Goal: Task Accomplishment & Management: Use online tool/utility

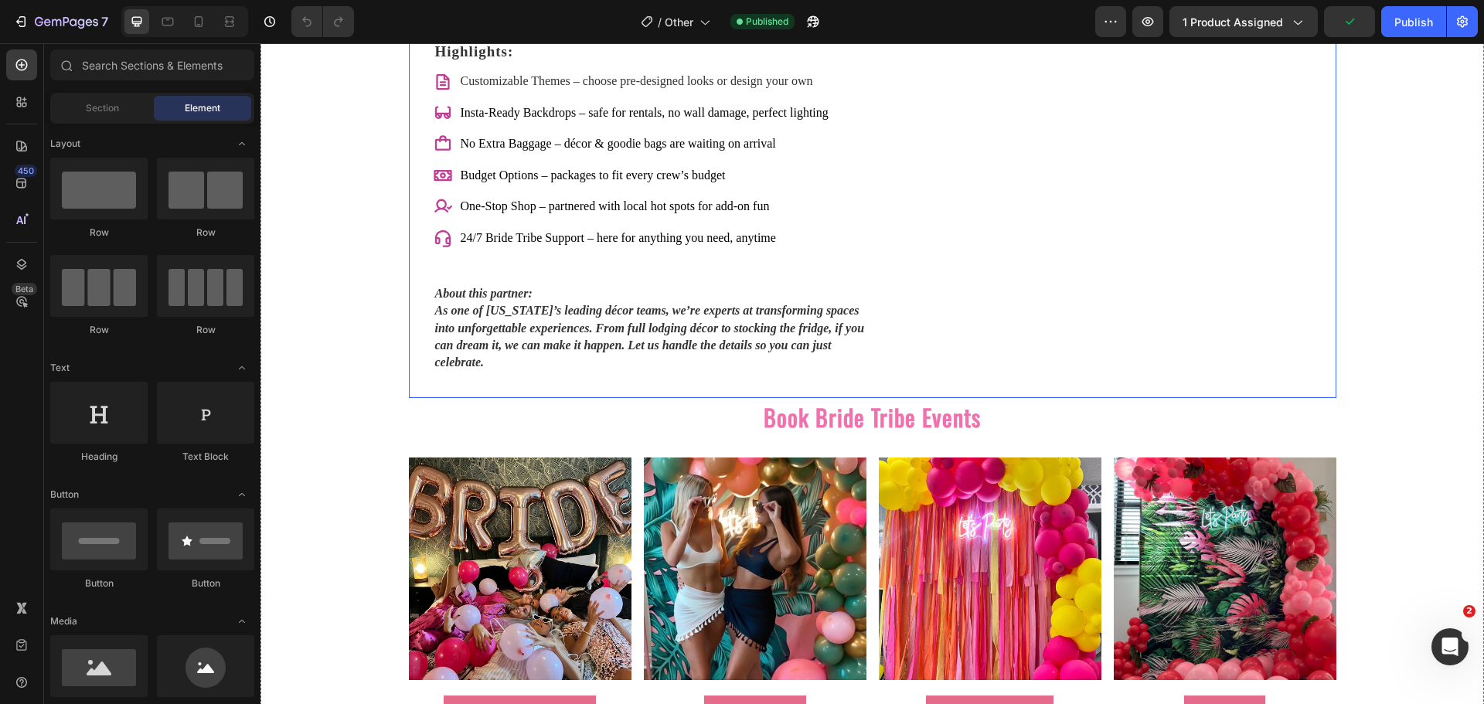
scroll to position [2319, 0]
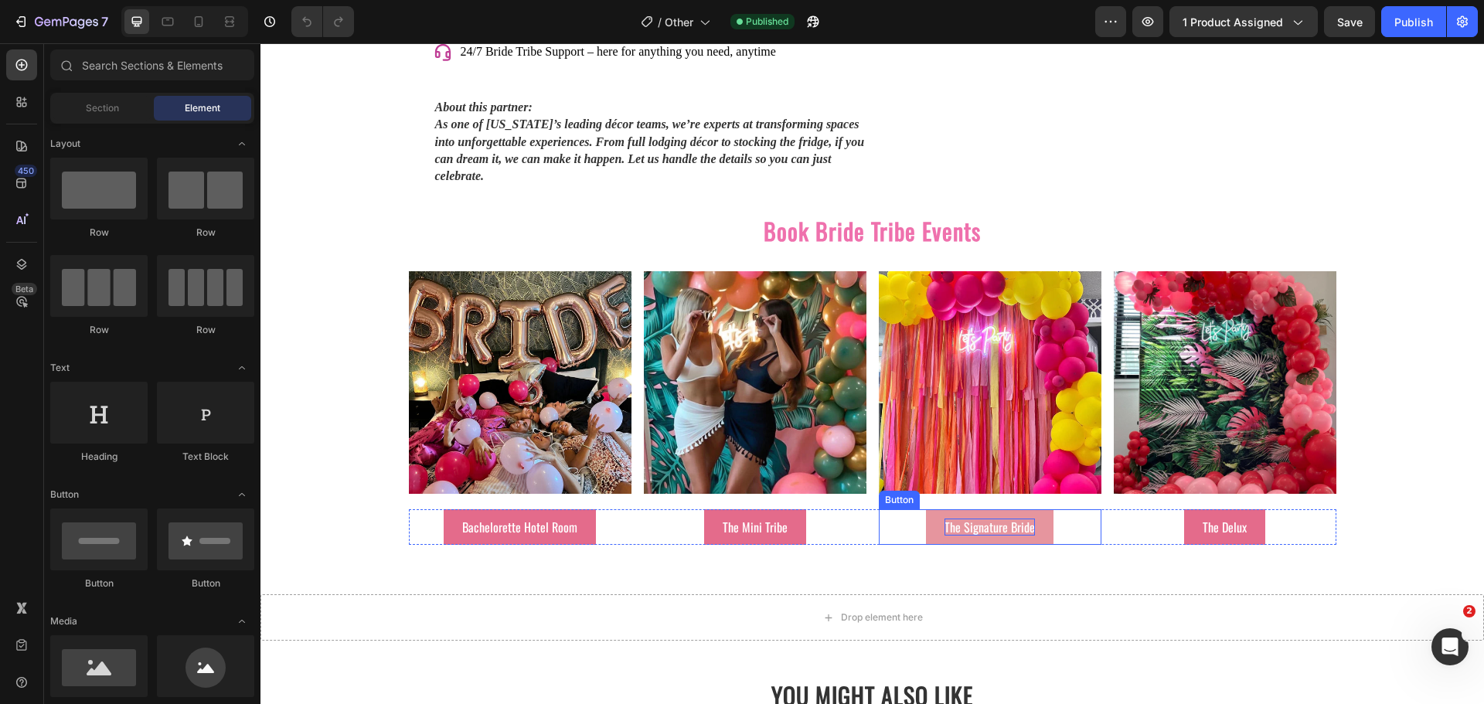
click at [978, 519] on p "The Signature Bride" at bounding box center [990, 527] width 90 height 17
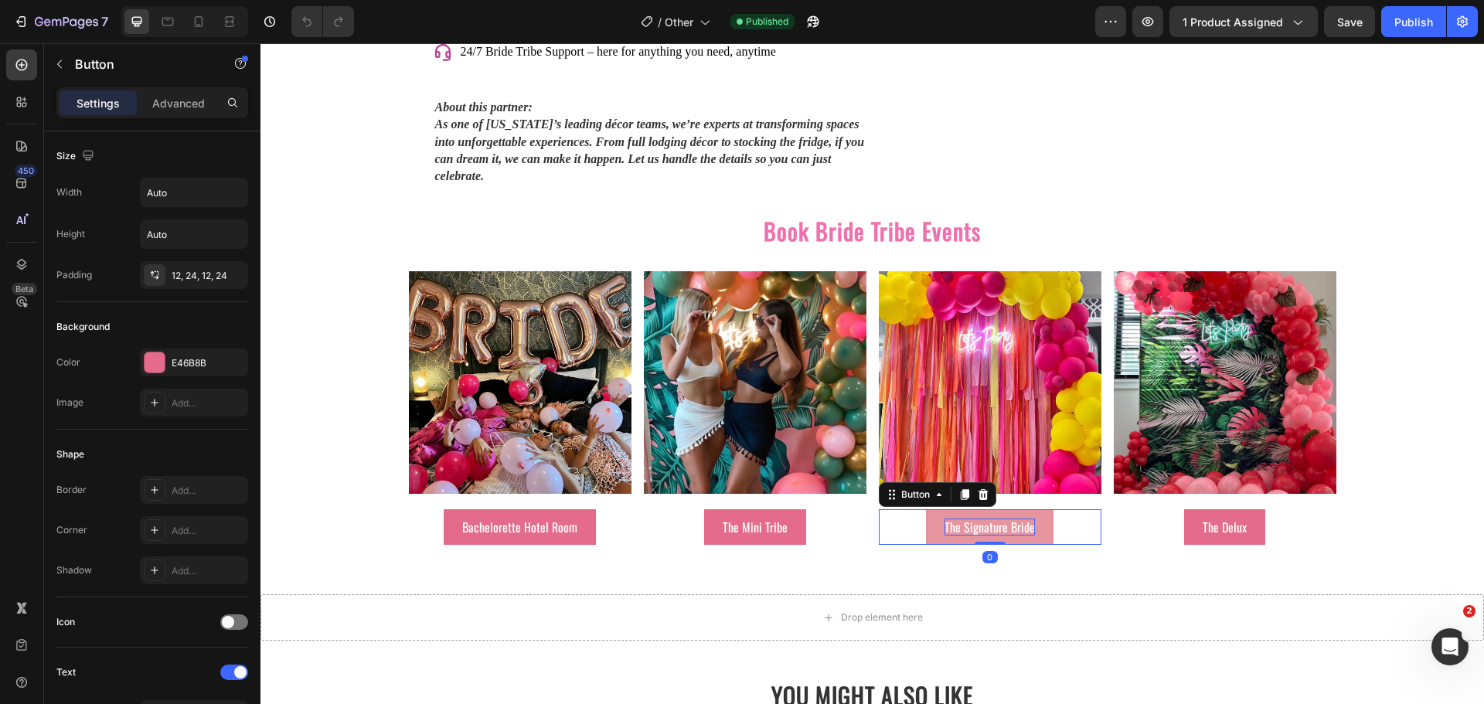
click at [978, 519] on p "The Signature Bride" at bounding box center [990, 527] width 90 height 17
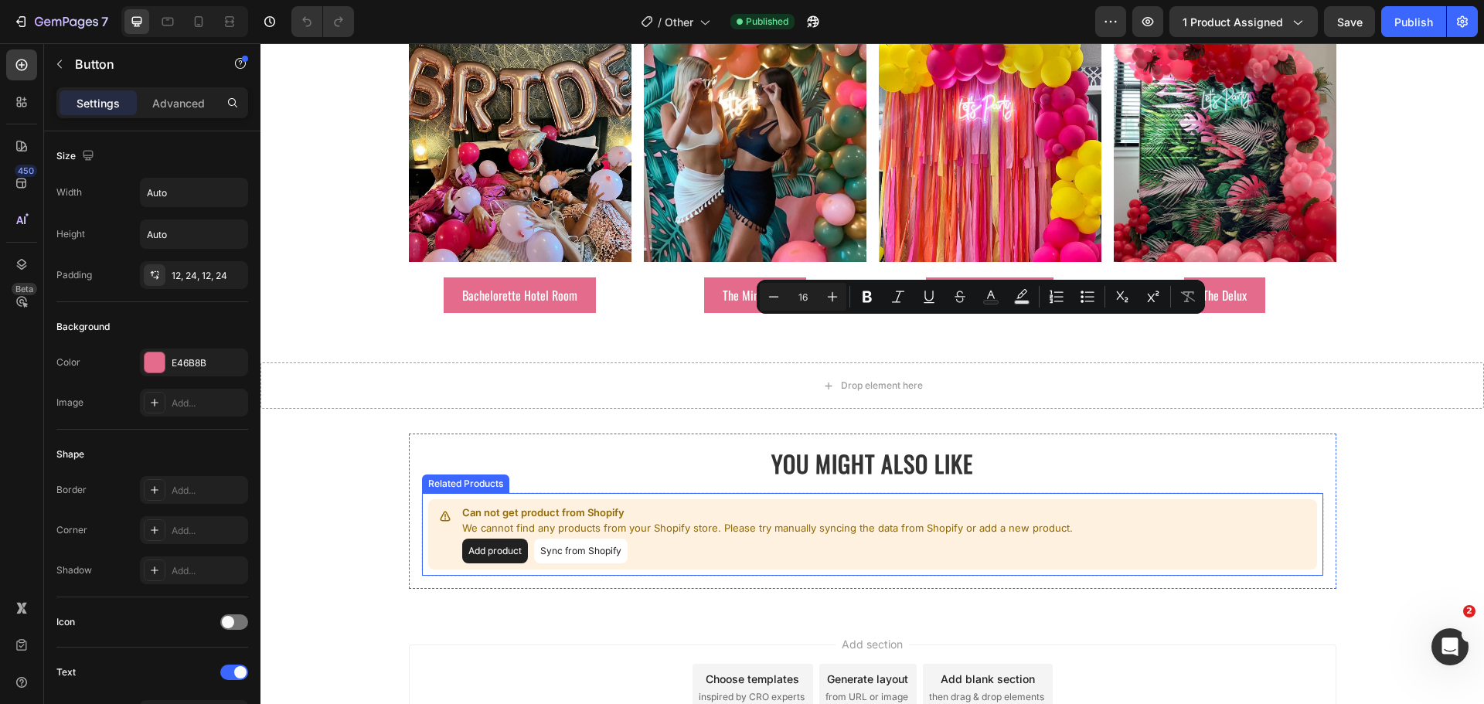
scroll to position [2396, 0]
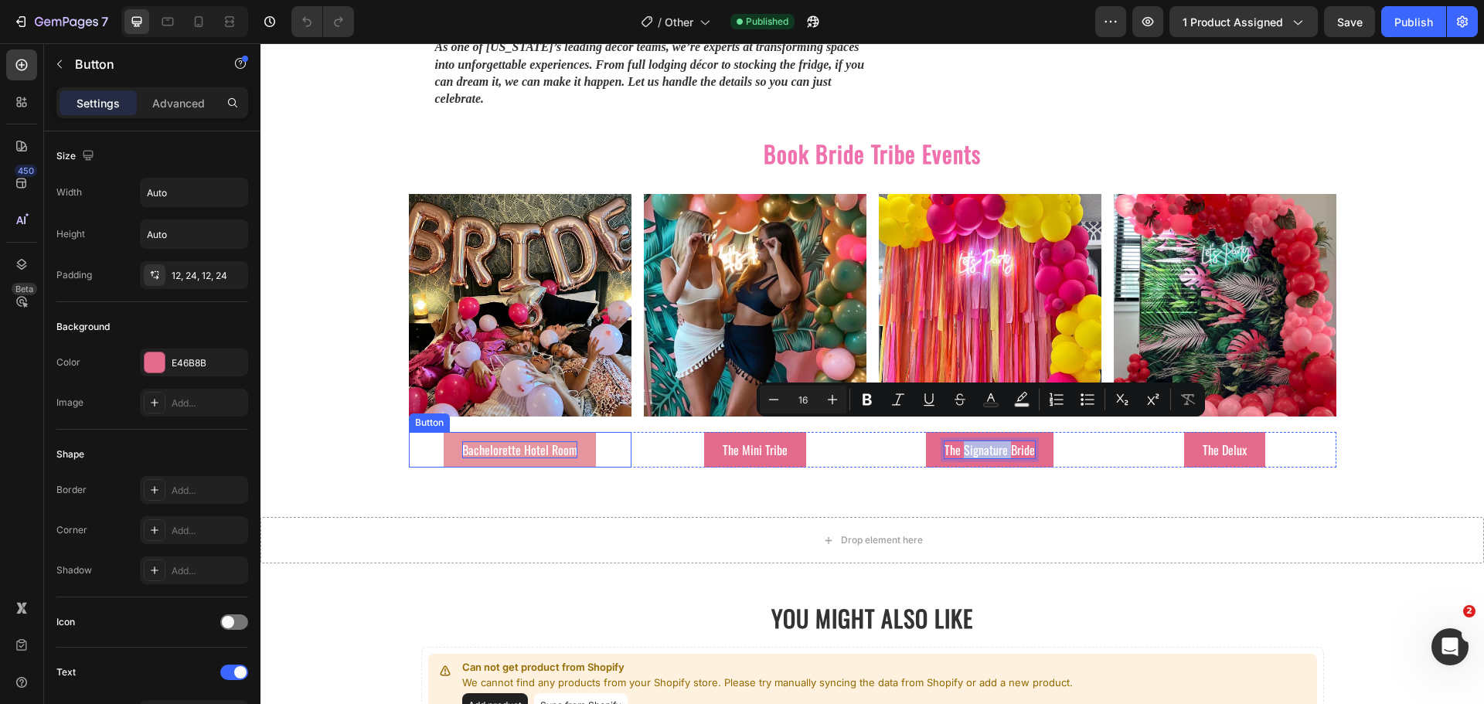
click at [462, 441] on p "Bachelorette Hotel Room" at bounding box center [519, 449] width 115 height 17
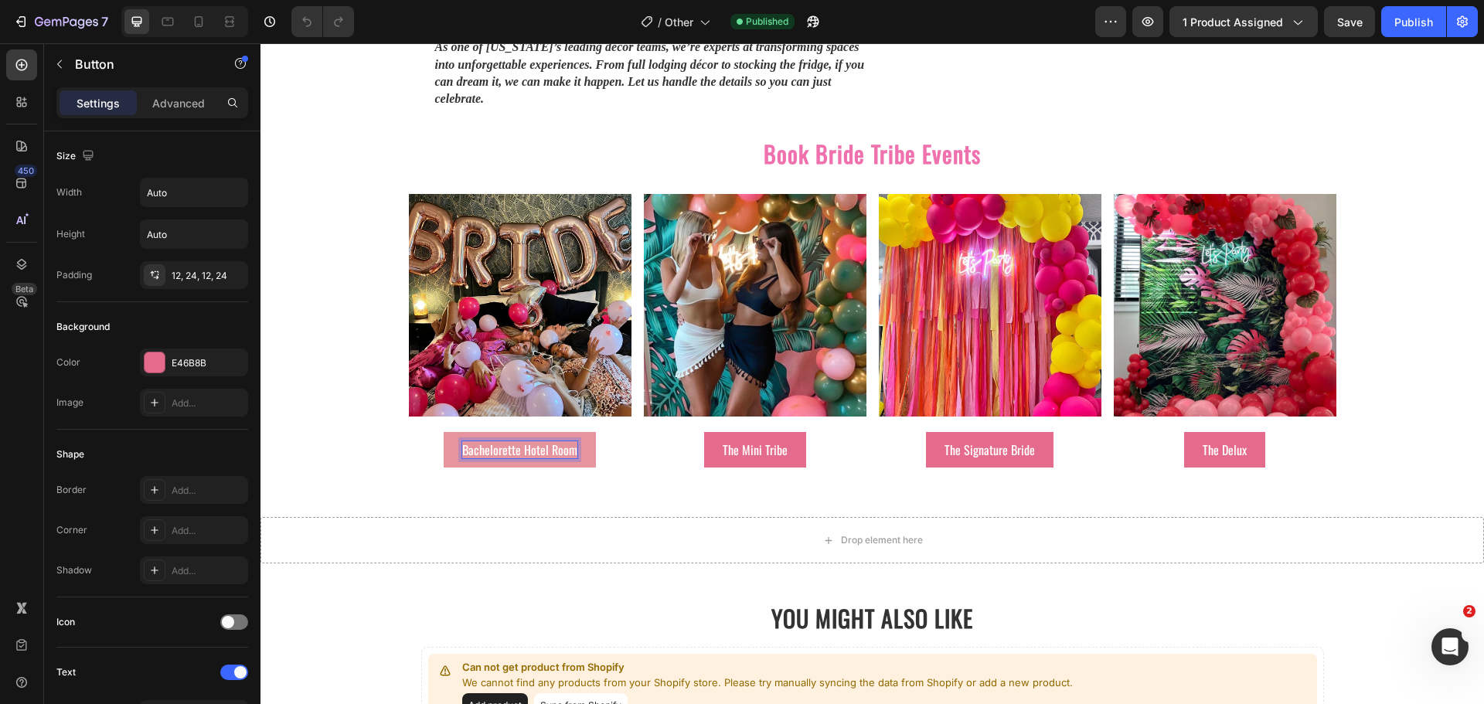
click at [462, 441] on p "Bachelorette Hotel Room" at bounding box center [519, 449] width 115 height 17
click at [581, 441] on p "Book Bachelorette Hotel Room" at bounding box center [520, 449] width 141 height 17
click at [717, 432] on link "The Mini Tribe" at bounding box center [755, 450] width 102 height 36
click at [723, 441] on p "The Mini Tribe" at bounding box center [755, 449] width 65 height 17
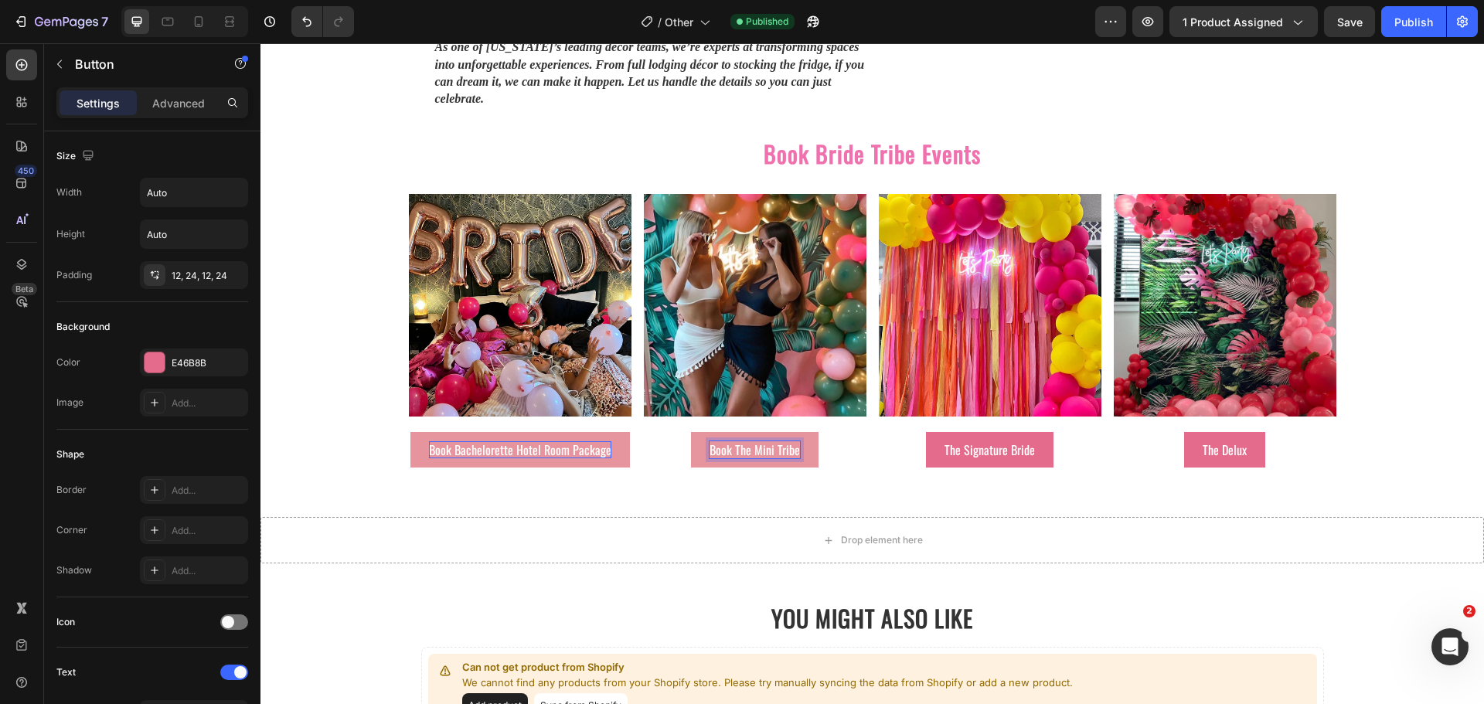
click at [792, 441] on p "Book The Mini Tribe" at bounding box center [755, 449] width 90 height 17
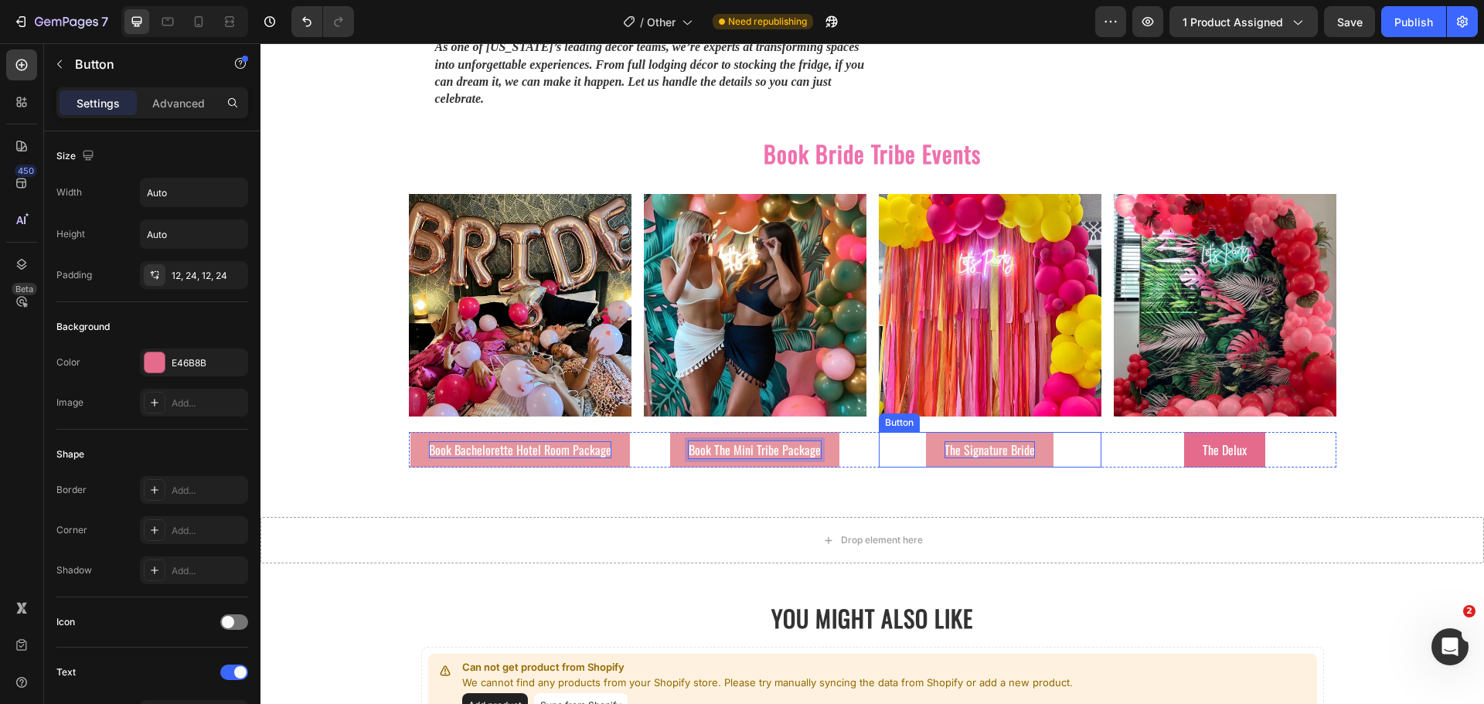
click at [945, 441] on p "The Signature Bride" at bounding box center [990, 449] width 90 height 17
click at [1038, 441] on p "Book The Signature Bride" at bounding box center [990, 449] width 116 height 17
click at [1041, 432] on link "Book The Signature Bride" at bounding box center [990, 450] width 153 height 36
click at [1035, 441] on p "Book The Signature Bride" at bounding box center [990, 449] width 116 height 17
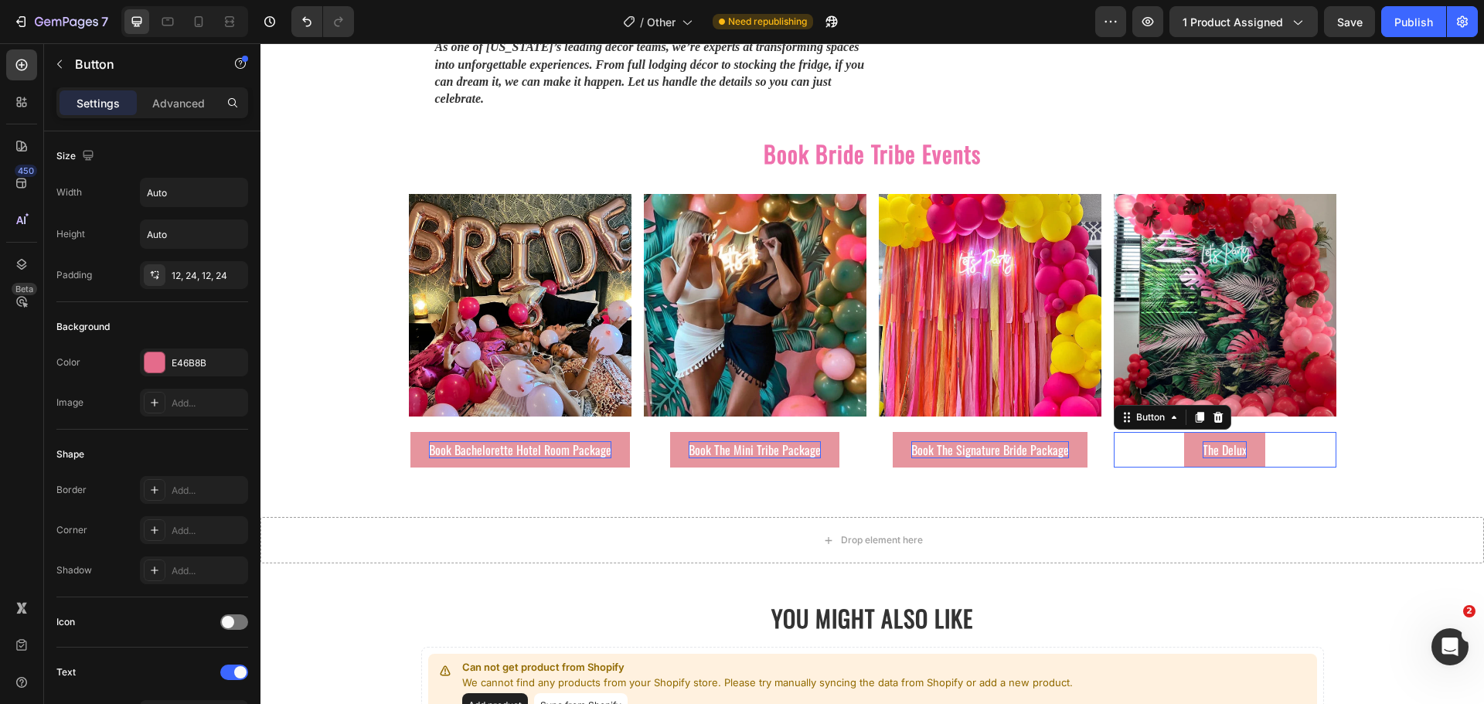
click at [1203, 441] on p "The Delux" at bounding box center [1225, 449] width 44 height 17
click at [1252, 441] on p "Book The Delux" at bounding box center [1225, 449] width 70 height 17
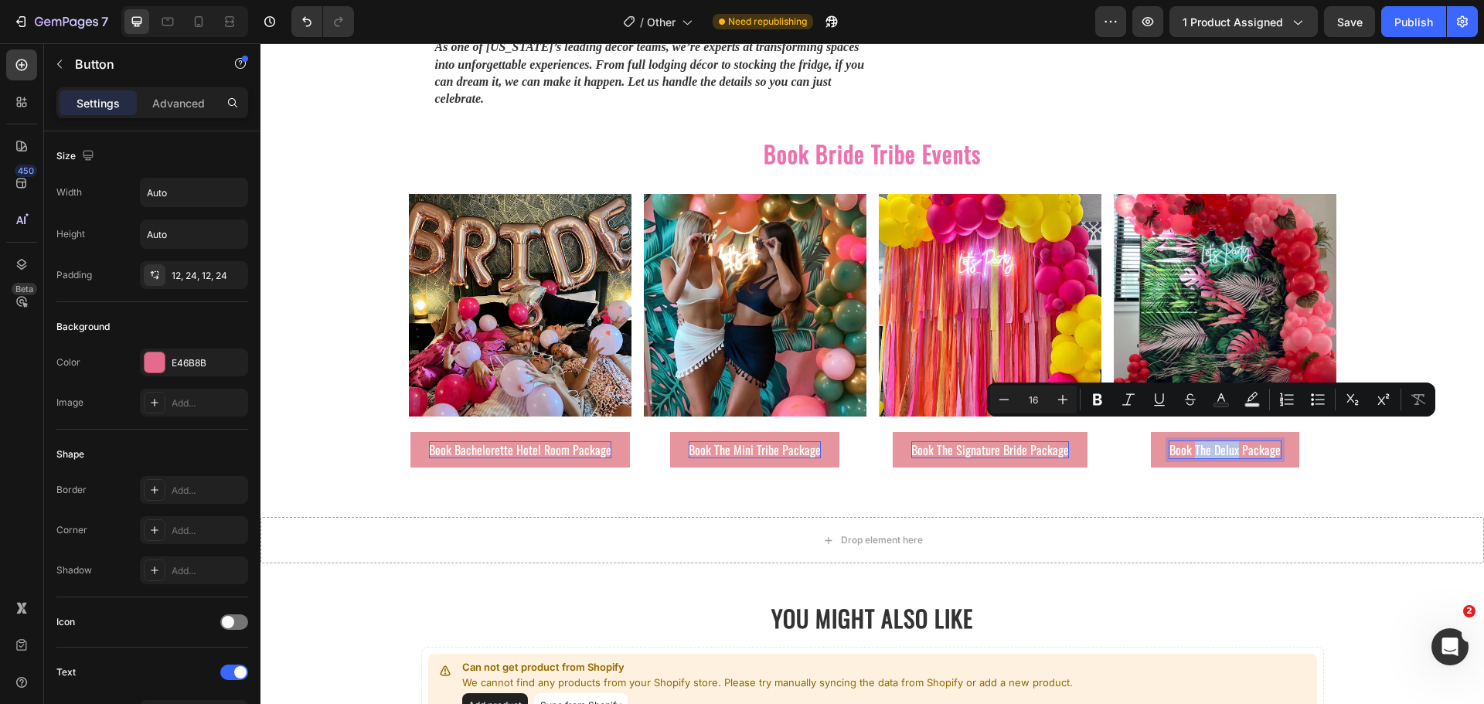
drag, startPoint x: 1234, startPoint y: 434, endPoint x: 1191, endPoint y: 434, distance: 43.3
click at [1191, 441] on p "Book The Delux Package" at bounding box center [1225, 449] width 111 height 17
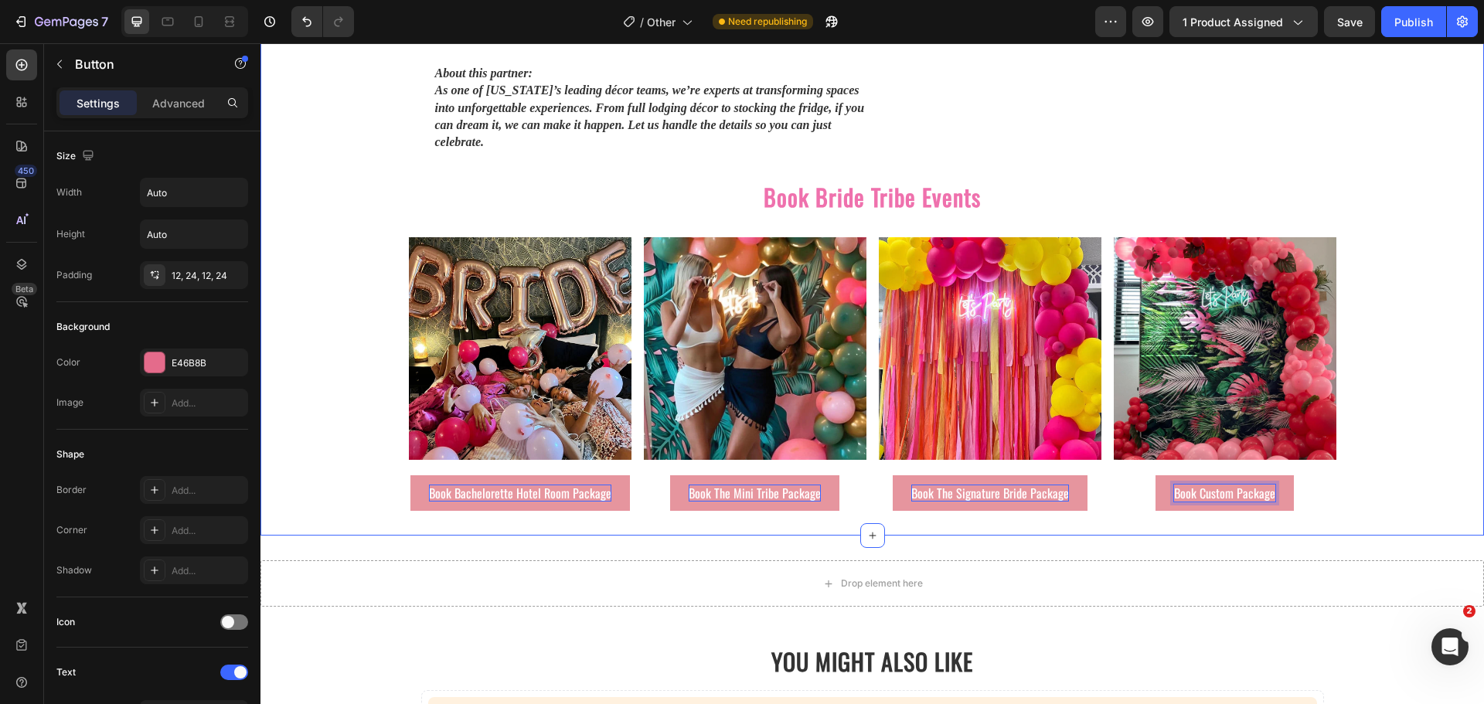
scroll to position [2319, 0]
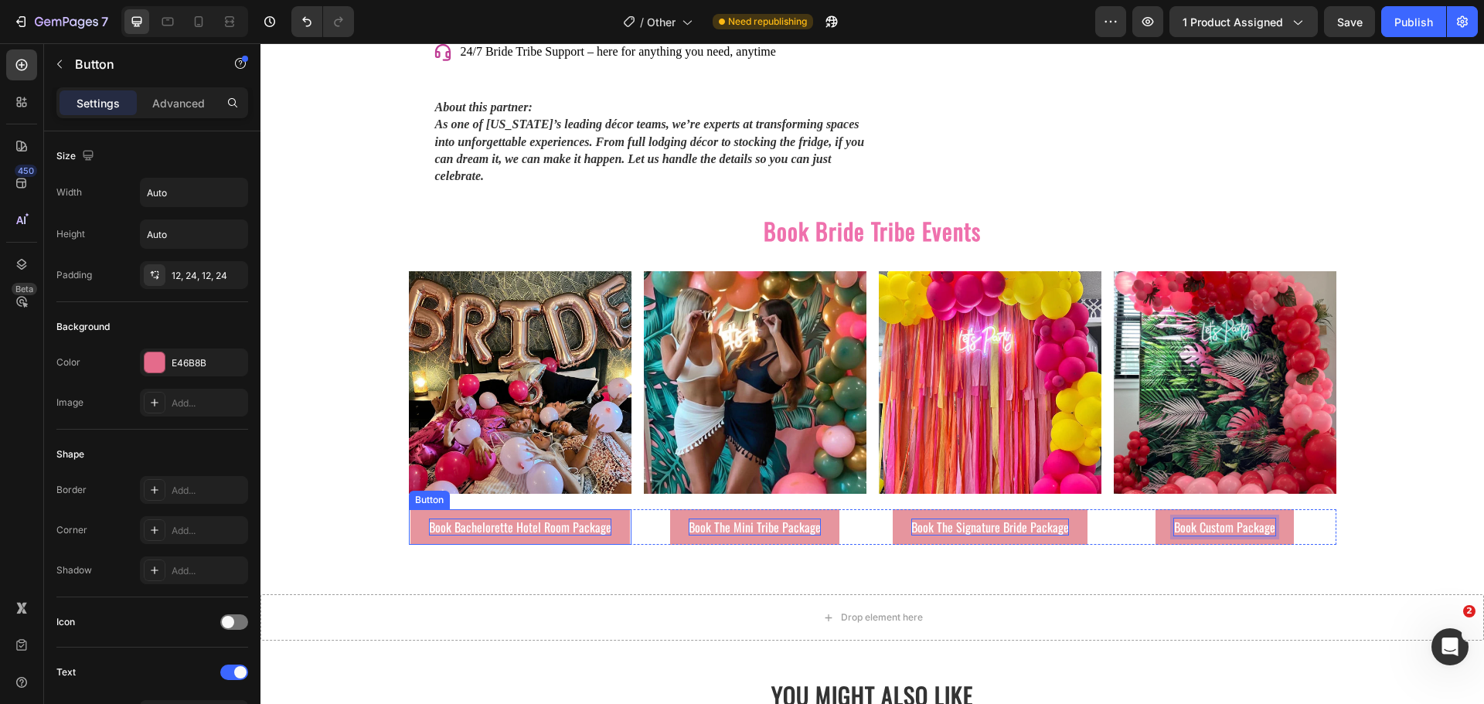
click at [531, 519] on link "Book Bachelorette Hotel Room Package" at bounding box center [520, 527] width 220 height 36
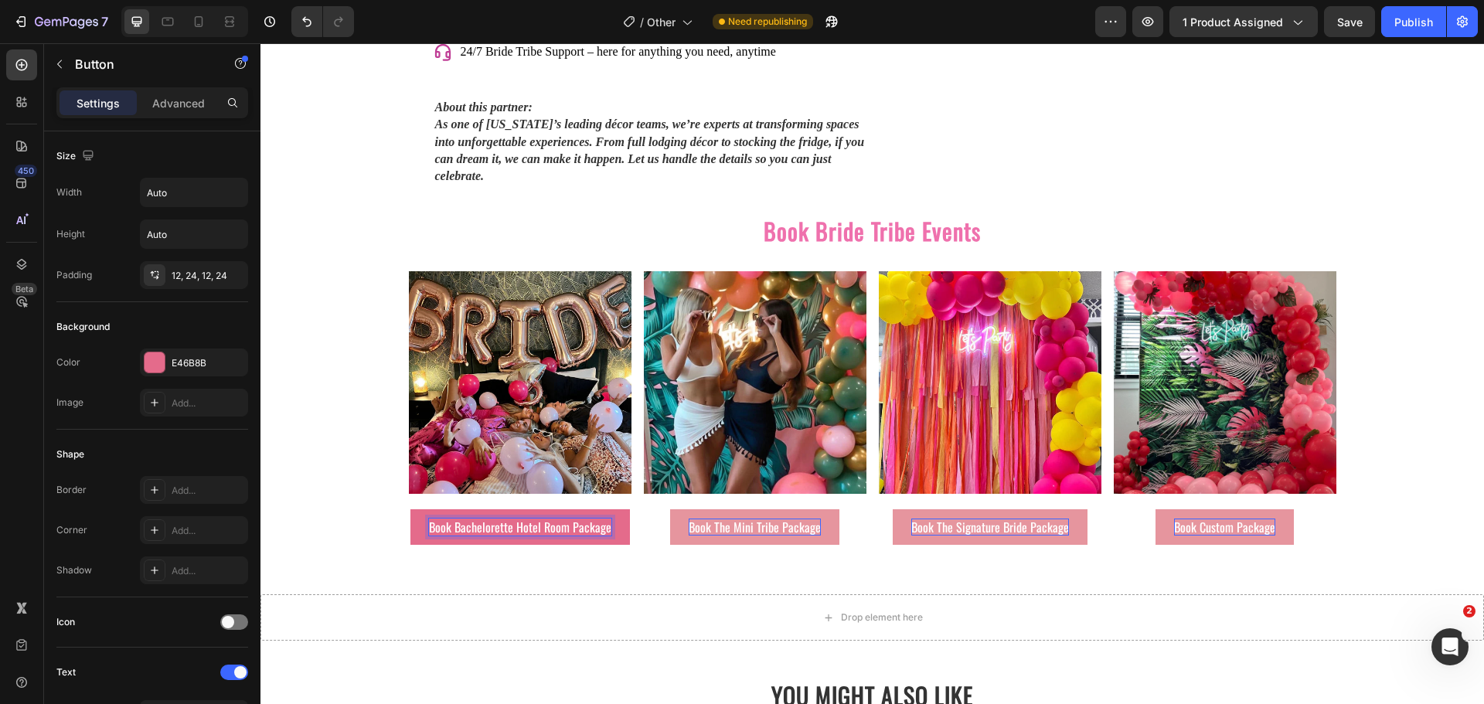
drag, startPoint x: 526, startPoint y: 513, endPoint x: 514, endPoint y: 513, distance: 11.6
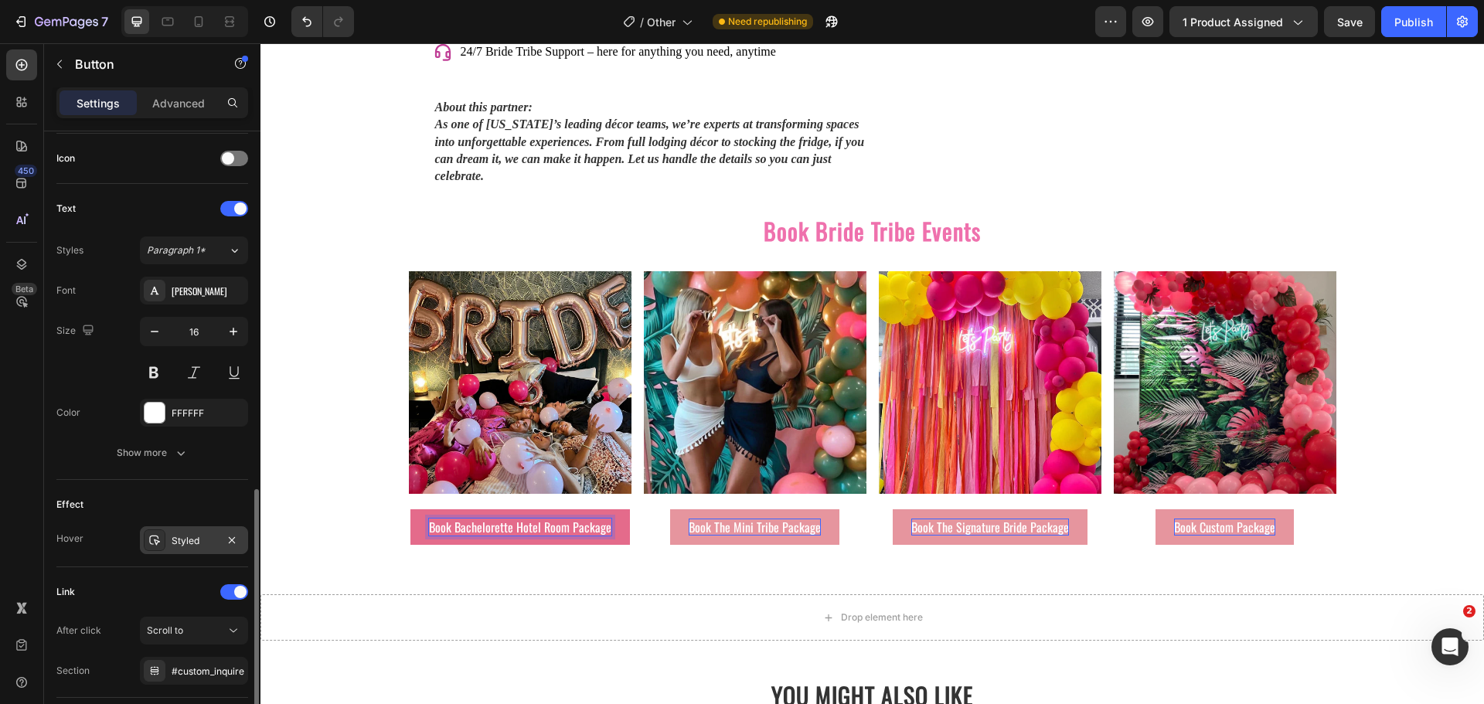
scroll to position [541, 0]
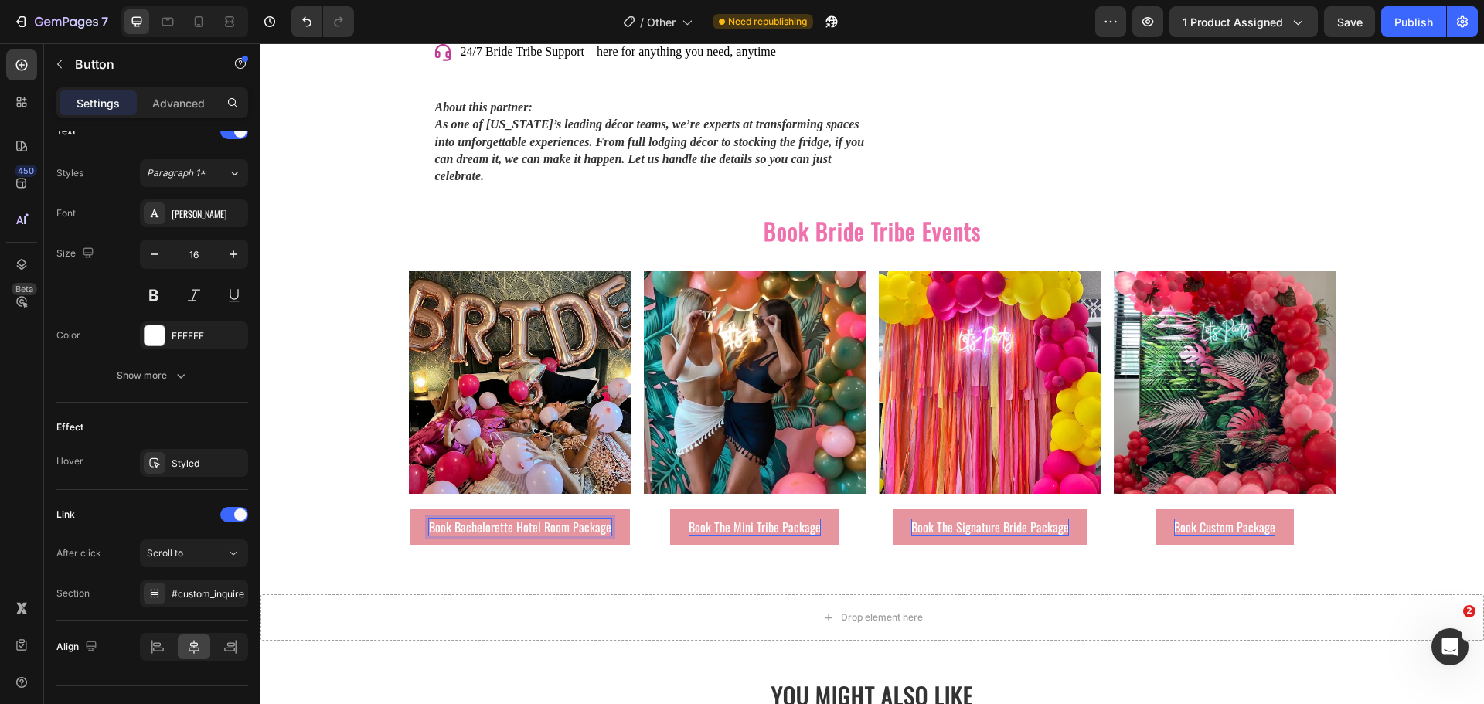
click at [438, 519] on p "Book Bachelorette Hotel Room Package" at bounding box center [520, 527] width 182 height 17
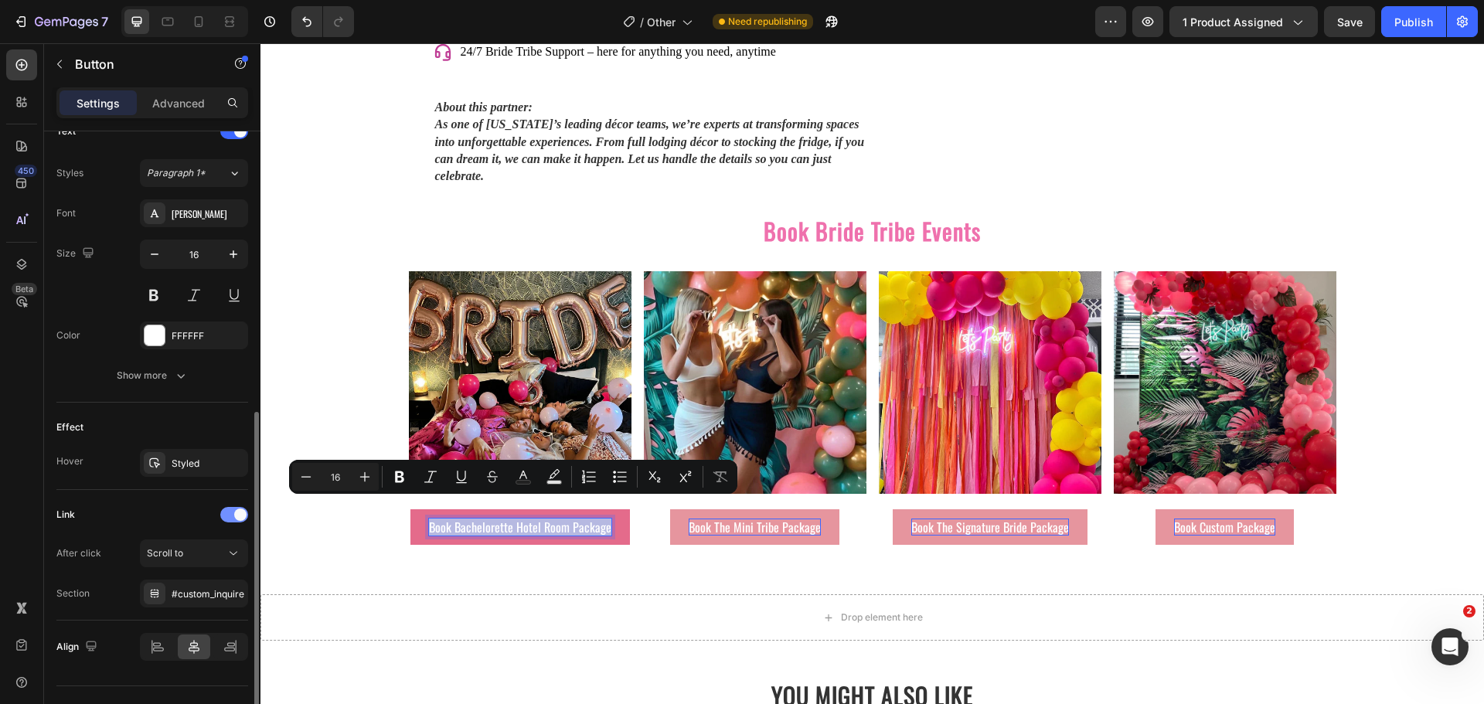
scroll to position [572, 0]
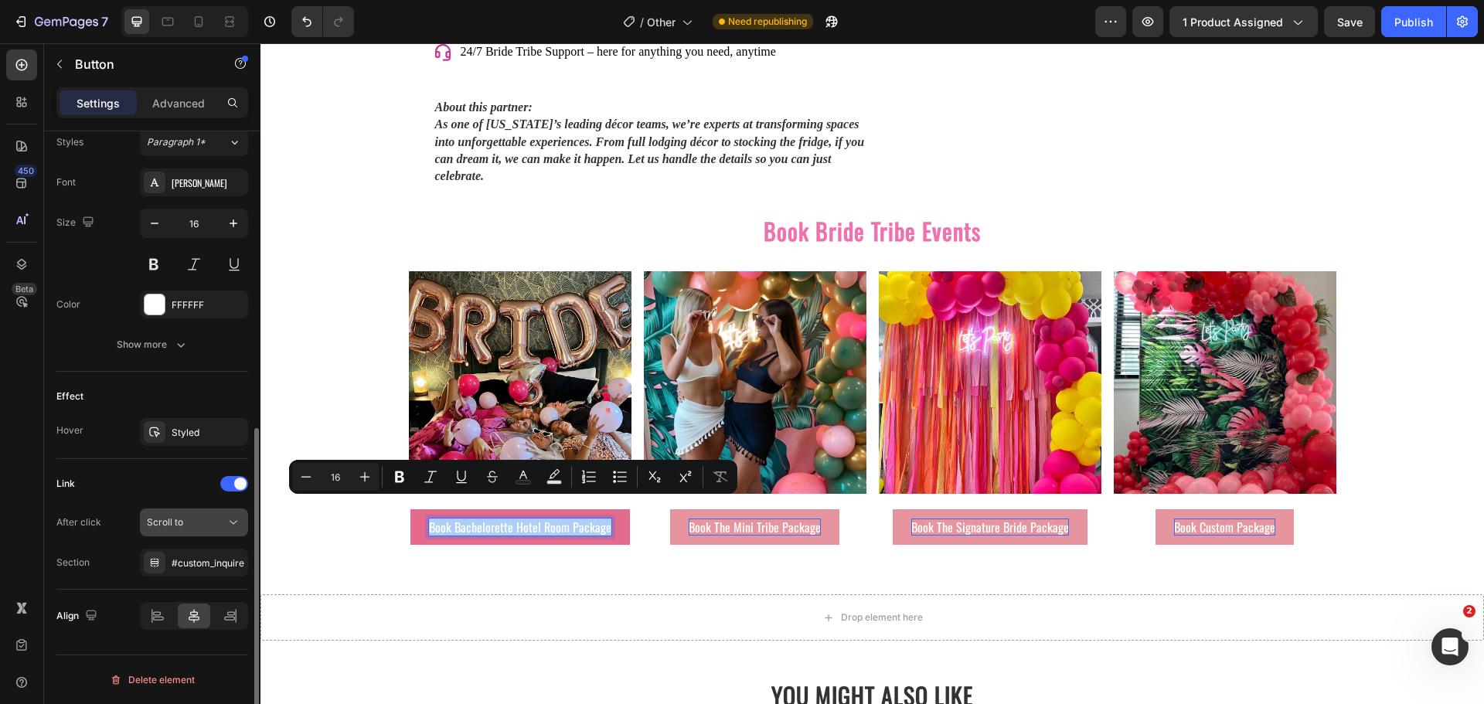
click at [222, 523] on div "Scroll to" at bounding box center [186, 523] width 79 height 14
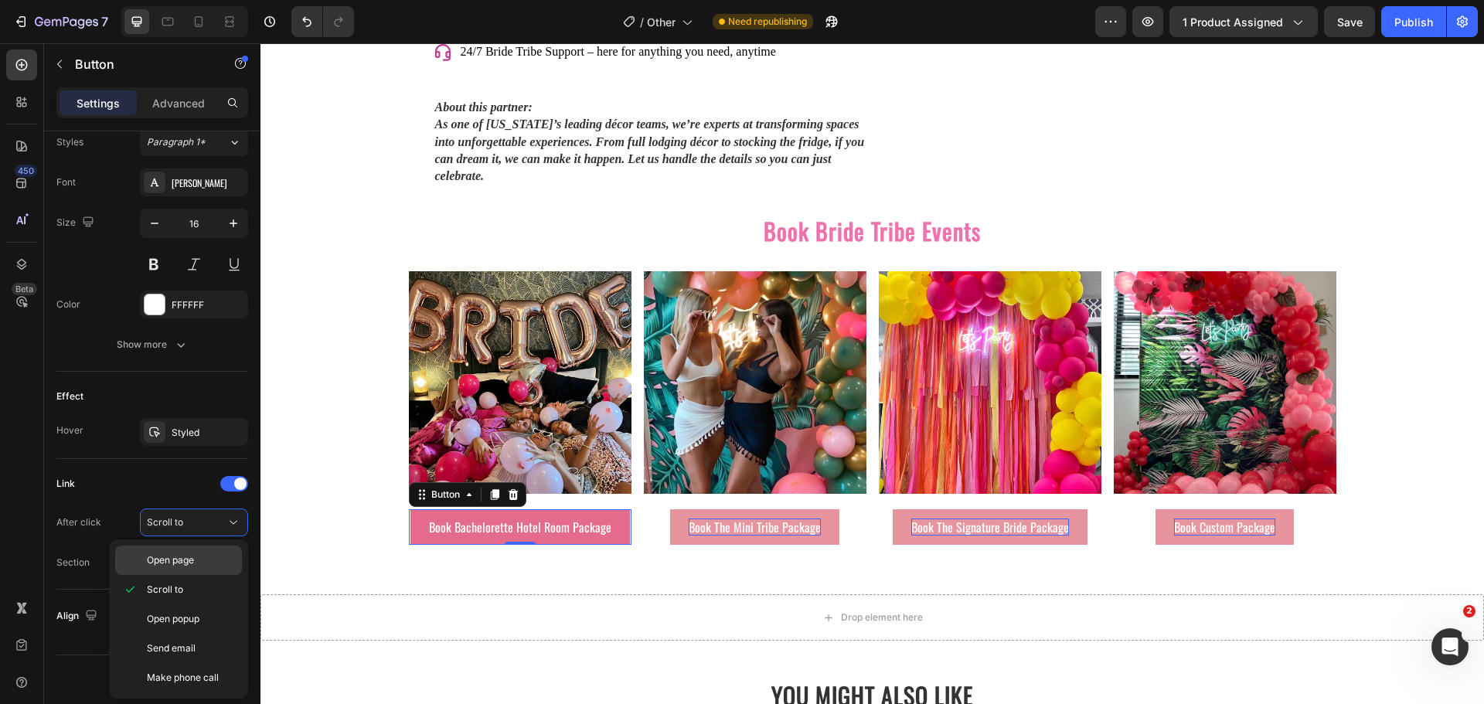
click at [206, 561] on p "Open page" at bounding box center [191, 560] width 88 height 14
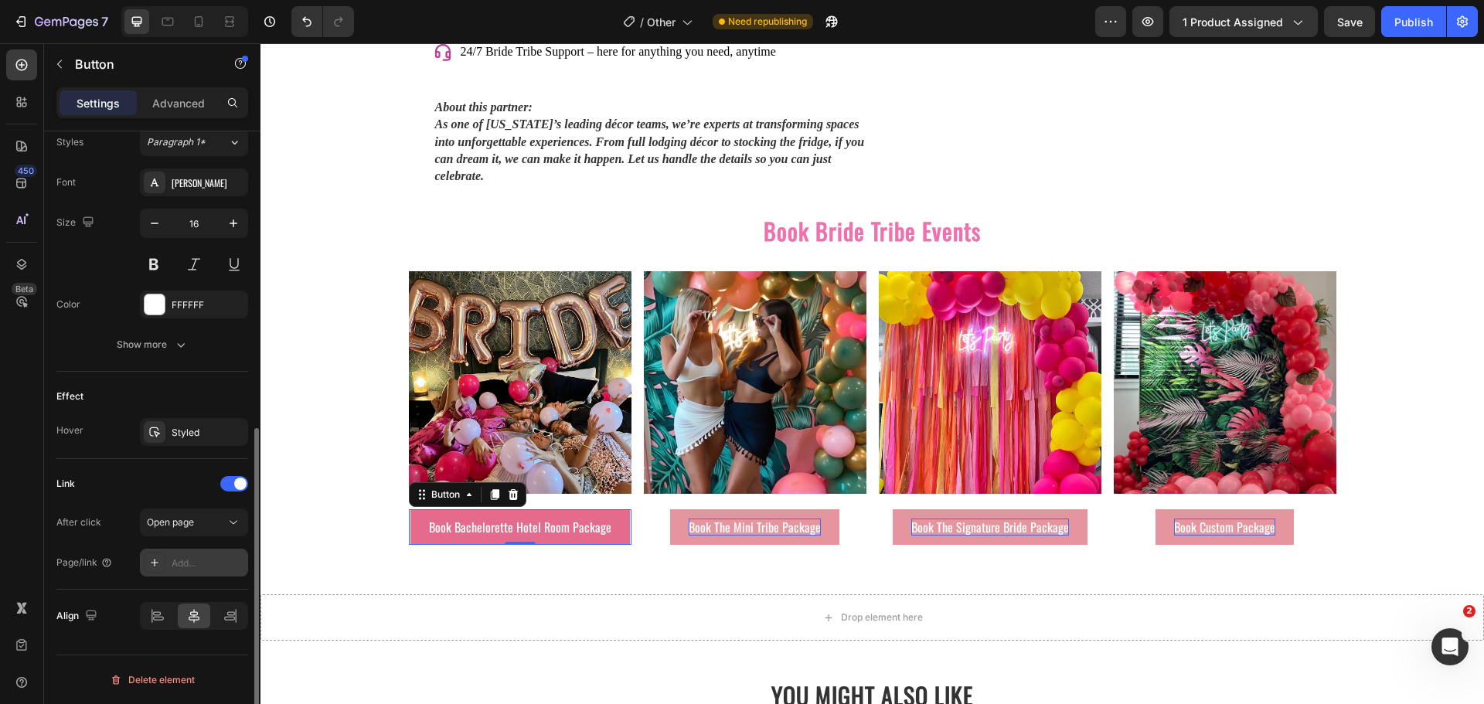
click at [205, 568] on div "Add..." at bounding box center [208, 564] width 73 height 14
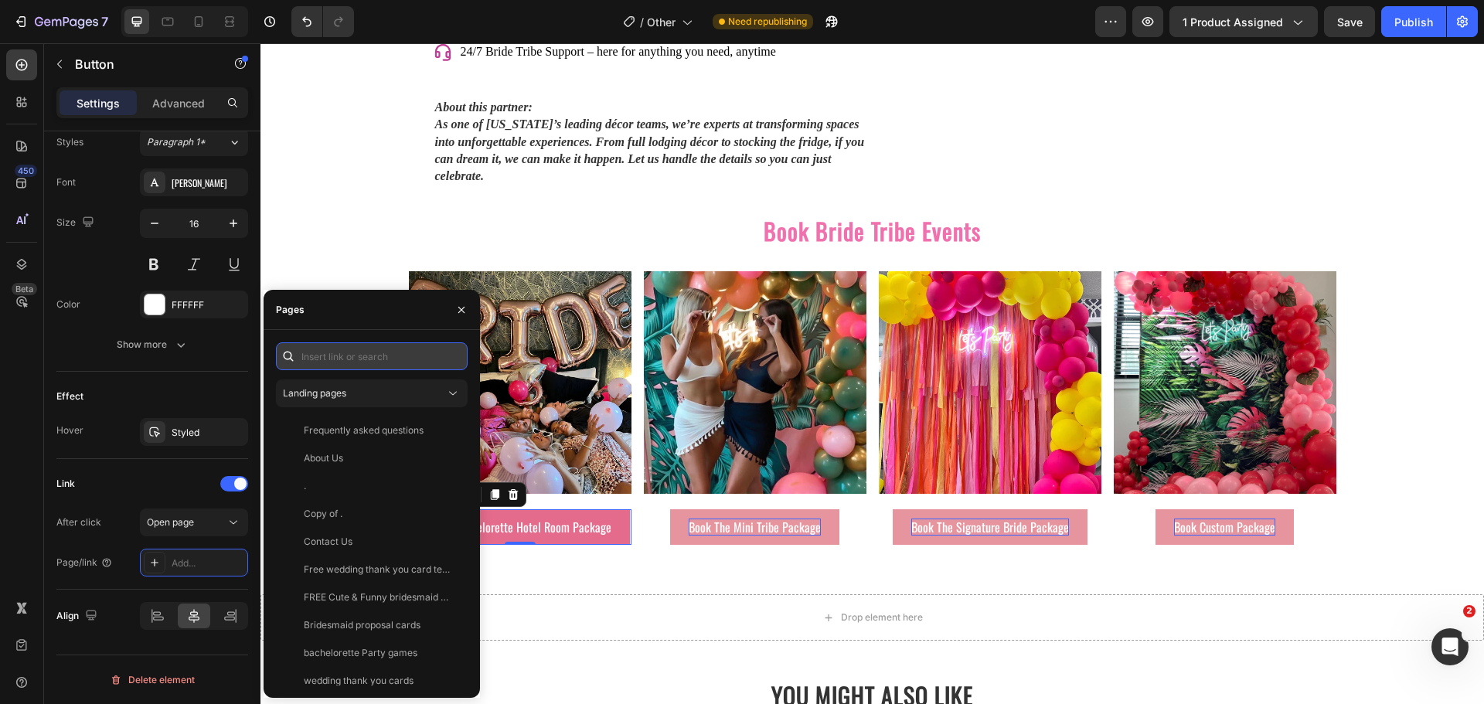
click at [332, 355] on input "text" at bounding box center [372, 356] width 192 height 28
paste input "https://bridetribeevents.com/pages/contact"
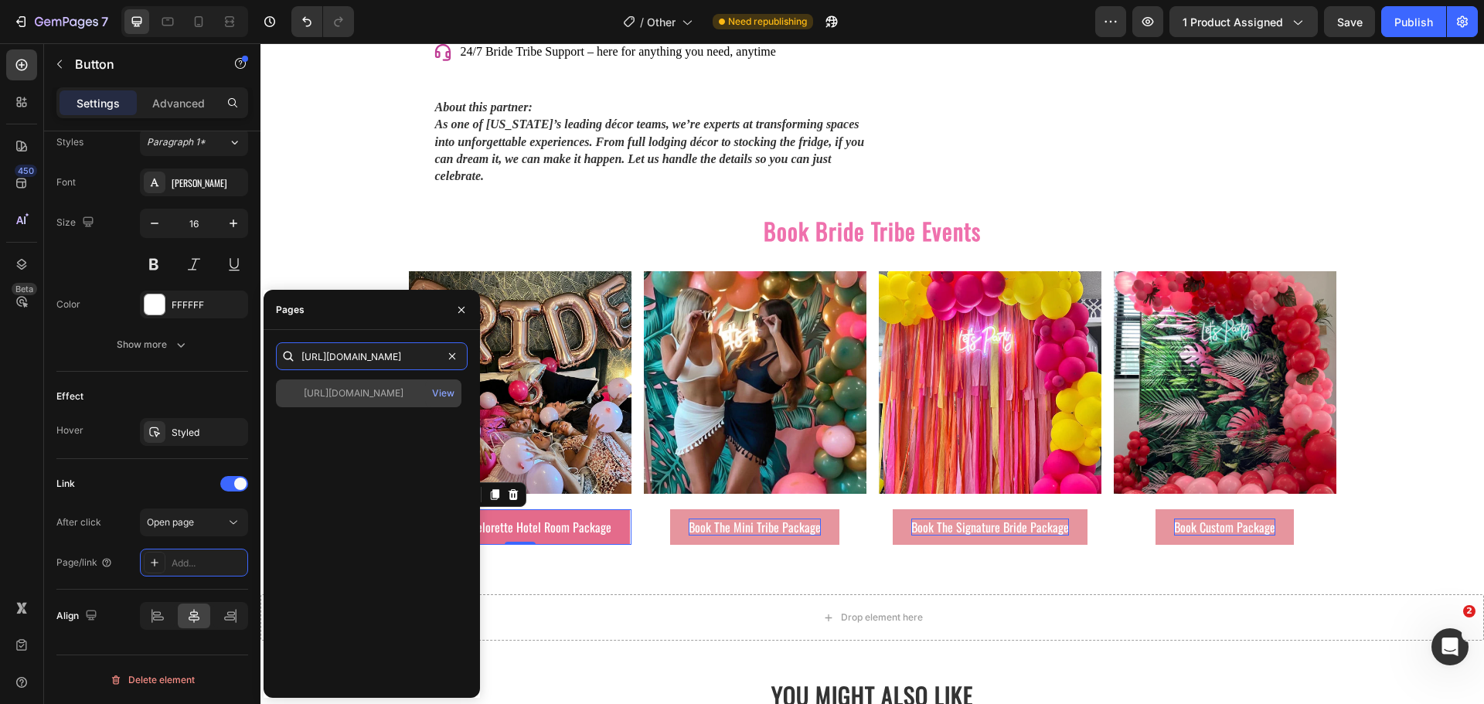
type input "https://bridetribeevents.com/pages/contact"
click at [363, 397] on div "https://bridetribeevents.com/pages/contact" at bounding box center [354, 394] width 100 height 14
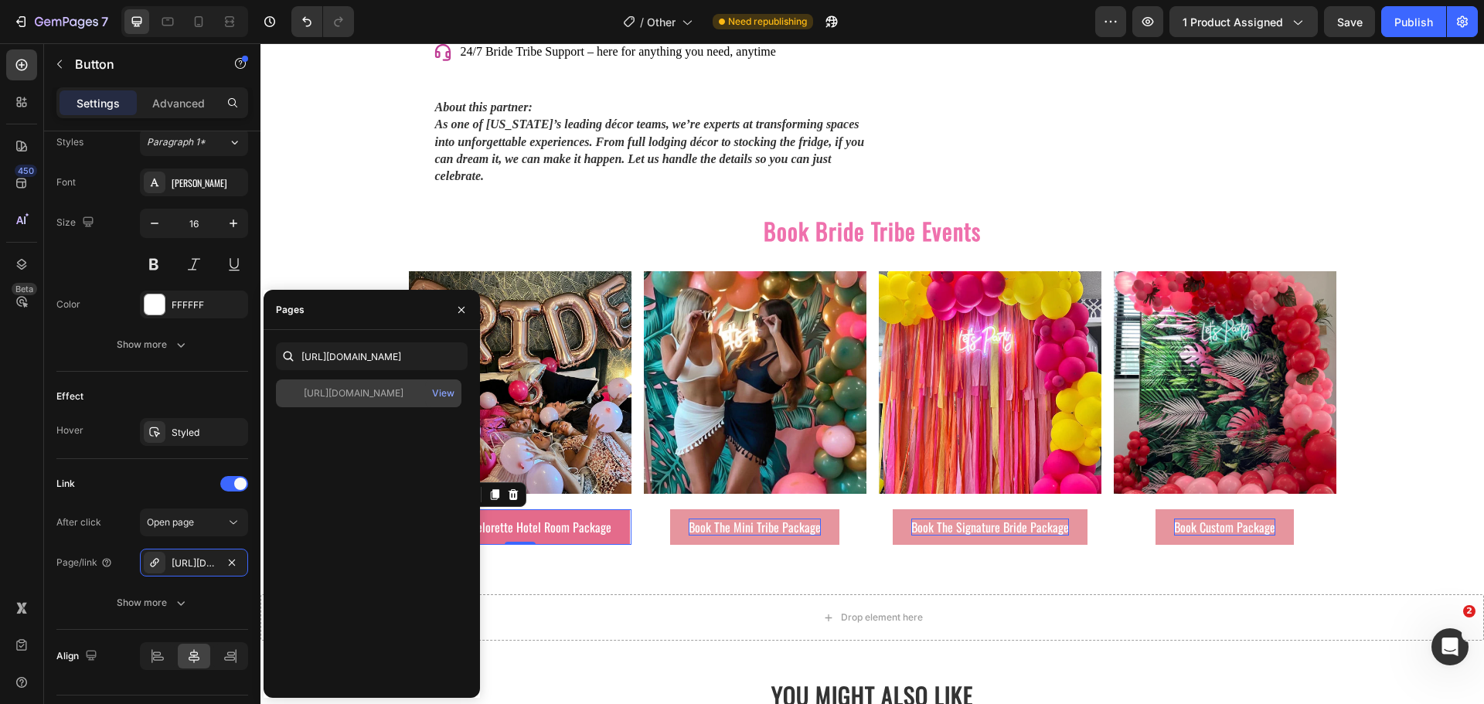
click at [404, 390] on div "https://bridetribeevents.com/pages/contact" at bounding box center [354, 394] width 100 height 14
click at [713, 519] on p "Book The Mini Tribe Package" at bounding box center [755, 527] width 132 height 17
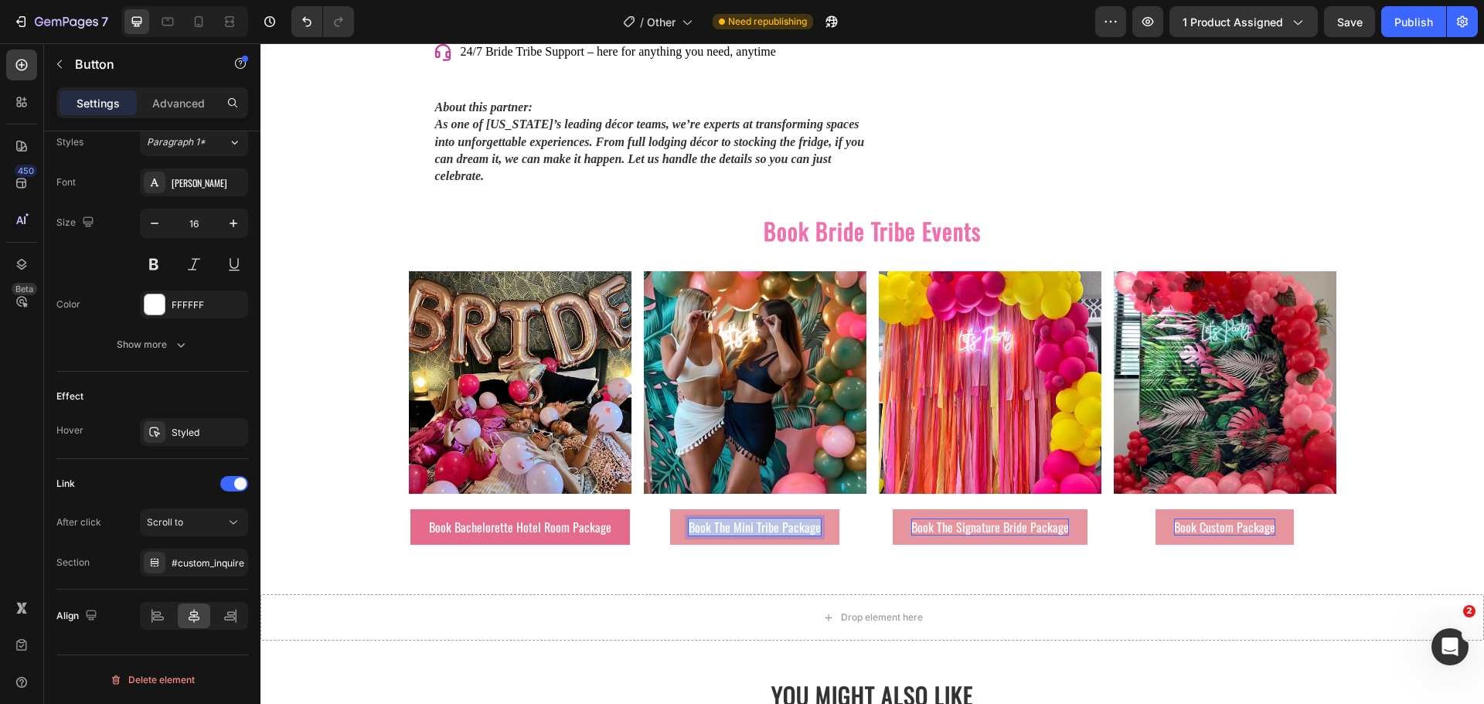
click at [713, 519] on p "Book The Mini Tribe Package" at bounding box center [755, 527] width 132 height 17
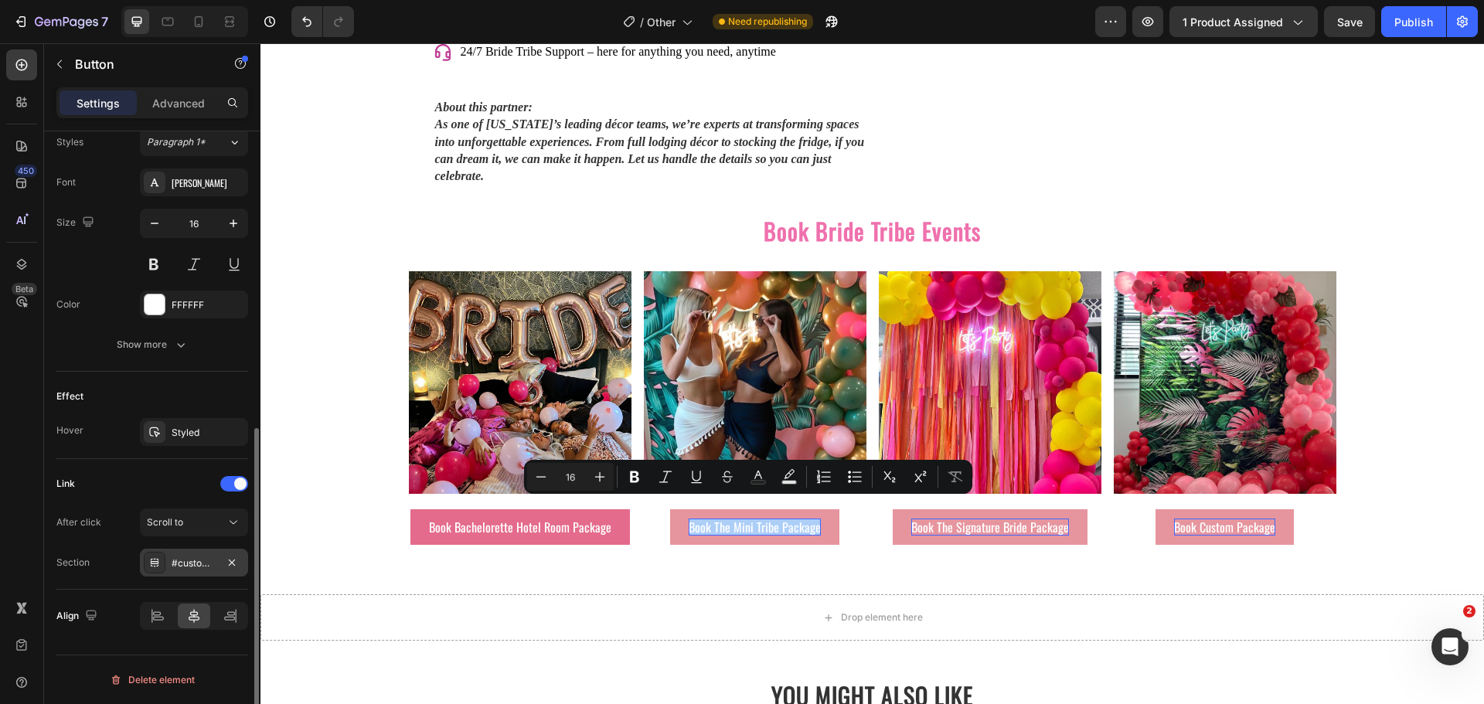
click at [189, 559] on div "#custom_inquire" at bounding box center [194, 564] width 45 height 14
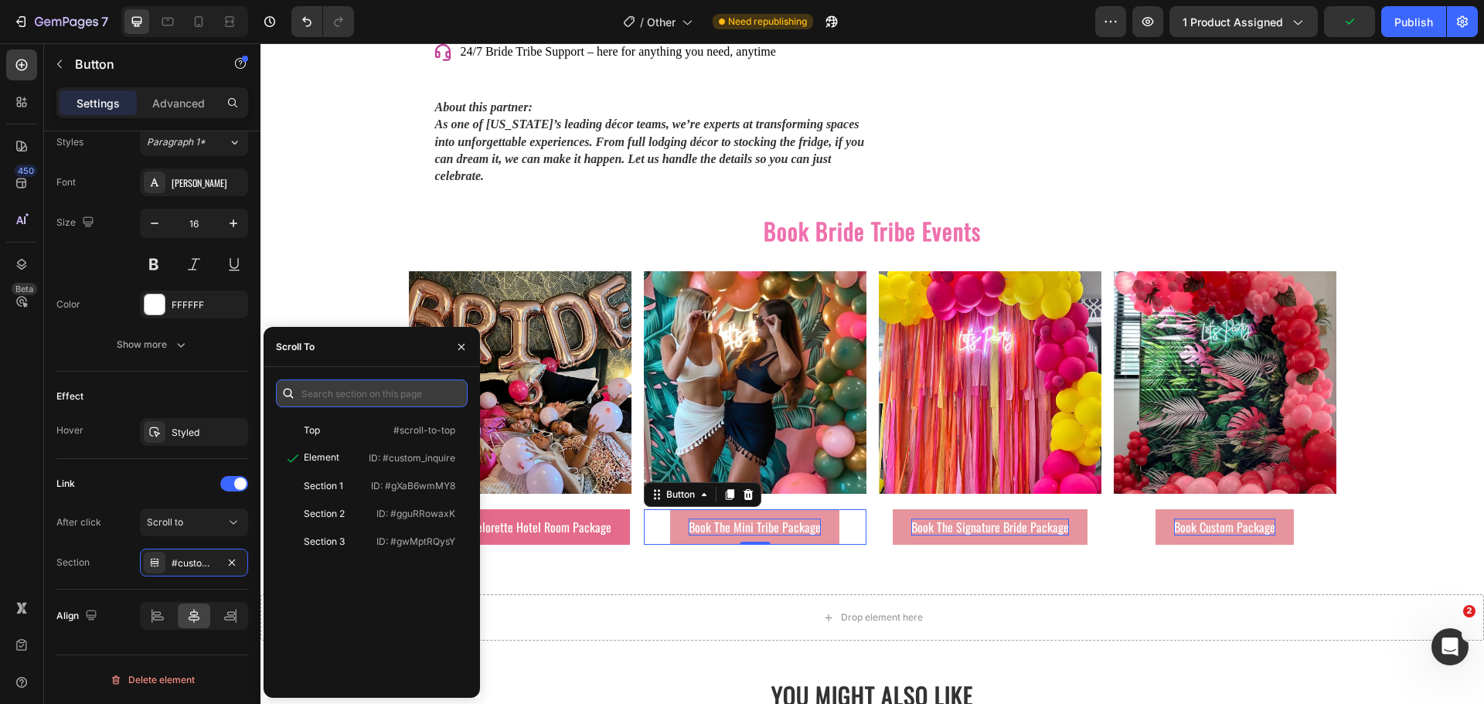
click at [337, 393] on input "text" at bounding box center [372, 394] width 192 height 28
paste input "https://bridetribeevents.com/pages/contact"
type input "https://bridetribeevents.com/pages/contact"
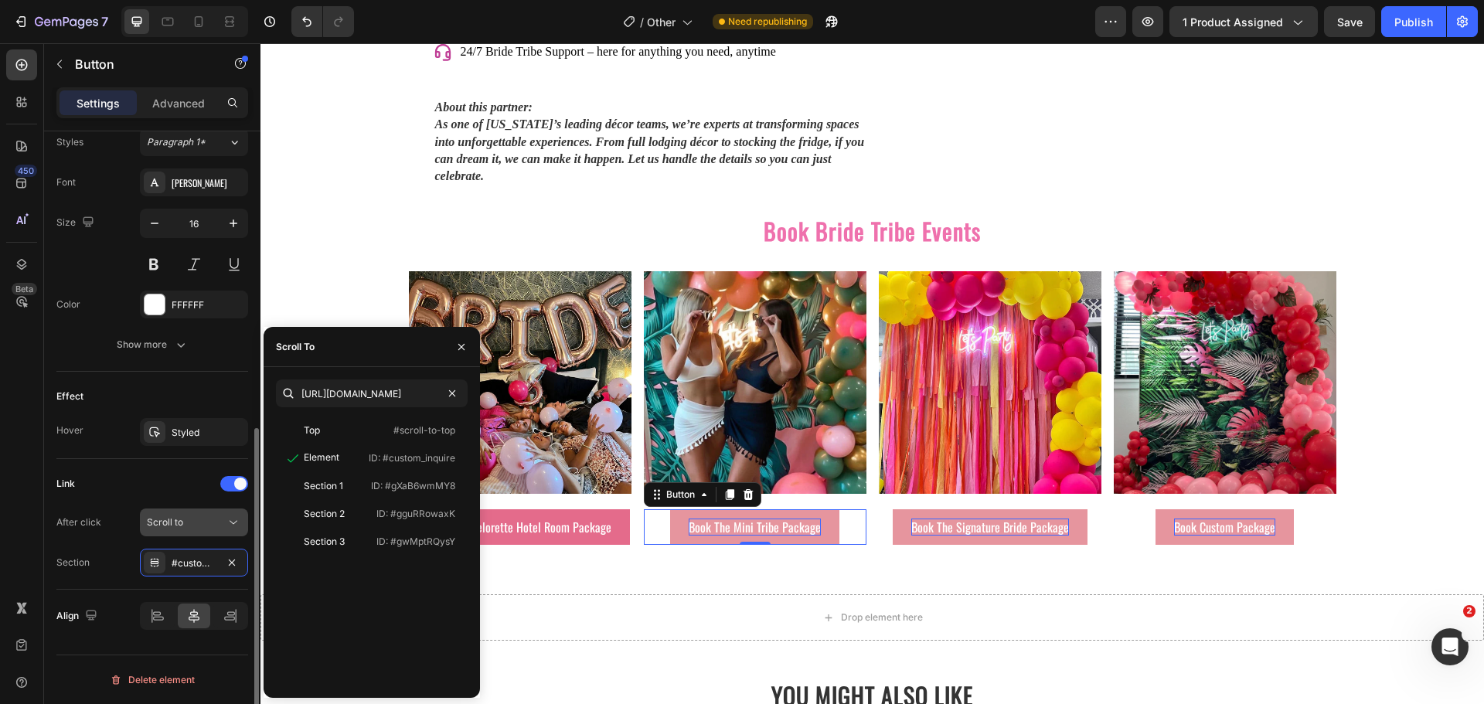
scroll to position [0, 0]
click at [187, 526] on div "Scroll to" at bounding box center [186, 523] width 79 height 14
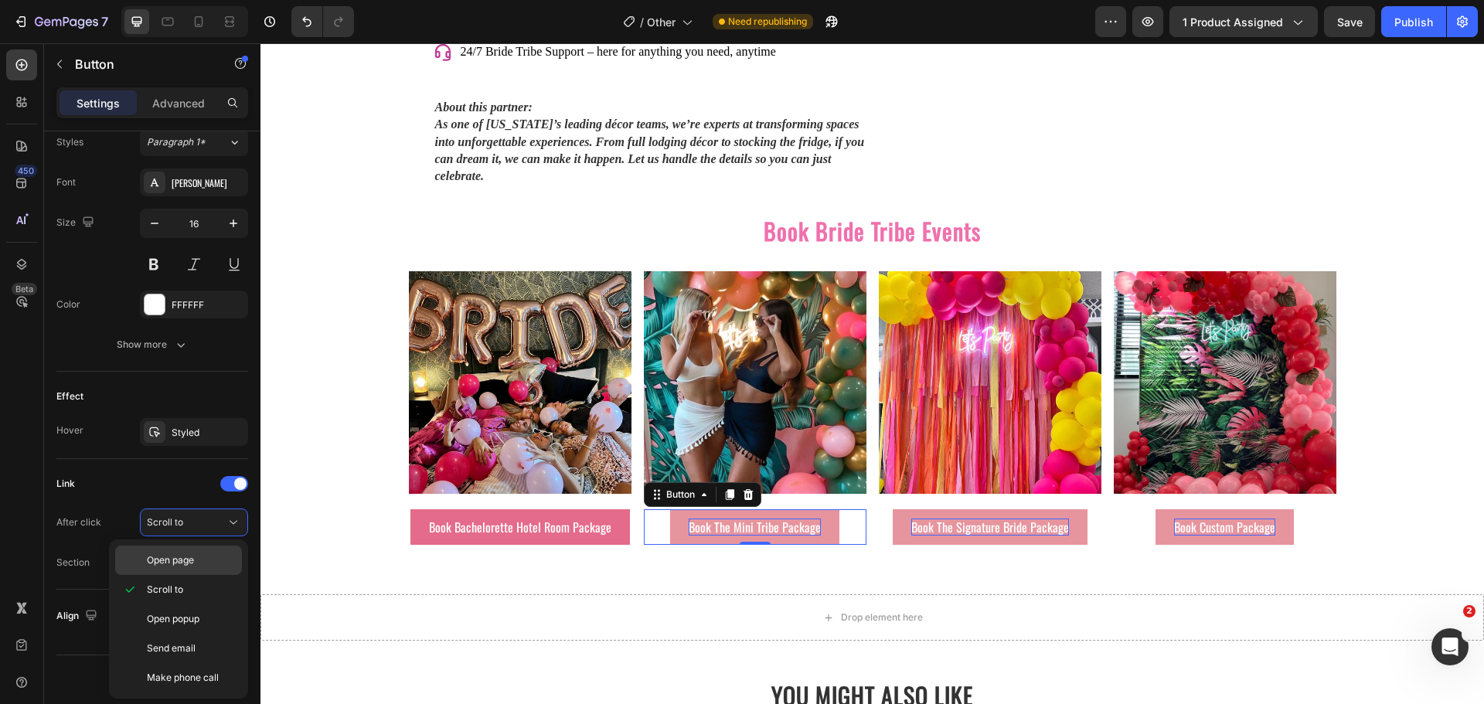
click at [179, 558] on span "Open page" at bounding box center [170, 560] width 47 height 14
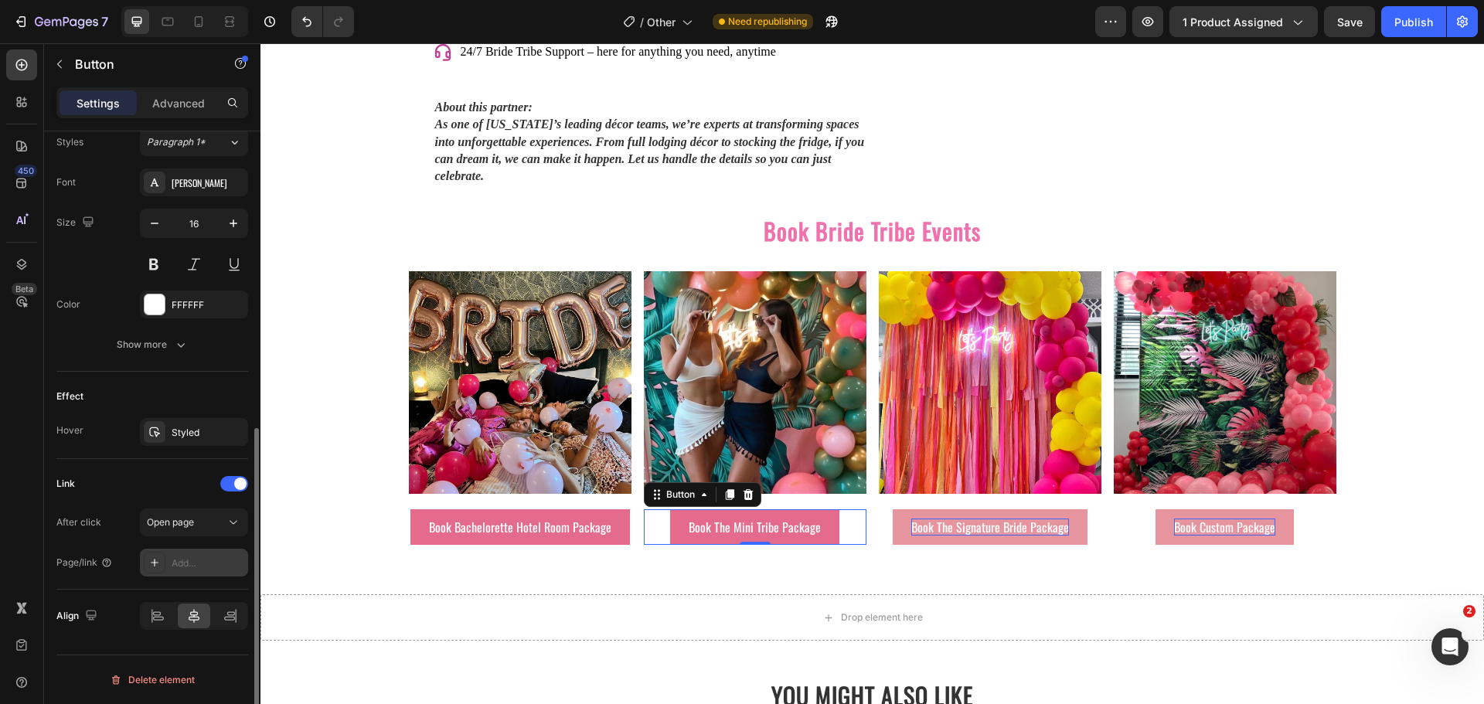
click at [198, 558] on div "Add..." at bounding box center [208, 564] width 73 height 14
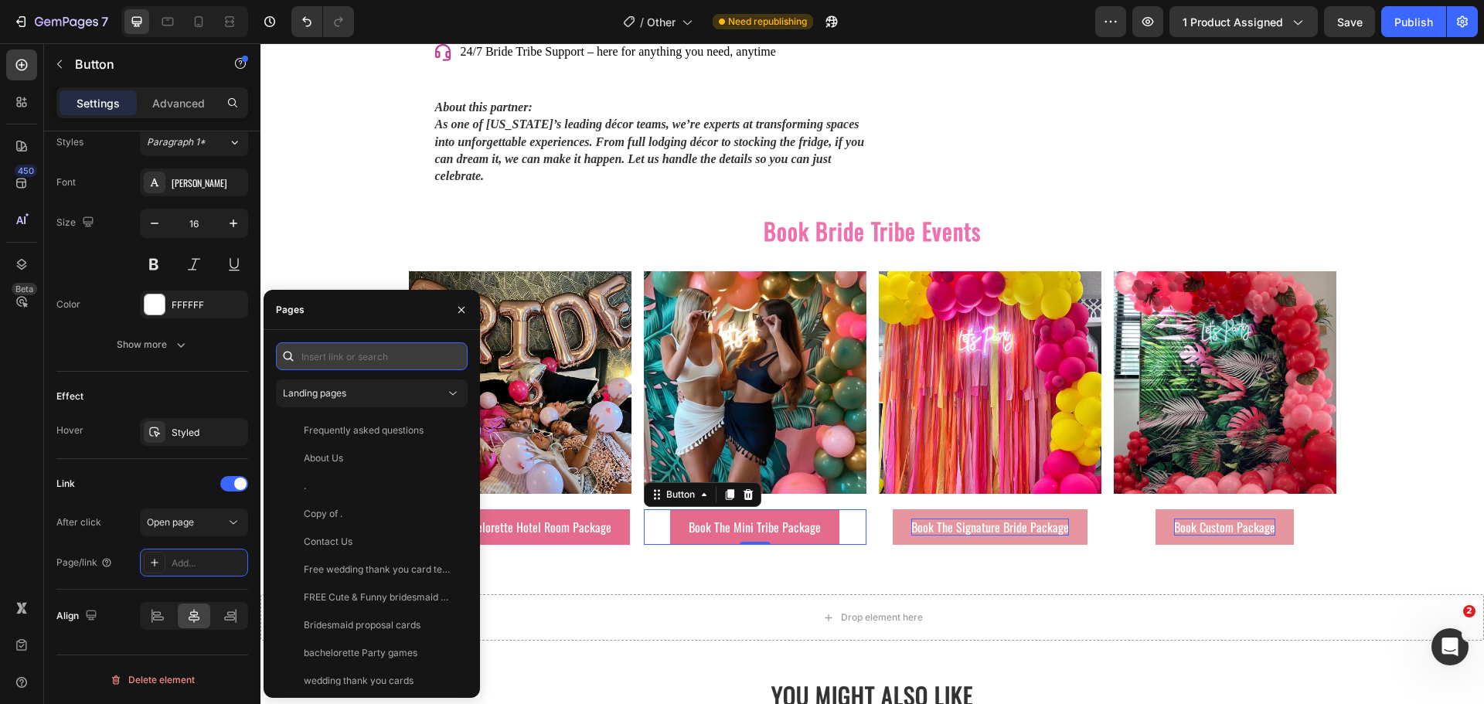
paste input "https://bridetribeevents.com/pages/contact"
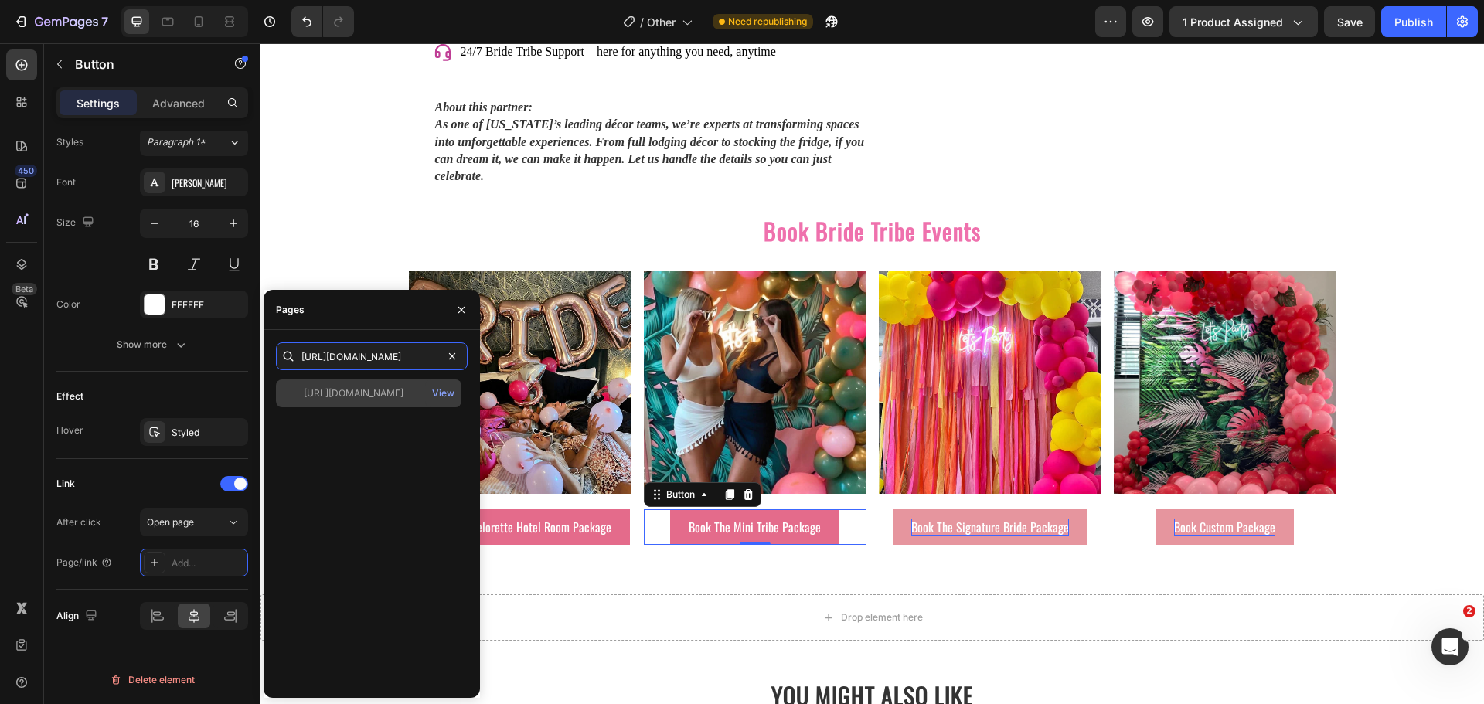
type input "https://bridetribeevents.com/pages/contact"
drag, startPoint x: 396, startPoint y: 396, endPoint x: 411, endPoint y: 396, distance: 15.5
click at [397, 395] on div "https://bridetribeevents.com/pages/contact" at bounding box center [354, 394] width 100 height 14
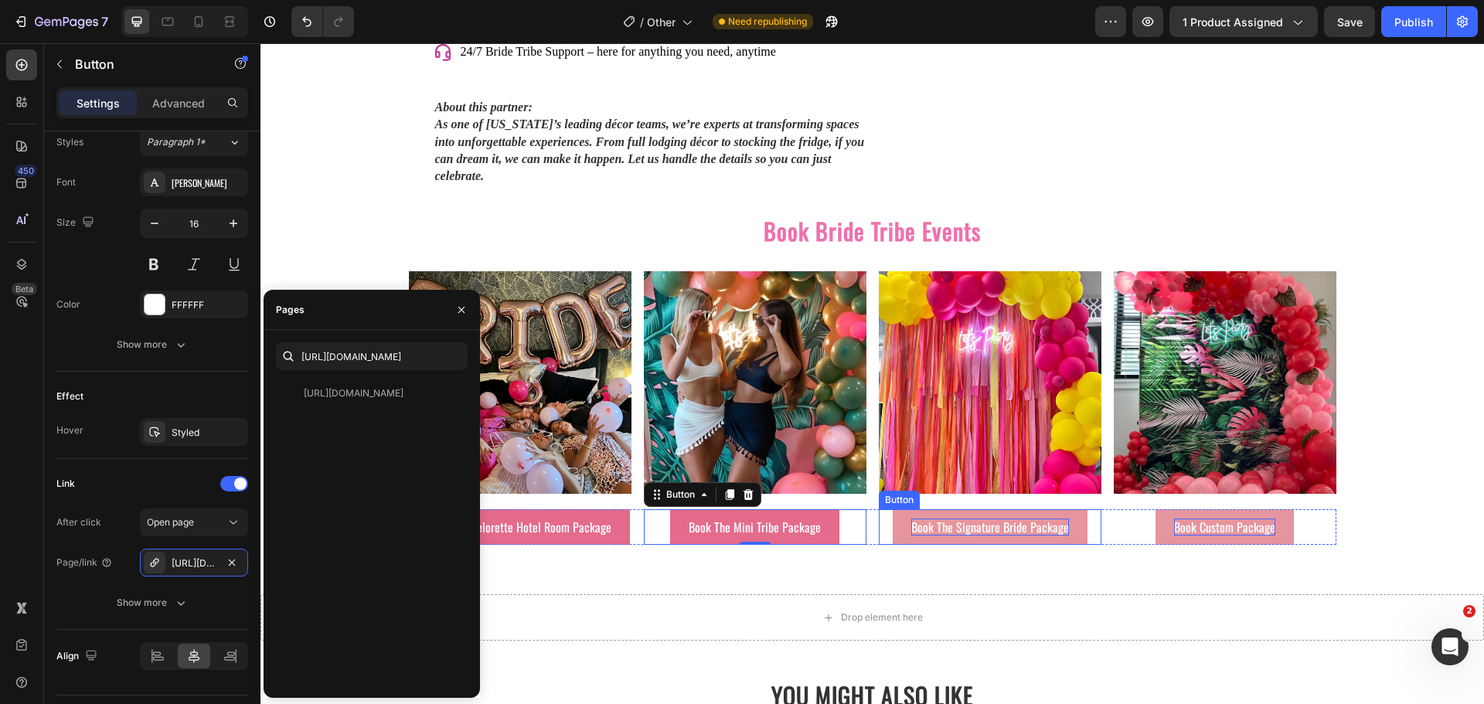
click at [931, 509] on link "Book The Signature Bride Package" at bounding box center [990, 527] width 195 height 36
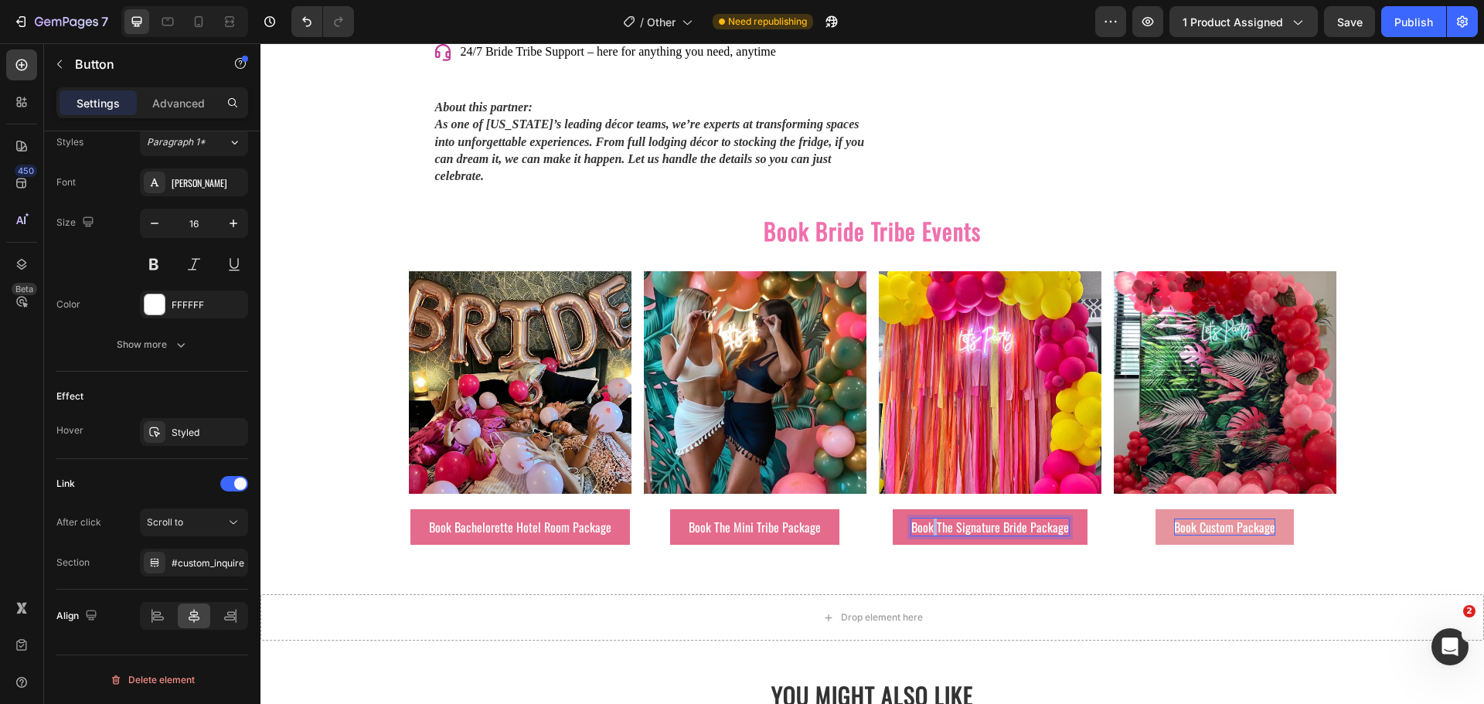
click at [929, 519] on p "Book The Signature Bride Package" at bounding box center [990, 527] width 158 height 17
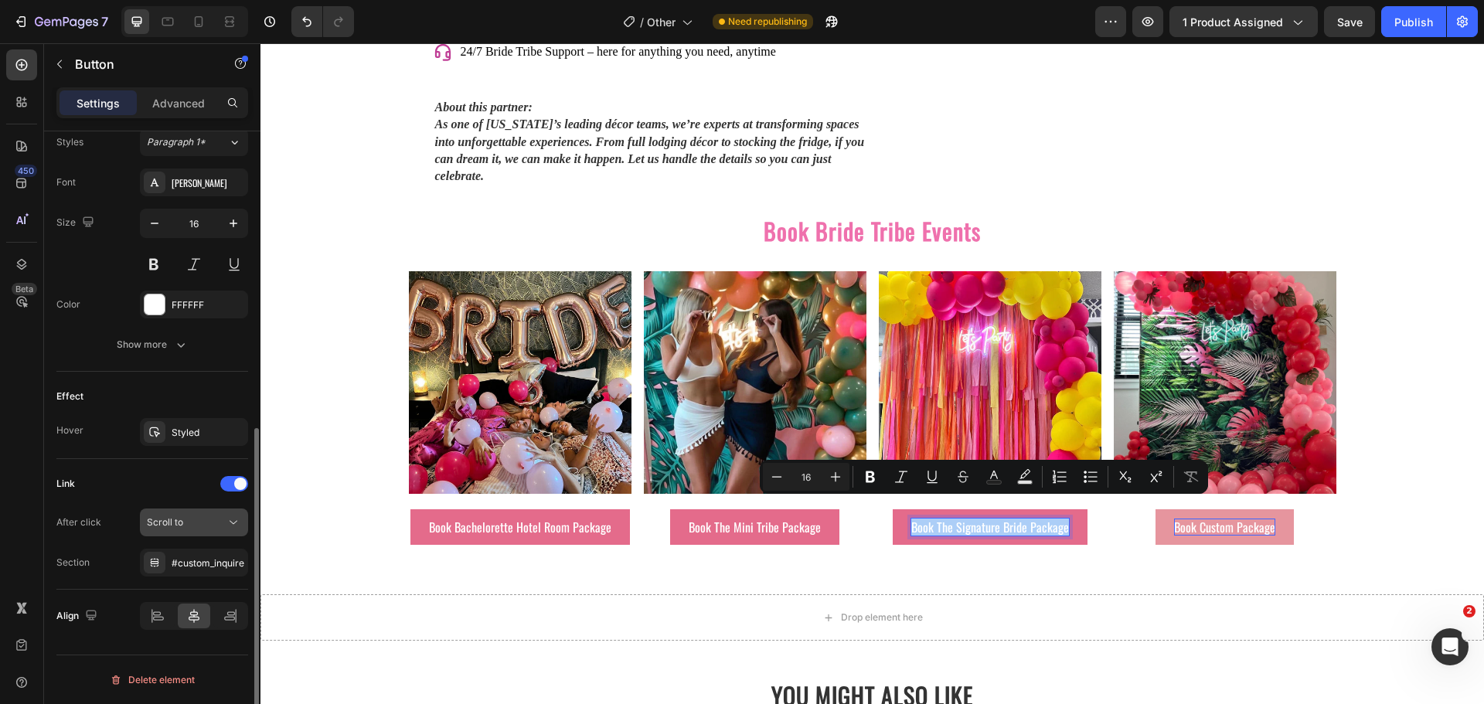
click at [208, 514] on button "Scroll to" at bounding box center [194, 523] width 108 height 28
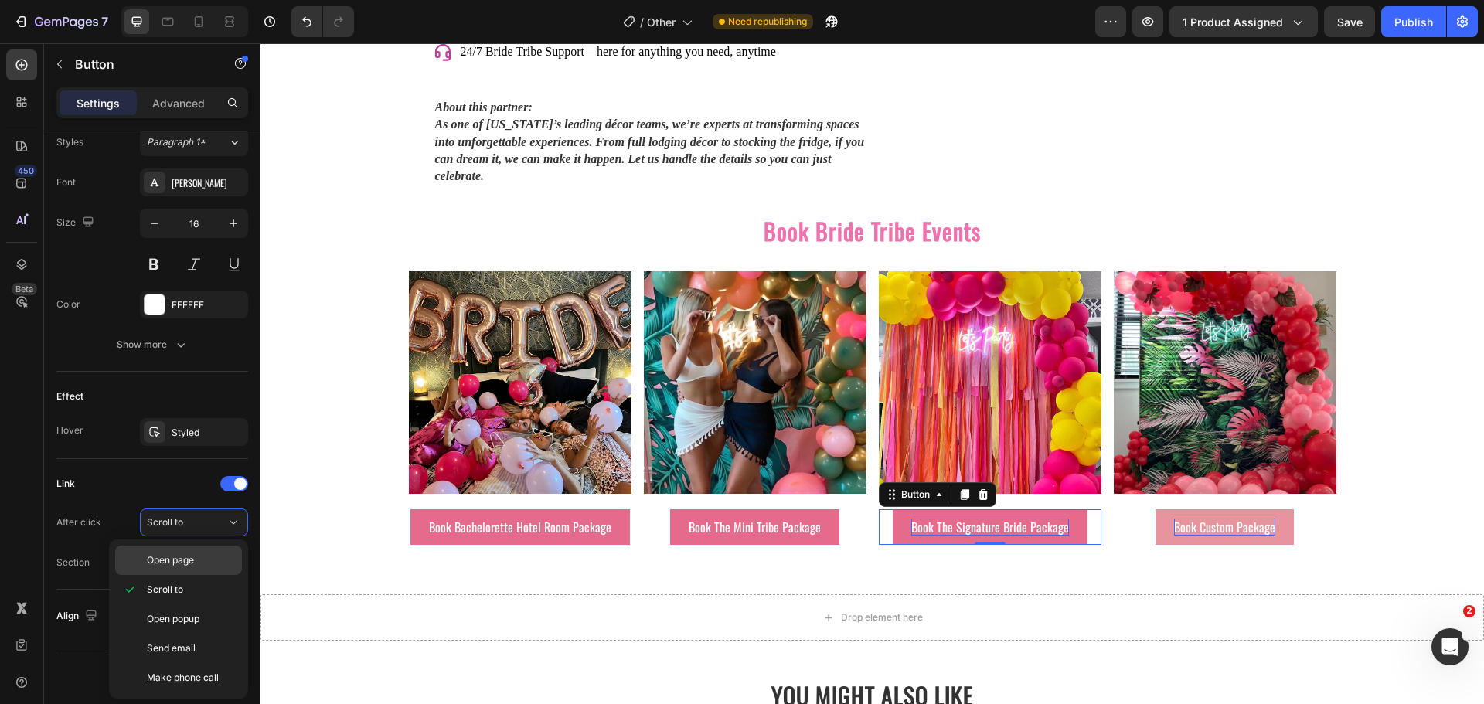
click at [175, 559] on span "Open page" at bounding box center [170, 560] width 47 height 14
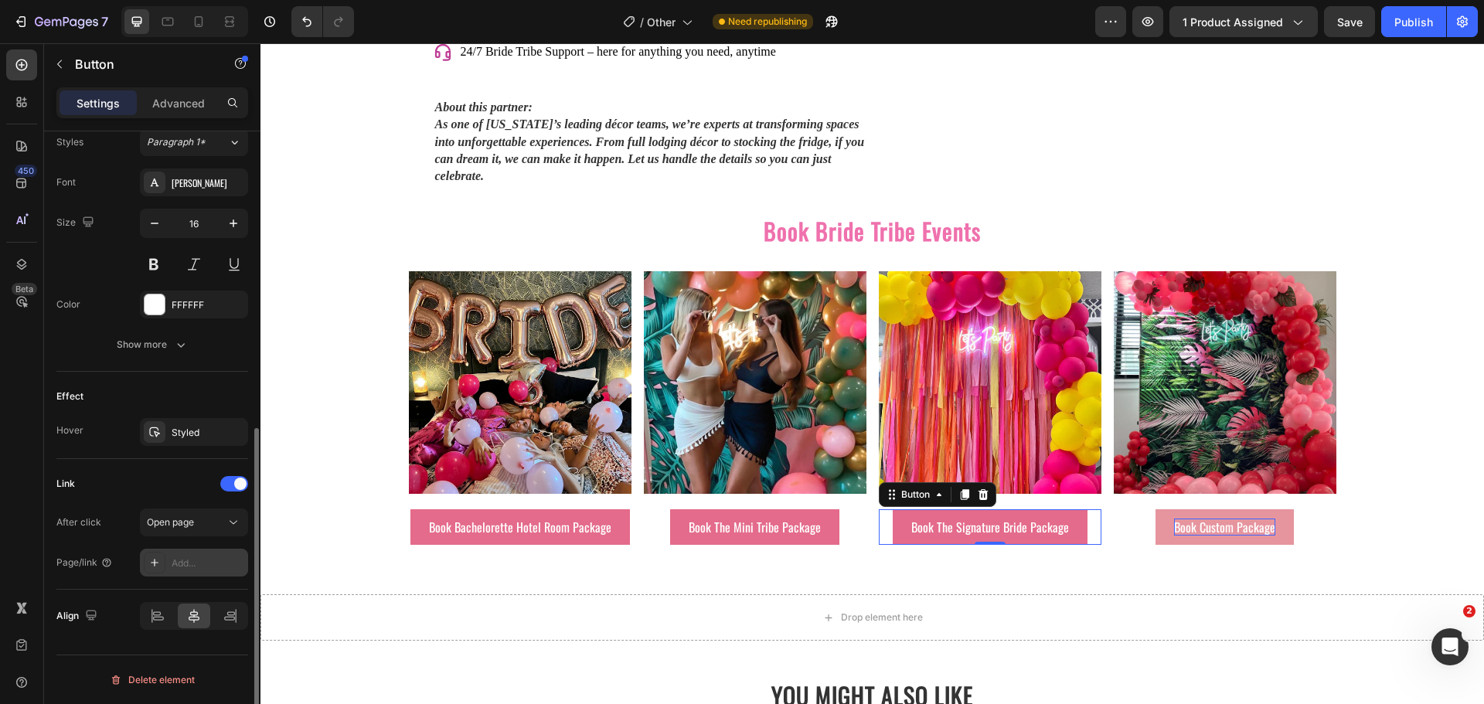
click at [192, 561] on div "Add..." at bounding box center [208, 564] width 73 height 14
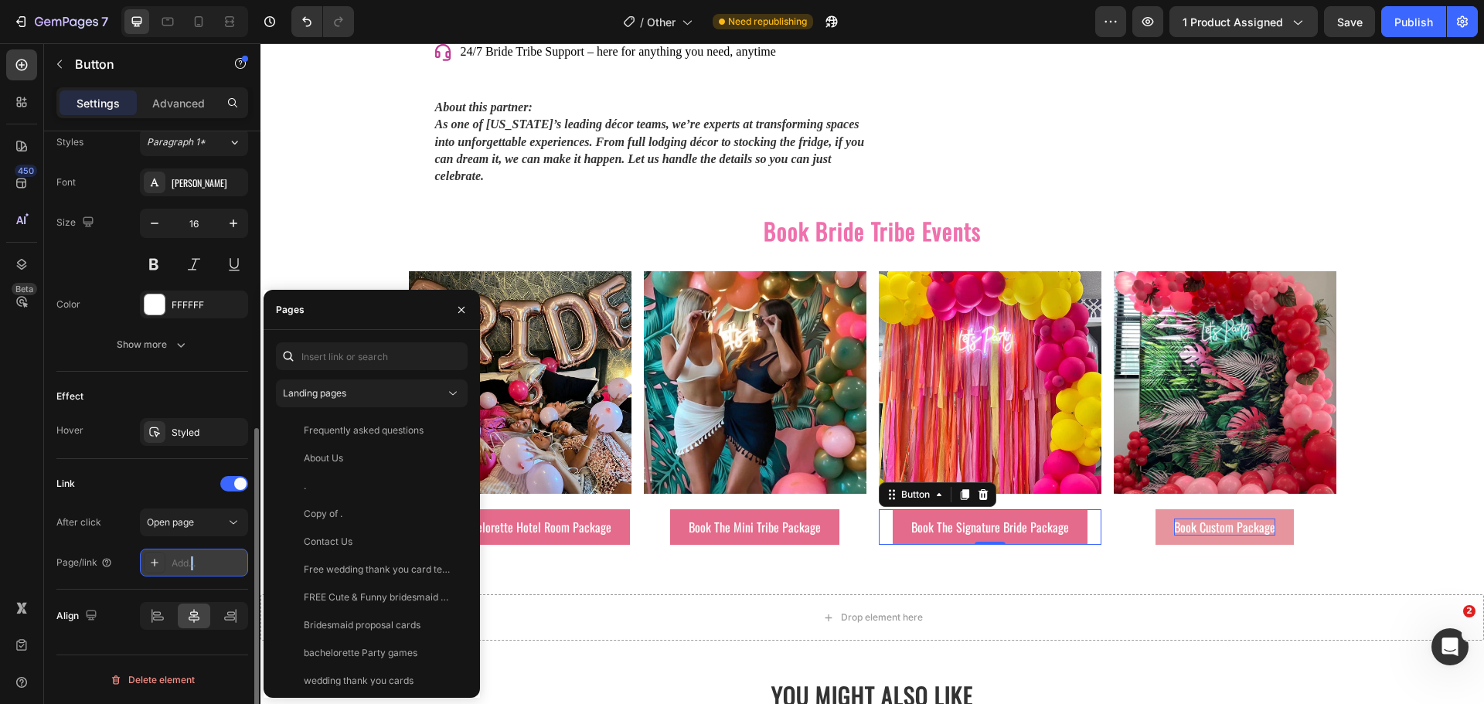
click at [192, 561] on div "Add..." at bounding box center [208, 564] width 73 height 14
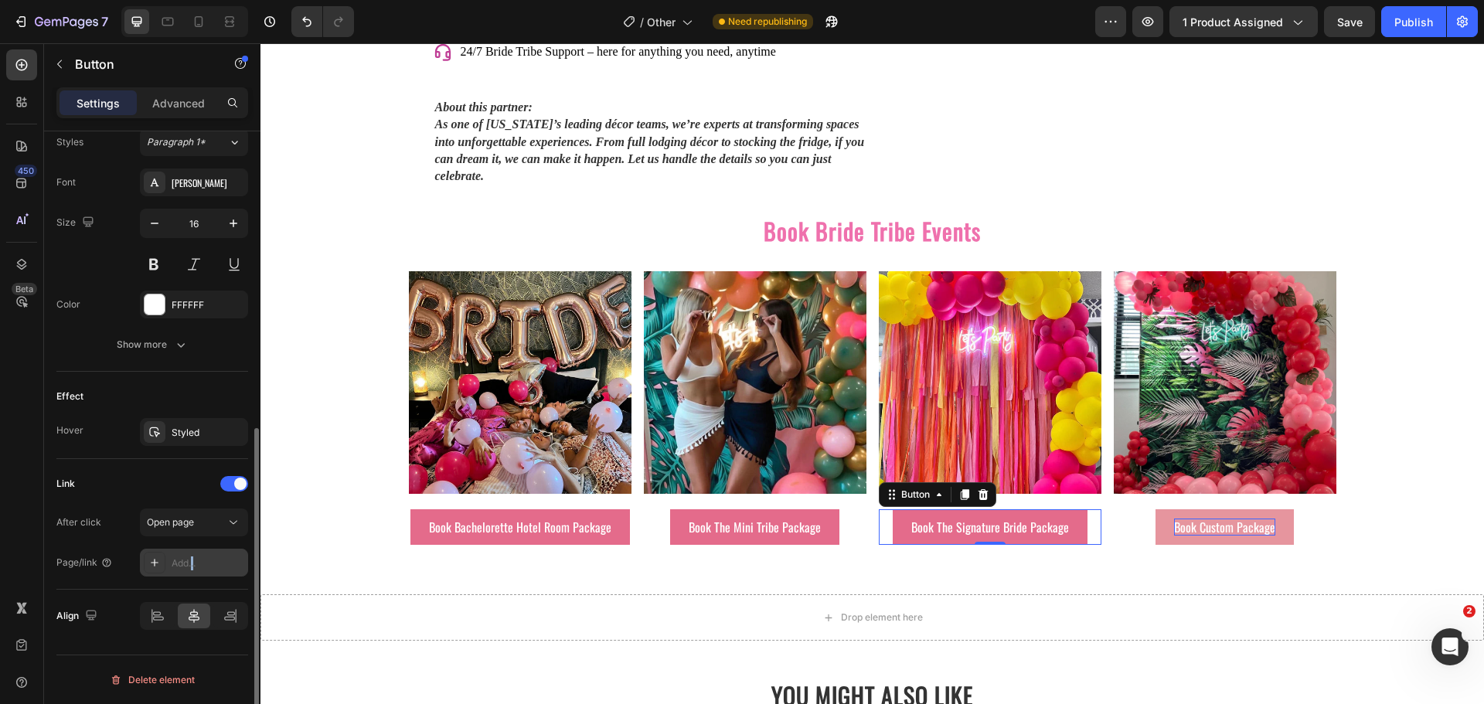
click at [192, 561] on div "Add..." at bounding box center [208, 564] width 73 height 14
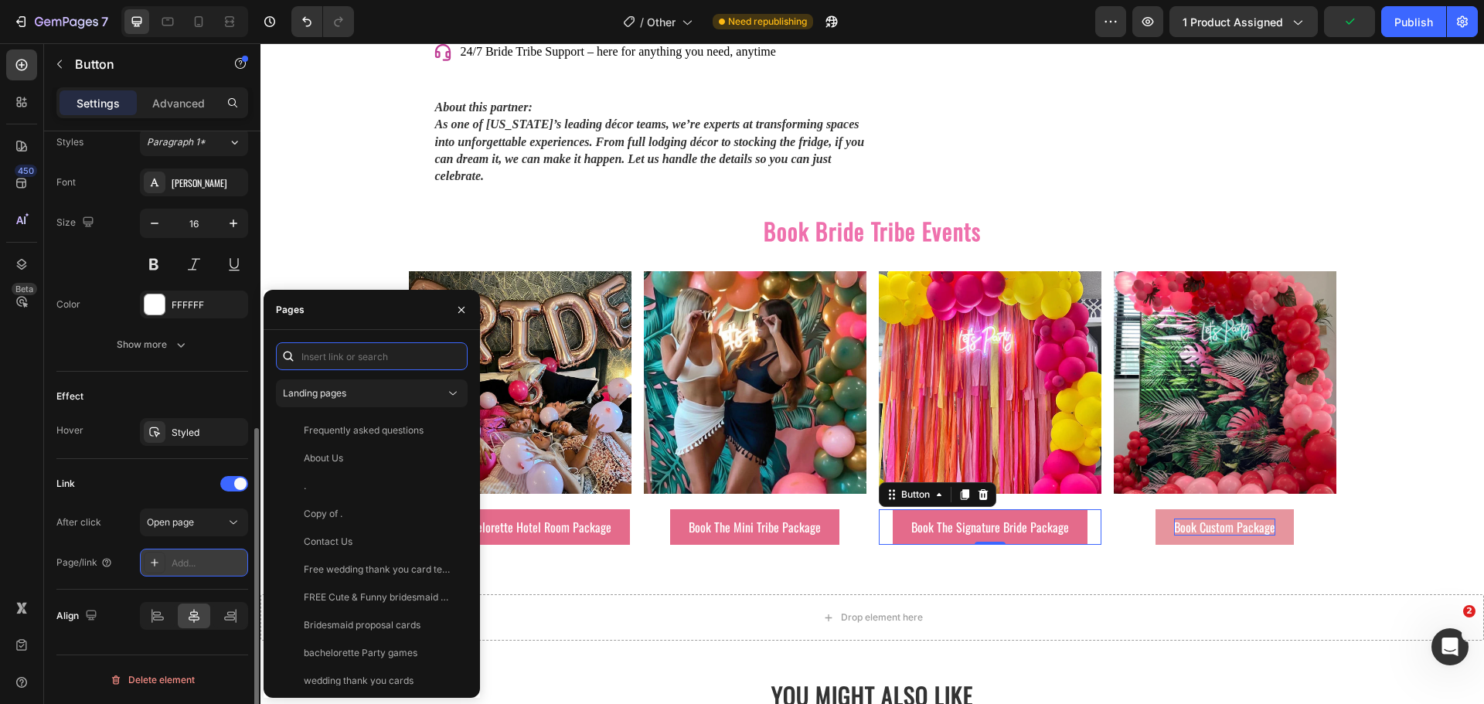
paste input "https://bridetribeevents.com/pages/contact"
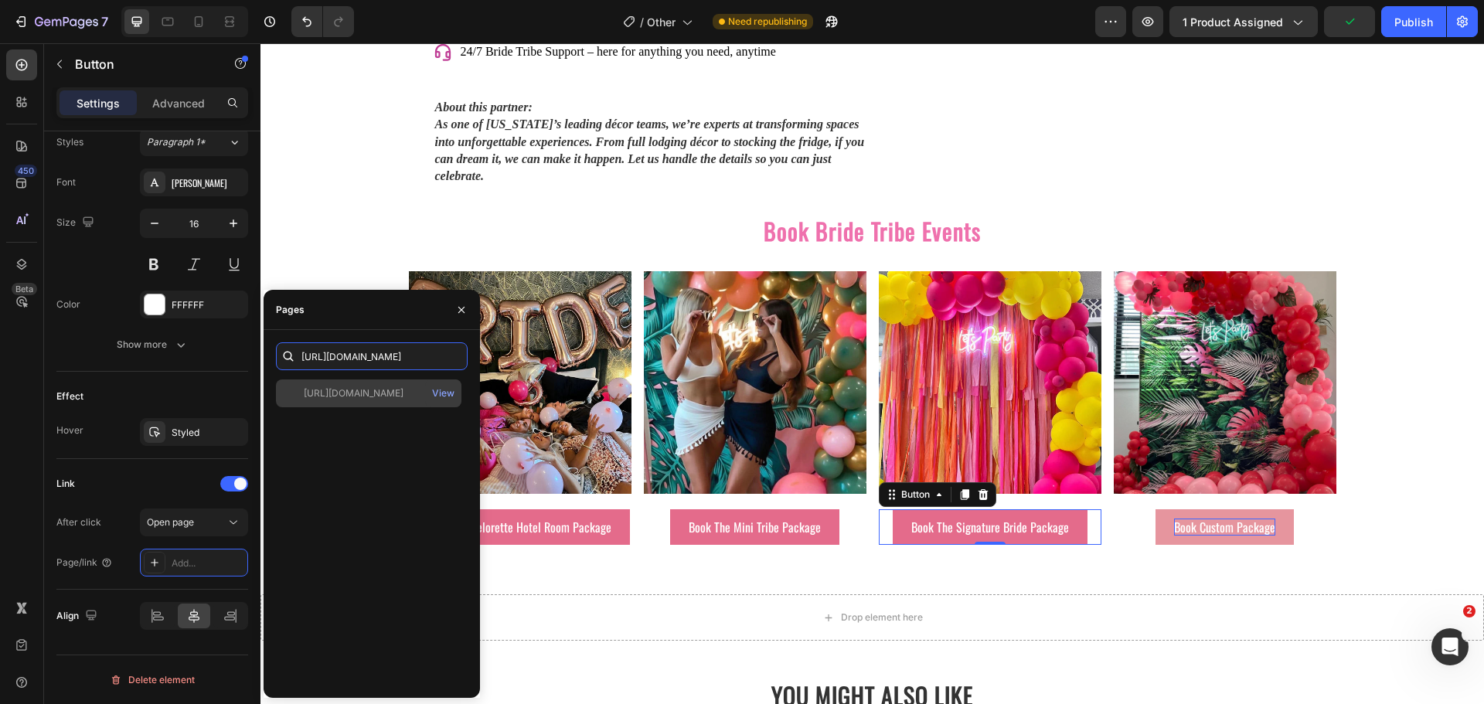
type input "https://bridetribeevents.com/pages/contact"
click at [371, 392] on div "https://bridetribeevents.com/pages/contact" at bounding box center [354, 394] width 100 height 14
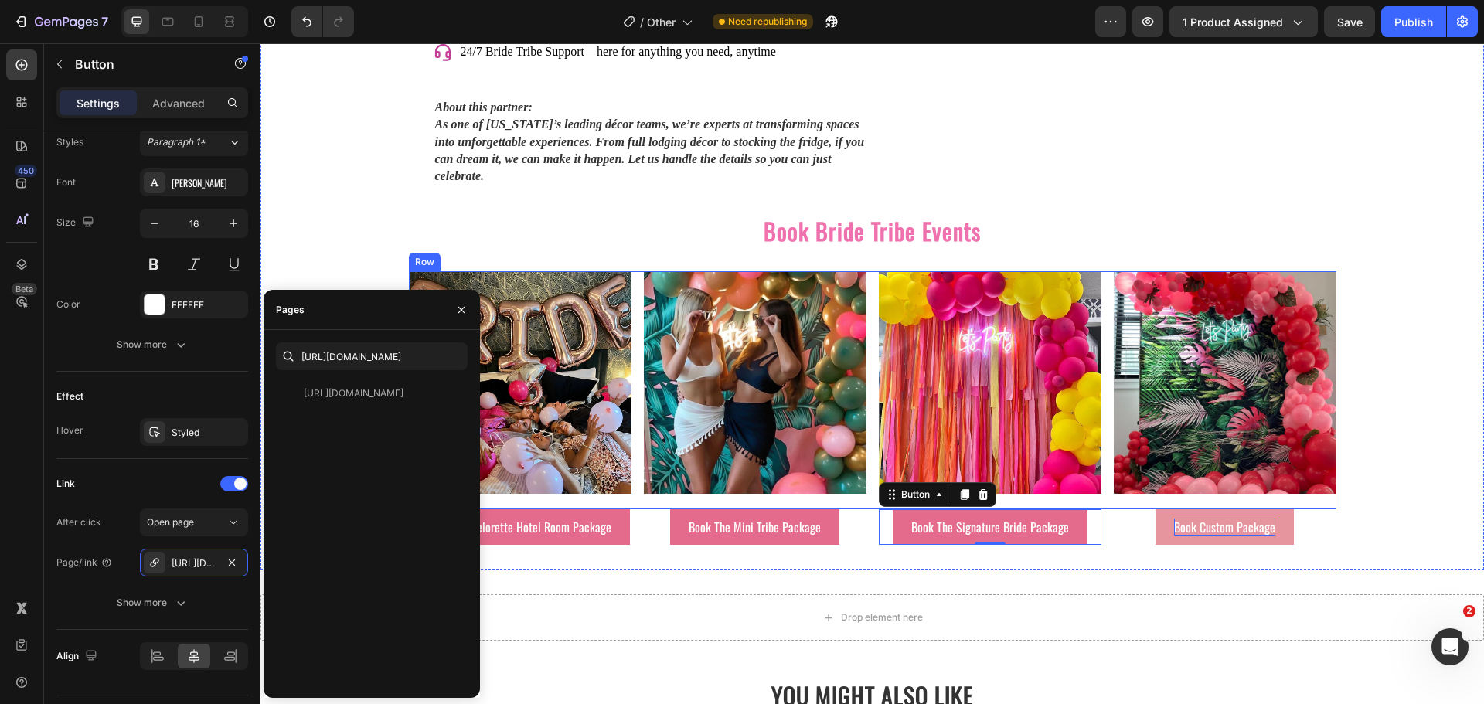
click at [1185, 519] on p "Book Custom Package" at bounding box center [1224, 527] width 101 height 17
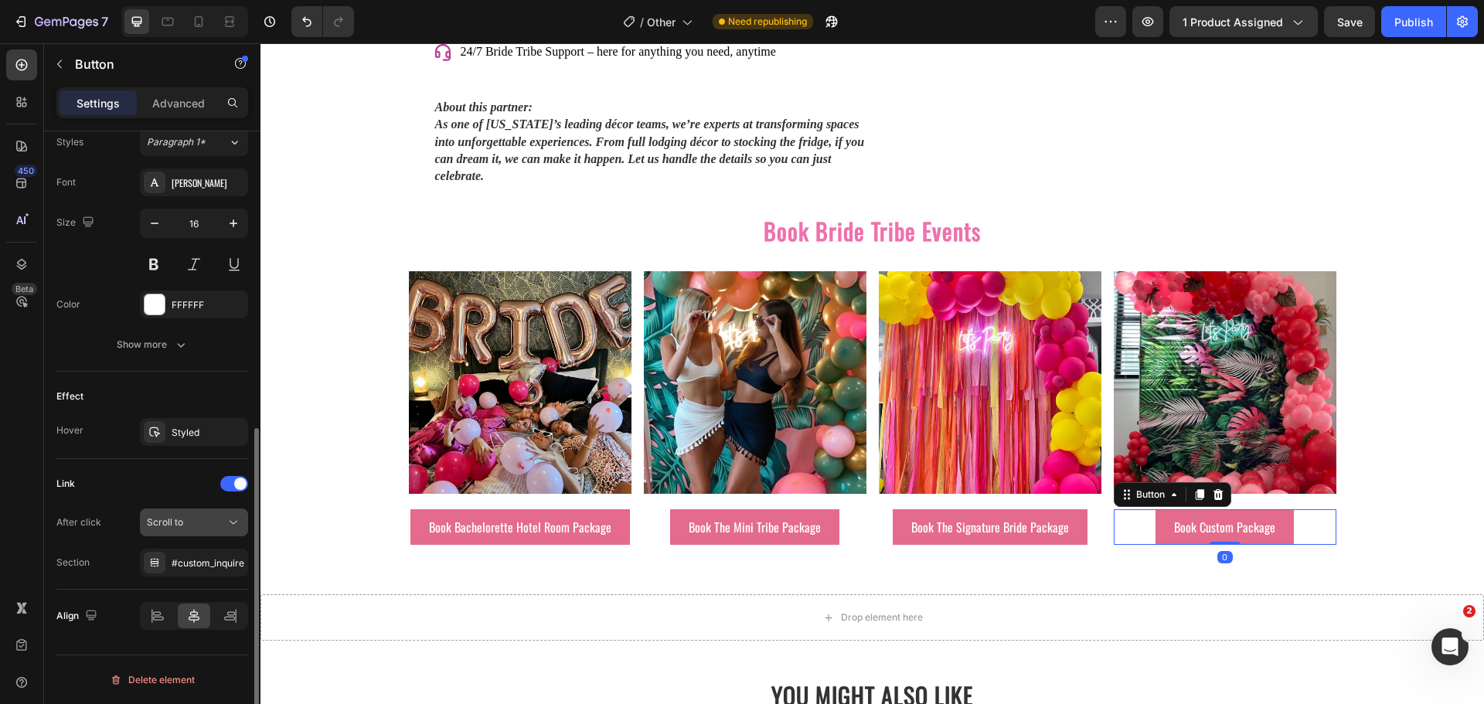
click at [209, 526] on div "Scroll to" at bounding box center [186, 523] width 79 height 14
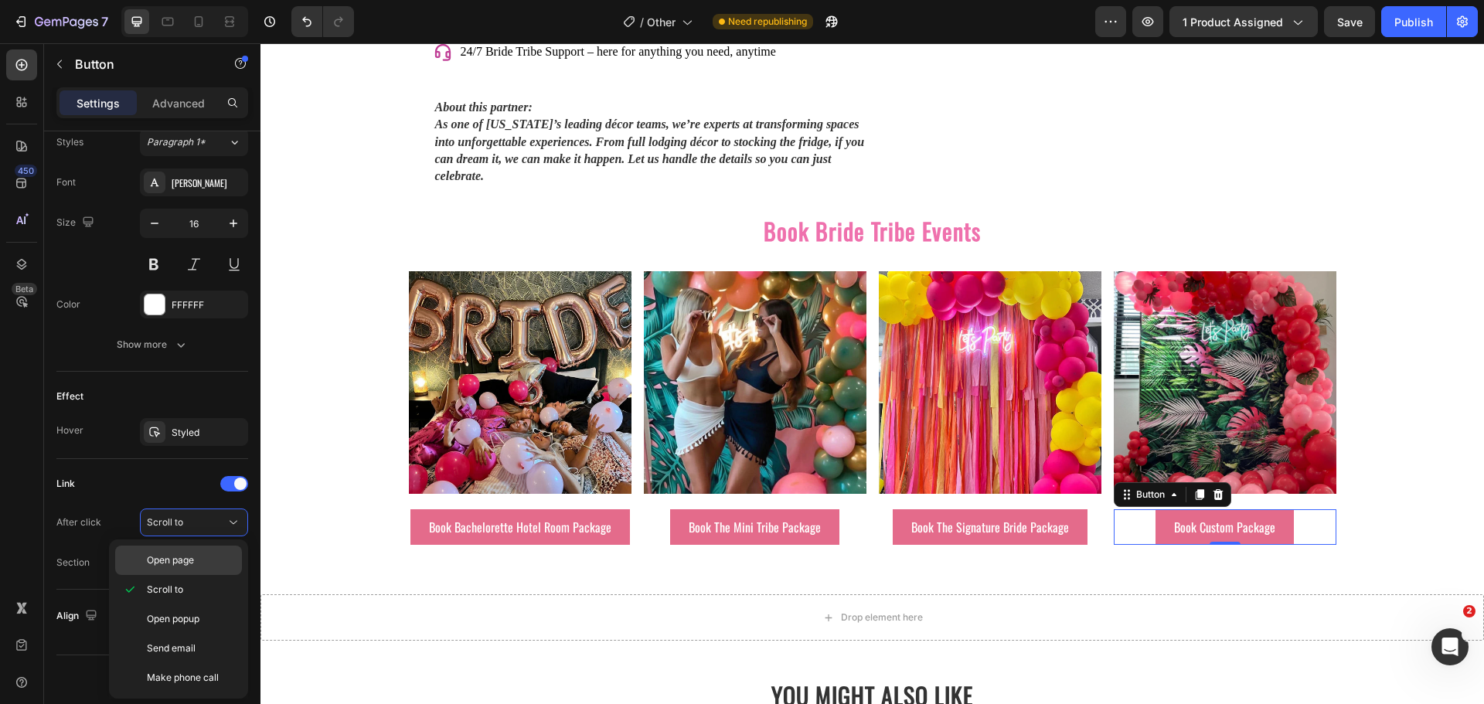
drag, startPoint x: 184, startPoint y: 558, endPoint x: 206, endPoint y: 544, distance: 25.7
click at [183, 558] on span "Open page" at bounding box center [170, 560] width 47 height 14
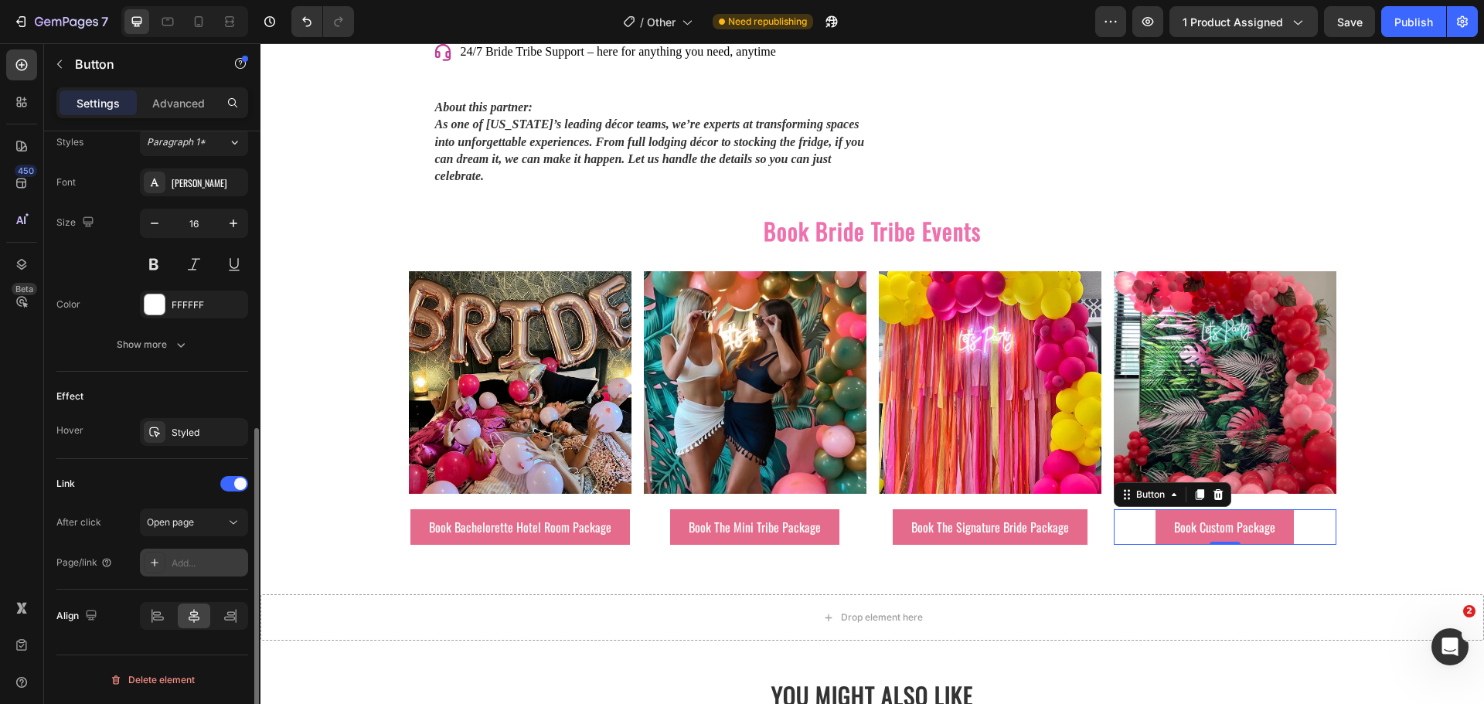
click at [198, 561] on div "Add..." at bounding box center [208, 564] width 73 height 14
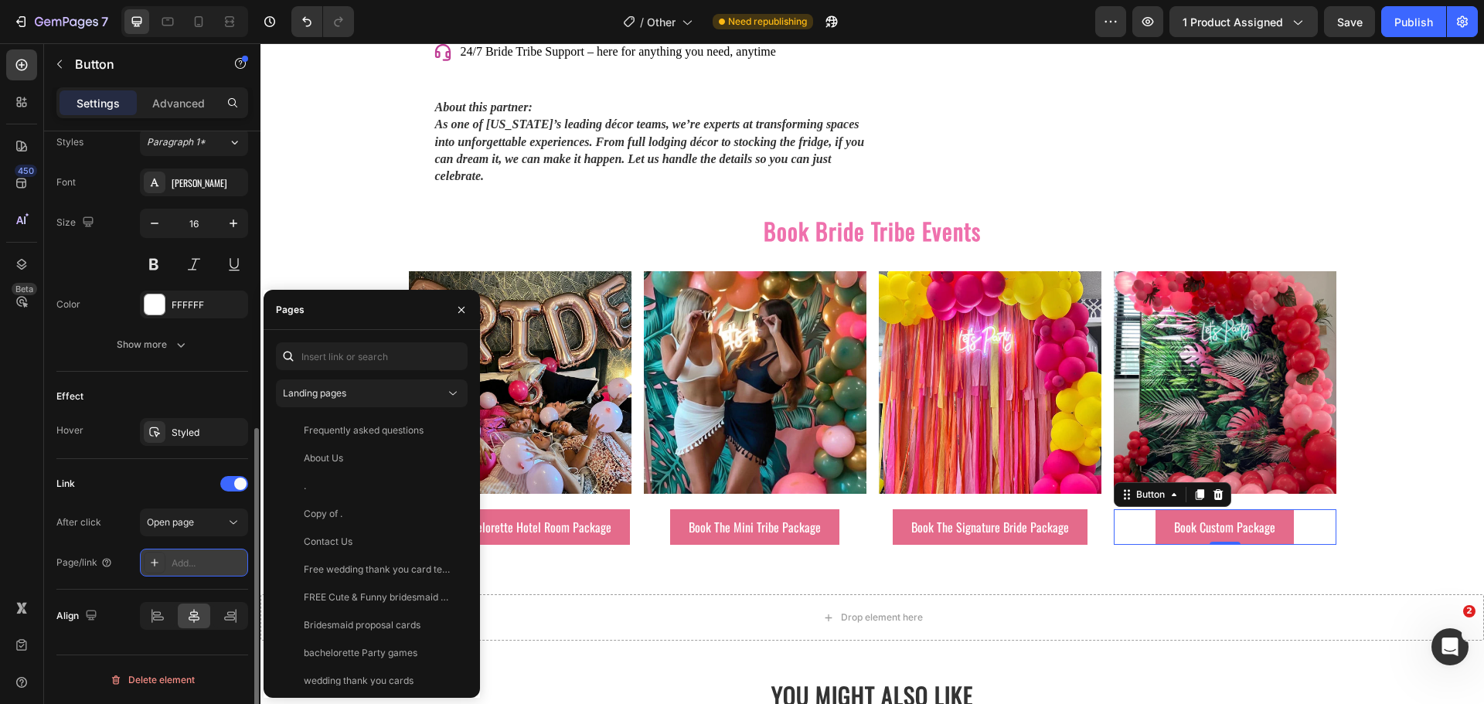
click at [200, 561] on div "Add..." at bounding box center [208, 564] width 73 height 14
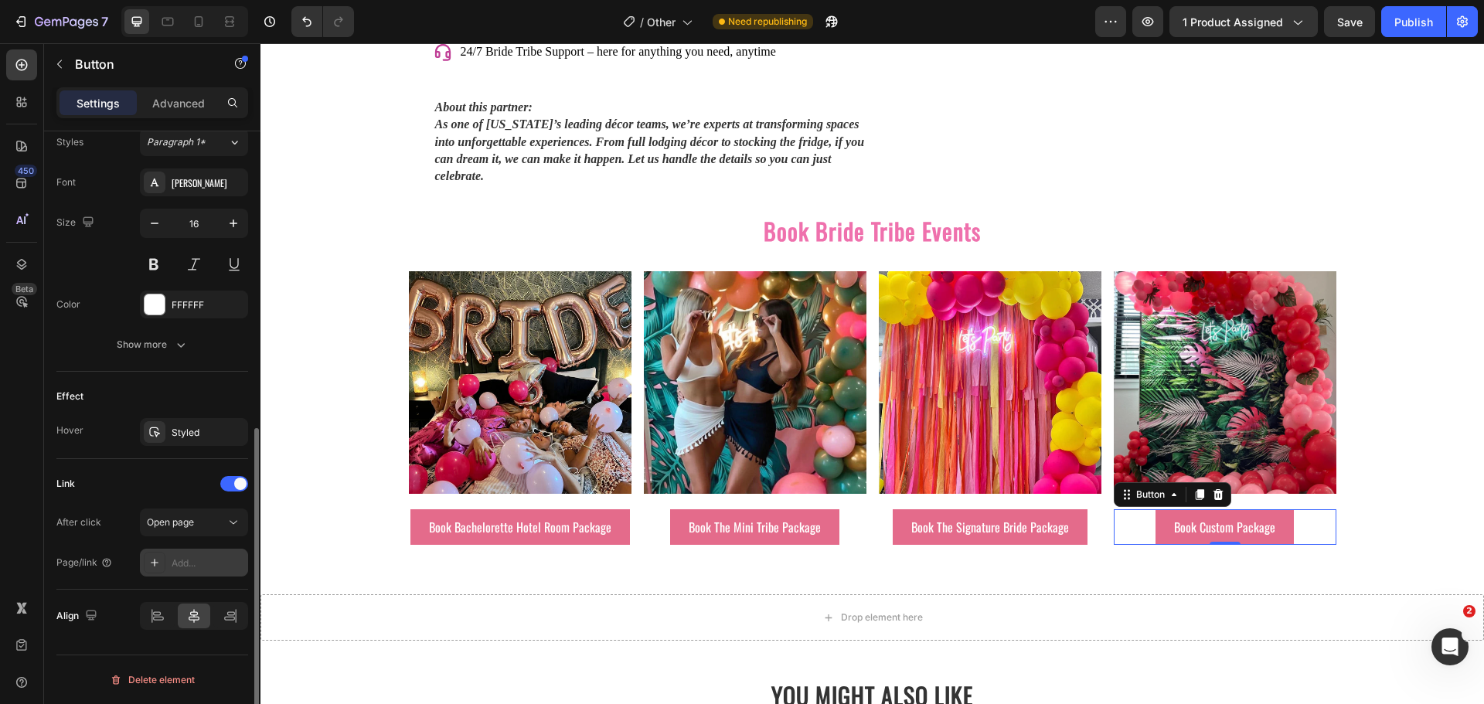
click at [200, 561] on div "Add..." at bounding box center [208, 564] width 73 height 14
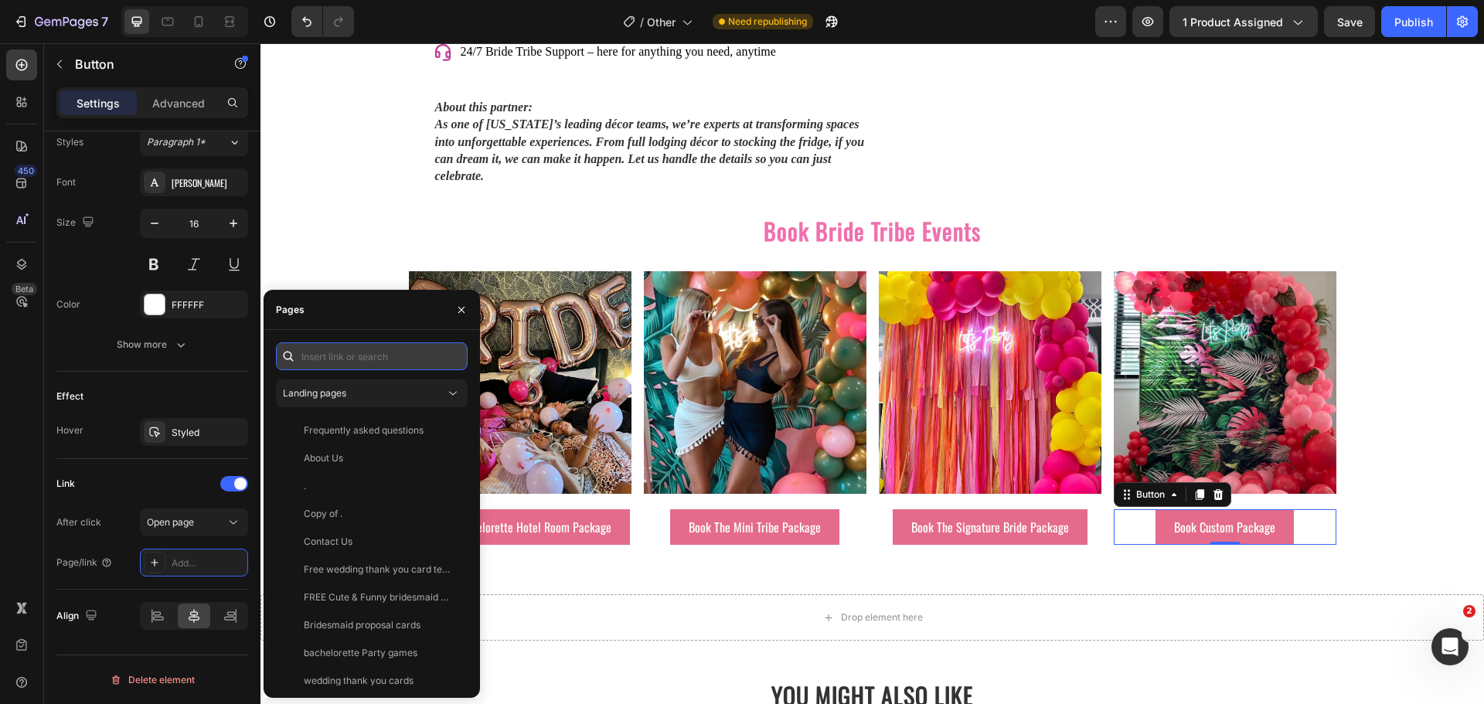
paste input "https://bridetribeevents.com/pages/contact"
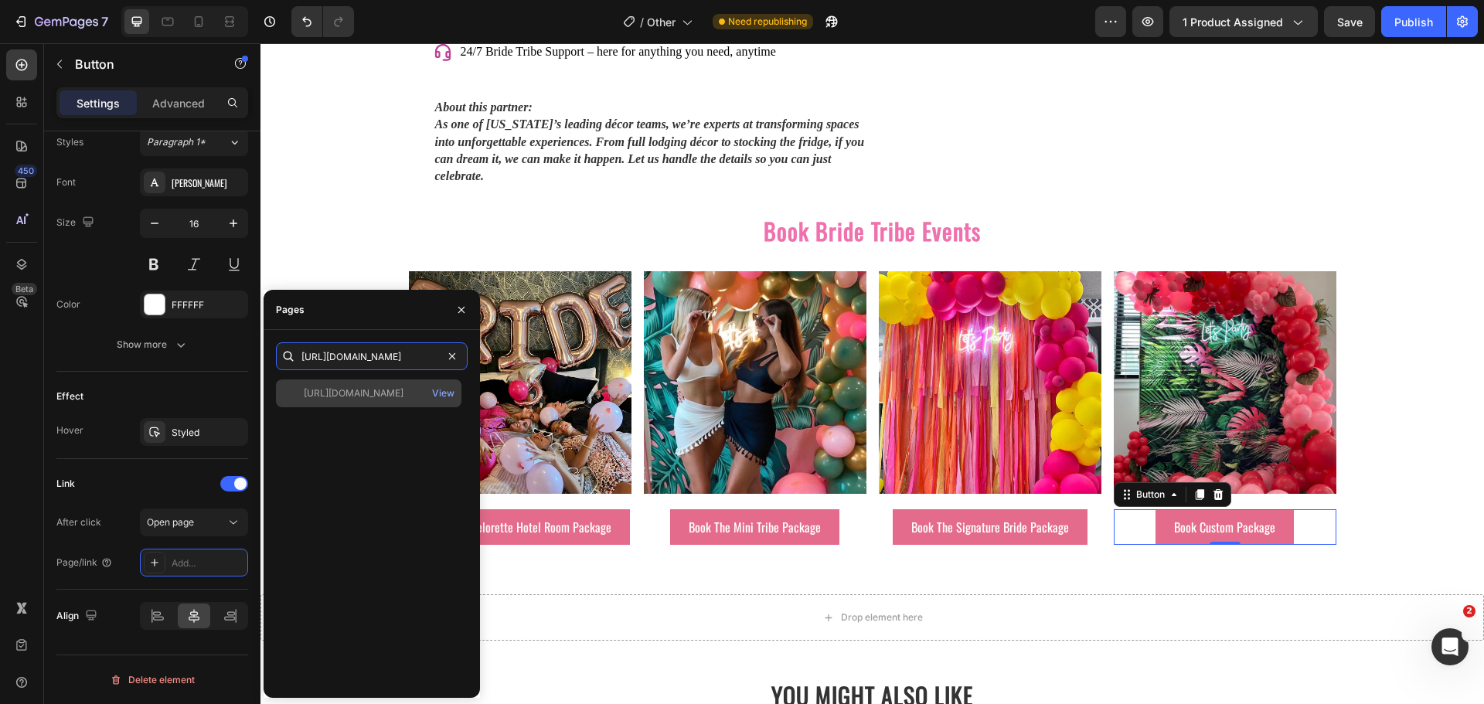
type input "https://bridetribeevents.com/pages/contact"
click at [364, 394] on div "https://bridetribeevents.com/pages/contact" at bounding box center [354, 394] width 100 height 14
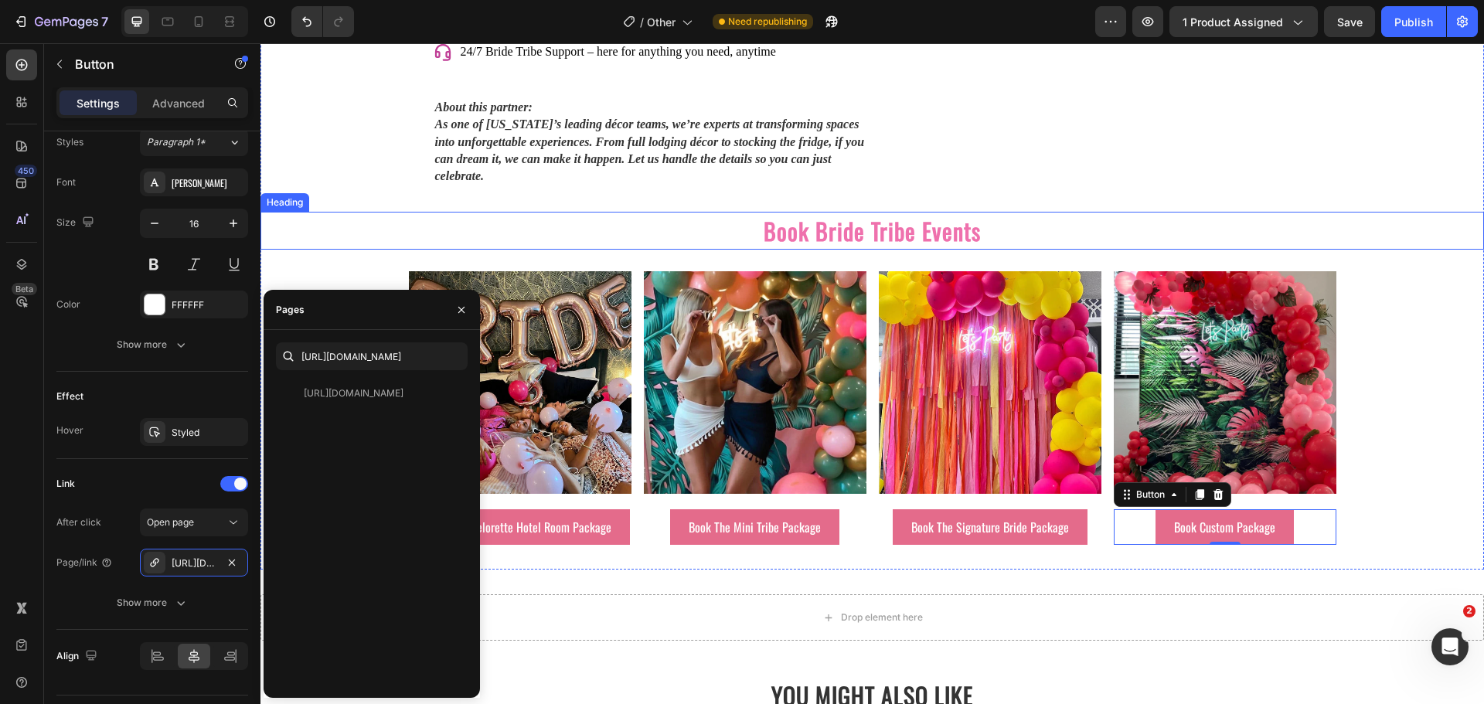
click at [354, 219] on h2 "Book Bride Tribe Events" at bounding box center [873, 231] width 1224 height 38
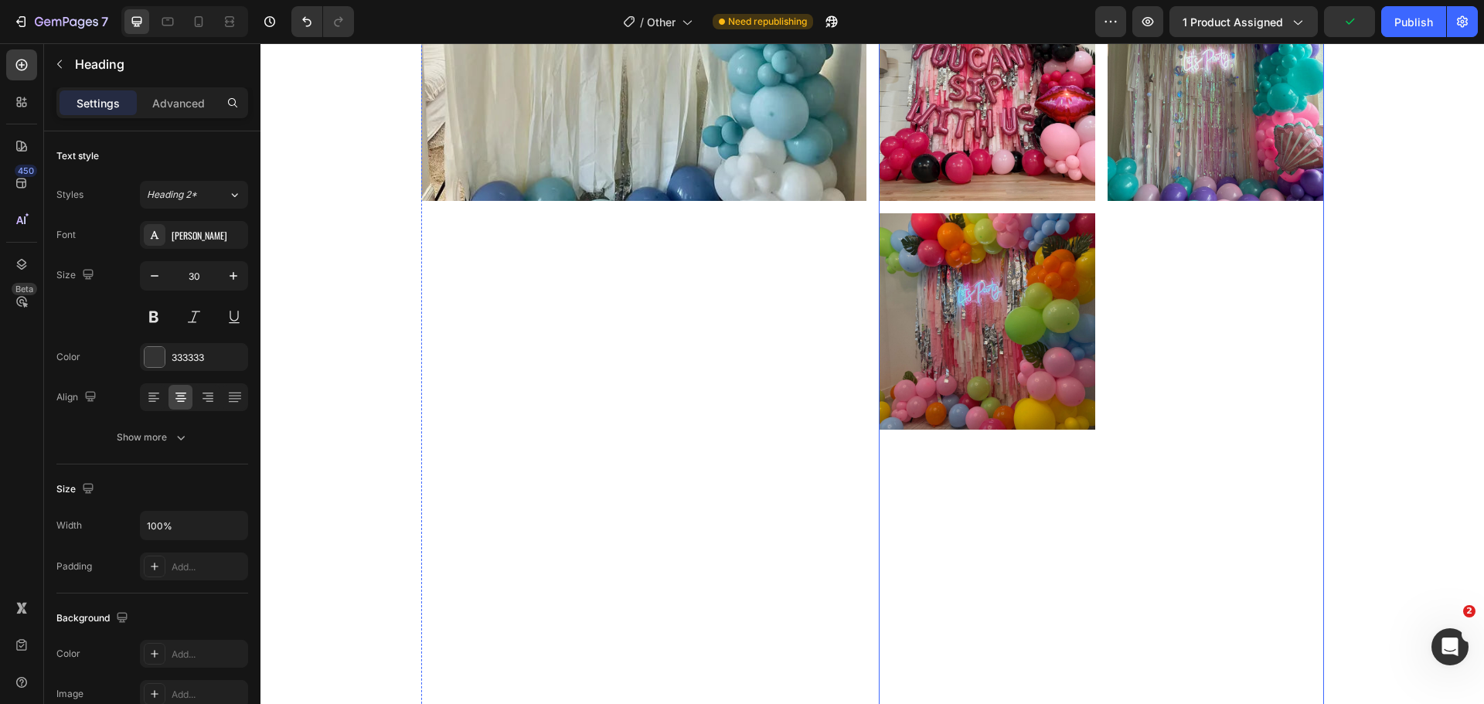
scroll to position [541, 0]
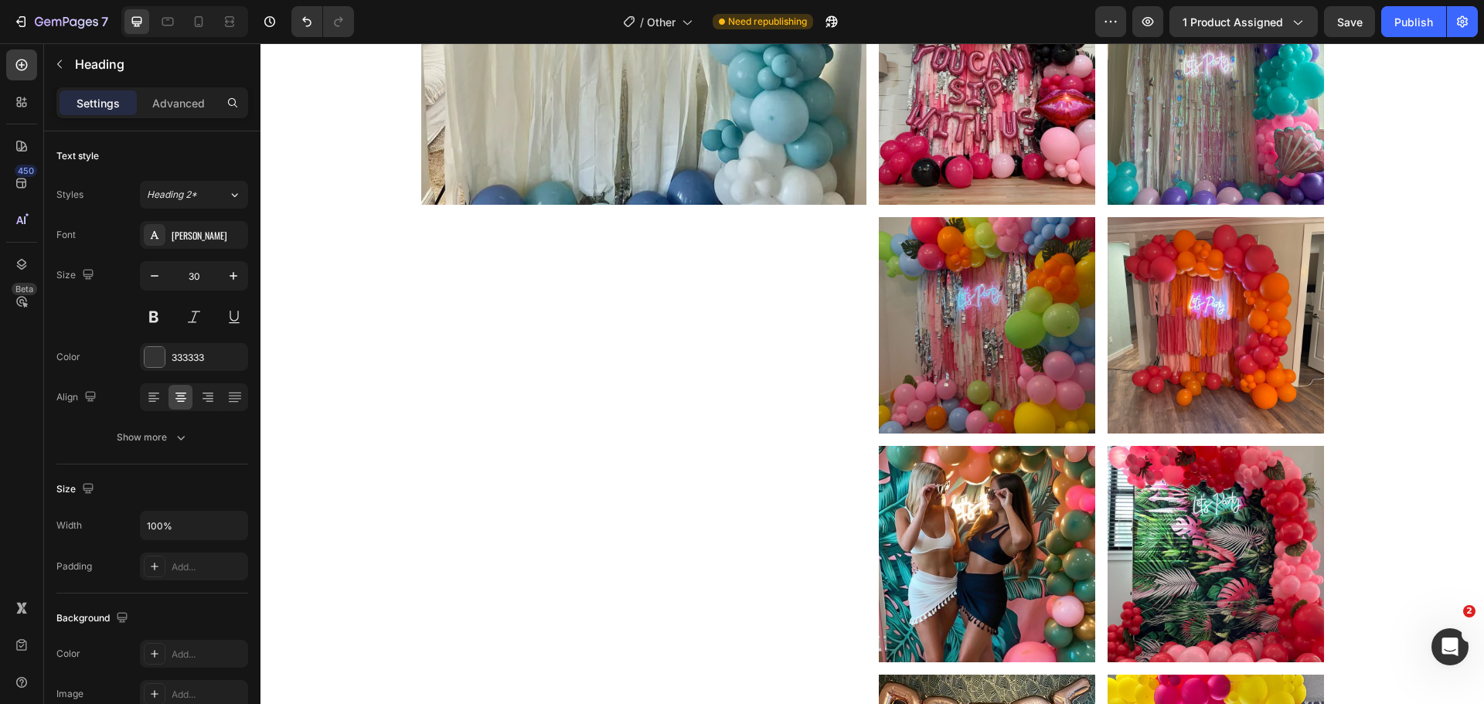
drag, startPoint x: 1406, startPoint y: 24, endPoint x: 1381, endPoint y: 39, distance: 28.8
click at [1406, 23] on div "Publish" at bounding box center [1414, 22] width 39 height 16
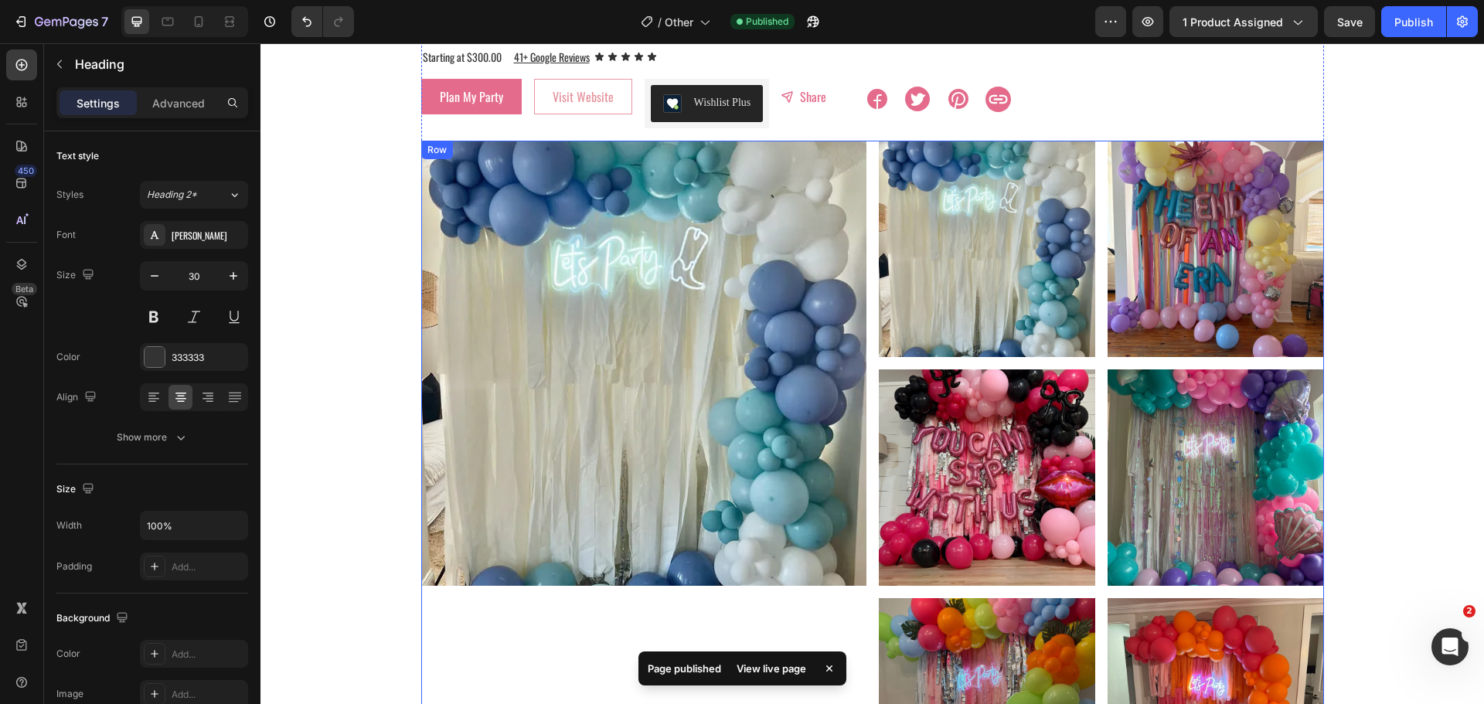
scroll to position [77, 0]
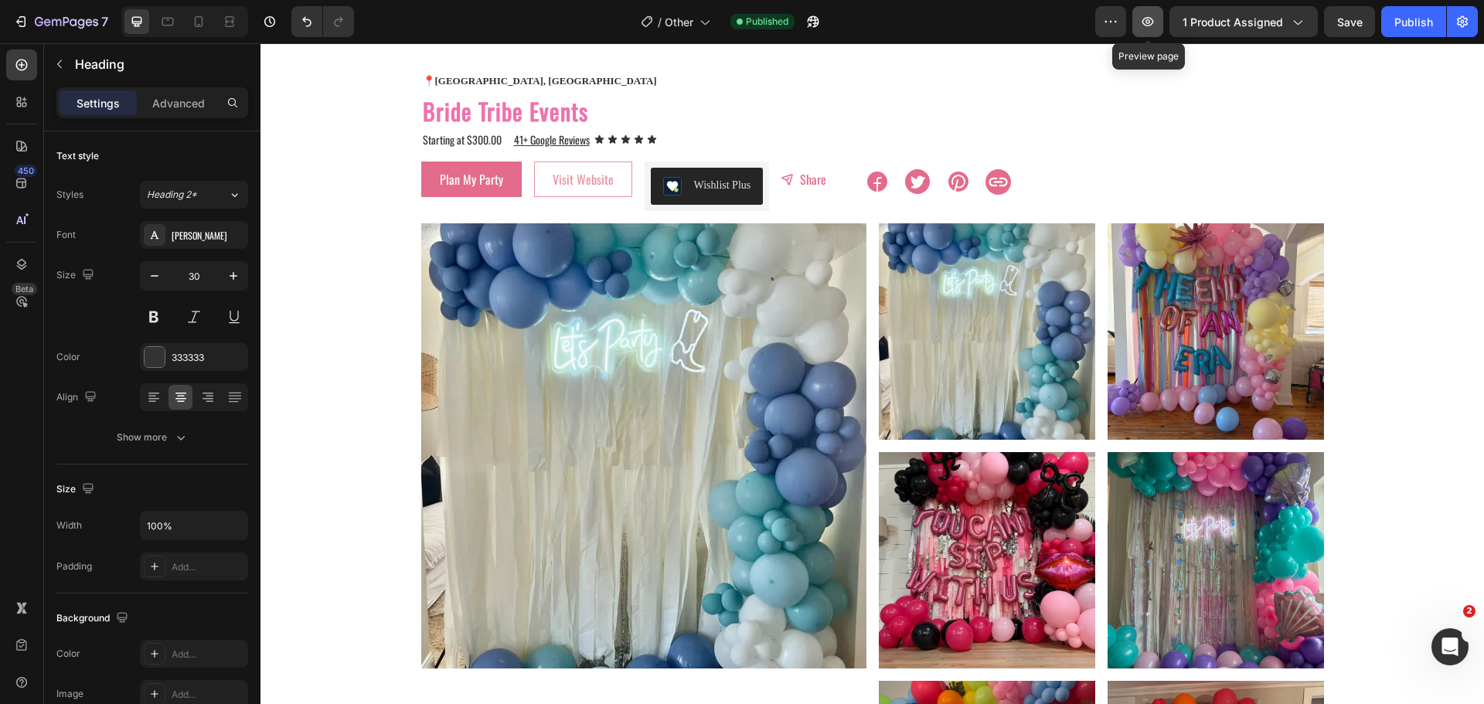
click at [1155, 27] on icon "button" at bounding box center [1147, 21] width 15 height 15
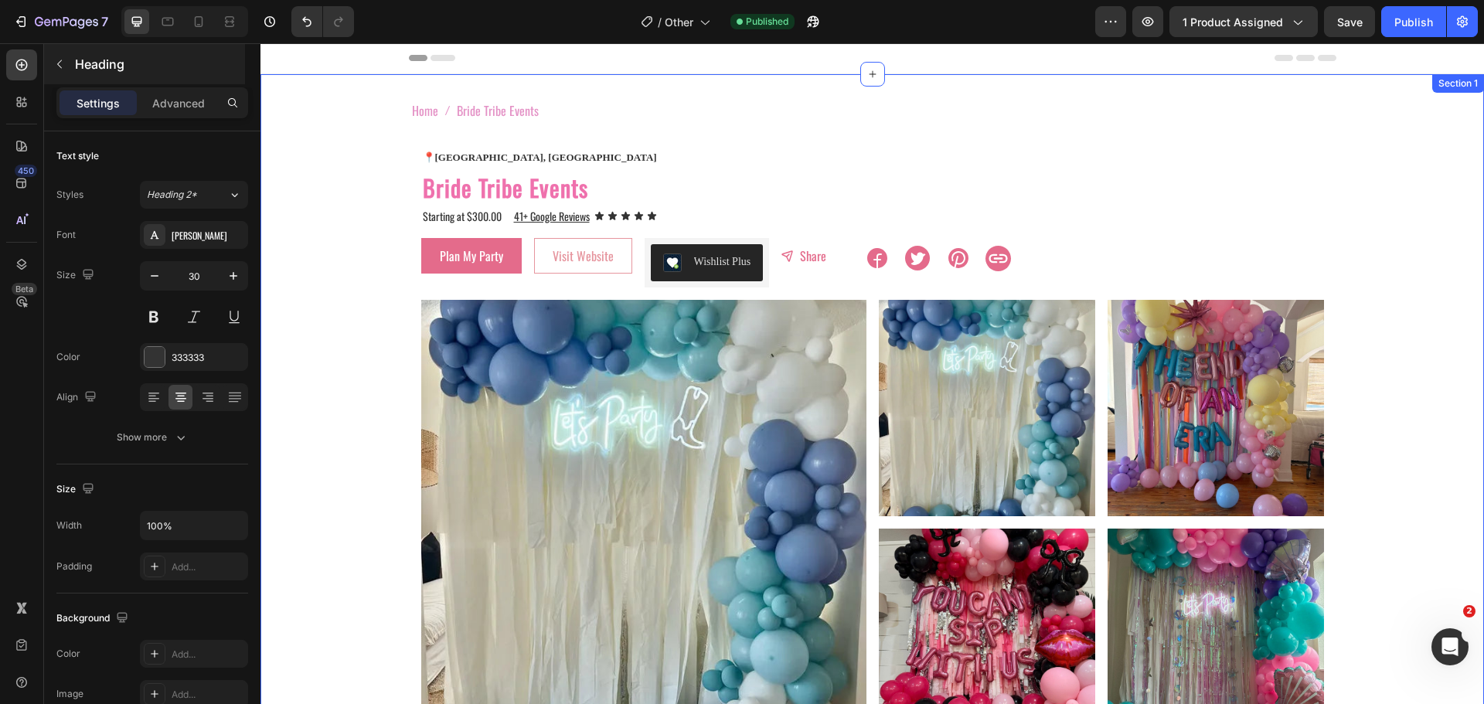
scroll to position [0, 0]
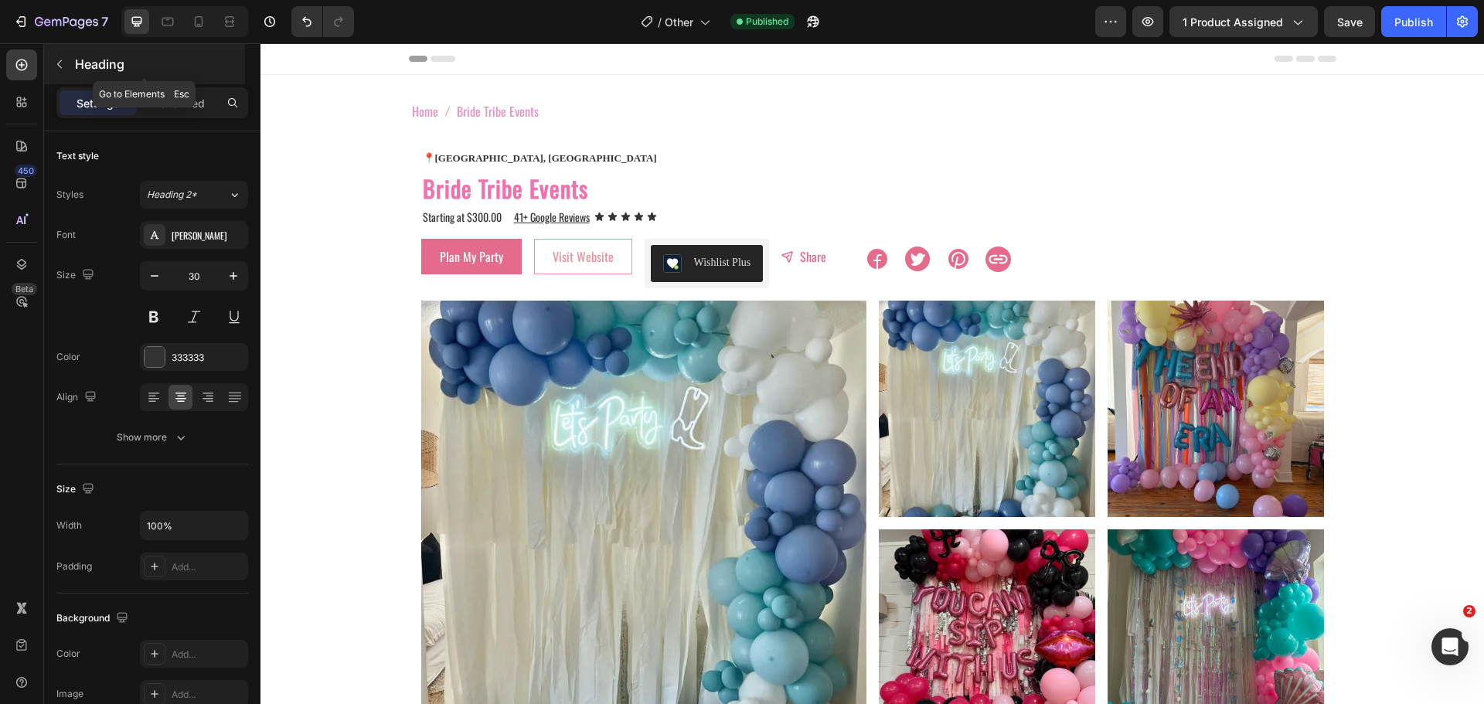
click at [57, 63] on icon "button" at bounding box center [59, 64] width 12 height 12
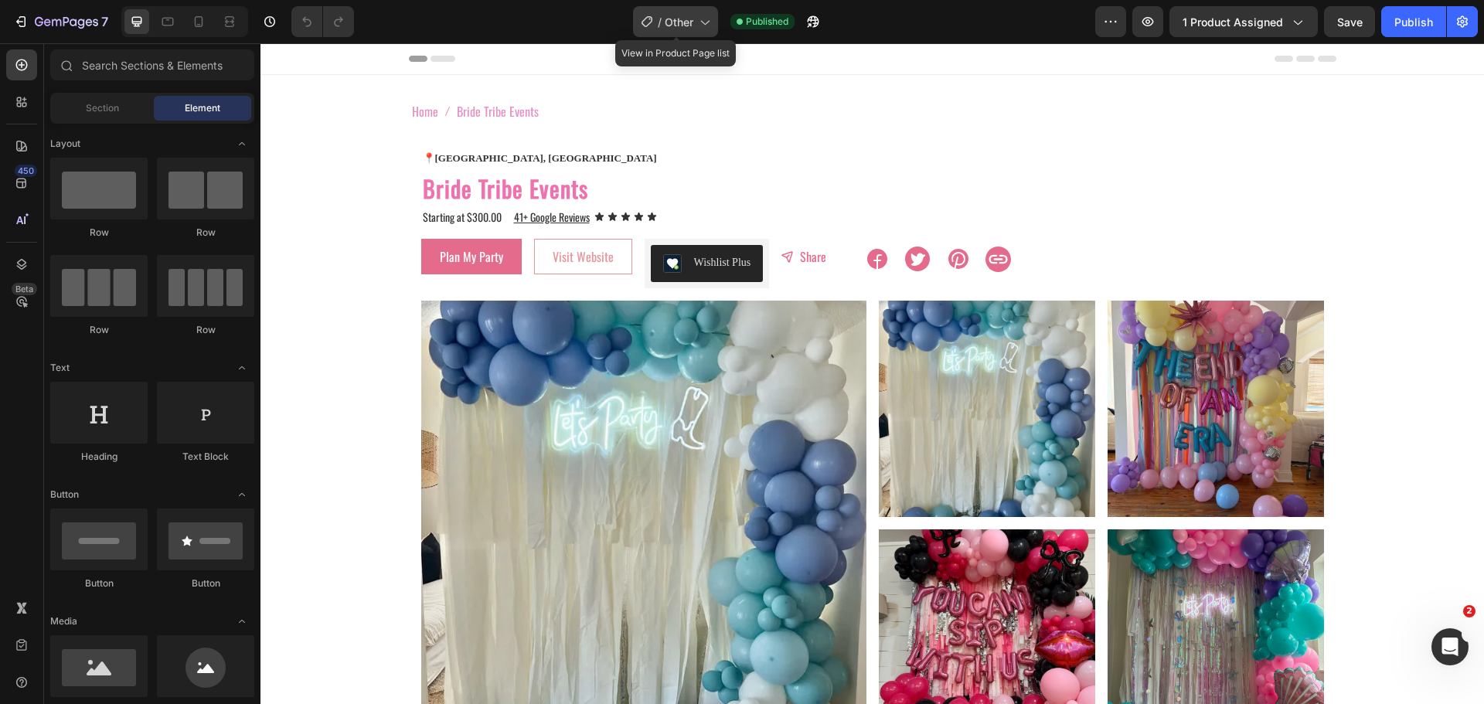
click at [681, 20] on span "Other" at bounding box center [679, 22] width 29 height 16
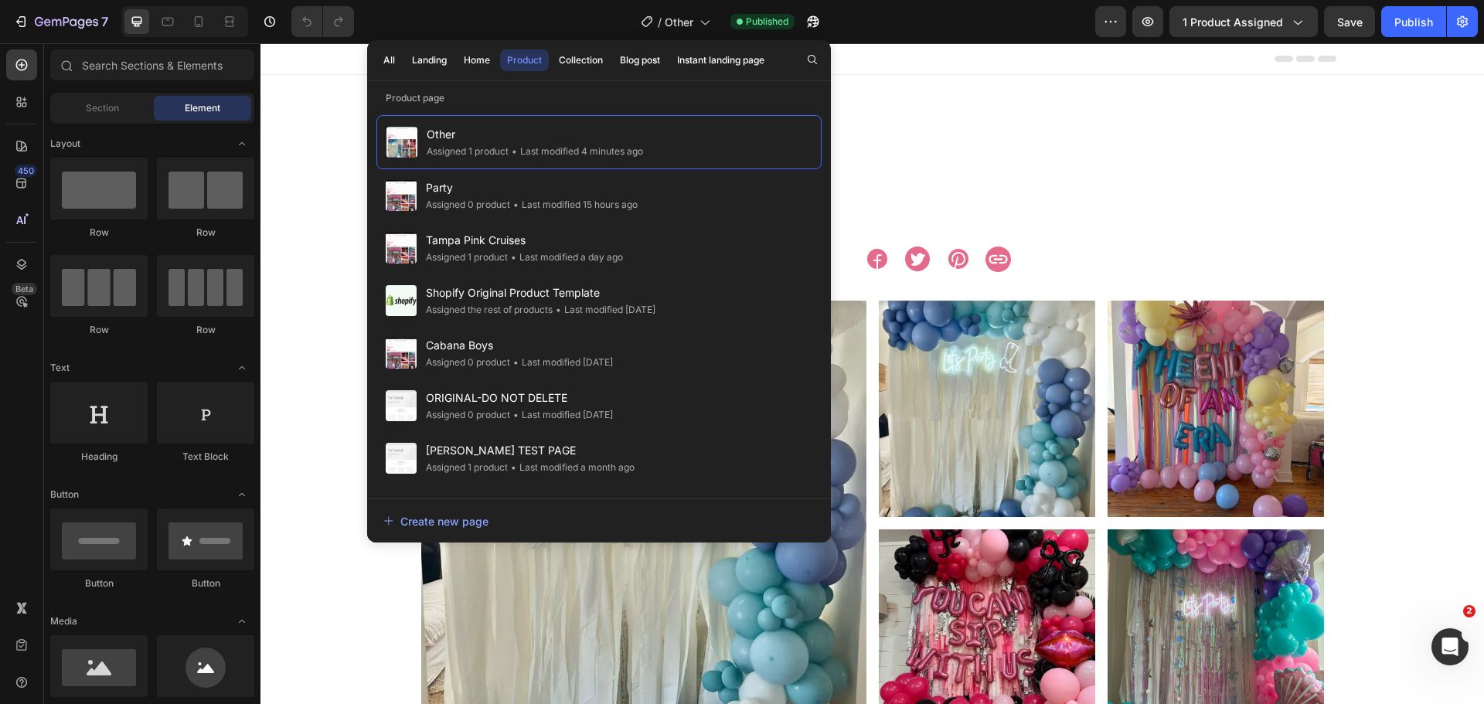
click at [413, 99] on p "Product page" at bounding box center [599, 97] width 464 height 15
click at [1109, 24] on icon "button" at bounding box center [1110, 21] width 15 height 15
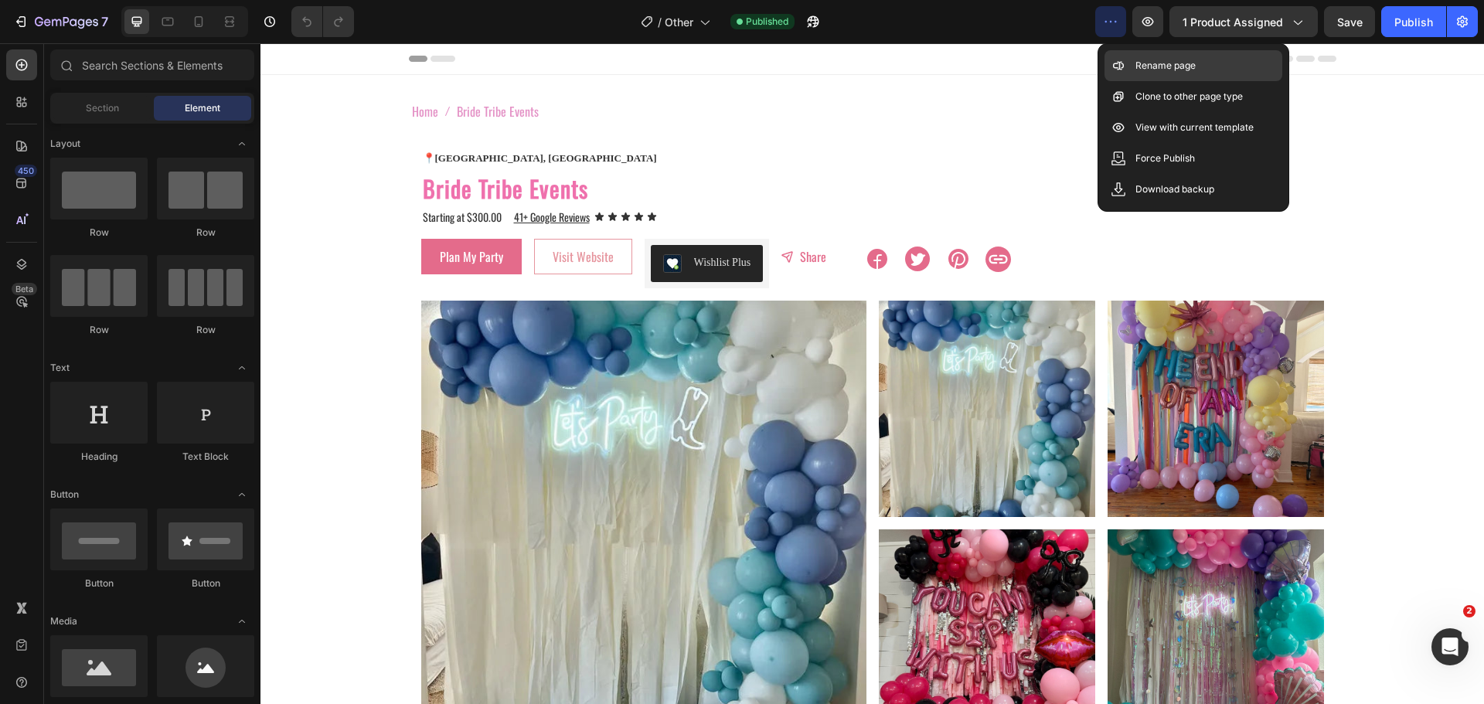
click at [1168, 60] on p "Rename page" at bounding box center [1166, 65] width 60 height 15
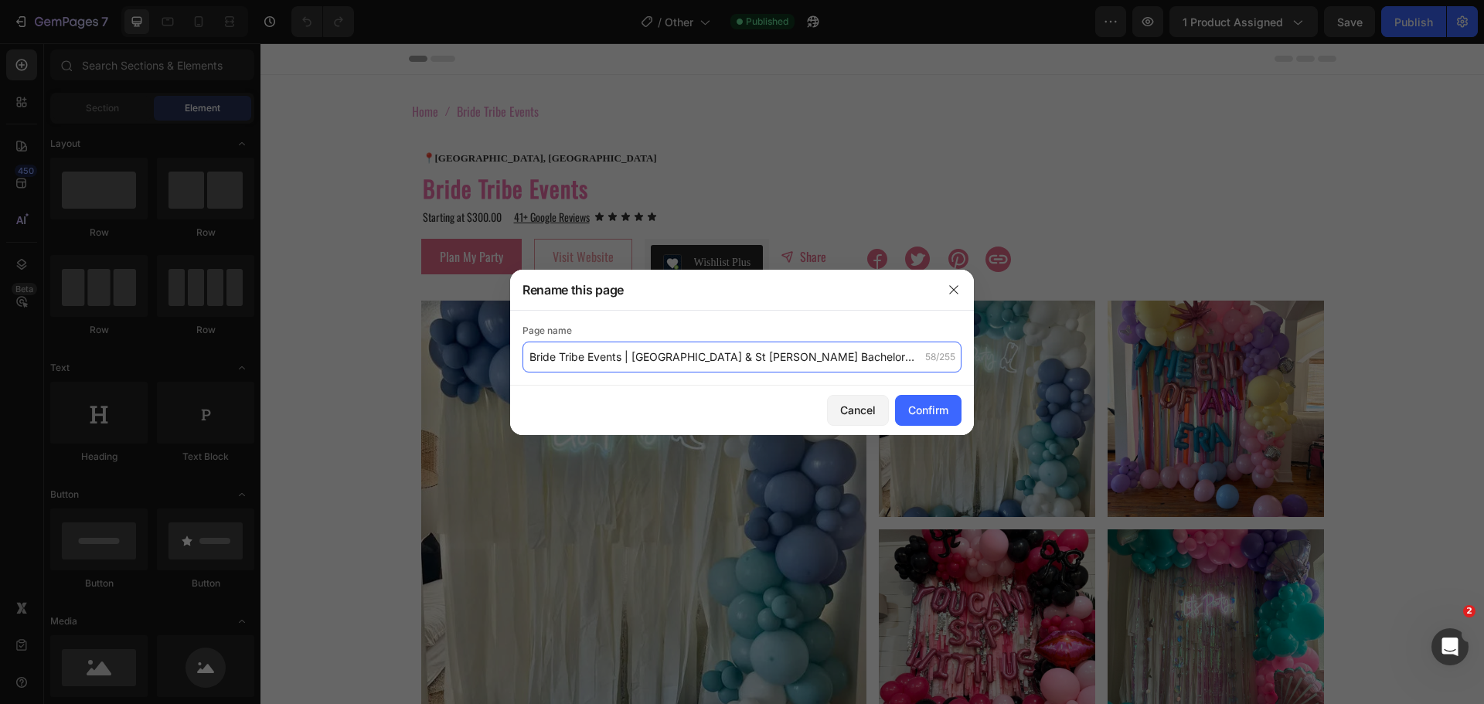
click at [788, 359] on input "Bride Tribe Events | Tampa & St Pete Bachelorette Planning" at bounding box center [742, 357] width 439 height 31
drag, startPoint x: 846, startPoint y: 353, endPoint x: 790, endPoint y: 353, distance: 55.7
click at [790, 353] on input "Bride Tribe Events | Tampa & St Pete Bachelorette Planning" at bounding box center [742, 357] width 439 height 31
type input "Bride Tribe Events | [GEOGRAPHIC_DATA] & St [PERSON_NAME] Bachelorette Decor"
click at [919, 410] on div "Confirm" at bounding box center [928, 410] width 40 height 16
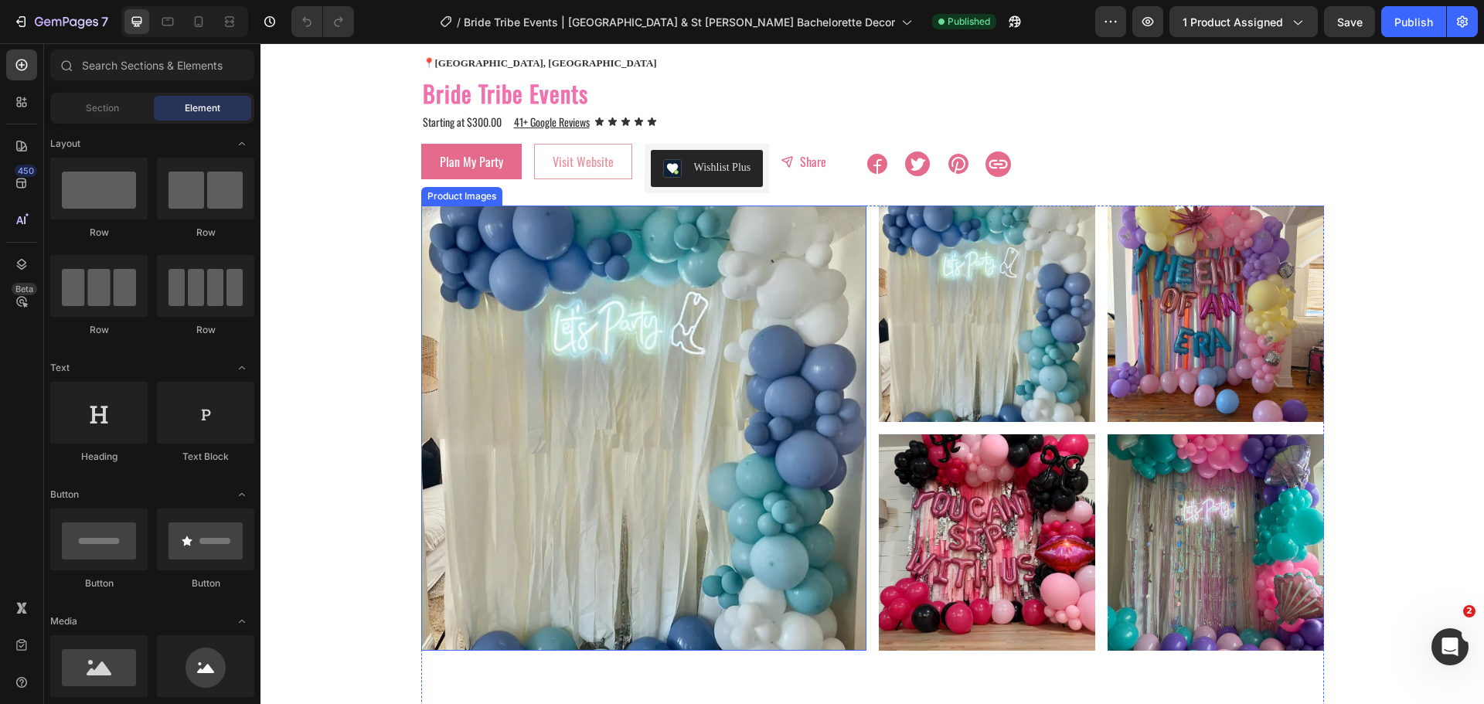
scroll to position [155, 0]
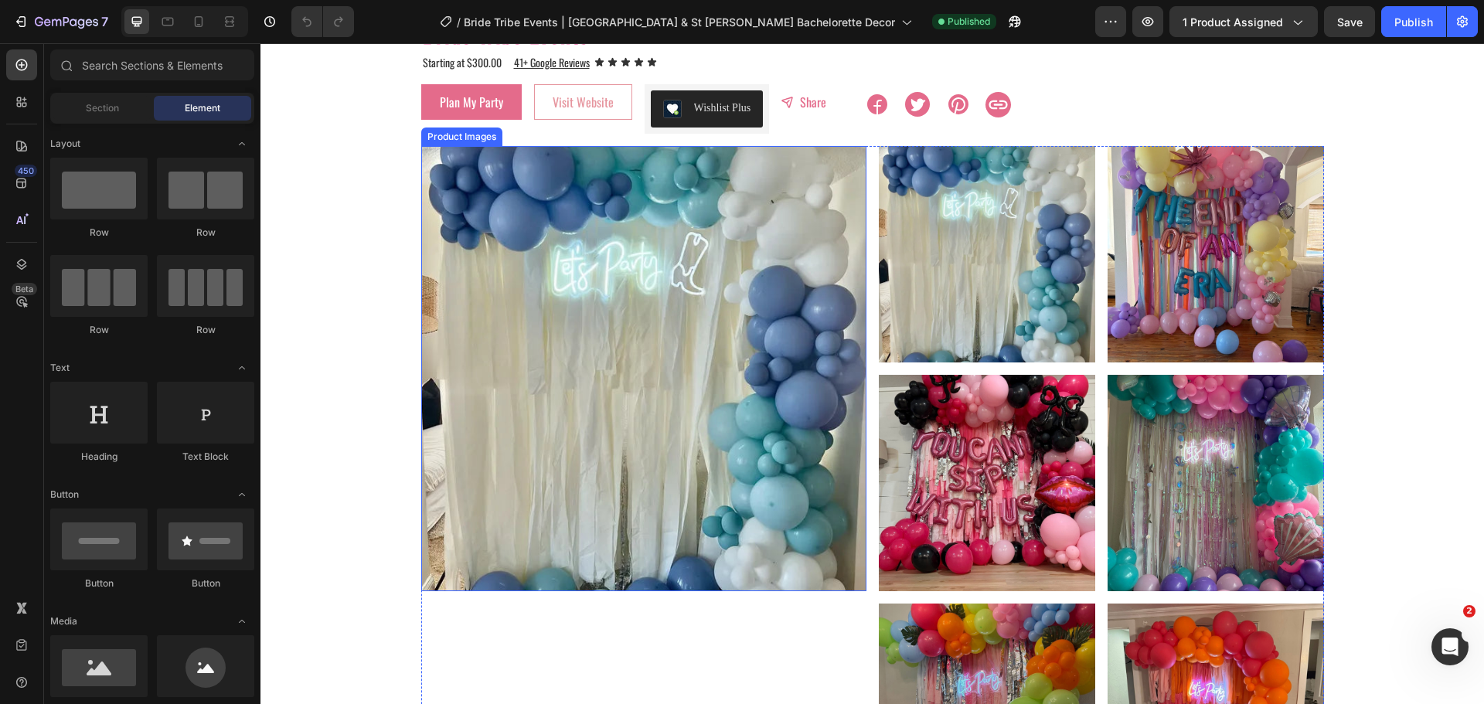
click at [472, 141] on div "Product Images" at bounding box center [461, 137] width 81 height 19
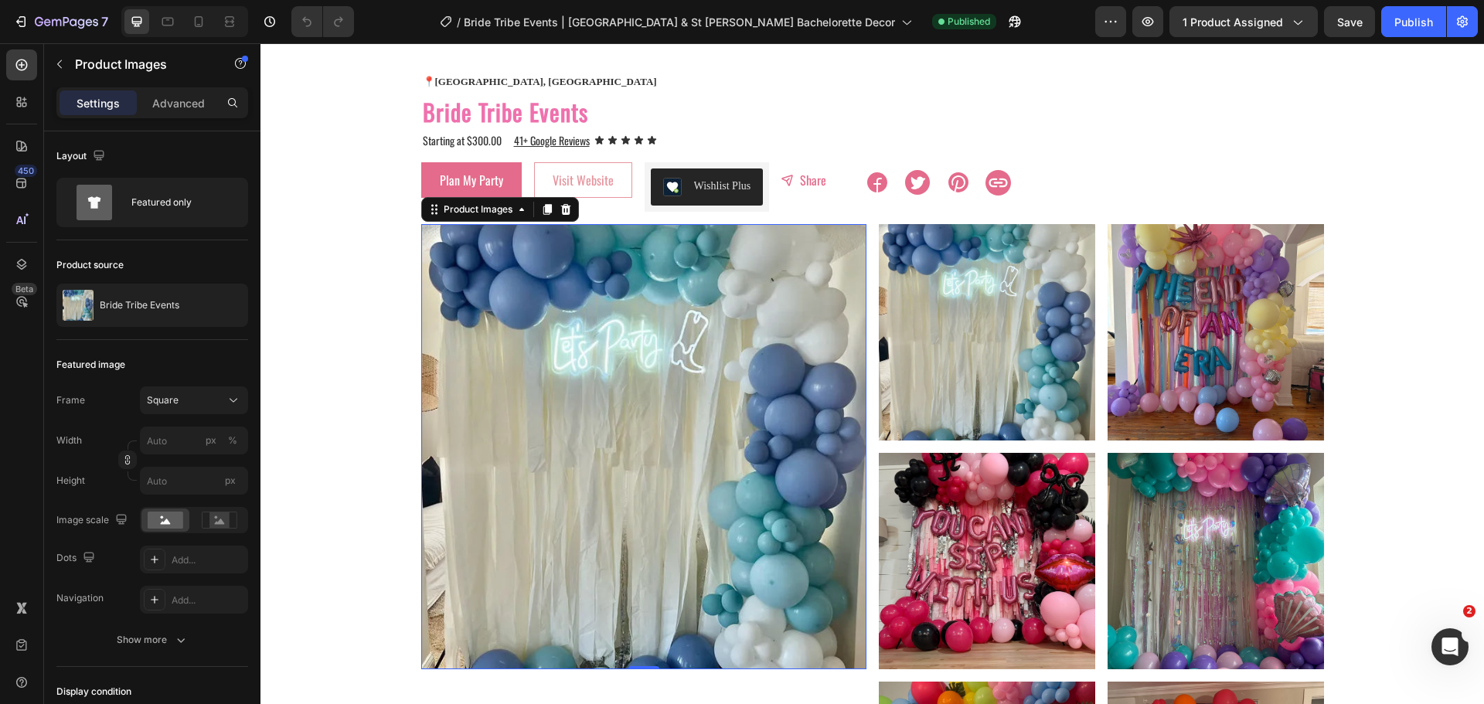
scroll to position [0, 0]
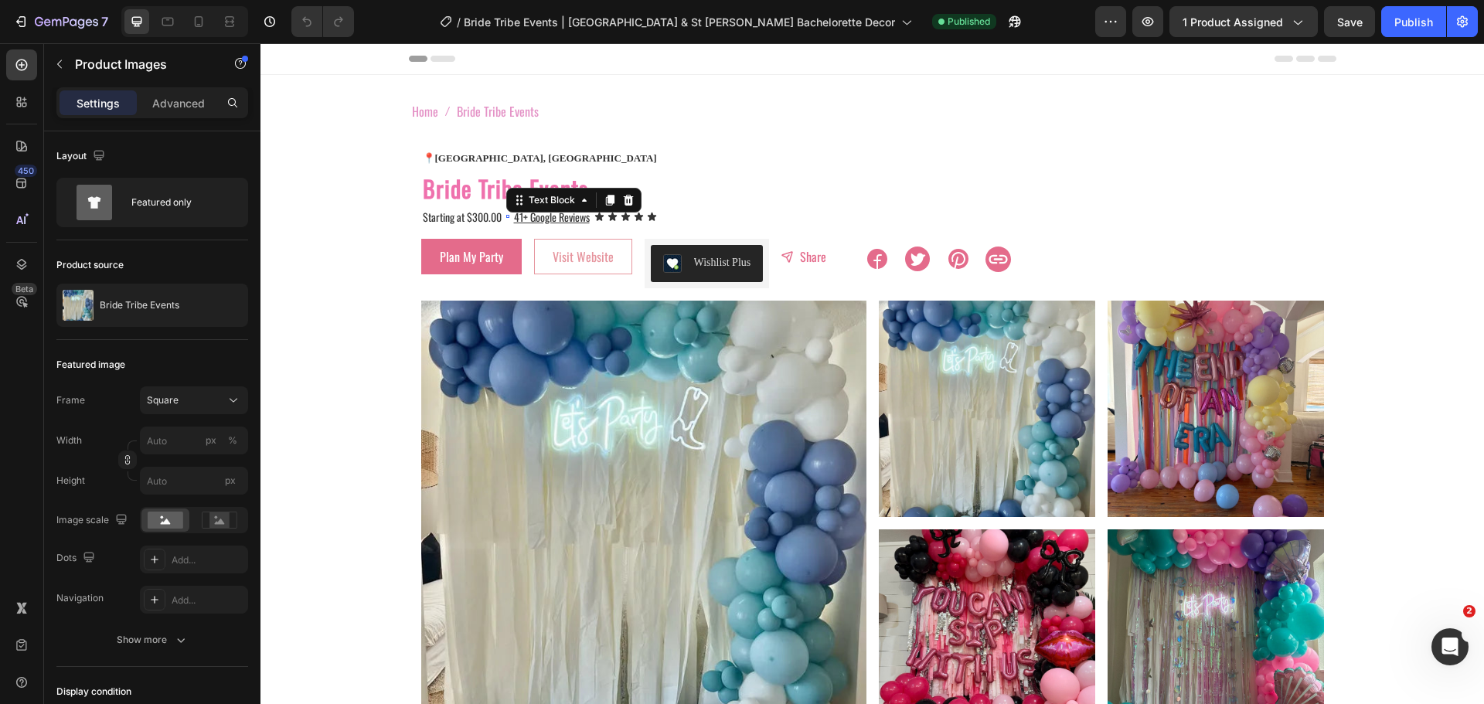
click at [506, 217] on div "Text Block 0" at bounding box center [507, 216] width 3 height 3
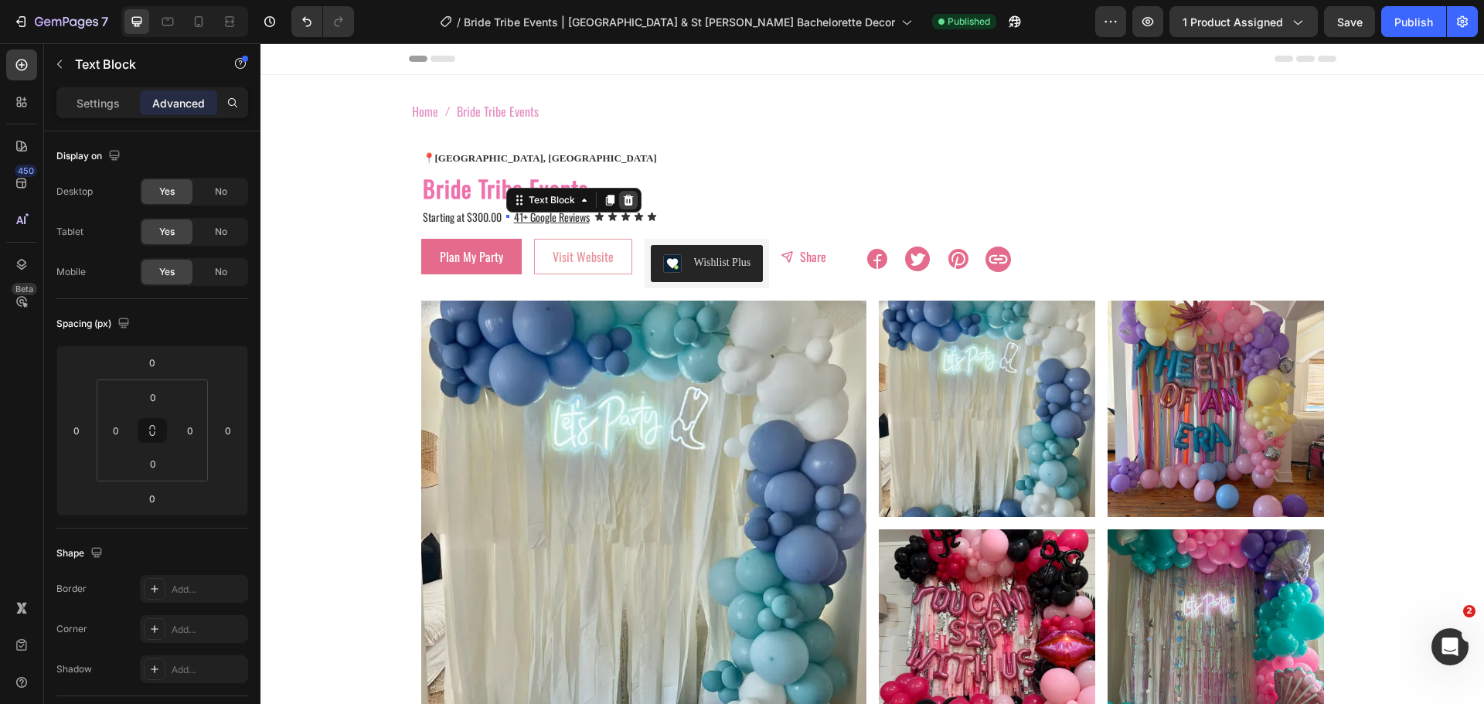
click at [623, 202] on icon at bounding box center [628, 200] width 10 height 11
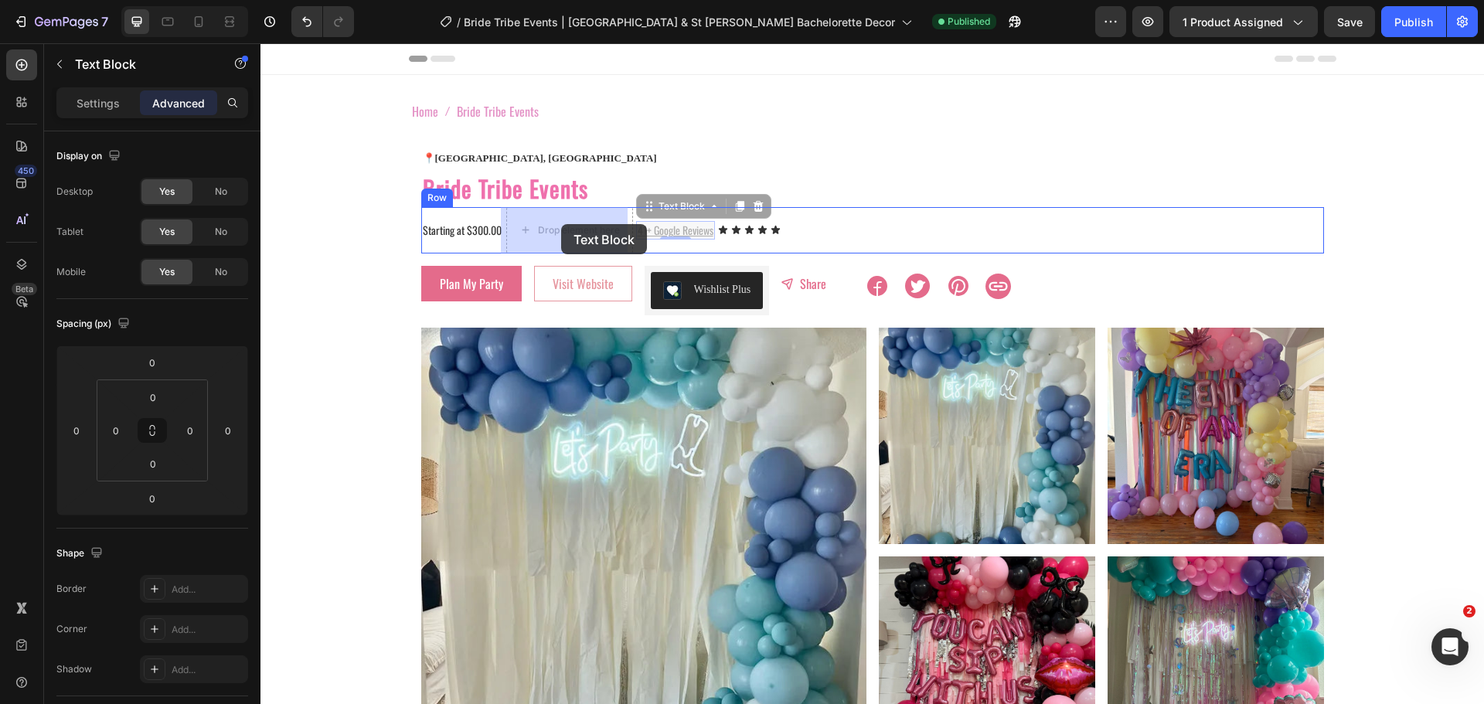
drag, startPoint x: 645, startPoint y: 217, endPoint x: 561, endPoint y: 224, distance: 83.8
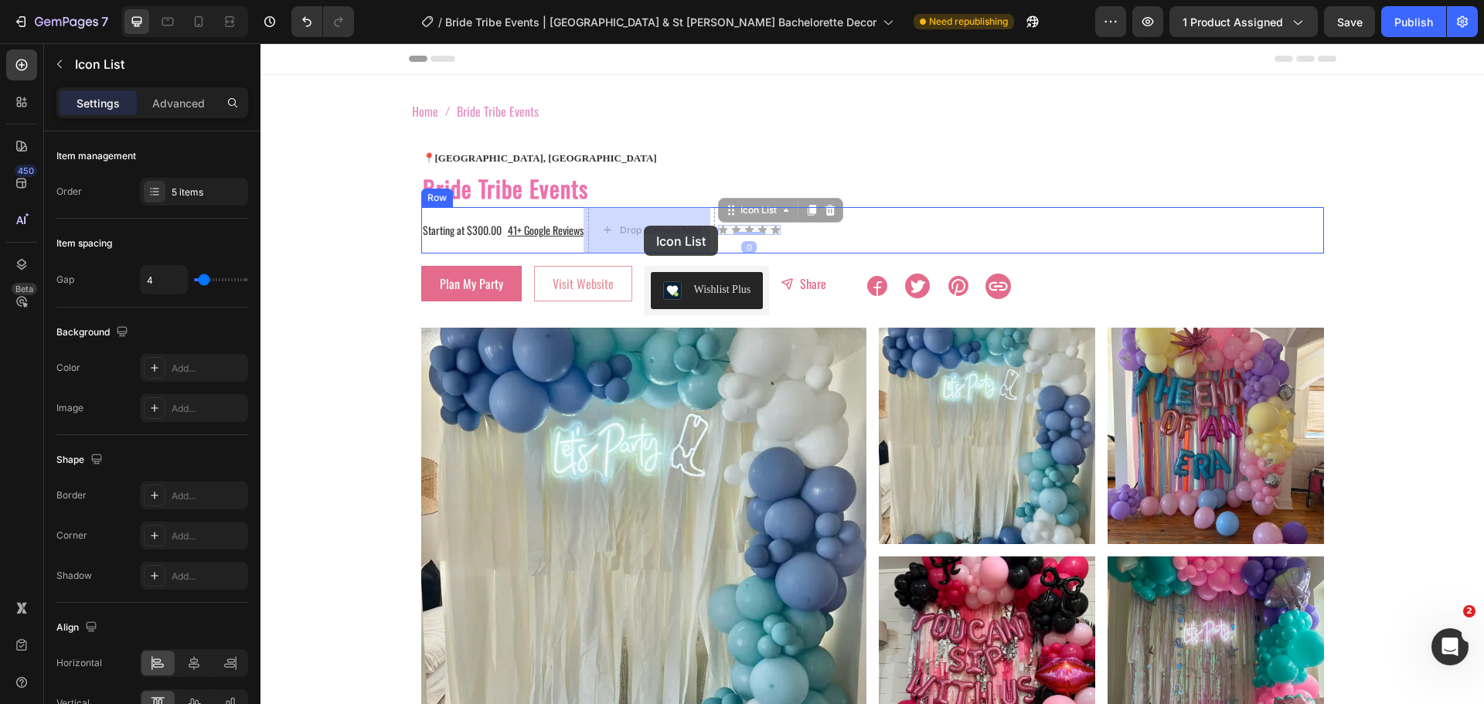
drag, startPoint x: 737, startPoint y: 220, endPoint x: 644, endPoint y: 226, distance: 92.9
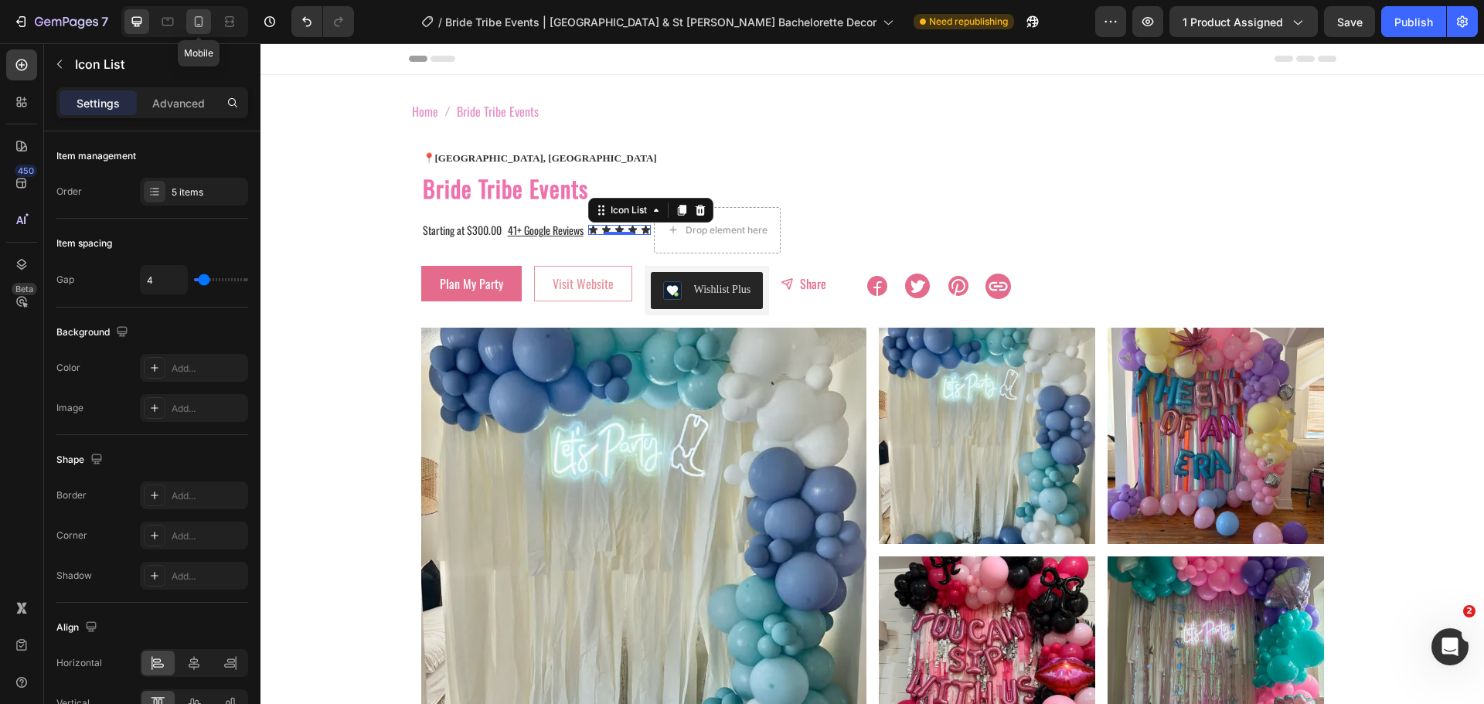
click at [205, 25] on icon at bounding box center [198, 21] width 15 height 15
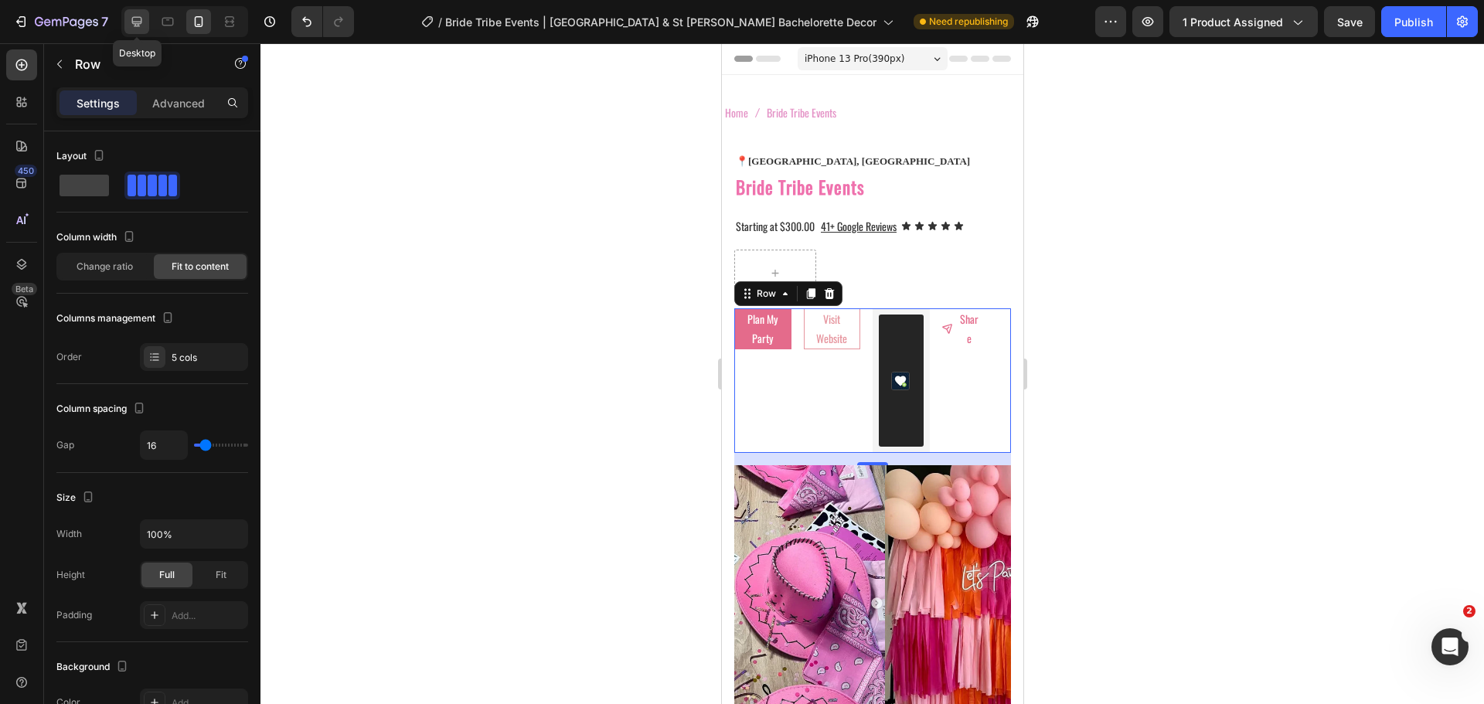
click at [141, 26] on icon at bounding box center [136, 21] width 15 height 15
type input "1181"
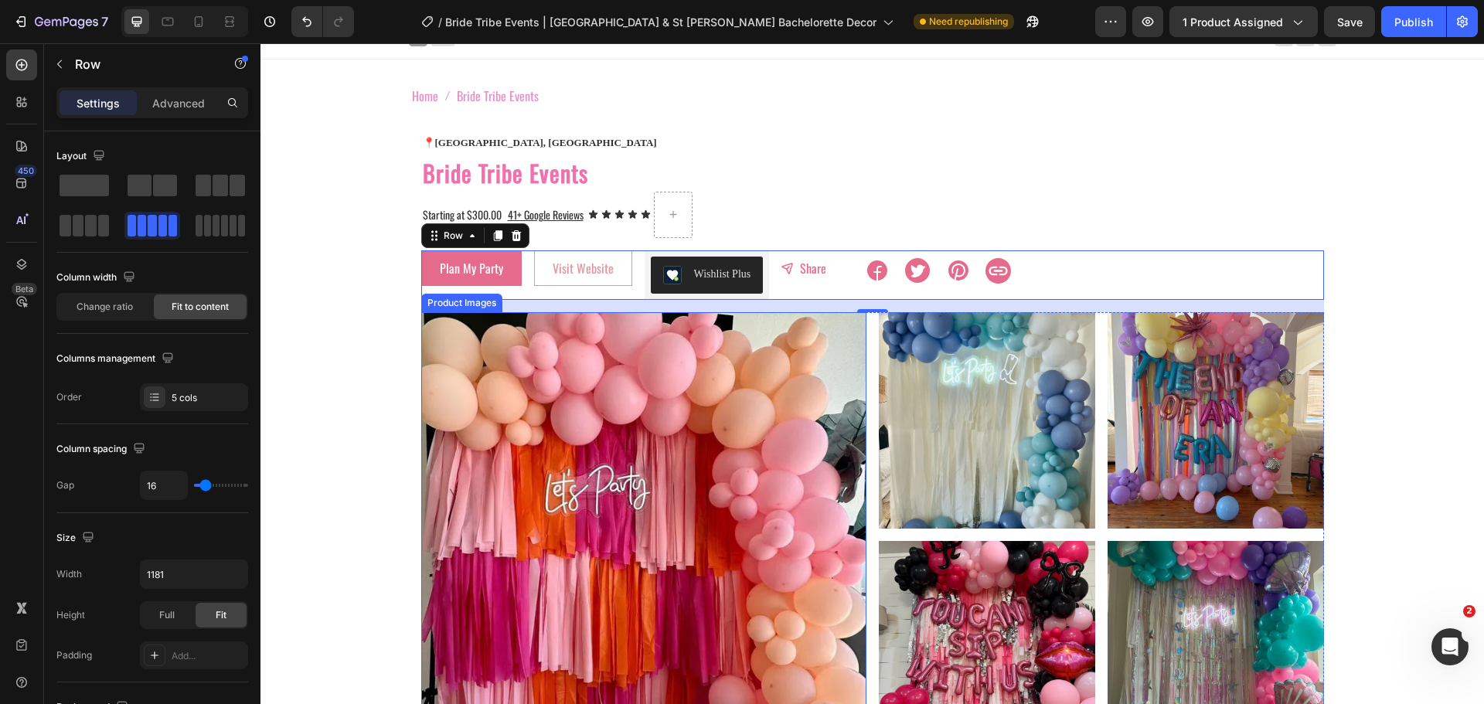
scroll to position [14, 0]
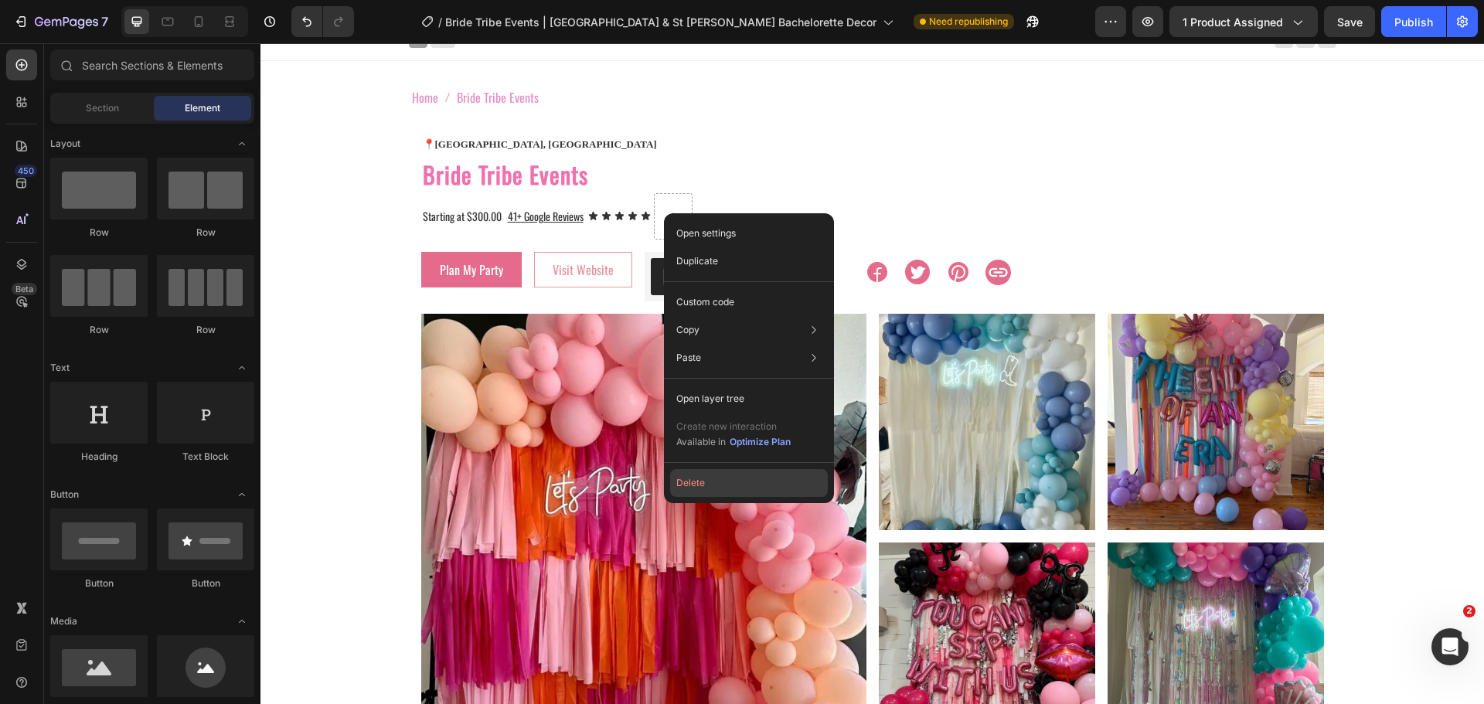
click at [715, 483] on button "Delete" at bounding box center [749, 483] width 158 height 28
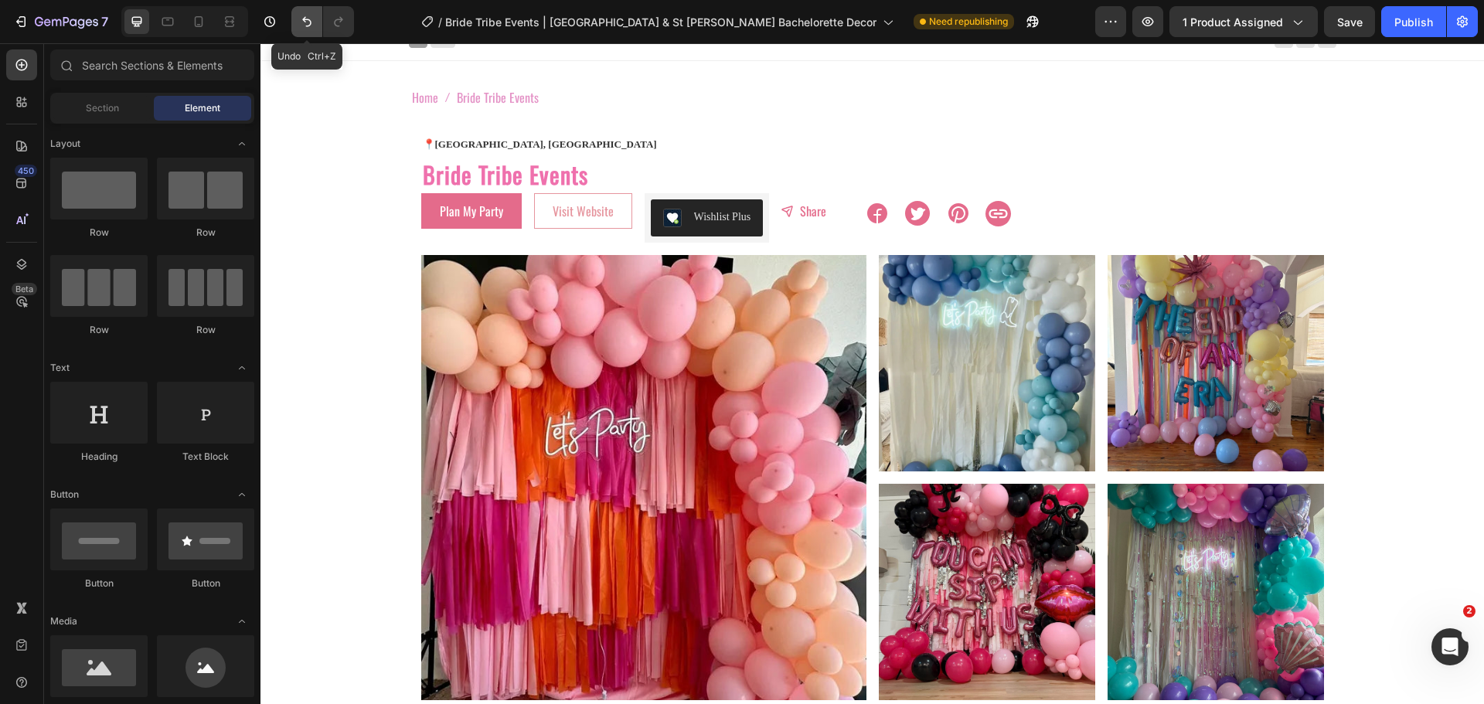
click at [305, 19] on icon "Undo/Redo" at bounding box center [306, 21] width 15 height 15
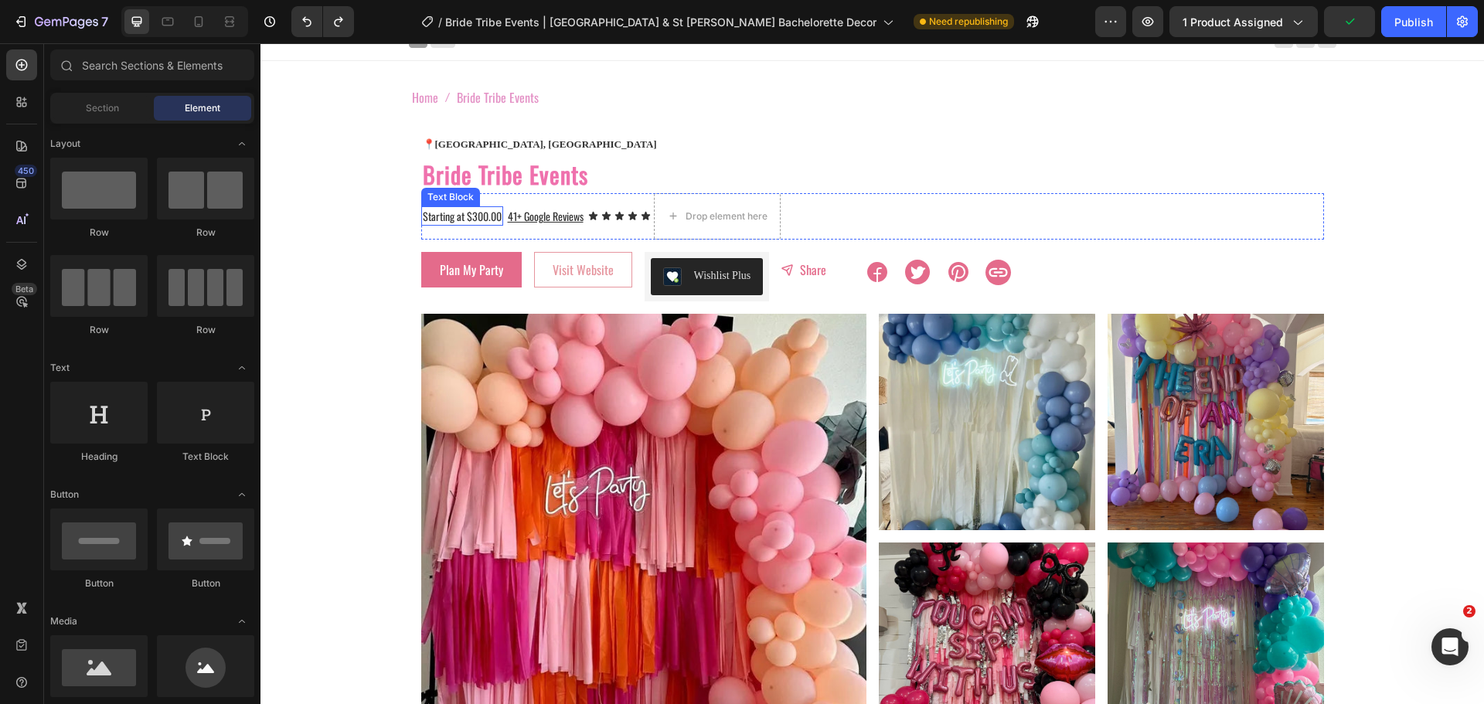
click at [496, 215] on div "Starting at $300.00" at bounding box center [462, 215] width 82 height 19
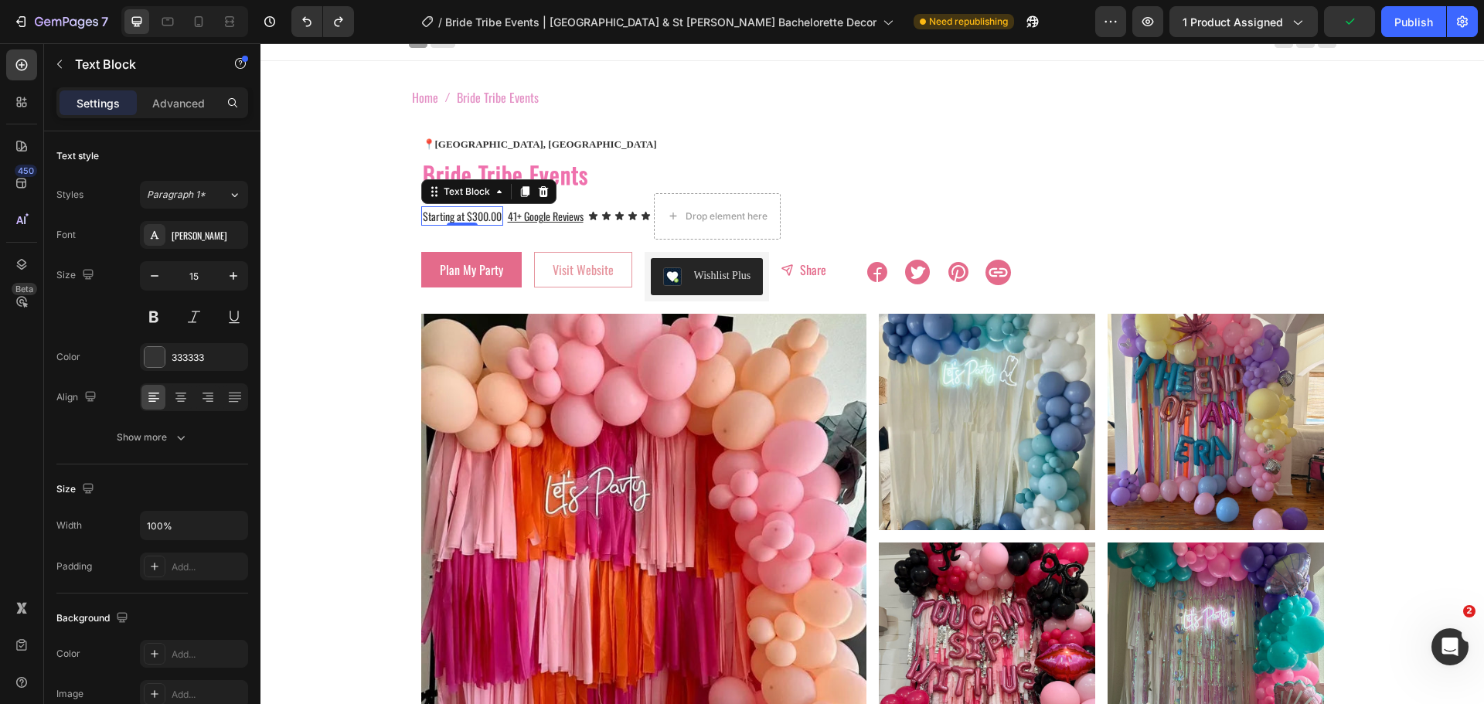
click at [496, 215] on div "Starting at $300.00 Text Block 0" at bounding box center [462, 216] width 82 height 46
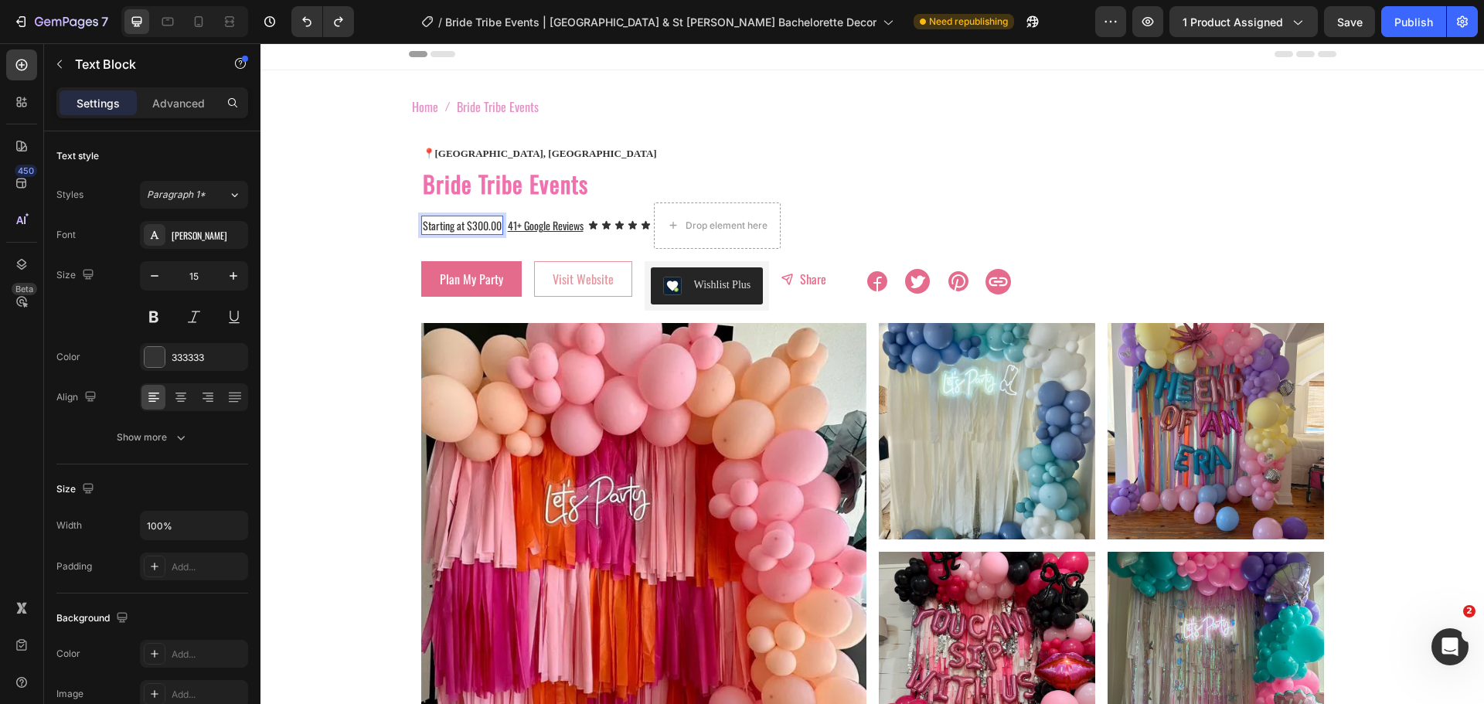
click at [496, 227] on div "Starting at $300.00" at bounding box center [462, 225] width 82 height 19
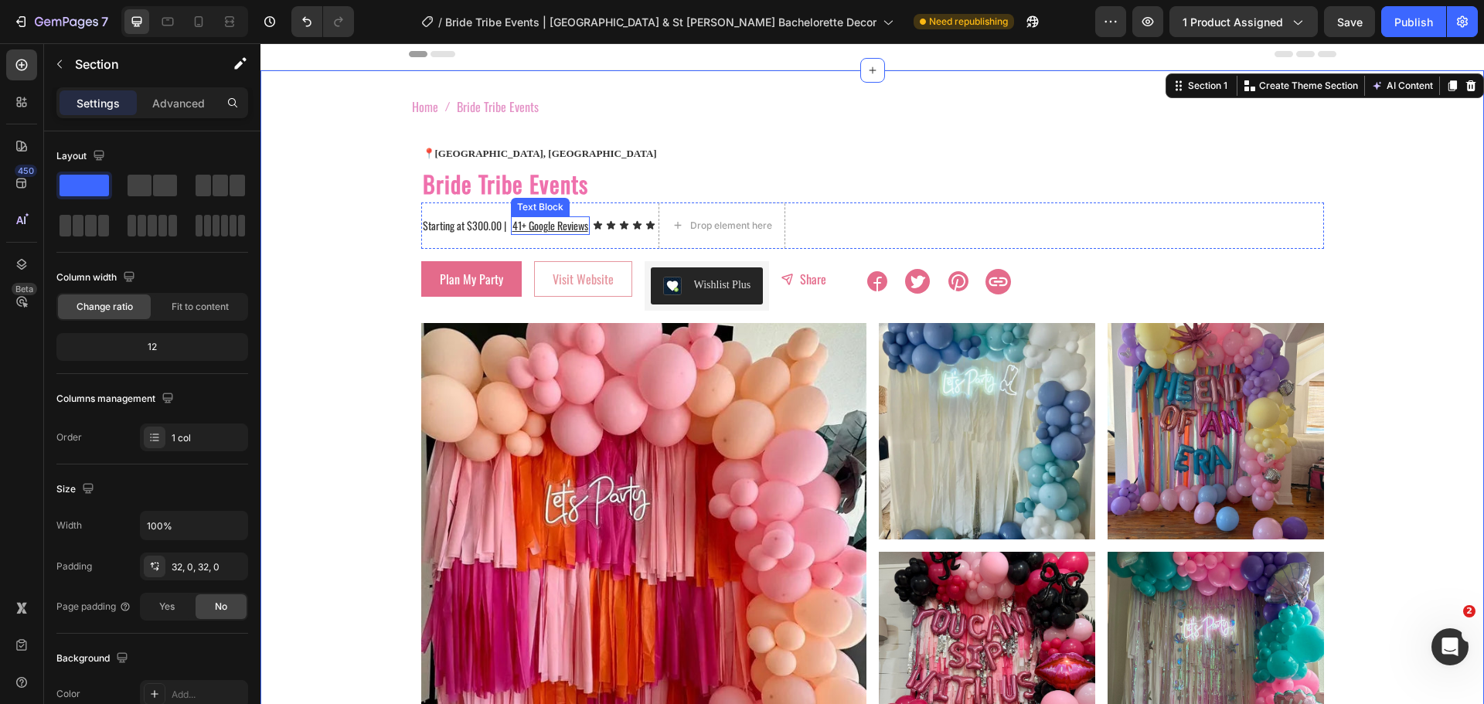
click at [511, 226] on div "41+ Google Reviews" at bounding box center [550, 225] width 79 height 19
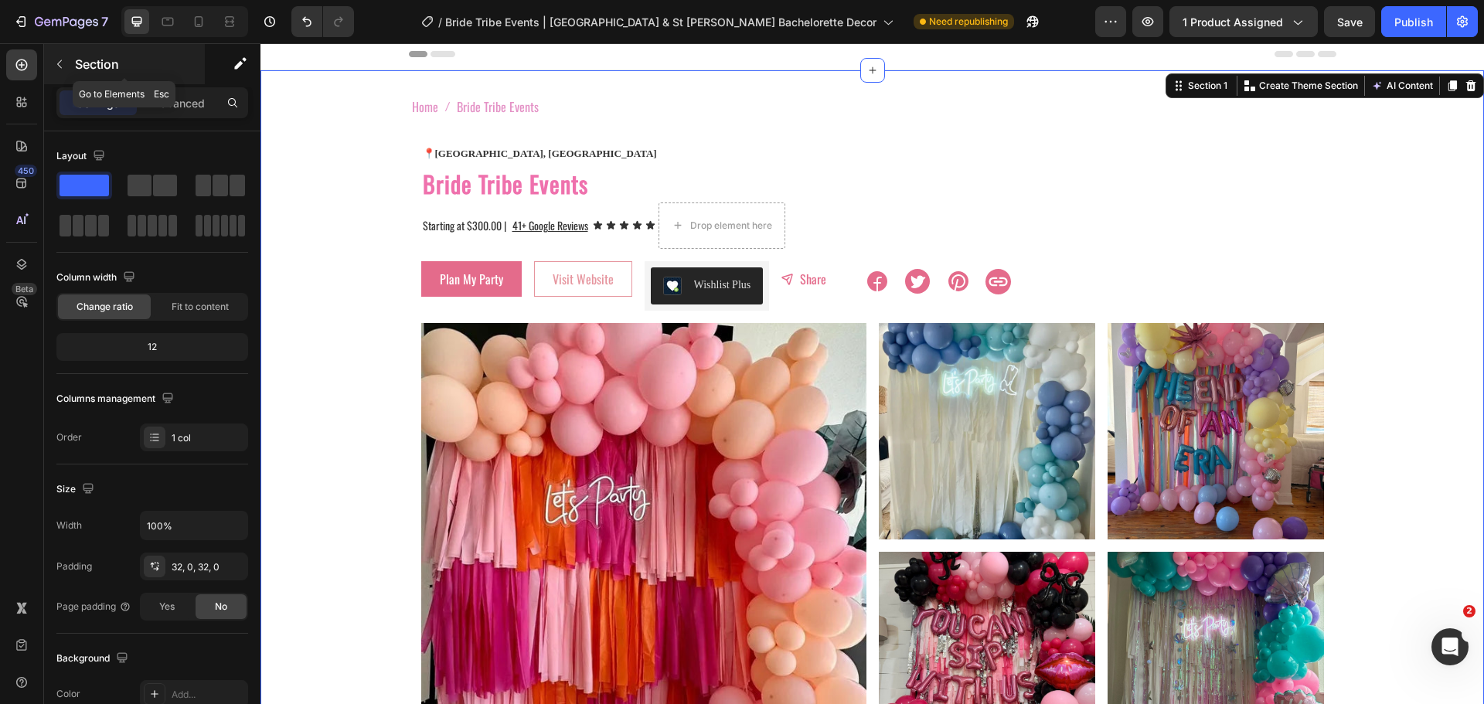
click at [60, 64] on icon "button" at bounding box center [59, 64] width 12 height 12
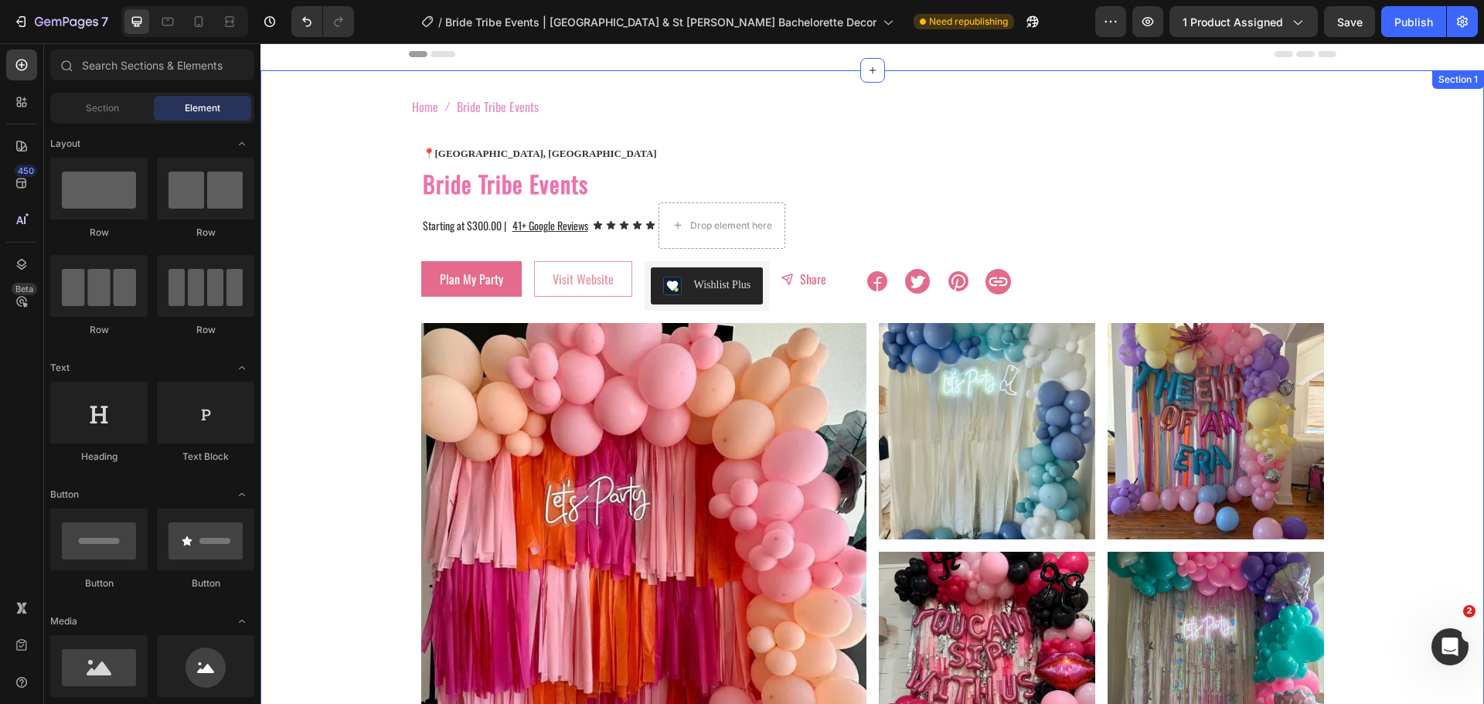
scroll to position [0, 0]
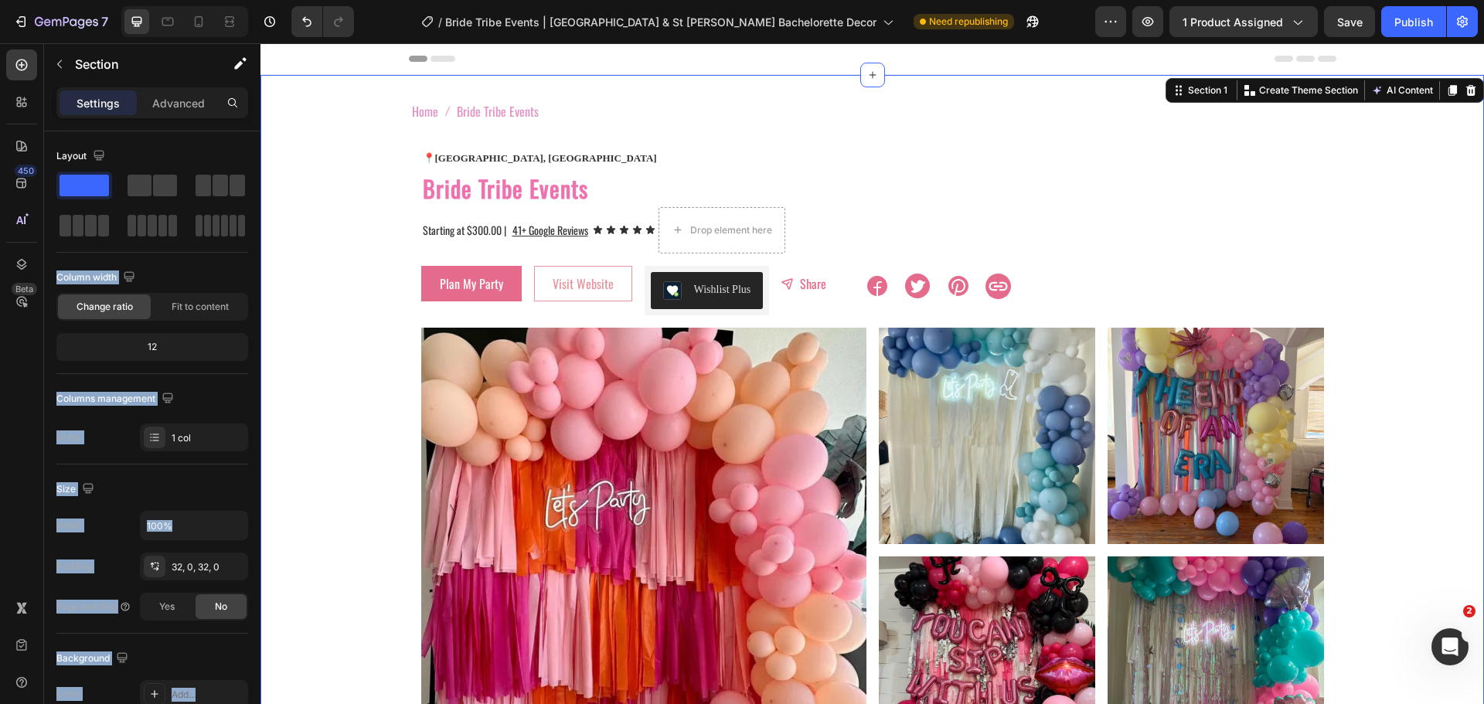
drag, startPoint x: 489, startPoint y: 227, endPoint x: 263, endPoint y: 194, distance: 228.9
click at [219, 189] on span at bounding box center [220, 186] width 15 height 22
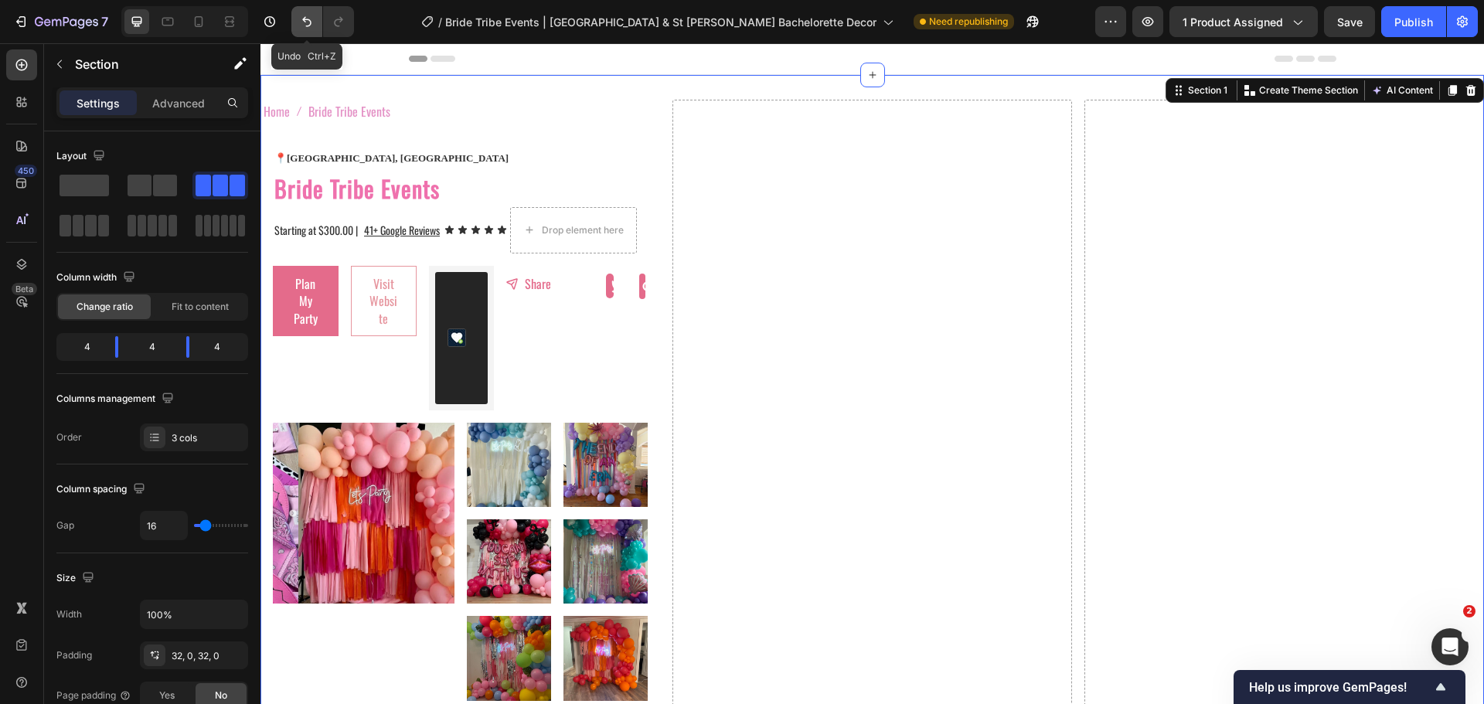
click at [309, 26] on icon "Undo/Redo" at bounding box center [306, 22] width 9 height 10
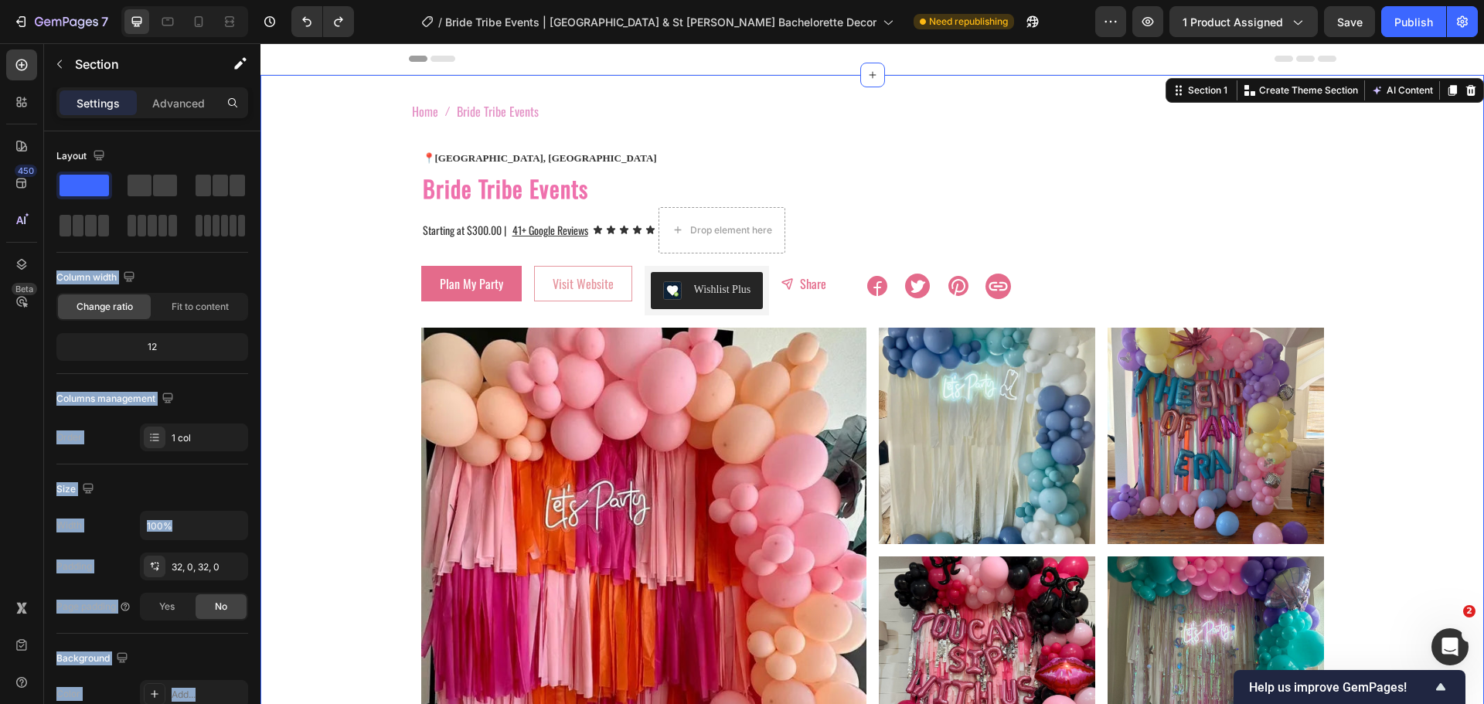
drag, startPoint x: 482, startPoint y: 235, endPoint x: 505, endPoint y: 231, distance: 23.5
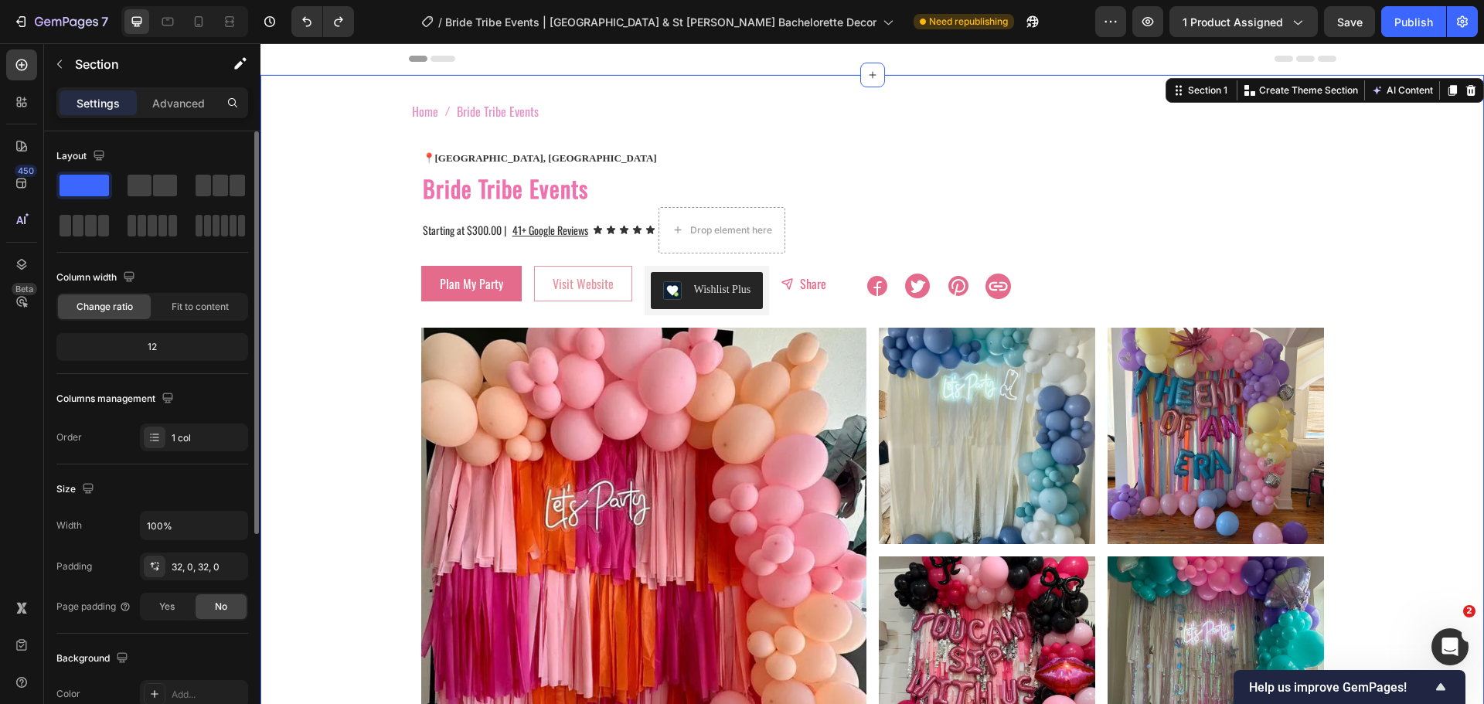
click at [196, 159] on div "Layout" at bounding box center [152, 156] width 192 height 25
click at [63, 65] on icon "button" at bounding box center [59, 64] width 12 height 12
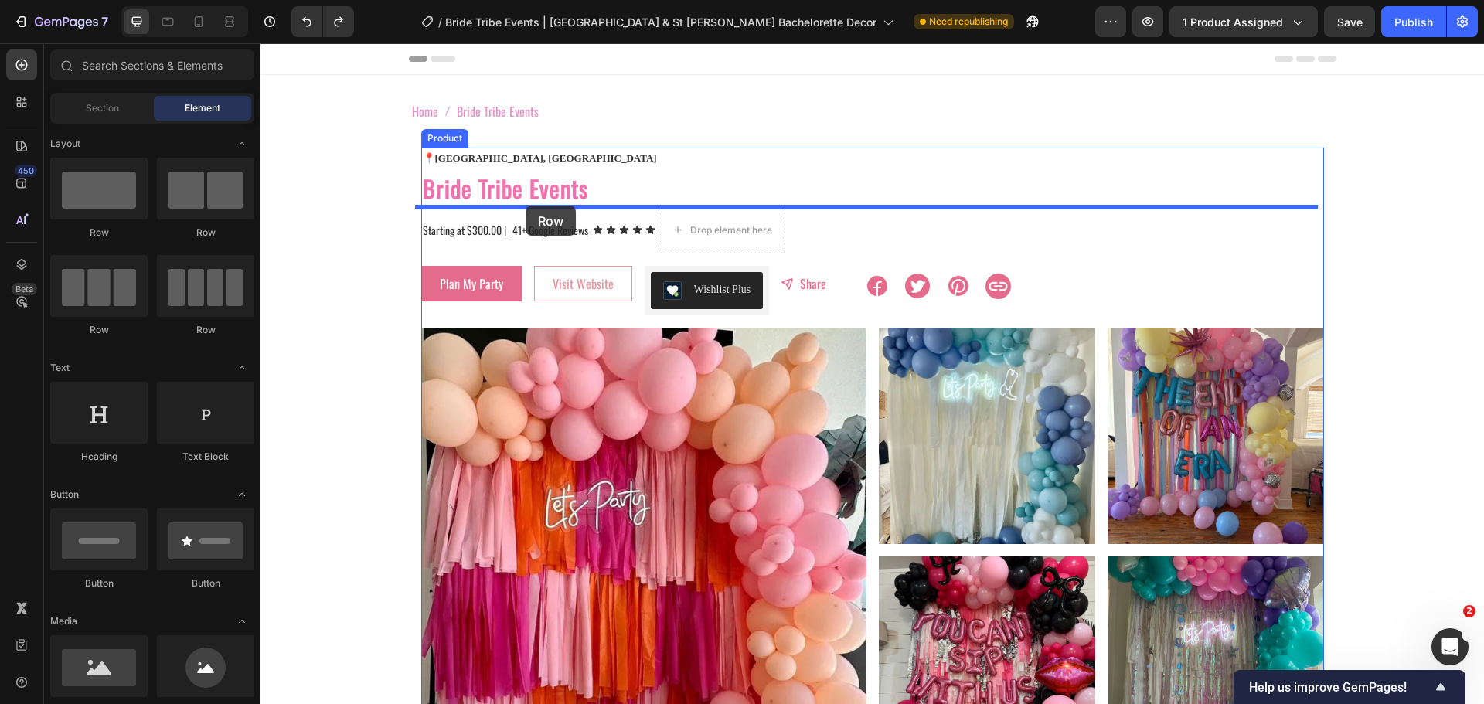
drag, startPoint x: 372, startPoint y: 336, endPoint x: 526, endPoint y: 206, distance: 201.8
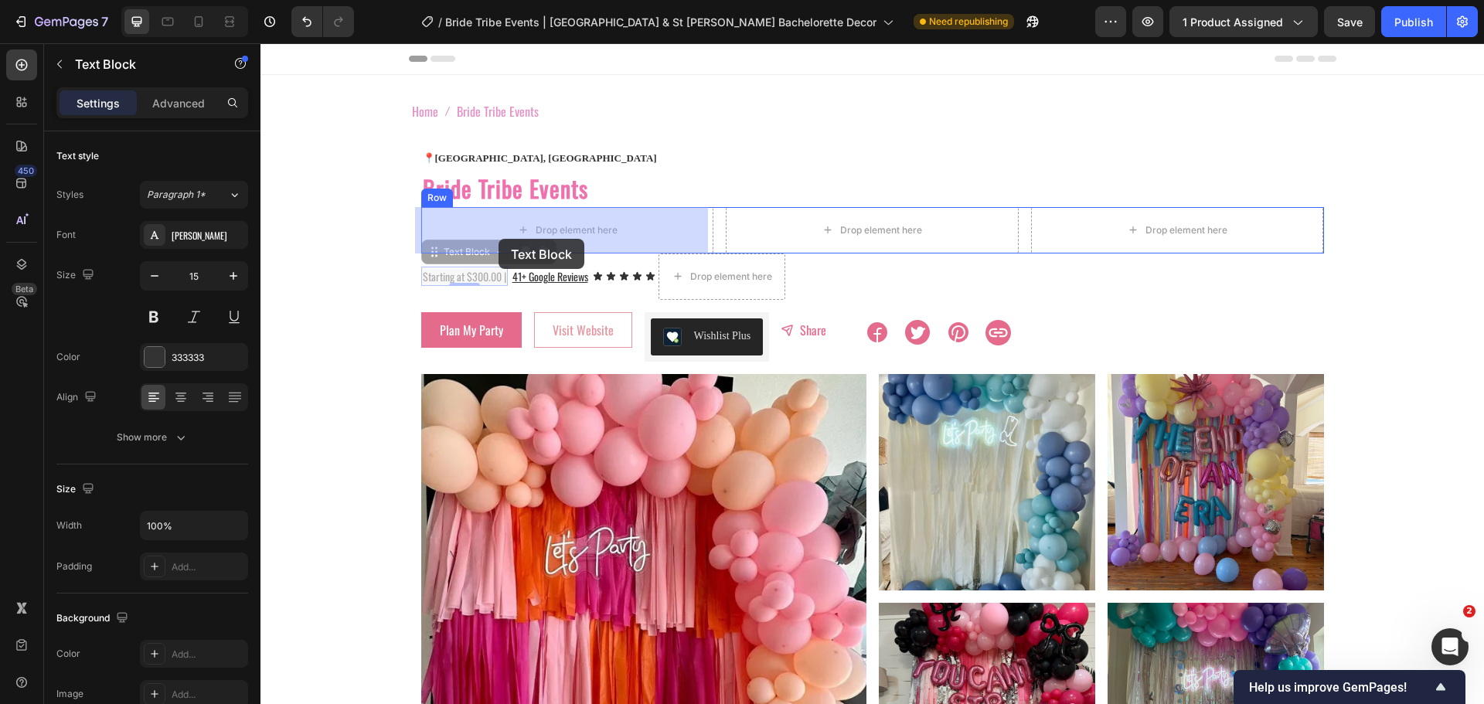
drag, startPoint x: 439, startPoint y: 275, endPoint x: 499, endPoint y: 239, distance: 69.7
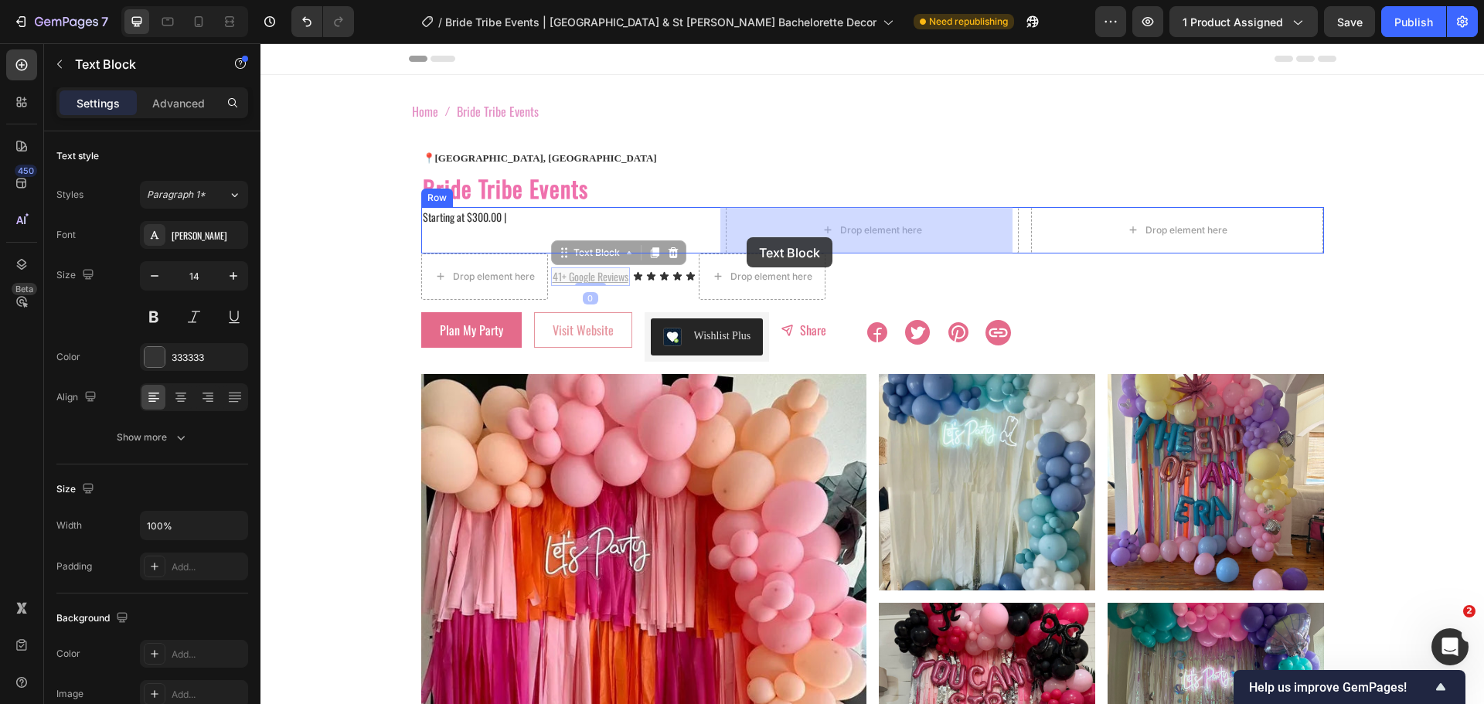
drag, startPoint x: 584, startPoint y: 279, endPoint x: 747, endPoint y: 237, distance: 167.6
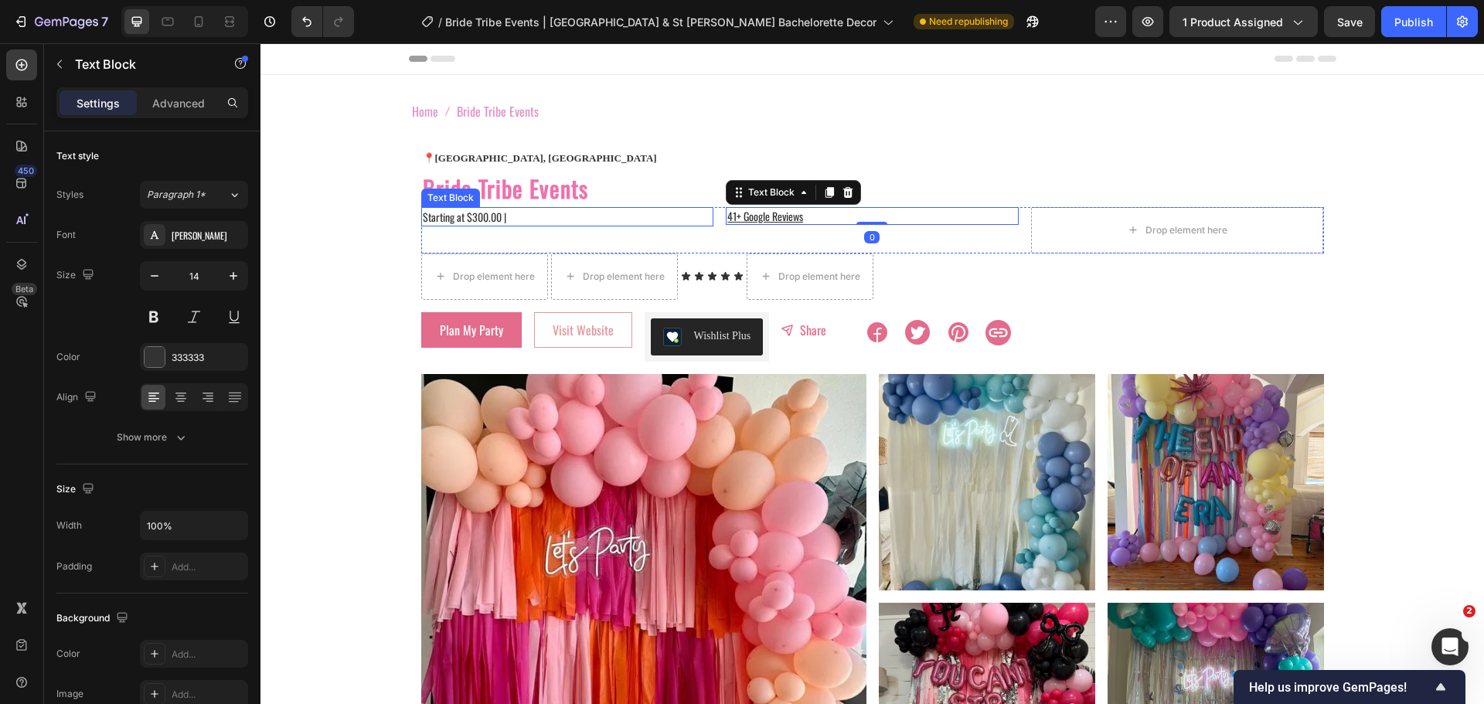
click at [637, 216] on p "Starting at $300.00 |" at bounding box center [568, 217] width 290 height 16
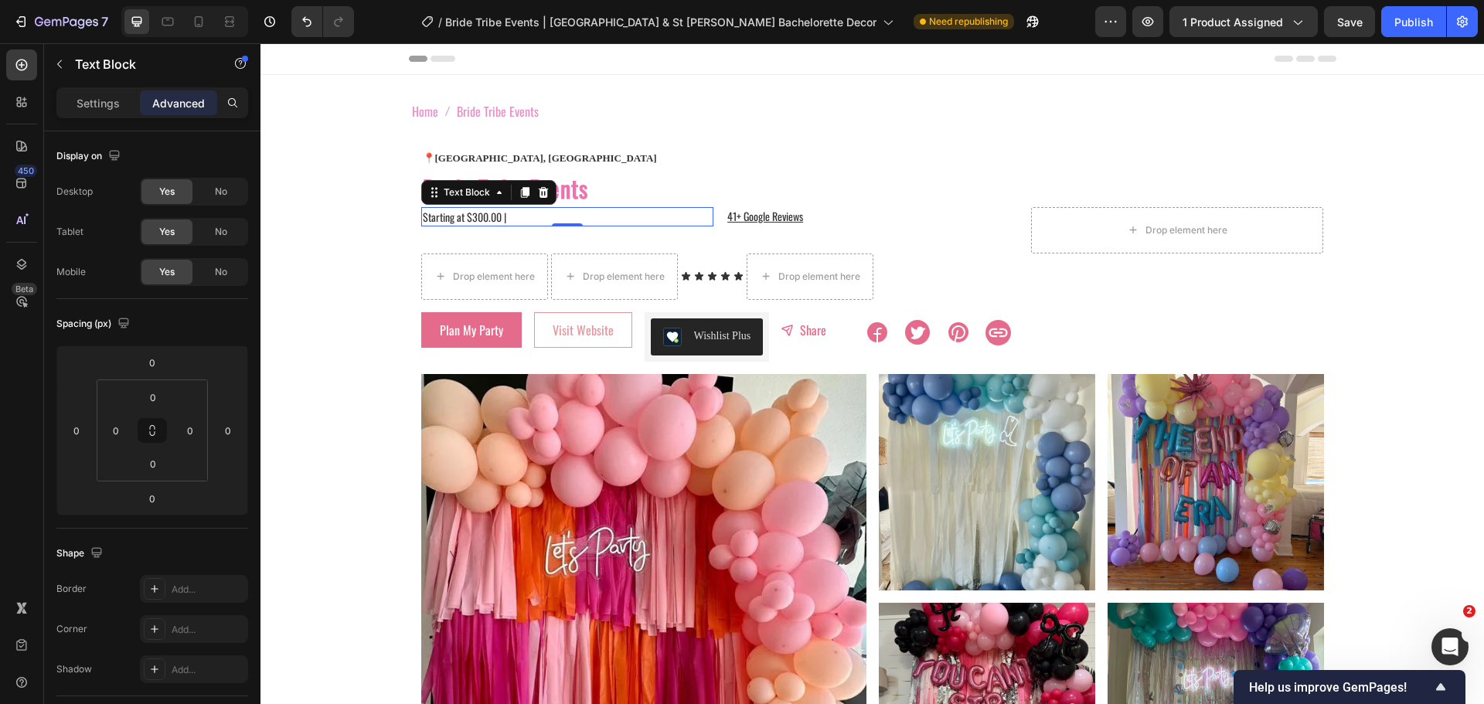
click at [637, 216] on p "Starting at $300.00 |" at bounding box center [568, 217] width 290 height 16
click at [684, 215] on p "Starting at $300.00 |" at bounding box center [568, 217] width 290 height 16
click at [304, 34] on button "Undo/Redo" at bounding box center [306, 21] width 31 height 31
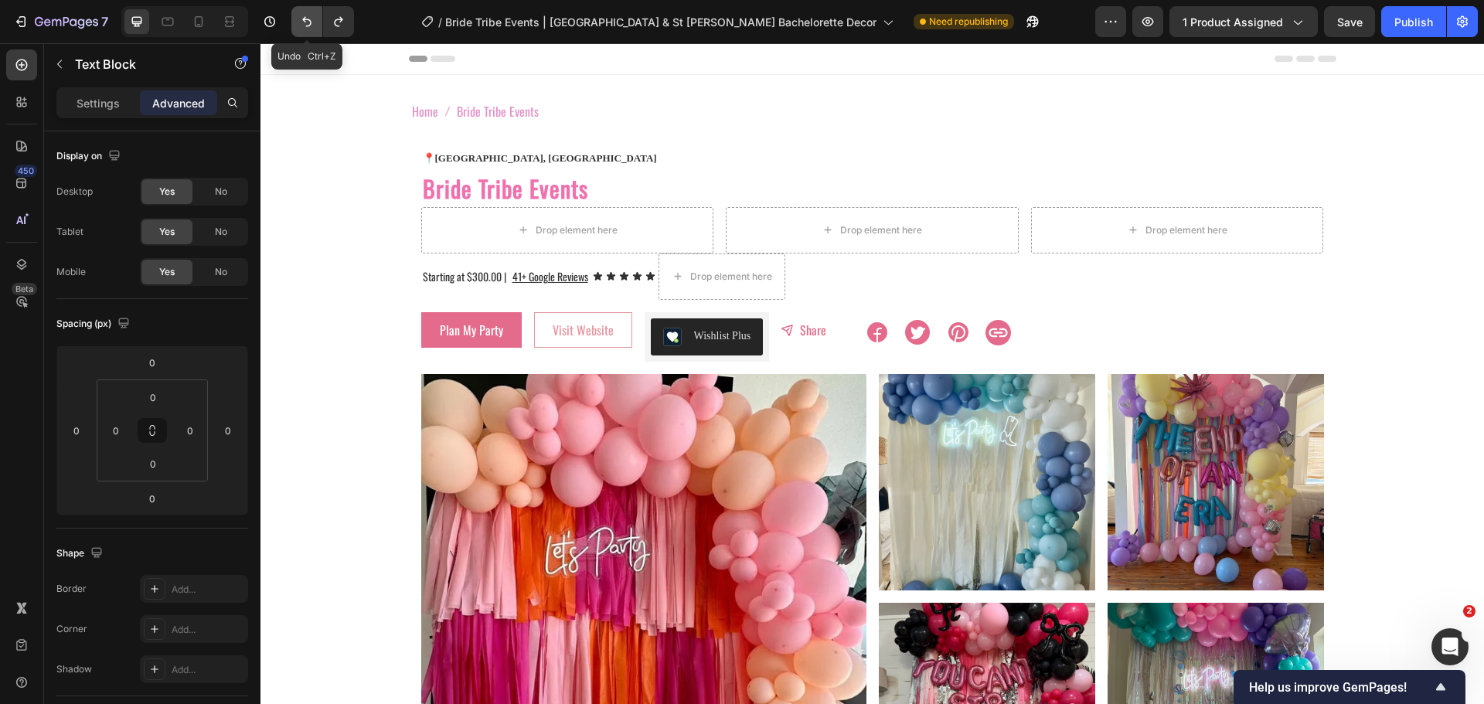
click at [304, 34] on button "Undo/Redo" at bounding box center [306, 21] width 31 height 31
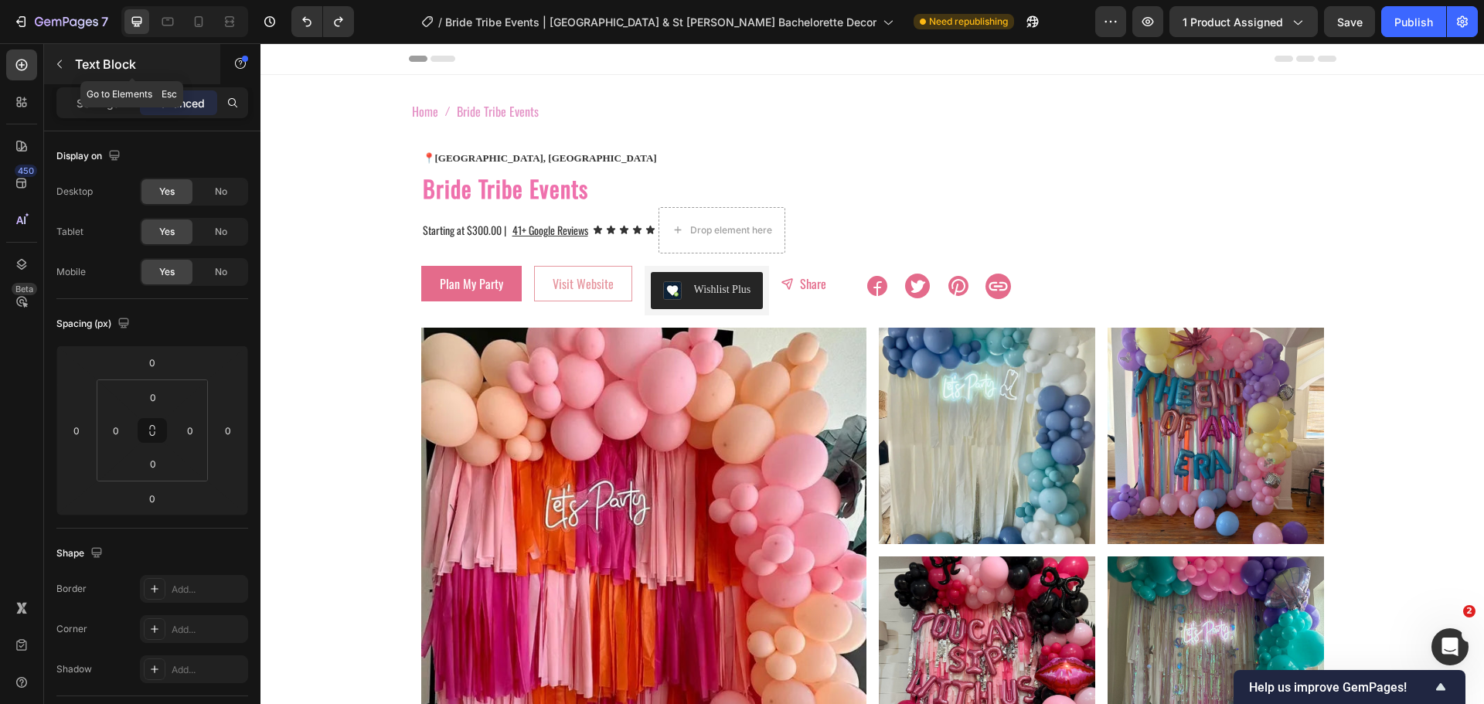
click at [60, 65] on icon "button" at bounding box center [59, 64] width 12 height 12
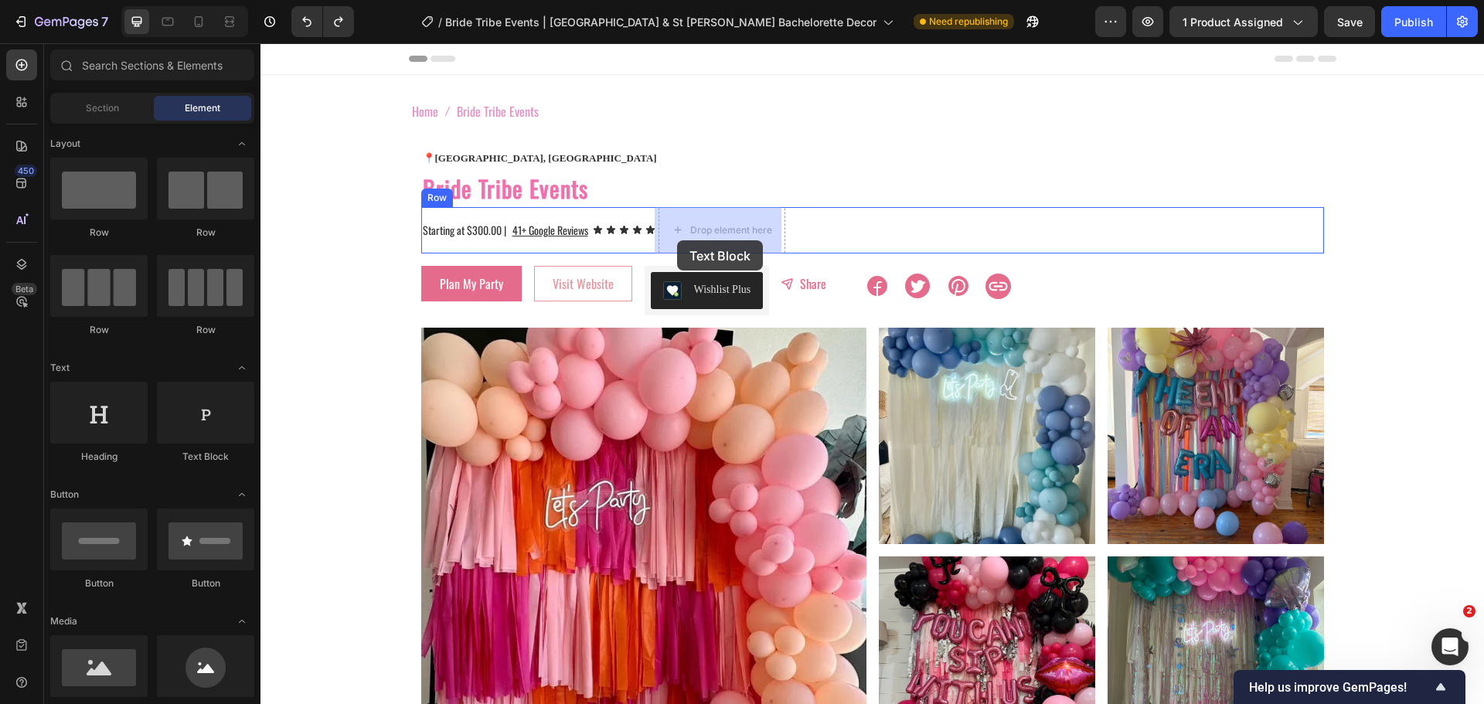
drag, startPoint x: 482, startPoint y: 471, endPoint x: 679, endPoint y: 240, distance: 303.8
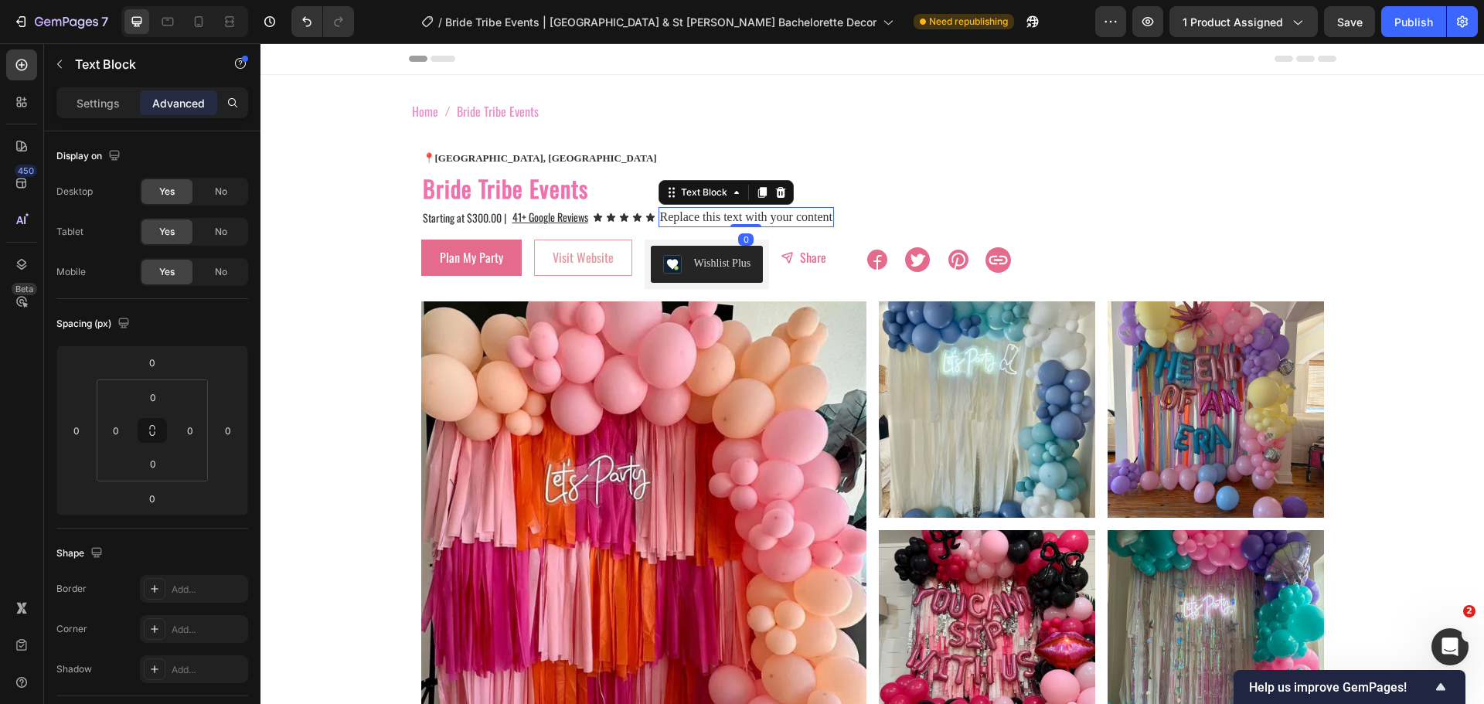
click at [721, 219] on div "Replace this text with your content" at bounding box center [747, 217] width 176 height 20
click at [721, 219] on p "Replace this text with your content" at bounding box center [746, 217] width 173 height 17
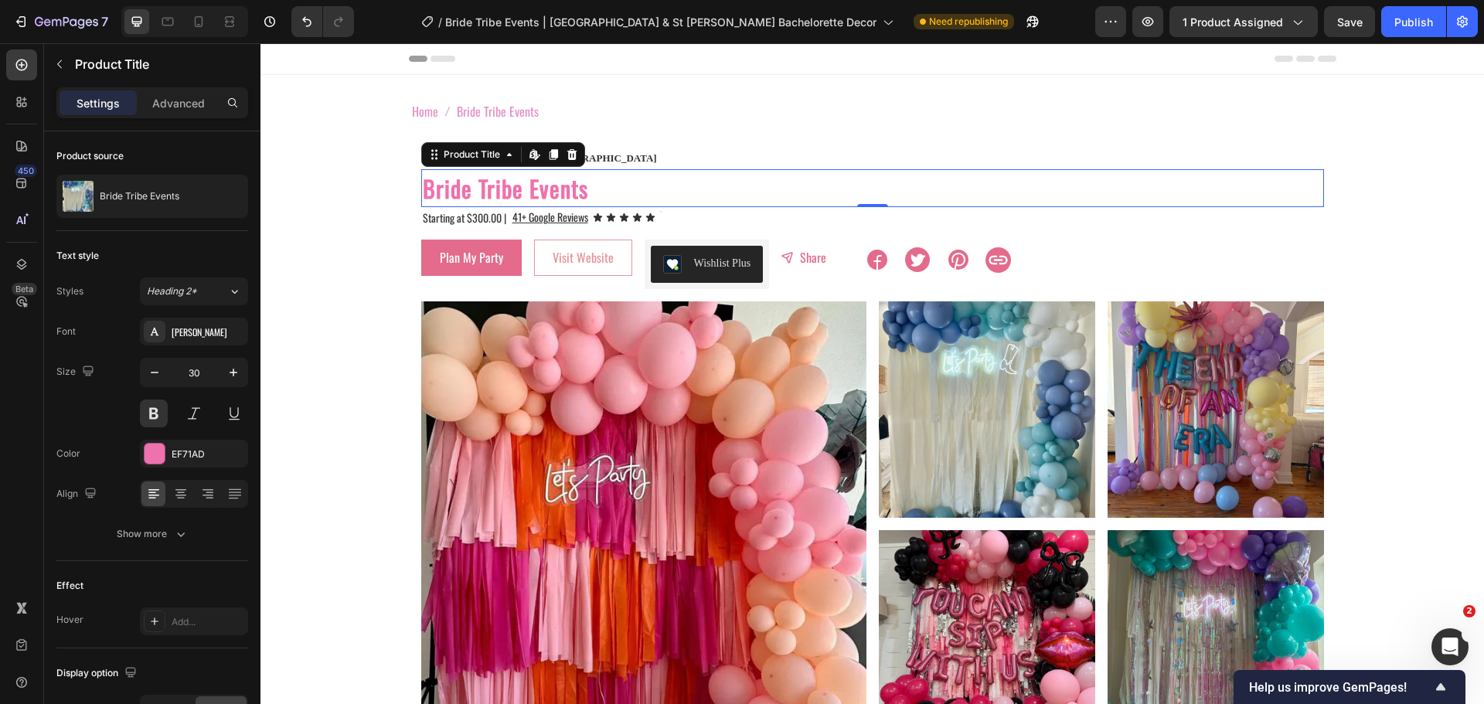
click at [496, 204] on h2 "Bride Tribe Events" at bounding box center [872, 188] width 903 height 38
drag, startPoint x: 860, startPoint y: 206, endPoint x: 861, endPoint y: 197, distance: 8.6
click at [861, 197] on div "Bride Tribe Events Product Title Edit content in Shopify 0" at bounding box center [872, 188] width 903 height 38
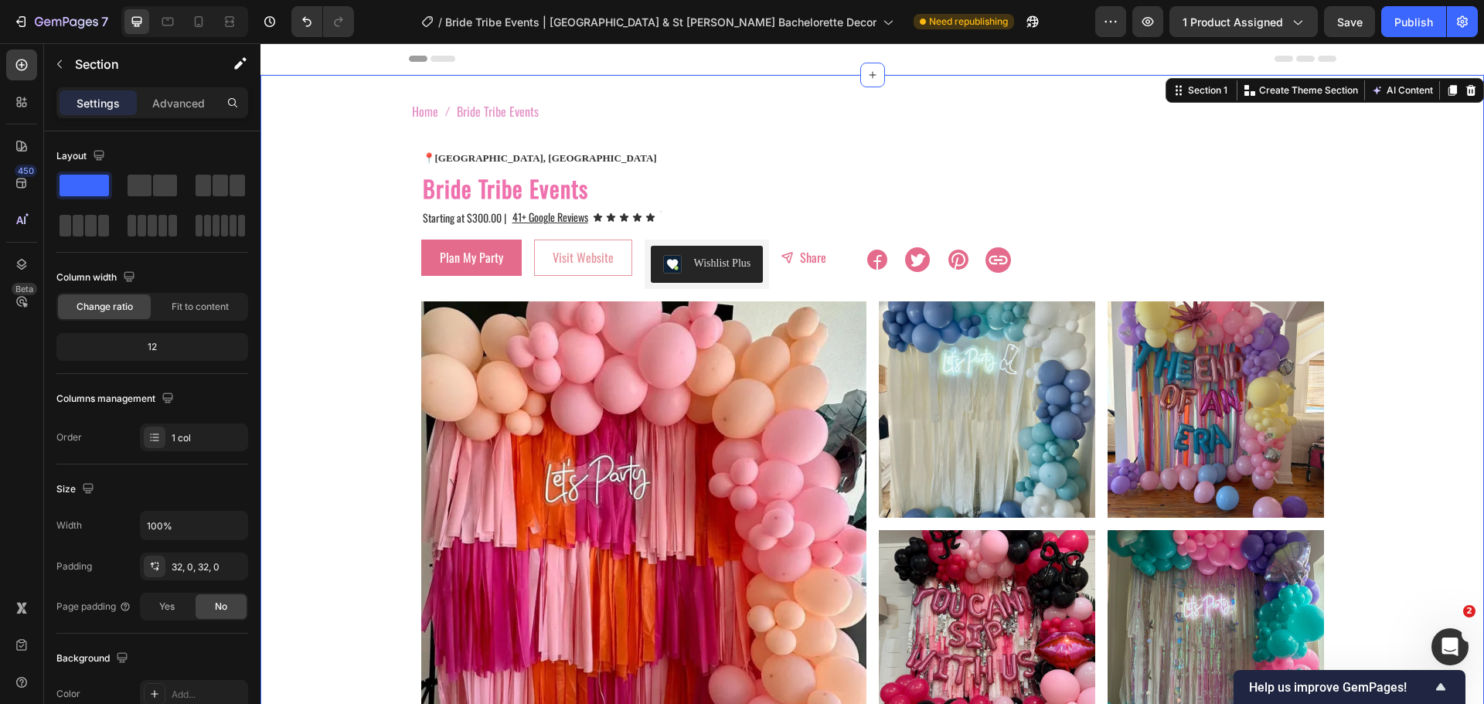
drag, startPoint x: 380, startPoint y: 169, endPoint x: 591, endPoint y: 178, distance: 210.4
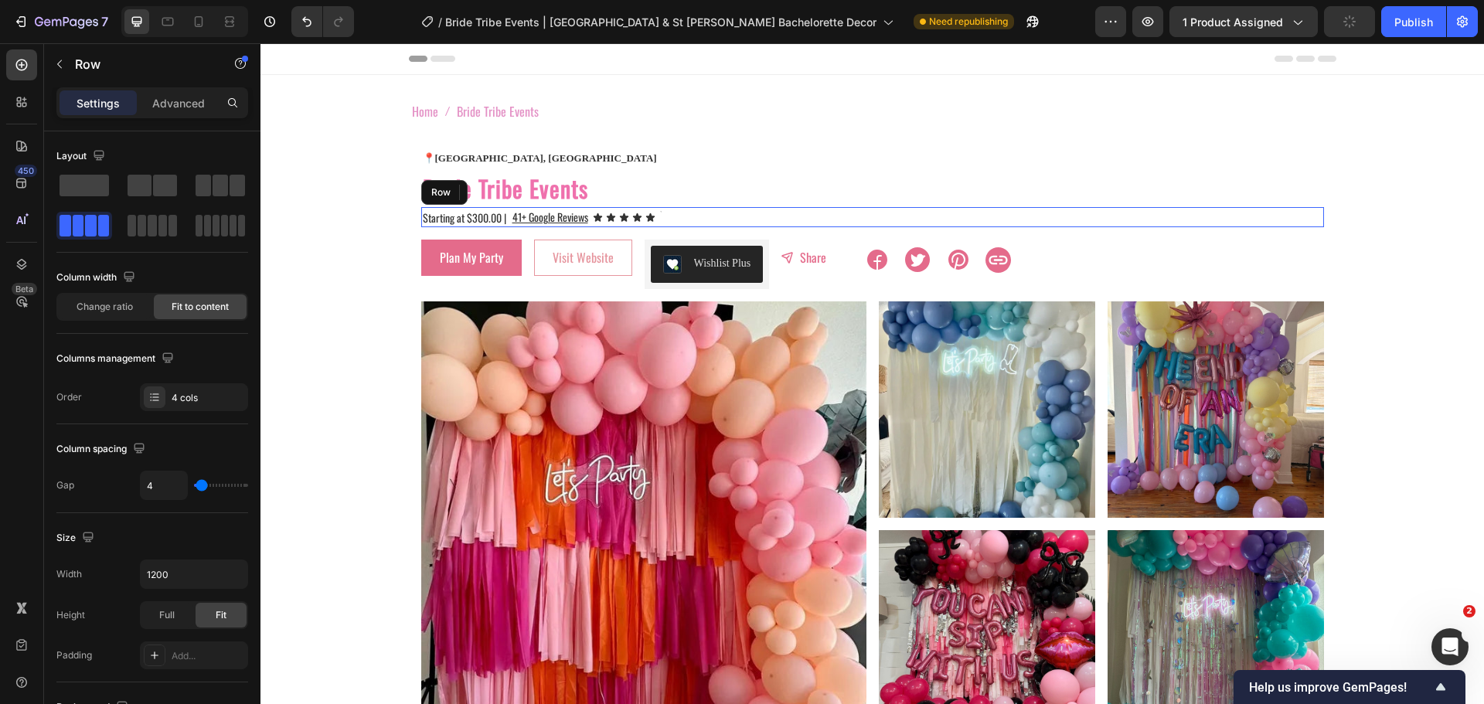
click at [876, 207] on div "Starting at $300.00 | Text Block 41+ Google Reviews Text Block Icon Icon Icon I…" at bounding box center [872, 217] width 903 height 20
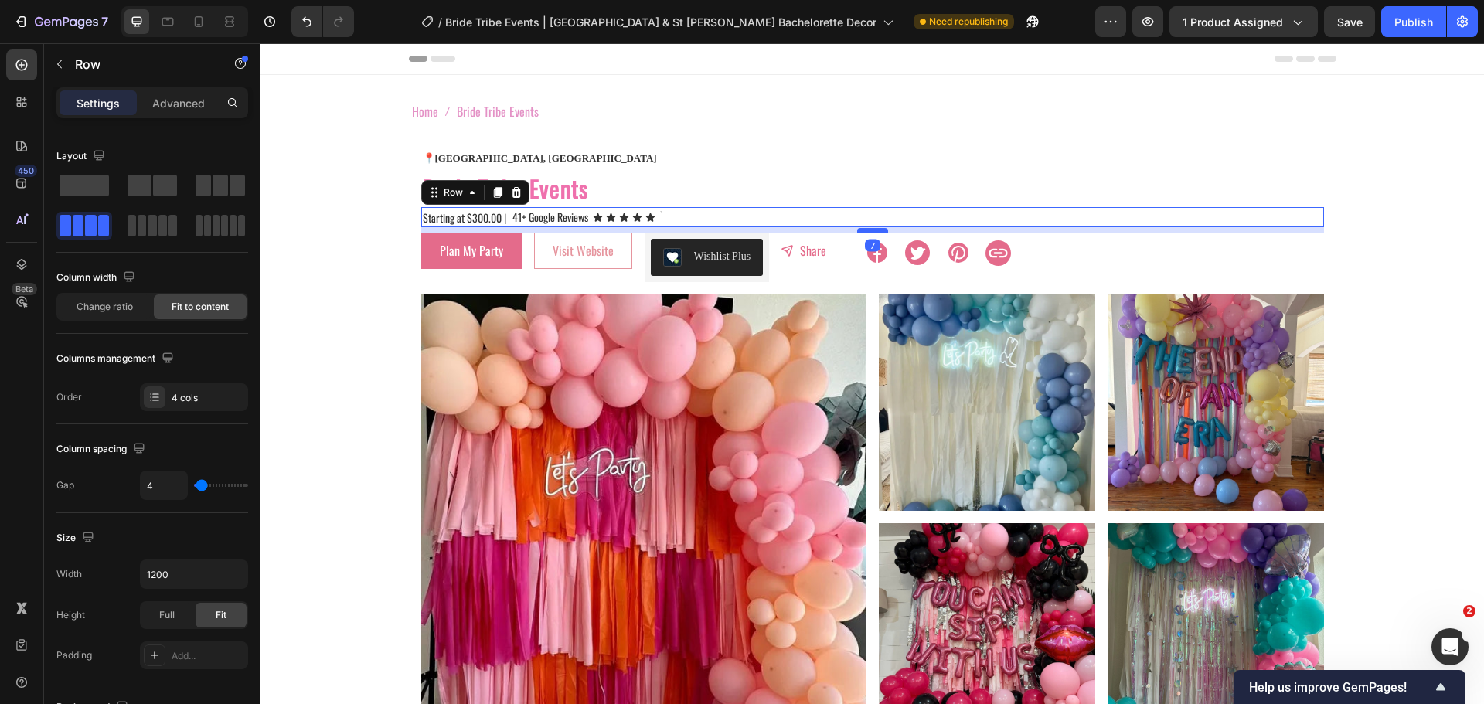
click at [863, 231] on div at bounding box center [872, 230] width 31 height 5
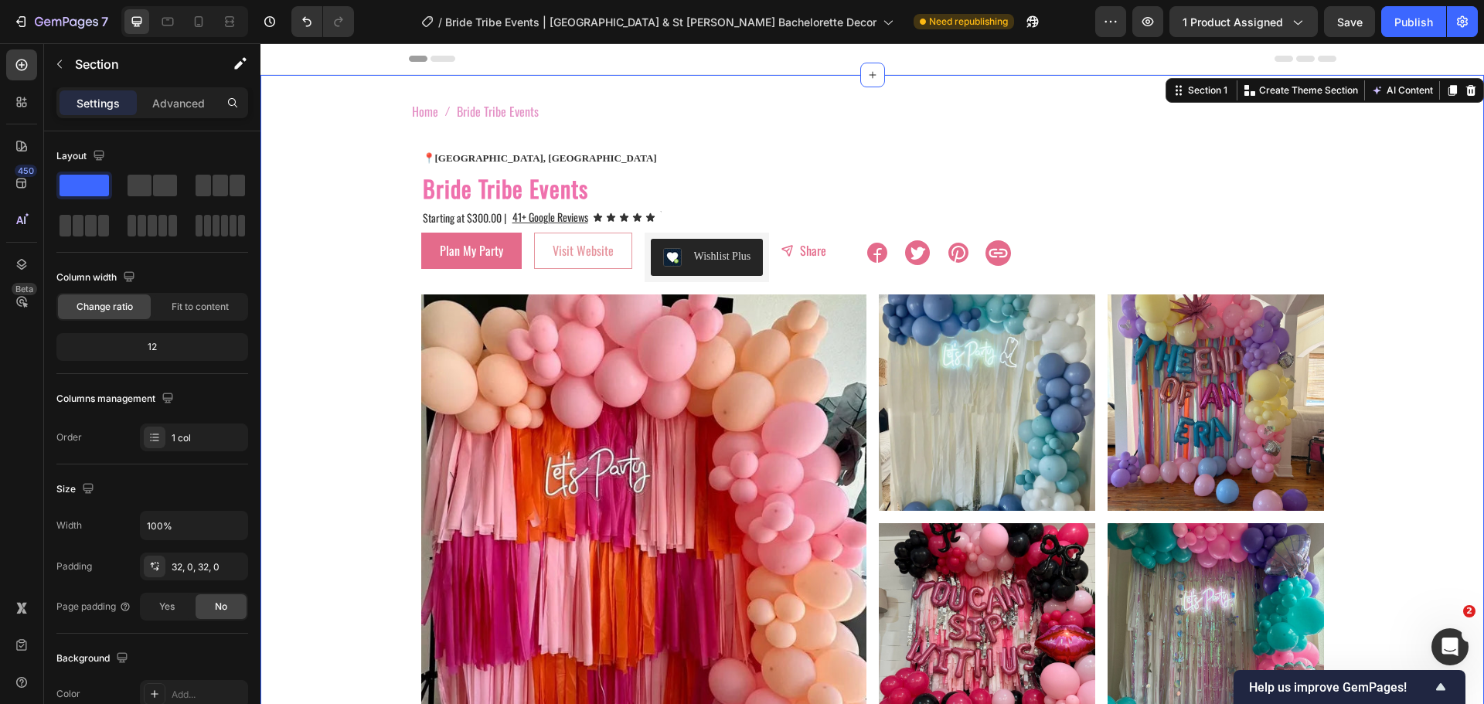
click at [819, 223] on div "Starting at $300.00 | Text Block 41+ Google Reviews Text Block Icon Icon Icon I…" at bounding box center [872, 217] width 903 height 20
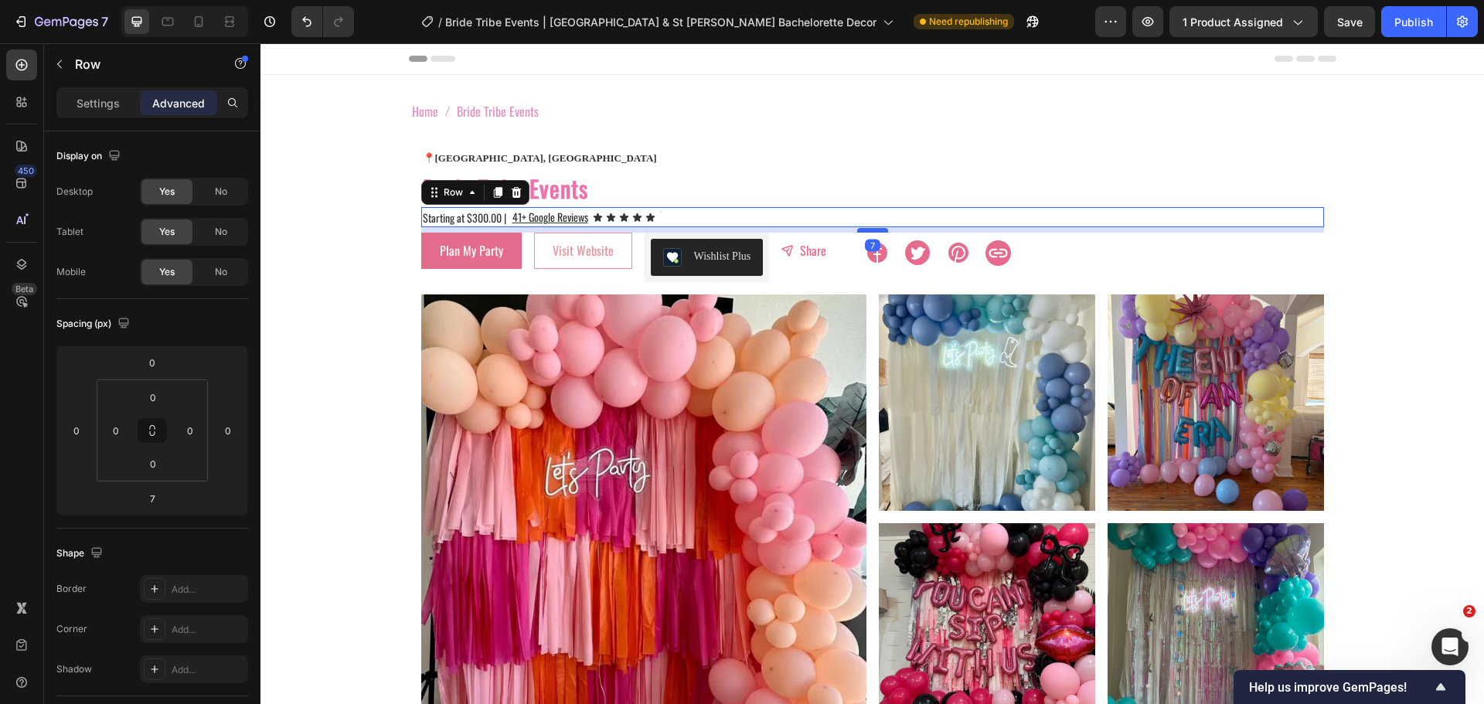
click at [851, 233] on div "7" at bounding box center [872, 229] width 903 height 5
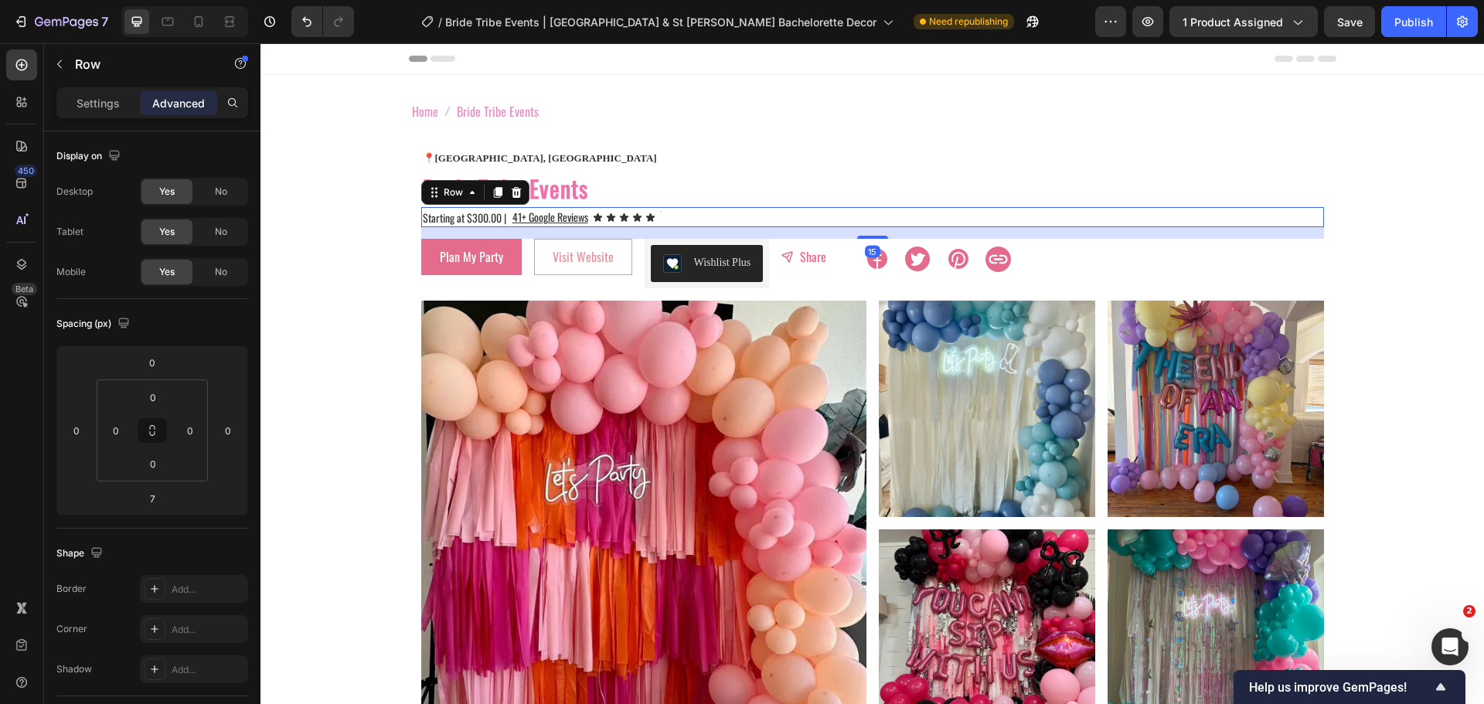
click at [857, 239] on div at bounding box center [872, 237] width 31 height 3
type input "15"
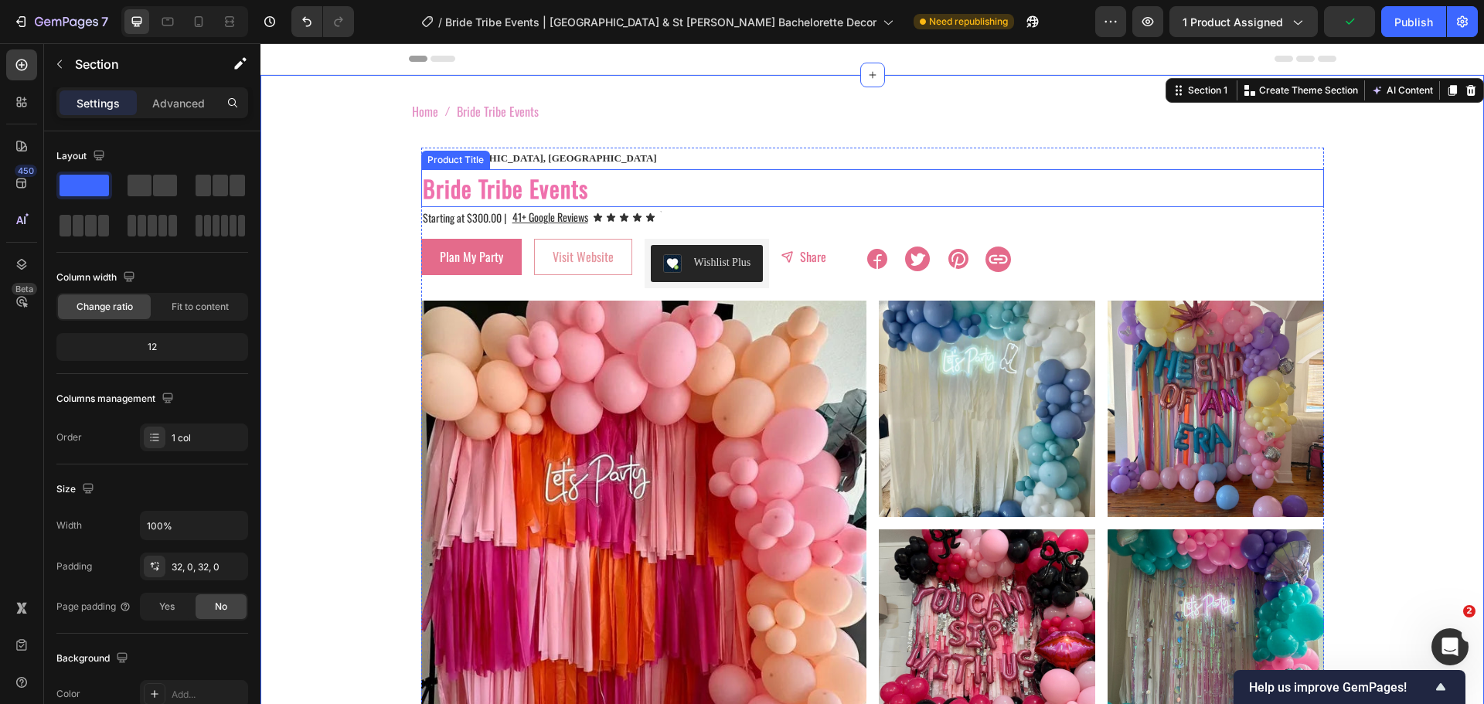
drag, startPoint x: 496, startPoint y: 202, endPoint x: 505, endPoint y: 202, distance: 8.5
click at [505, 202] on h2 "Bride Tribe Events" at bounding box center [872, 188] width 903 height 38
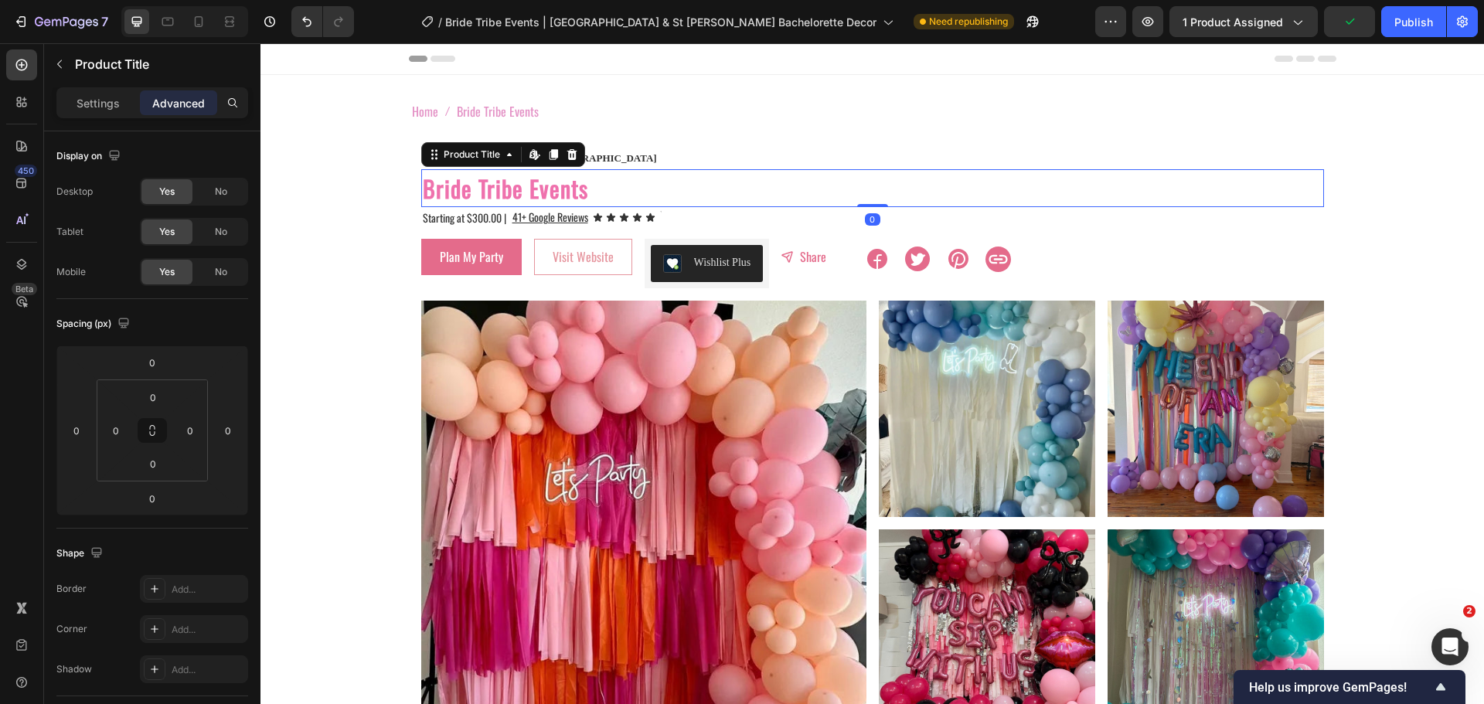
click at [503, 203] on h2 "Bride Tribe Events" at bounding box center [872, 188] width 903 height 38
drag, startPoint x: 503, startPoint y: 203, endPoint x: 526, endPoint y: 204, distance: 23.2
click at [503, 203] on h2 "Bride Tribe Events" at bounding box center [872, 188] width 903 height 38
click at [865, 200] on div "Bride Tribe Events Product Title Edit content in Shopify 0" at bounding box center [872, 188] width 903 height 38
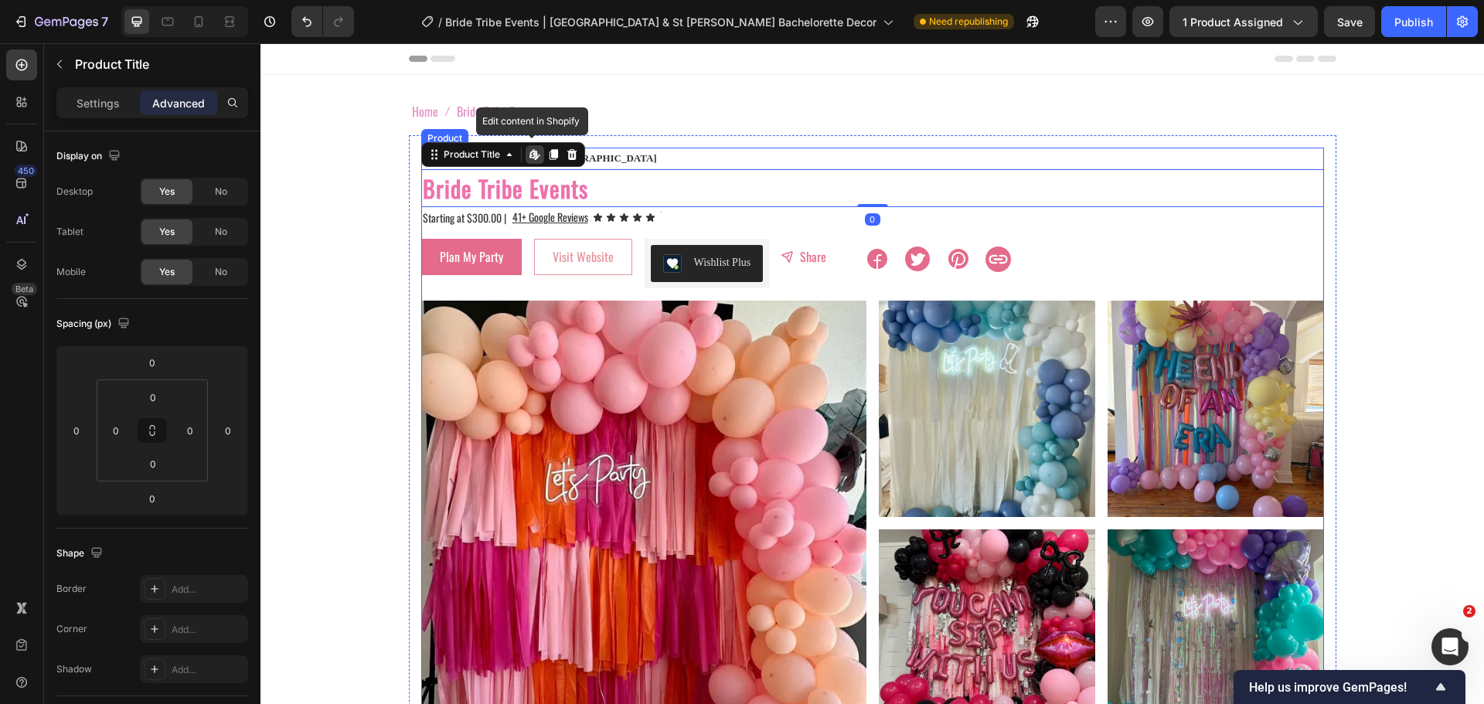
drag, startPoint x: 396, startPoint y: 230, endPoint x: 408, endPoint y: 230, distance: 12.4
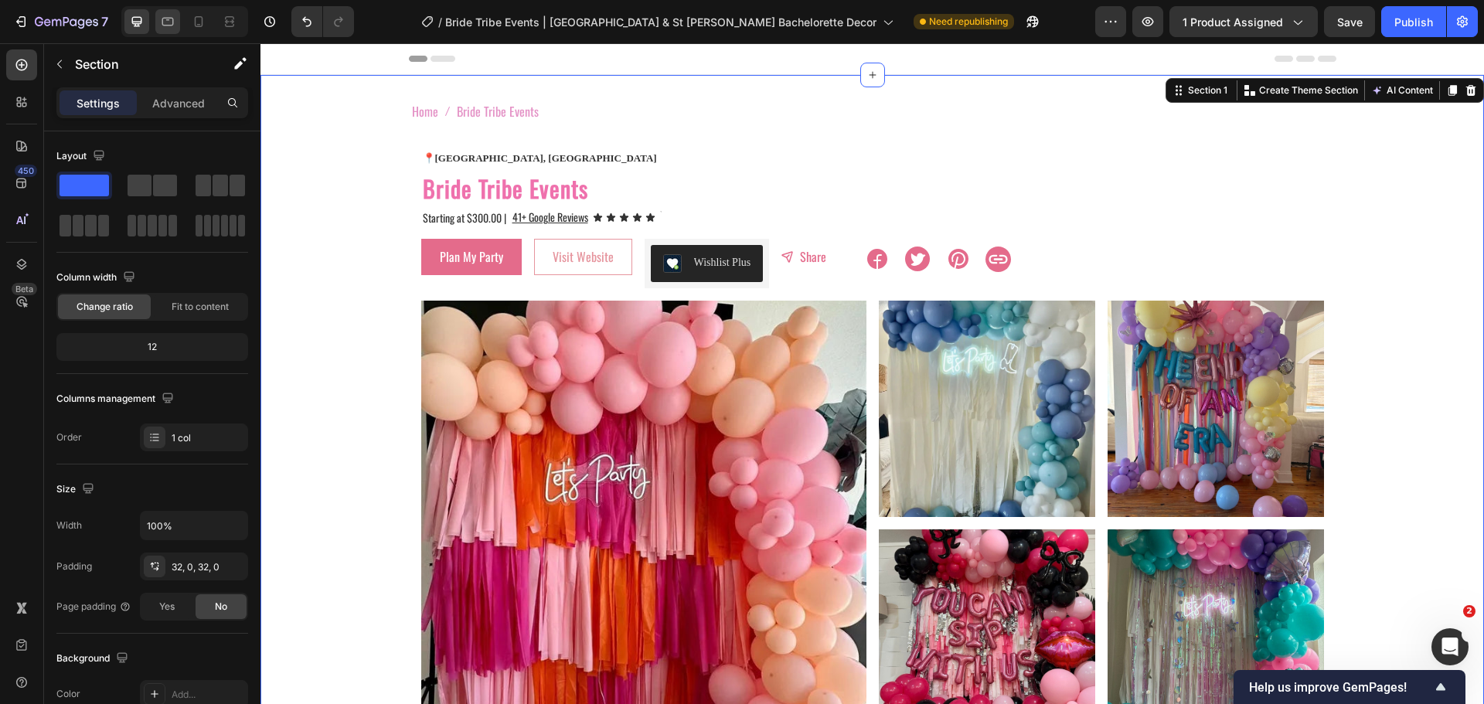
click at [179, 23] on div at bounding box center [167, 21] width 25 height 25
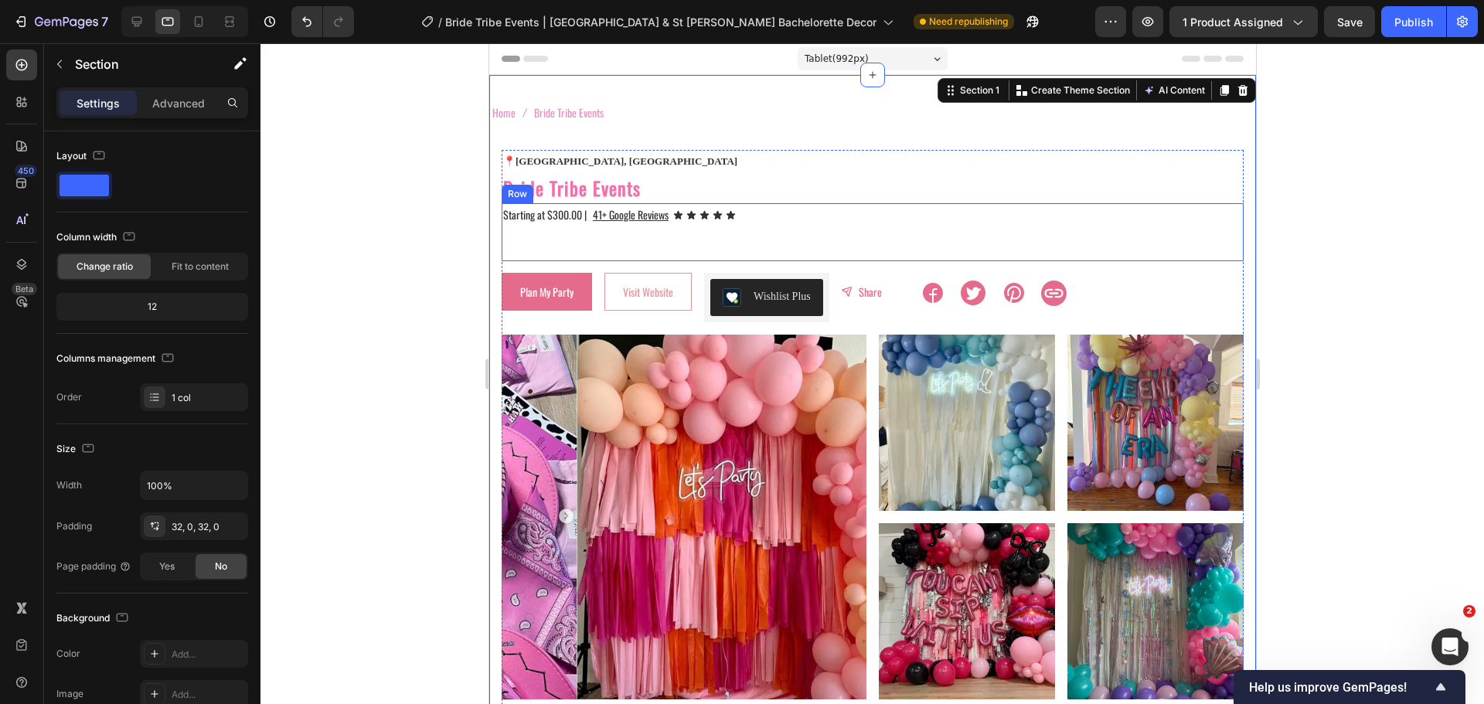
click at [582, 237] on div "Starting at $300.00 | Text Block 41+ Google Reviews Text Block Icon Icon Icon I…" at bounding box center [872, 231] width 742 height 57
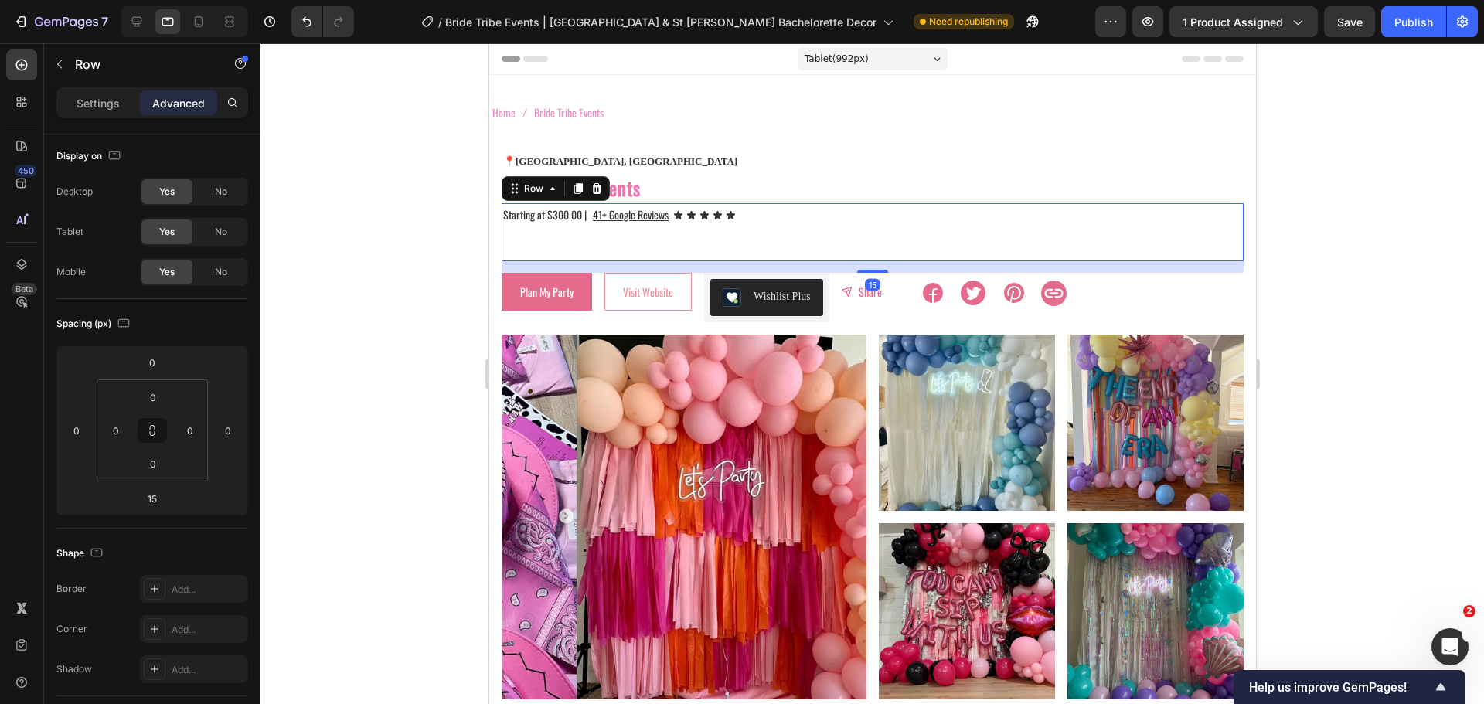
click at [580, 243] on p "Rich Text Editor. Editing area: main" at bounding box center [543, 249] width 83 height 19
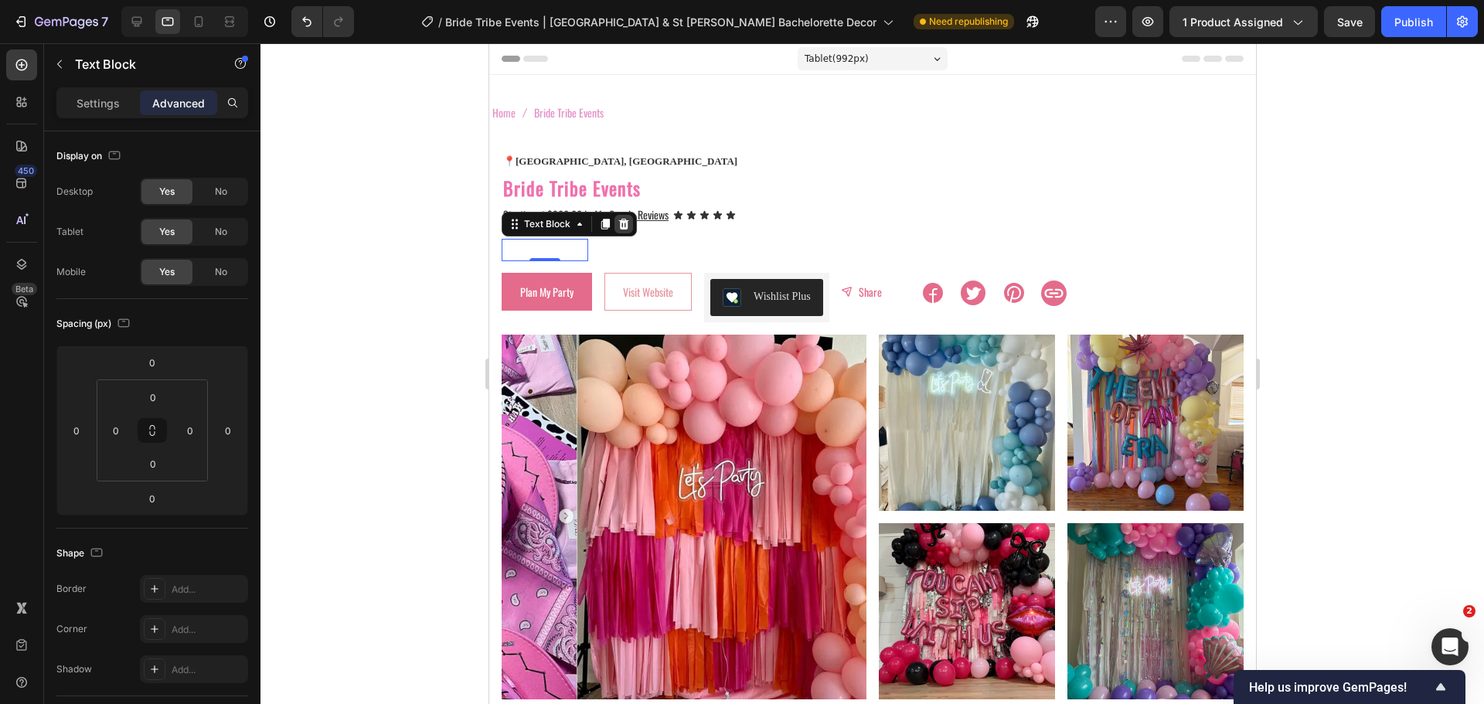
click at [626, 226] on icon at bounding box center [623, 223] width 10 height 11
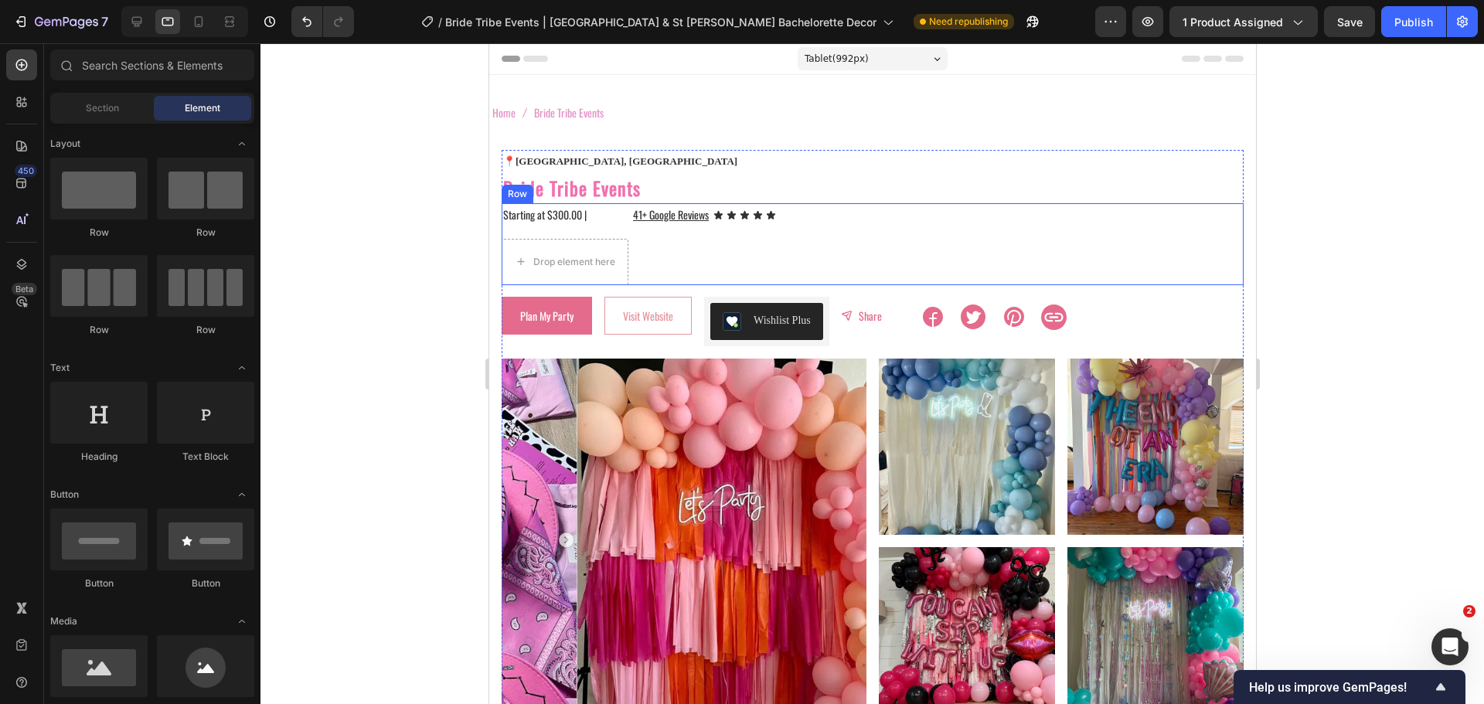
click at [680, 261] on div "Starting at $300.00 | Text Block 41+ Google Reviews Text Block Icon Icon Icon I…" at bounding box center [872, 243] width 742 height 81
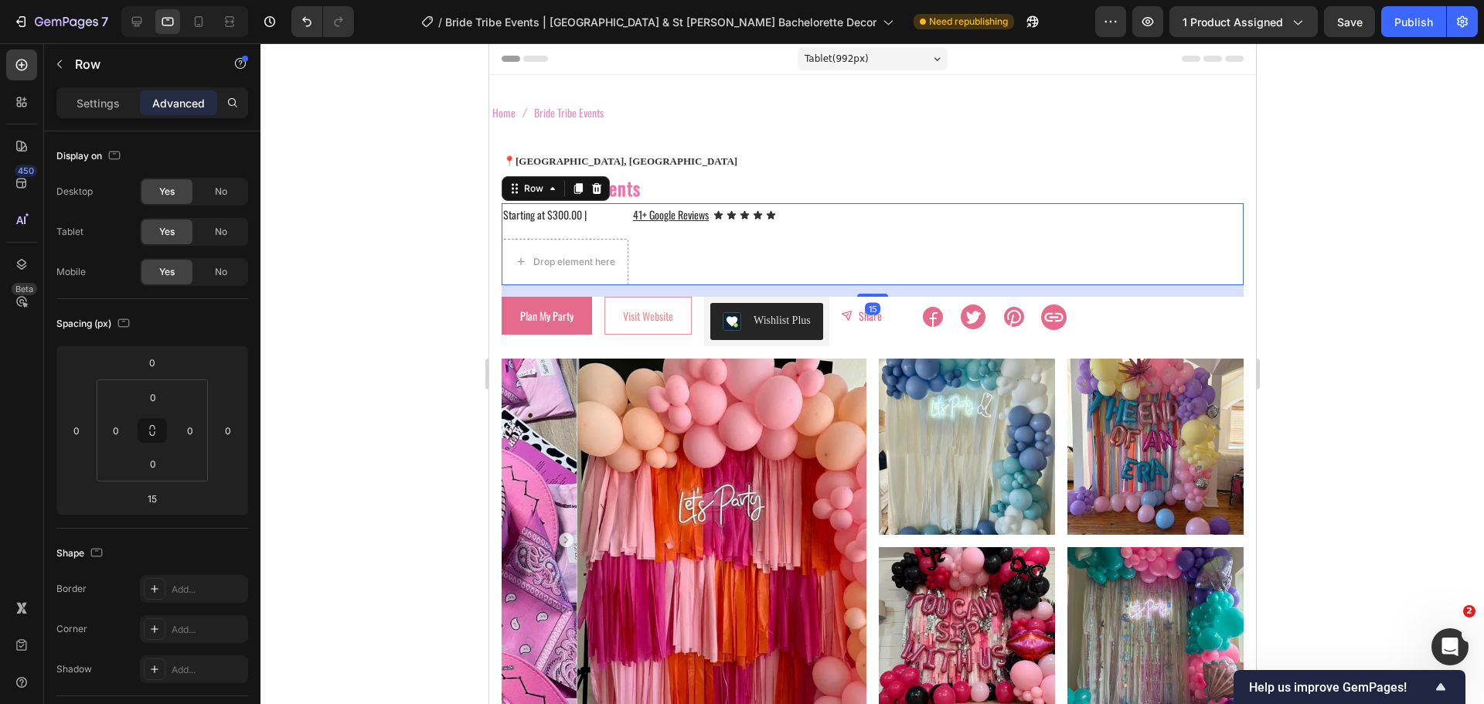
click at [419, 199] on div at bounding box center [873, 373] width 1224 height 661
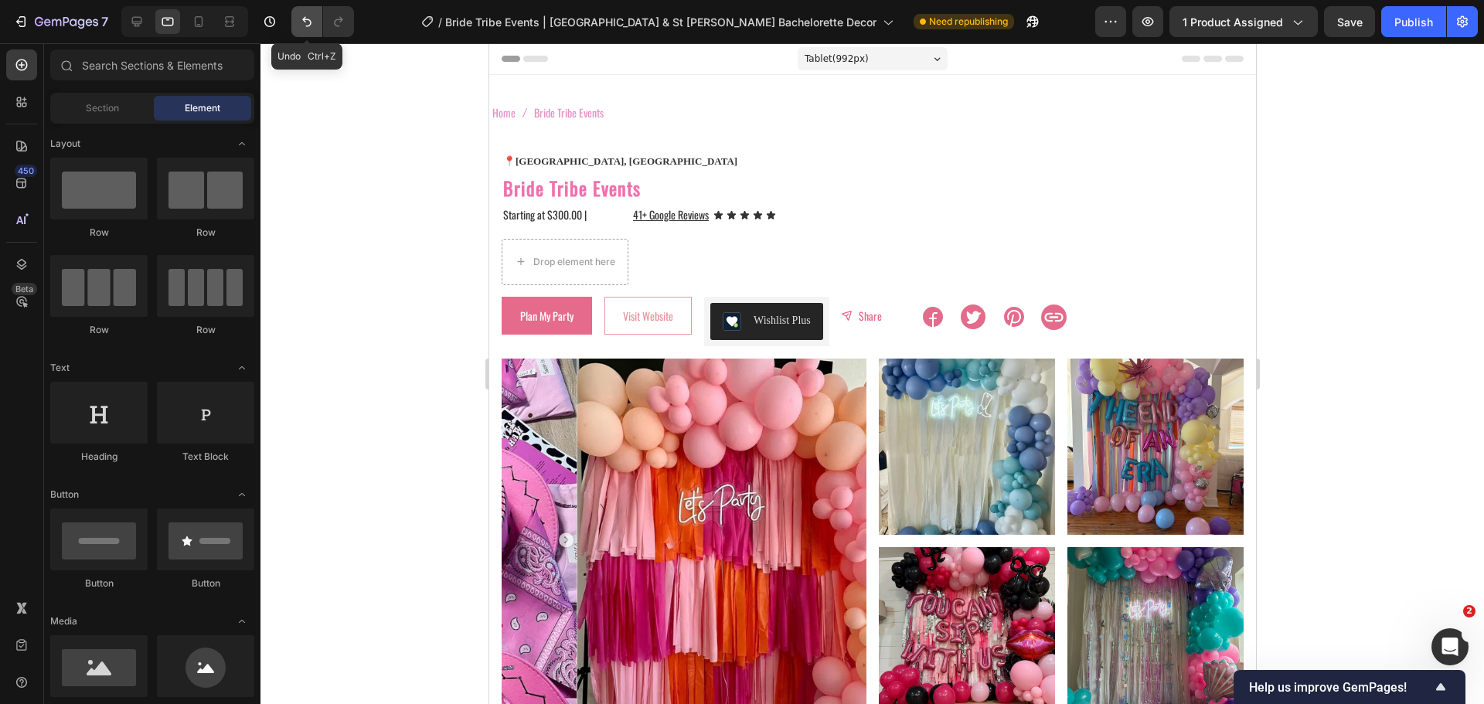
click at [305, 24] on icon "Undo/Redo" at bounding box center [306, 21] width 15 height 15
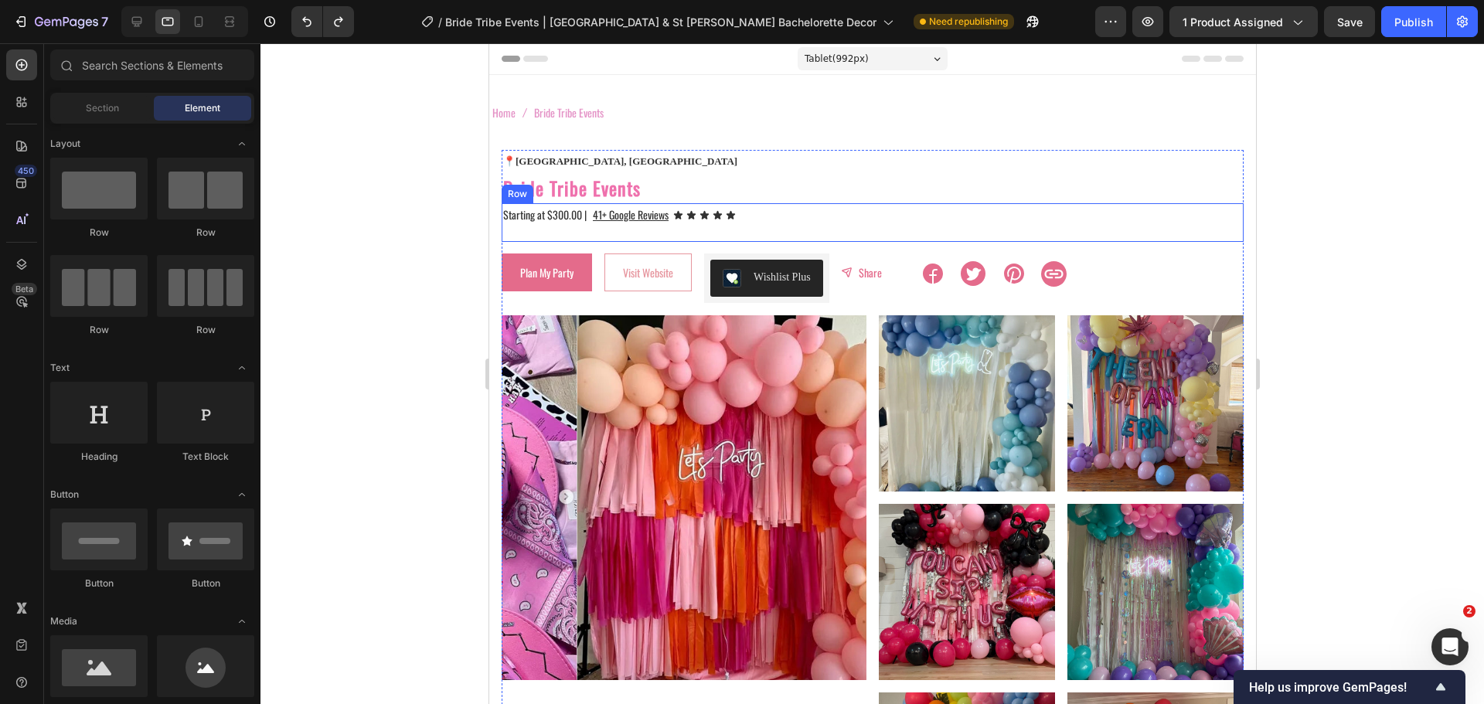
click at [567, 231] on div "Starting at $300.00 | Text Block 41+ Google Reviews Text Block Icon Icon Icon I…" at bounding box center [872, 222] width 742 height 38
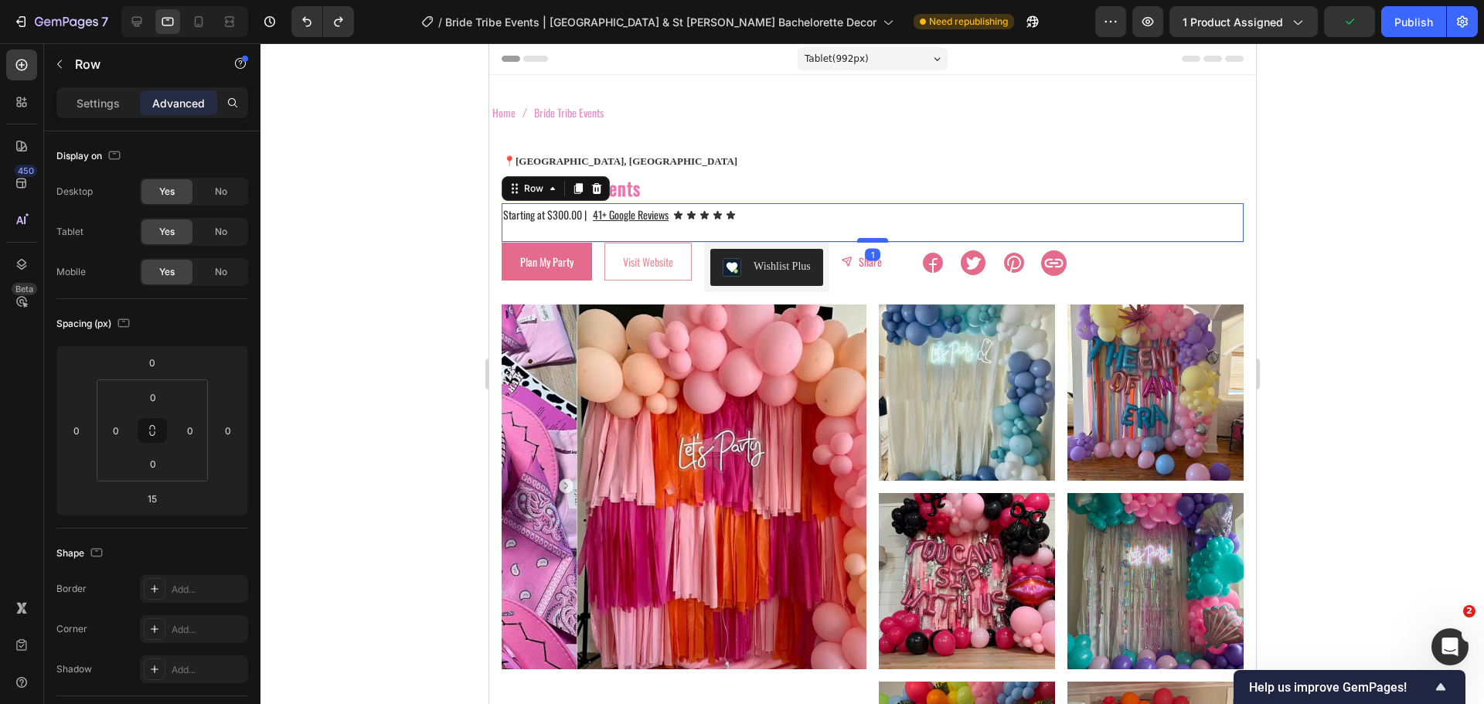
drag, startPoint x: 855, startPoint y: 253, endPoint x: 853, endPoint y: 242, distance: 11.1
click at [856, 242] on div at bounding box center [871, 240] width 31 height 5
type input "1"
click at [444, 226] on div at bounding box center [873, 373] width 1224 height 661
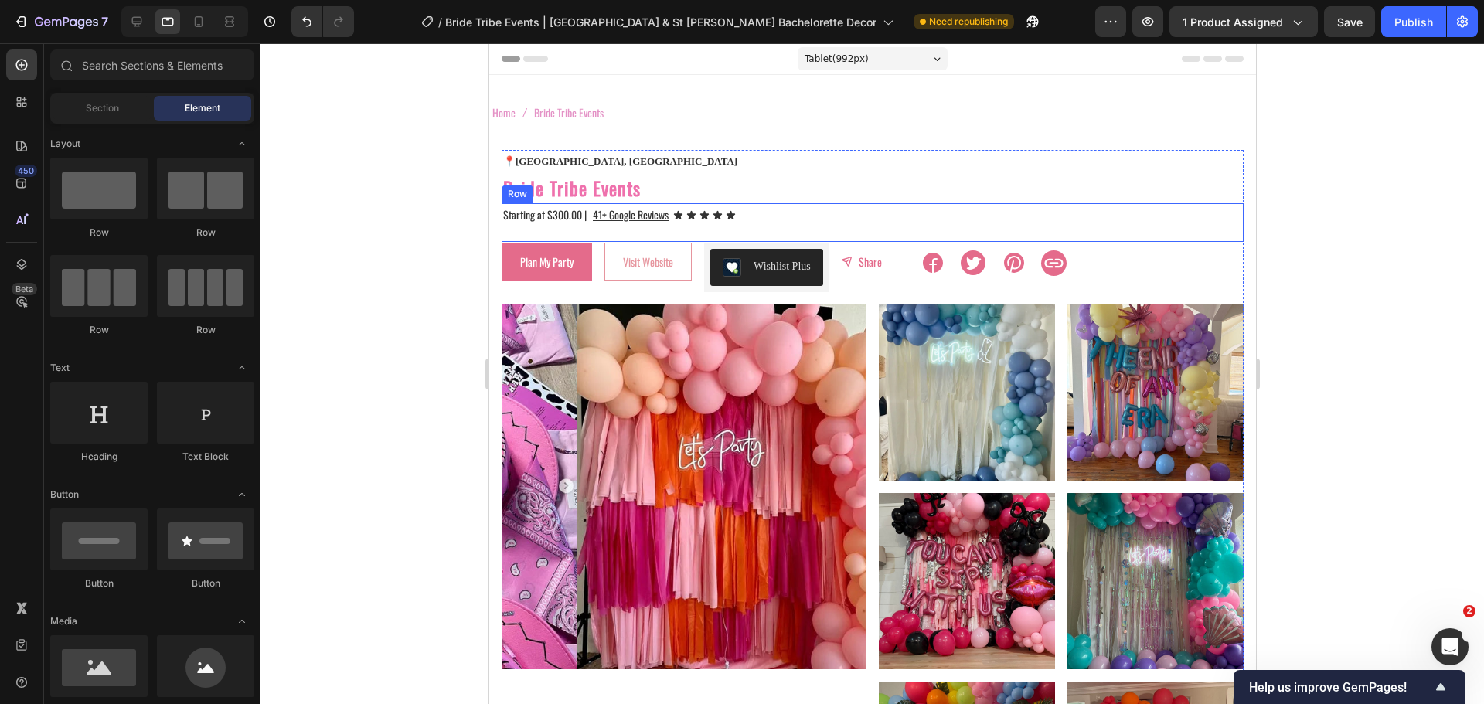
click at [562, 229] on div "Starting at $300.00 | Text Block 41+ Google Reviews Text Block Icon Icon Icon I…" at bounding box center [872, 222] width 742 height 38
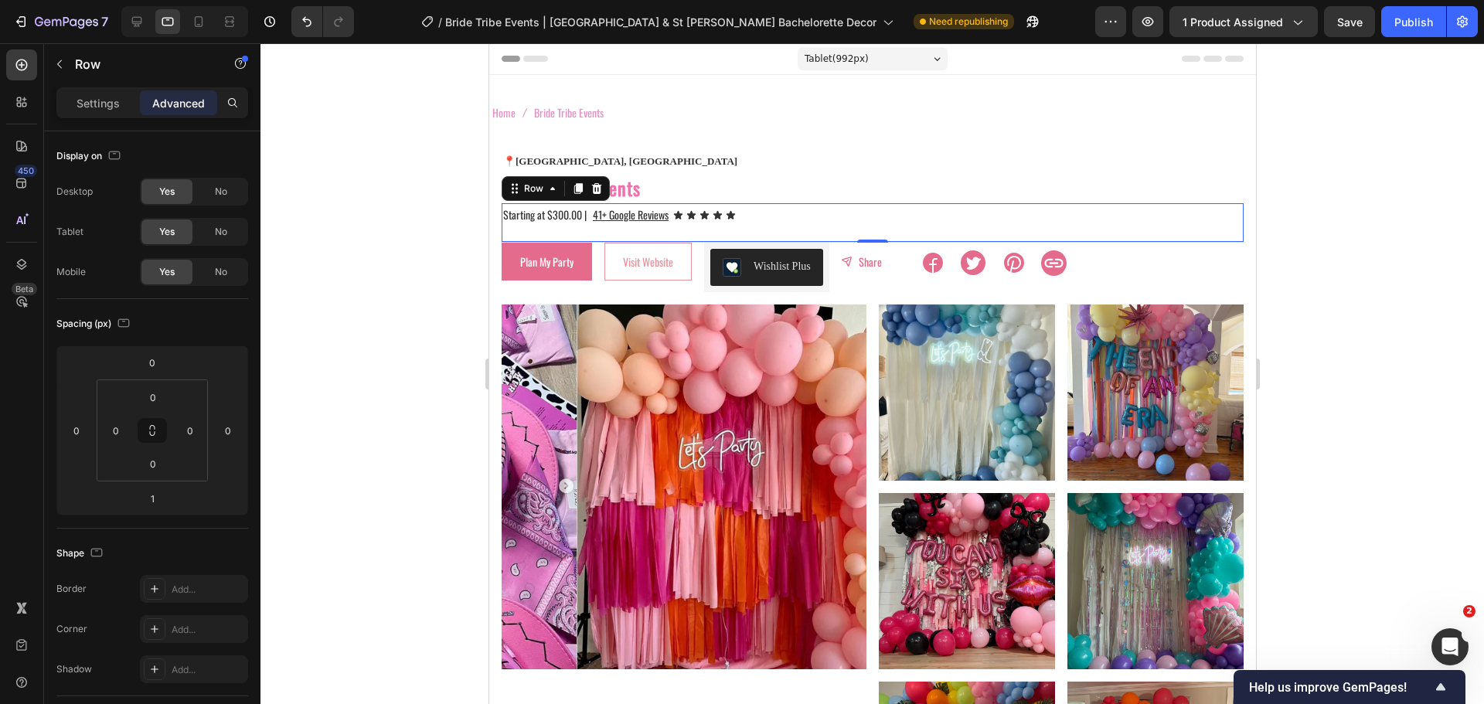
click at [562, 229] on div "Starting at $300.00 | Text Block 41+ Google Reviews Text Block Icon Icon Icon I…" at bounding box center [872, 222] width 742 height 38
click at [403, 193] on div at bounding box center [873, 373] width 1224 height 661
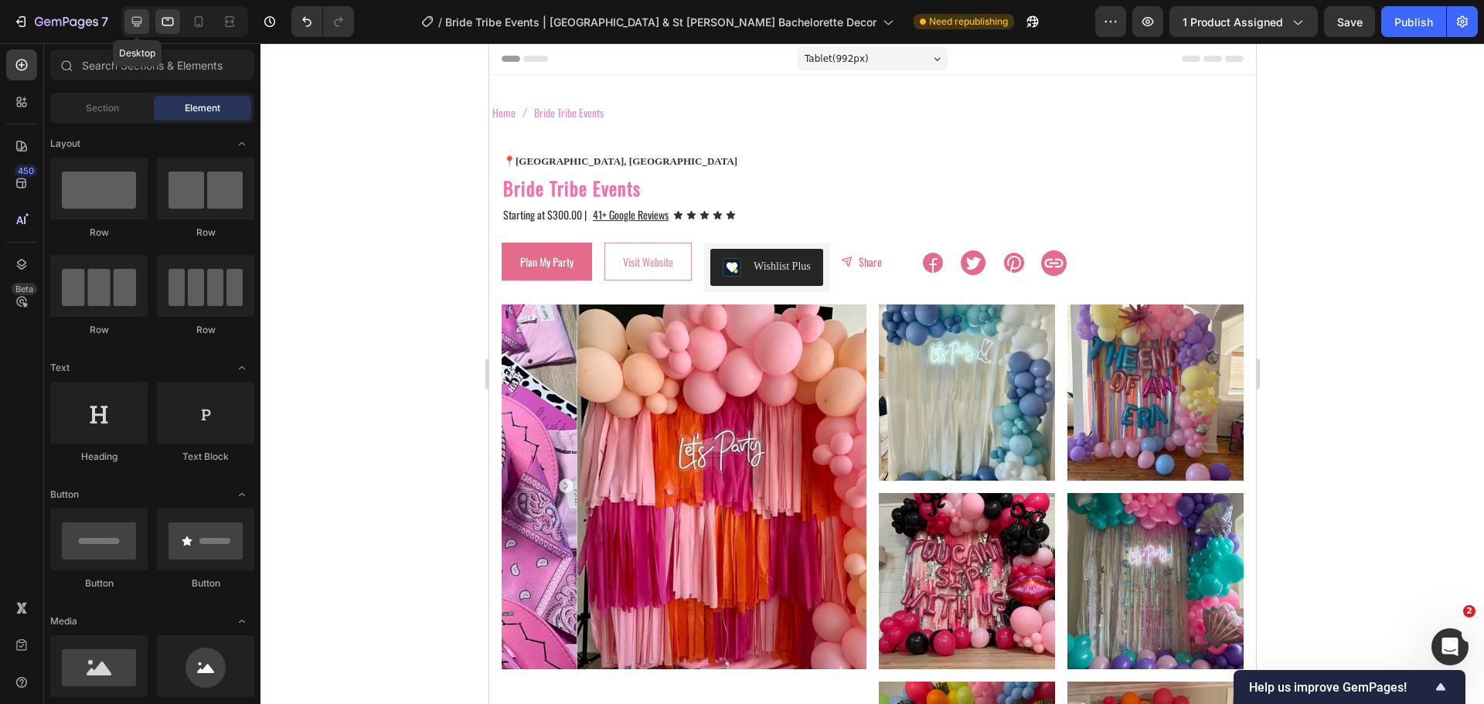
click at [138, 21] on icon at bounding box center [136, 21] width 15 height 15
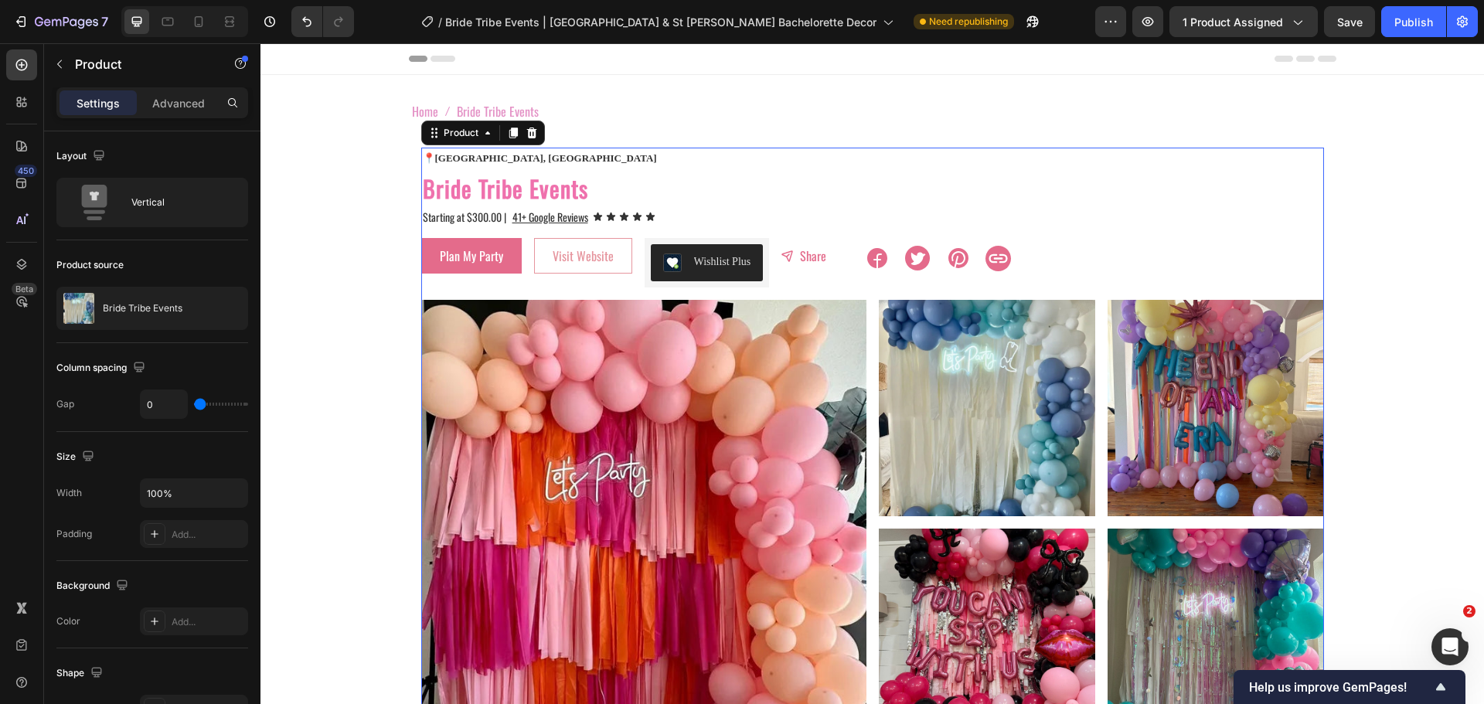
click at [194, 19] on icon at bounding box center [198, 21] width 15 height 15
type input "16"
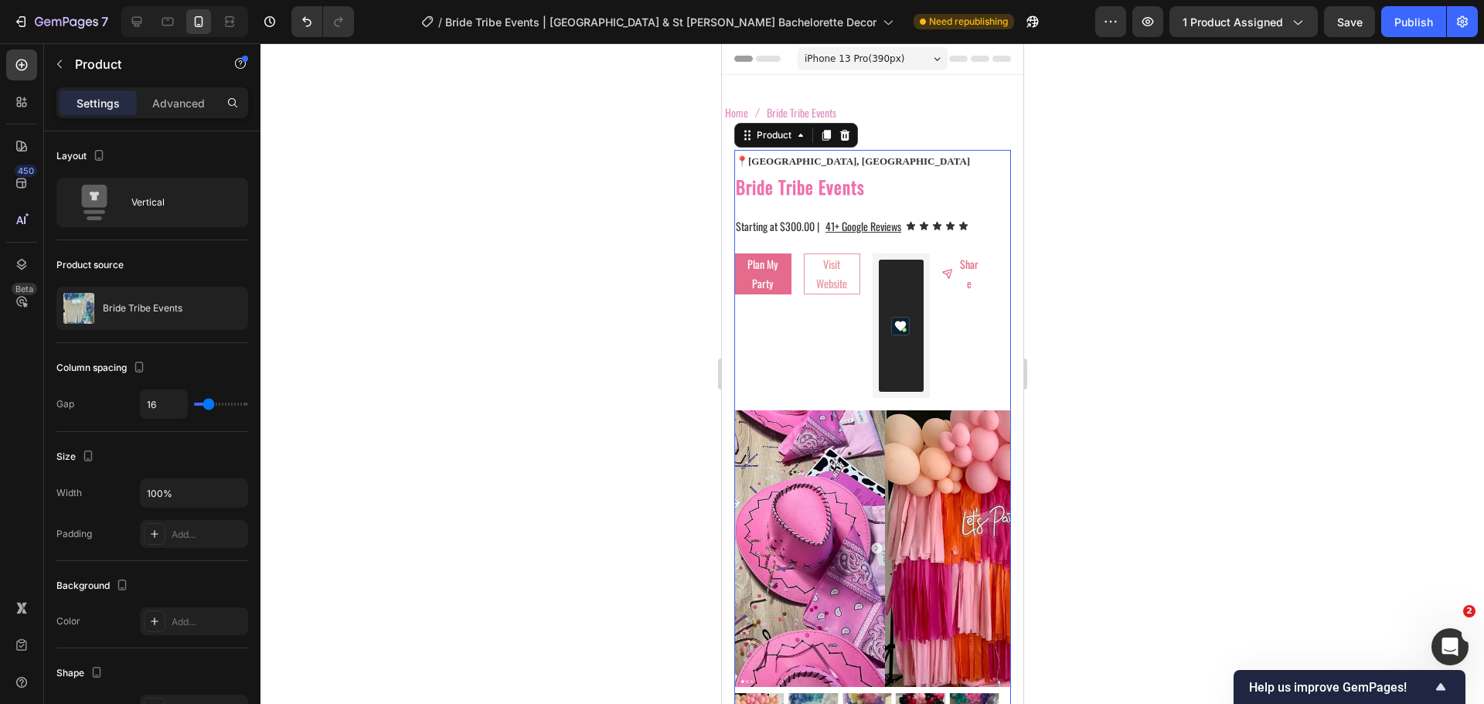
drag, startPoint x: 695, startPoint y: 177, endPoint x: 27, endPoint y: 139, distance: 669.0
click at [695, 177] on div at bounding box center [873, 373] width 1224 height 661
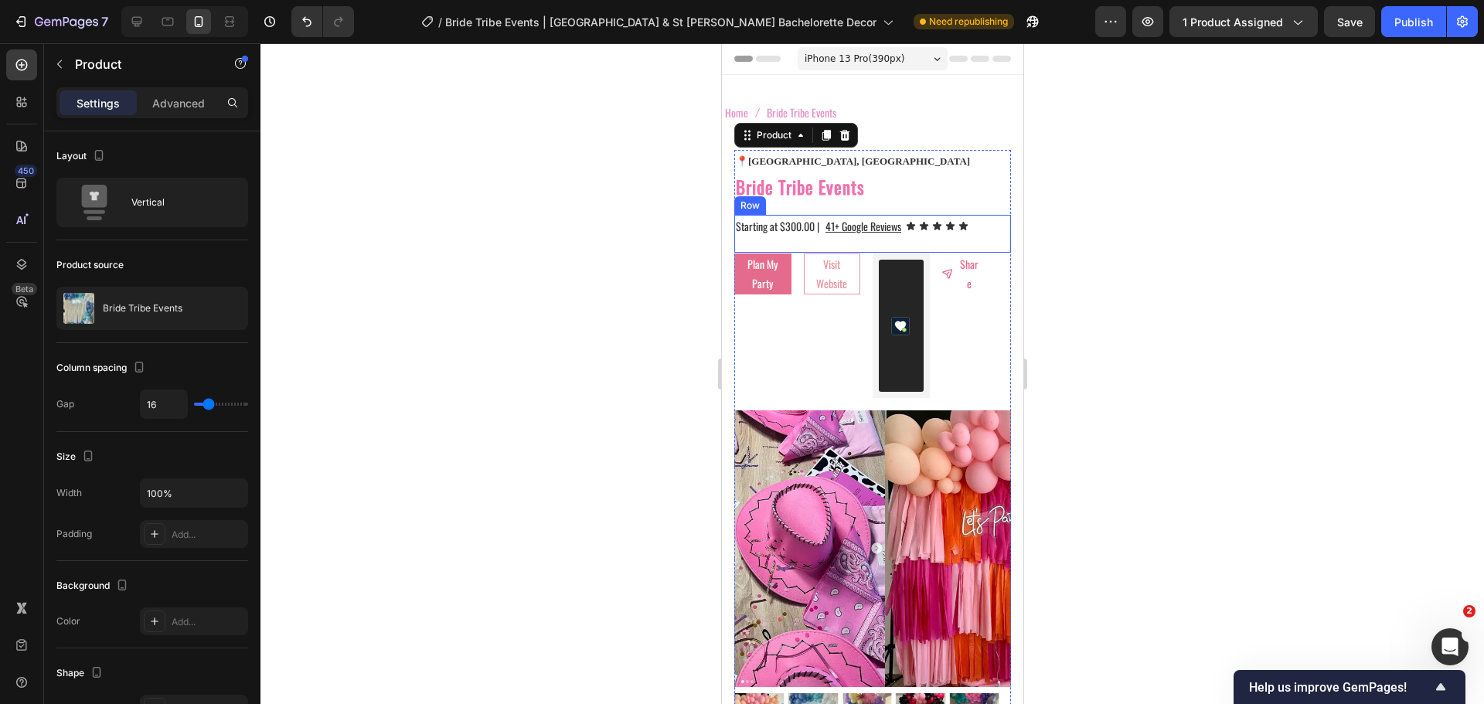
click at [774, 246] on div "Starting at $300.00 | Text Block 41+ Google Reviews Text Block Icon Icon Icon I…" at bounding box center [872, 234] width 277 height 38
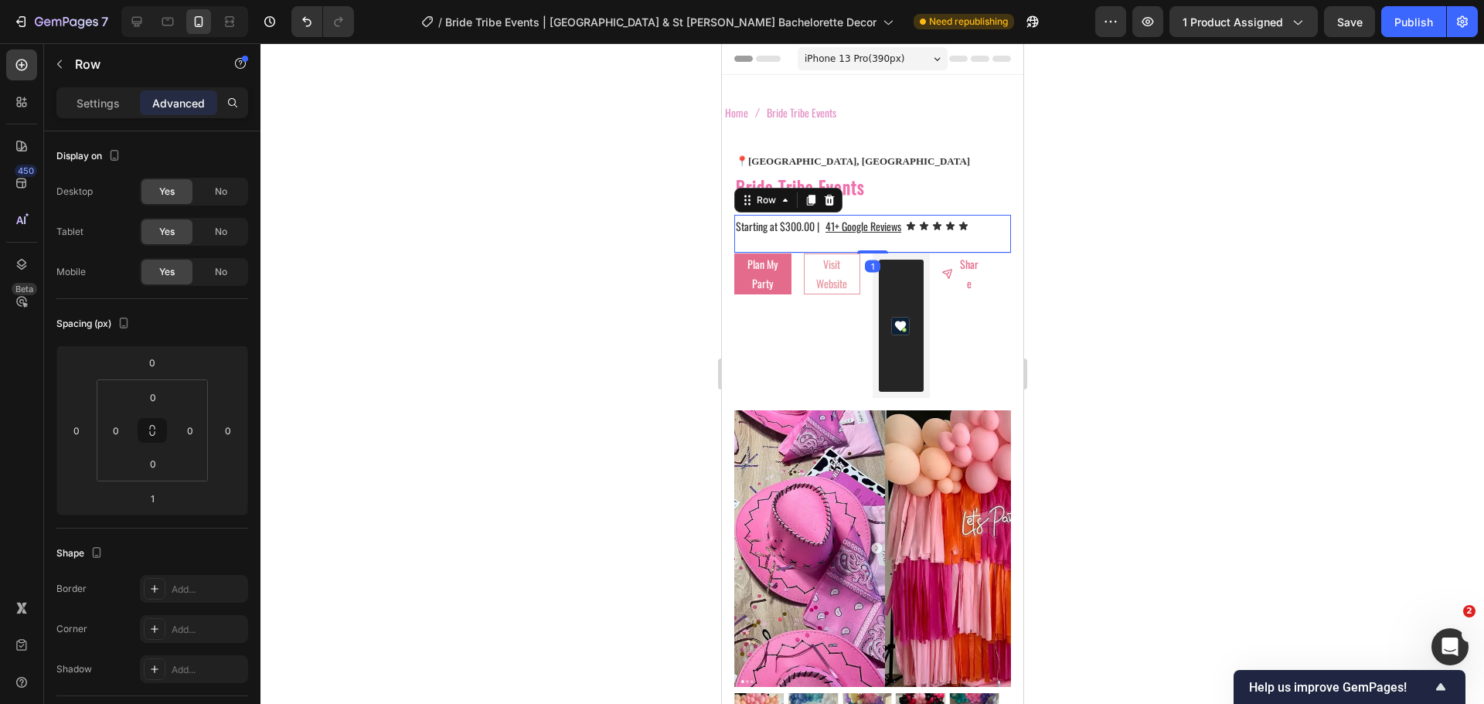
click at [774, 246] on div "Starting at $300.00 | Text Block 41+ Google Reviews Text Block Icon Icon Icon I…" at bounding box center [872, 234] width 277 height 38
drag, startPoint x: 876, startPoint y: 251, endPoint x: 875, endPoint y: 238, distance: 13.2
click at [875, 238] on div "Starting at $300.00 | Text Block 41+ Google Reviews Text Block Icon Icon Icon I…" at bounding box center [872, 234] width 277 height 38
type input "0"
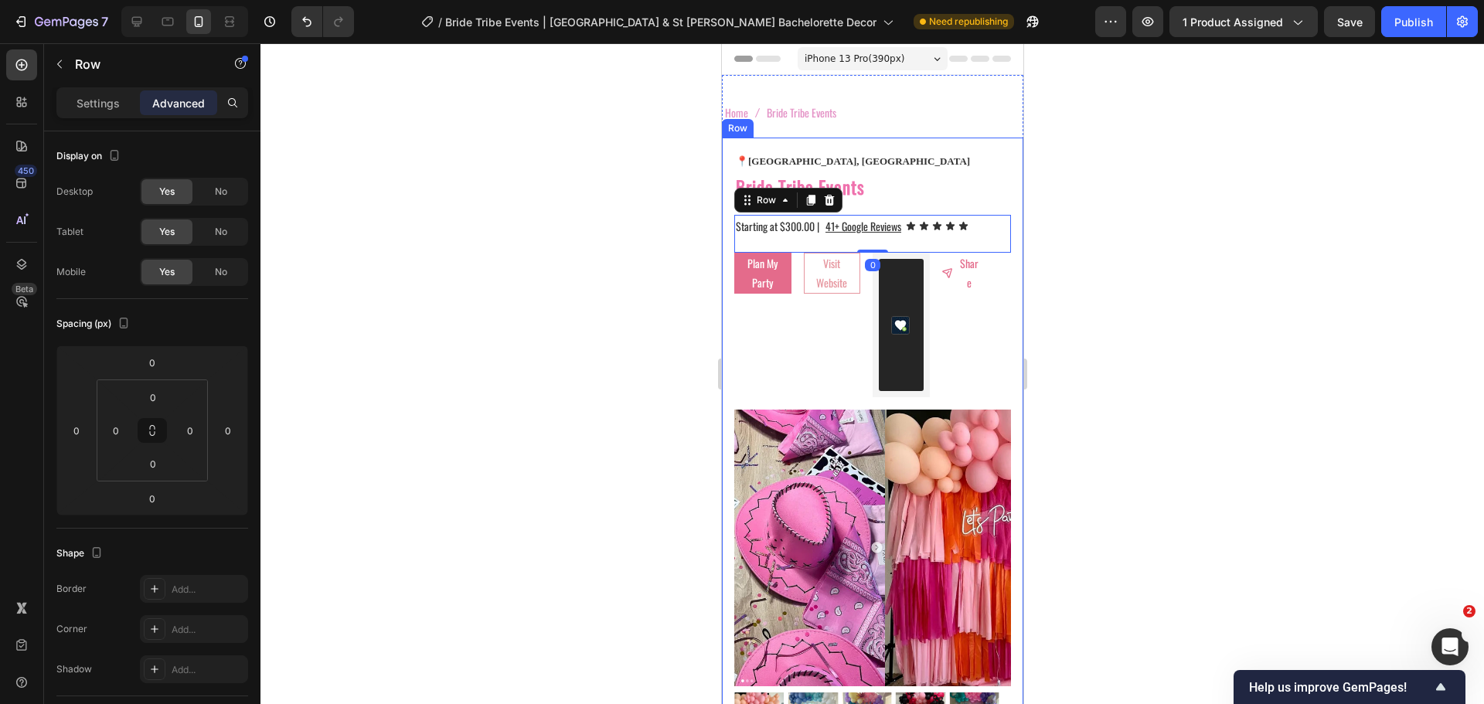
click at [669, 240] on div at bounding box center [873, 373] width 1224 height 661
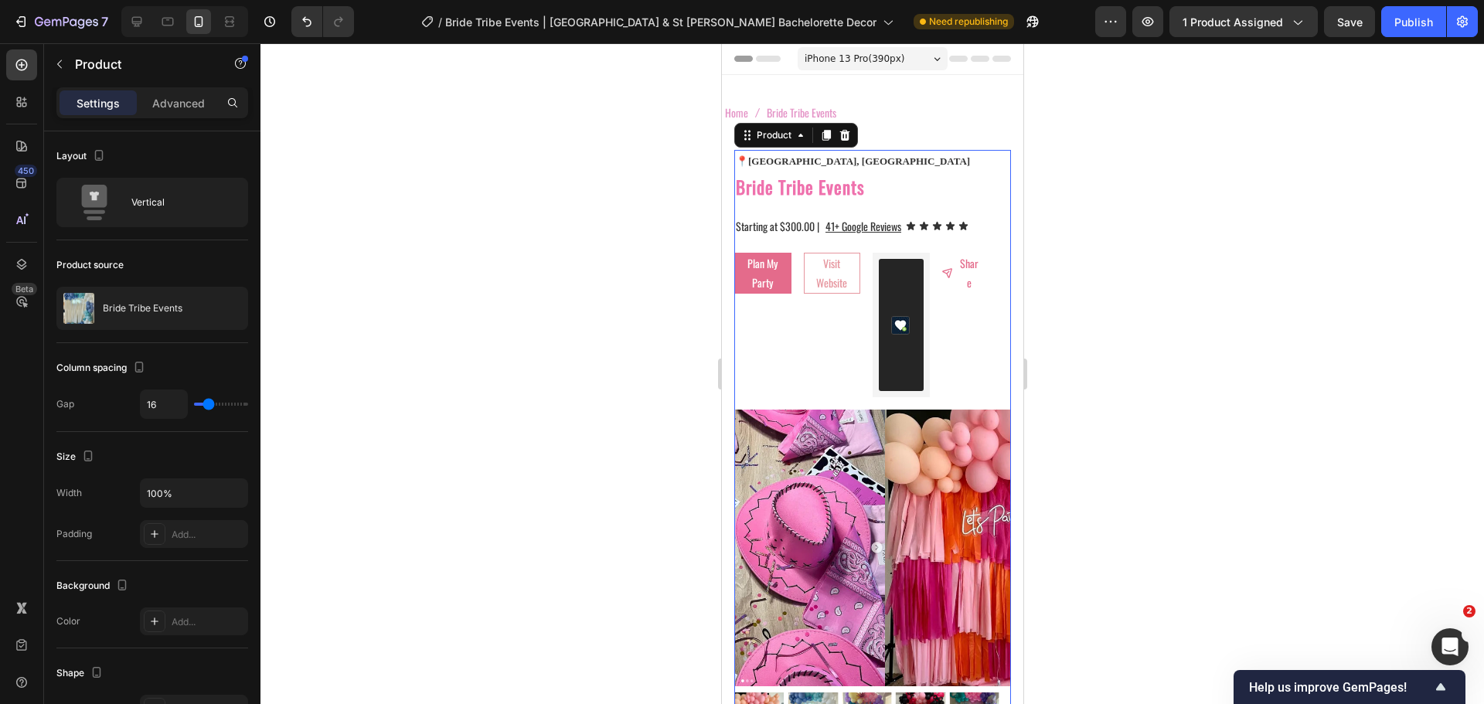
click at [142, 18] on icon at bounding box center [136, 21] width 15 height 15
type input "0"
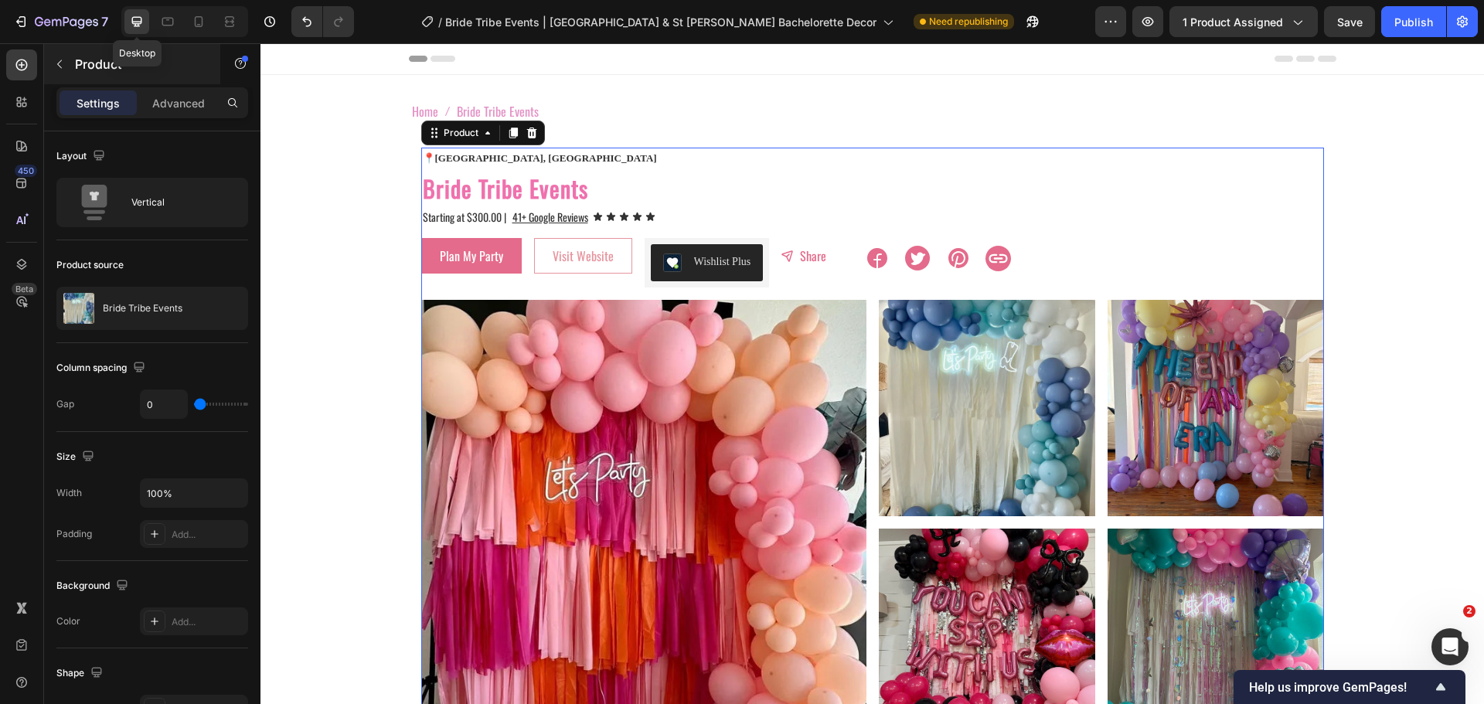
scroll to position [50, 0]
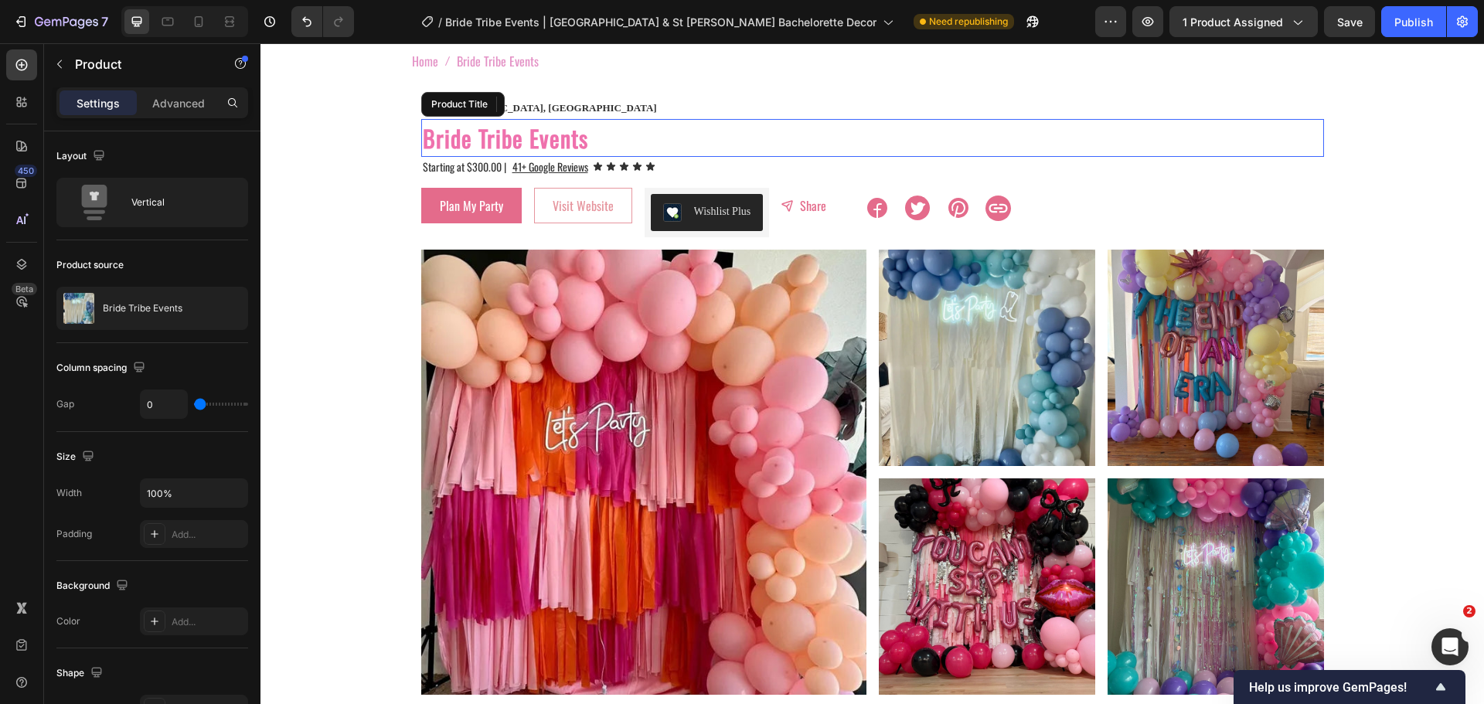
click at [552, 149] on h2 "Bride Tribe Events" at bounding box center [872, 138] width 903 height 38
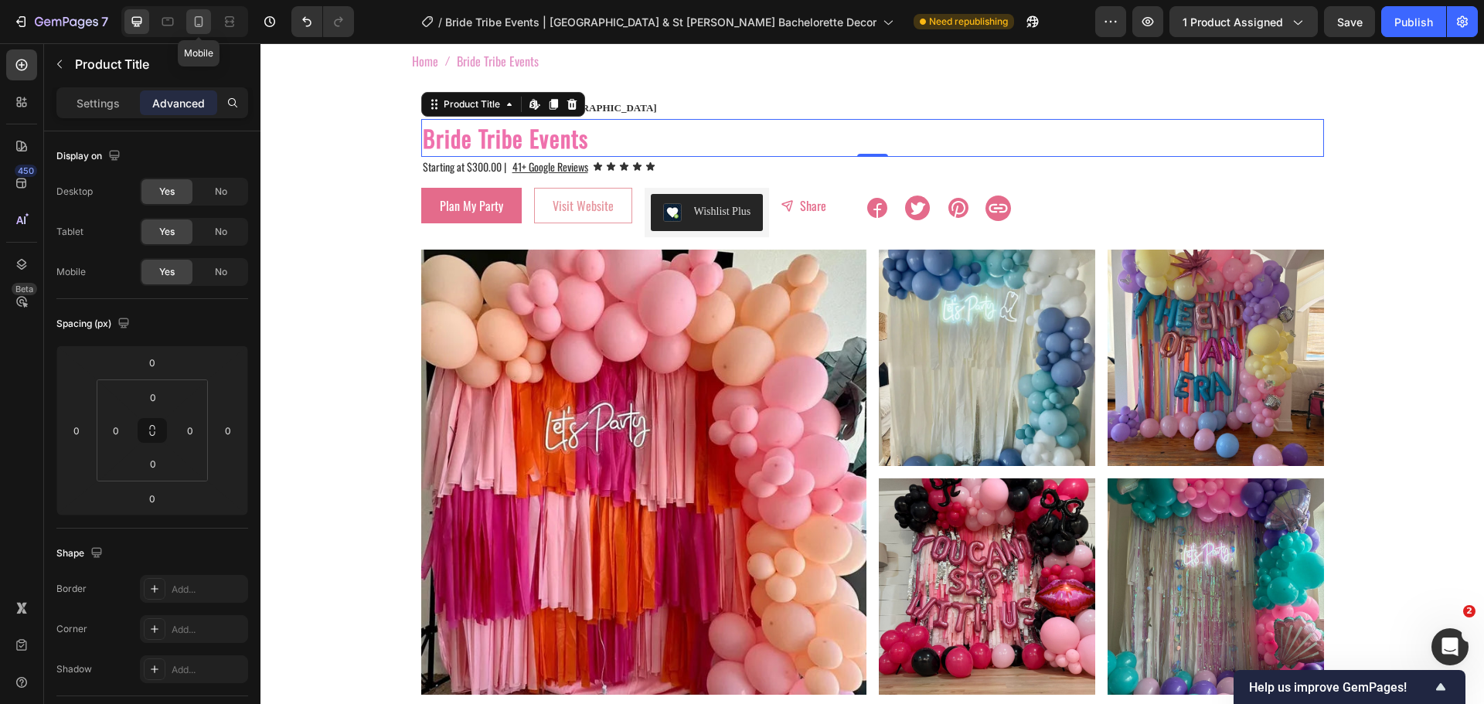
click at [200, 23] on icon at bounding box center [198, 21] width 15 height 15
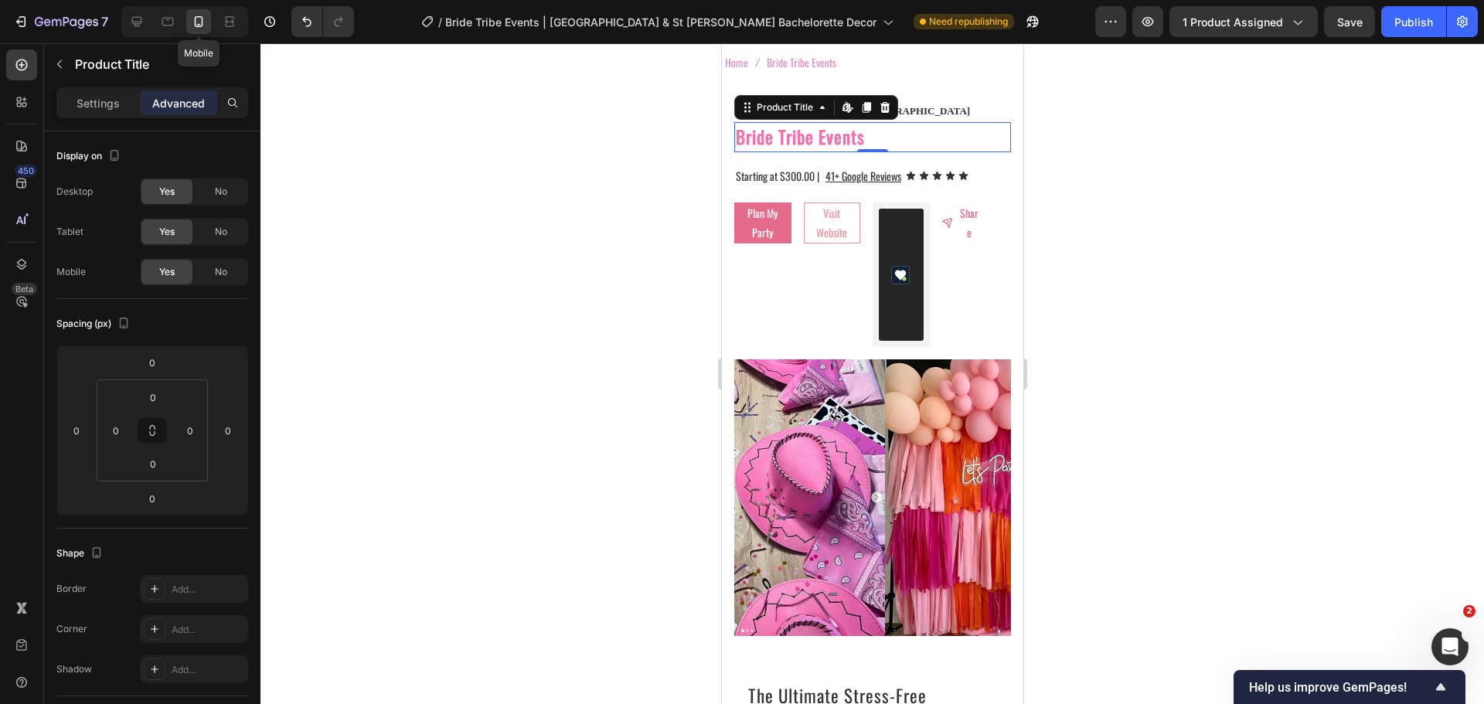
scroll to position [75, 0]
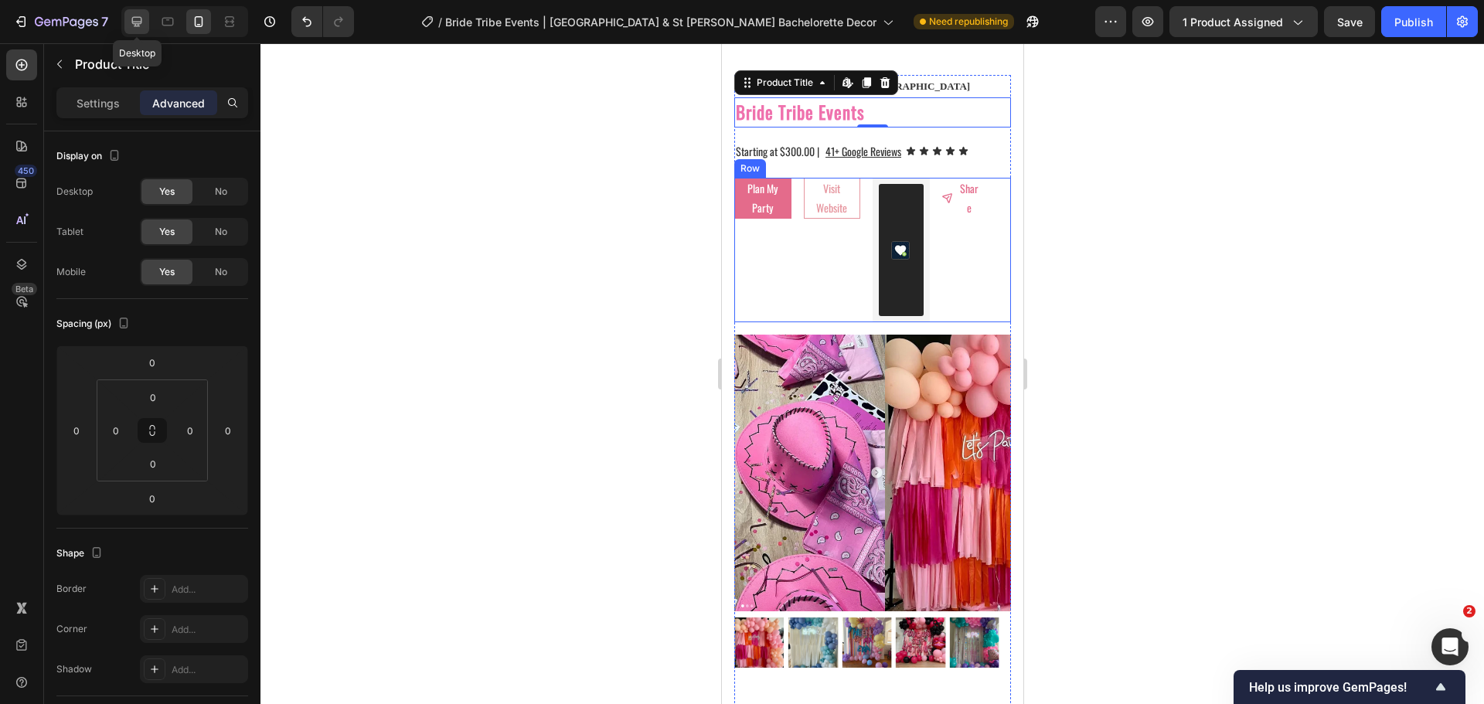
click at [135, 24] on icon at bounding box center [137, 22] width 10 height 10
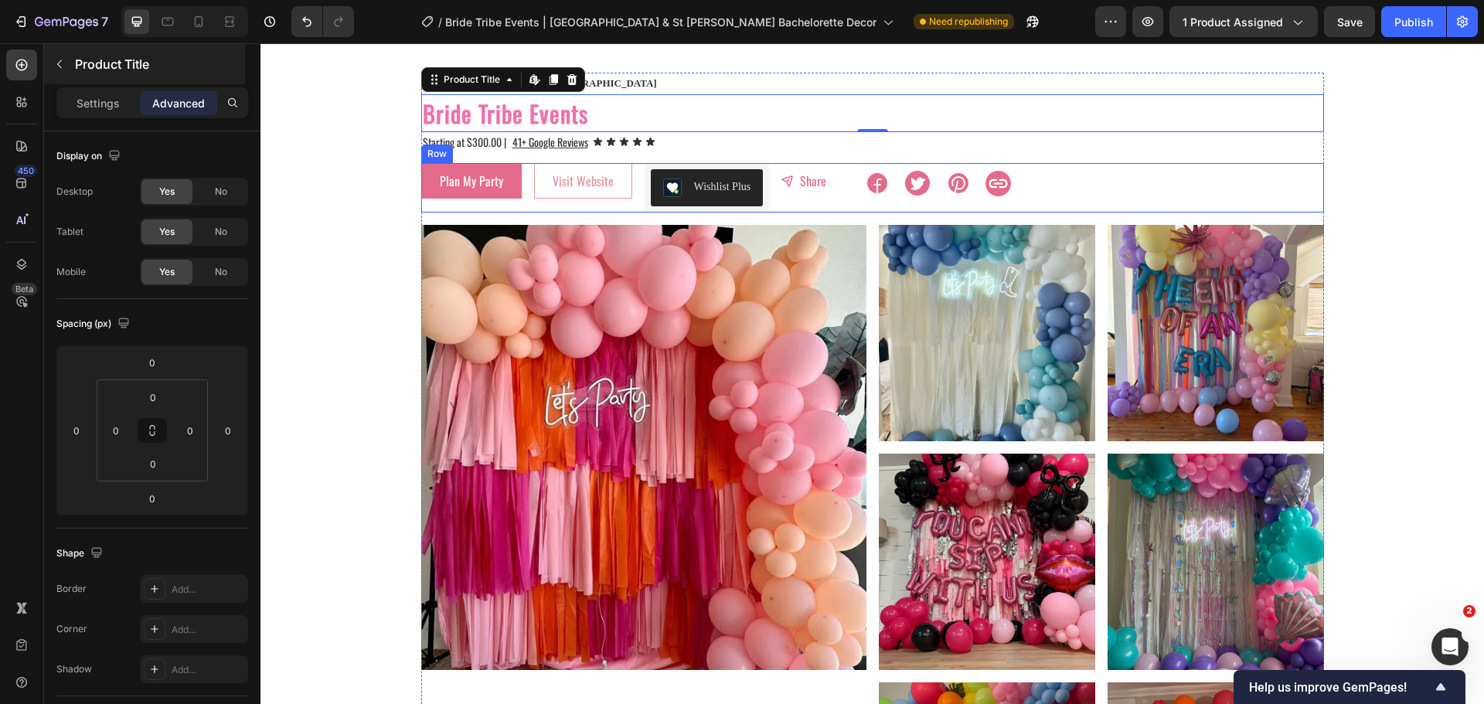
scroll to position [72, 0]
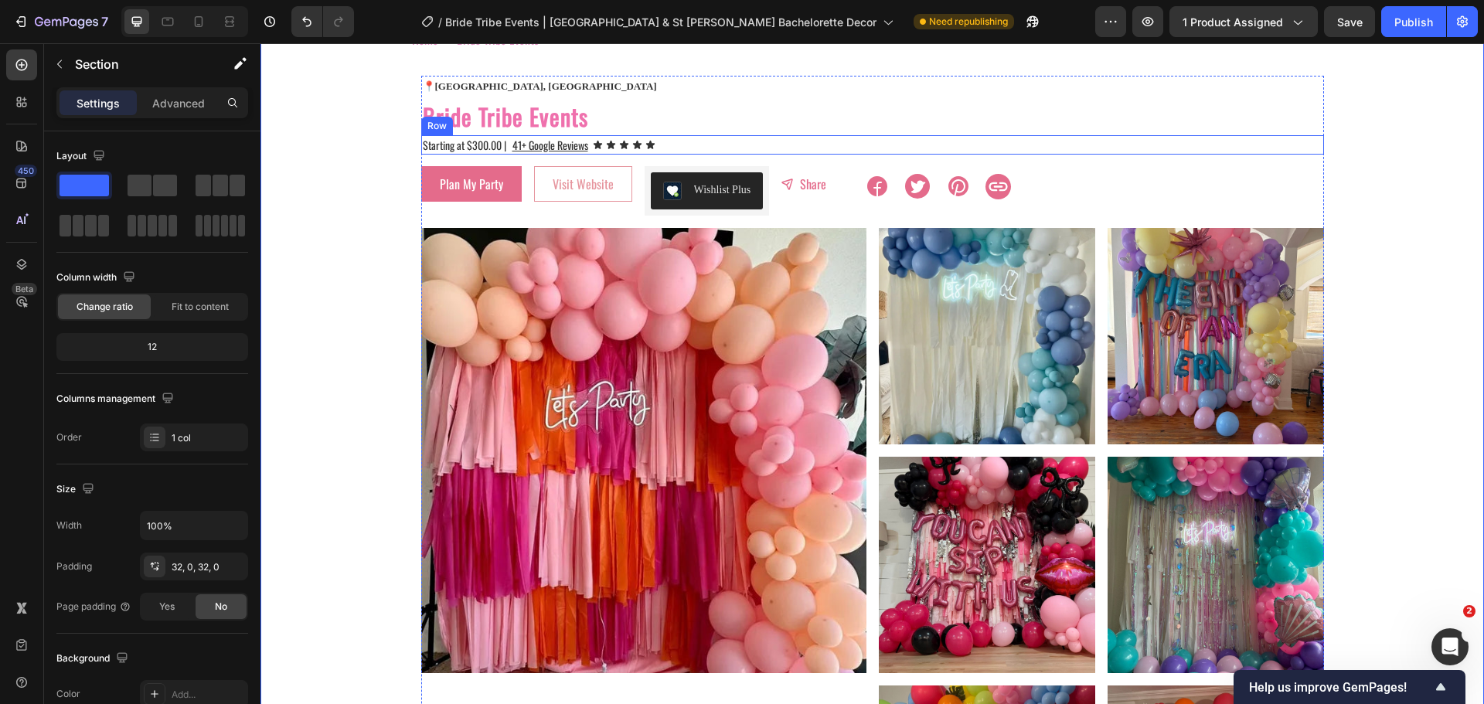
click at [681, 149] on div "Starting at $300.00 | Text Block 41+ Google Reviews Text Block Icon Icon Icon I…" at bounding box center [872, 144] width 903 height 19
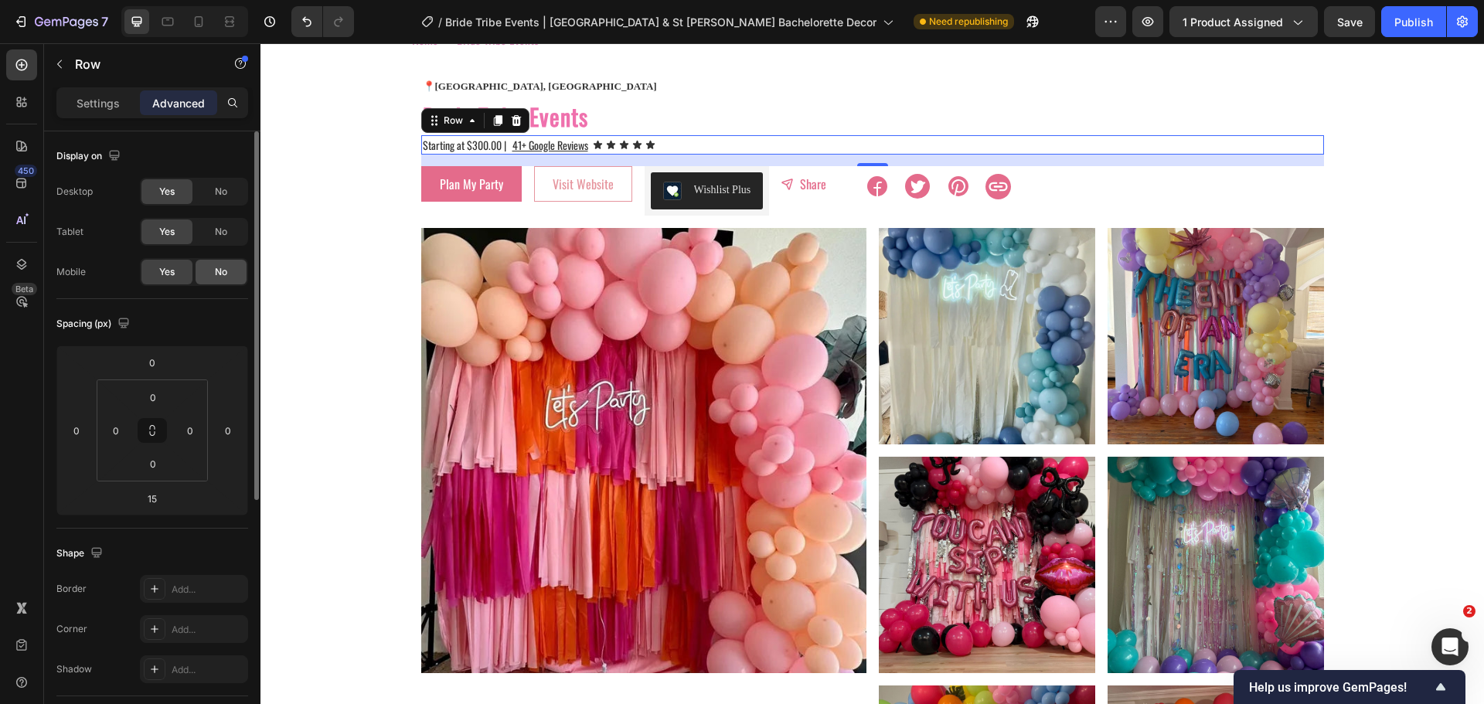
click at [223, 278] on span "No" at bounding box center [221, 272] width 12 height 14
click at [194, 22] on icon at bounding box center [198, 21] width 15 height 15
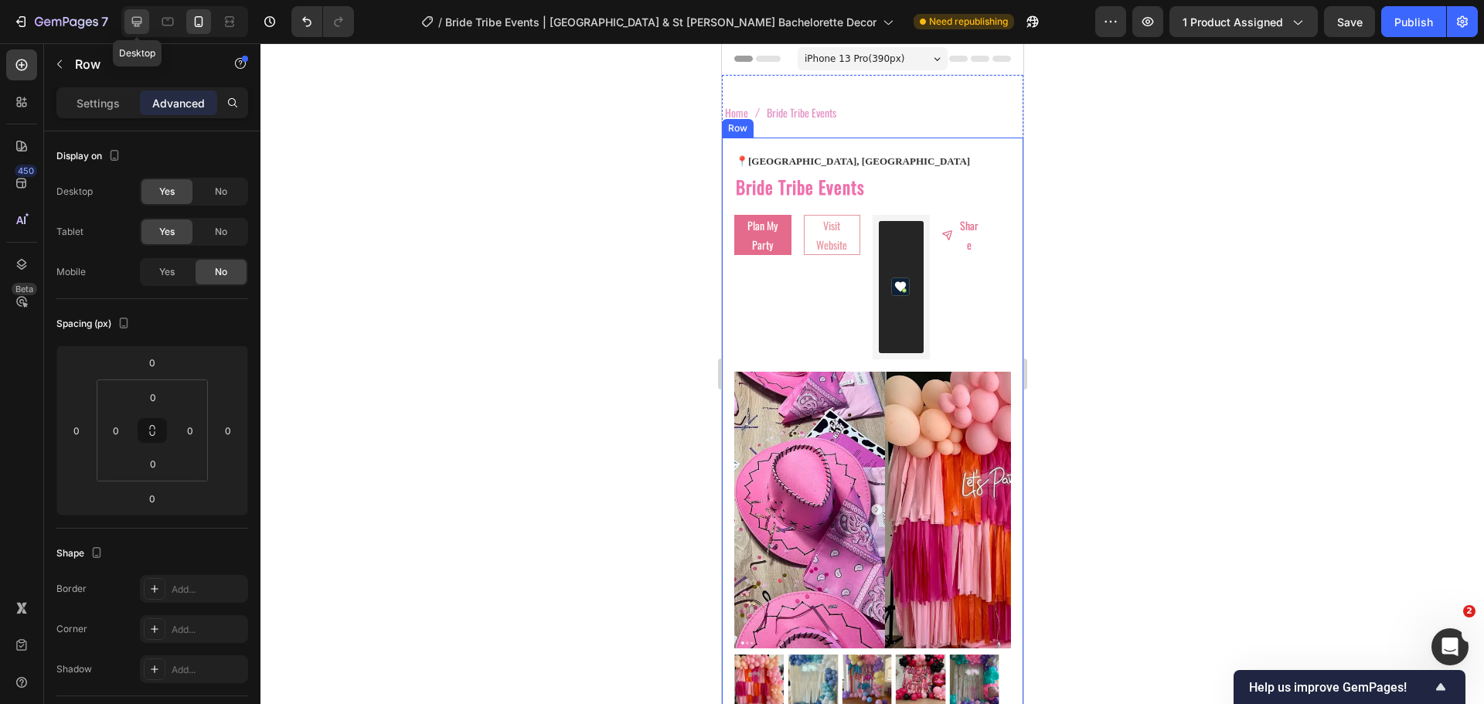
click at [141, 22] on icon at bounding box center [137, 22] width 10 height 10
type input "15"
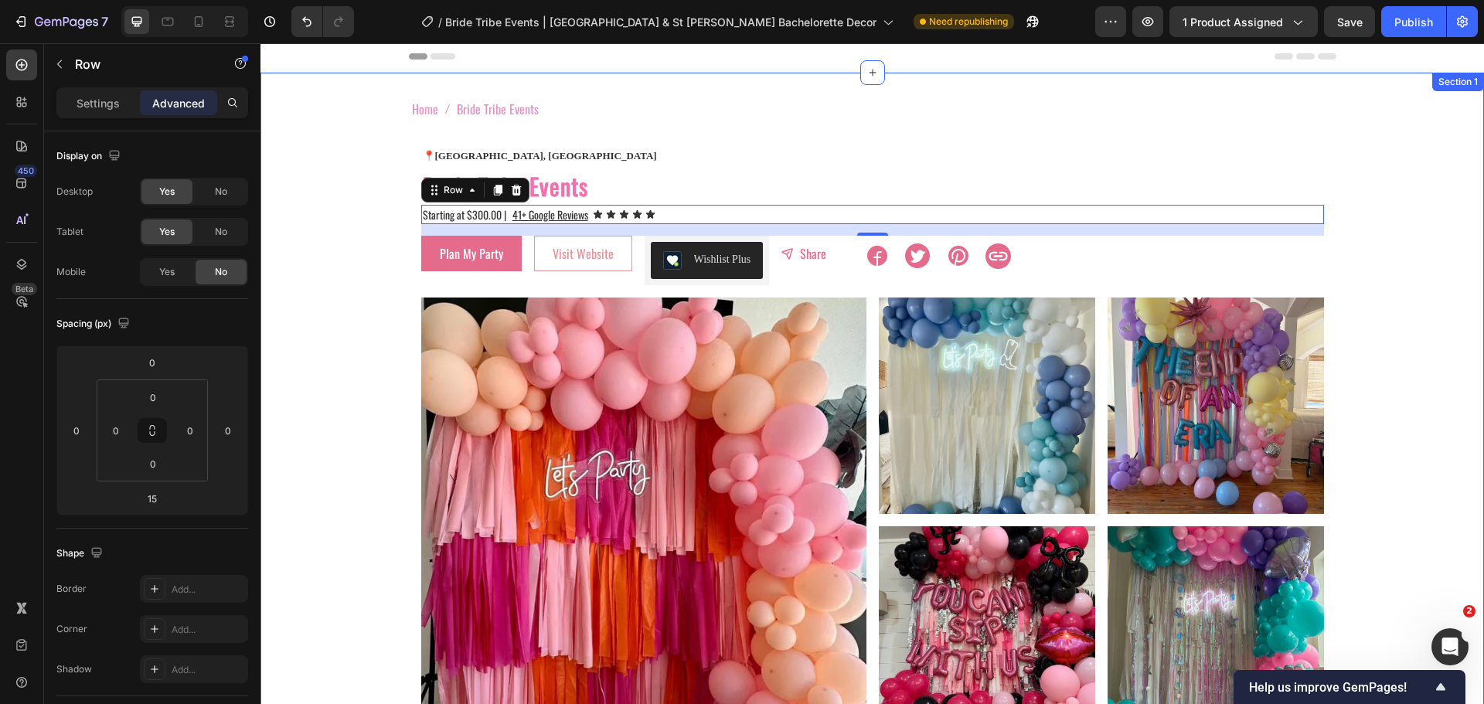
scroll to position [110, 0]
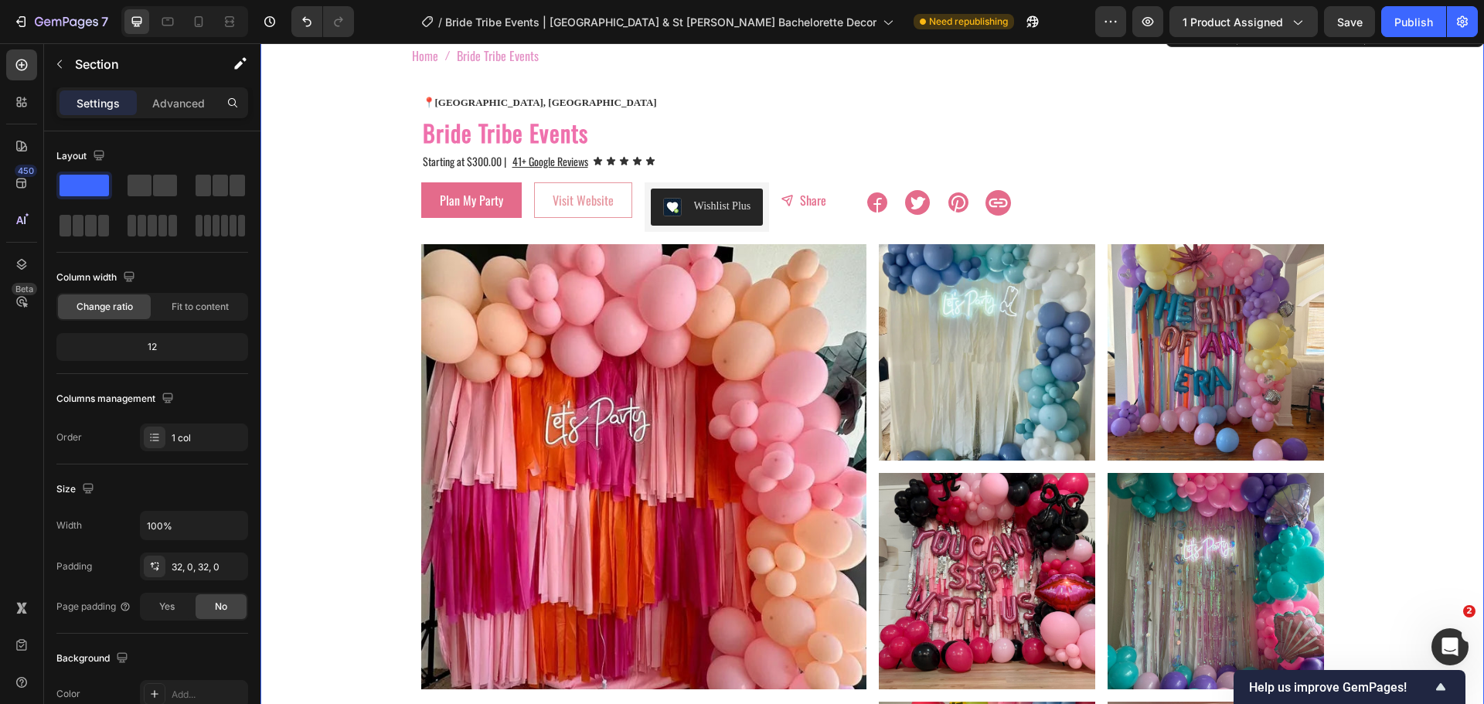
scroll to position [0, 0]
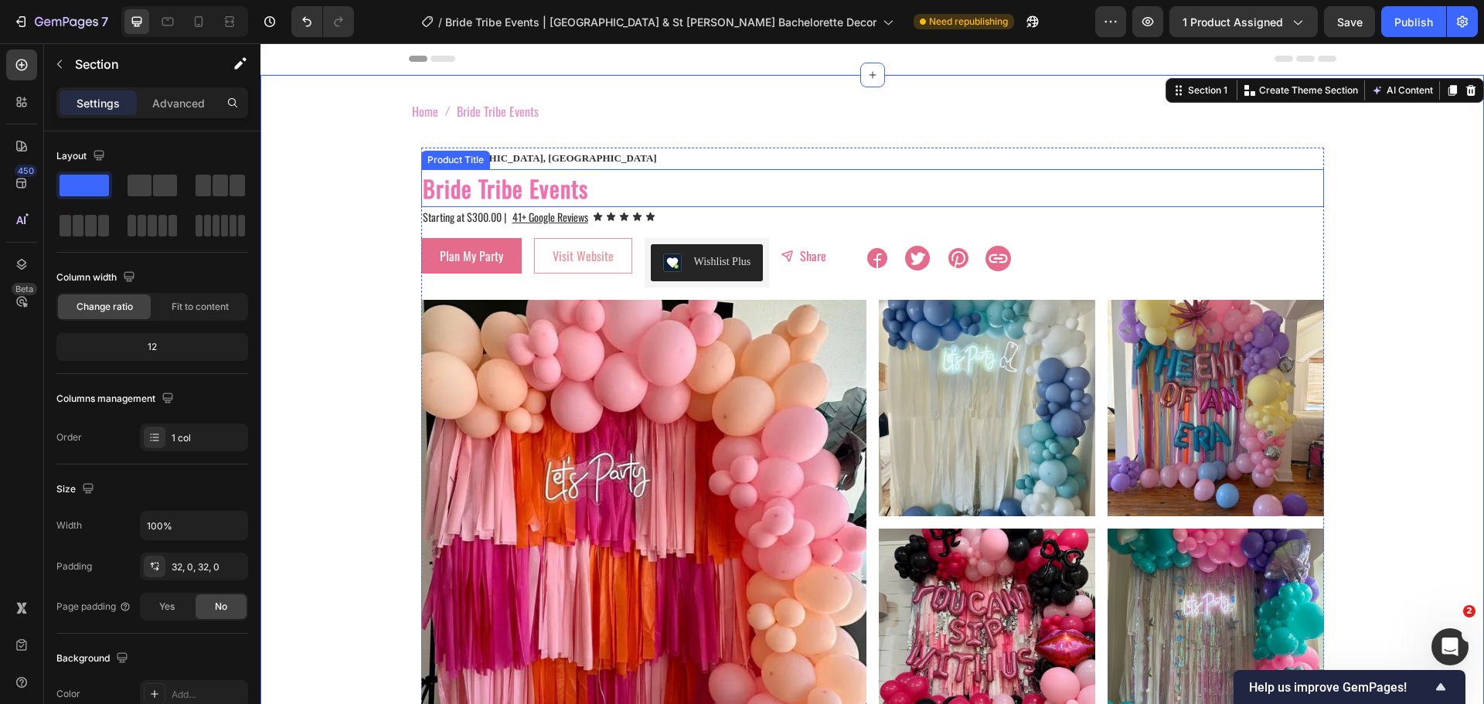
click at [488, 193] on h2 "Bride Tribe Events" at bounding box center [872, 188] width 903 height 38
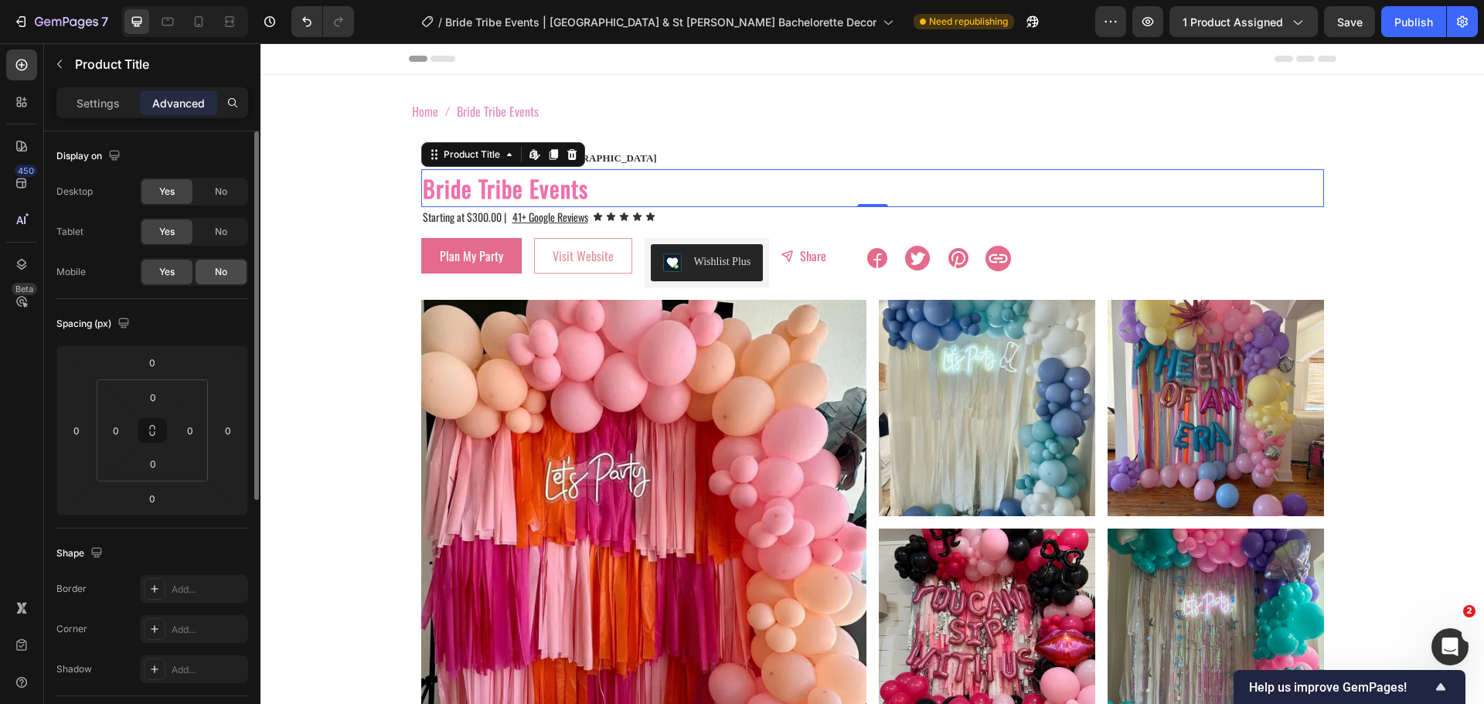
click at [230, 271] on div "No" at bounding box center [221, 272] width 51 height 25
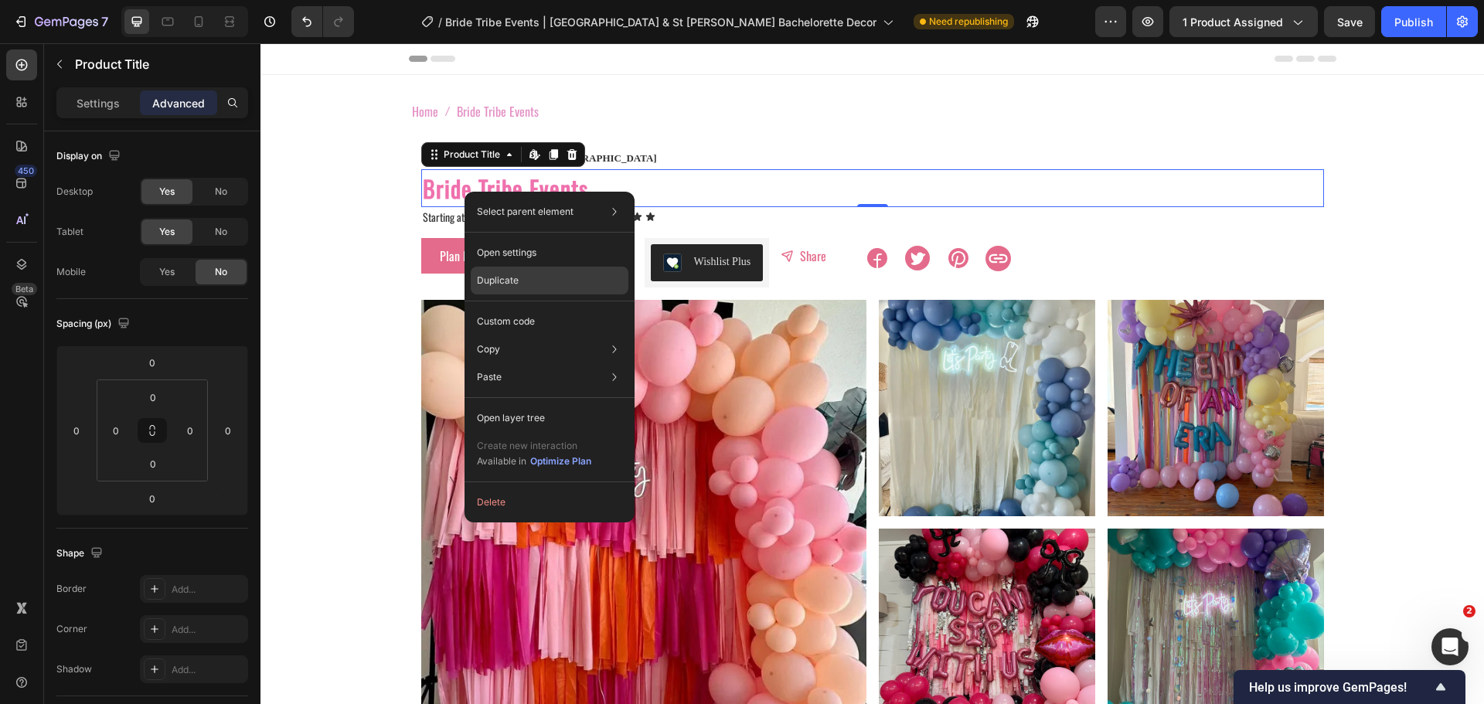
click at [498, 280] on p "Duplicate" at bounding box center [498, 281] width 42 height 14
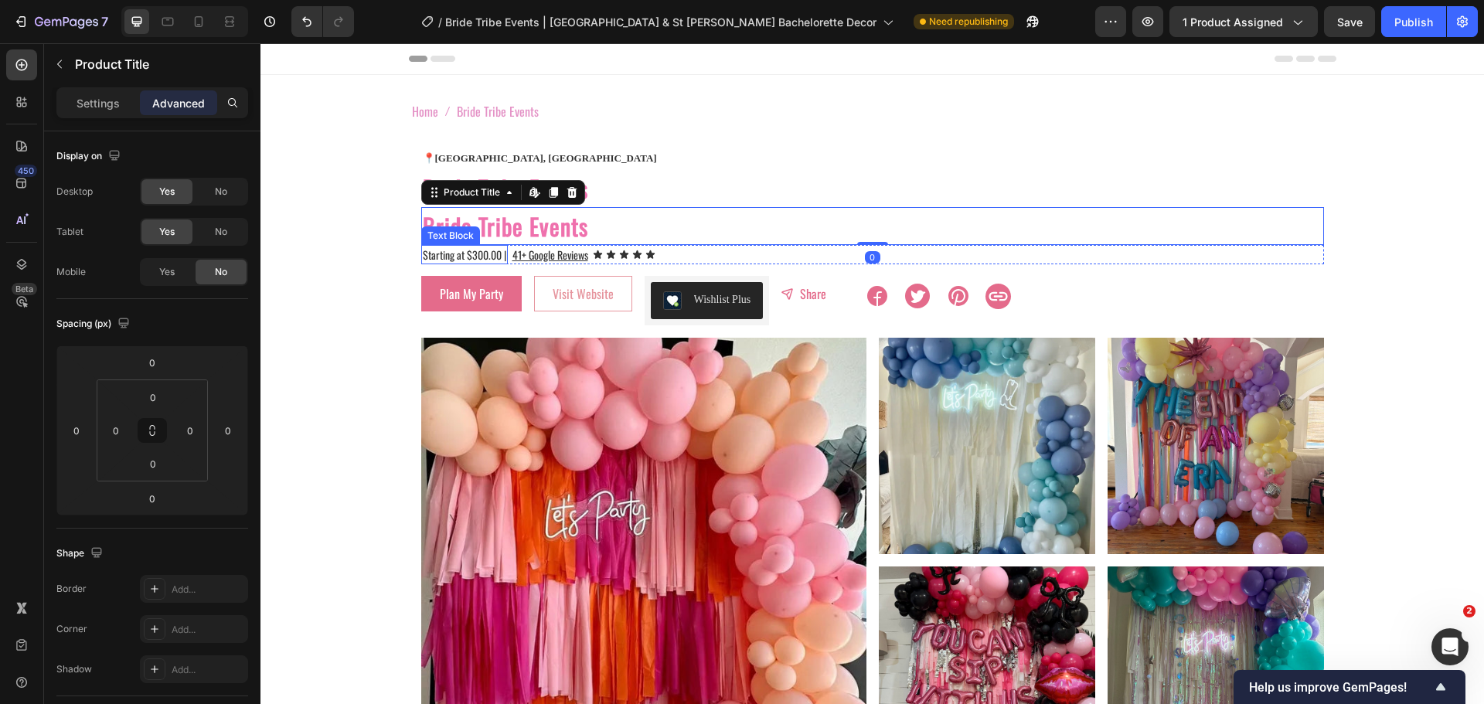
click at [421, 247] on div "Starting at $300.00 |" at bounding box center [464, 254] width 87 height 19
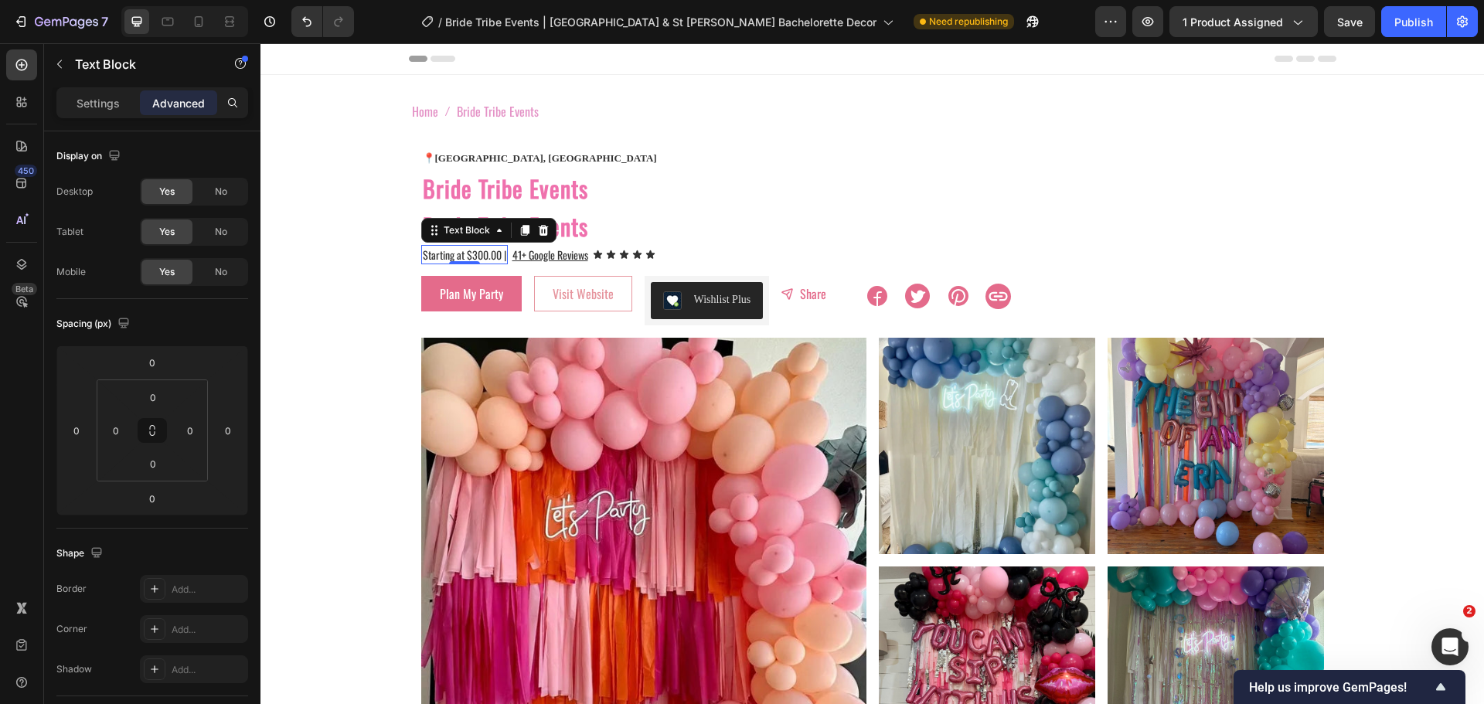
click at [463, 258] on div "0" at bounding box center [464, 264] width 15 height 12
click at [728, 254] on div "Starting at $300.00 | Text Block 0 41+ Google Reviews Text Block Icon Icon Icon…" at bounding box center [872, 254] width 903 height 19
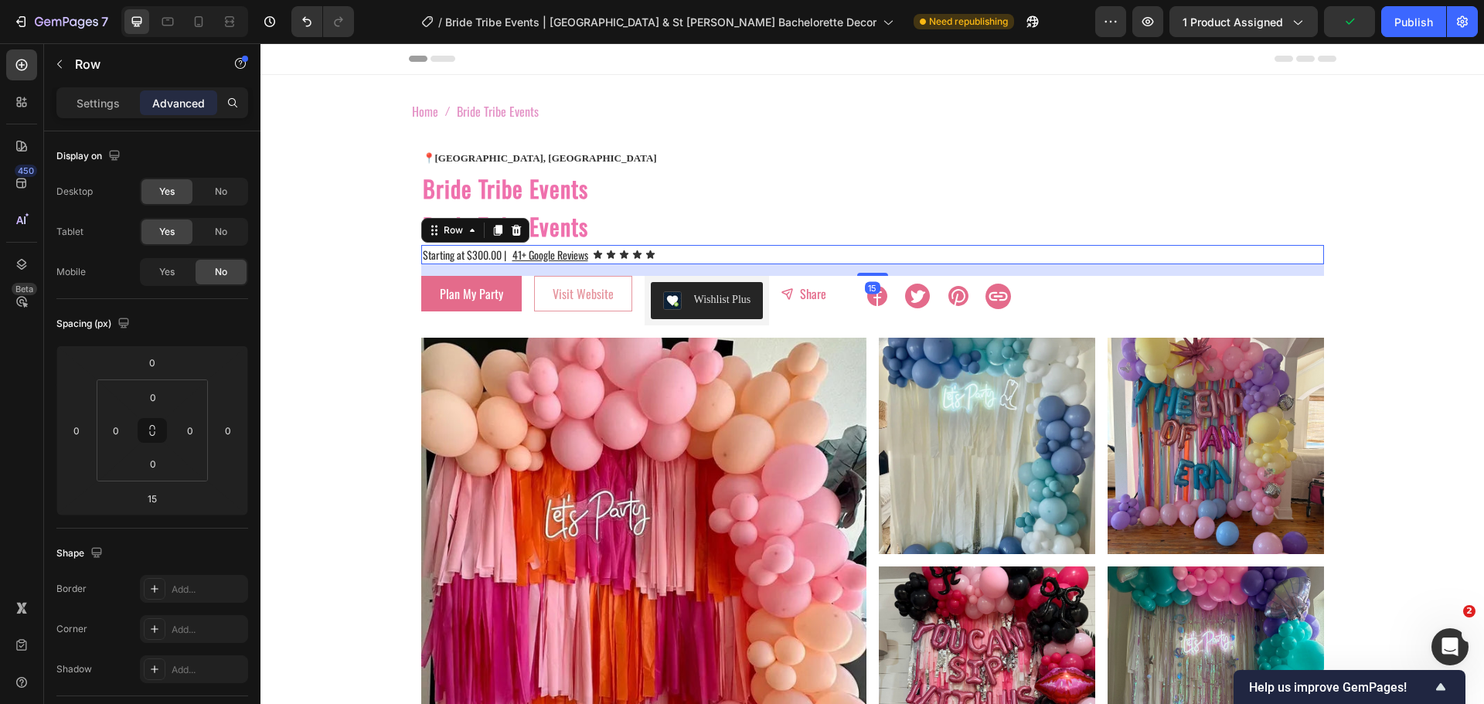
drag, startPoint x: 728, startPoint y: 254, endPoint x: 714, endPoint y: 254, distance: 13.9
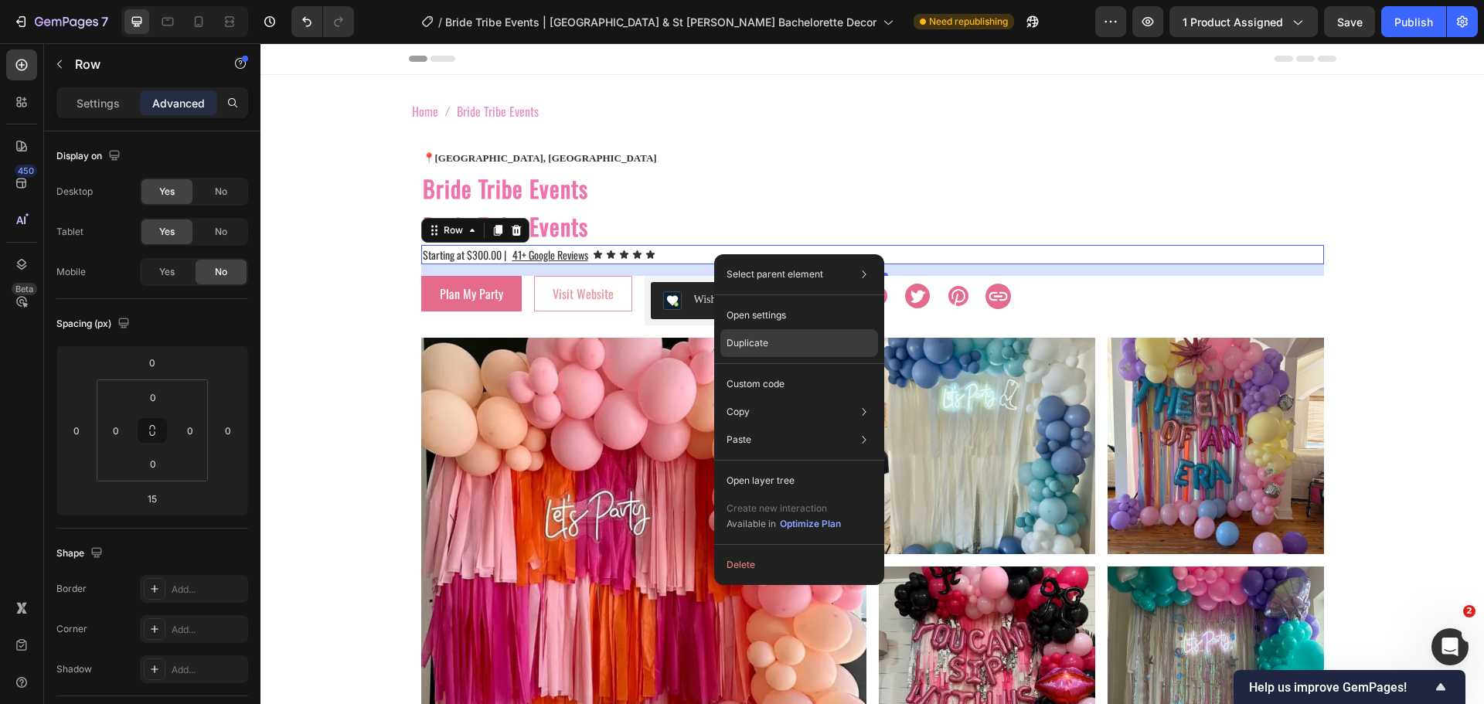
drag, startPoint x: 757, startPoint y: 349, endPoint x: 183, endPoint y: 111, distance: 621.3
click at [757, 349] on p "Duplicate" at bounding box center [748, 343] width 42 height 14
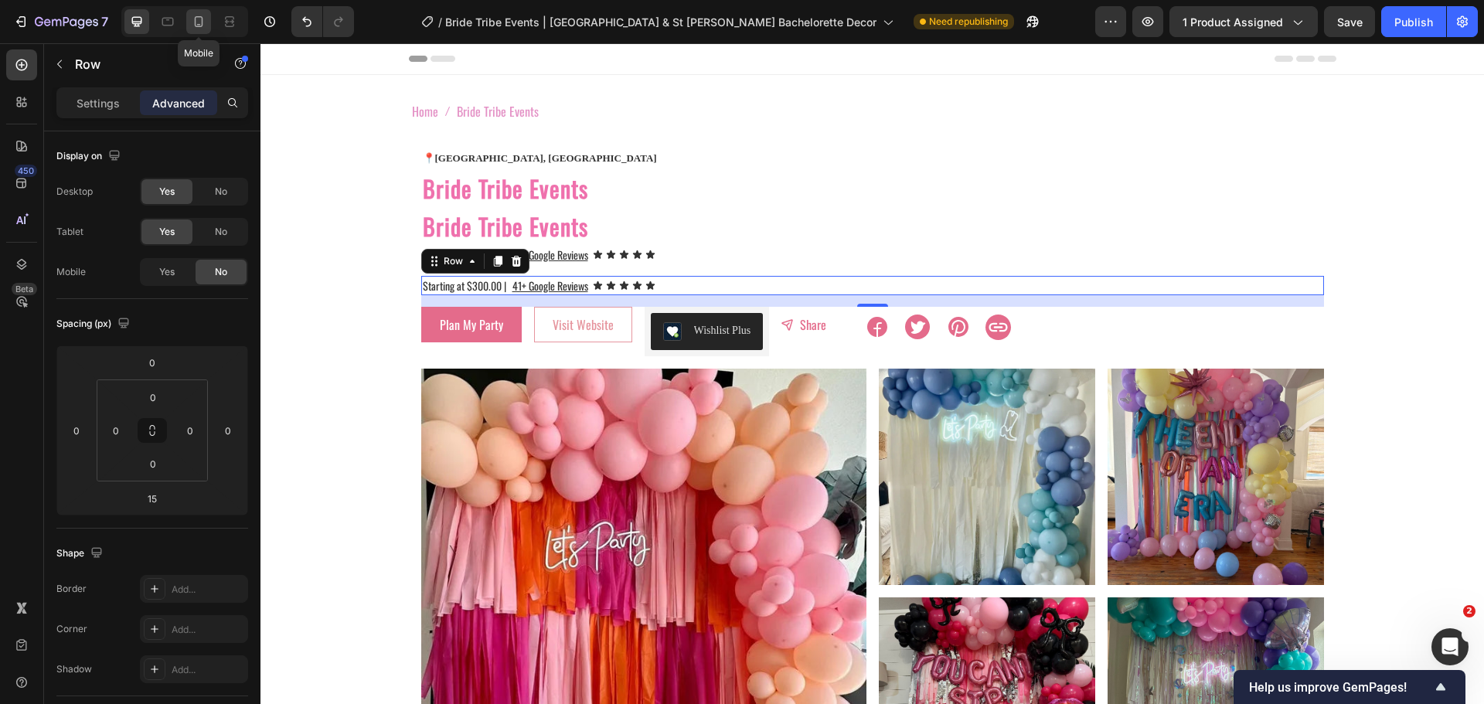
click at [199, 18] on icon at bounding box center [198, 21] width 15 height 15
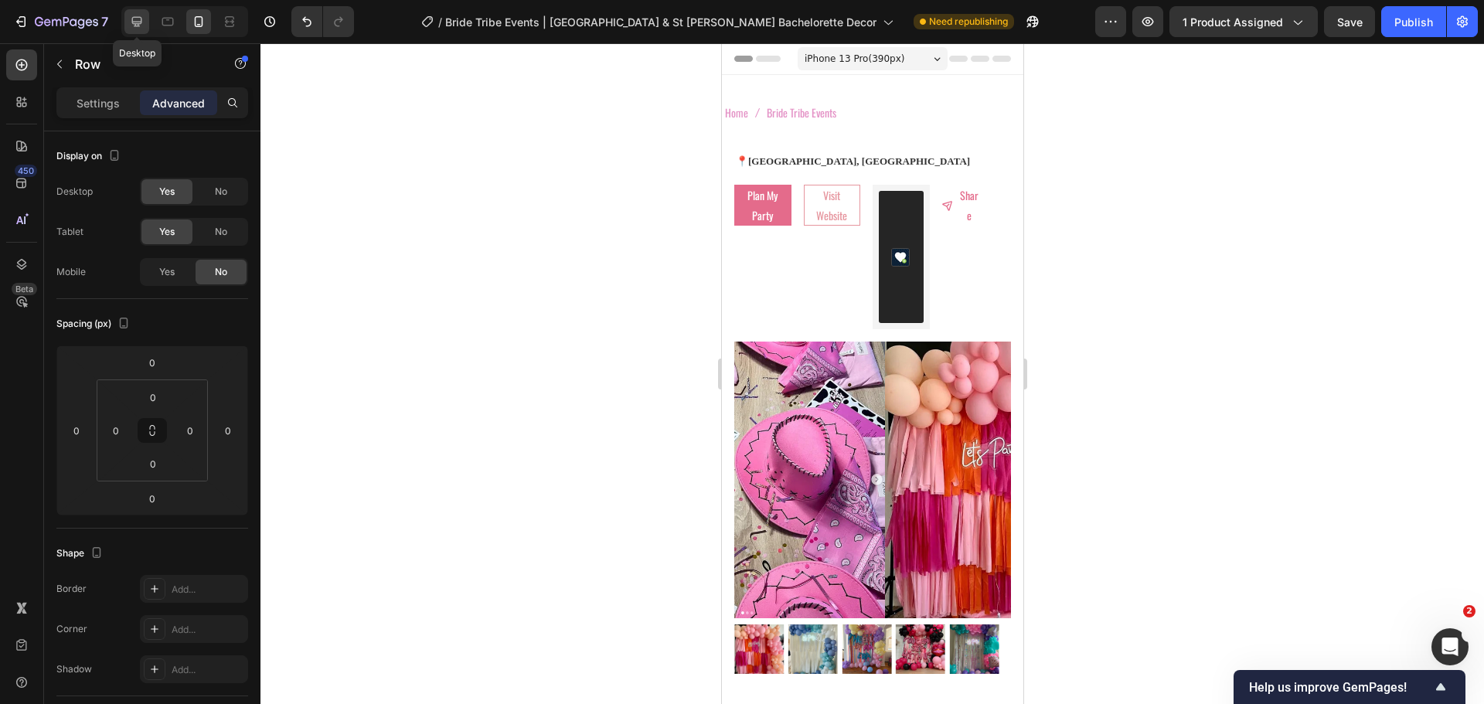
click at [145, 22] on icon at bounding box center [136, 21] width 15 height 15
type input "15"
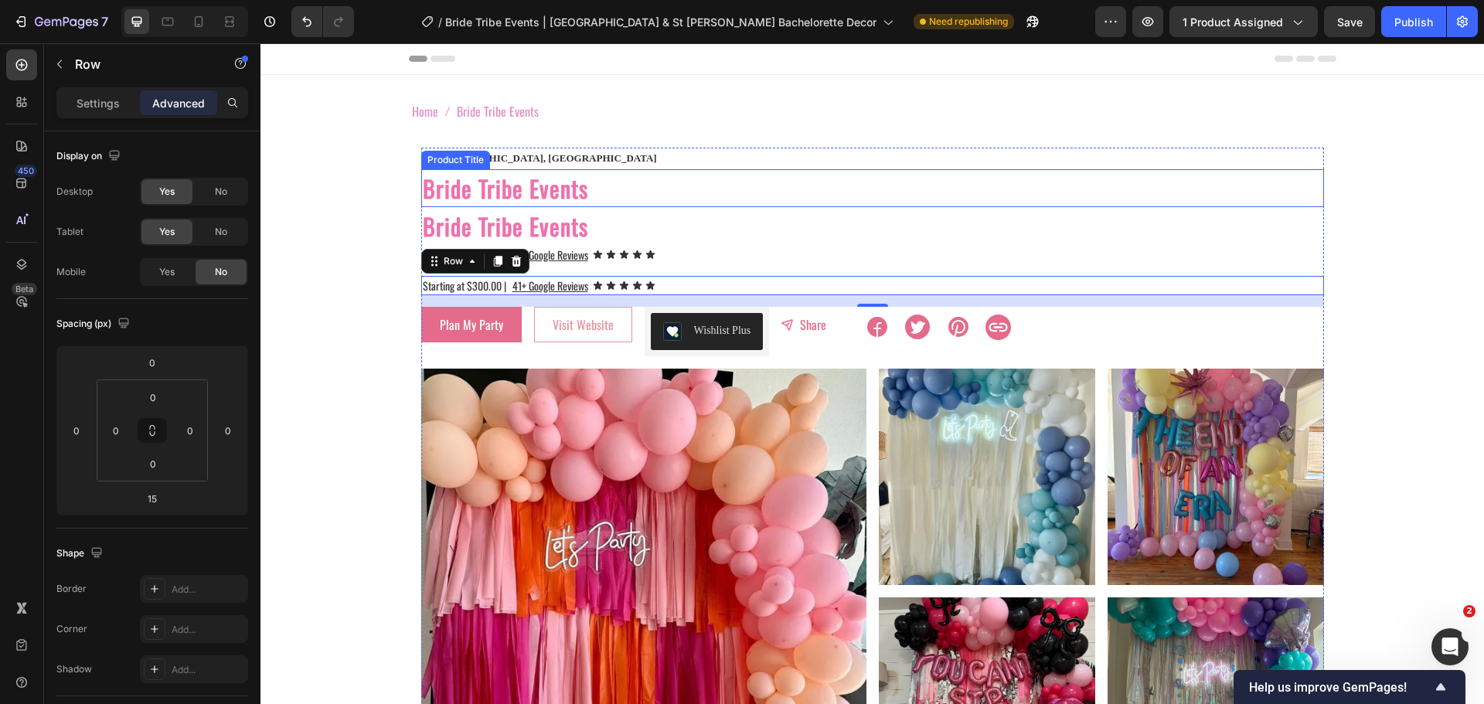
scroll to position [179, 0]
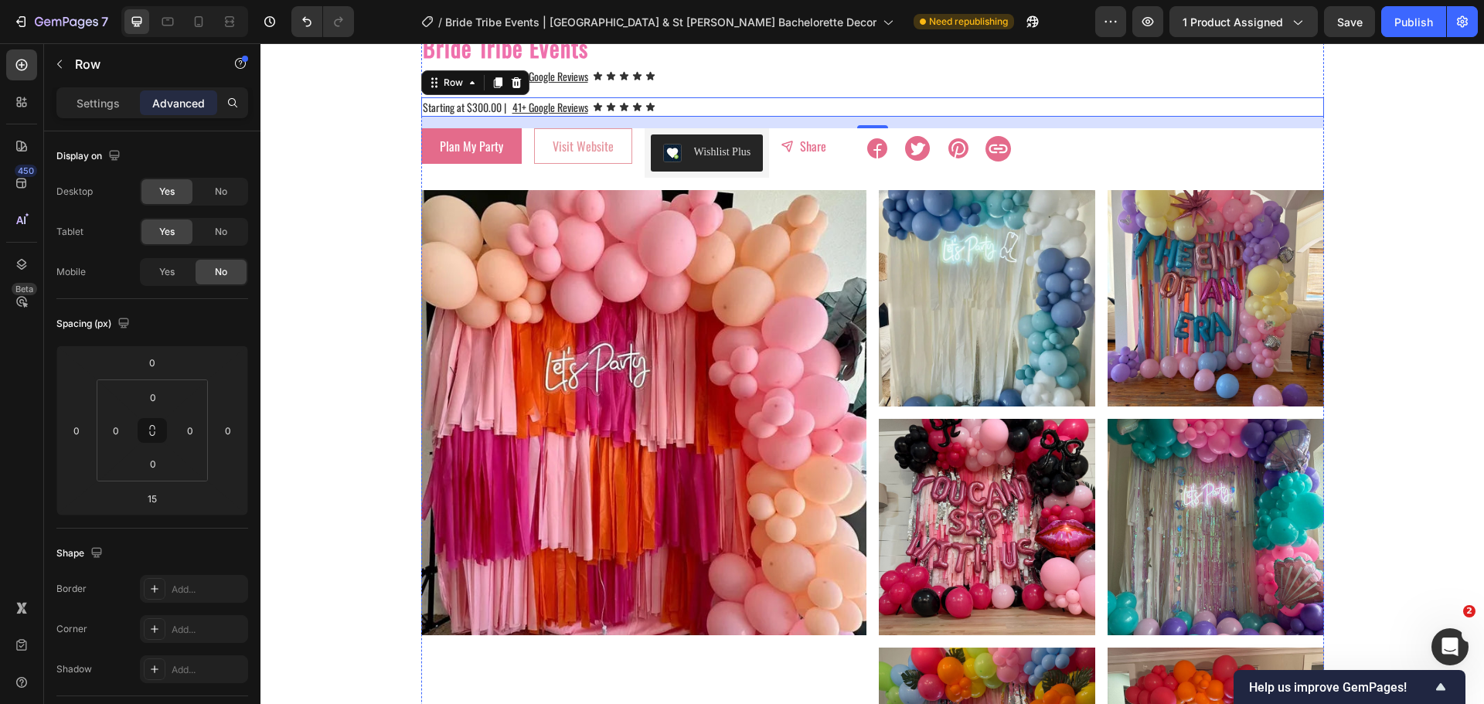
click at [494, 195] on img at bounding box center [643, 412] width 445 height 445
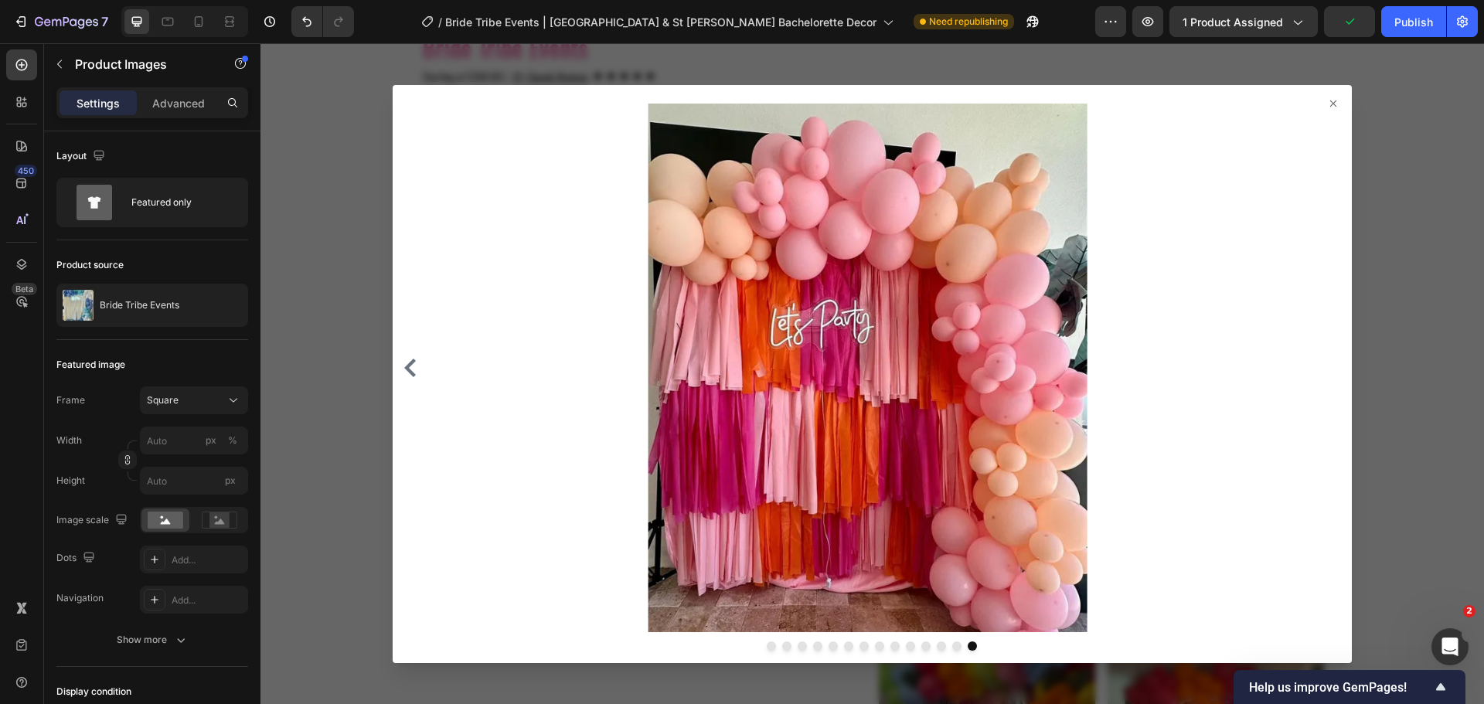
click at [362, 186] on div at bounding box center [873, 373] width 1224 height 661
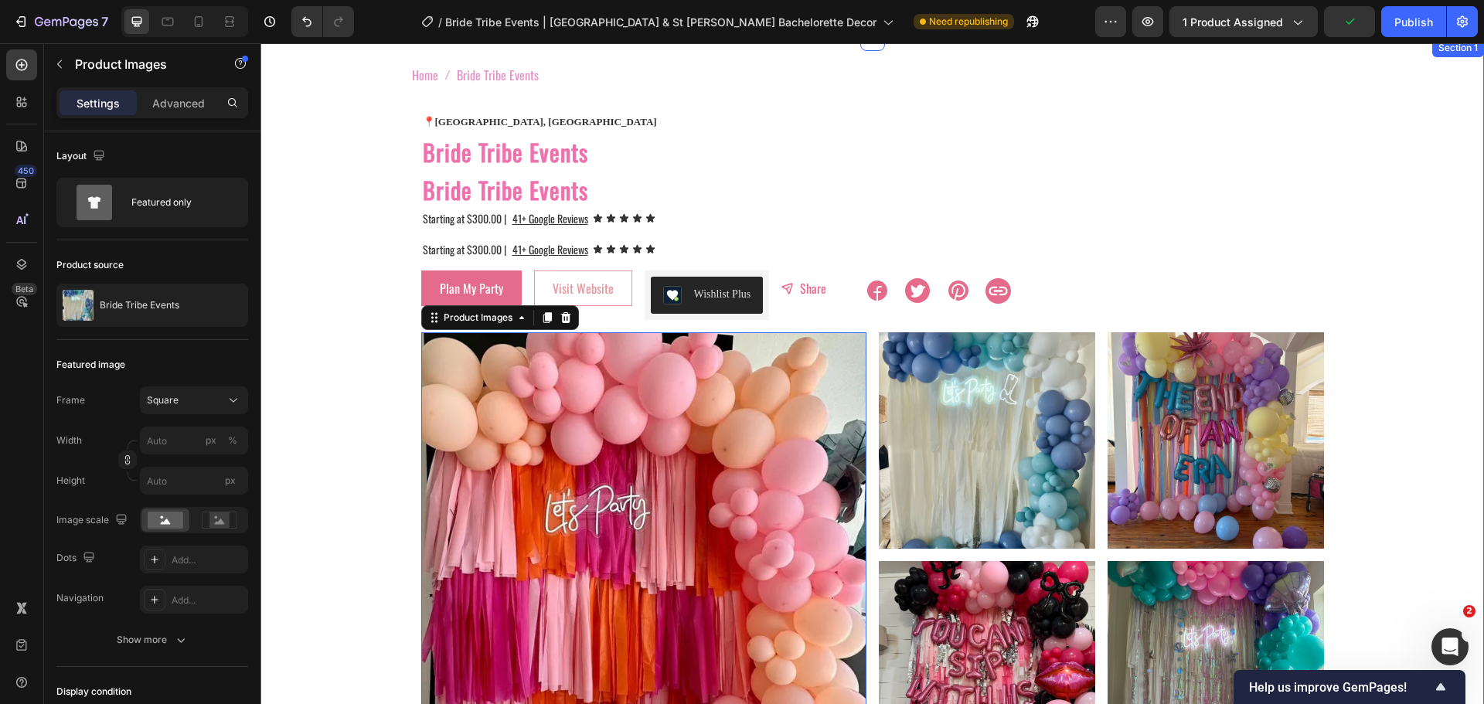
scroll to position [0, 0]
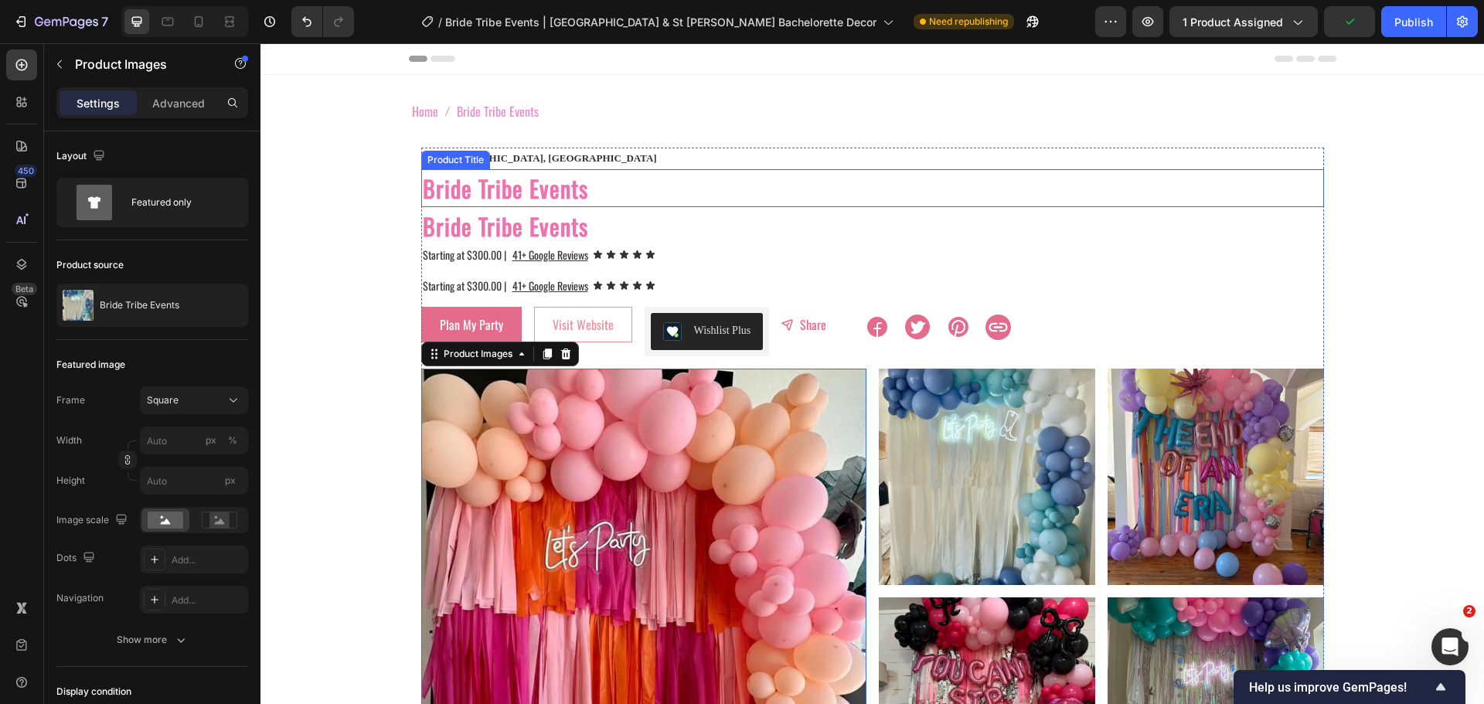
click at [472, 189] on h2 "Bride Tribe Events" at bounding box center [872, 188] width 903 height 38
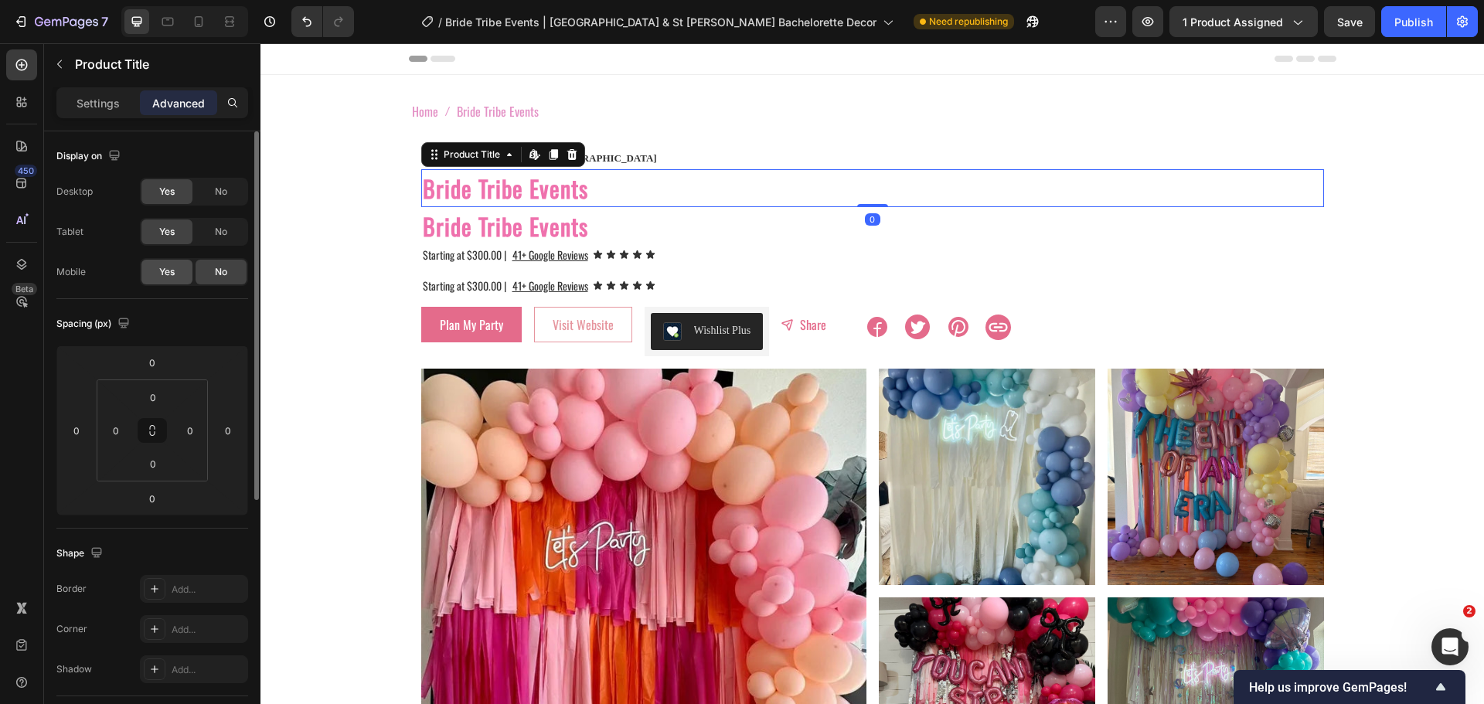
click at [170, 273] on span "Yes" at bounding box center [166, 272] width 15 height 14
click at [441, 288] on span "Starting at $300.00 |" at bounding box center [464, 286] width 83 height 16
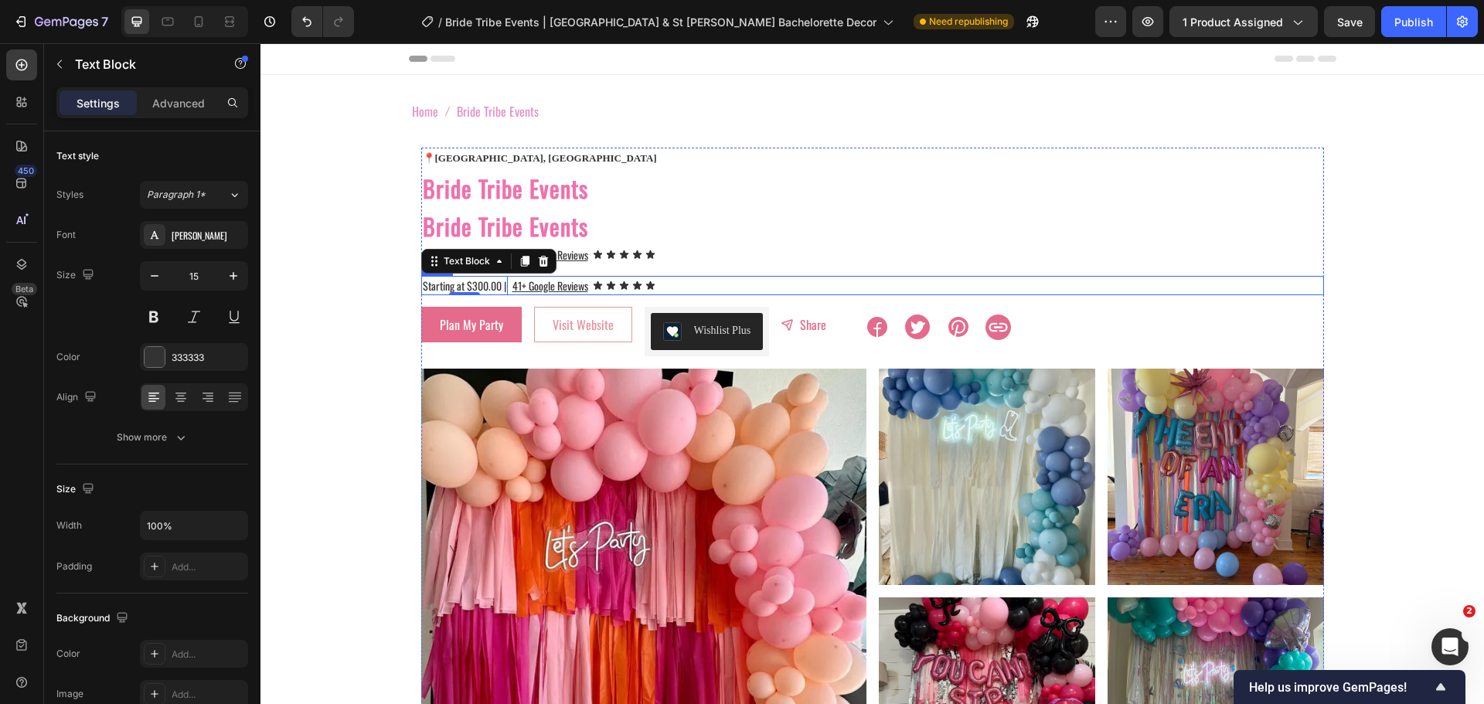
click at [753, 285] on div "Starting at $300.00 | Text Block 0 41+ Google Reviews Text Block Icon Icon Icon…" at bounding box center [872, 285] width 903 height 19
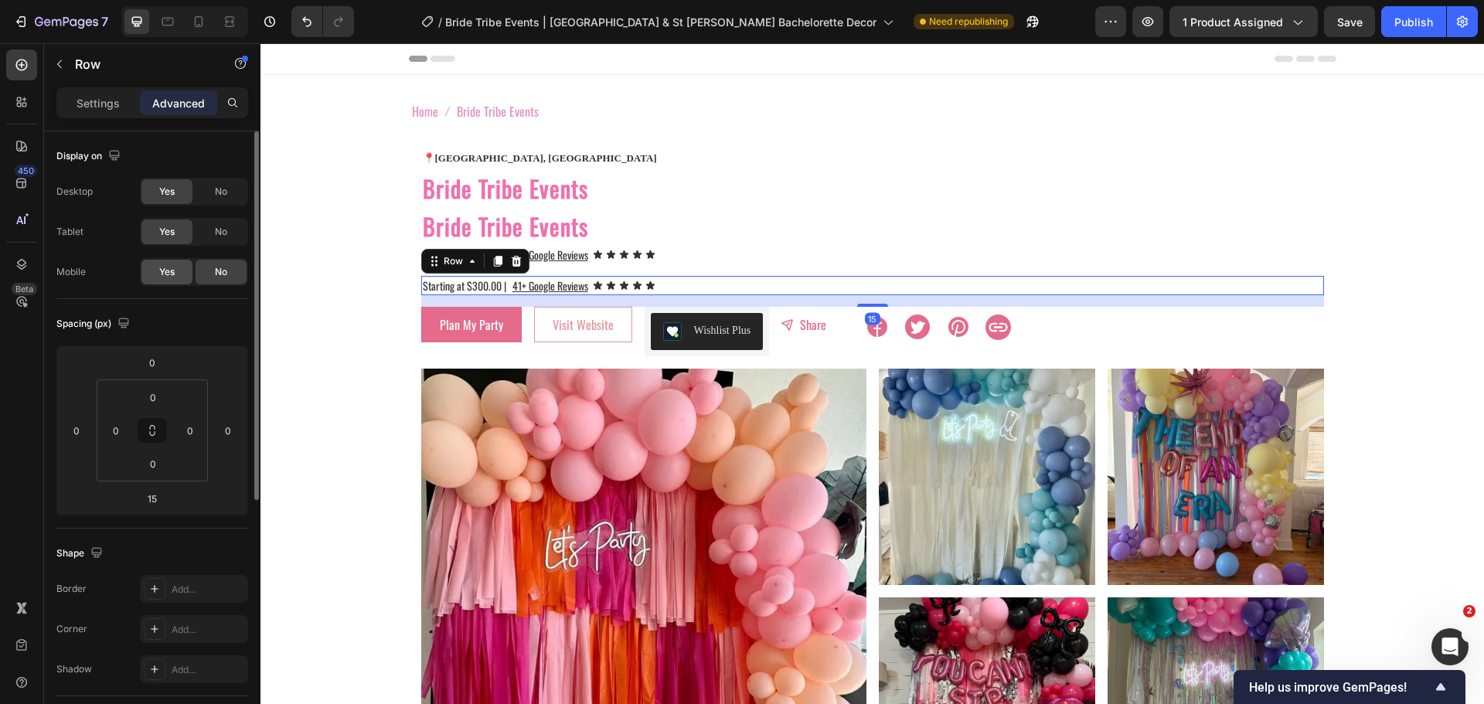
click at [169, 275] on span "Yes" at bounding box center [166, 272] width 15 height 14
click at [203, 28] on icon at bounding box center [198, 21] width 15 height 15
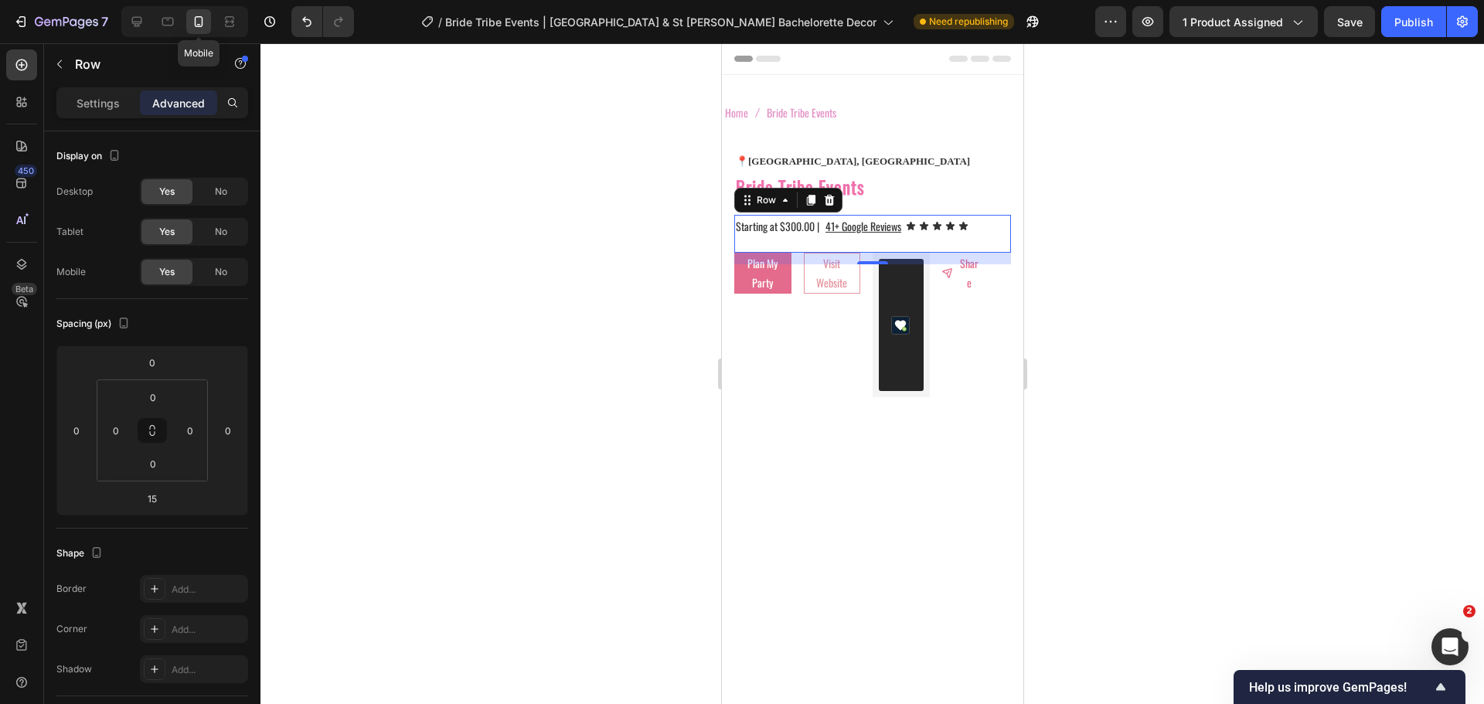
type input "0"
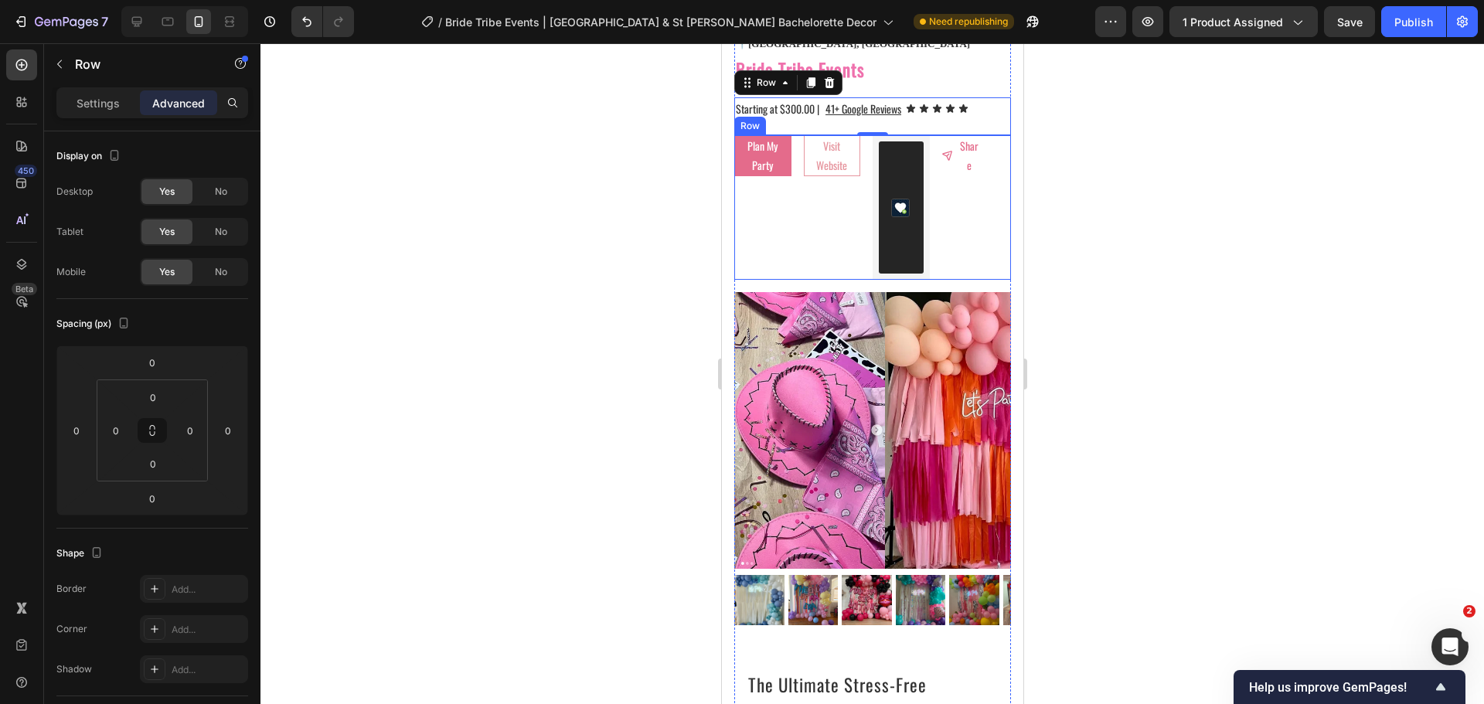
click at [683, 237] on div at bounding box center [873, 373] width 1224 height 661
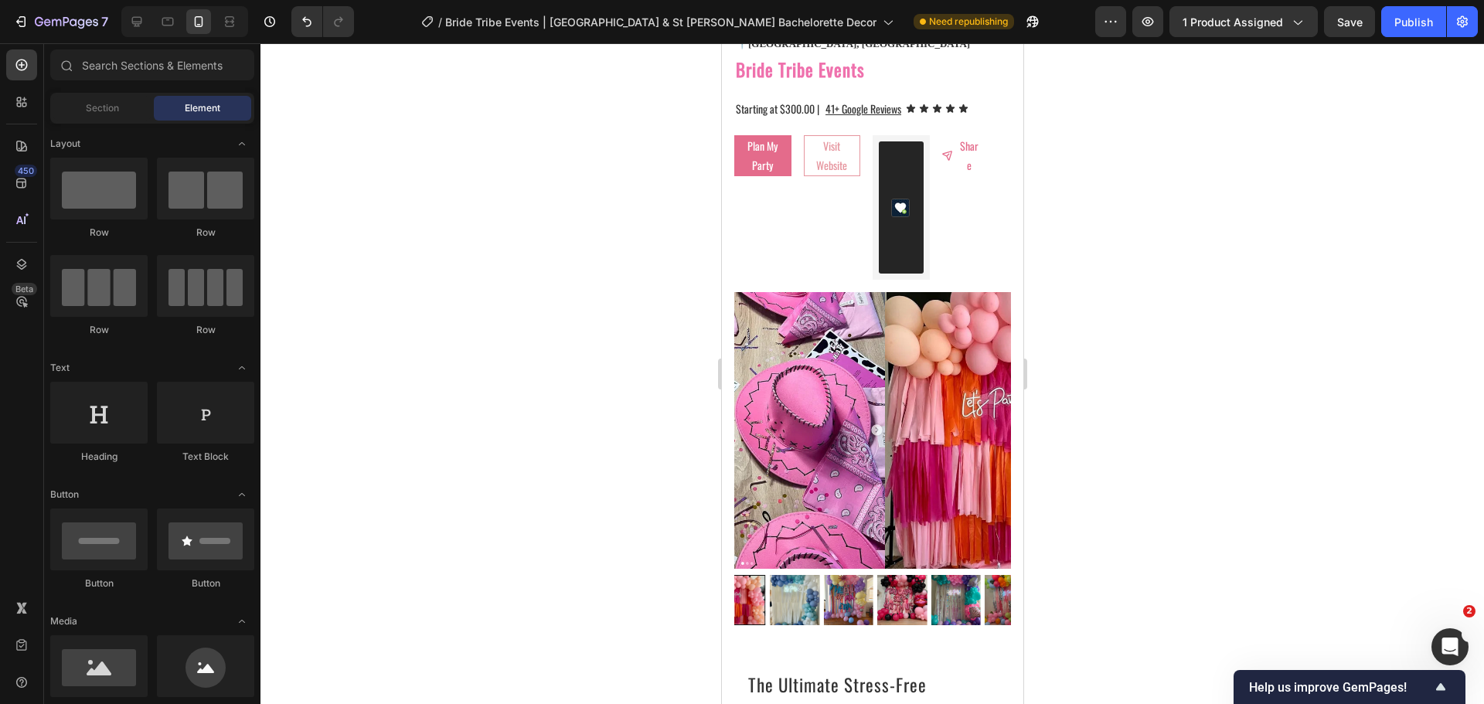
scroll to position [11, 0]
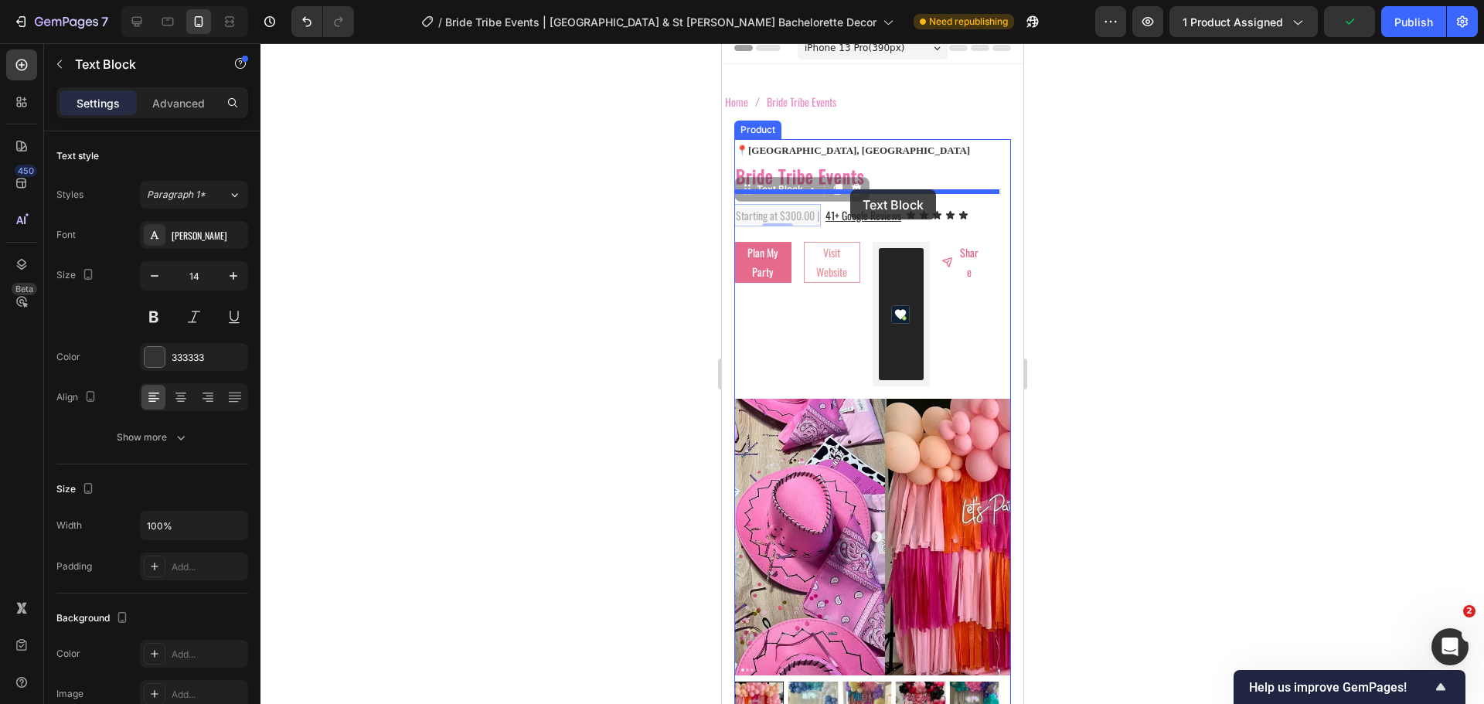
drag, startPoint x: 771, startPoint y: 197, endPoint x: 850, endPoint y: 189, distance: 79.2
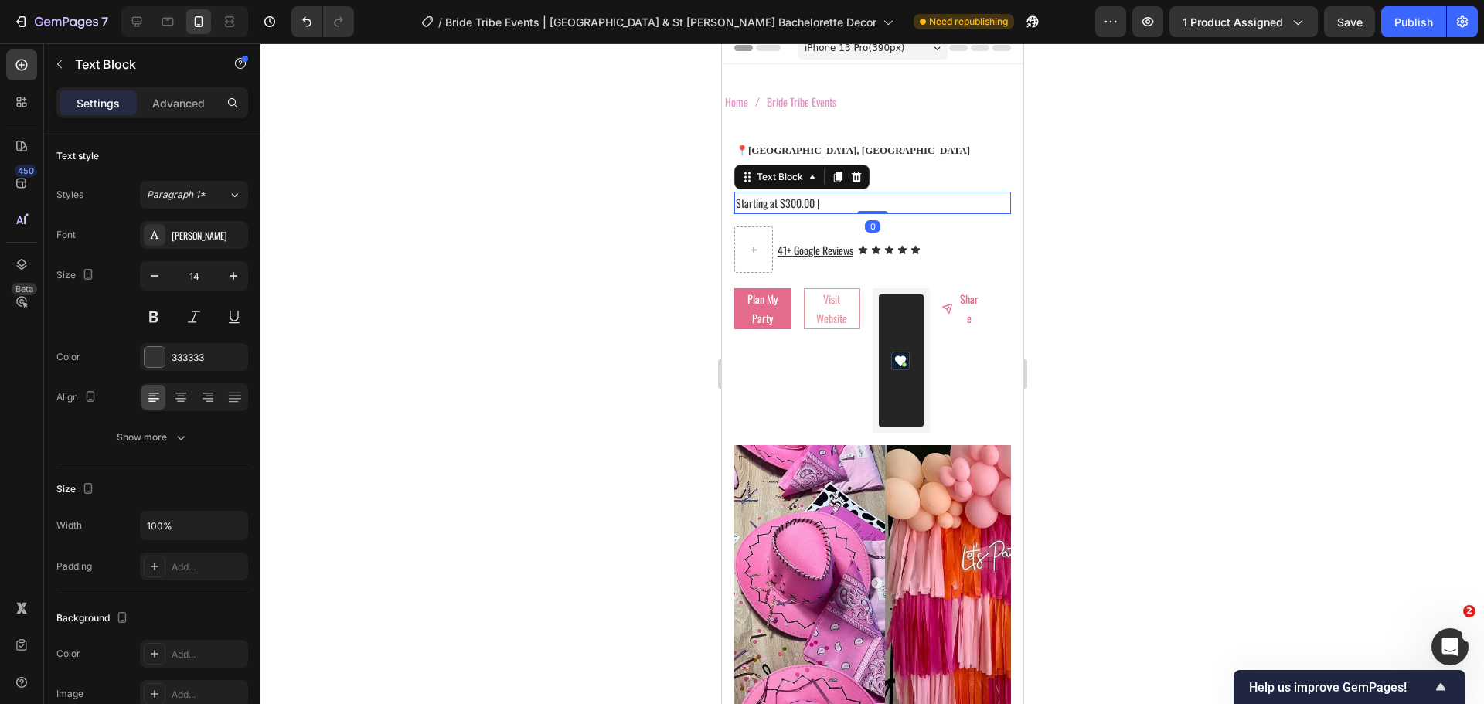
click at [691, 215] on div at bounding box center [873, 373] width 1224 height 661
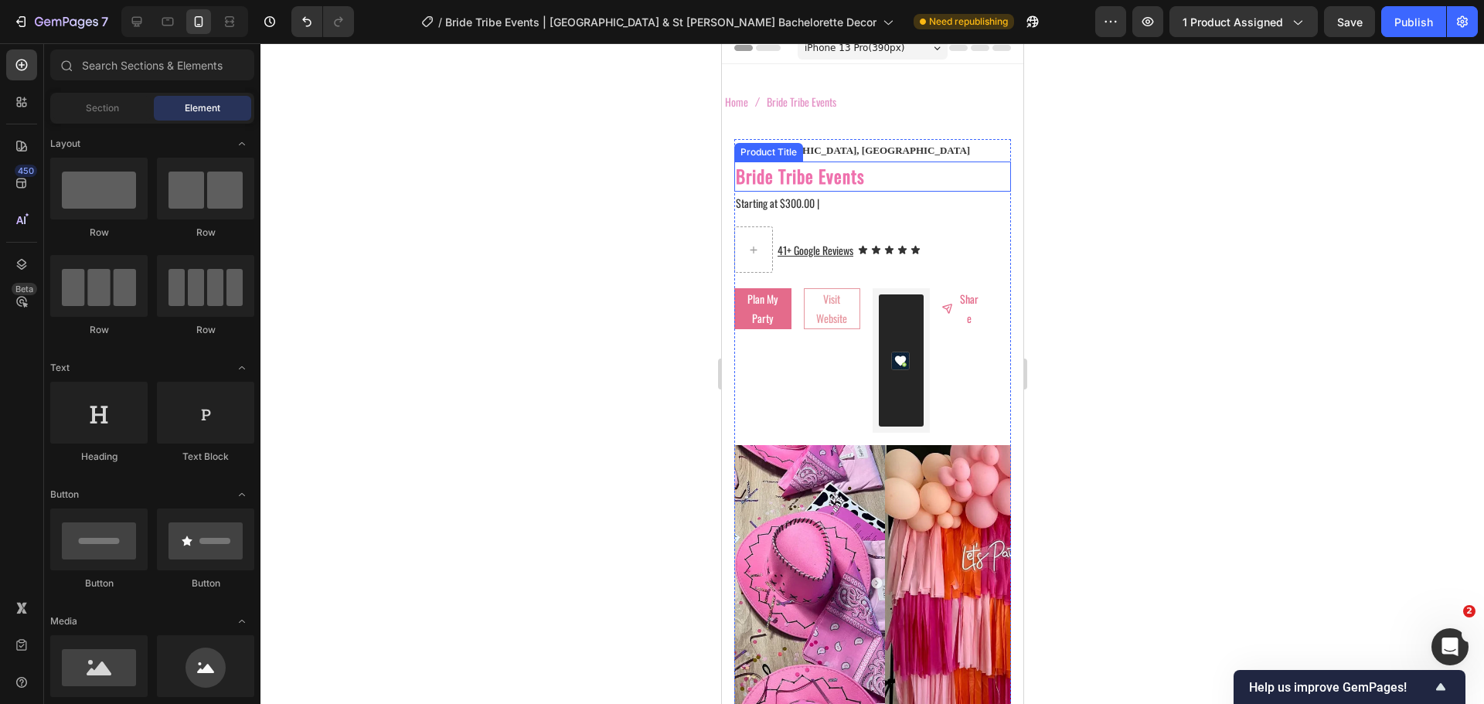
click at [880, 175] on h2 "Bride Tribe Events" at bounding box center [872, 177] width 277 height 30
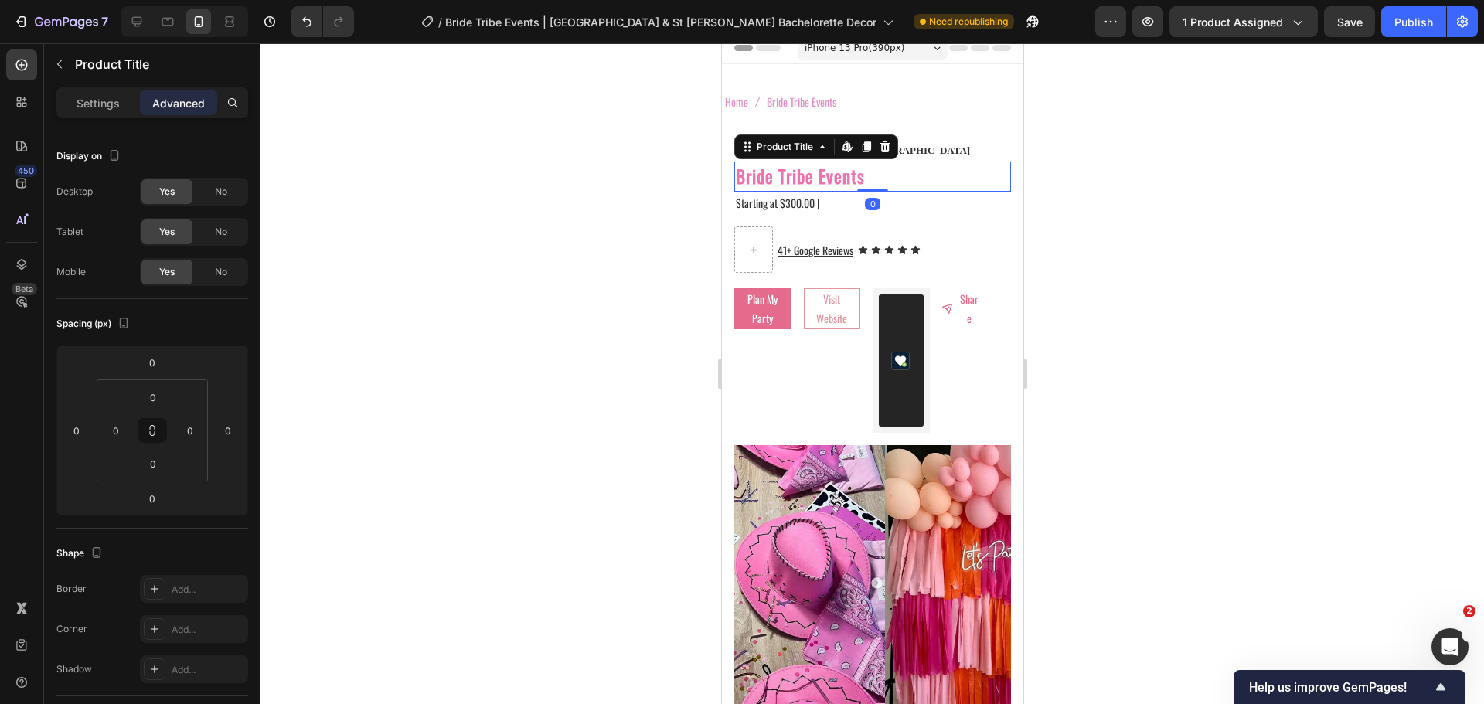
click at [877, 176] on h2 "Bride Tribe Events" at bounding box center [872, 177] width 277 height 30
click at [874, 176] on h2 "Bride Tribe Events" at bounding box center [872, 177] width 277 height 30
click at [867, 175] on h2 "Bride Tribe Events" at bounding box center [872, 177] width 277 height 30
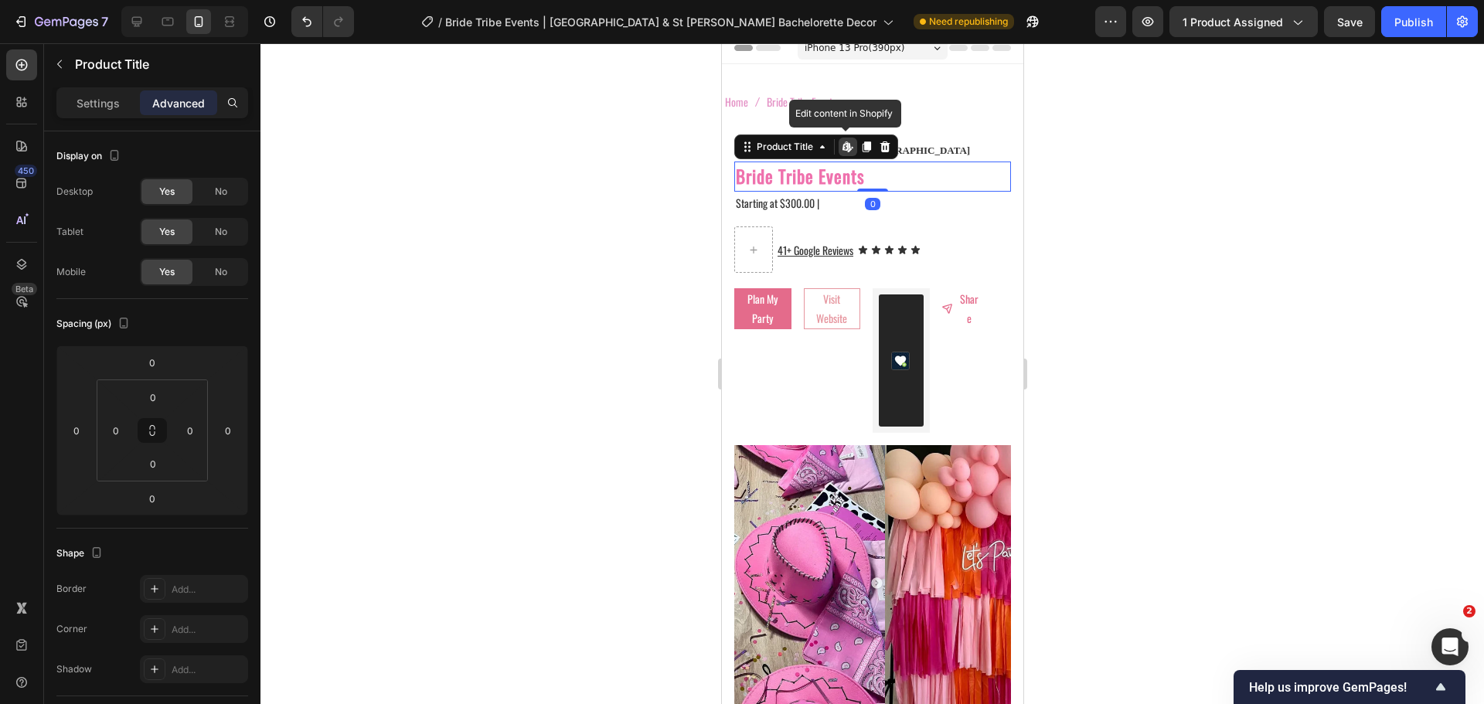
click at [867, 175] on h2 "Bride Tribe Events" at bounding box center [872, 177] width 277 height 30
click at [678, 203] on div at bounding box center [873, 373] width 1224 height 661
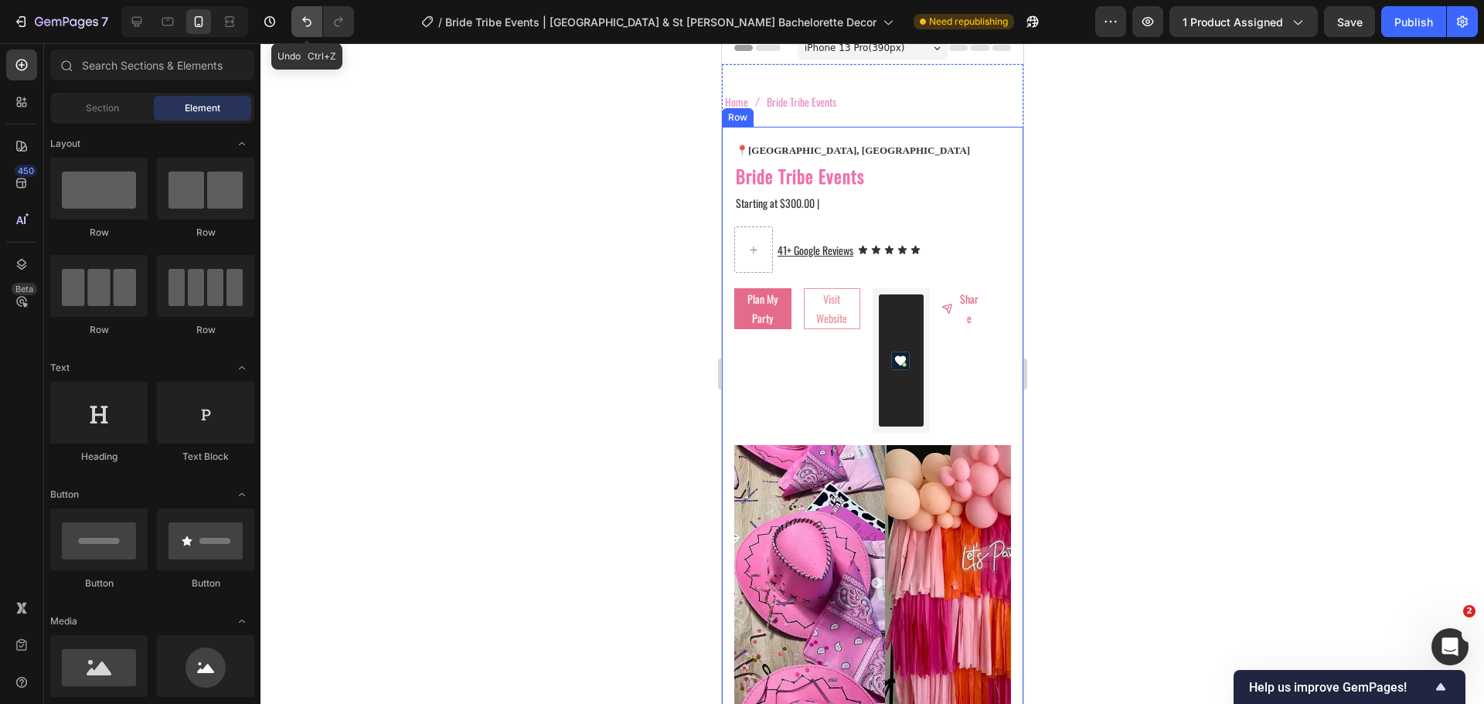
click at [312, 28] on icon "Undo/Redo" at bounding box center [306, 21] width 15 height 15
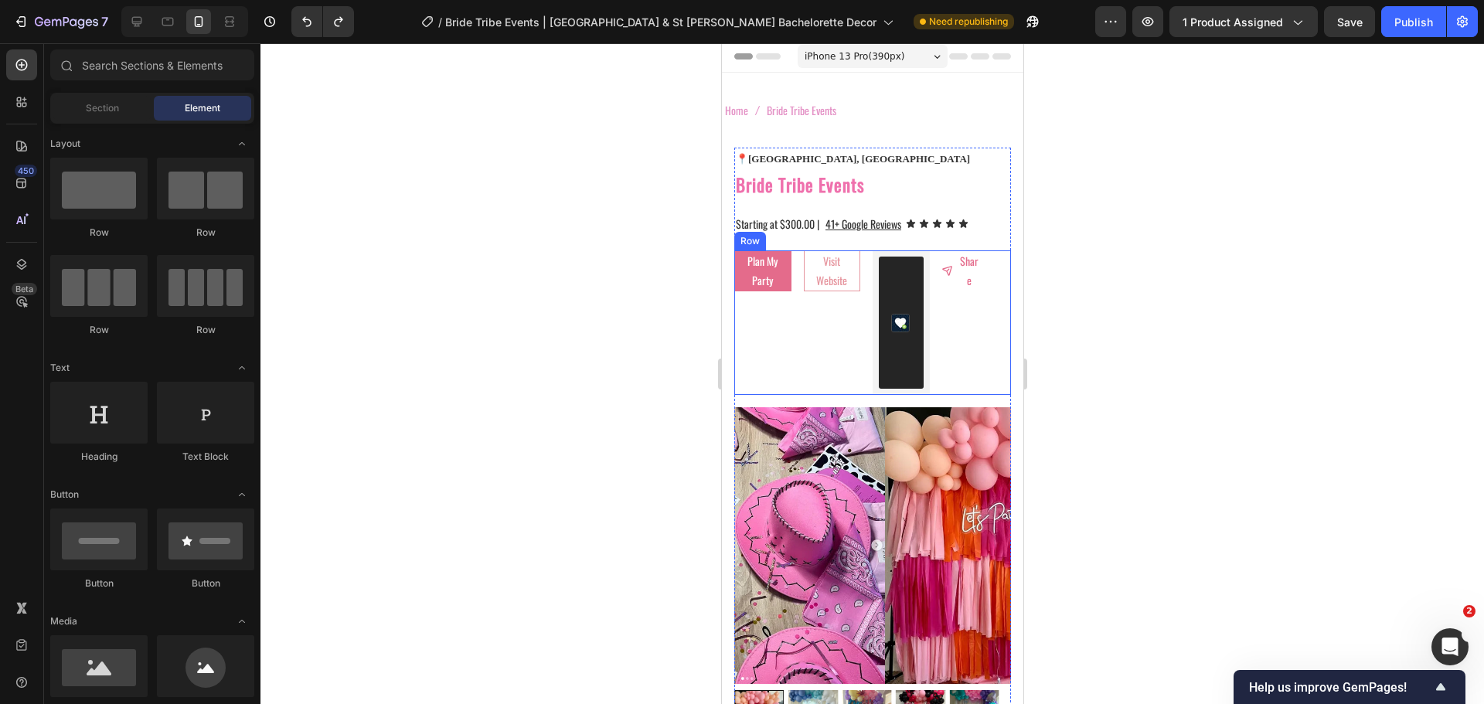
scroll to position [0, 0]
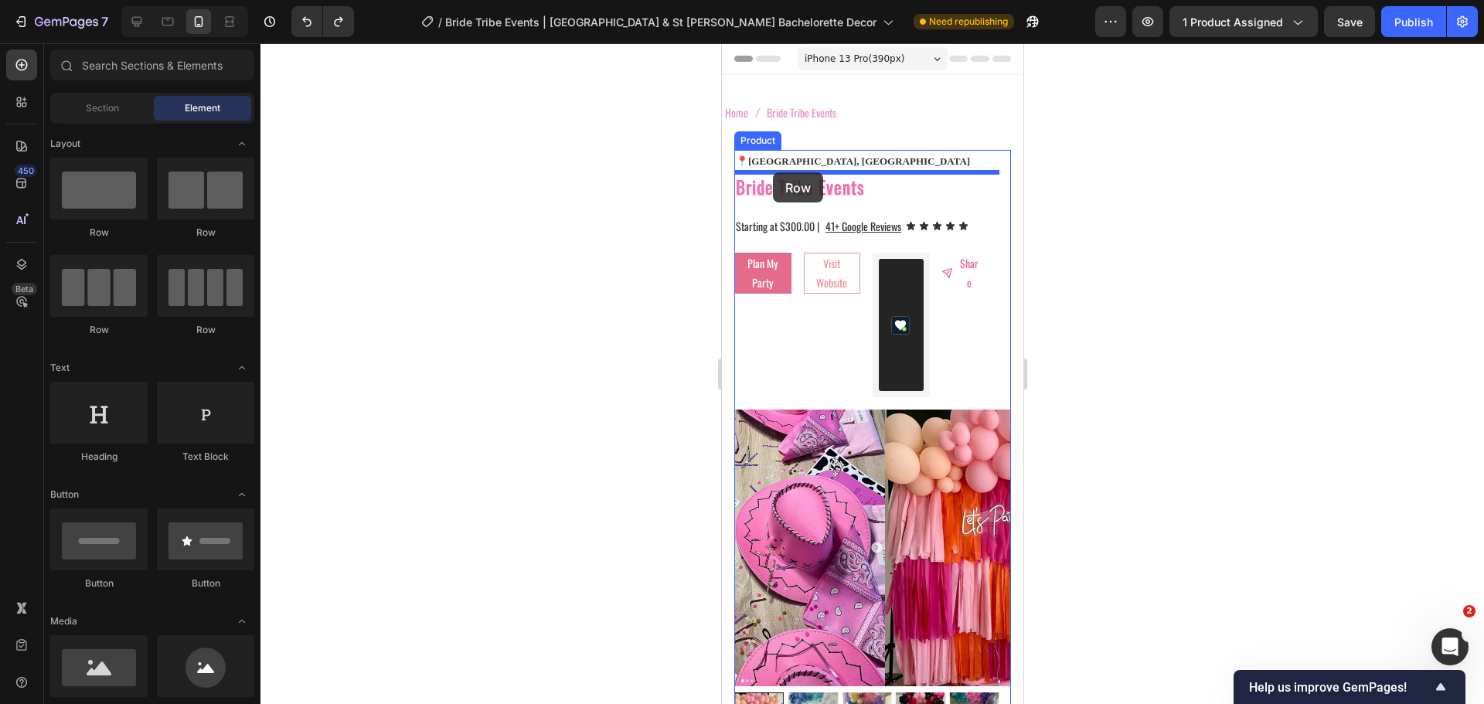
drag, startPoint x: 833, startPoint y: 233, endPoint x: 772, endPoint y: 172, distance: 85.8
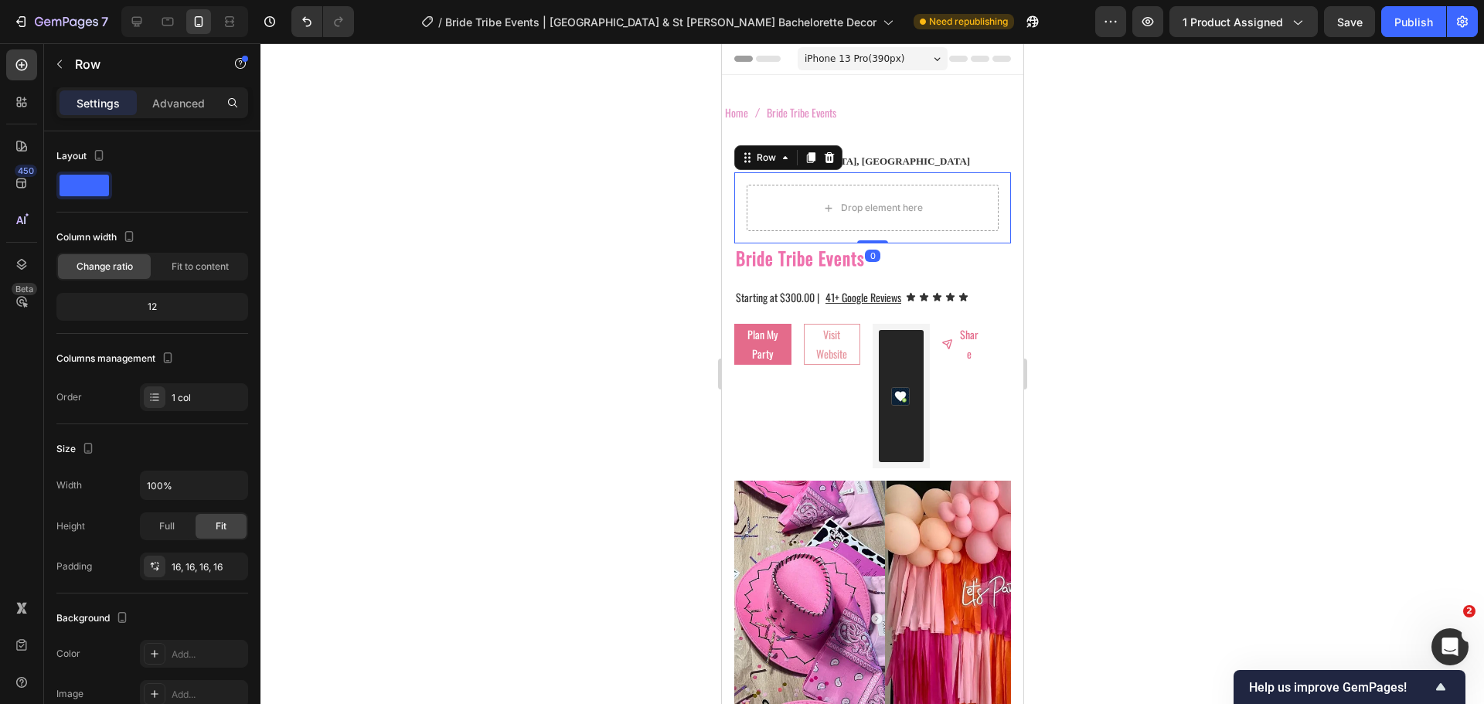
click at [577, 218] on div at bounding box center [873, 373] width 1224 height 661
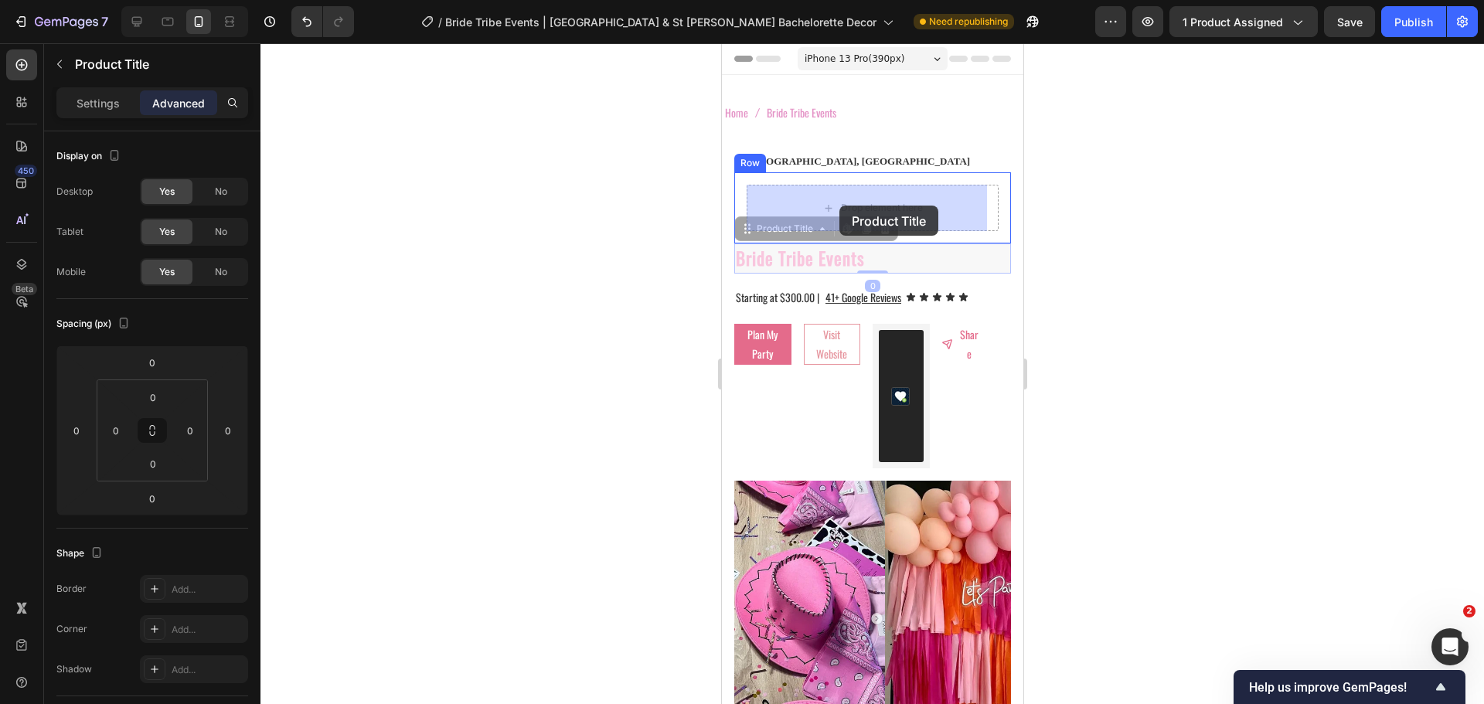
drag, startPoint x: 793, startPoint y: 254, endPoint x: 839, endPoint y: 206, distance: 66.7
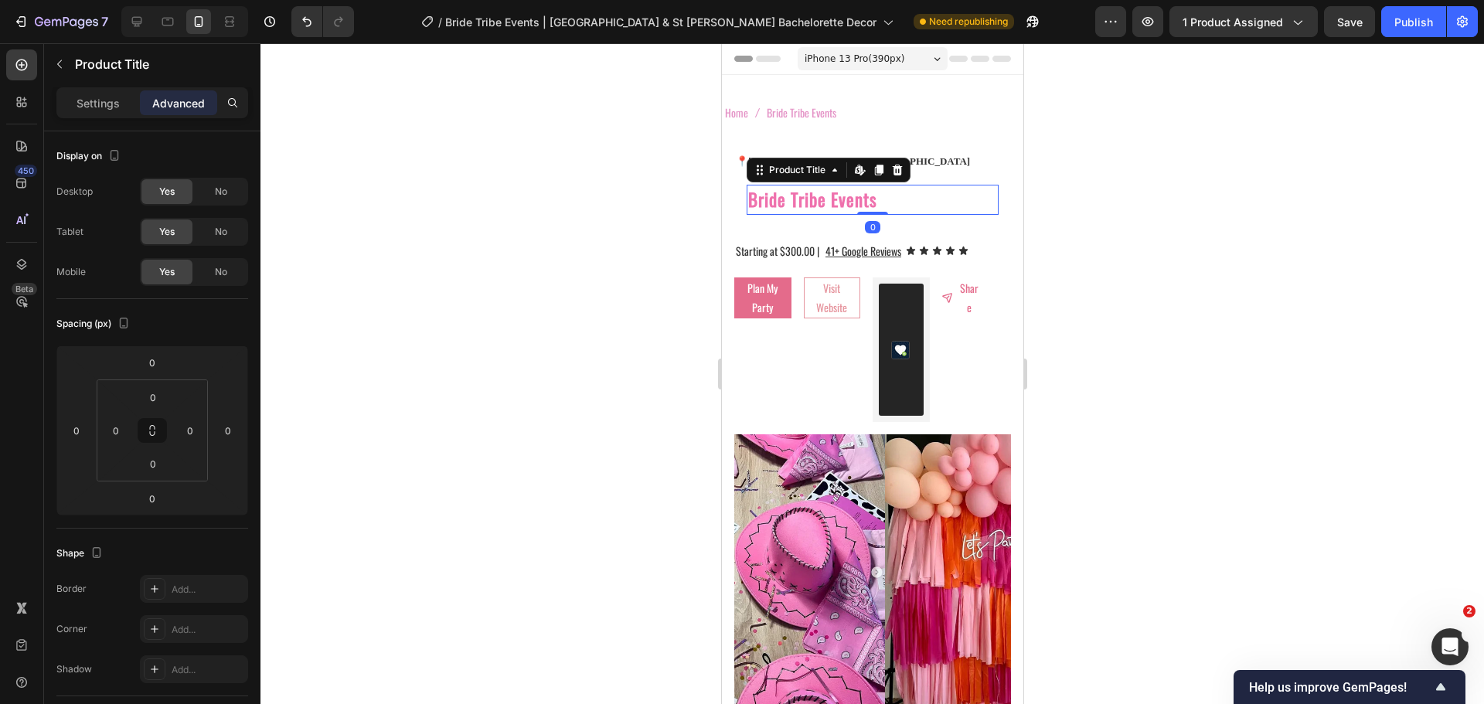
click at [653, 238] on div at bounding box center [873, 373] width 1224 height 661
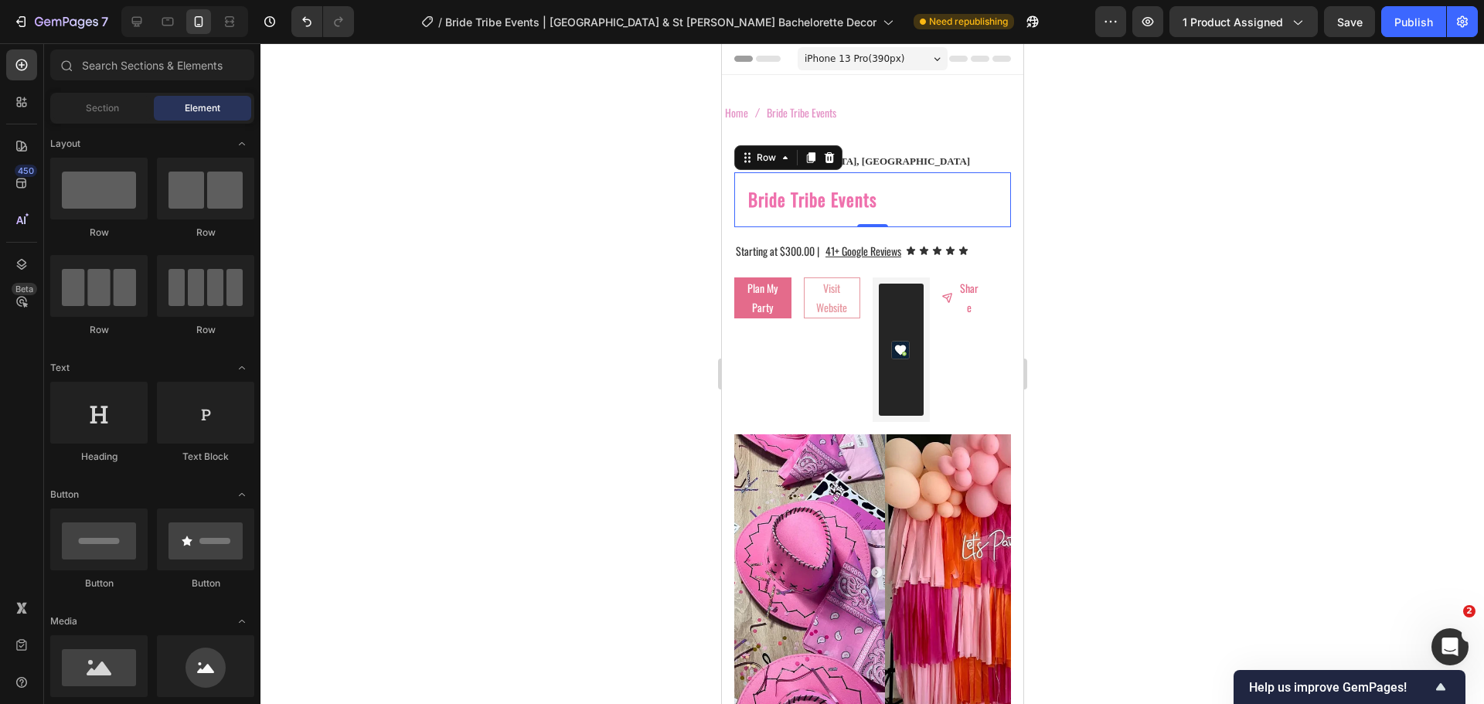
click at [793, 216] on div "Bride Tribe Events Product Title Row 0" at bounding box center [872, 199] width 277 height 55
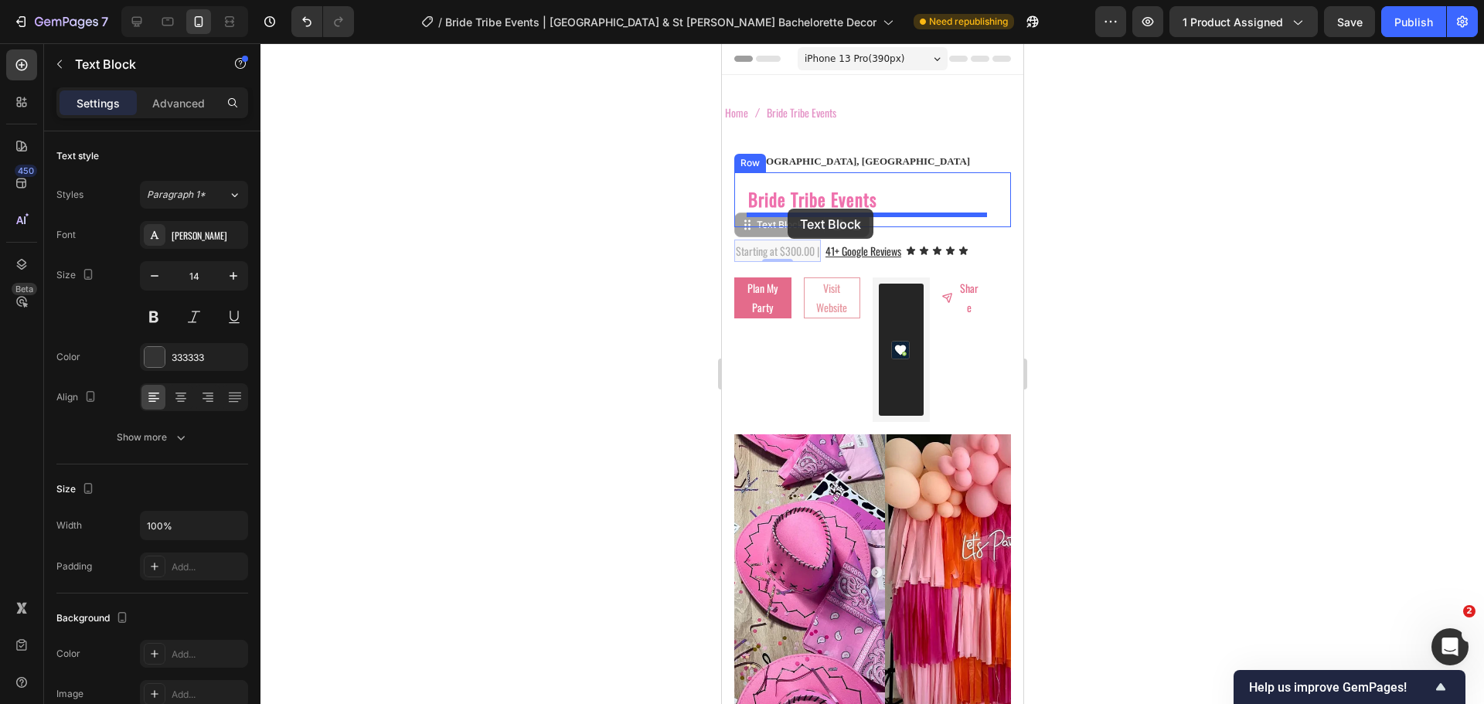
drag, startPoint x: 754, startPoint y: 230, endPoint x: 1438, endPoint y: 285, distance: 685.5
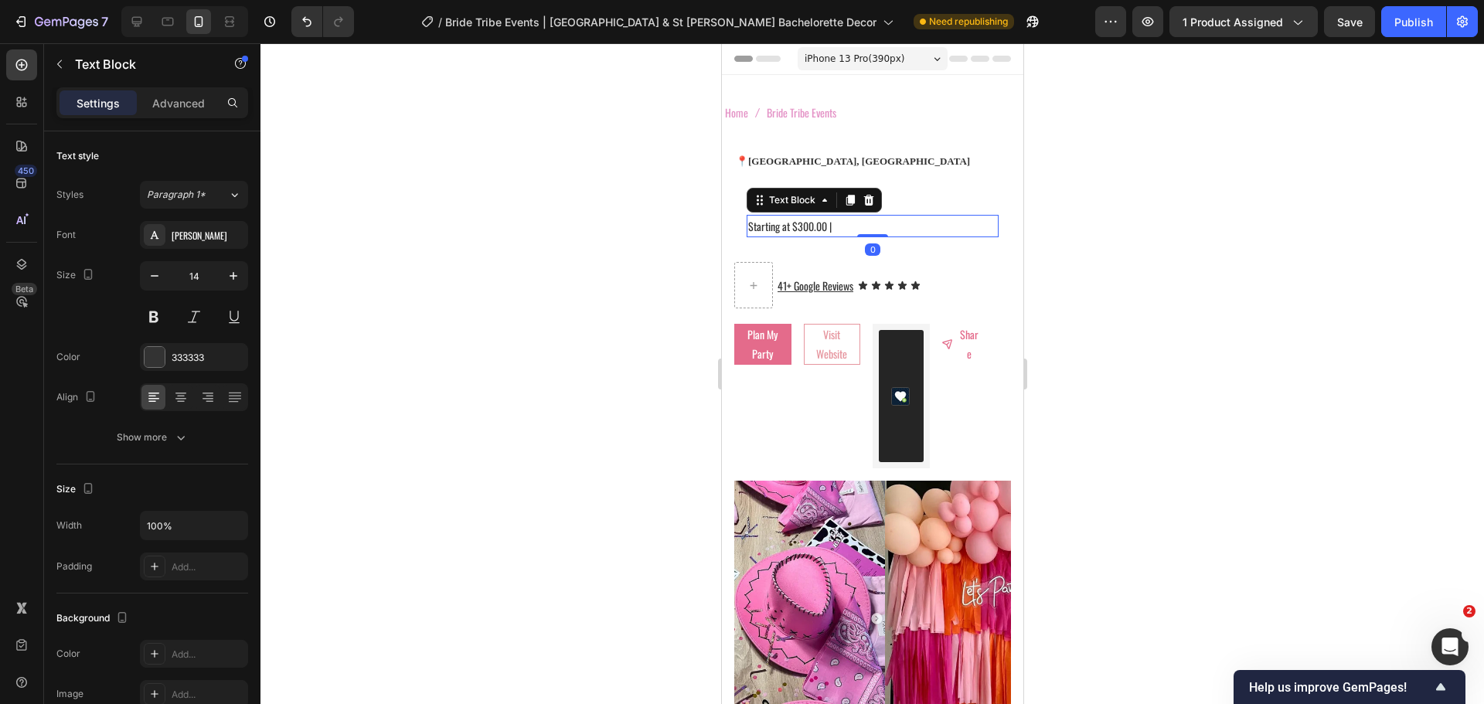
click at [695, 234] on div at bounding box center [873, 373] width 1224 height 661
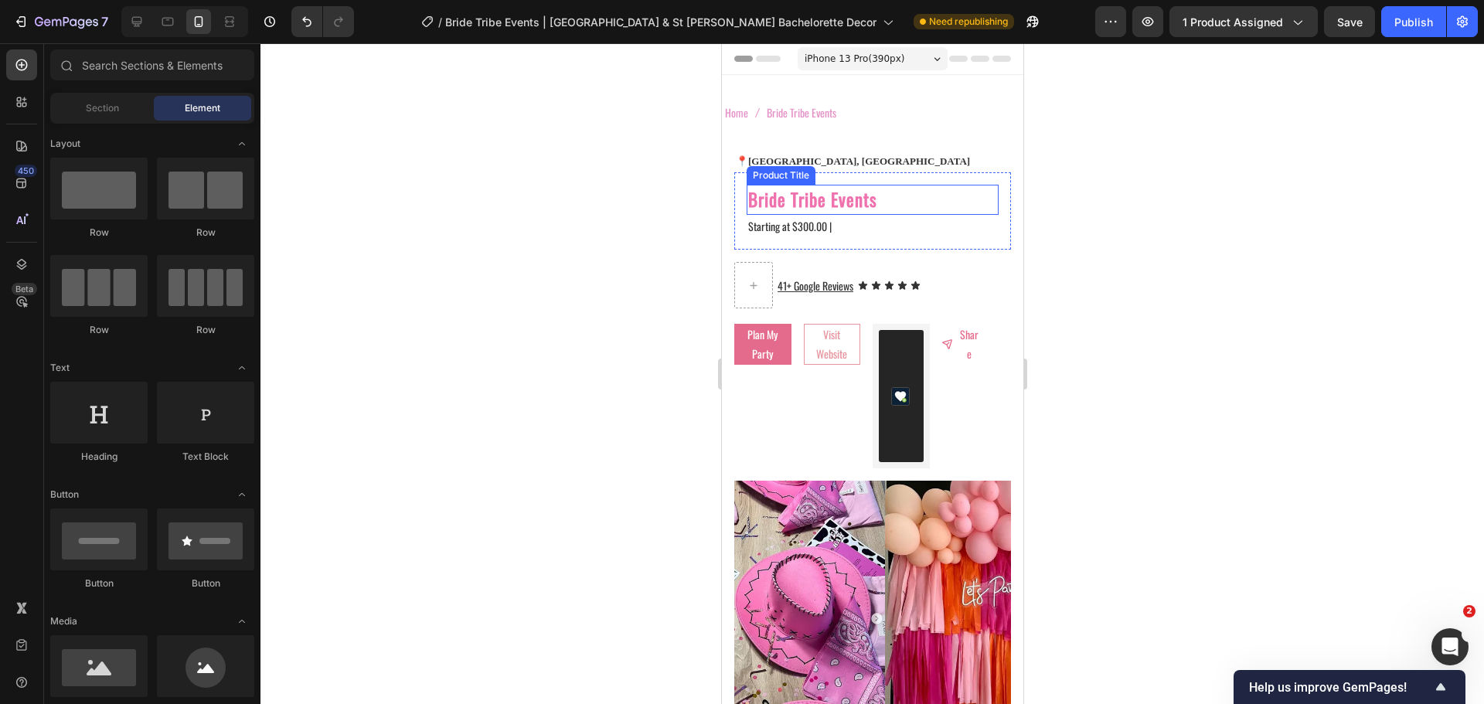
click at [804, 213] on h2 "Bride Tribe Events" at bounding box center [872, 200] width 252 height 30
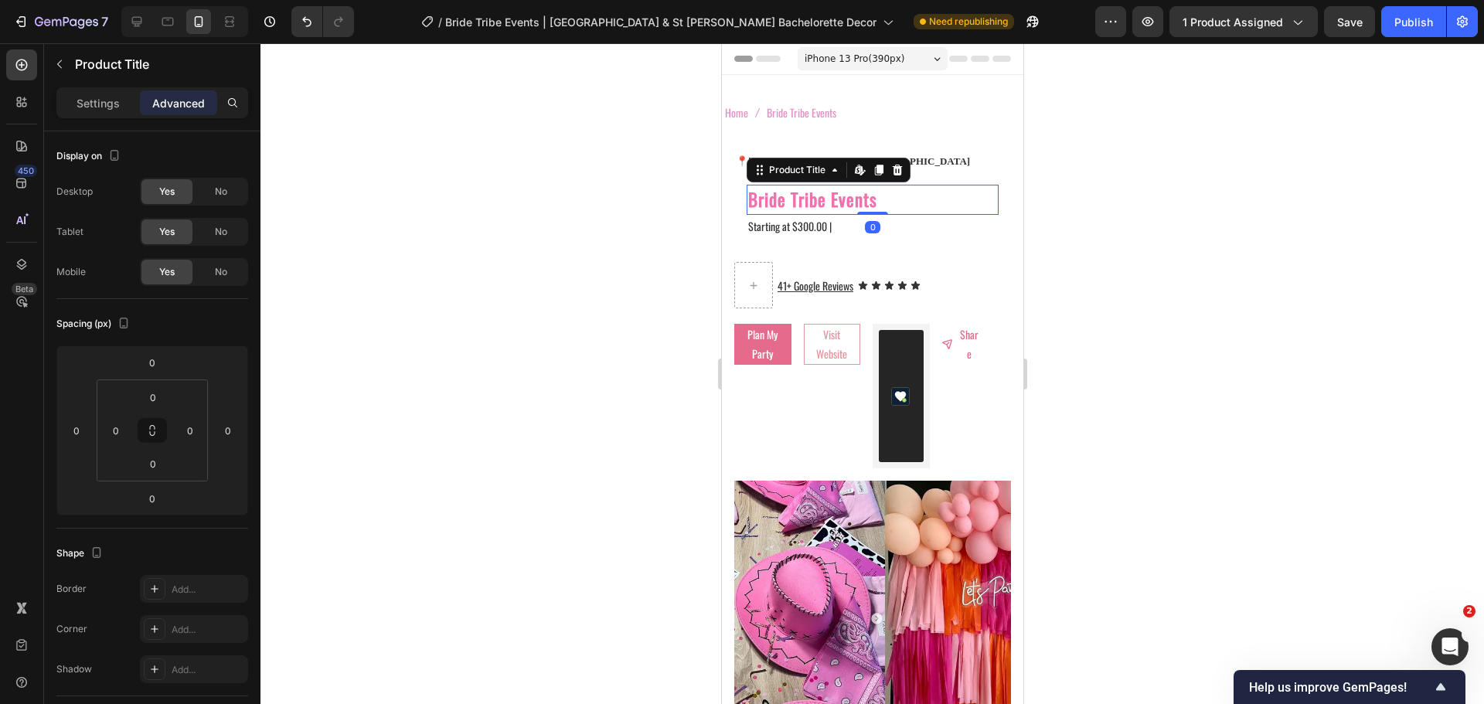
click at [900, 199] on h2 "Bride Tribe Events" at bounding box center [872, 200] width 252 height 30
click at [690, 227] on div at bounding box center [873, 373] width 1224 height 661
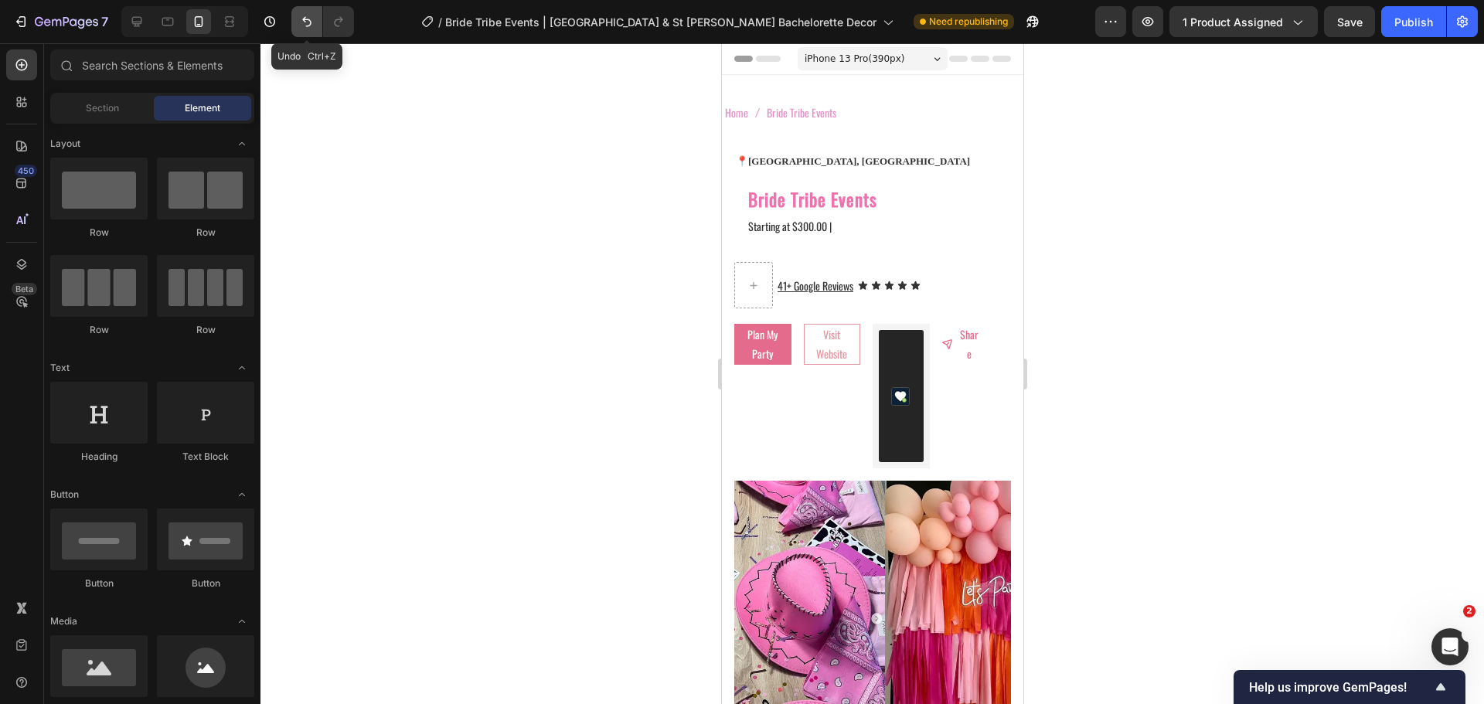
click at [311, 32] on button "Undo/Redo" at bounding box center [306, 21] width 31 height 31
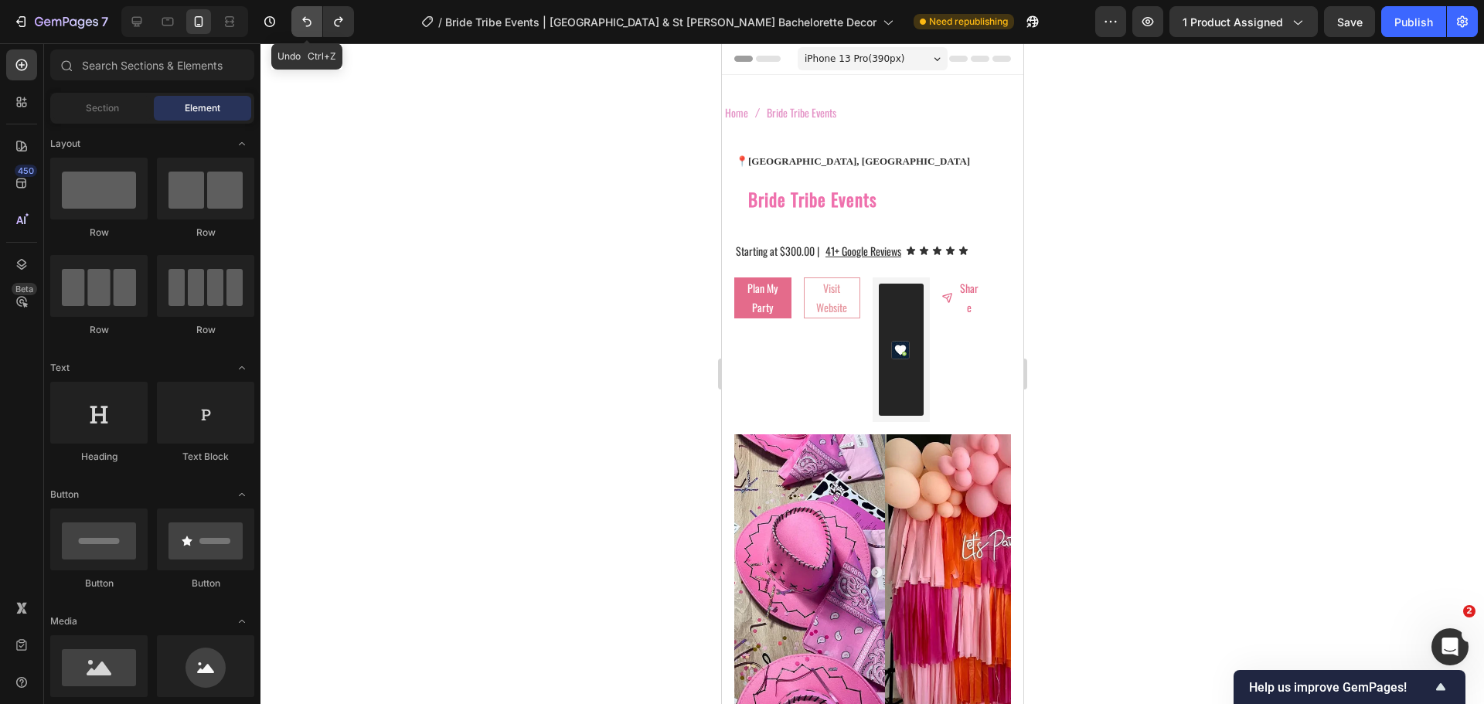
click at [305, 29] on button "Undo/Redo" at bounding box center [306, 21] width 31 height 31
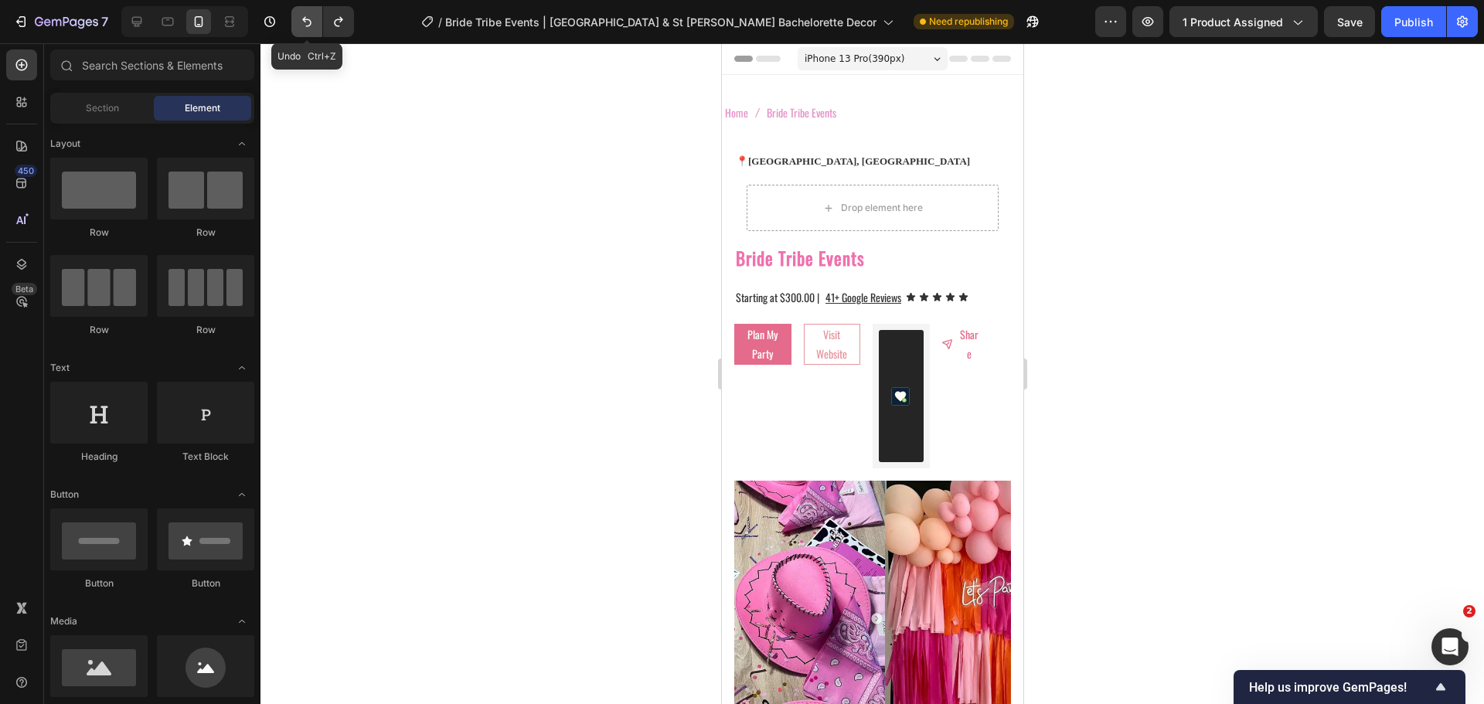
click at [297, 30] on button "Undo/Redo" at bounding box center [306, 21] width 31 height 31
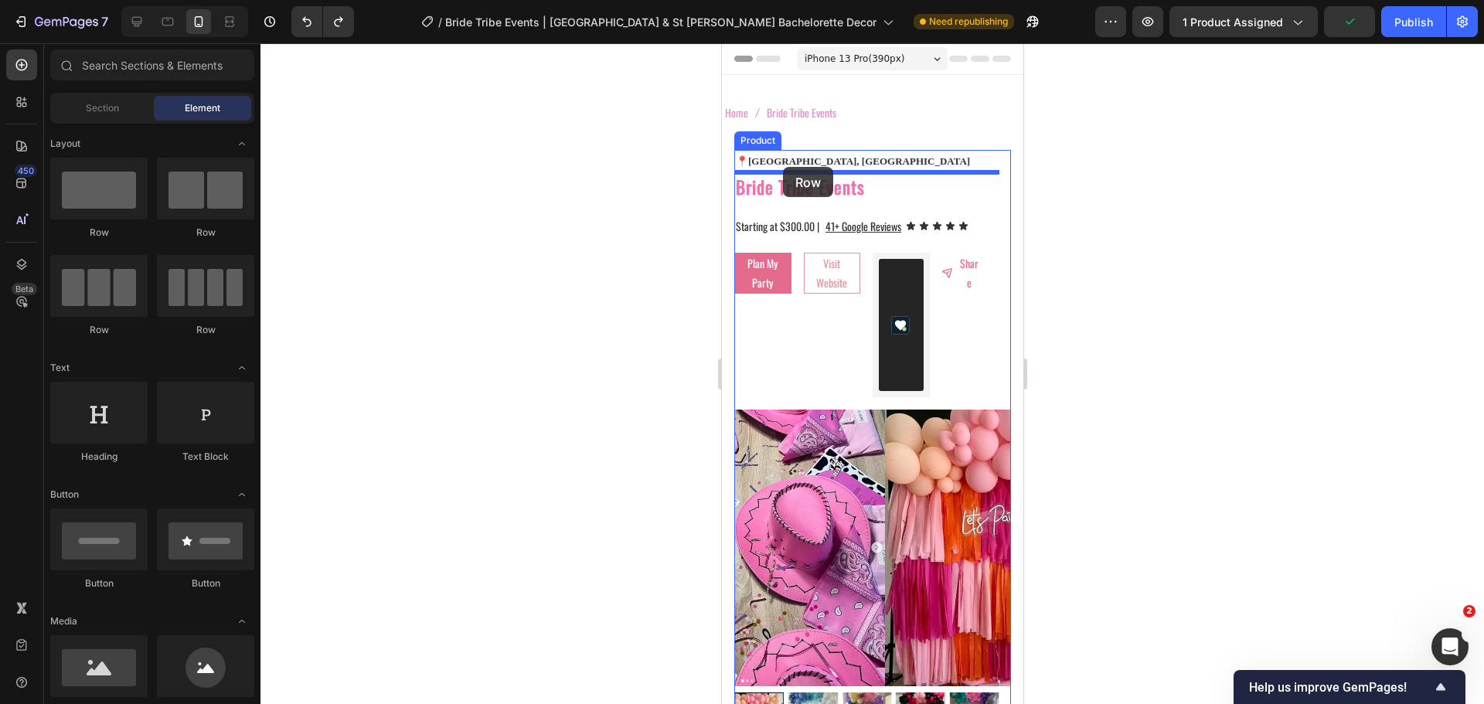
drag, startPoint x: 848, startPoint y: 240, endPoint x: 781, endPoint y: 167, distance: 99.6
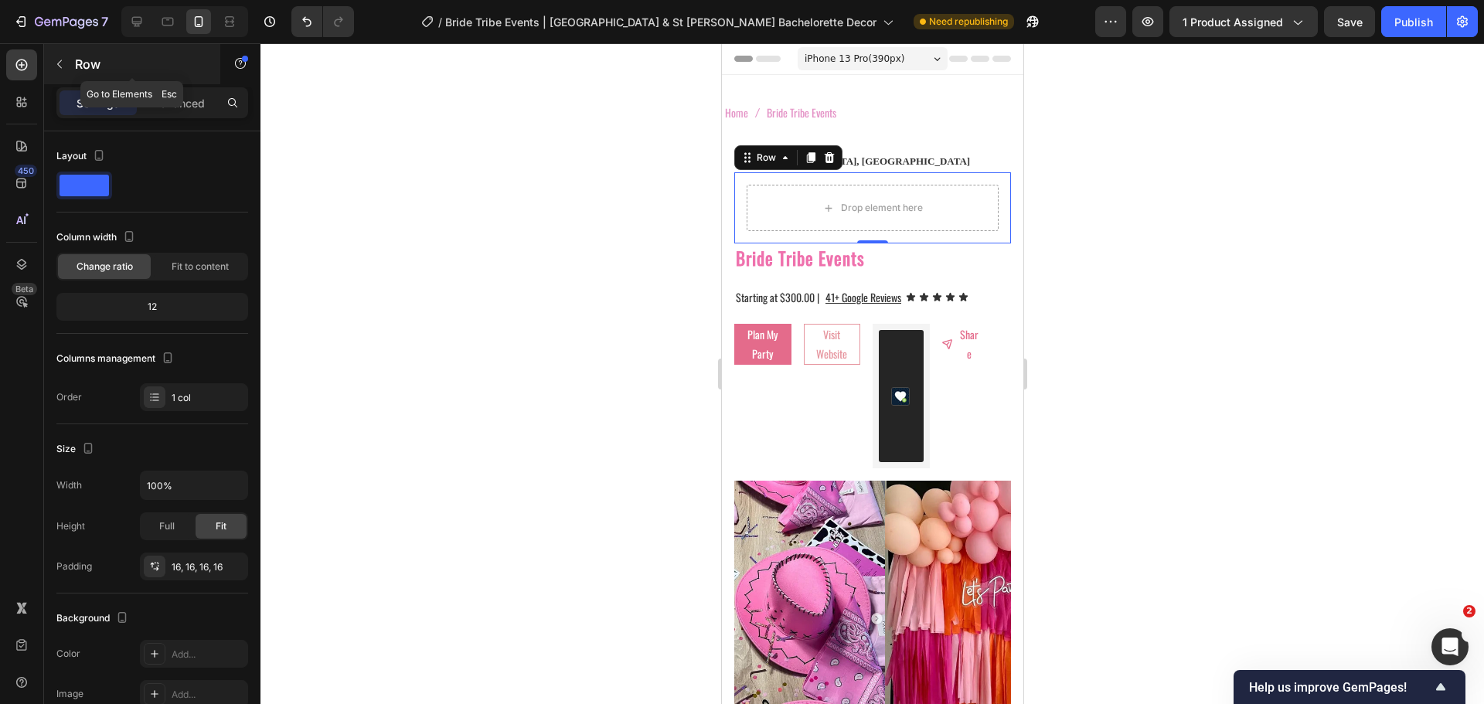
click at [56, 64] on icon "button" at bounding box center [59, 64] width 12 height 12
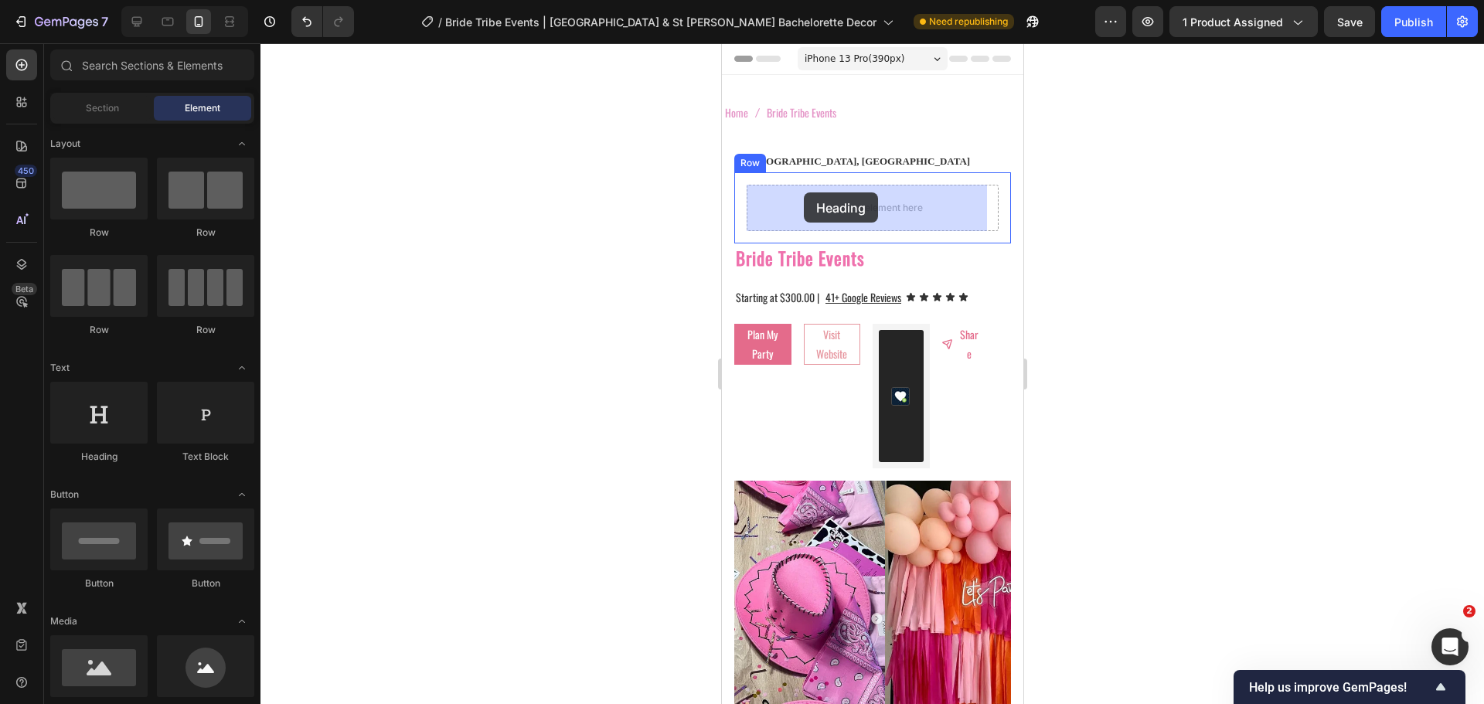
drag, startPoint x: 826, startPoint y: 460, endPoint x: 799, endPoint y: 190, distance: 271.1
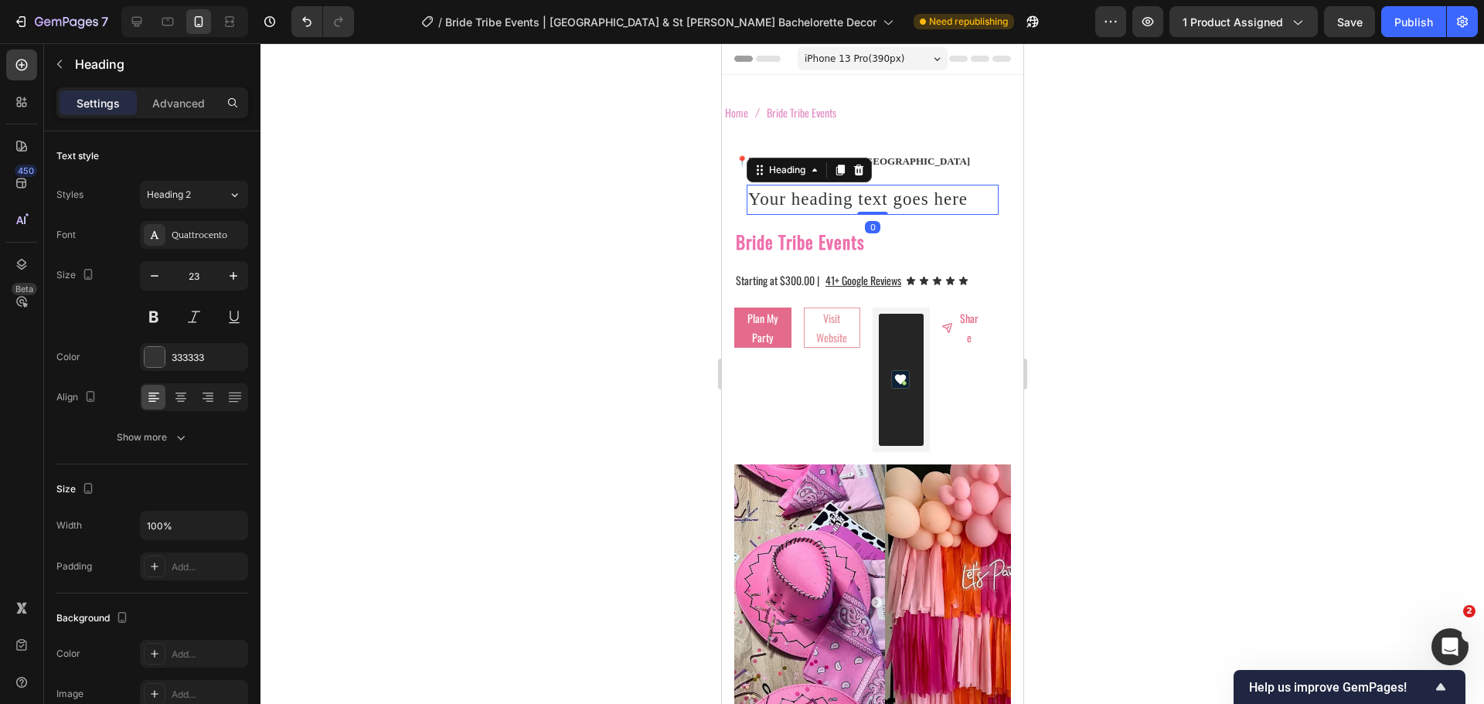
click at [796, 200] on h2 "Your heading text goes here" at bounding box center [872, 200] width 252 height 30
click at [796, 200] on p "Your heading text goes here" at bounding box center [872, 199] width 249 height 27
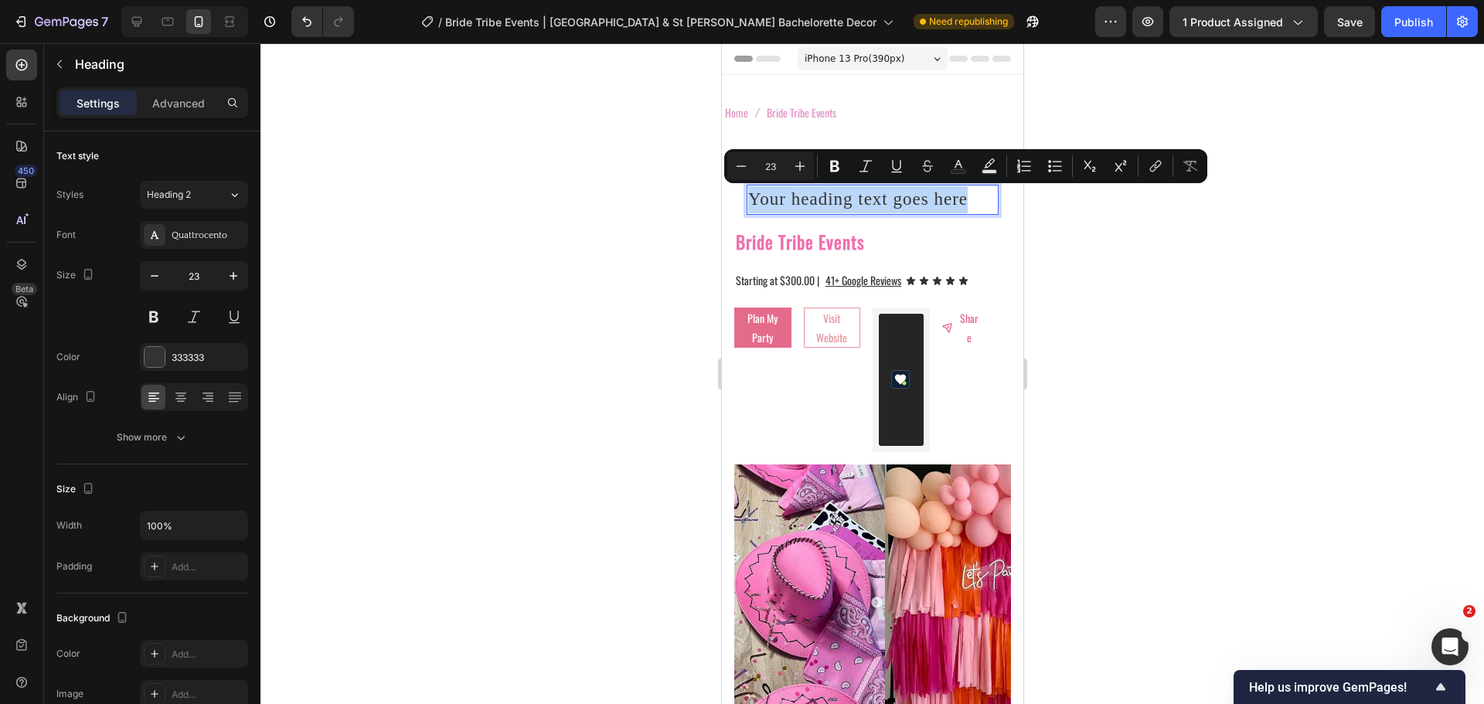
click at [796, 200] on p "Your heading text goes here" at bounding box center [872, 199] width 249 height 27
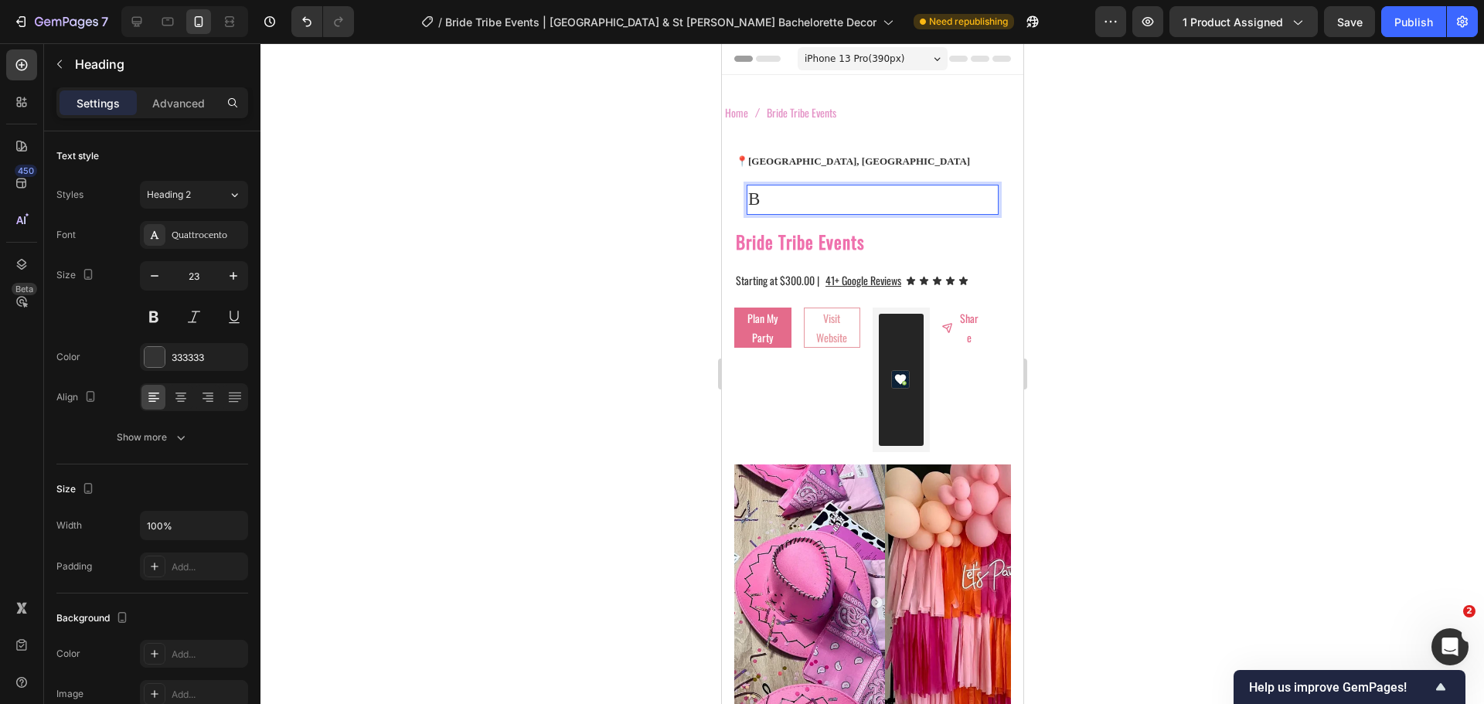
drag, startPoint x: 654, startPoint y: 220, endPoint x: 635, endPoint y: 210, distance: 21.1
click at [656, 218] on div at bounding box center [873, 373] width 1224 height 661
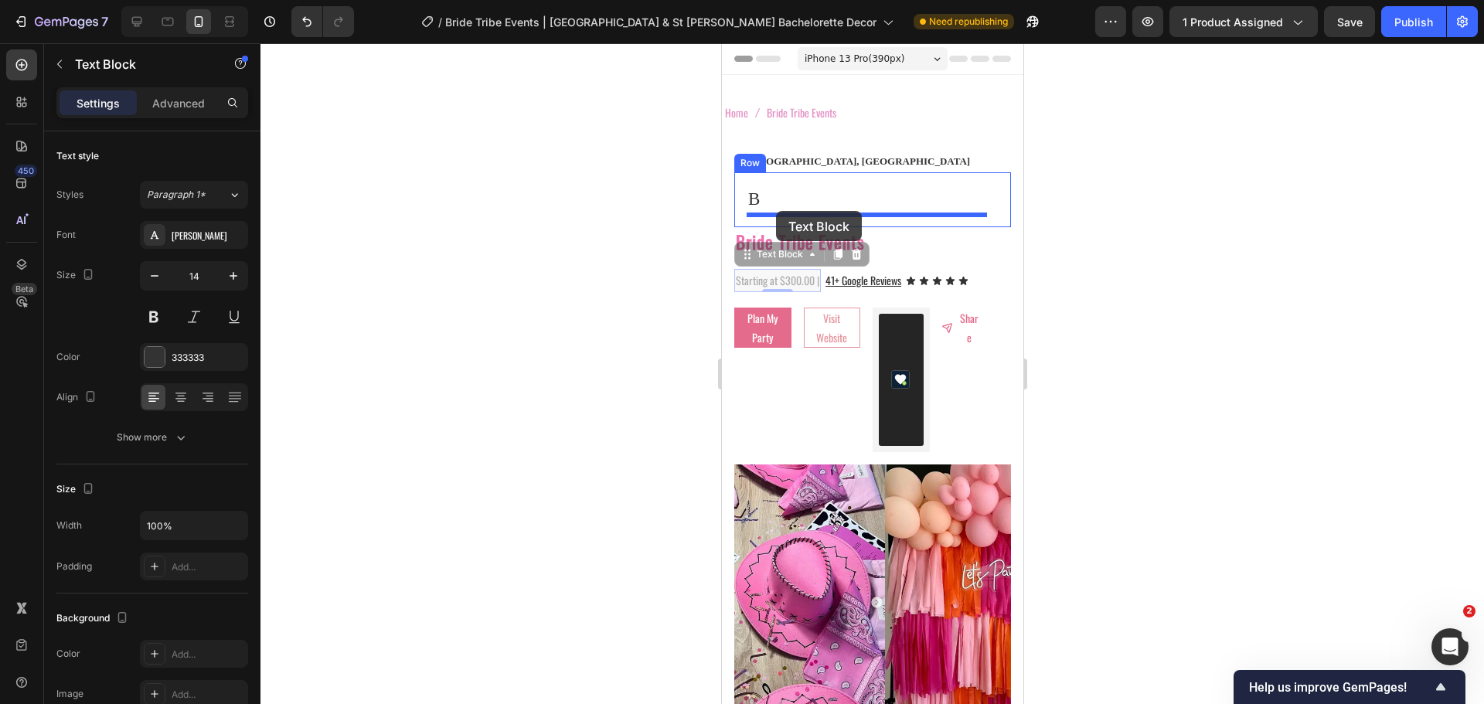
drag, startPoint x: 755, startPoint y: 263, endPoint x: 1384, endPoint y: 295, distance: 629.3
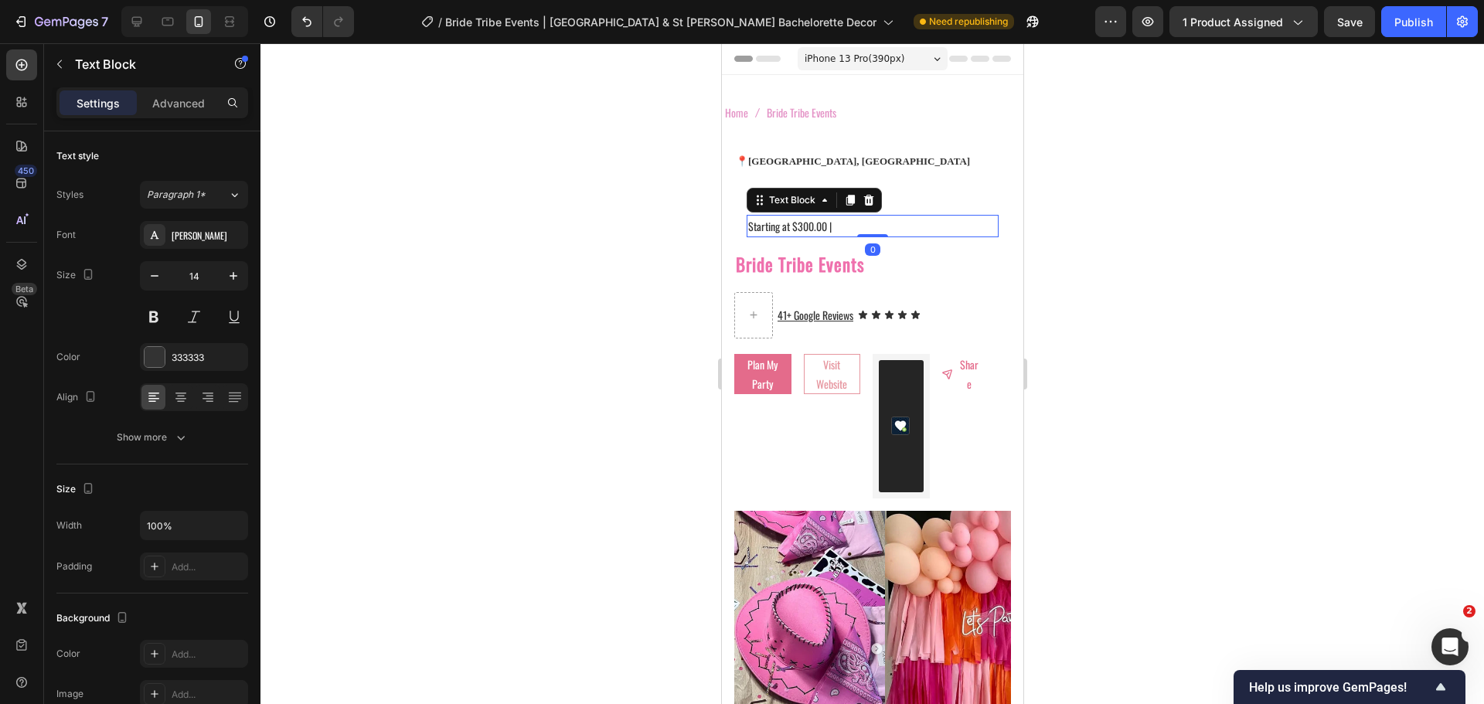
click at [658, 253] on div at bounding box center [873, 373] width 1224 height 661
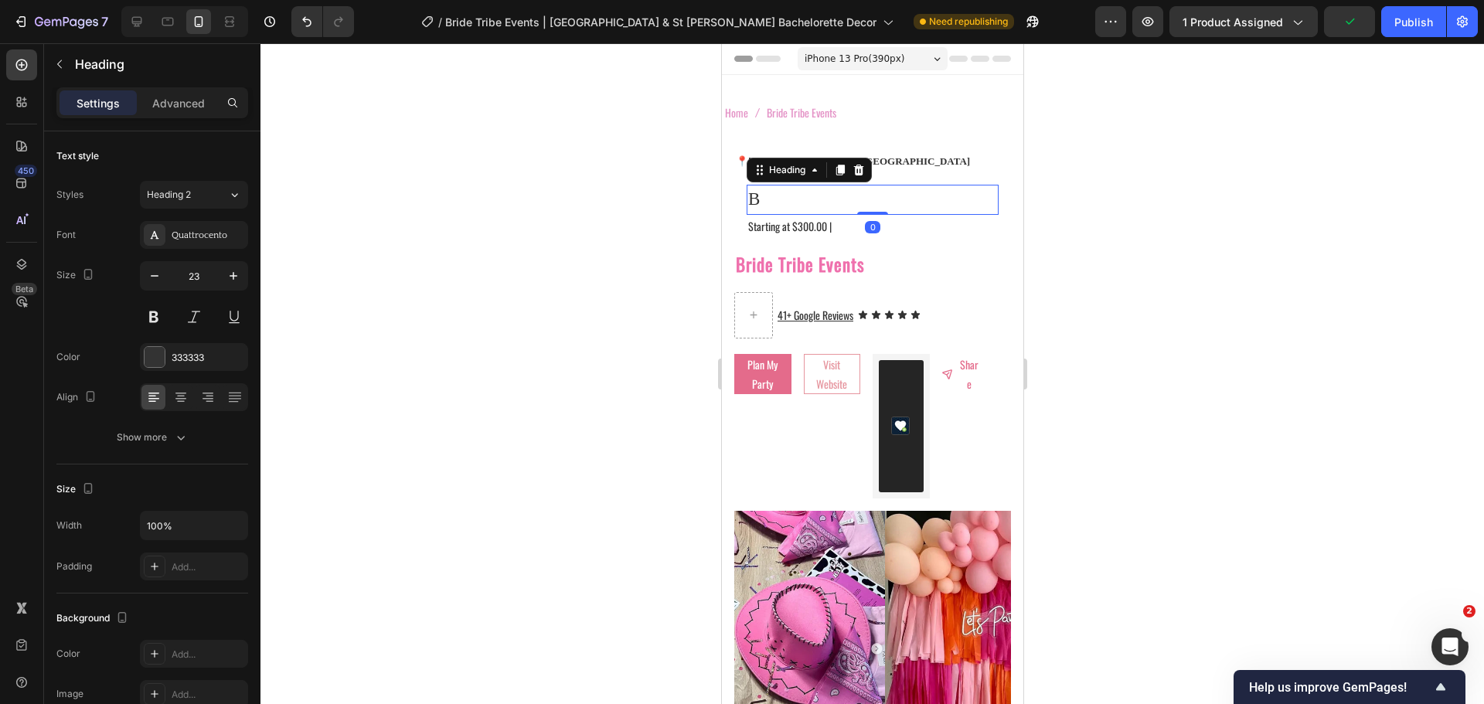
click at [770, 210] on p "B" at bounding box center [872, 199] width 249 height 27
click at [666, 202] on div at bounding box center [873, 373] width 1224 height 661
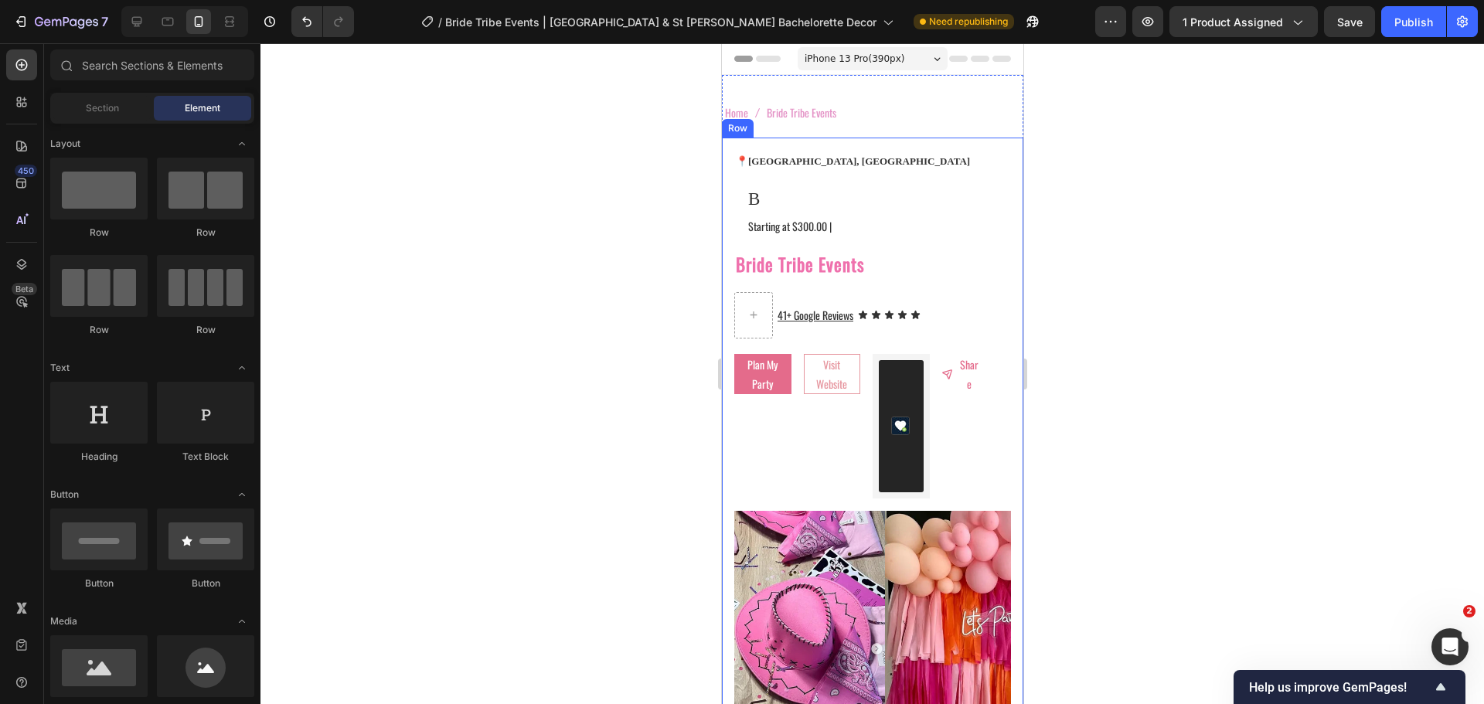
click at [707, 196] on div at bounding box center [873, 373] width 1224 height 661
click at [844, 209] on p "B" at bounding box center [872, 199] width 249 height 27
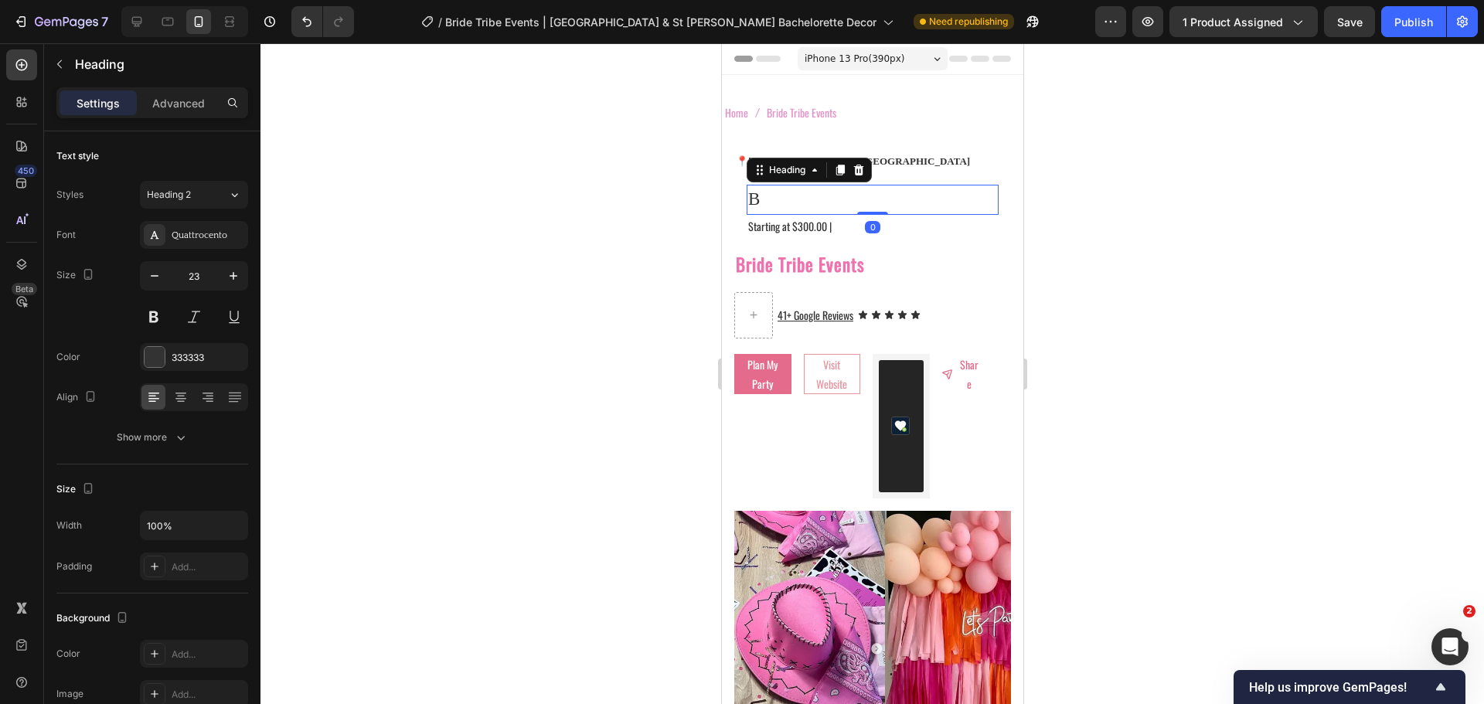
click at [854, 206] on div "B Heading 0" at bounding box center [872, 200] width 252 height 30
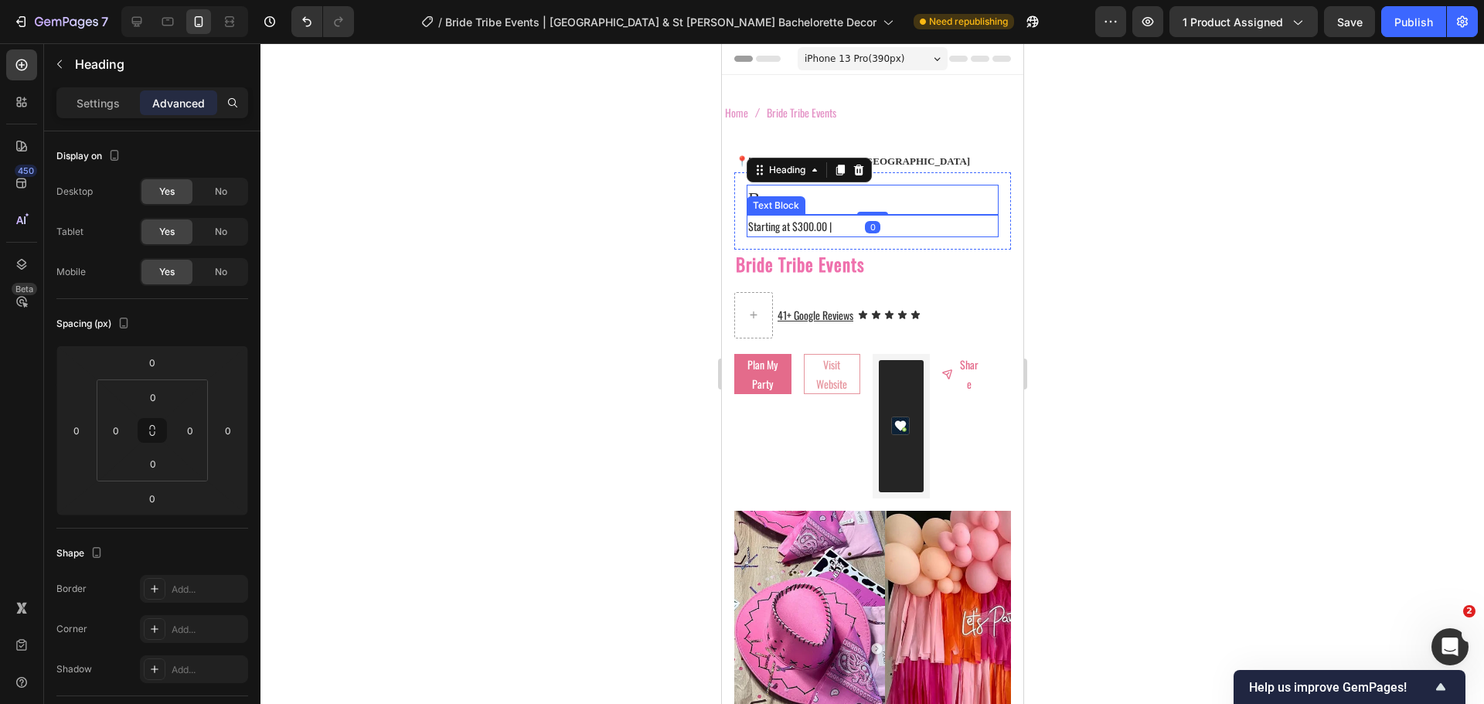
click at [836, 226] on p "Starting at $300.00 |" at bounding box center [872, 225] width 249 height 19
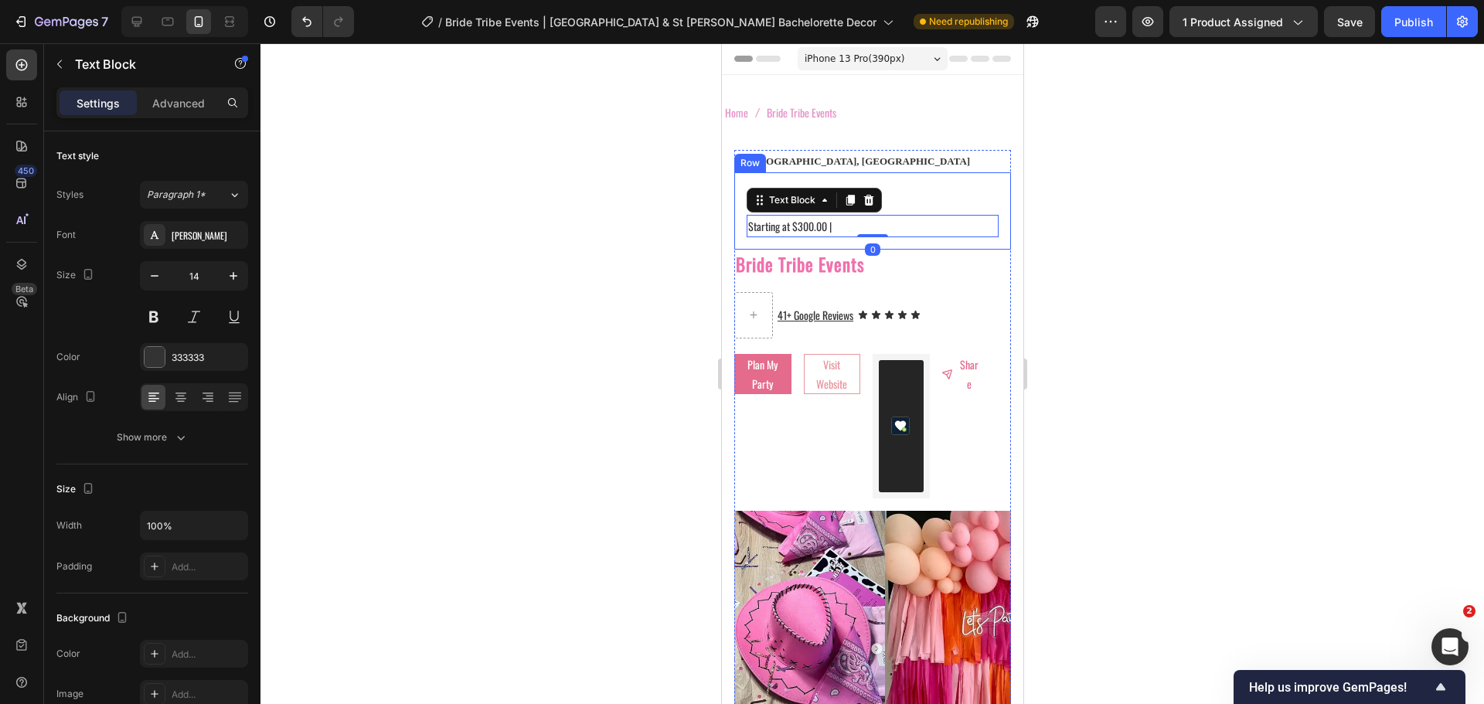
click at [677, 226] on div at bounding box center [873, 373] width 1224 height 661
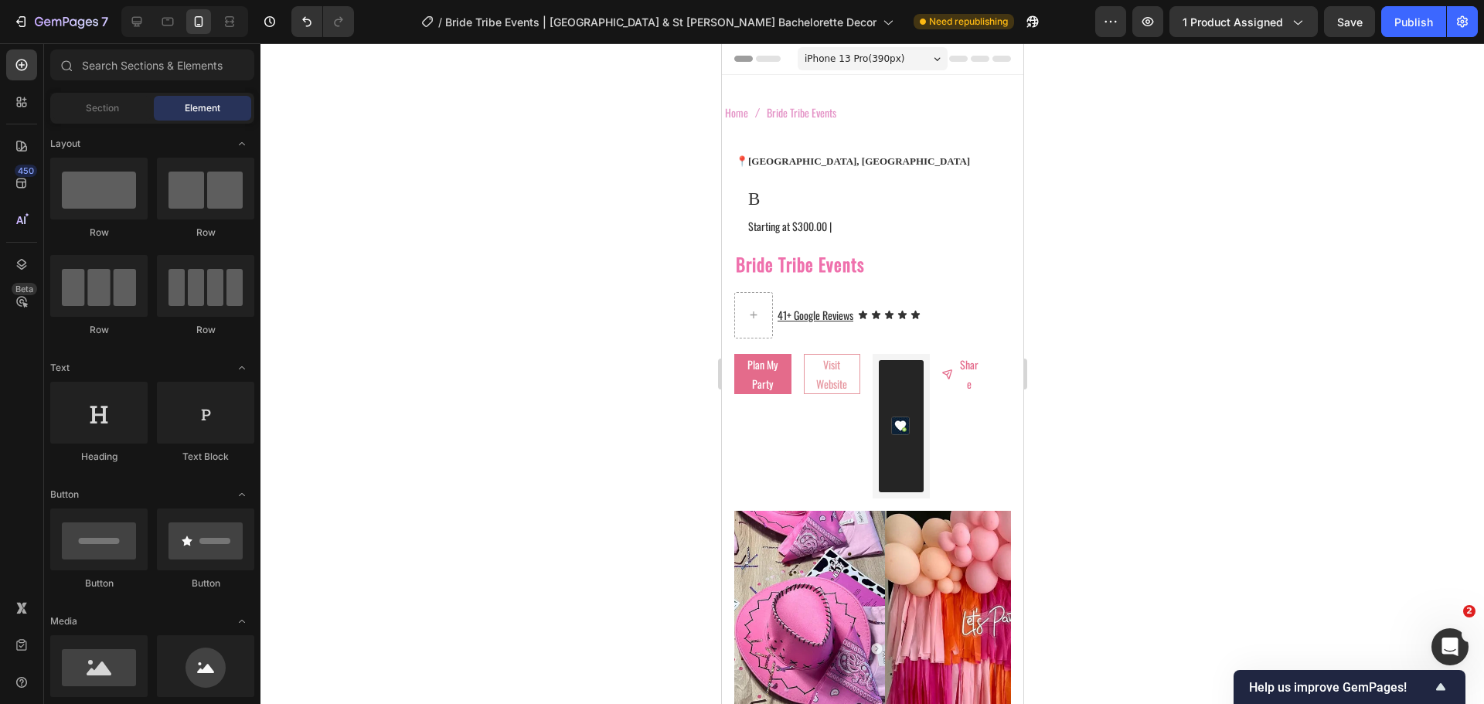
click at [669, 199] on div at bounding box center [873, 373] width 1224 height 661
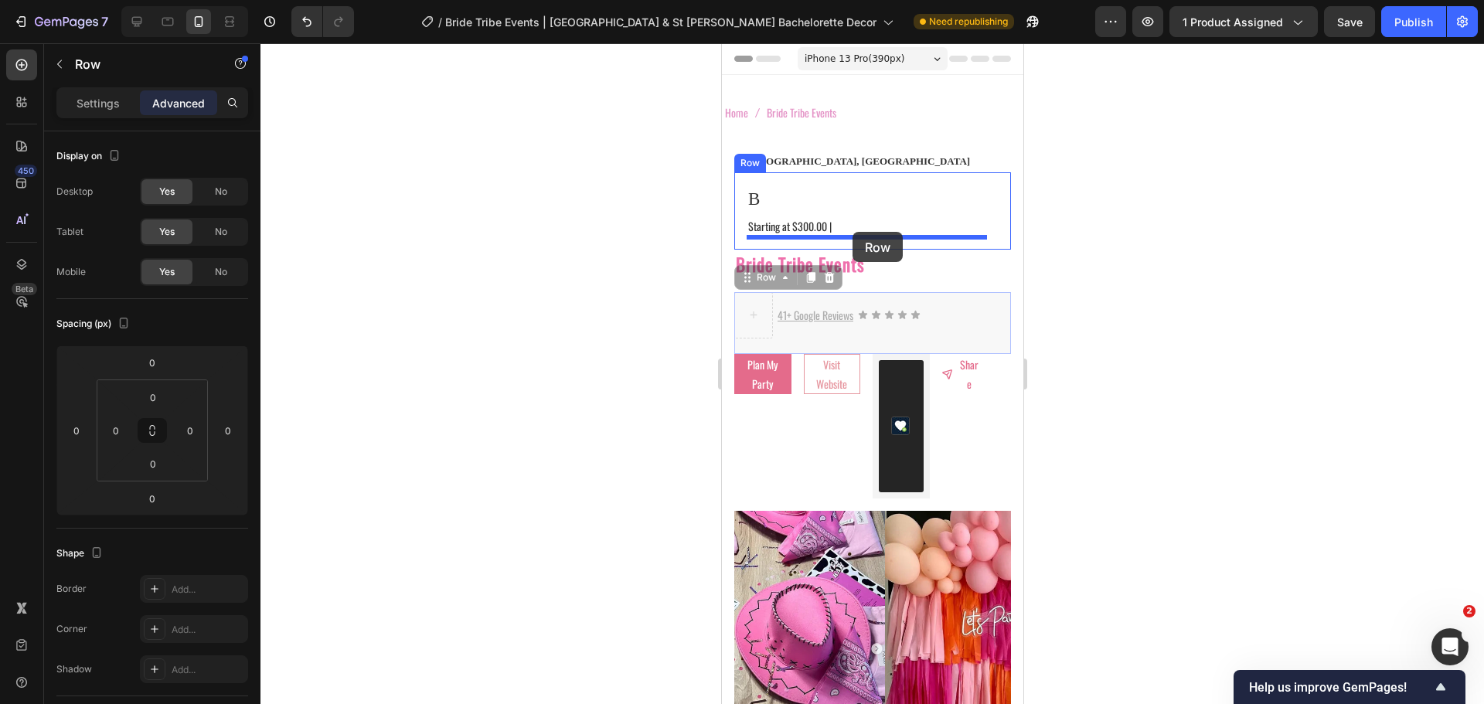
drag, startPoint x: 788, startPoint y: 300, endPoint x: 852, endPoint y: 232, distance: 93.5
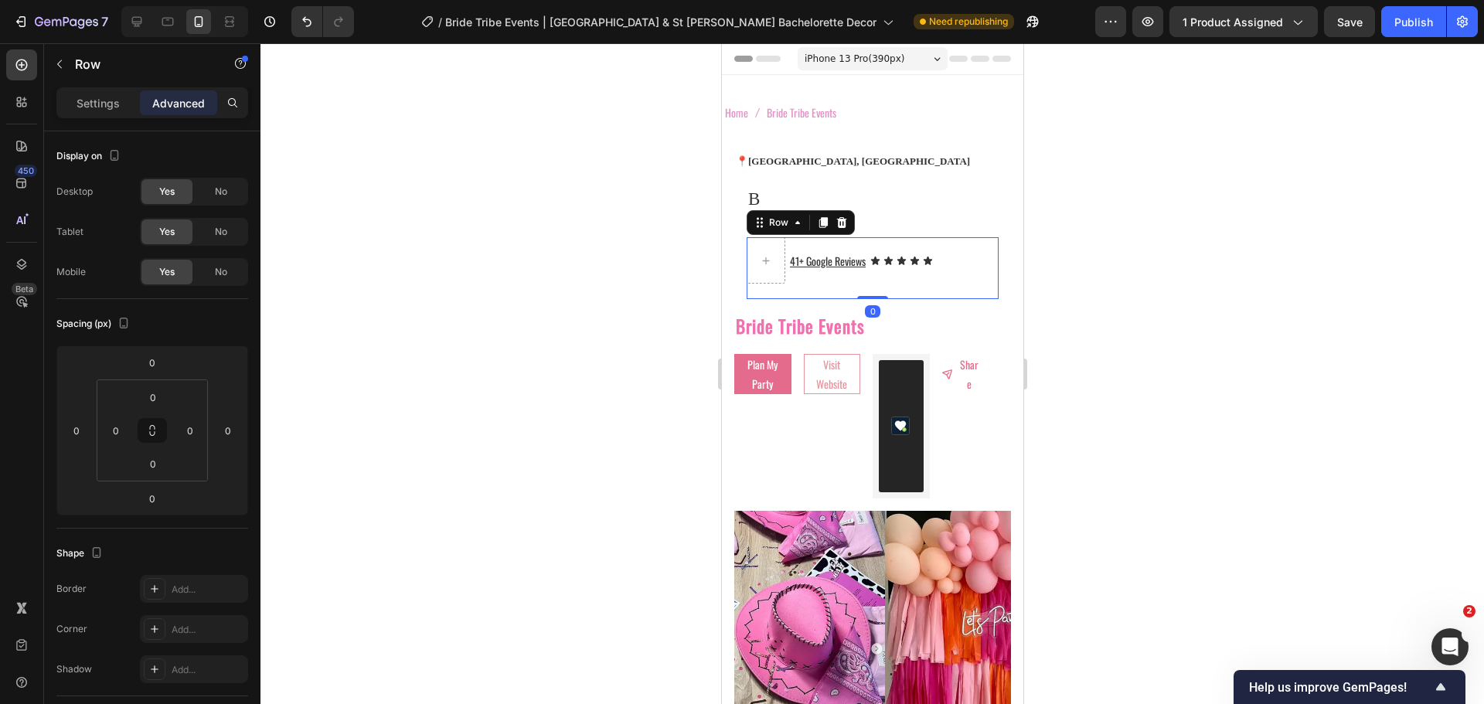
click at [565, 204] on div at bounding box center [873, 373] width 1224 height 661
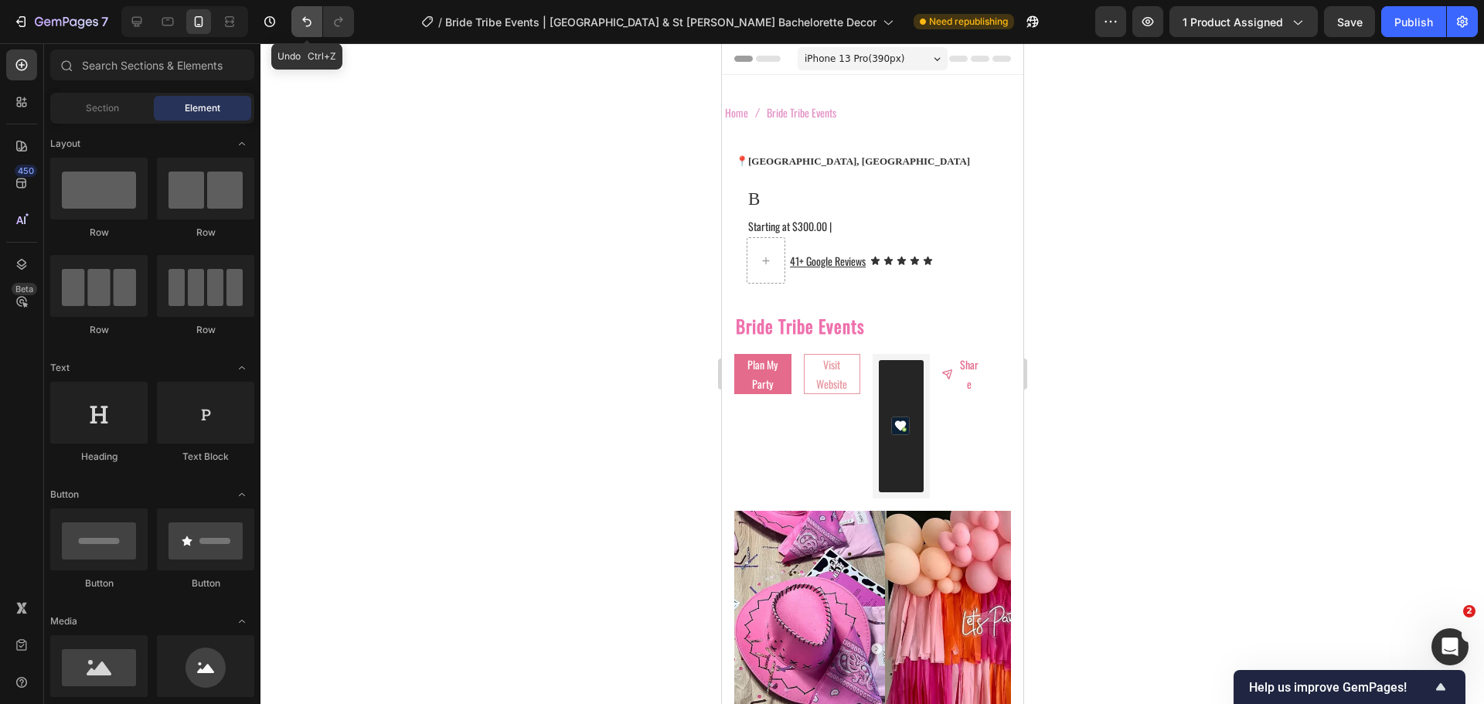
click at [310, 27] on icon "Undo/Redo" at bounding box center [306, 21] width 15 height 15
click at [308, 25] on icon "Undo/Redo" at bounding box center [306, 21] width 15 height 15
click at [306, 16] on icon "Undo/Redo" at bounding box center [306, 21] width 15 height 15
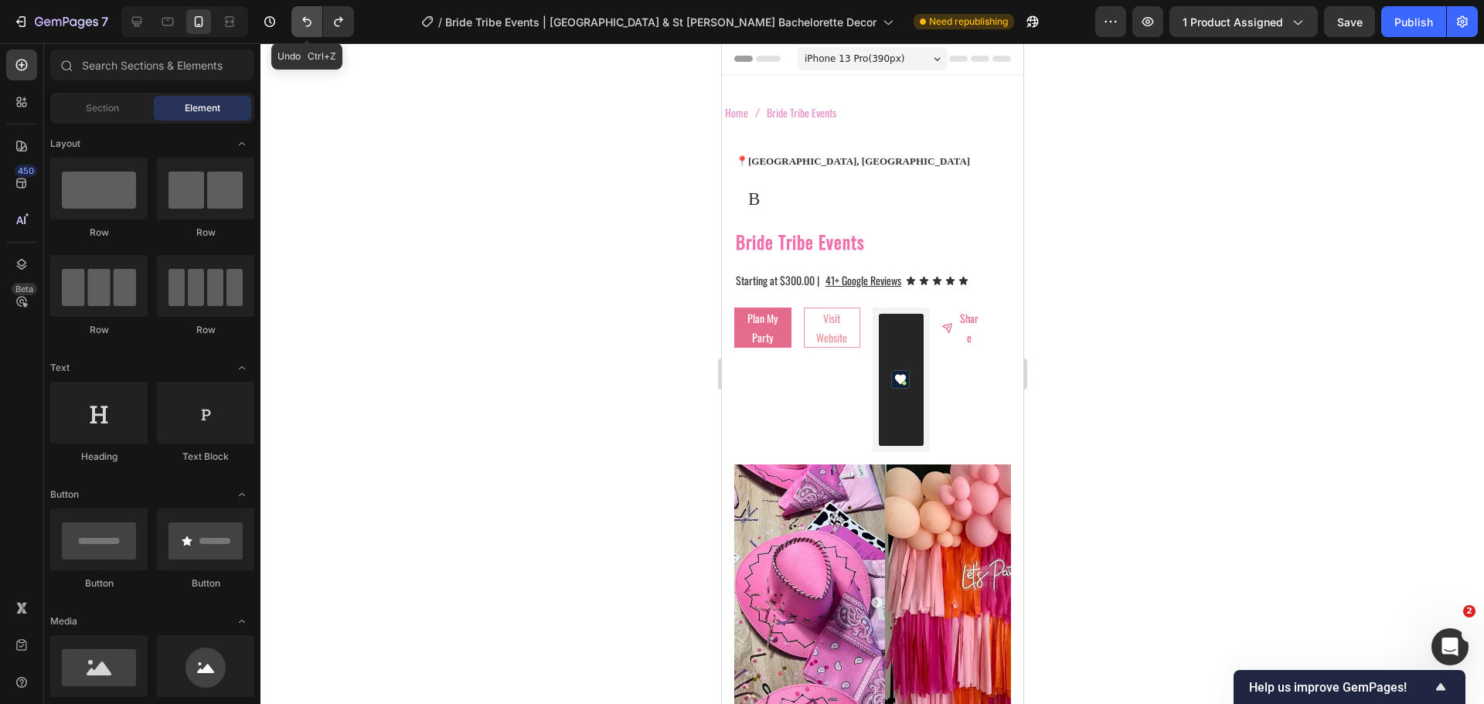
click at [304, 16] on icon "Undo/Redo" at bounding box center [306, 21] width 15 height 15
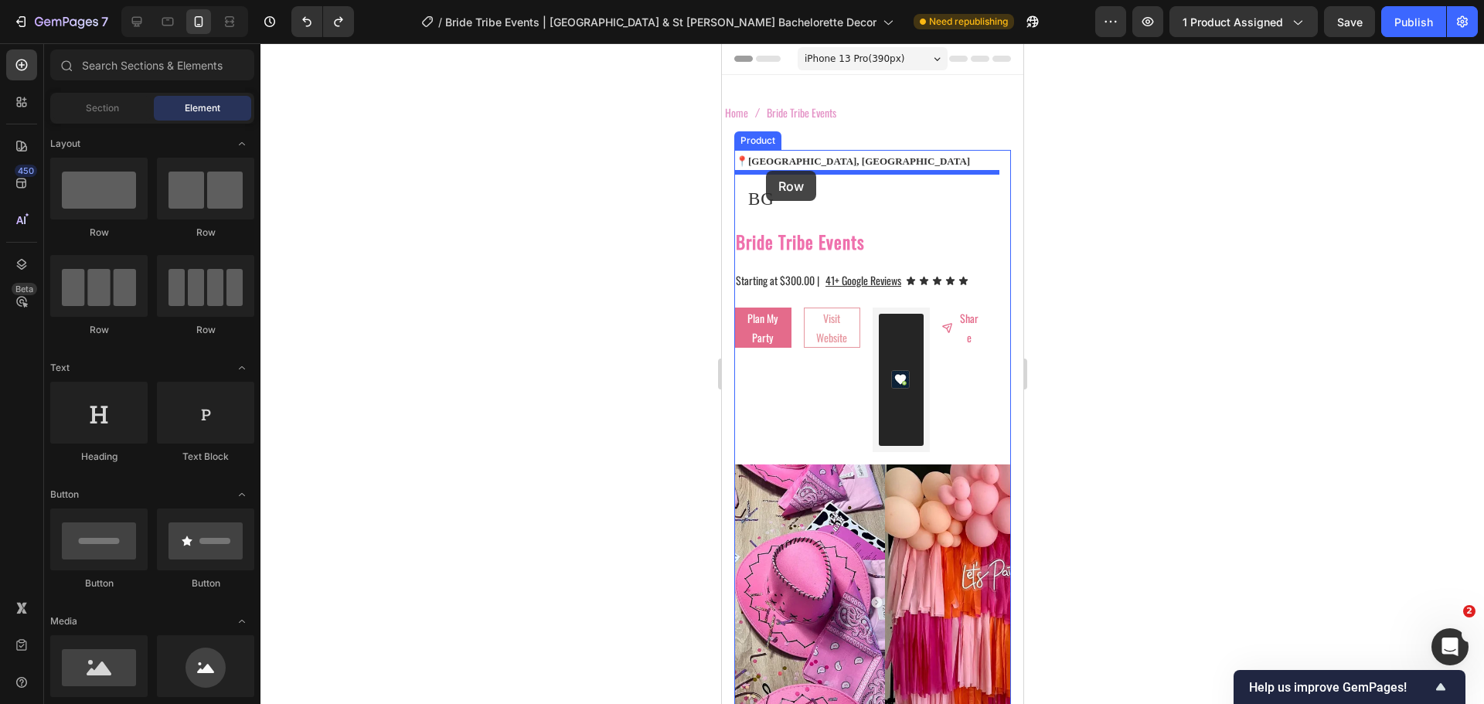
drag, startPoint x: 946, startPoint y: 249, endPoint x: 1317, endPoint y: 250, distance: 371.0
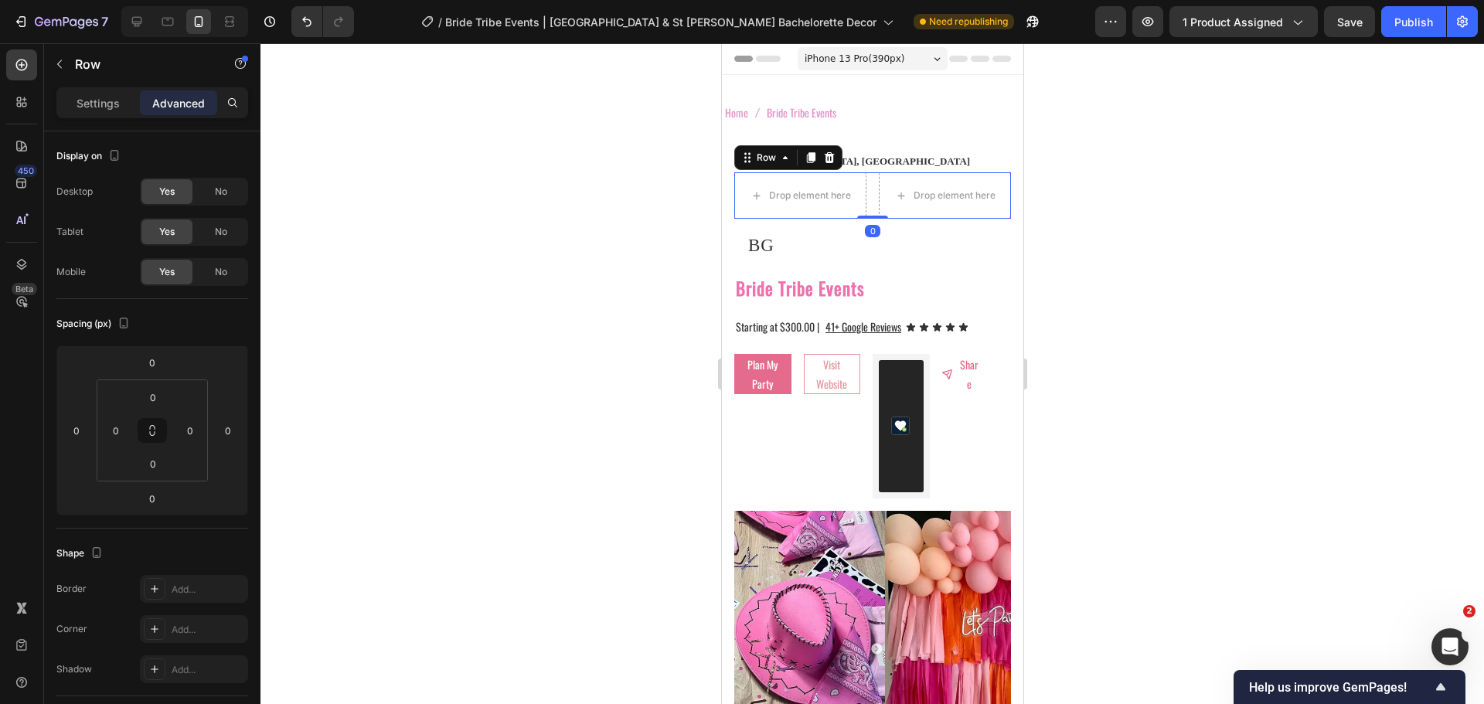
click at [591, 207] on div at bounding box center [873, 373] width 1224 height 661
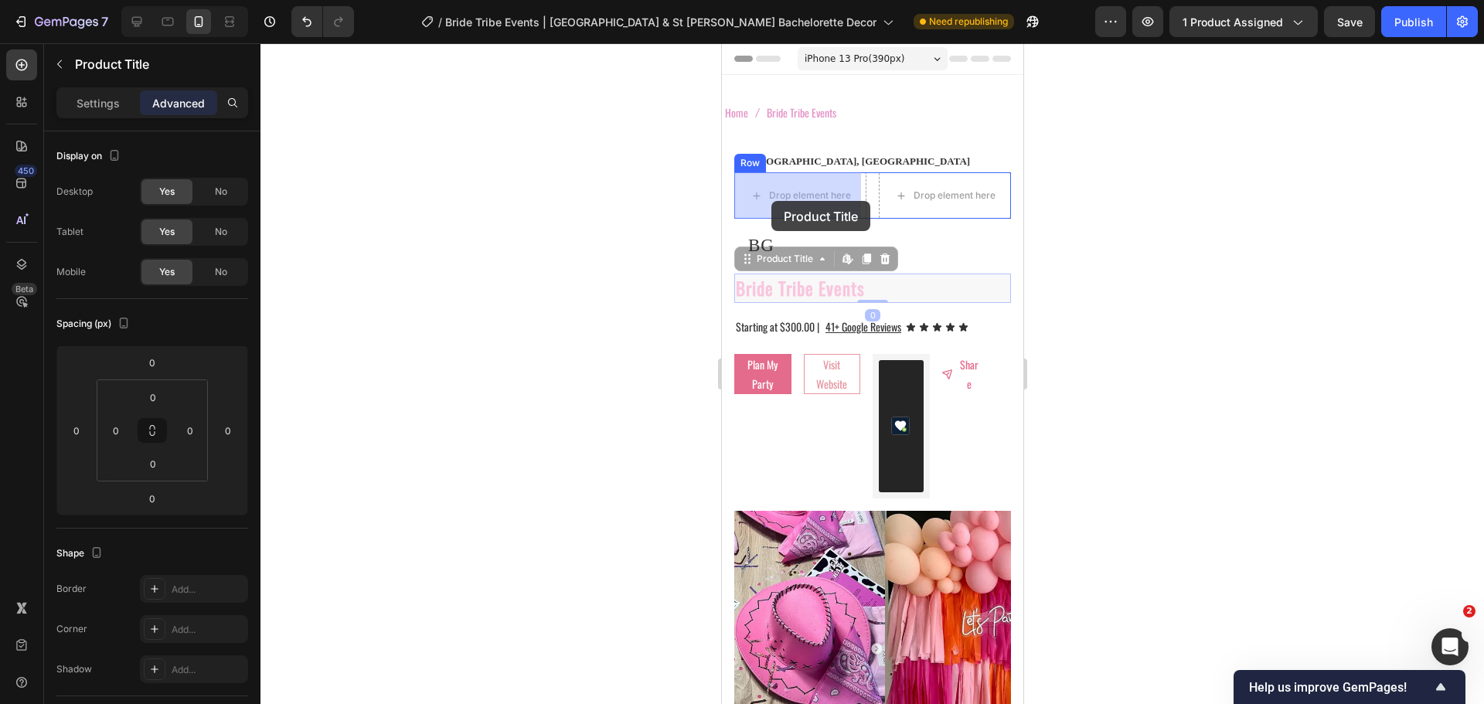
drag, startPoint x: 767, startPoint y: 255, endPoint x: 1384, endPoint y: 291, distance: 618.7
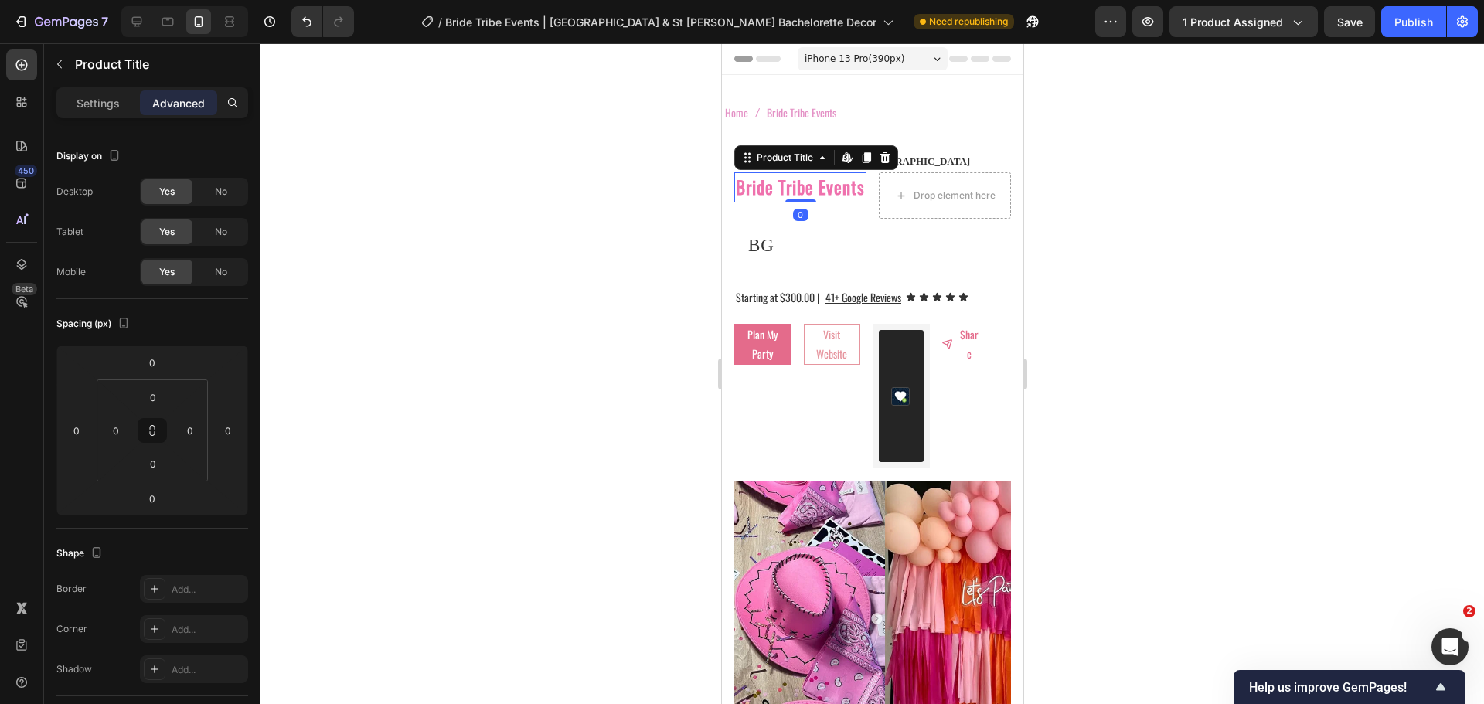
click at [604, 257] on div at bounding box center [873, 373] width 1224 height 661
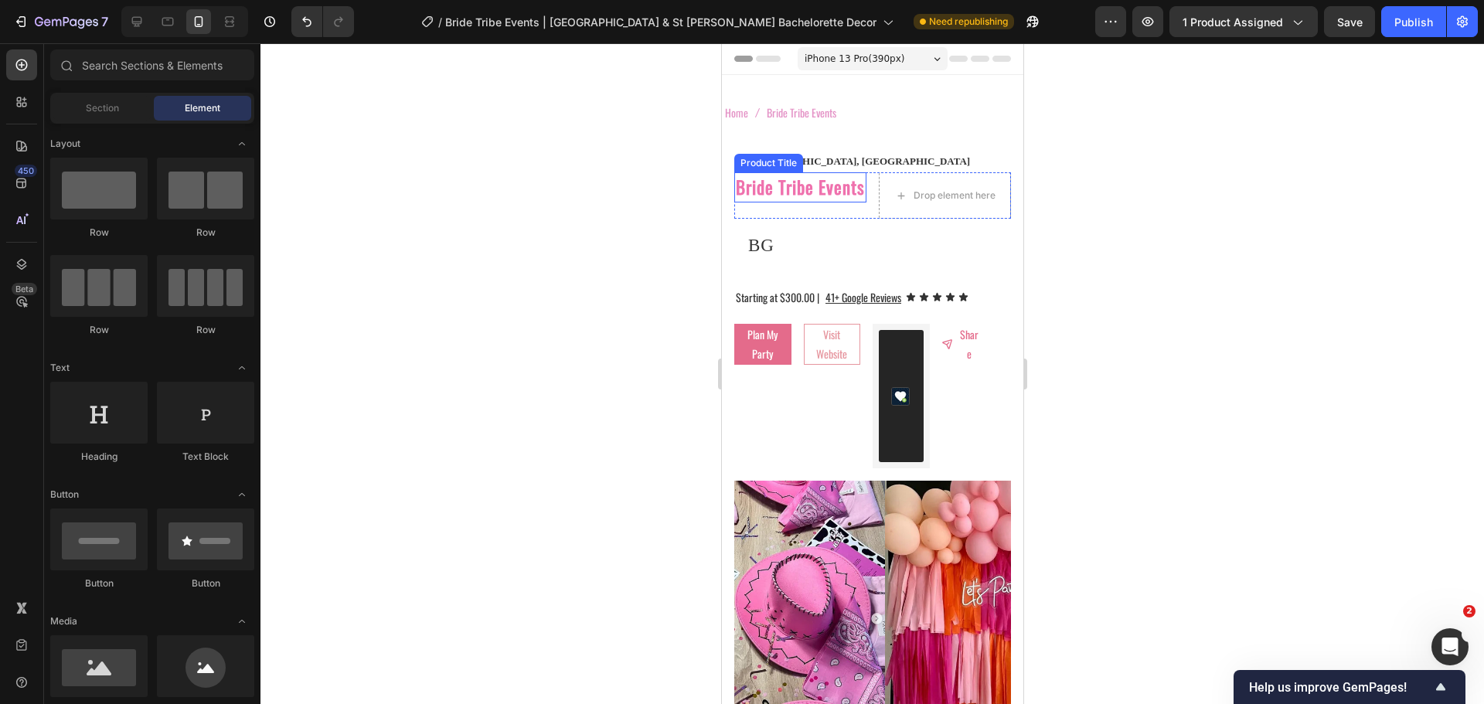
click at [738, 203] on h2 "Bride Tribe Events" at bounding box center [800, 187] width 132 height 30
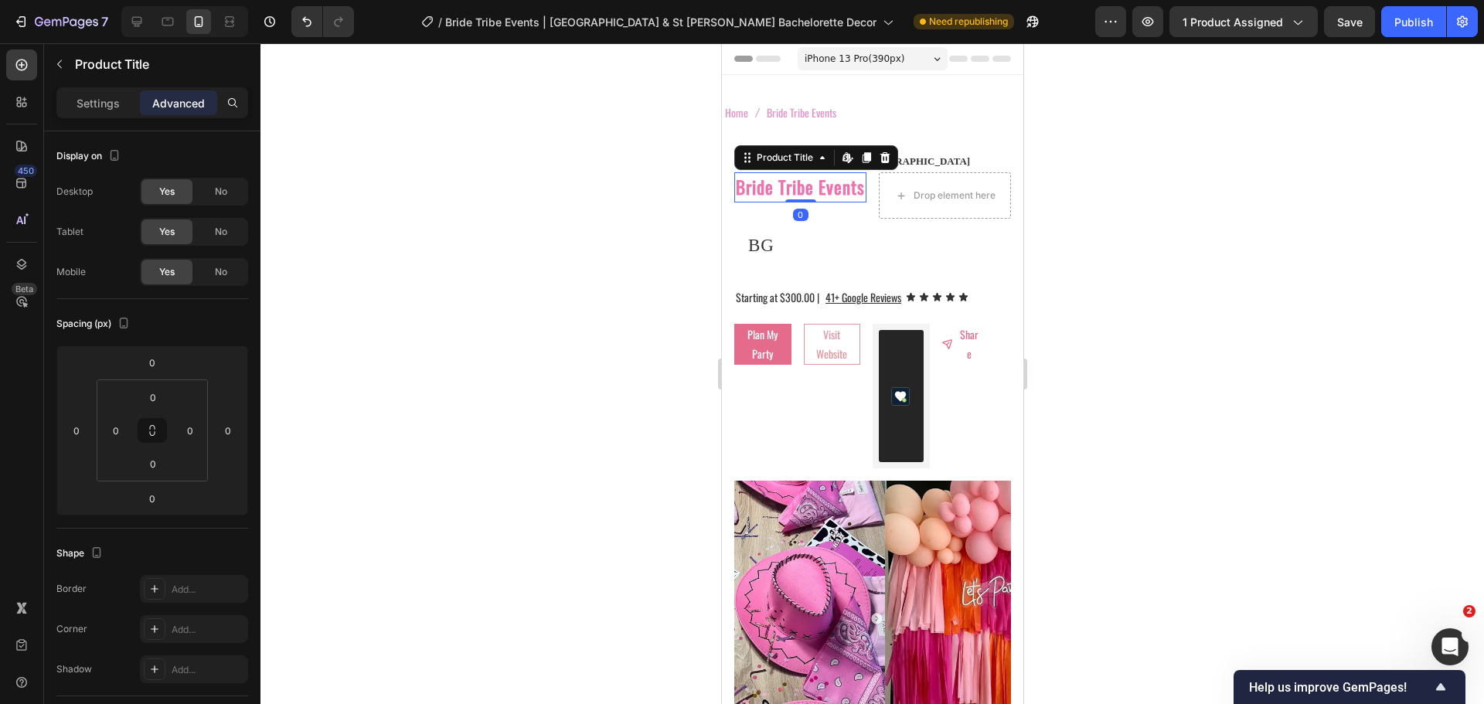
click at [734, 203] on h2 "Bride Tribe Events" at bounding box center [800, 187] width 132 height 30
click at [737, 203] on h2 "Bride Tribe Events" at bounding box center [800, 187] width 132 height 30
click at [619, 236] on div at bounding box center [873, 373] width 1224 height 661
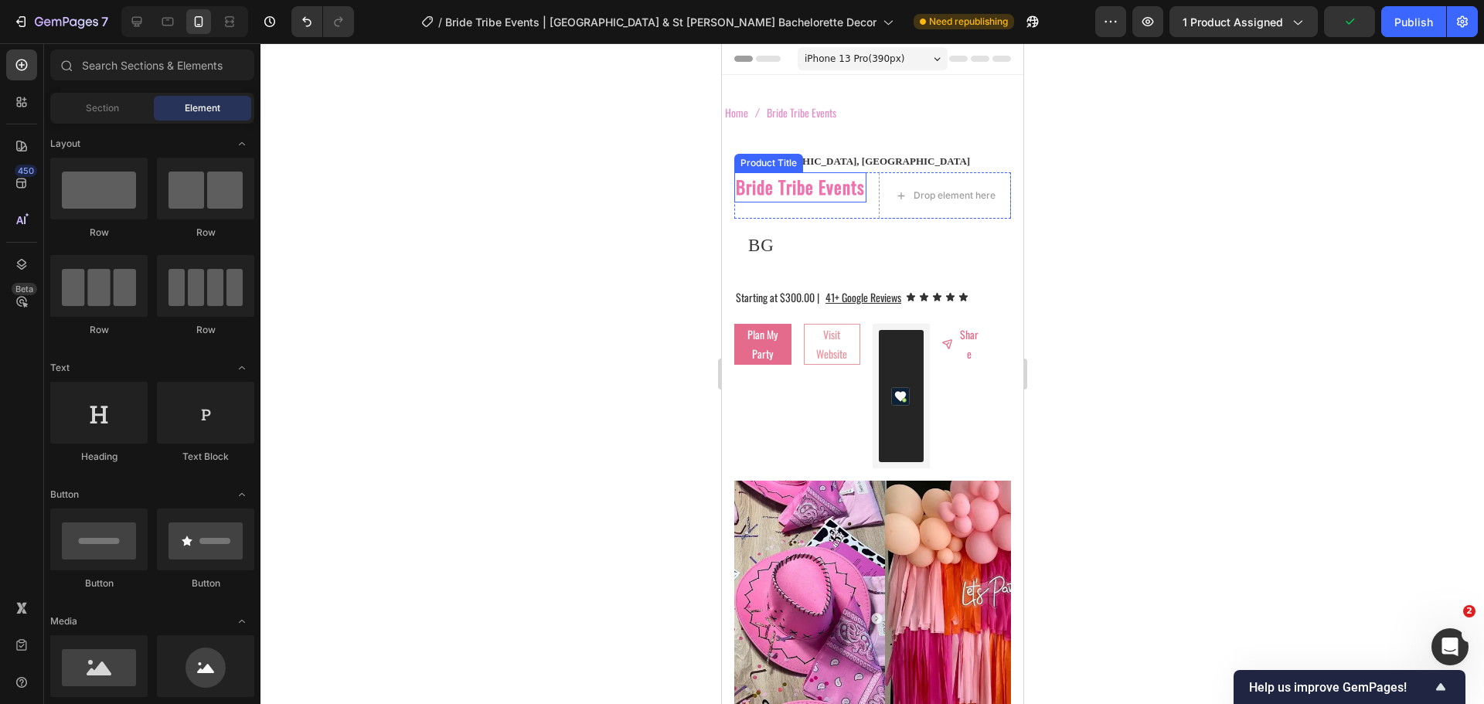
click at [816, 195] on h2 "Bride Tribe Events" at bounding box center [800, 187] width 132 height 30
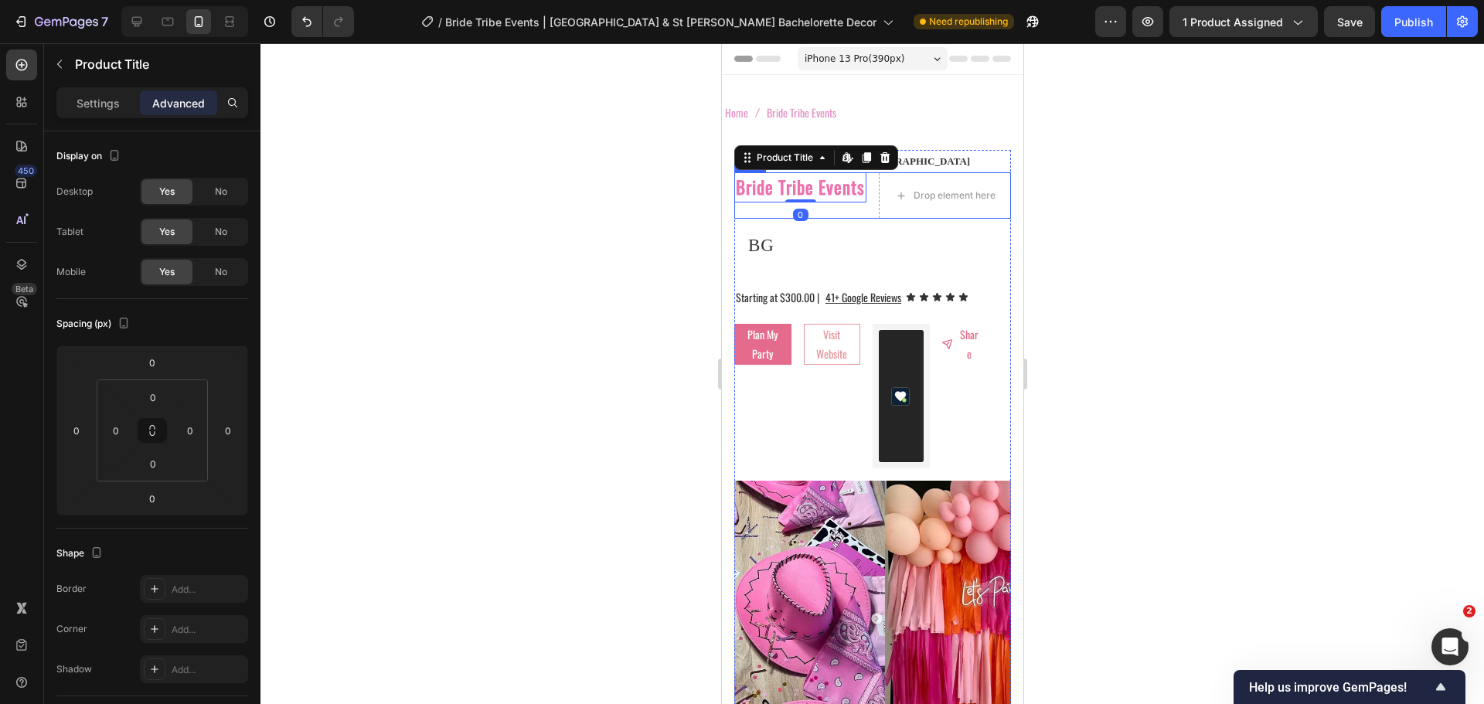
click at [869, 202] on div "Bride Tribe Events Product Title Edit content in Shopify 0 Drop element here Row" at bounding box center [872, 195] width 277 height 46
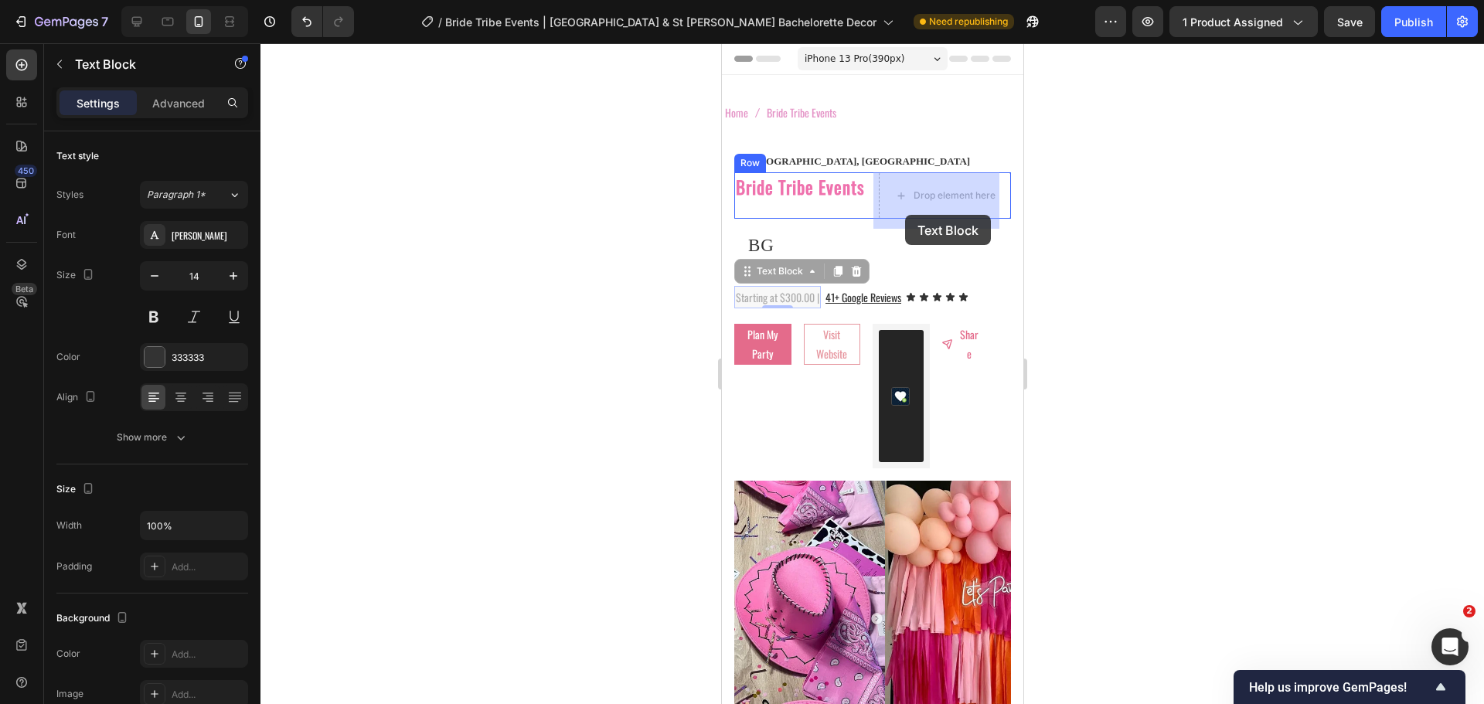
drag, startPoint x: 759, startPoint y: 290, endPoint x: 783, endPoint y: 264, distance: 35.0
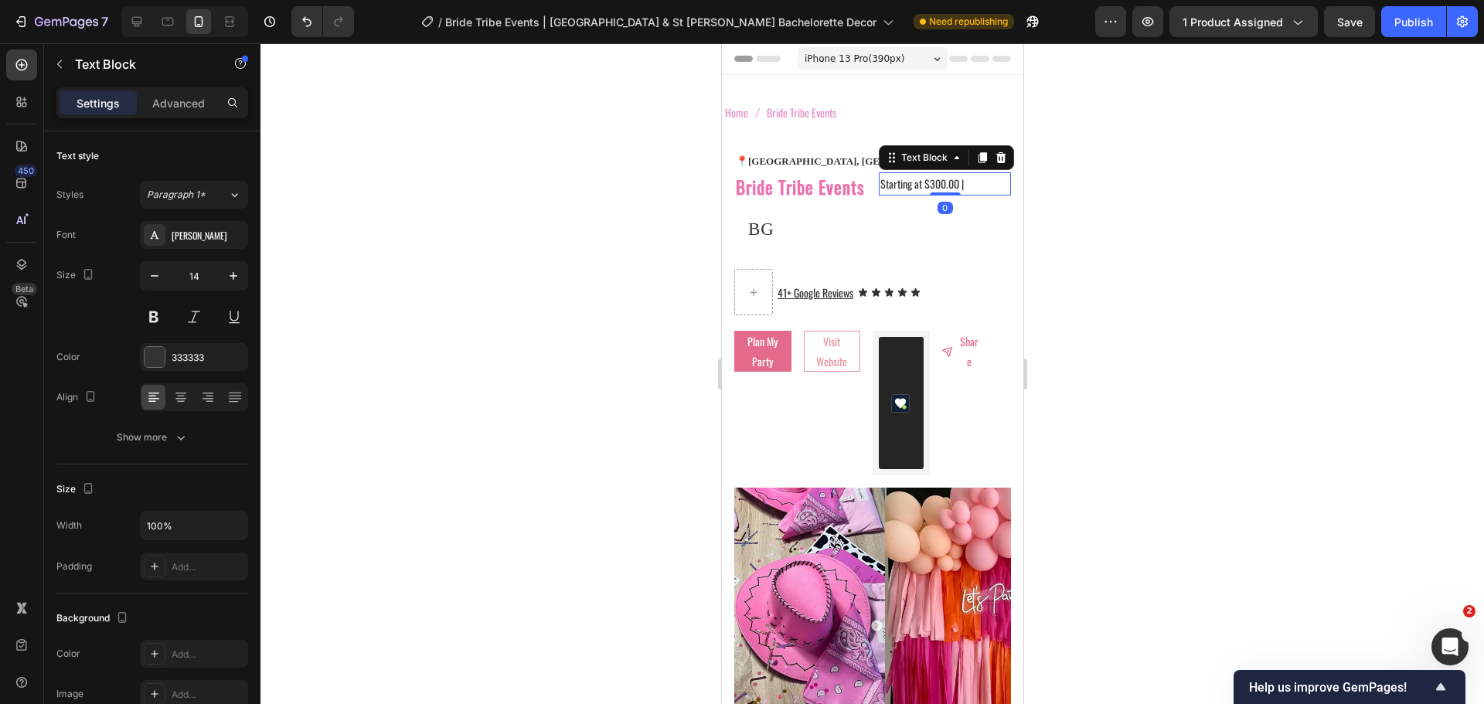
click at [880, 185] on span "Starting at $300.00 |" at bounding box center [921, 183] width 83 height 16
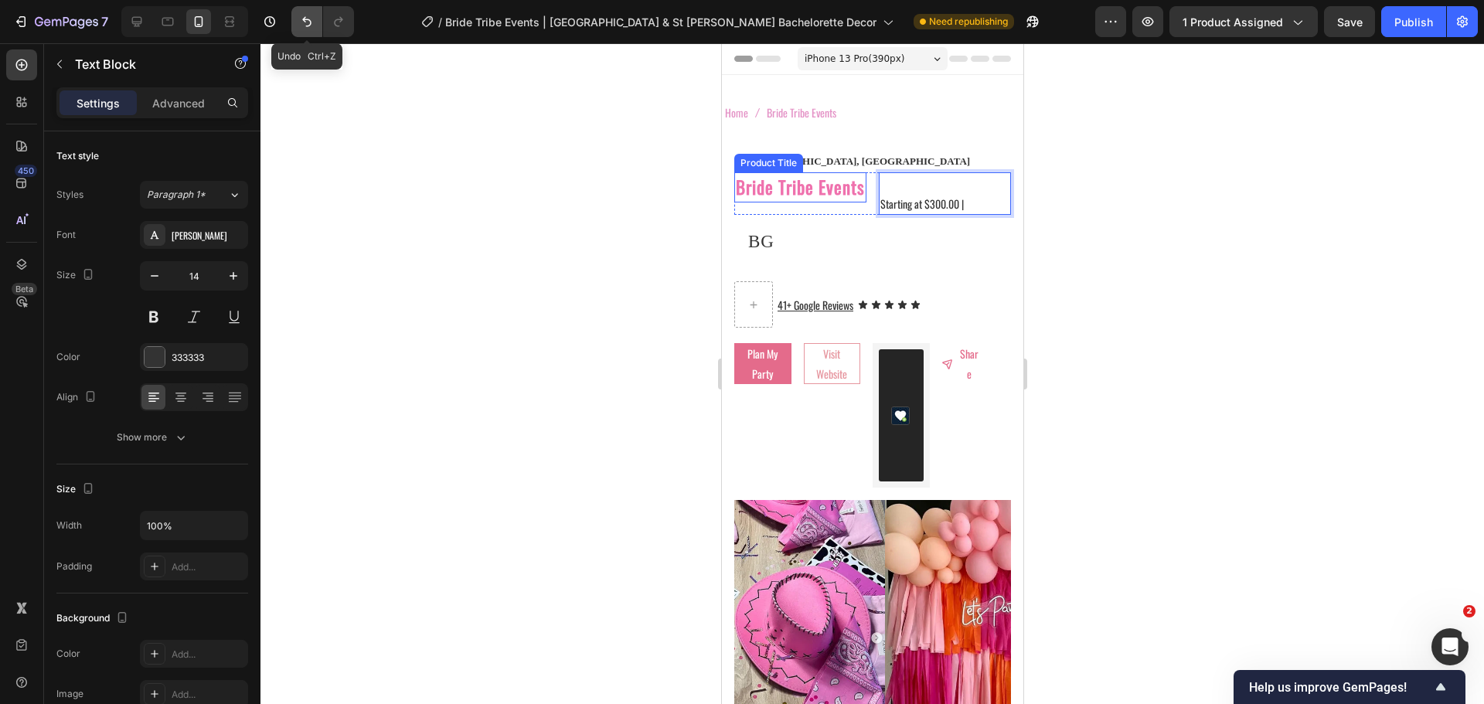
click at [306, 22] on icon "Undo/Redo" at bounding box center [306, 21] width 15 height 15
click at [305, 22] on icon "Undo/Redo" at bounding box center [306, 22] width 9 height 10
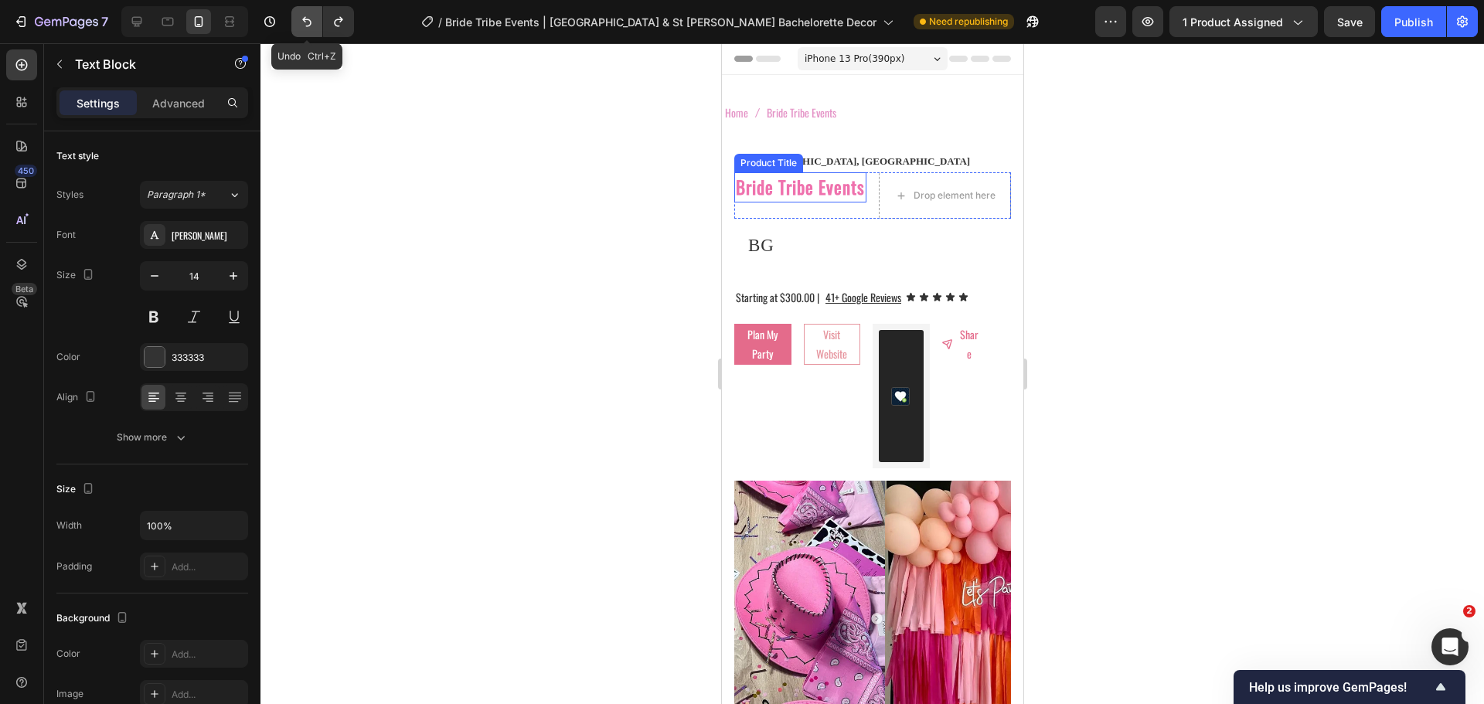
click at [300, 22] on icon "Undo/Redo" at bounding box center [306, 21] width 15 height 15
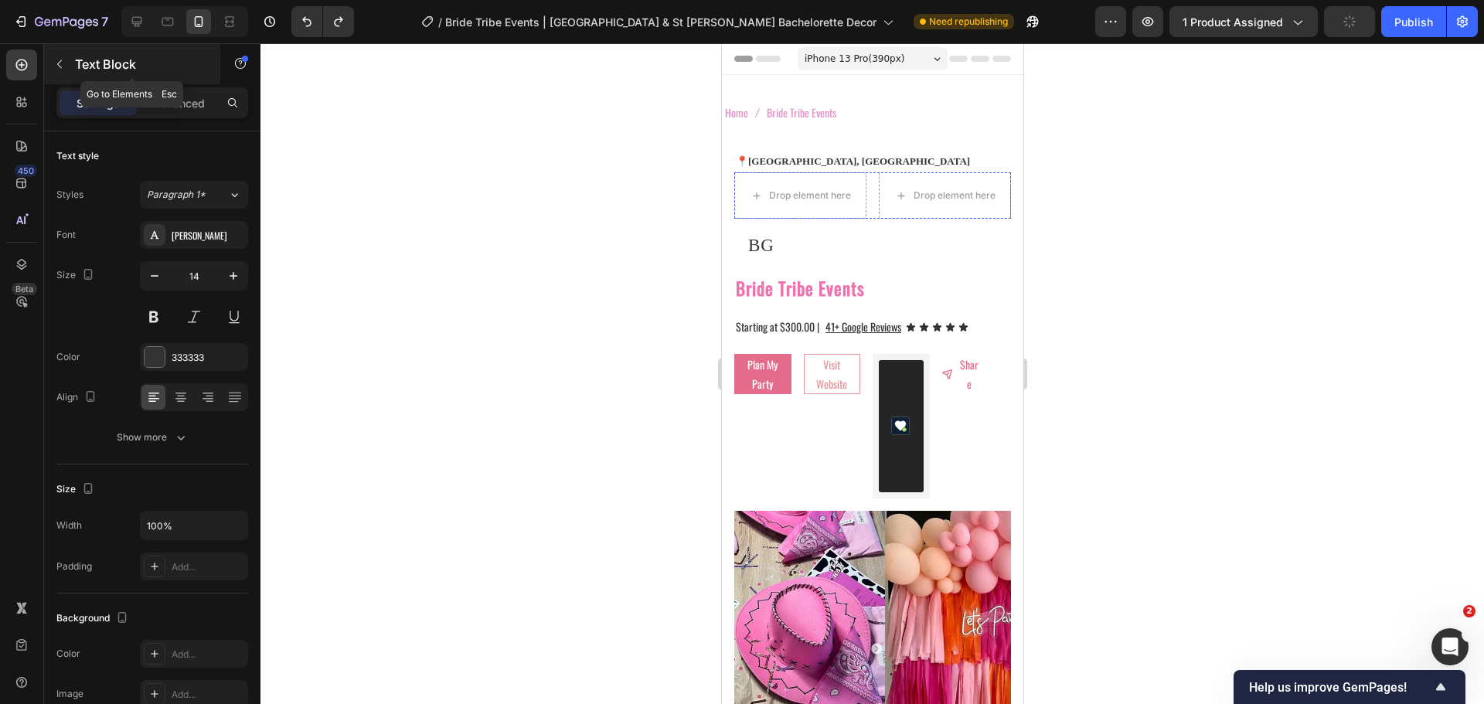
click at [69, 73] on button "button" at bounding box center [59, 64] width 25 height 25
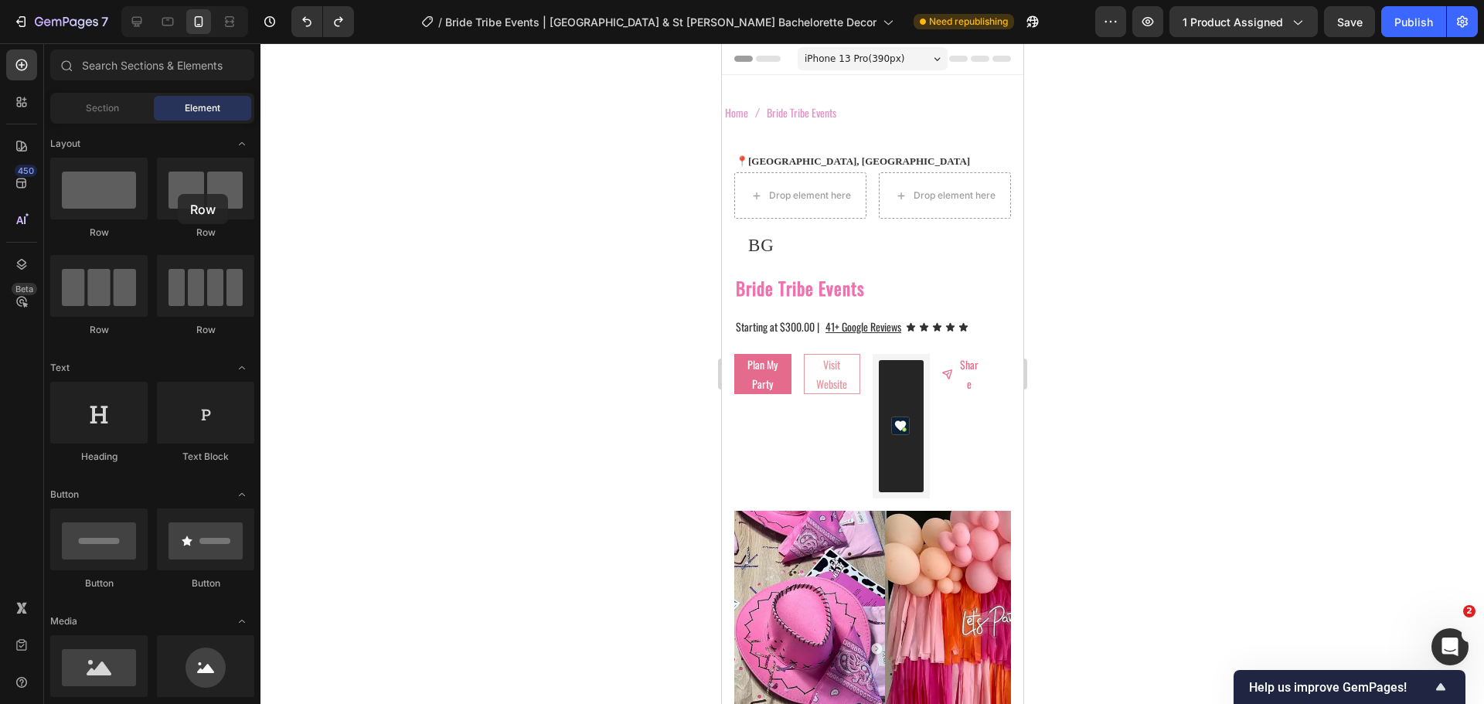
drag, startPoint x: 106, startPoint y: 219, endPoint x: 388, endPoint y: 190, distance: 283.6
click at [125, 191] on div at bounding box center [98, 189] width 97 height 62
click at [806, 158] on p "📍 Tampa, FL" at bounding box center [872, 161] width 274 height 19
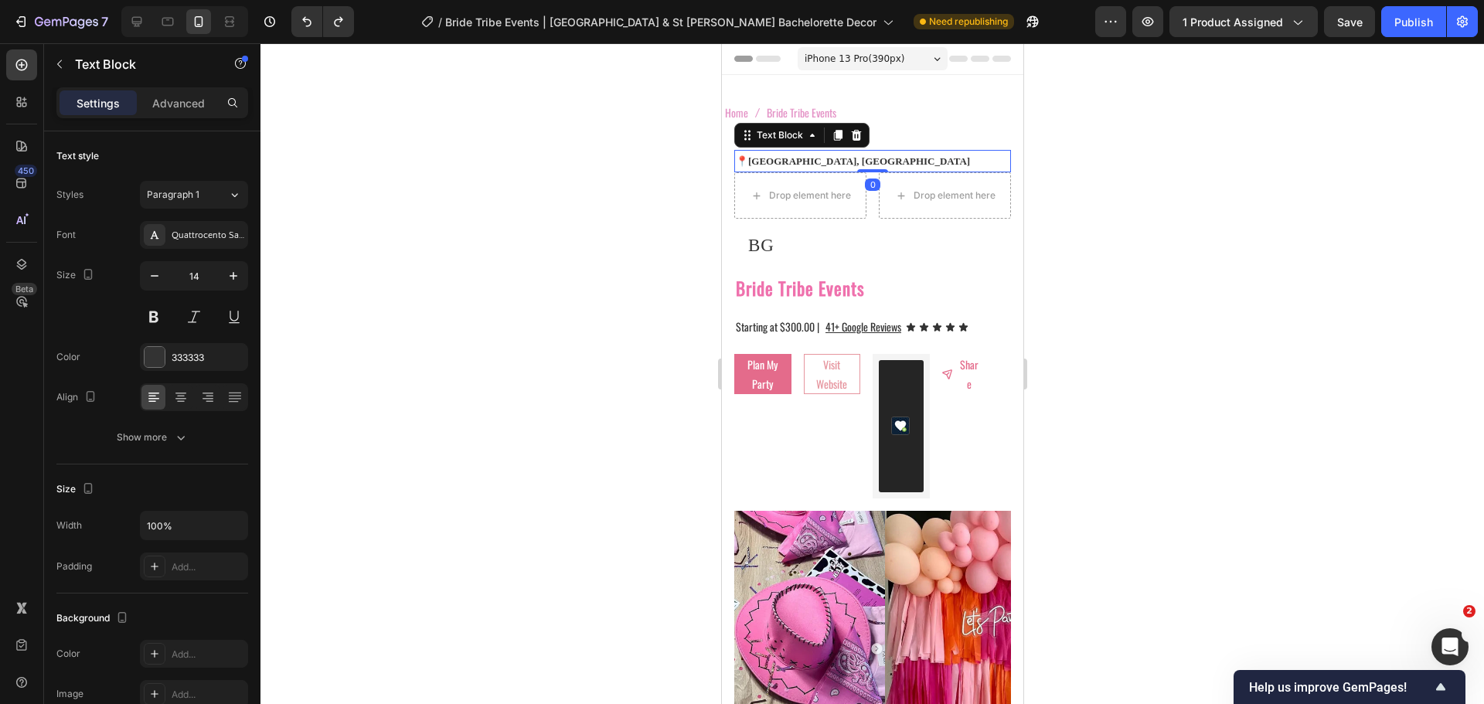
click at [803, 162] on p "📍 Tampa, FL" at bounding box center [872, 161] width 274 height 19
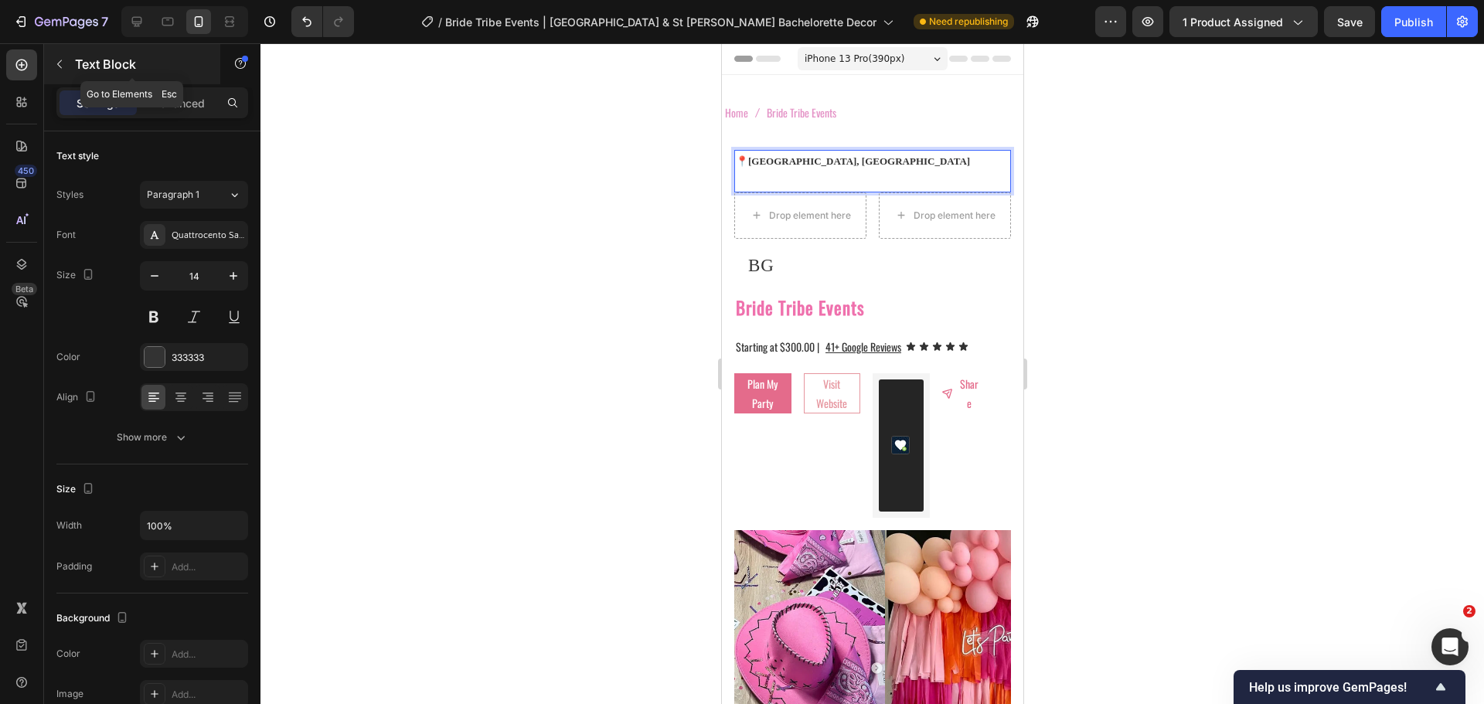
click at [62, 62] on icon "button" at bounding box center [59, 64] width 12 height 12
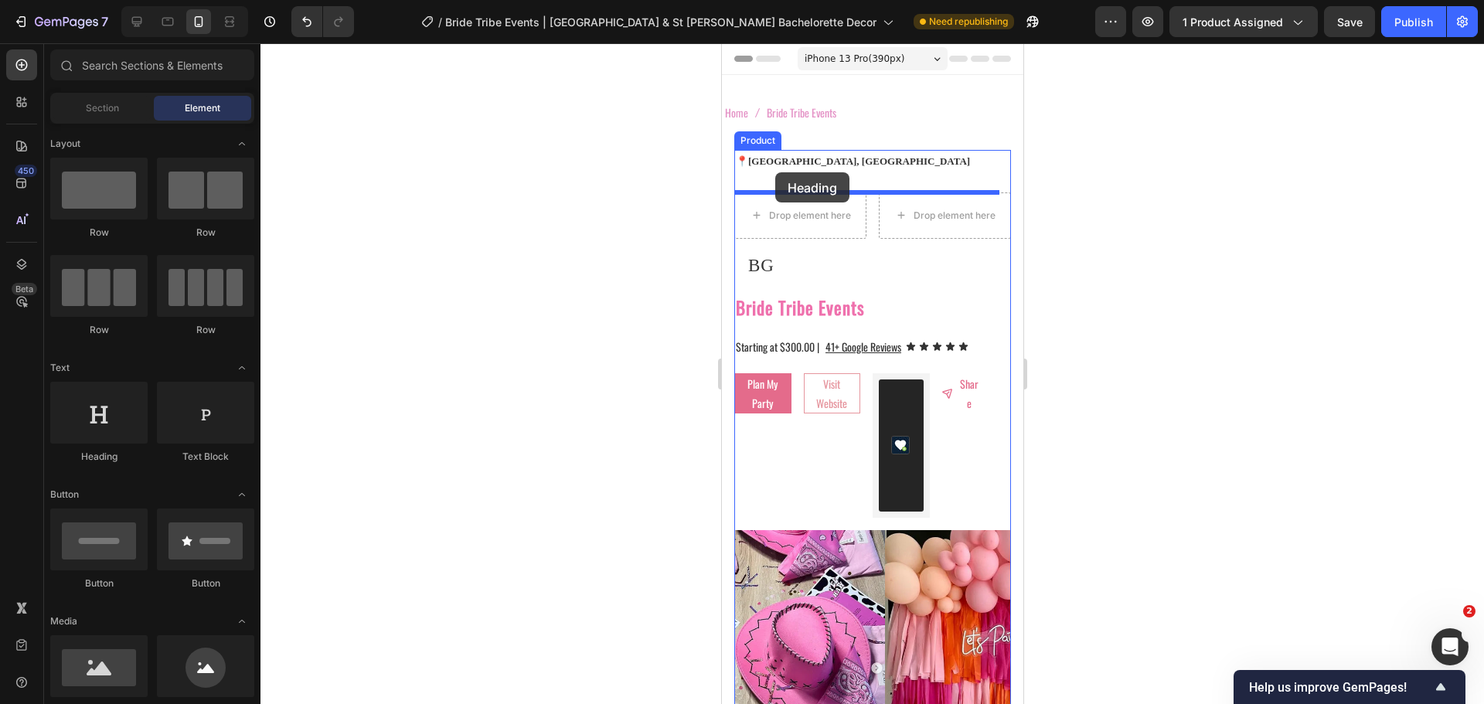
drag, startPoint x: 833, startPoint y: 459, endPoint x: 1340, endPoint y: 290, distance: 534.6
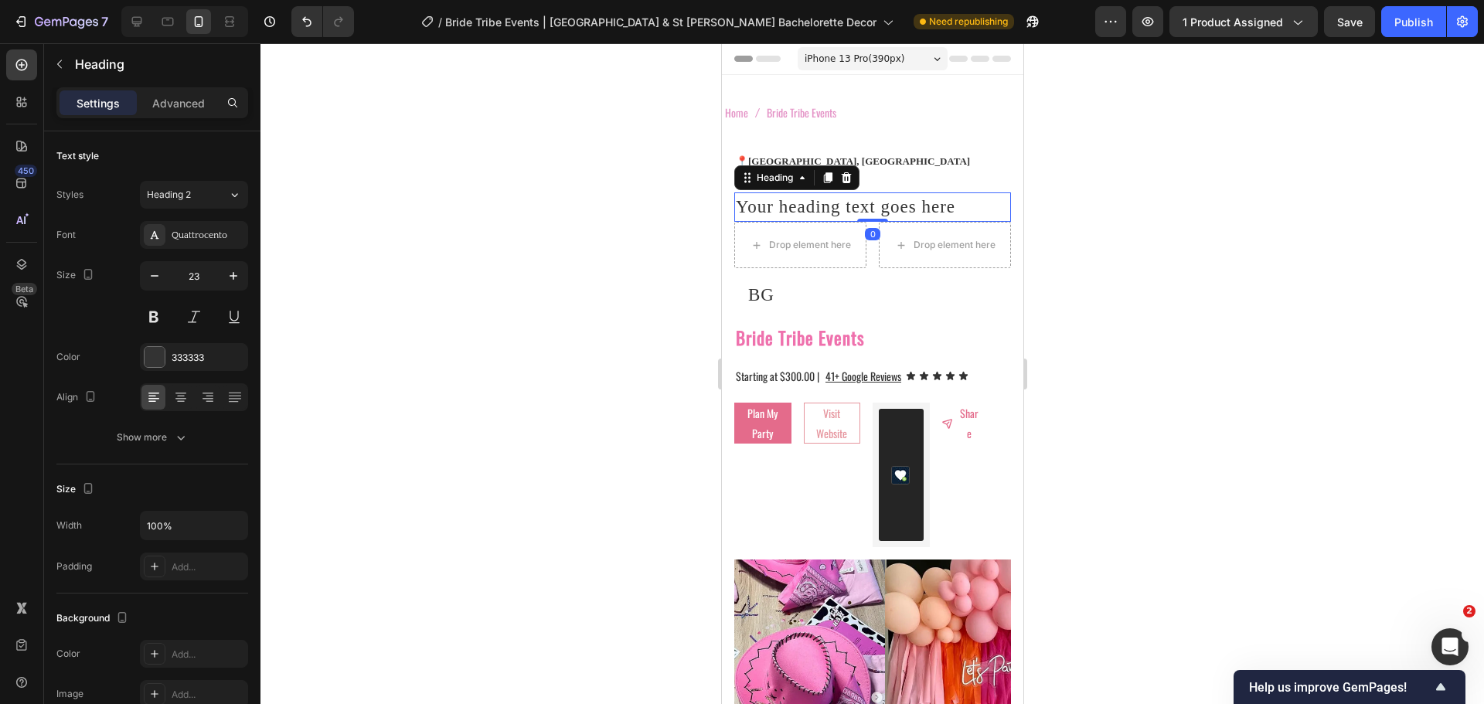
click at [588, 261] on div at bounding box center [873, 373] width 1224 height 661
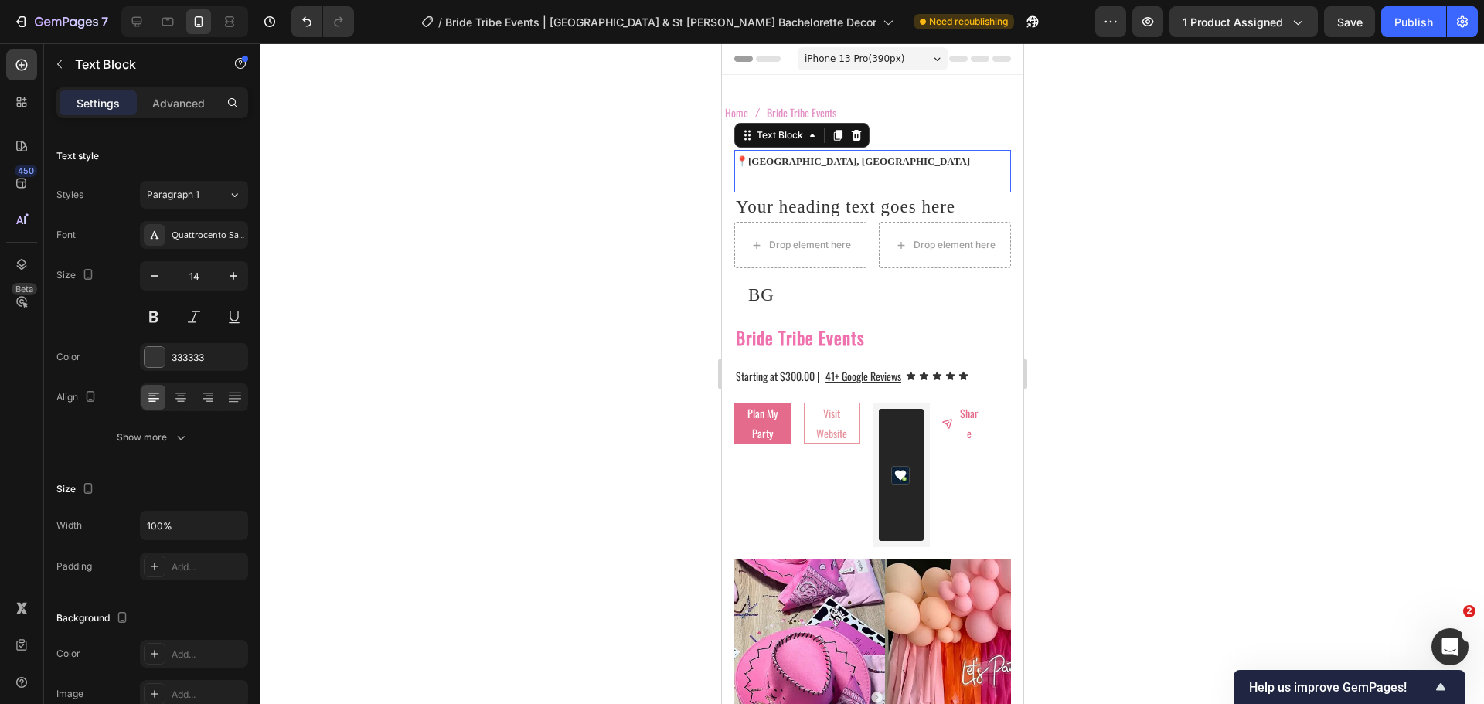
click at [800, 175] on p "Rich Text Editor. Editing area: main" at bounding box center [872, 180] width 274 height 19
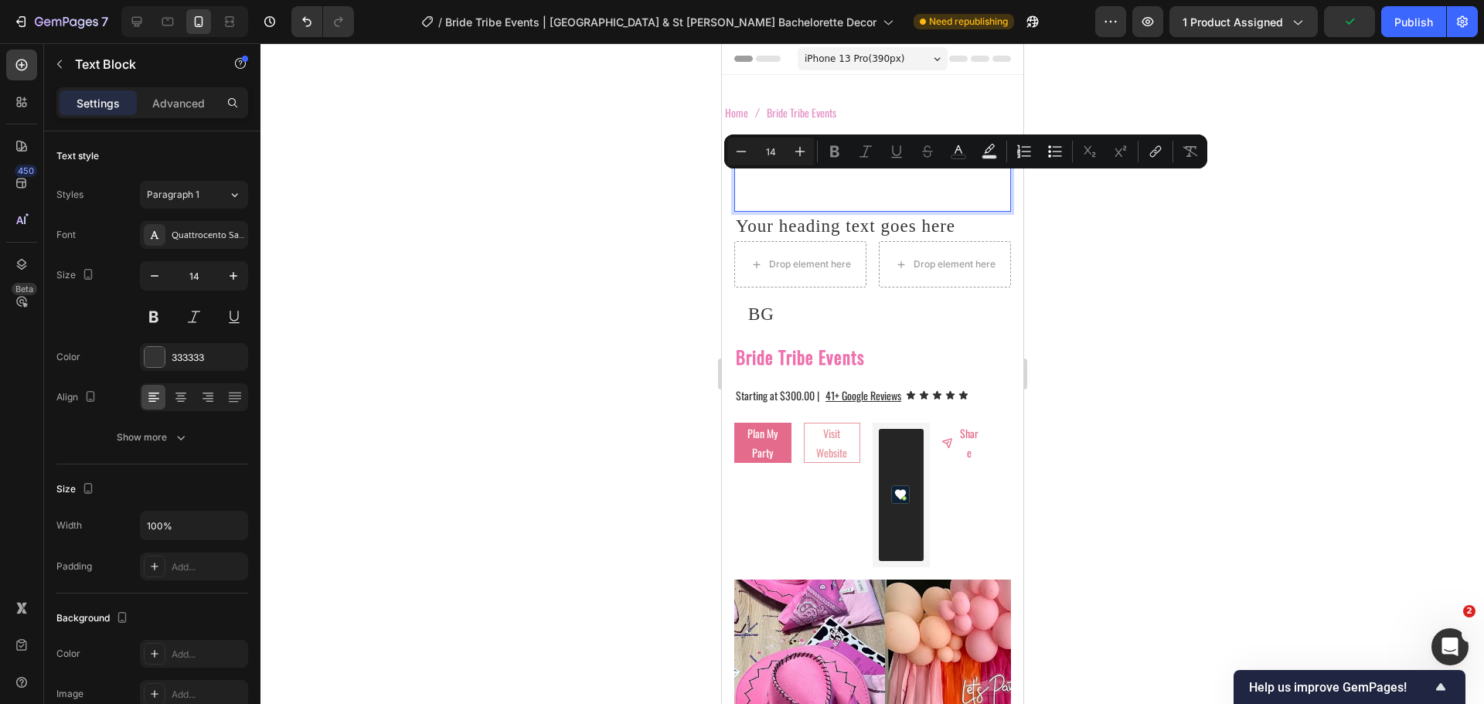
click at [769, 181] on p "Rich Text Editor. Editing area: main" at bounding box center [872, 190] width 274 height 39
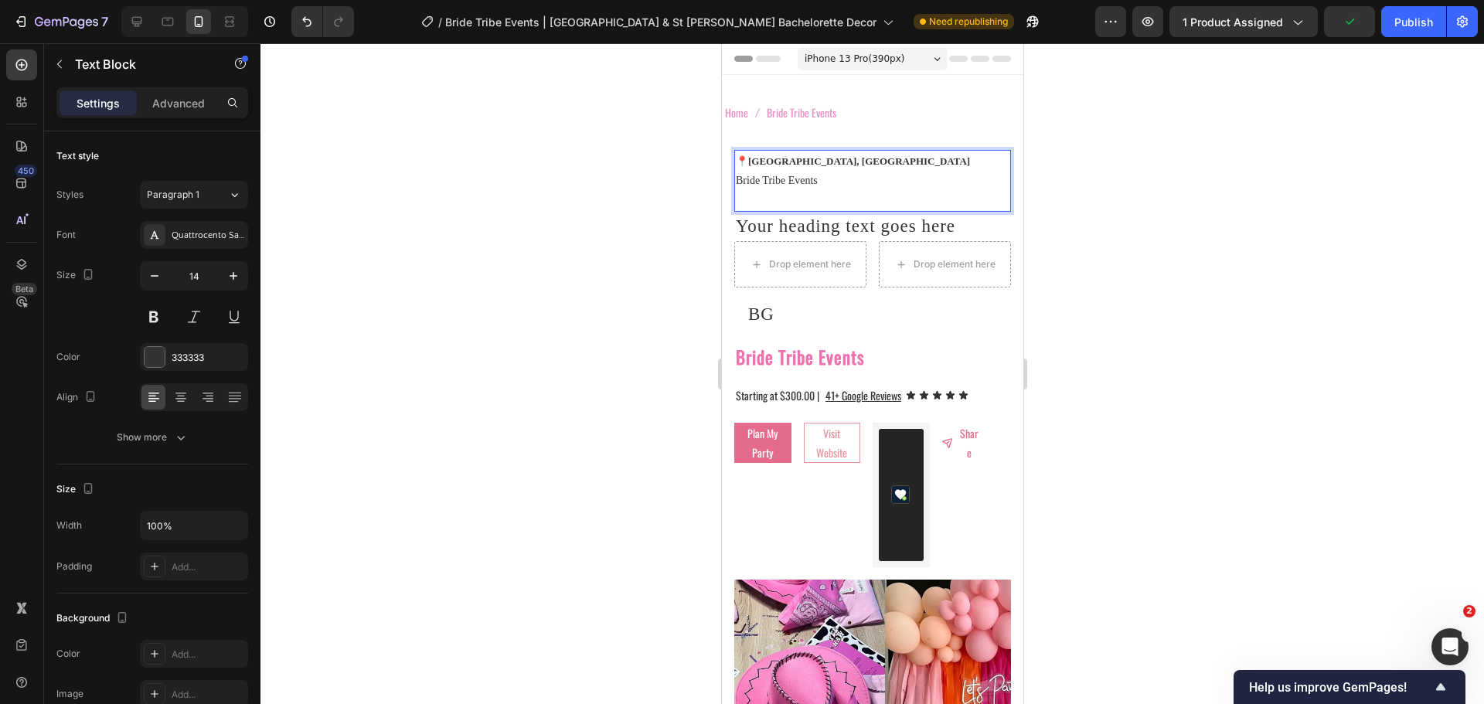
click at [799, 181] on p "⁠⁠⁠⁠⁠⁠⁠Bride Tribe Events" at bounding box center [872, 190] width 274 height 39
click at [799, 181] on p "Bride Tribe Events" at bounding box center [872, 190] width 274 height 39
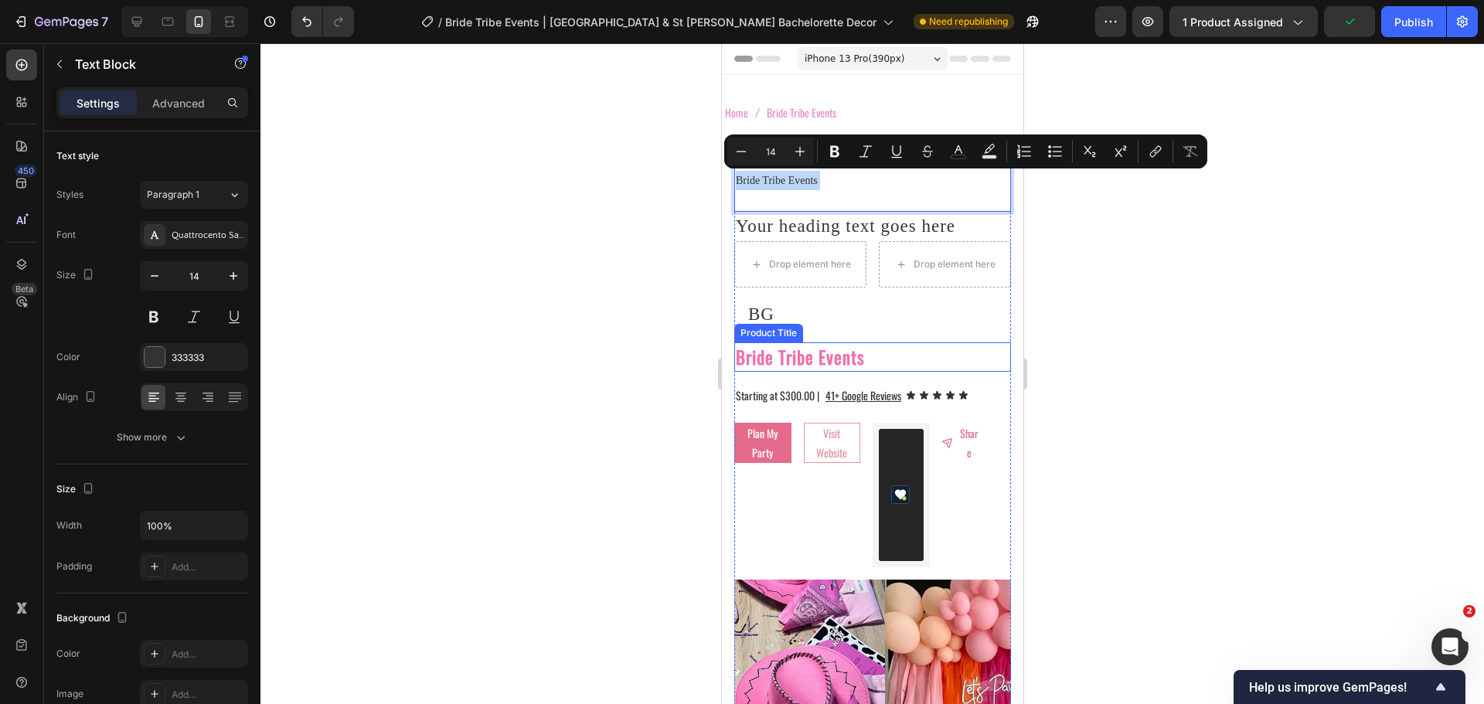
click at [819, 359] on h2 "Bride Tribe Events" at bounding box center [872, 357] width 277 height 30
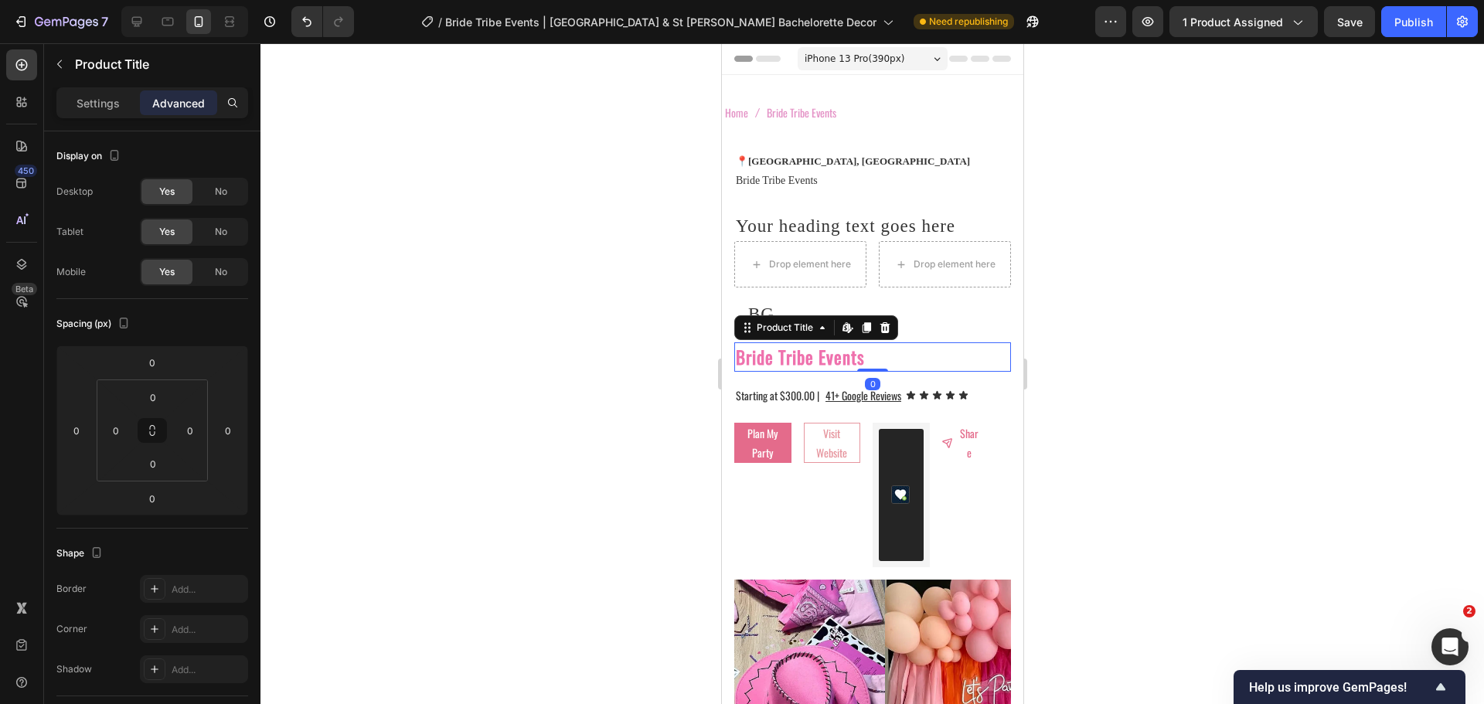
click at [819, 359] on h2 "Bride Tribe Events" at bounding box center [872, 357] width 277 height 30
click at [106, 104] on p "Settings" at bounding box center [98, 103] width 43 height 16
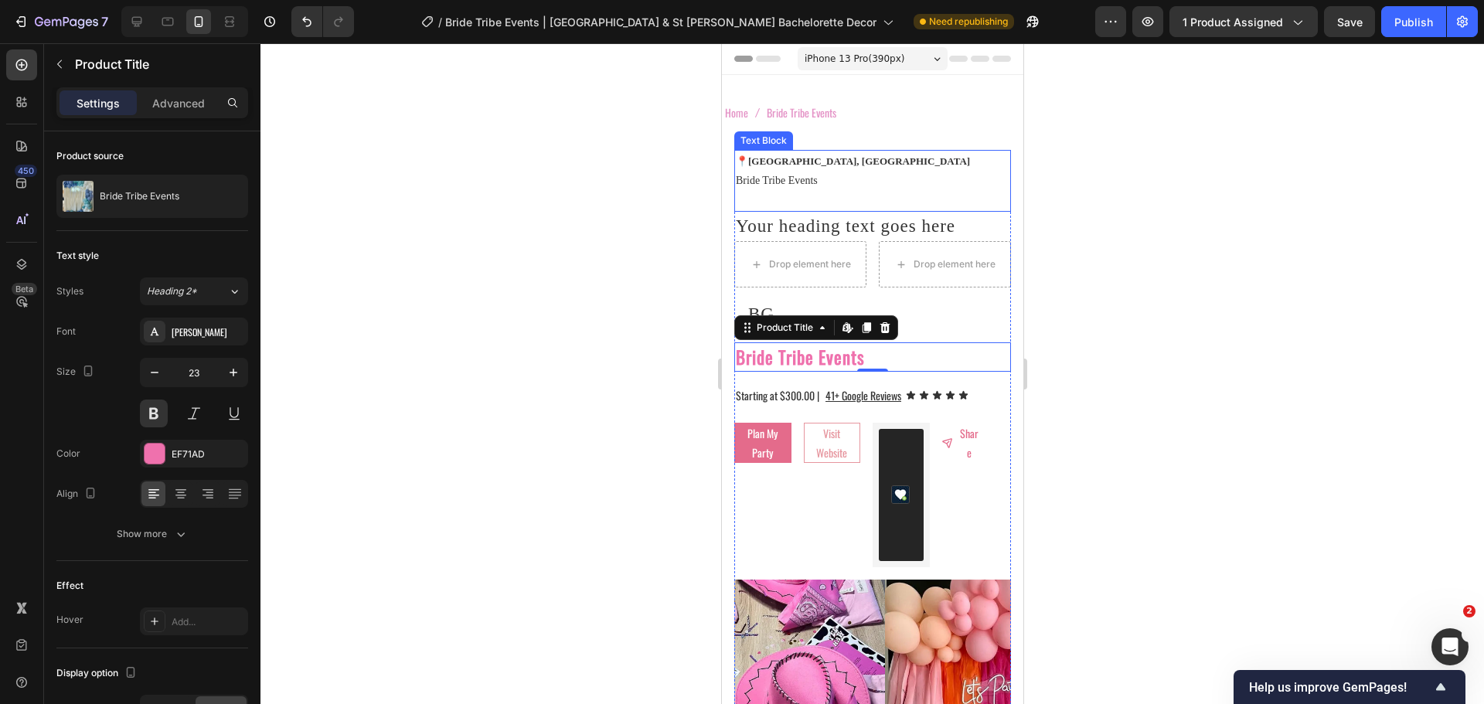
click at [780, 181] on p "Bride Tribe Events" at bounding box center [872, 190] width 274 height 39
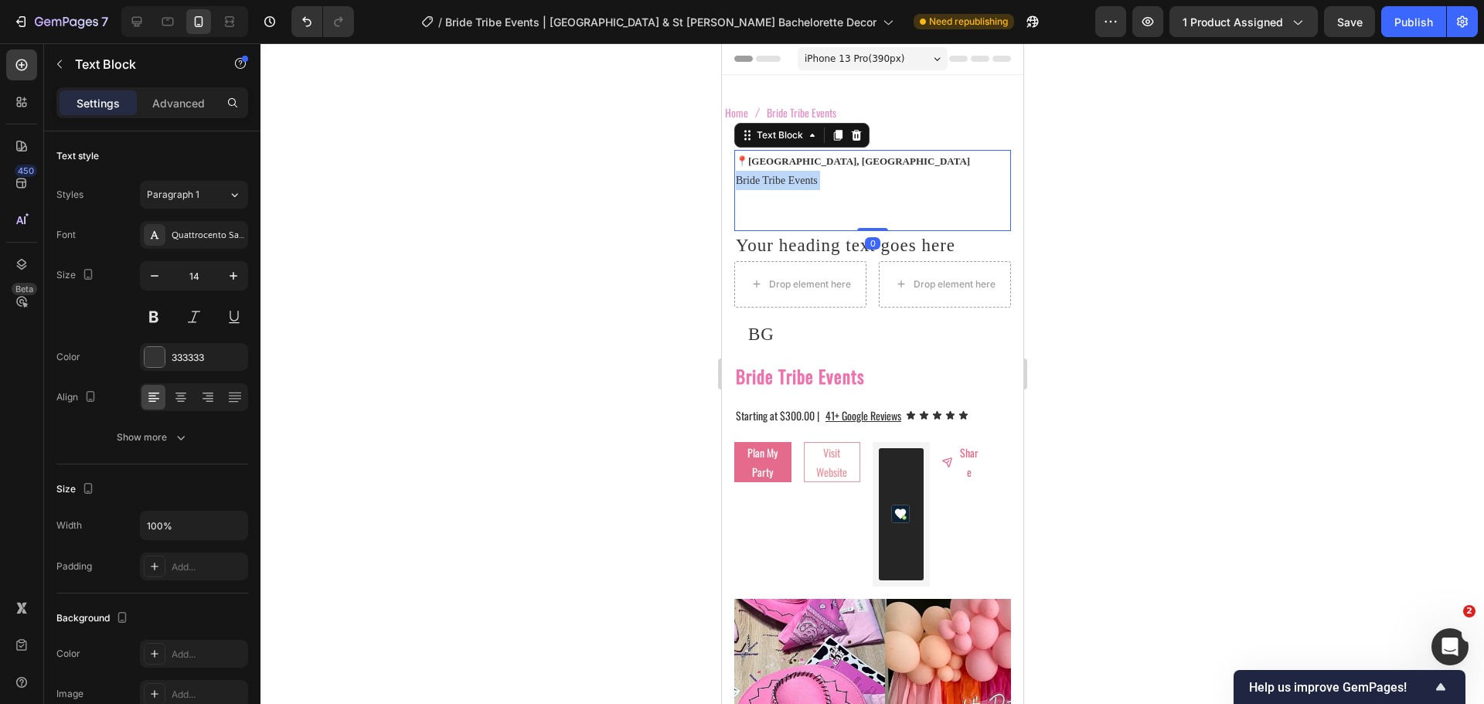
click at [780, 181] on p "Bride Tribe Events" at bounding box center [872, 200] width 274 height 59
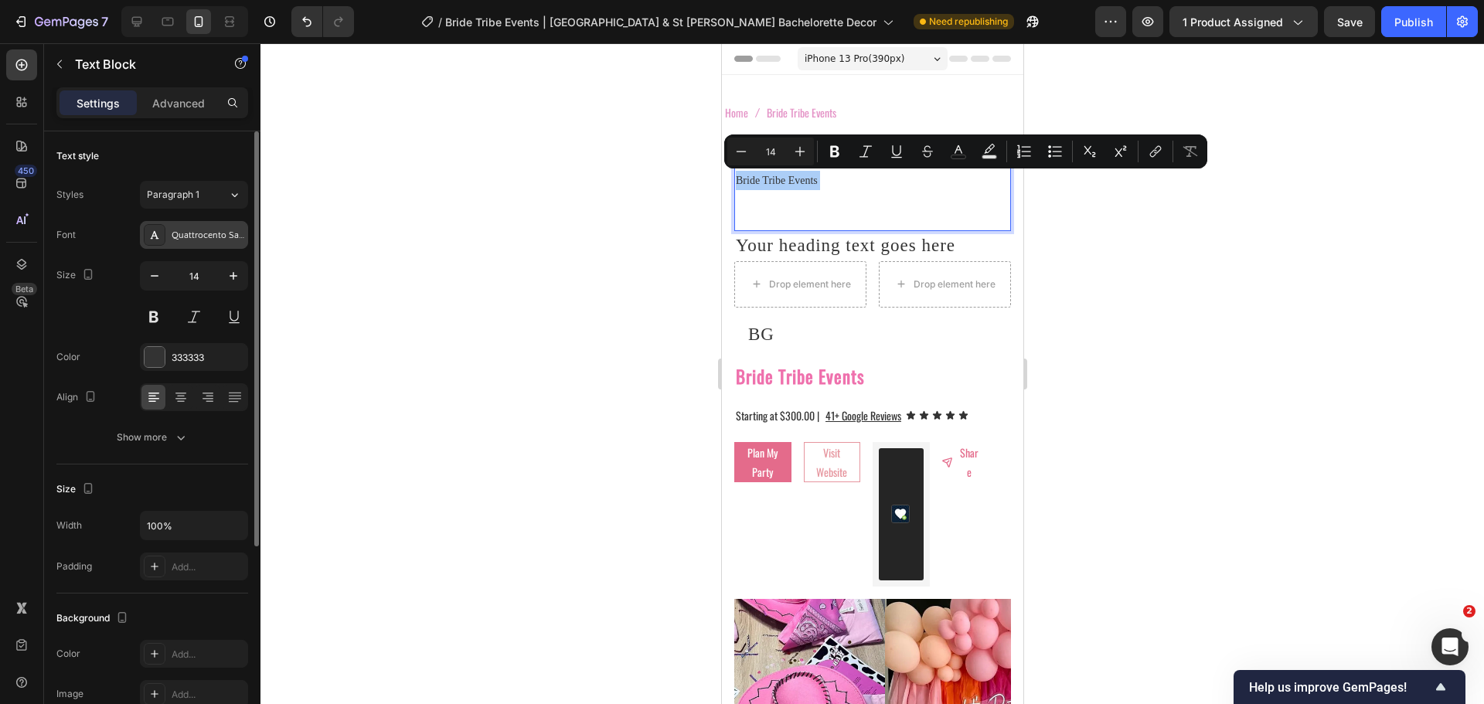
click at [199, 232] on div "Quattrocento Sans" at bounding box center [208, 236] width 73 height 14
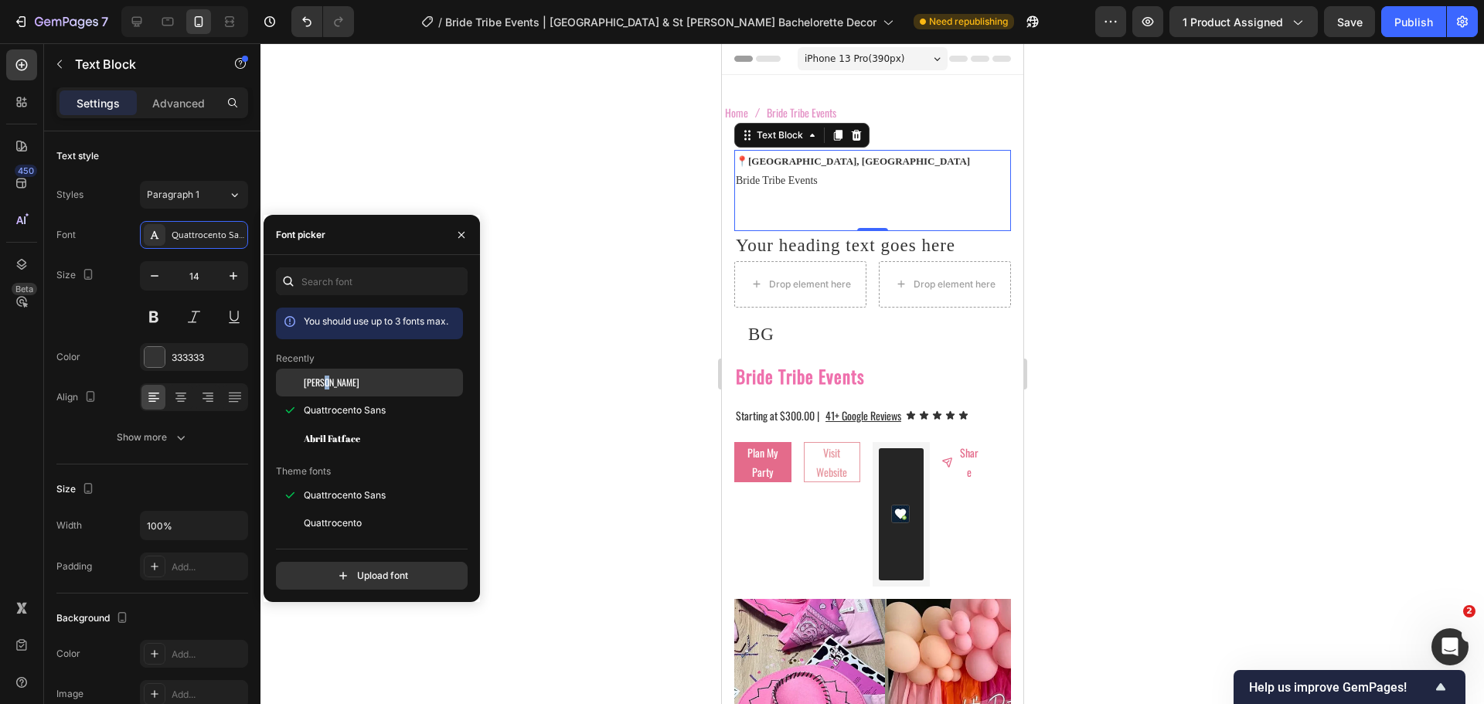
click at [326, 376] on span "[PERSON_NAME]" at bounding box center [332, 383] width 56 height 14
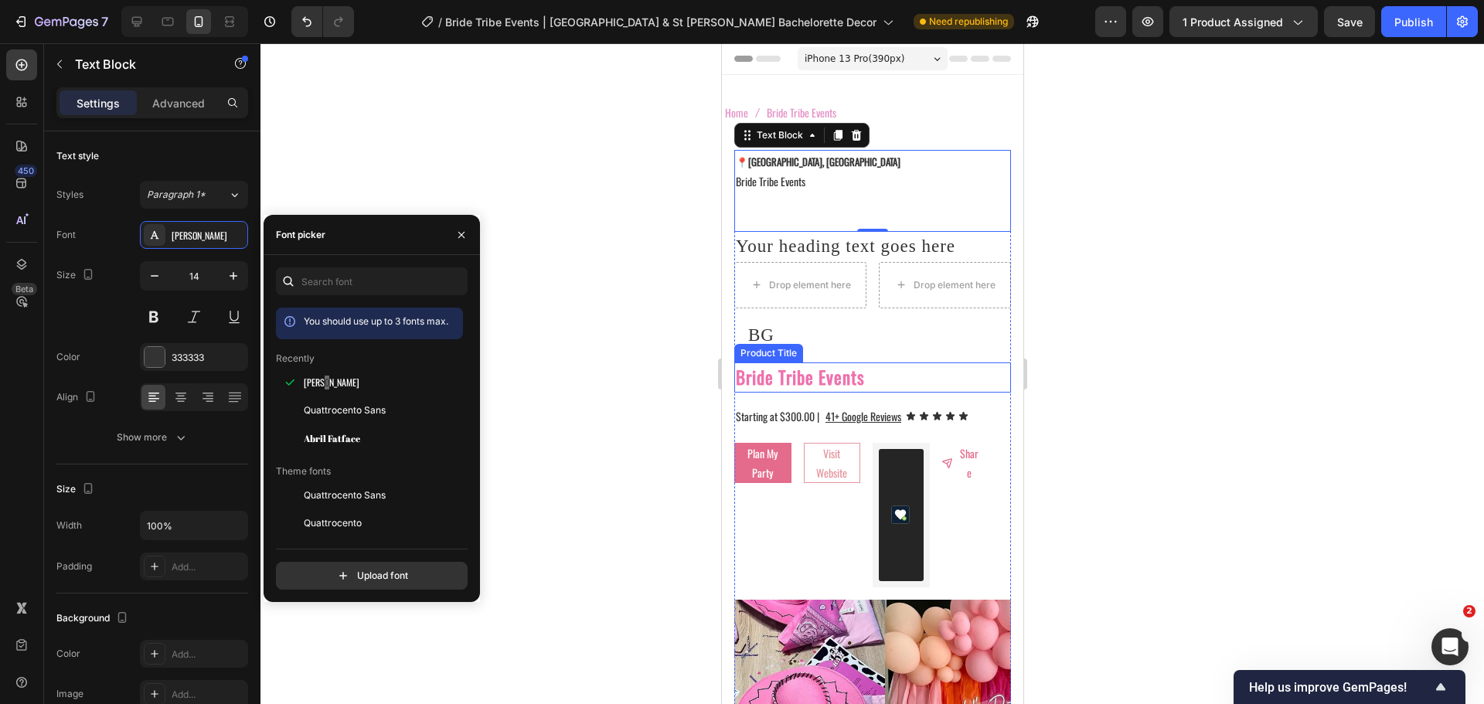
click at [781, 377] on h2 "Bride Tribe Events" at bounding box center [872, 378] width 277 height 30
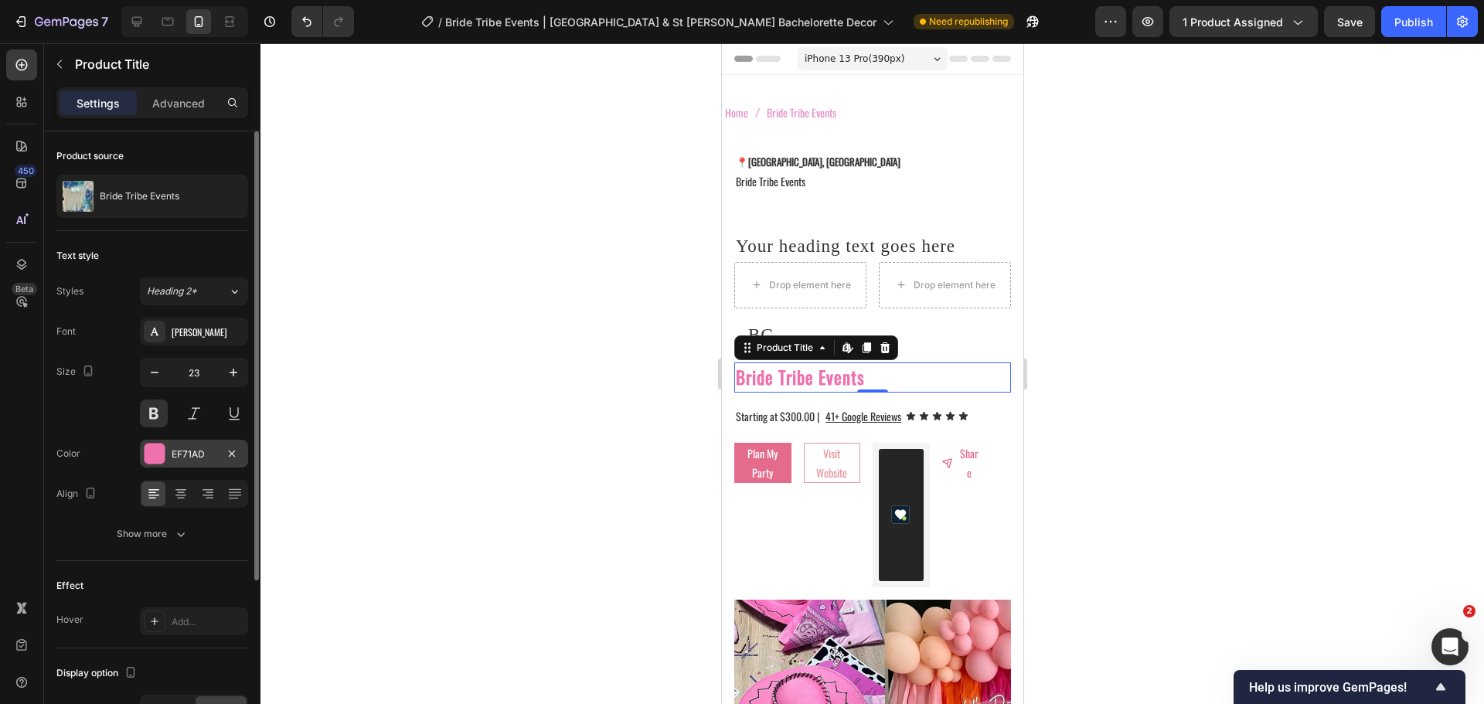
click at [200, 452] on div "EF71AD" at bounding box center [194, 455] width 45 height 14
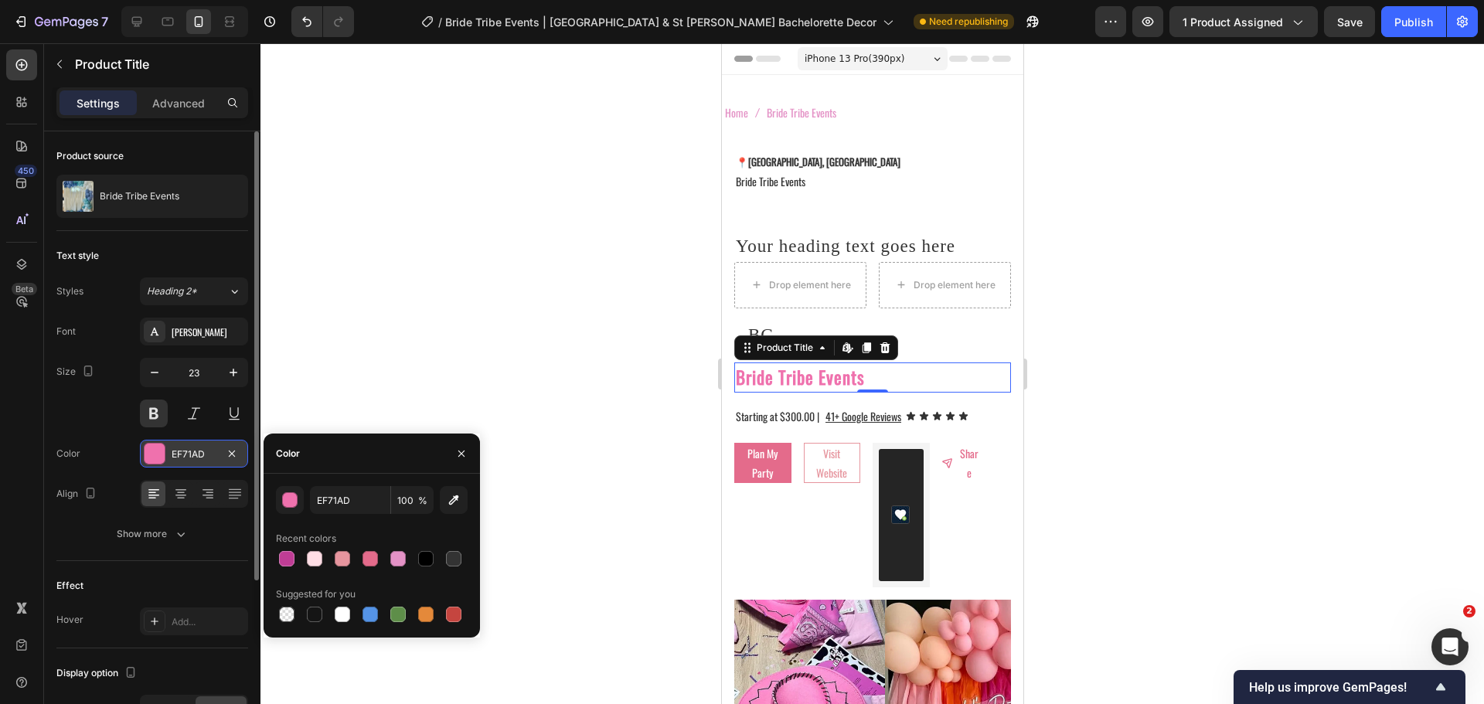
click at [200, 452] on div "EF71AD" at bounding box center [194, 455] width 45 height 14
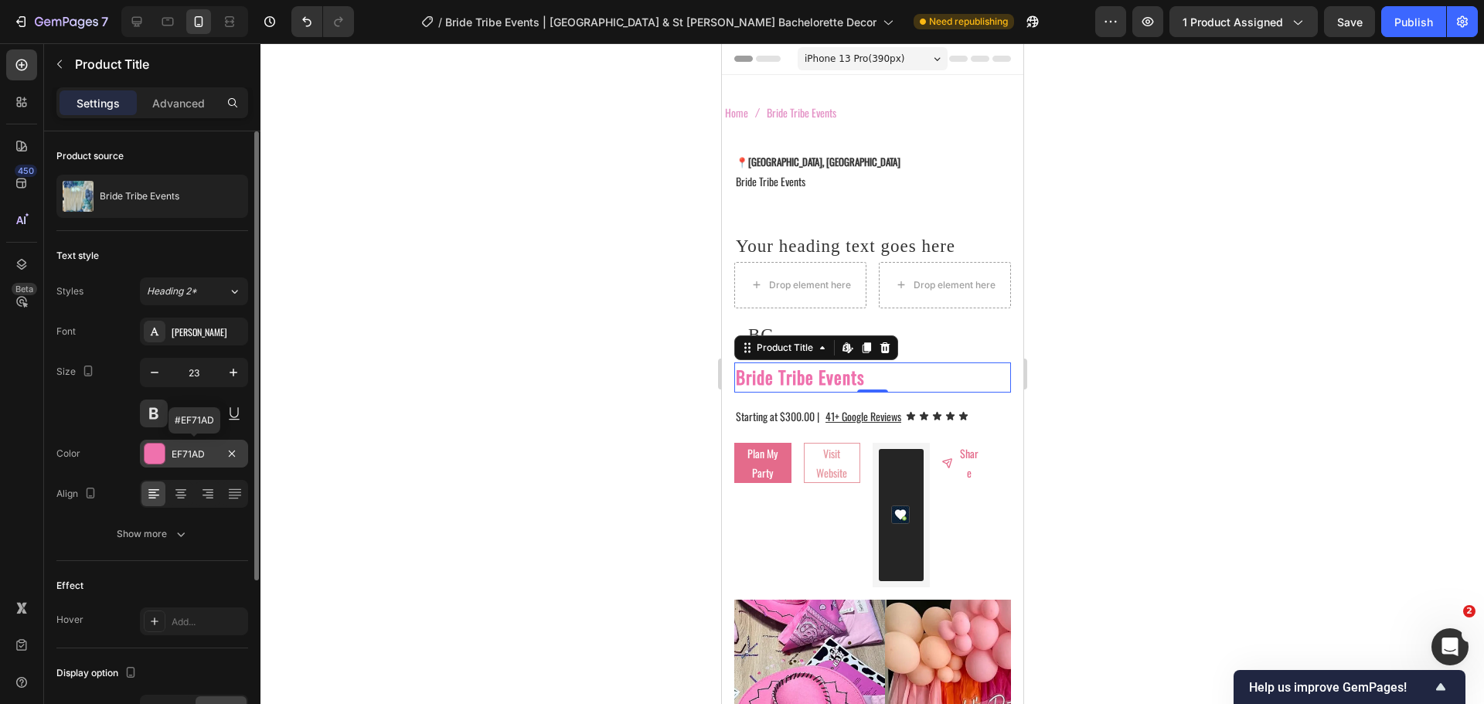
click at [200, 452] on div "EF71AD" at bounding box center [194, 455] width 45 height 14
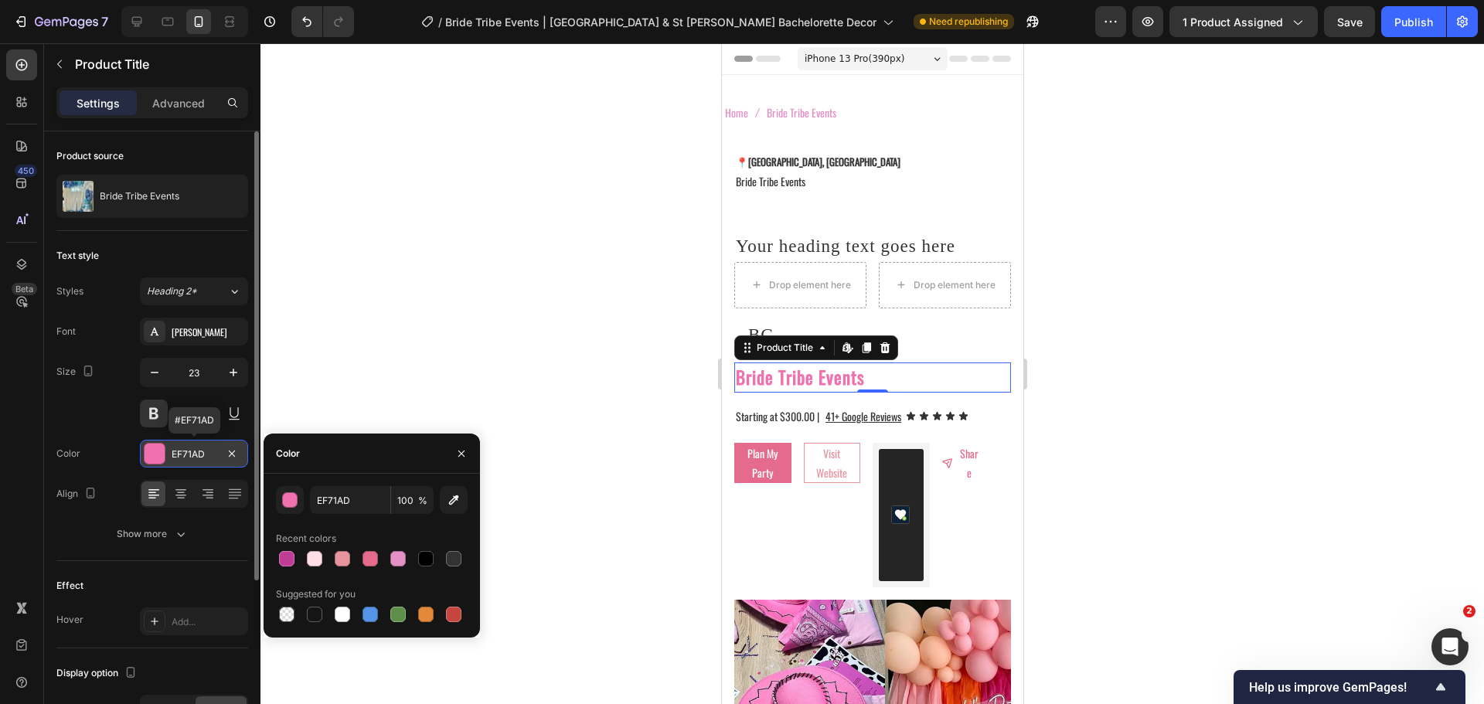
click at [200, 452] on div "EF71AD" at bounding box center [194, 455] width 45 height 14
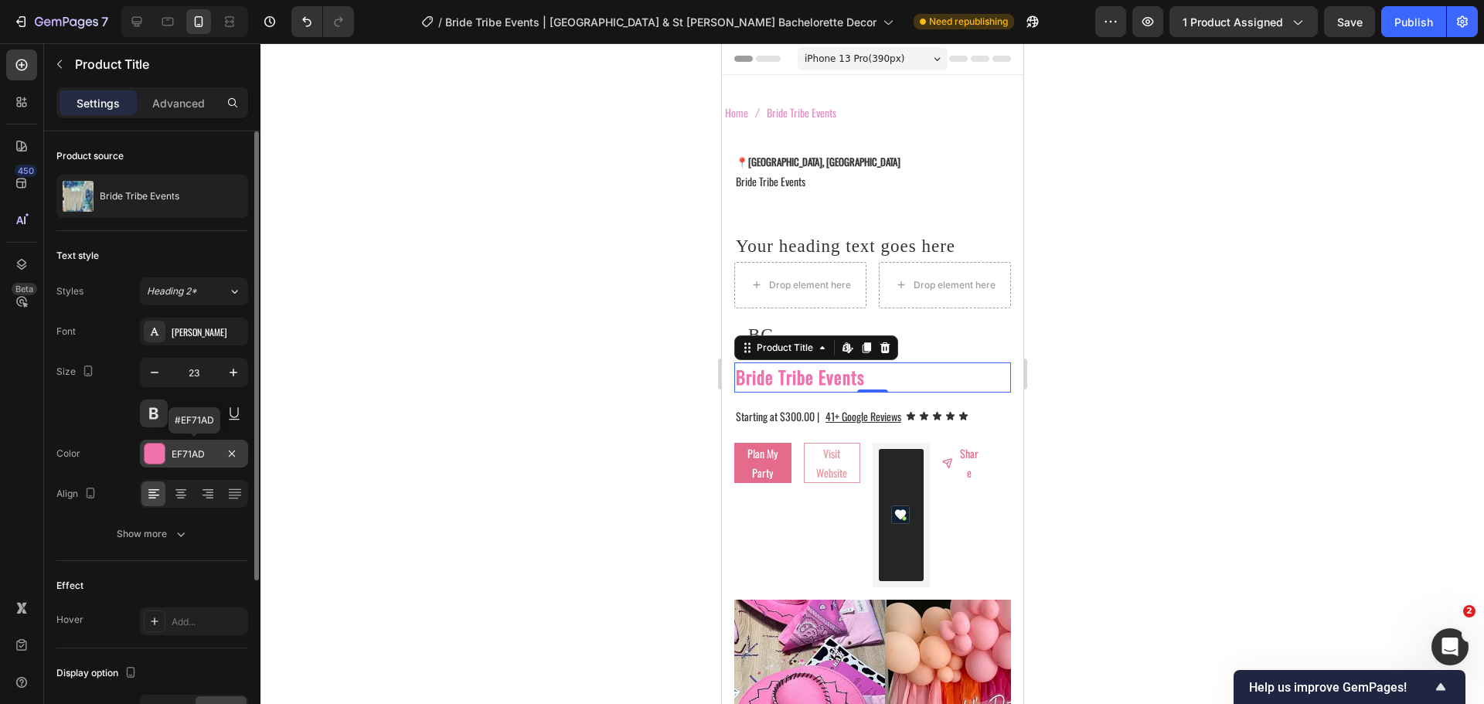
click at [200, 452] on div "EF71AD" at bounding box center [194, 455] width 45 height 14
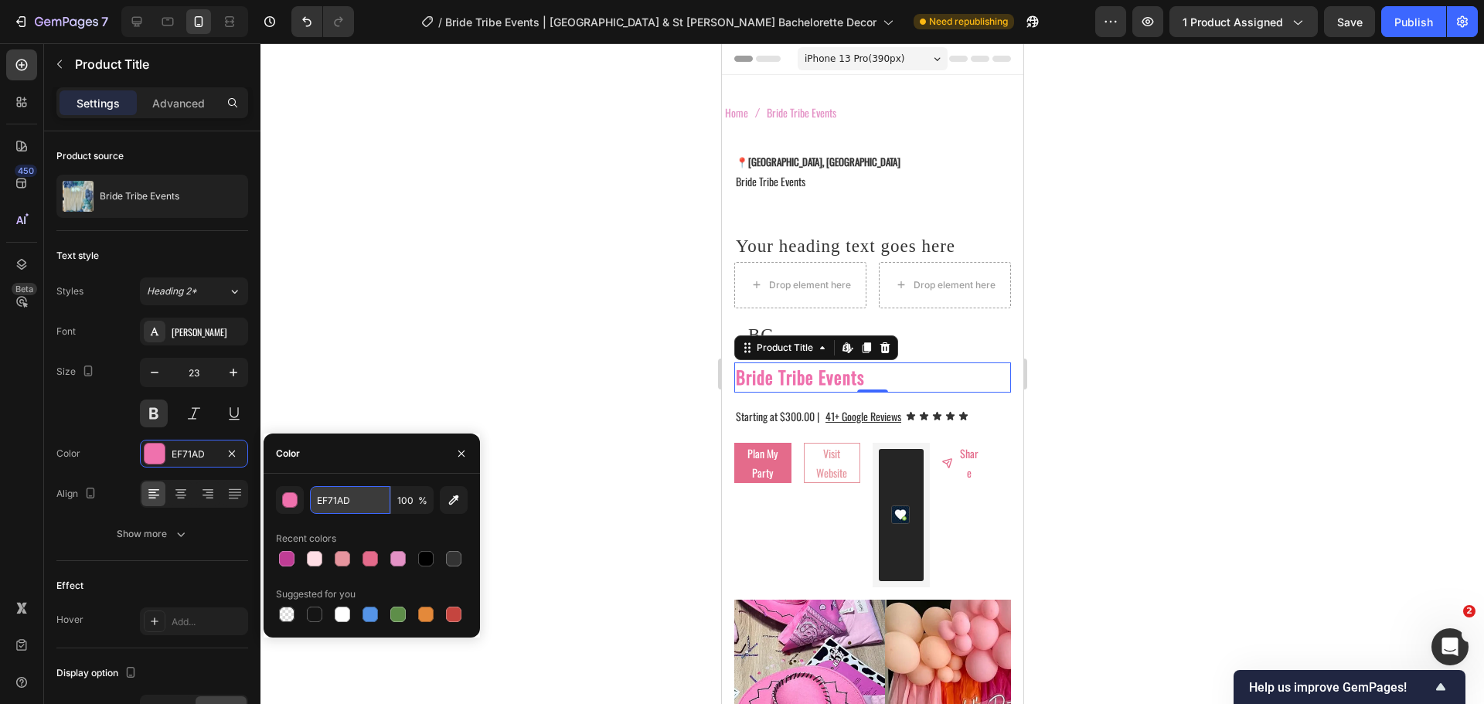
click at [356, 493] on input "EF71AD" at bounding box center [350, 500] width 80 height 28
click at [754, 182] on p "Bride Tribe Events" at bounding box center [872, 201] width 274 height 59
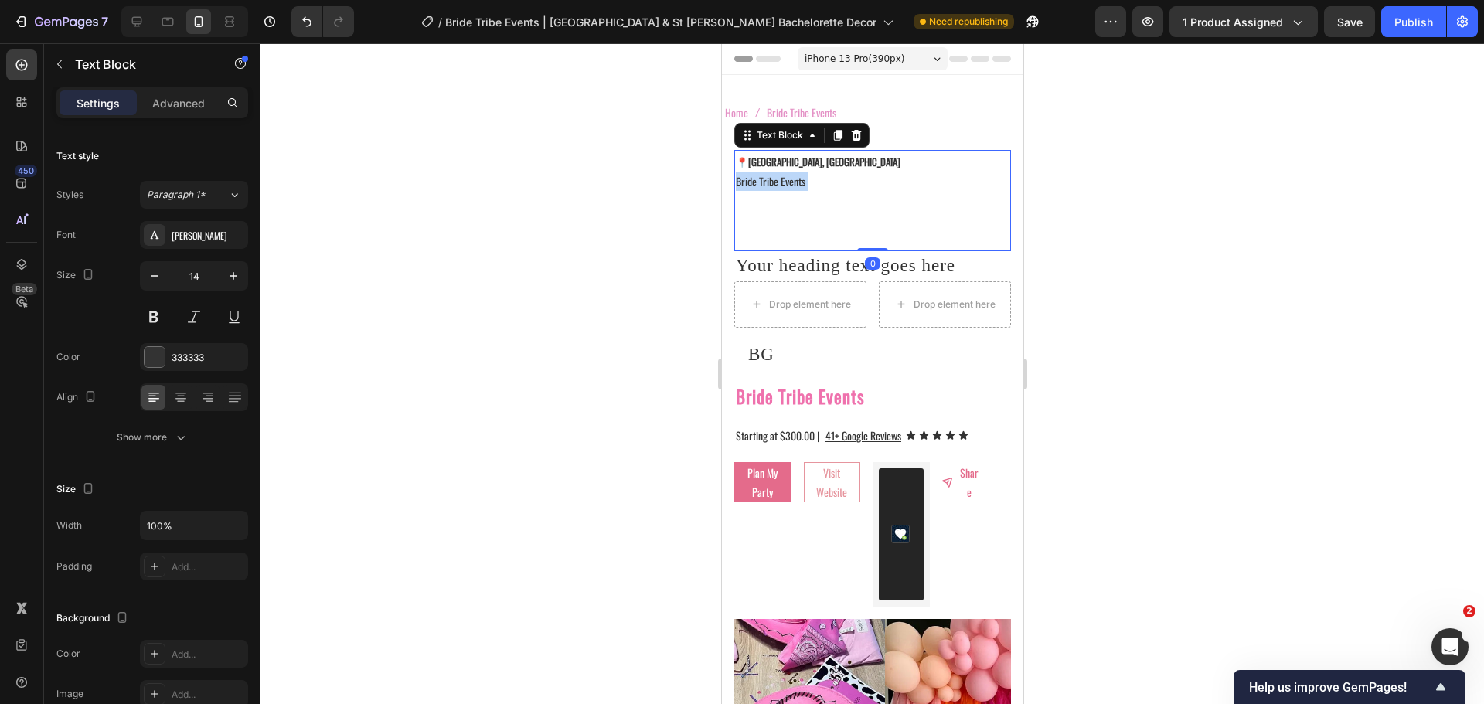
click at [754, 182] on p "Bride Tribe Events" at bounding box center [872, 211] width 274 height 78
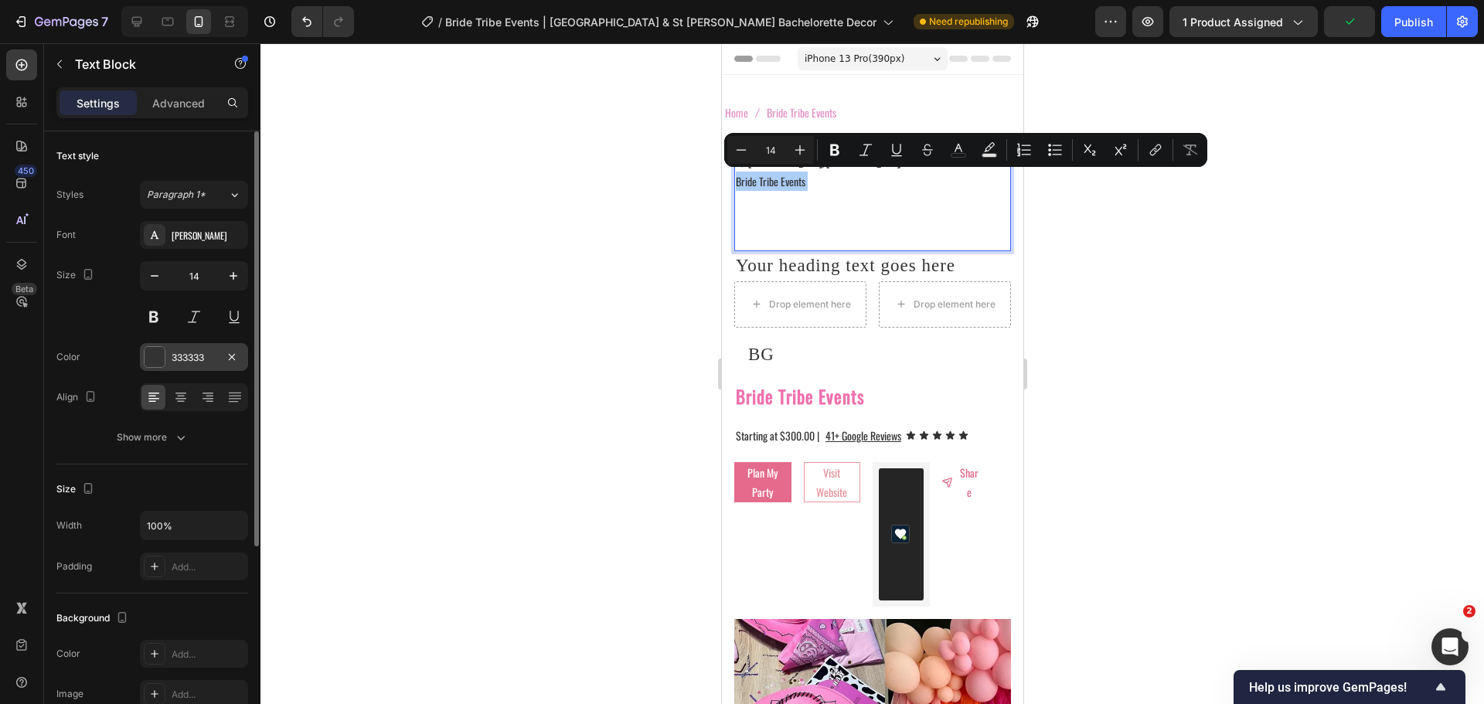
click at [158, 357] on div at bounding box center [155, 357] width 20 height 20
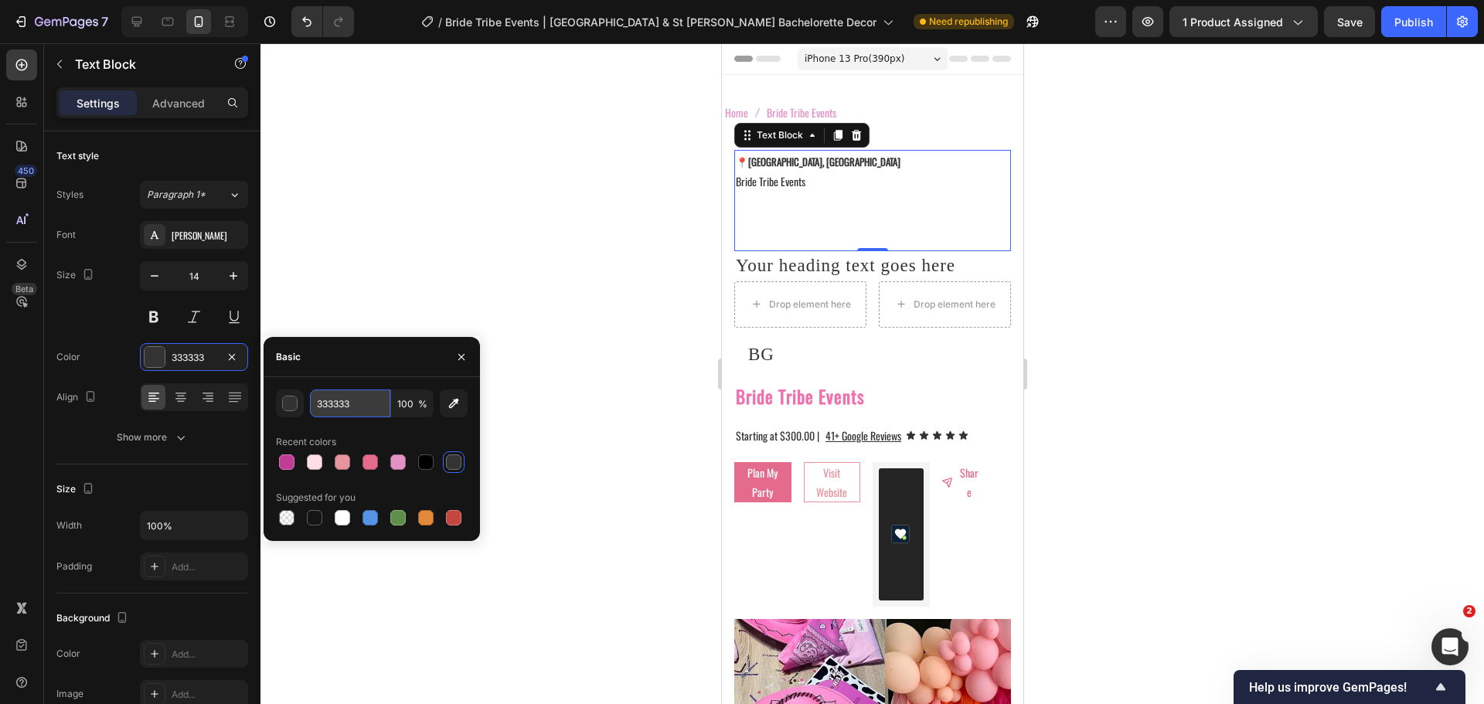
click at [344, 405] on input "333333" at bounding box center [350, 404] width 80 height 28
paste input "EF71AD"
type input "EF71AD"
click at [348, 154] on div at bounding box center [873, 373] width 1224 height 661
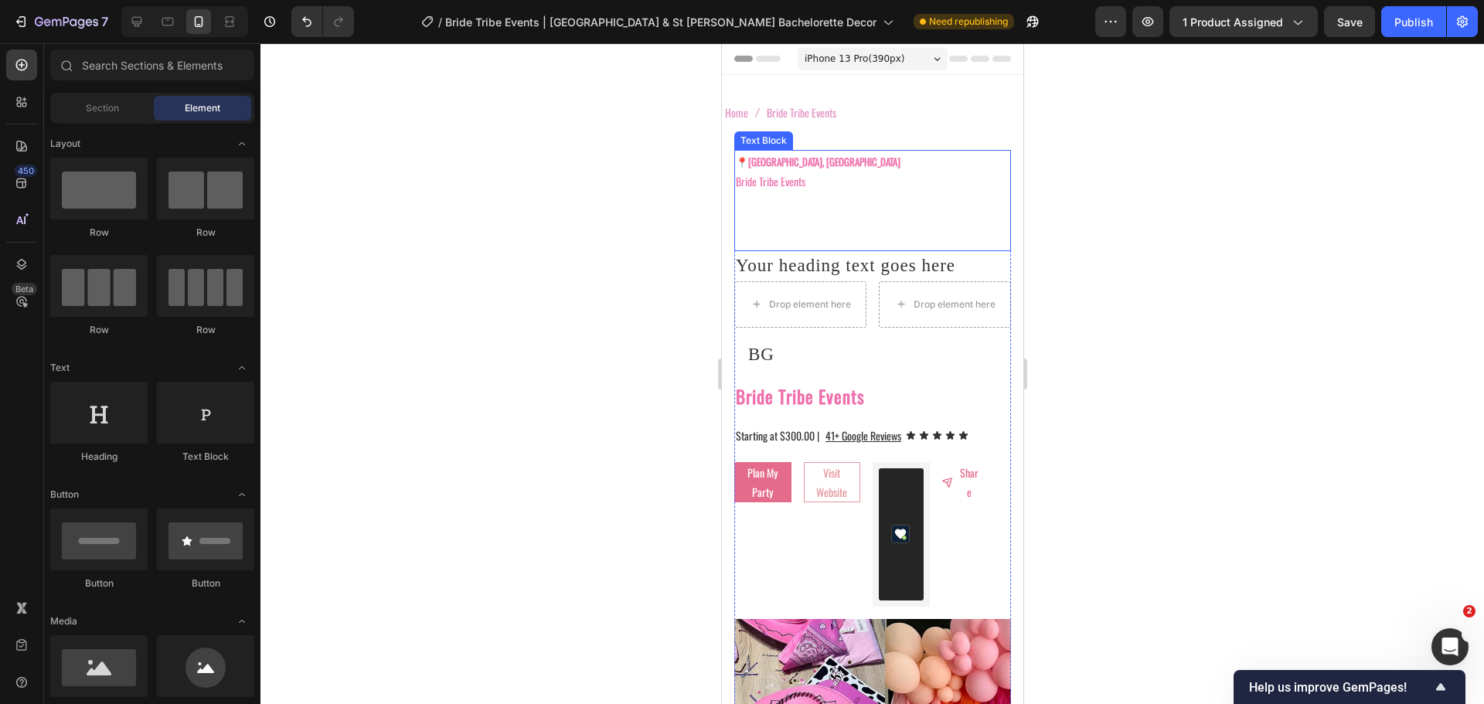
click at [790, 165] on p "📍 Tampa, FL" at bounding box center [872, 162] width 274 height 20
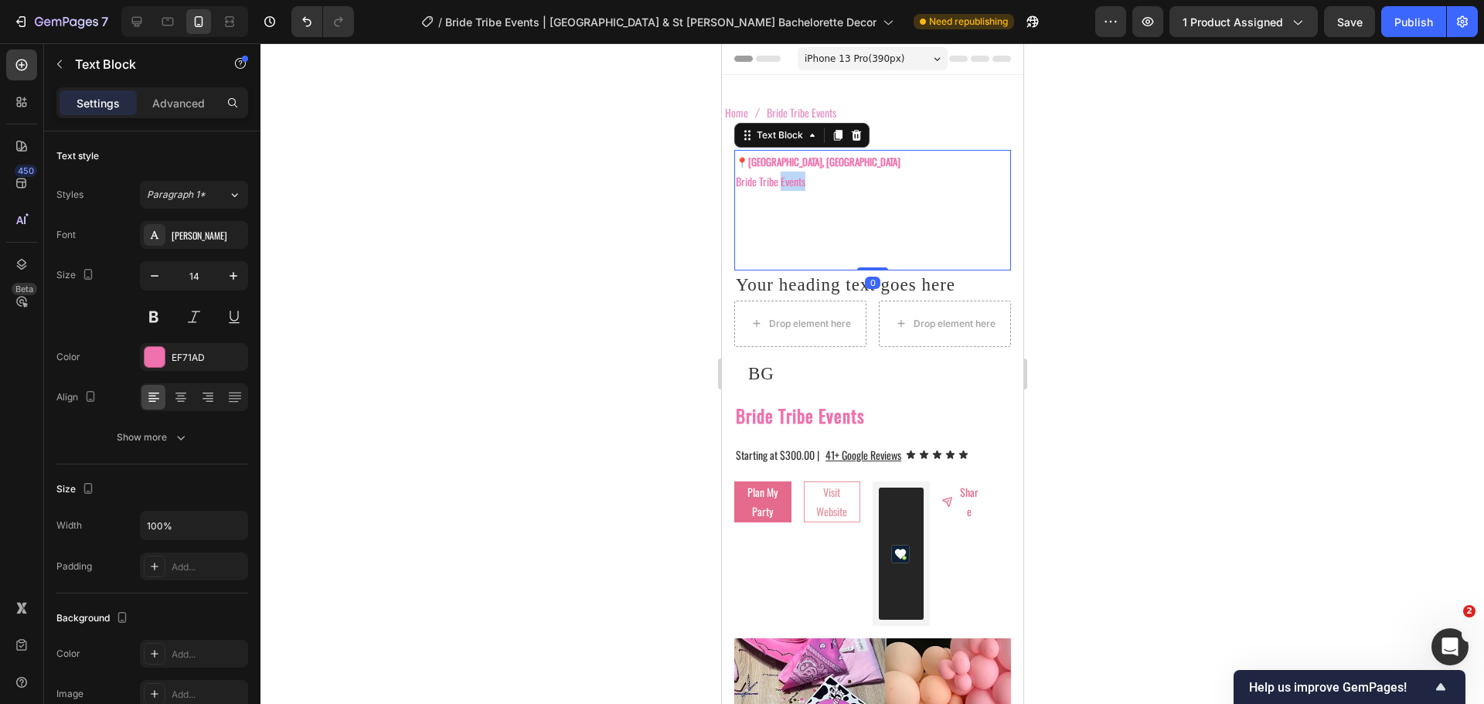
click at [779, 181] on p "Bride Tribe Events" at bounding box center [872, 220] width 274 height 97
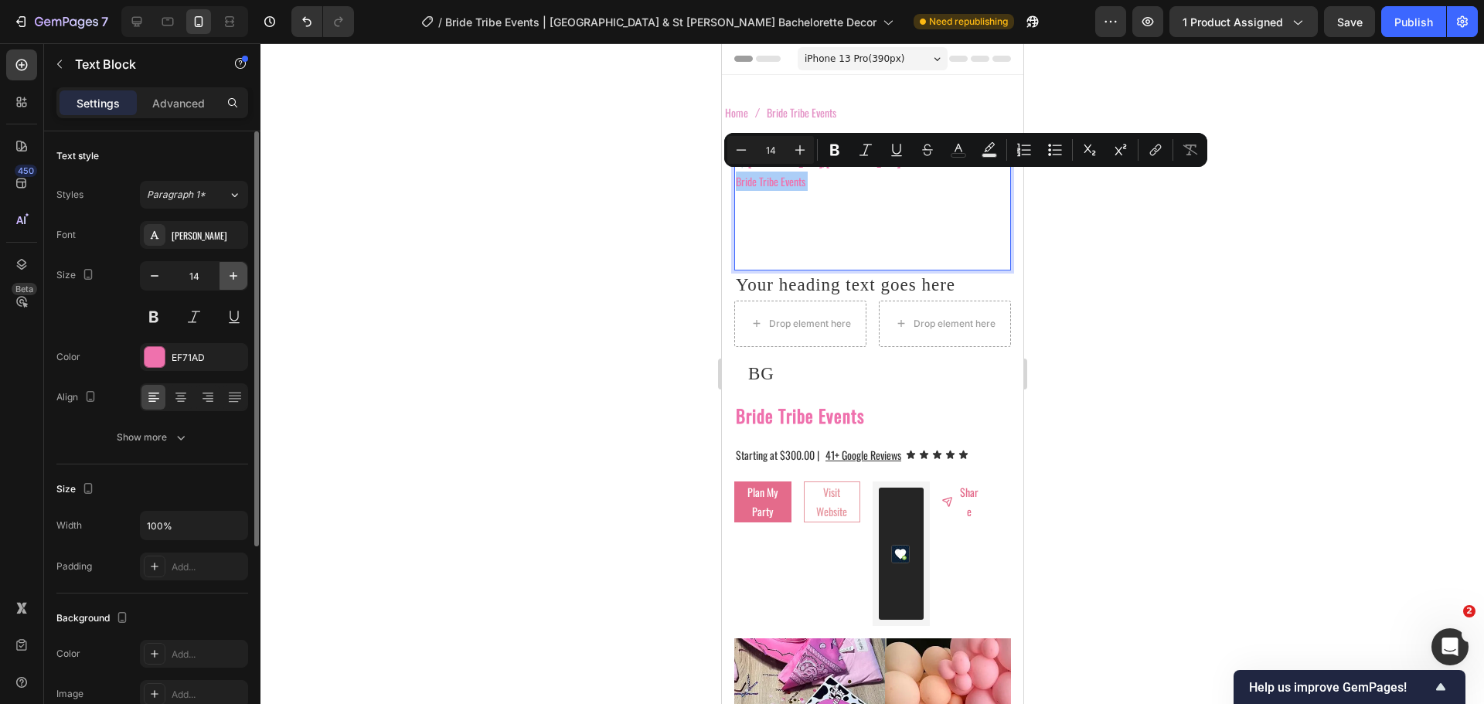
click at [237, 280] on icon "button" at bounding box center [233, 275] width 15 height 15
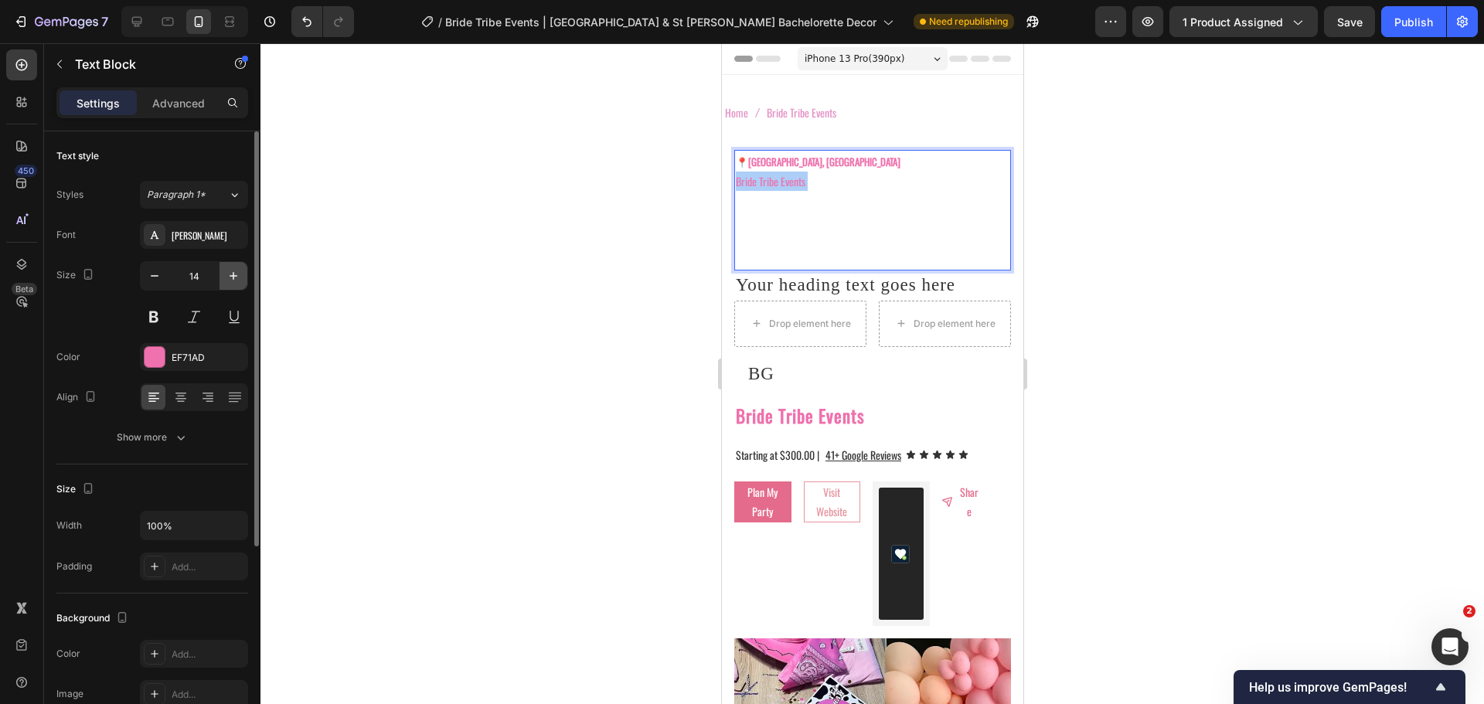
click at [237, 280] on icon "button" at bounding box center [233, 275] width 15 height 15
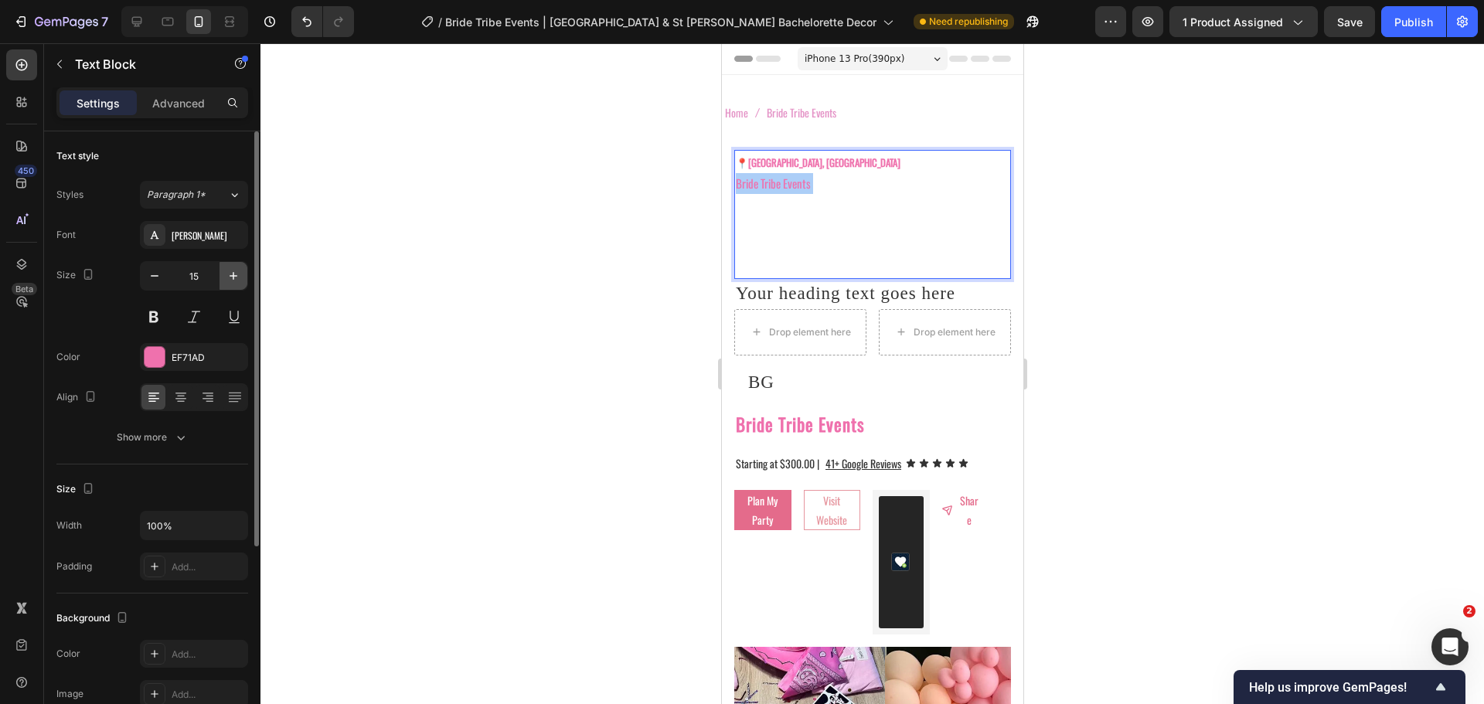
click at [237, 280] on icon "button" at bounding box center [233, 275] width 15 height 15
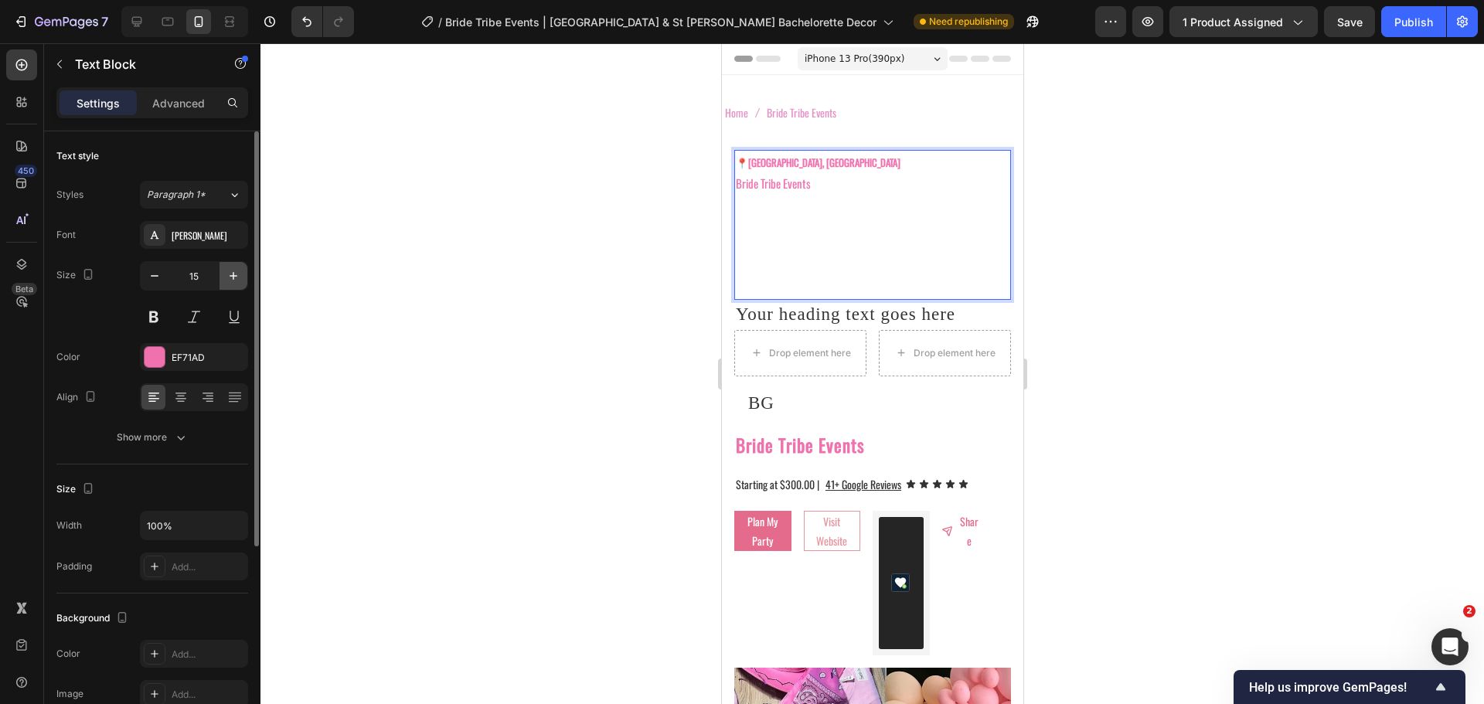
click at [237, 280] on icon "button" at bounding box center [233, 275] width 15 height 15
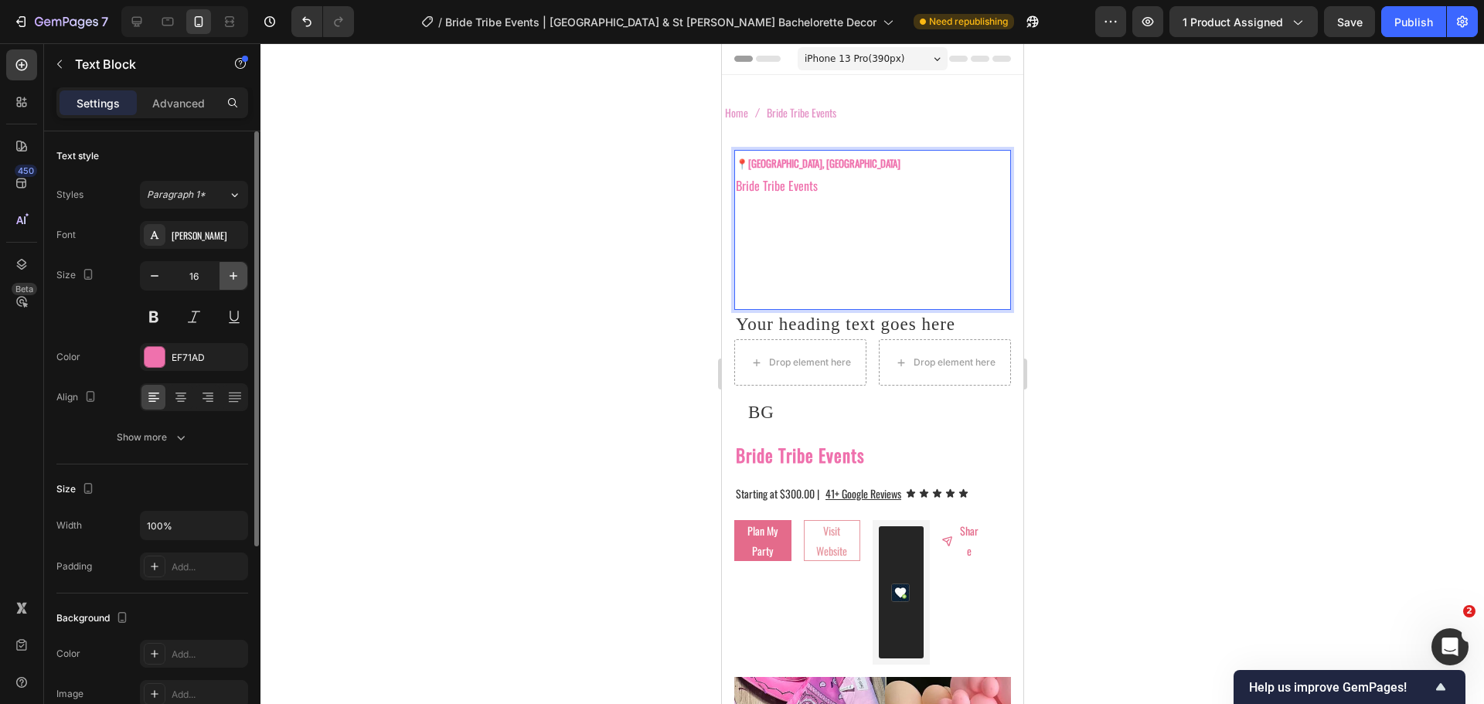
click at [237, 280] on icon "button" at bounding box center [233, 275] width 15 height 15
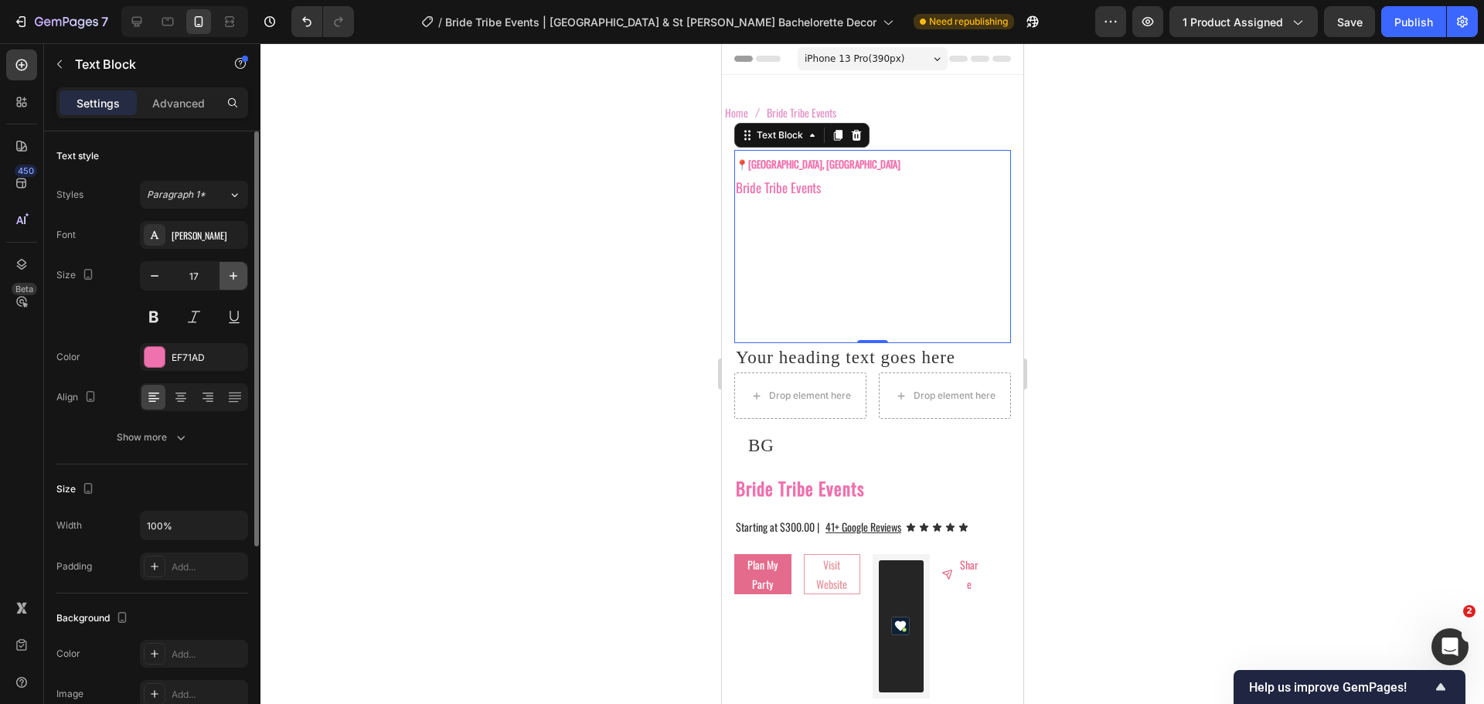
type input "18"
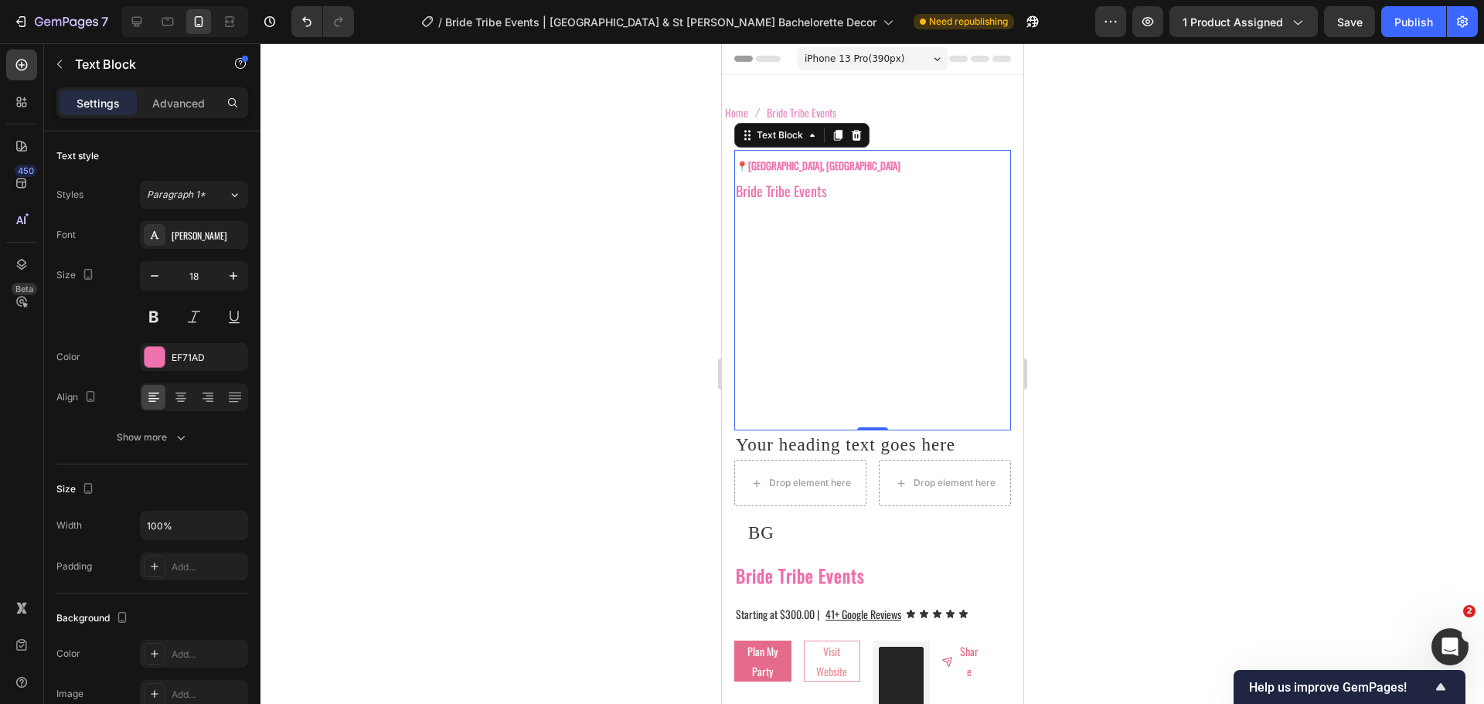
click at [768, 406] on p "Bride Tribe Events" at bounding box center [872, 304] width 274 height 250
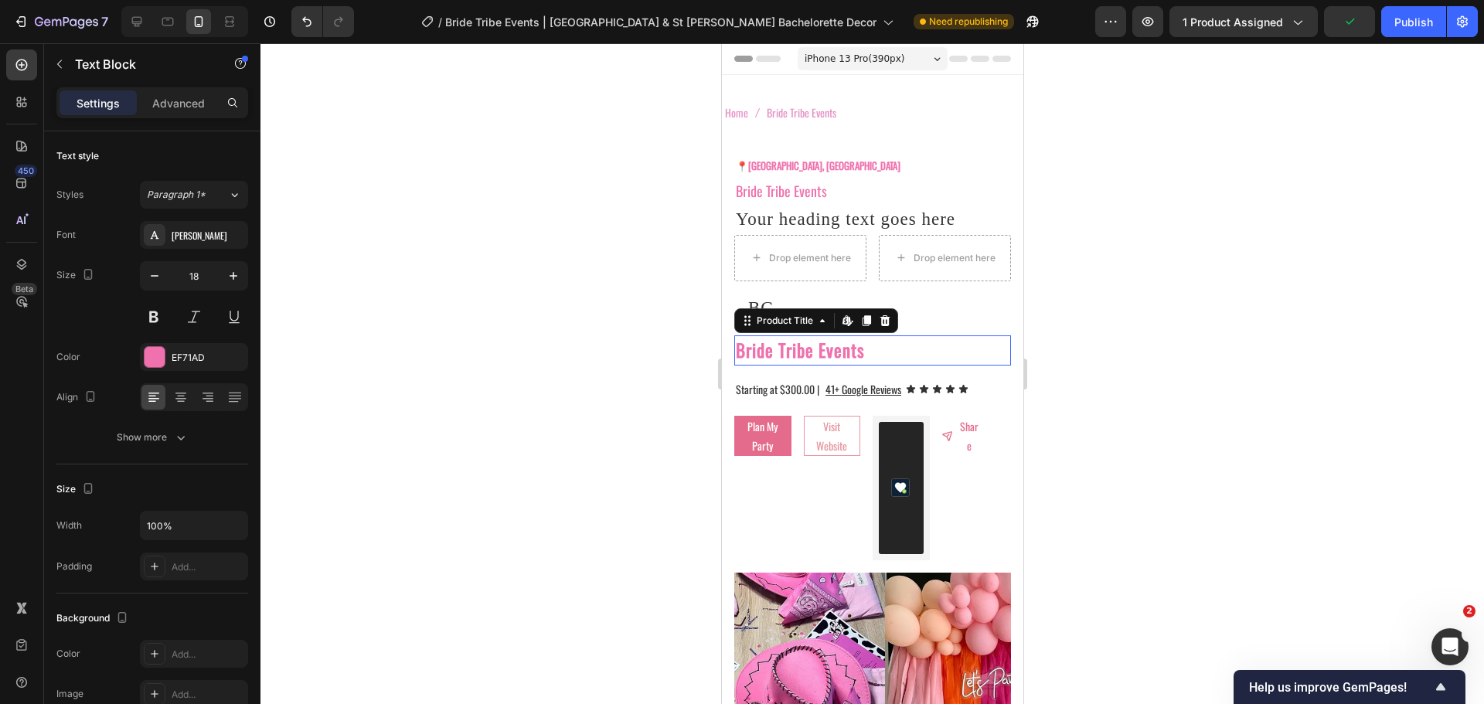
click at [792, 358] on h2 "Bride Tribe Events" at bounding box center [872, 350] width 277 height 30
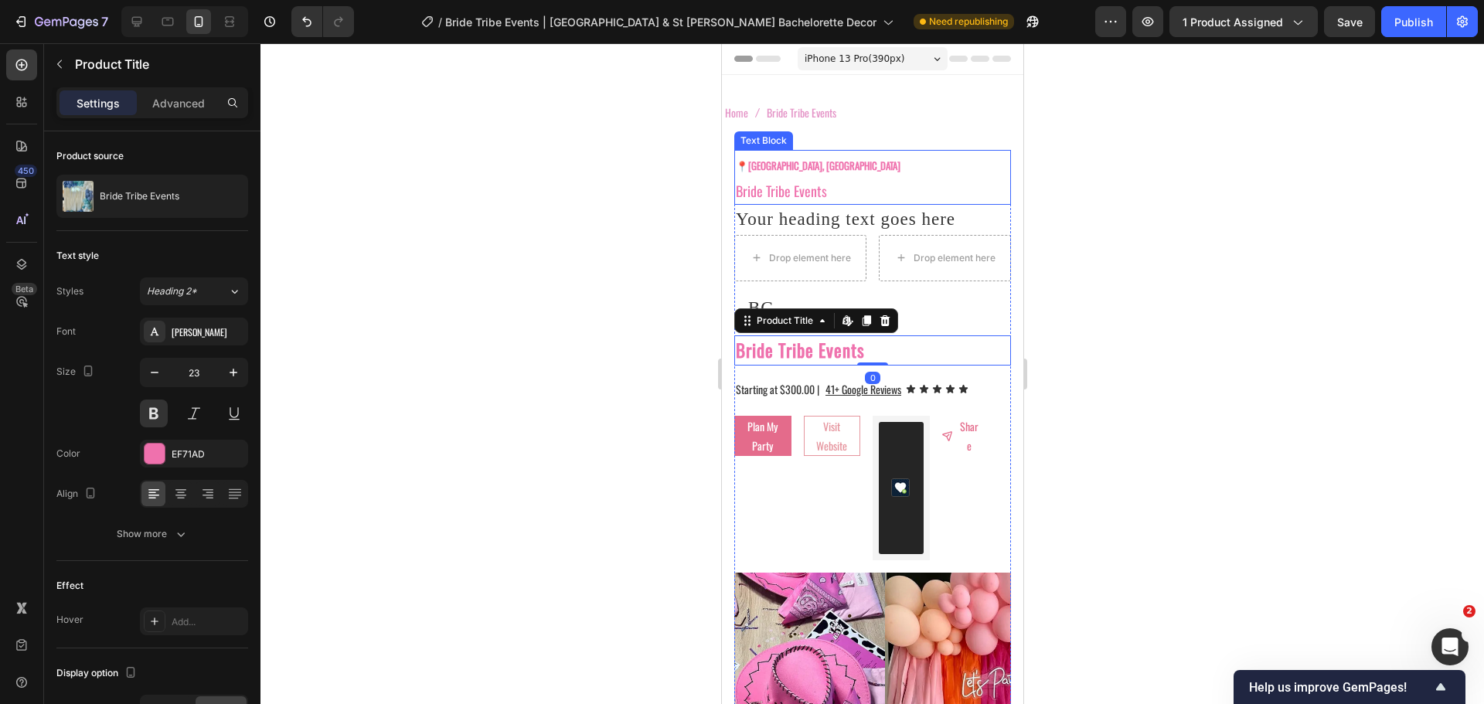
click at [812, 198] on p "Bride Tribe Events" at bounding box center [872, 191] width 274 height 25
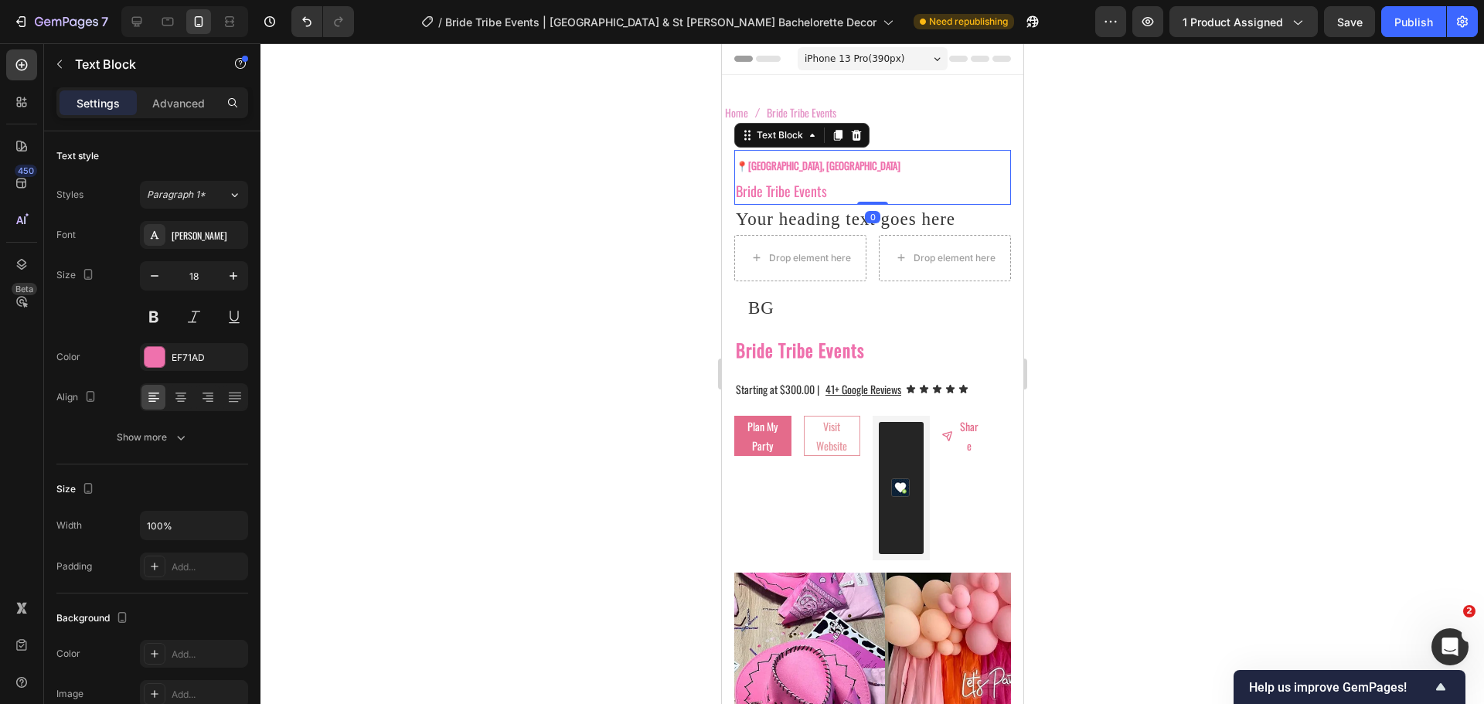
click at [812, 198] on p "Bride Tribe Events" at bounding box center [872, 191] width 274 height 25
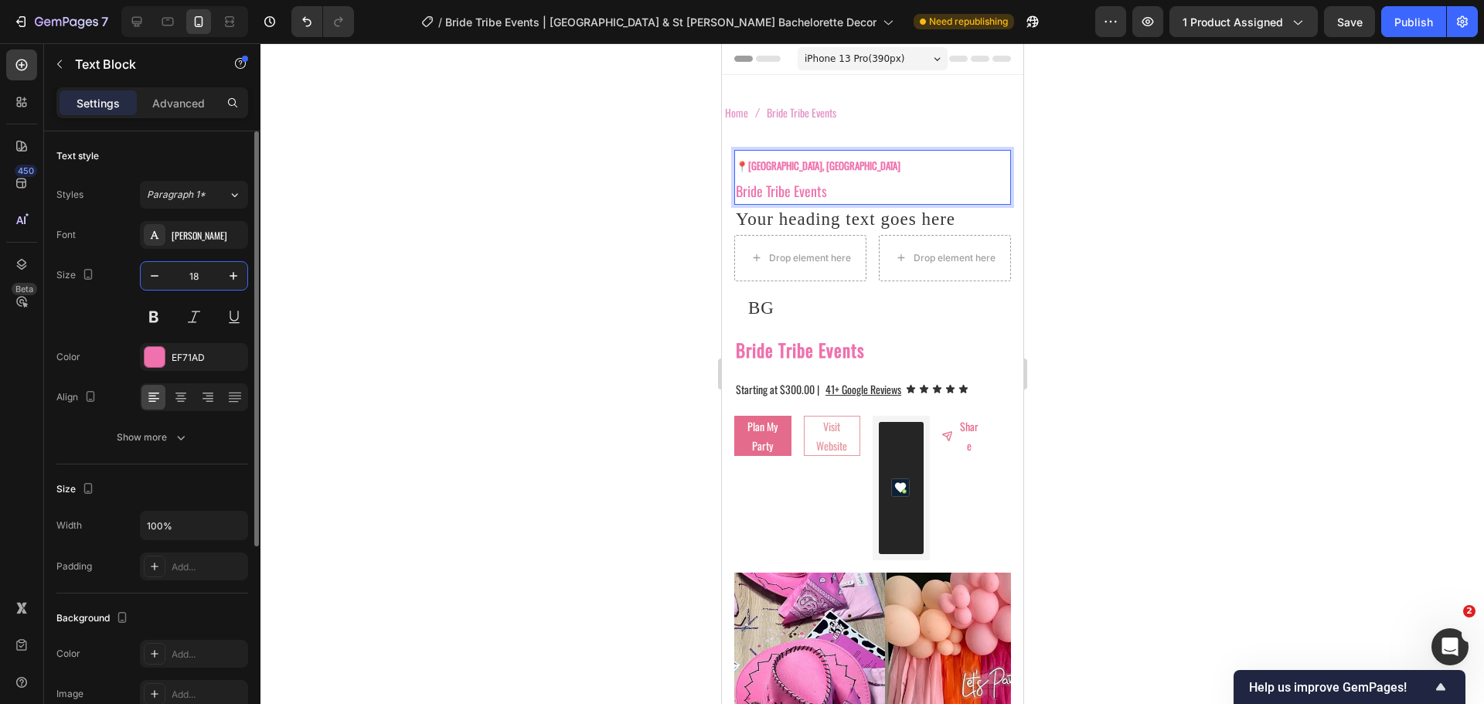
click at [196, 272] on input "18" at bounding box center [194, 276] width 51 height 28
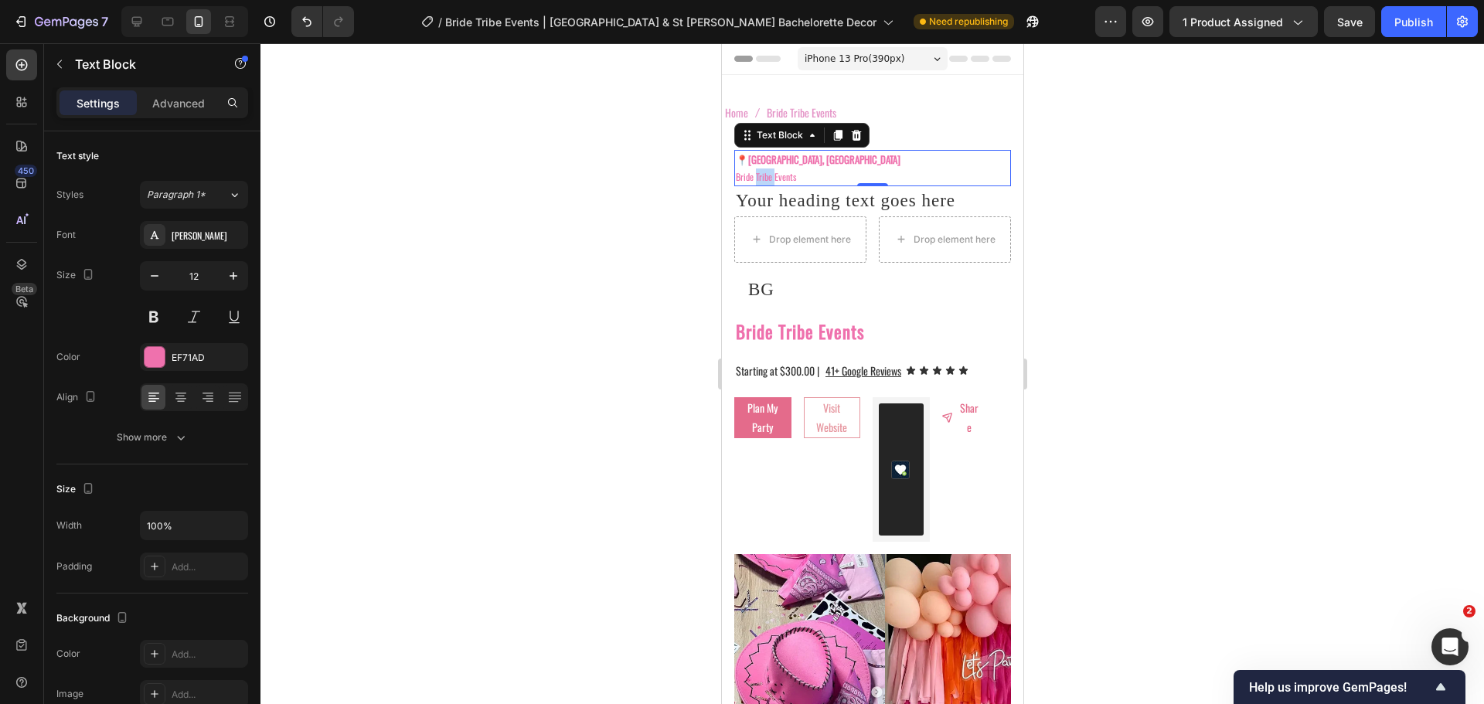
click at [760, 176] on p "Bride Tribe Events" at bounding box center [872, 177] width 274 height 17
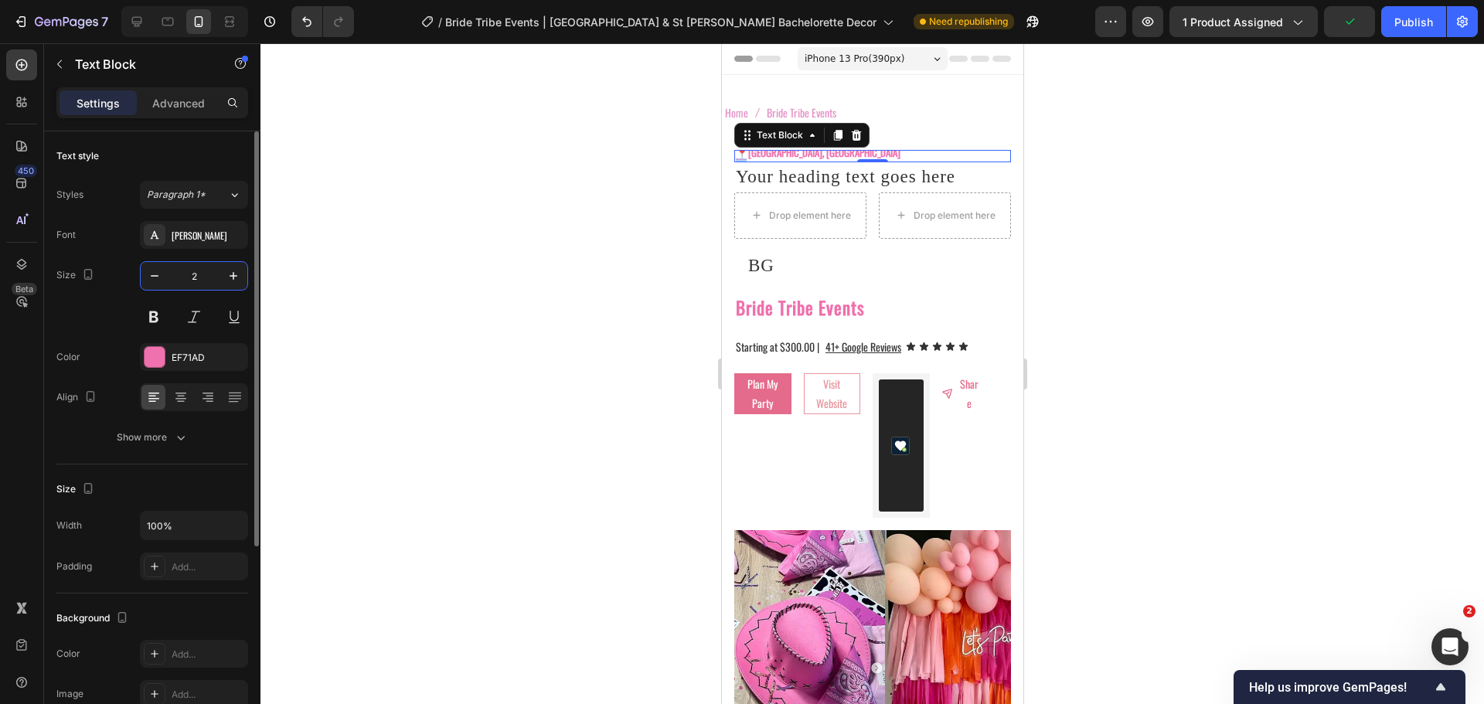
type input "23"
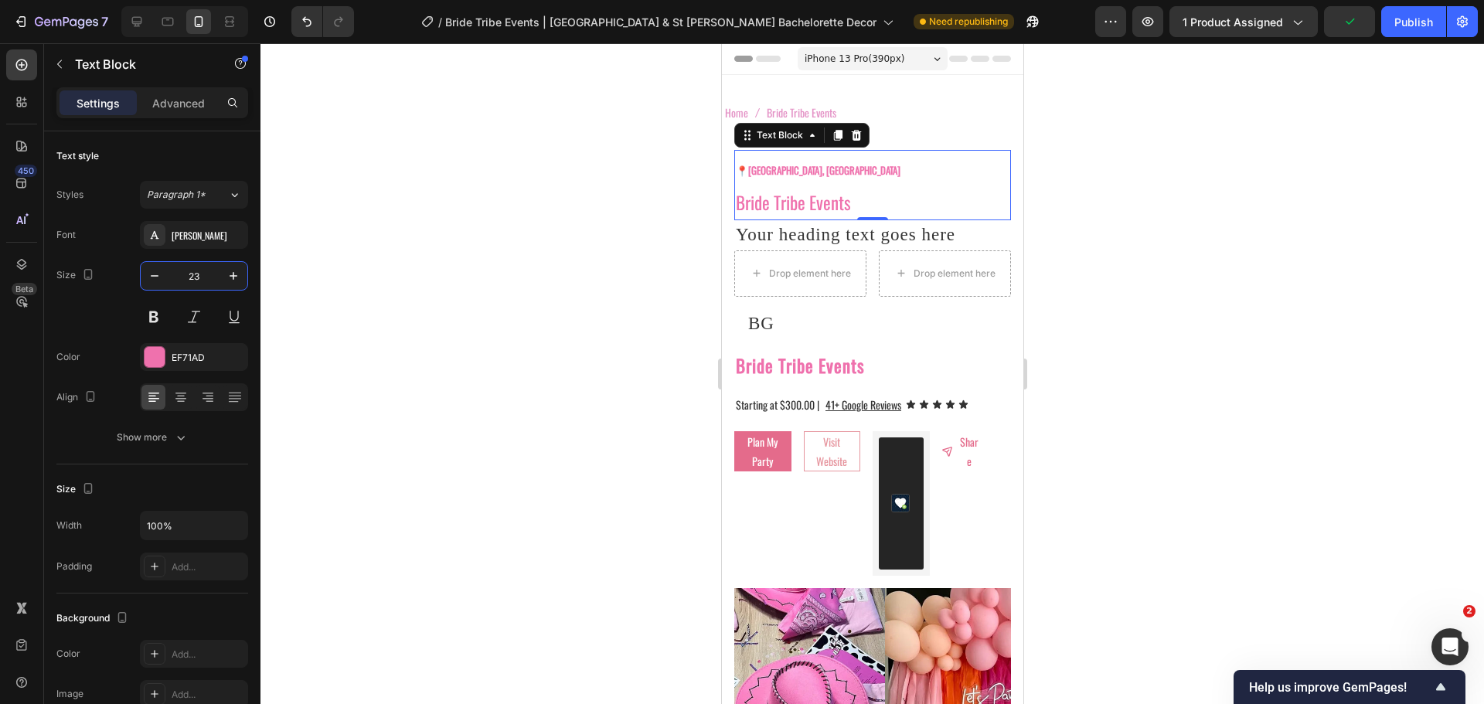
click at [575, 220] on div at bounding box center [873, 373] width 1224 height 661
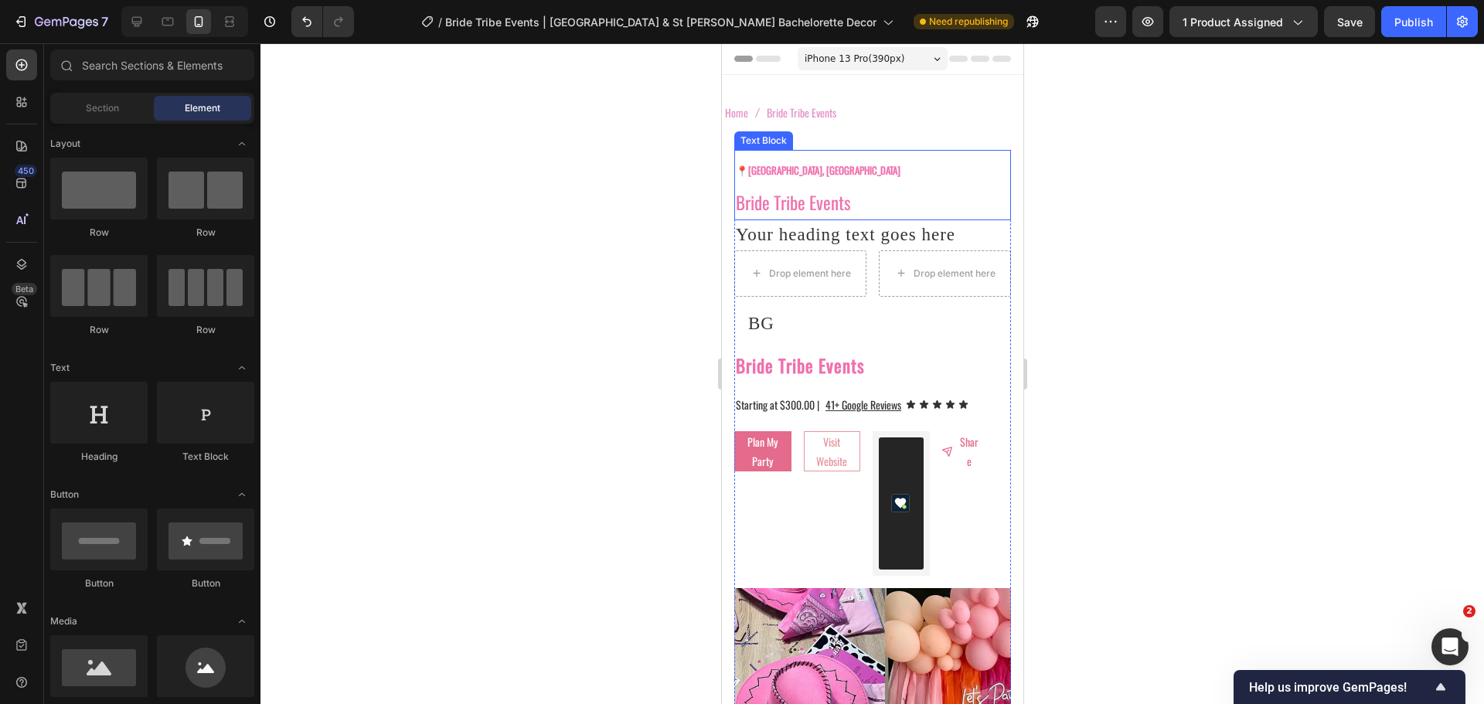
click at [762, 185] on p "📍 Tampa, FL" at bounding box center [872, 169] width 274 height 35
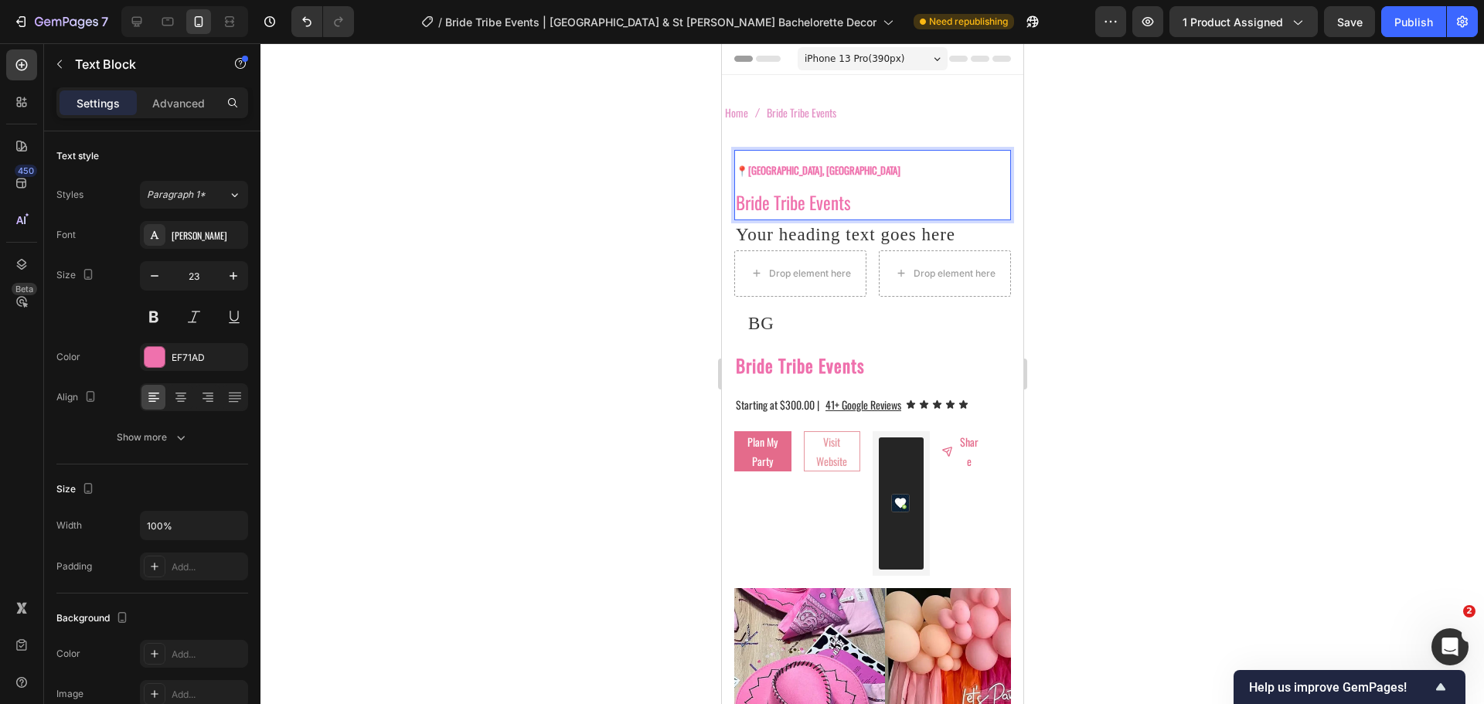
click at [742, 192] on p "Bride Tribe Events" at bounding box center [872, 203] width 274 height 32
click at [737, 200] on p "Bride Tribe Events" at bounding box center [872, 203] width 274 height 32
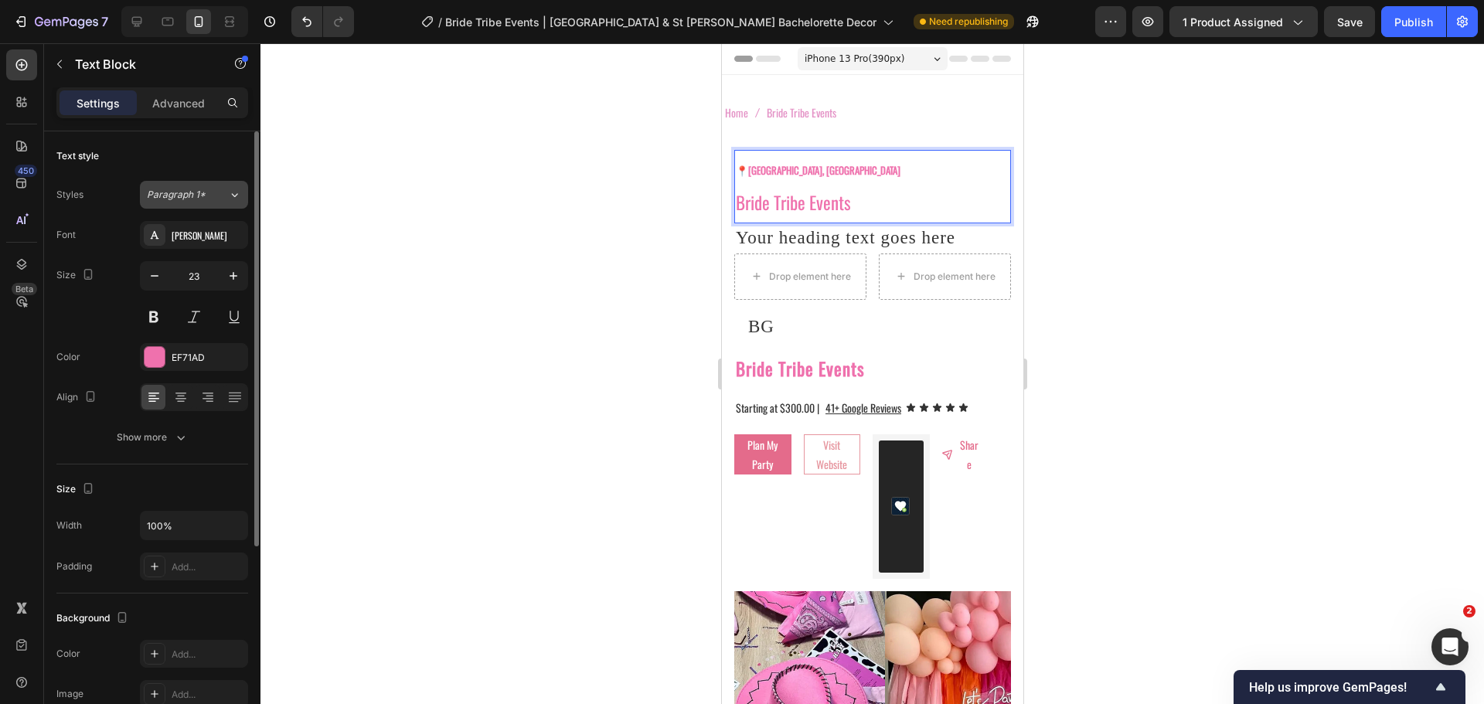
click at [228, 199] on icon at bounding box center [234, 194] width 13 height 15
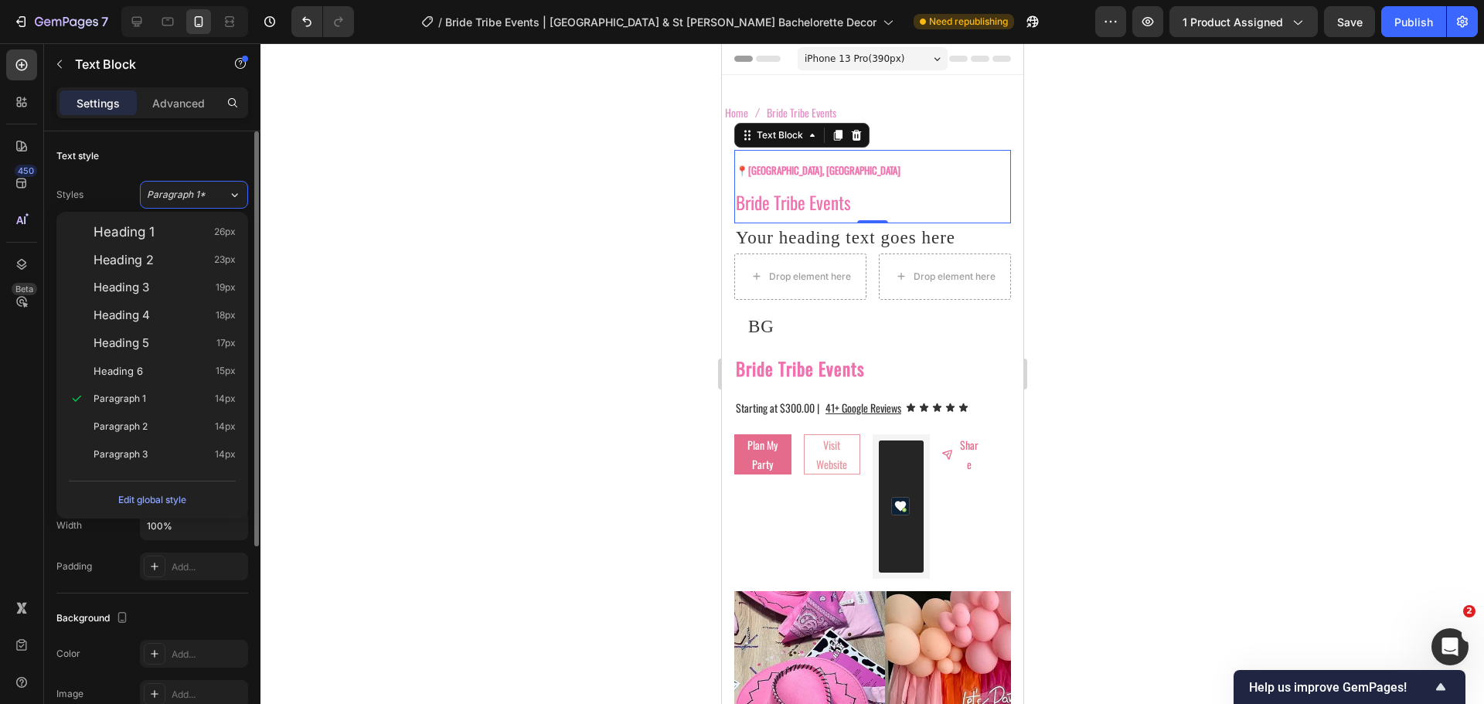
click at [222, 155] on div "Text style" at bounding box center [152, 156] width 192 height 25
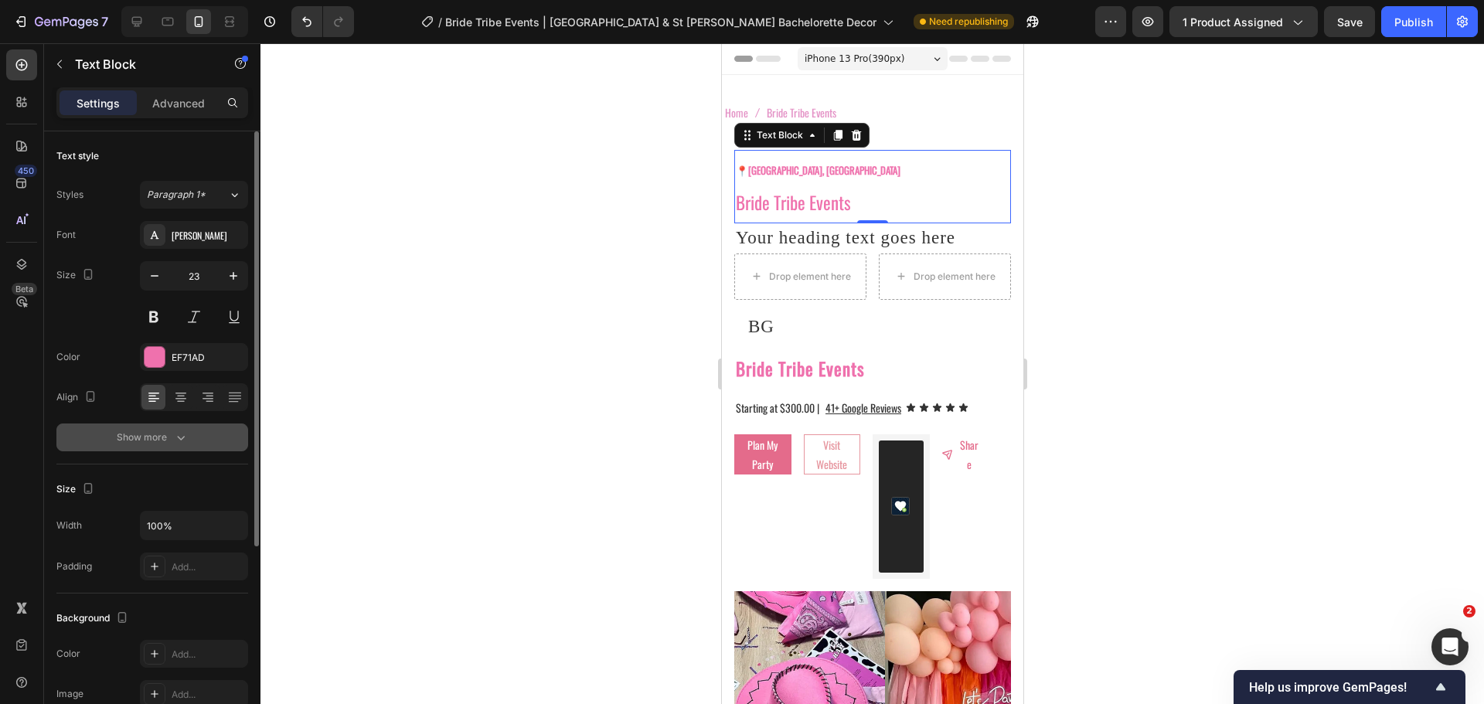
click at [179, 442] on icon "button" at bounding box center [180, 437] width 15 height 15
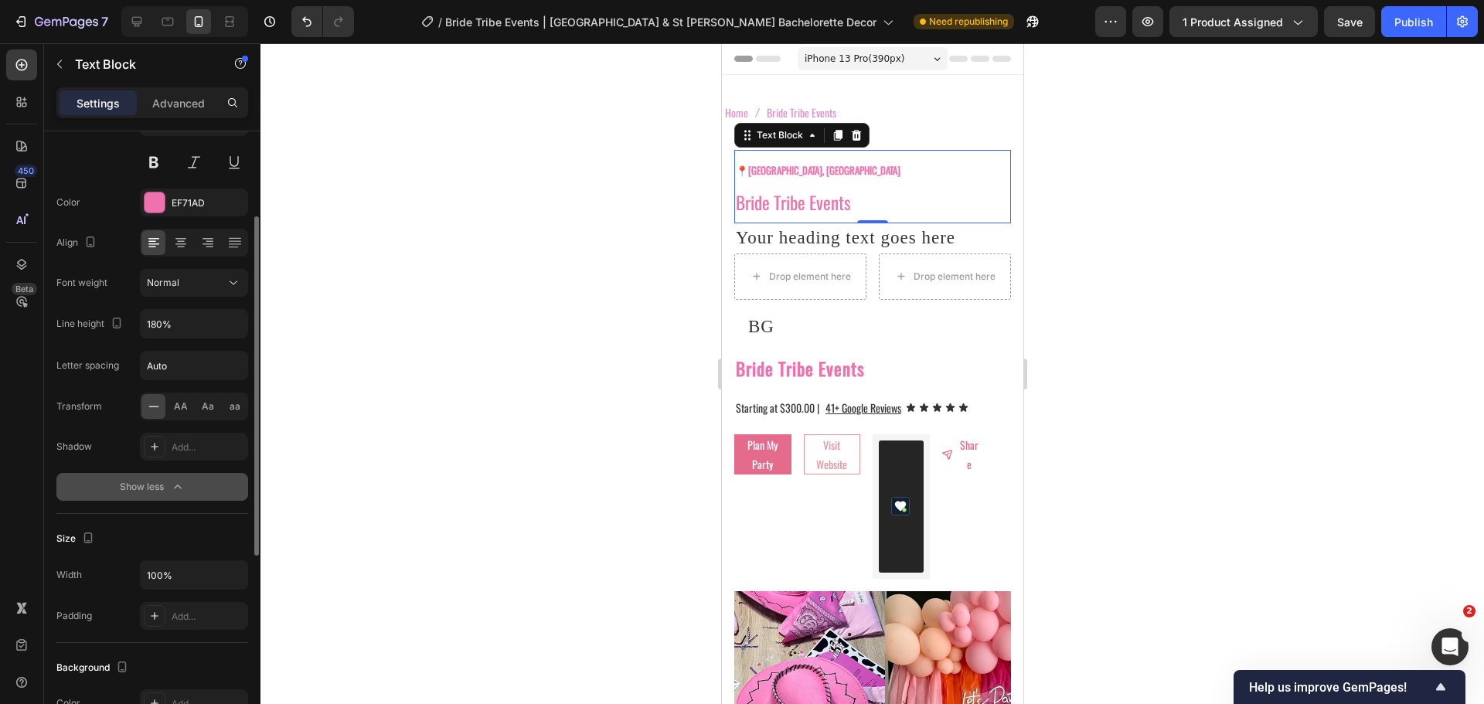
scroll to position [77, 0]
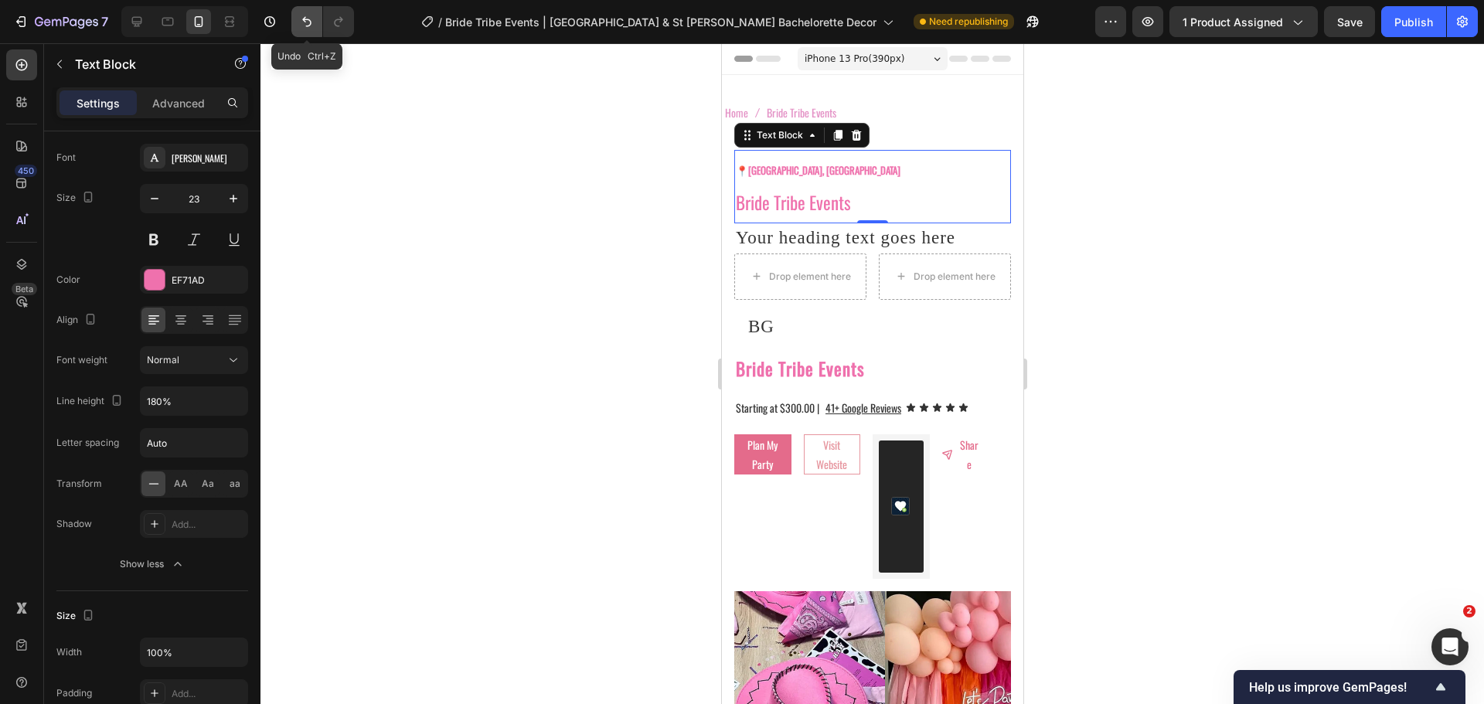
click at [309, 21] on icon "Undo/Redo" at bounding box center [306, 21] width 15 height 15
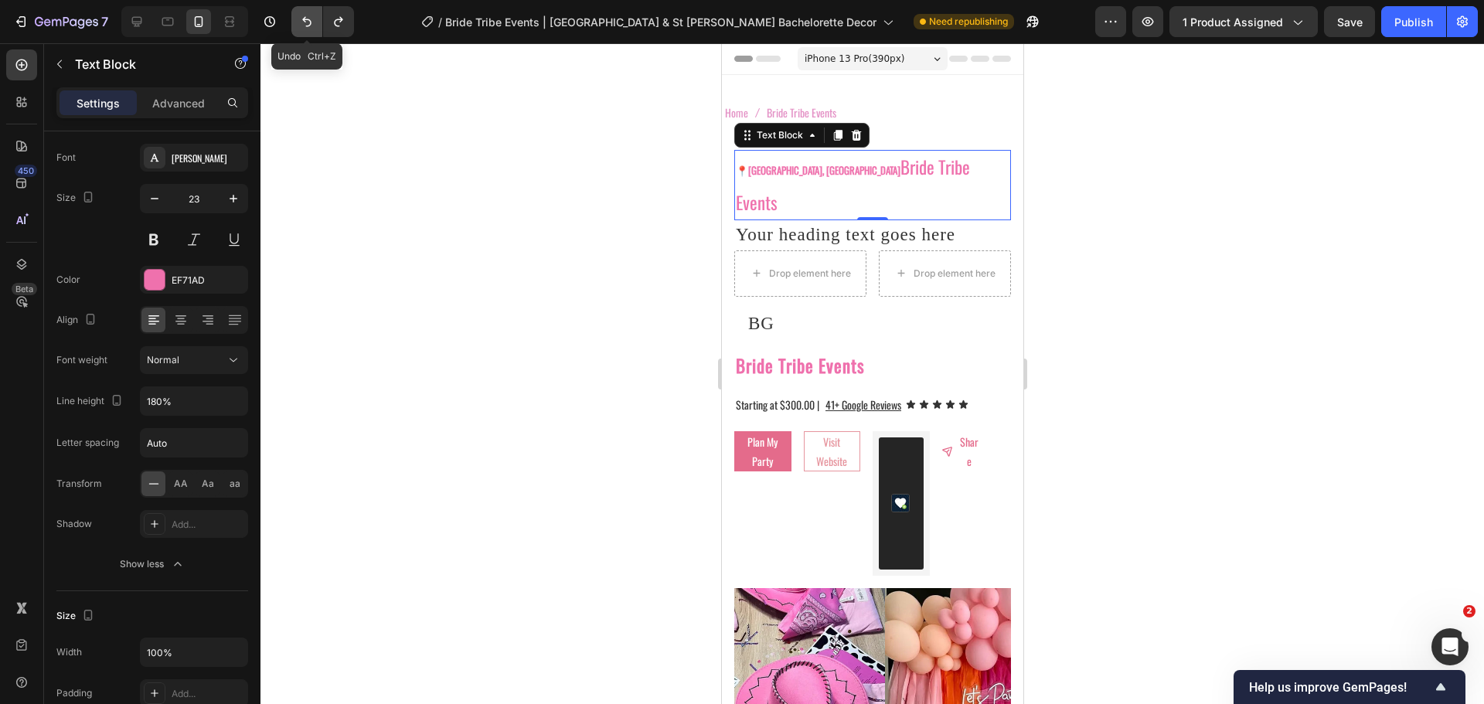
click at [297, 15] on button "Undo/Redo" at bounding box center [306, 21] width 31 height 31
click at [295, 15] on button "Undo/Redo" at bounding box center [306, 21] width 31 height 31
click at [298, 25] on button "Undo/Redo" at bounding box center [306, 21] width 31 height 31
type input "2"
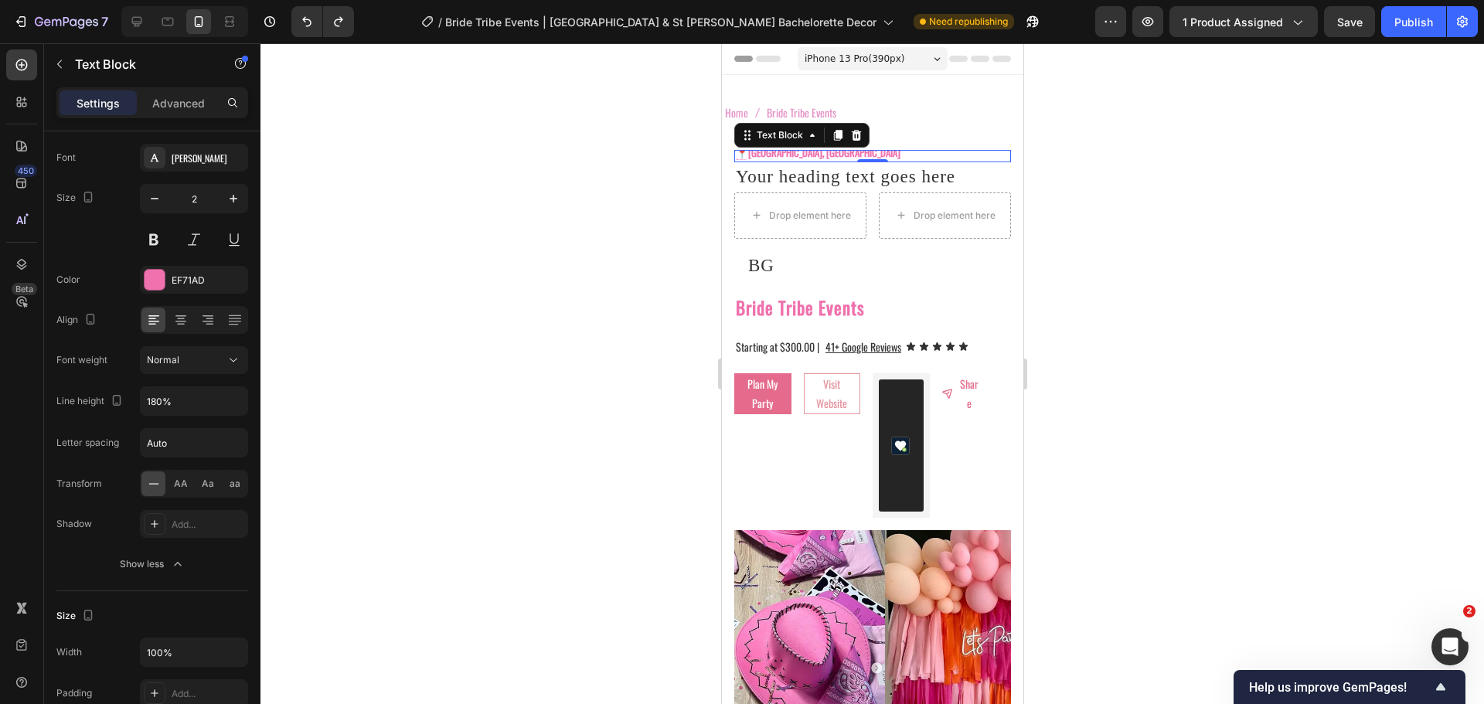
click at [675, 162] on div at bounding box center [873, 373] width 1224 height 661
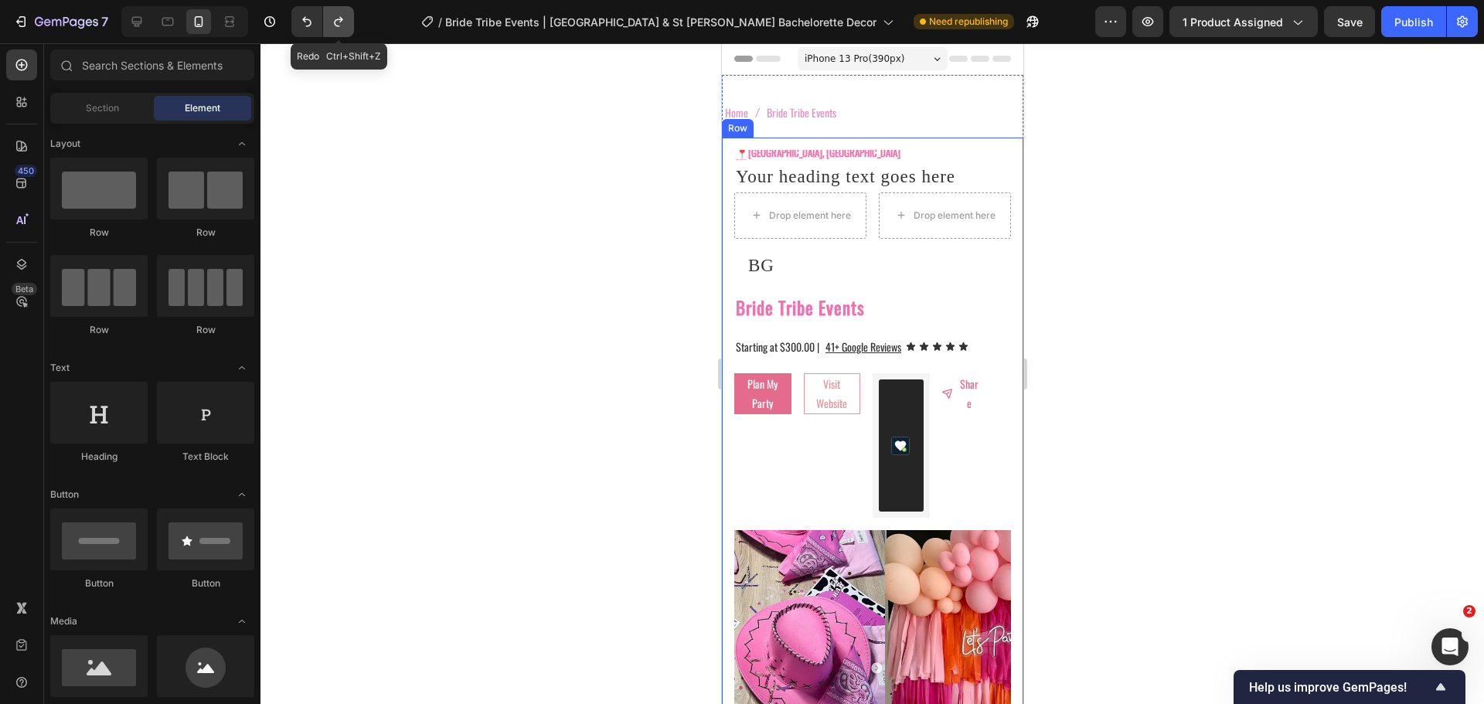
click at [350, 29] on button "Undo/Redo" at bounding box center [338, 21] width 31 height 31
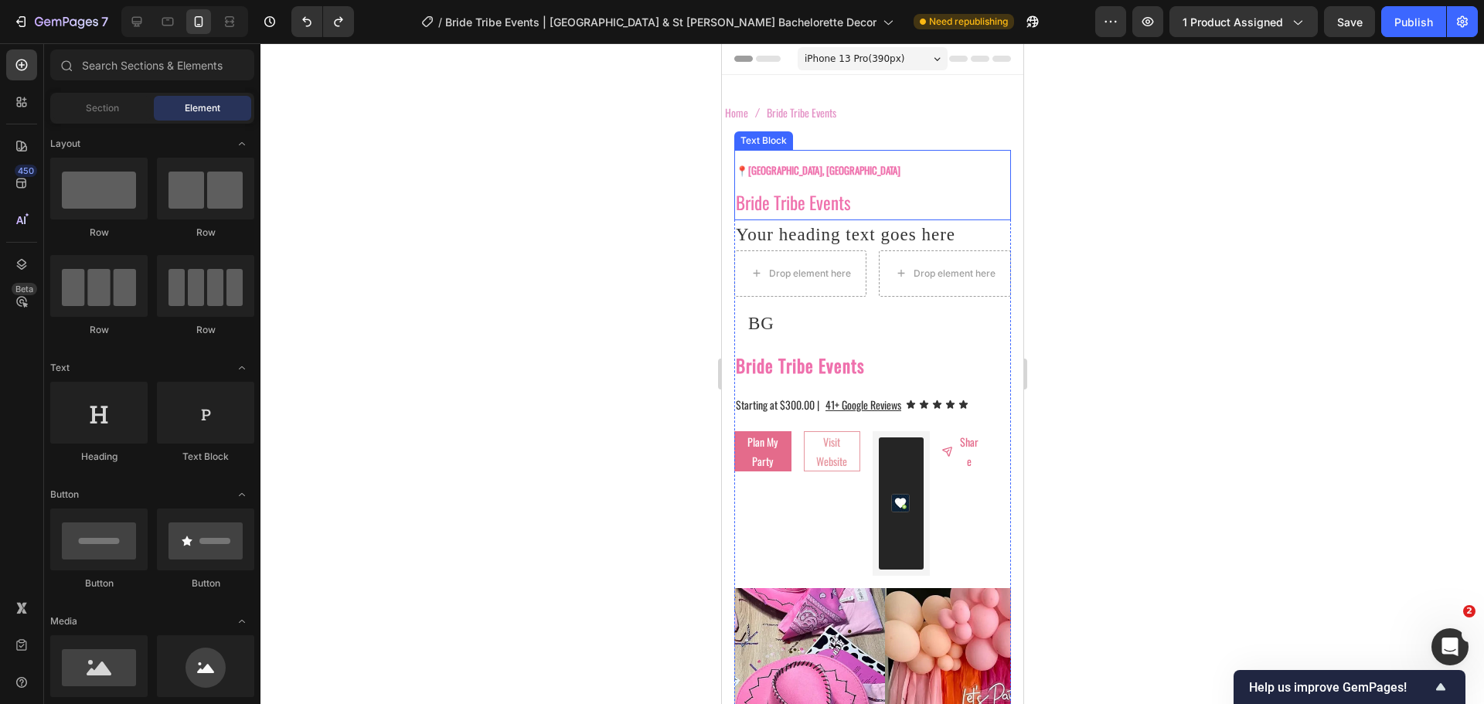
click at [787, 172] on p "📍 Tampa, FL" at bounding box center [872, 169] width 274 height 35
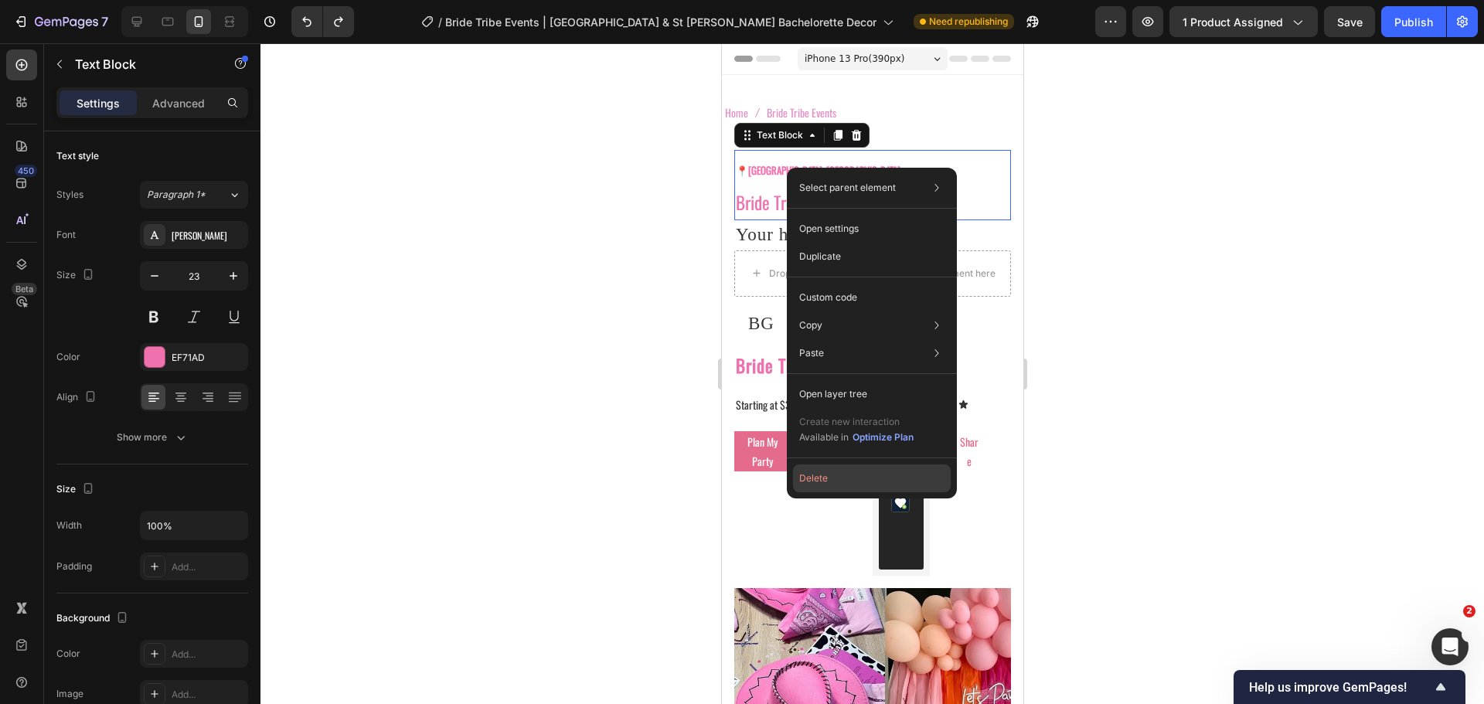
click at [827, 476] on button "Delete" at bounding box center [872, 479] width 158 height 28
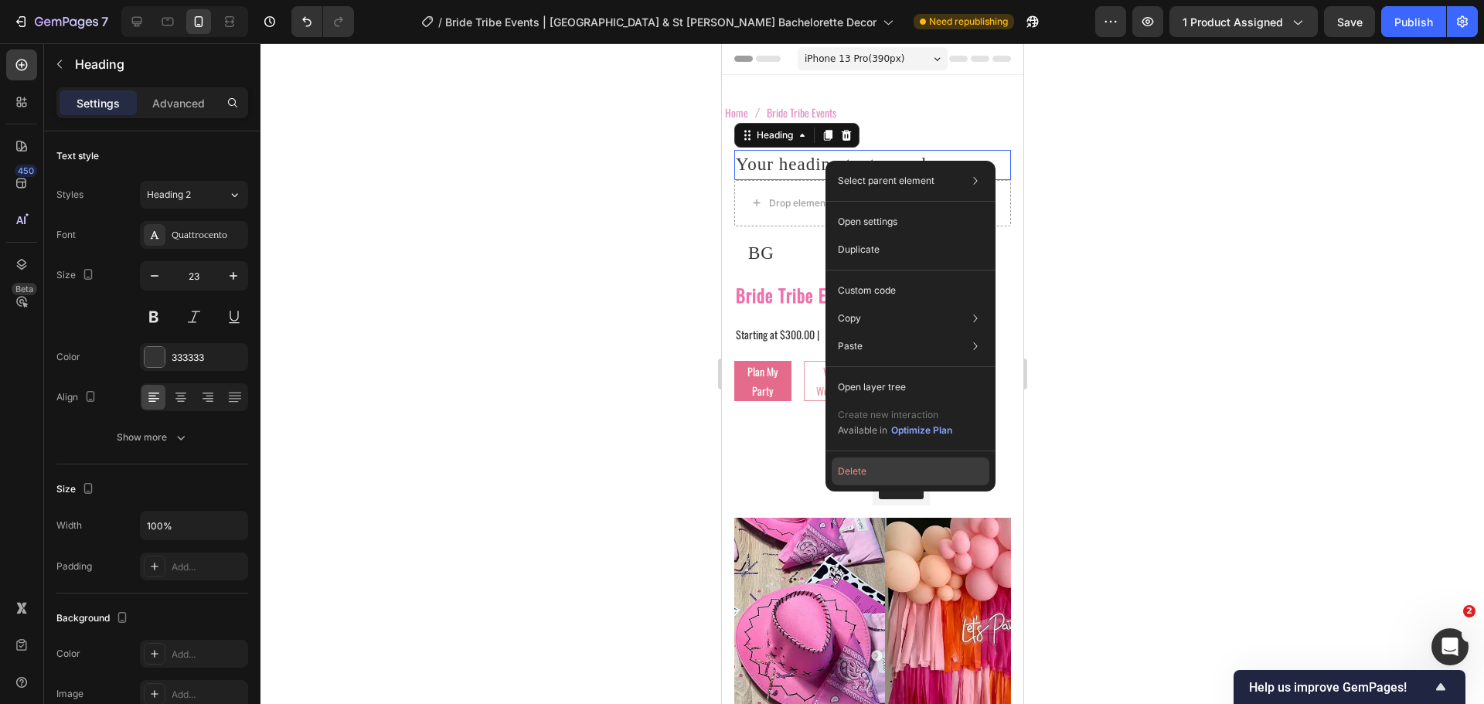
click at [868, 467] on button "Delete" at bounding box center [911, 472] width 158 height 28
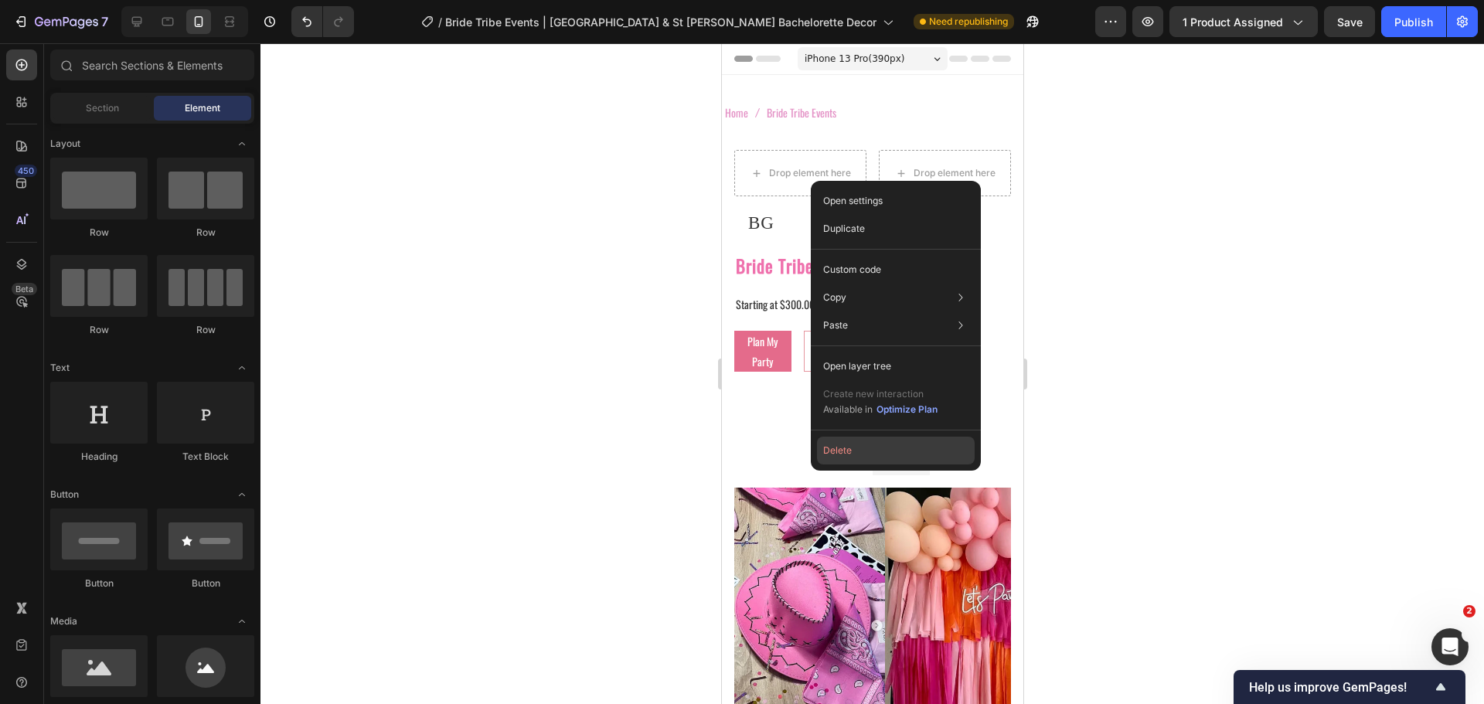
click at [853, 451] on button "Delete" at bounding box center [896, 451] width 158 height 28
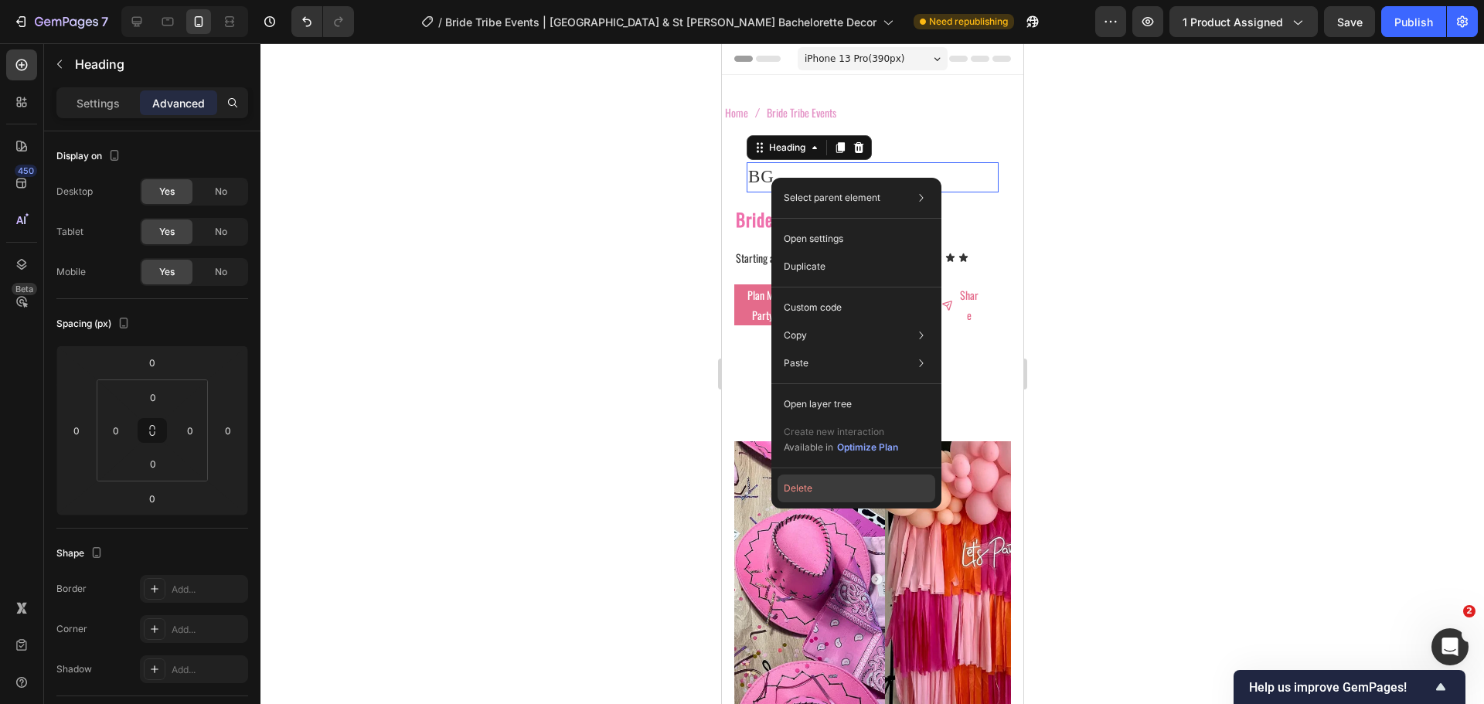
click at [820, 479] on button "Delete" at bounding box center [857, 489] width 158 height 28
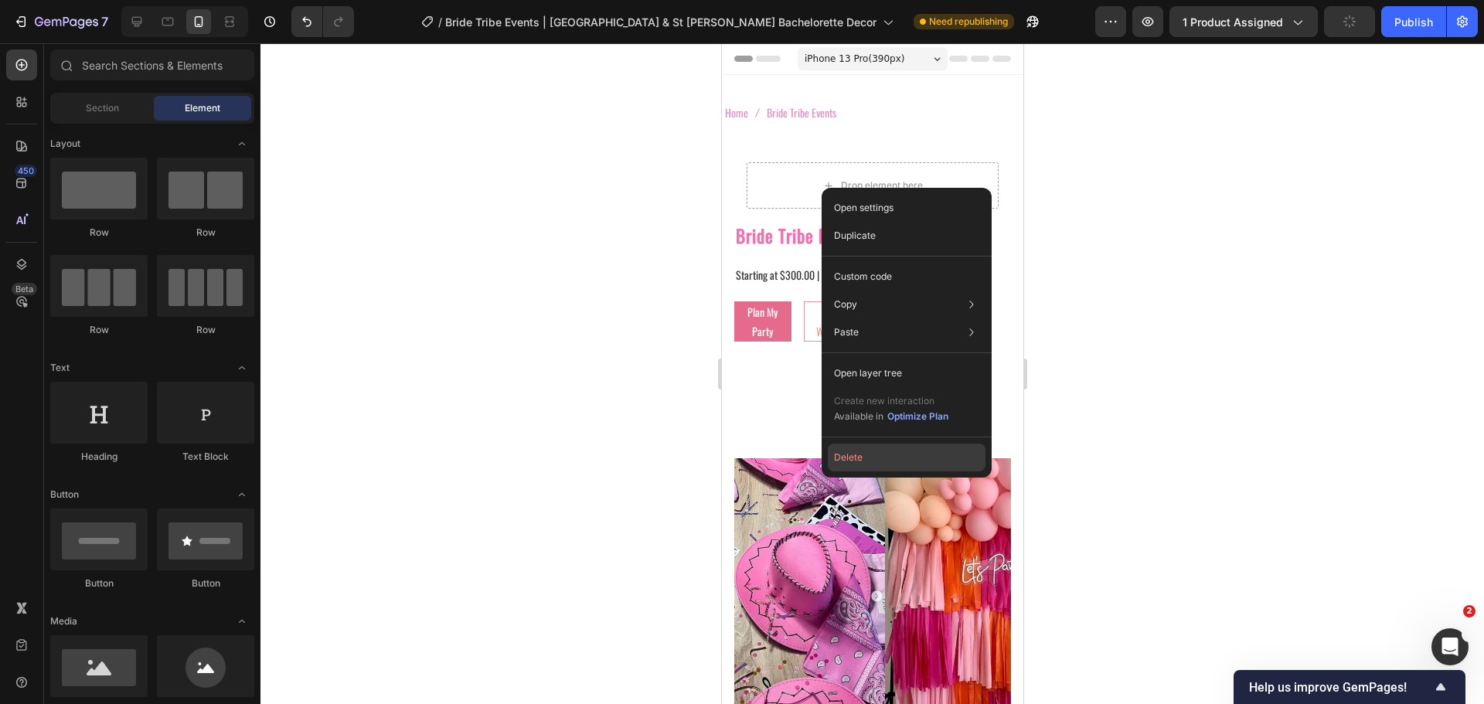
click at [863, 462] on button "Delete" at bounding box center [907, 458] width 158 height 28
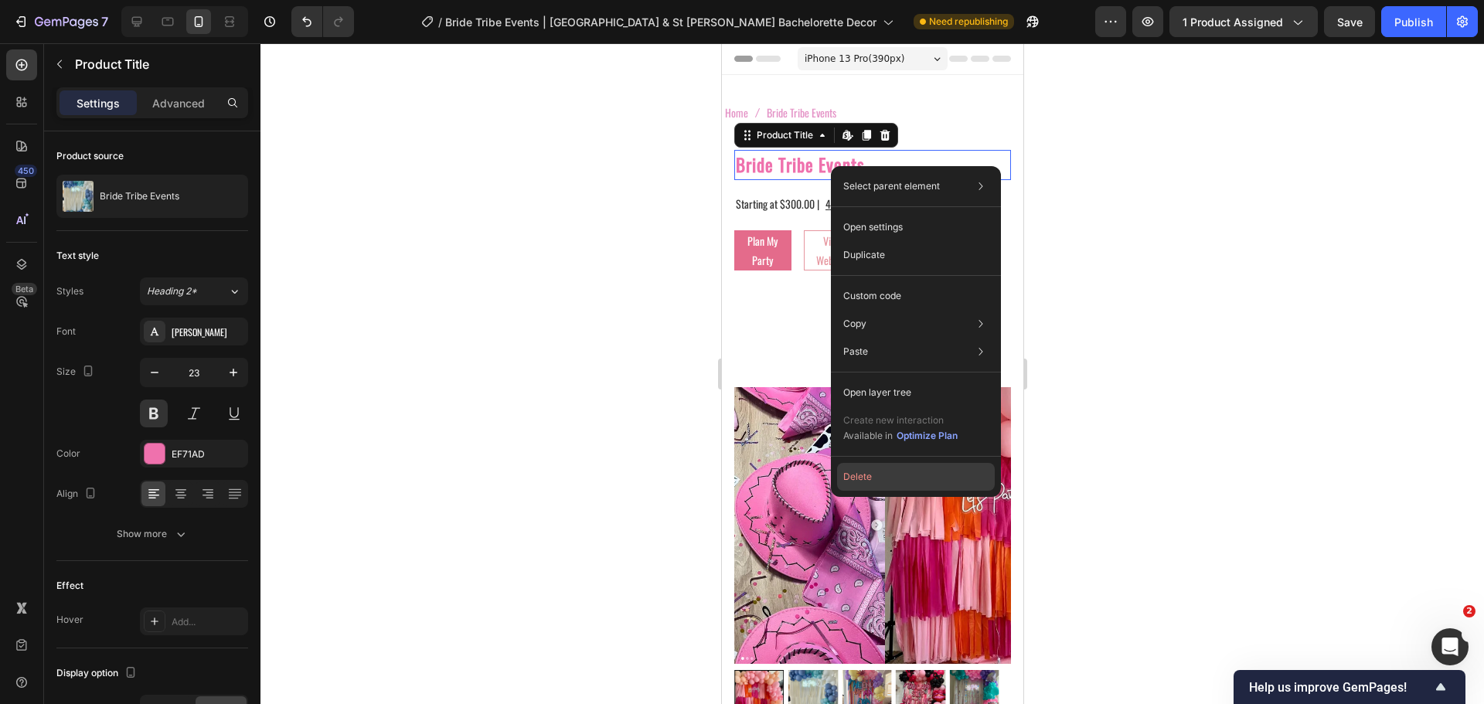
click at [881, 478] on button "Delete" at bounding box center [916, 477] width 158 height 28
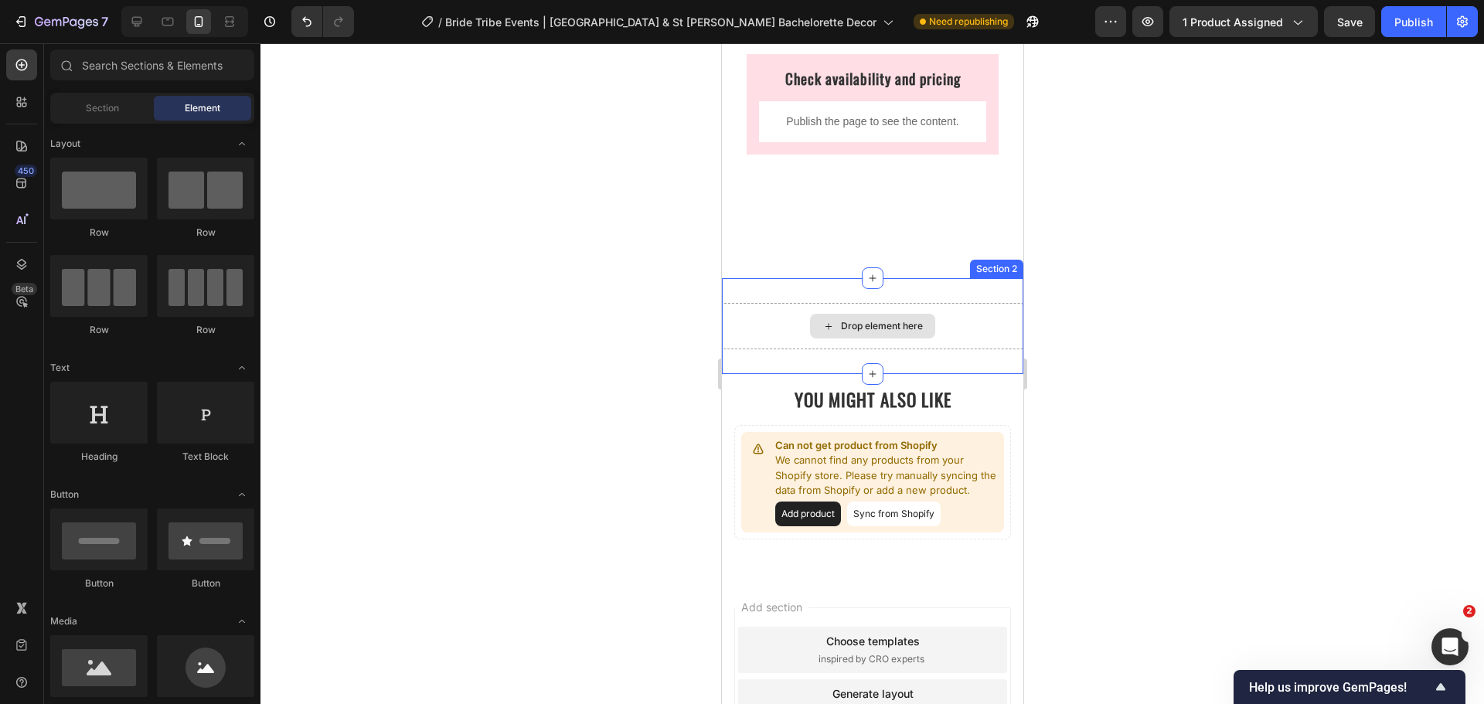
scroll to position [1479, 0]
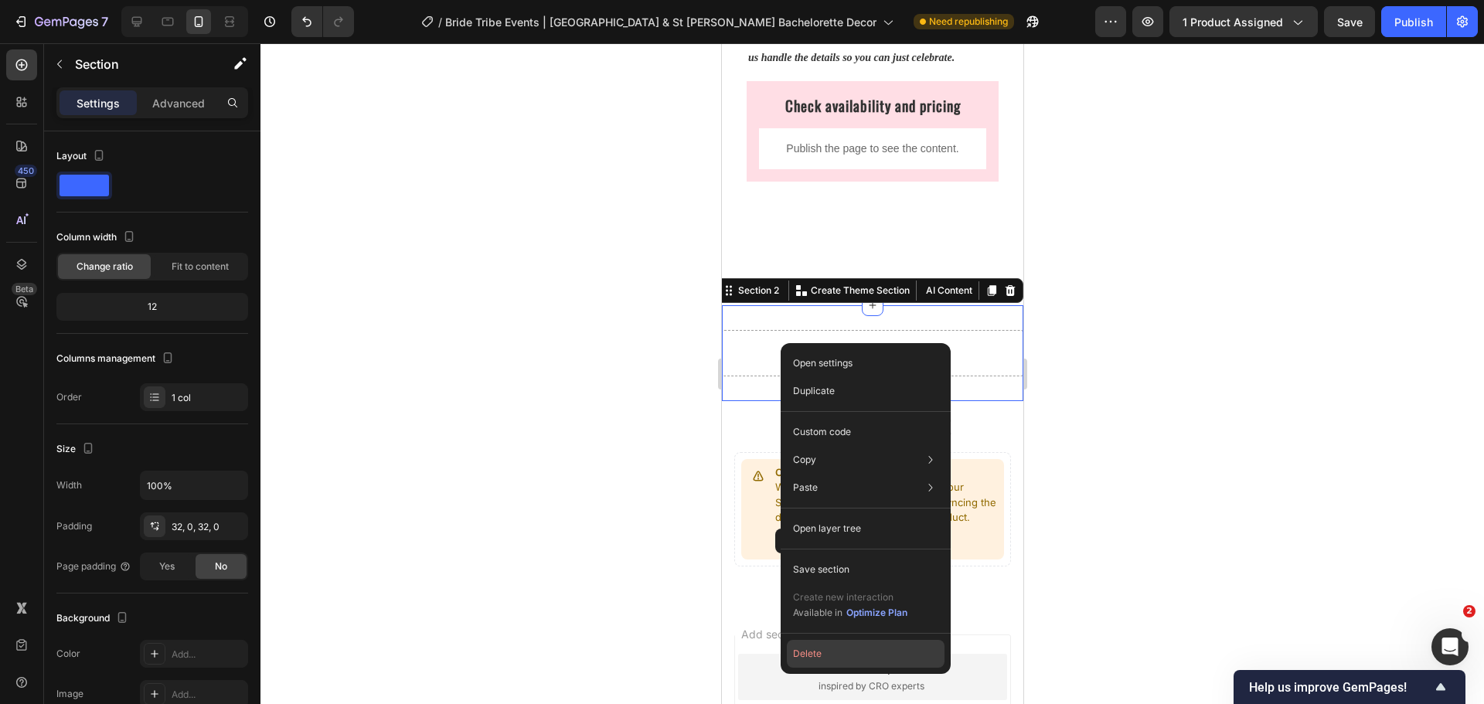
click at [857, 650] on button "Delete" at bounding box center [866, 654] width 158 height 28
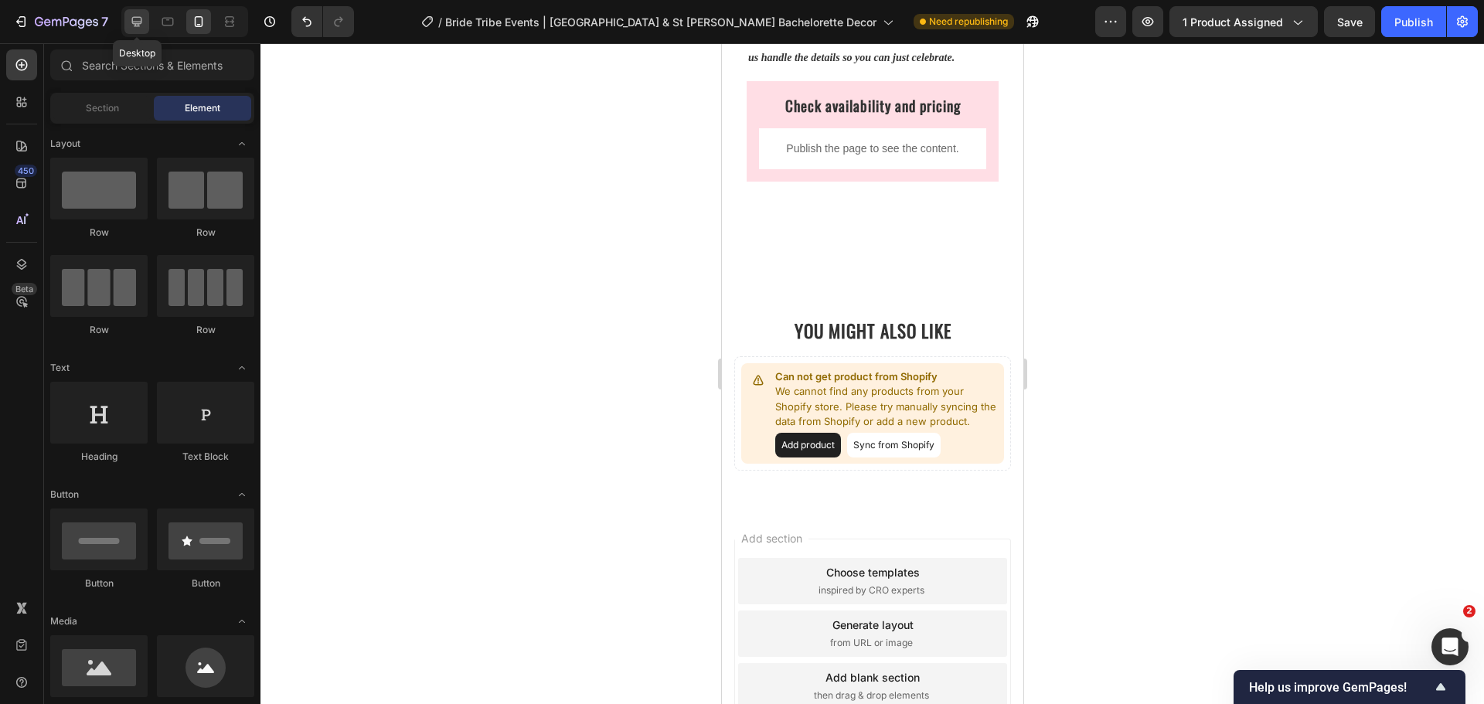
drag, startPoint x: 140, startPoint y: 19, endPoint x: 179, endPoint y: 117, distance: 105.8
click at [140, 19] on icon at bounding box center [136, 21] width 15 height 15
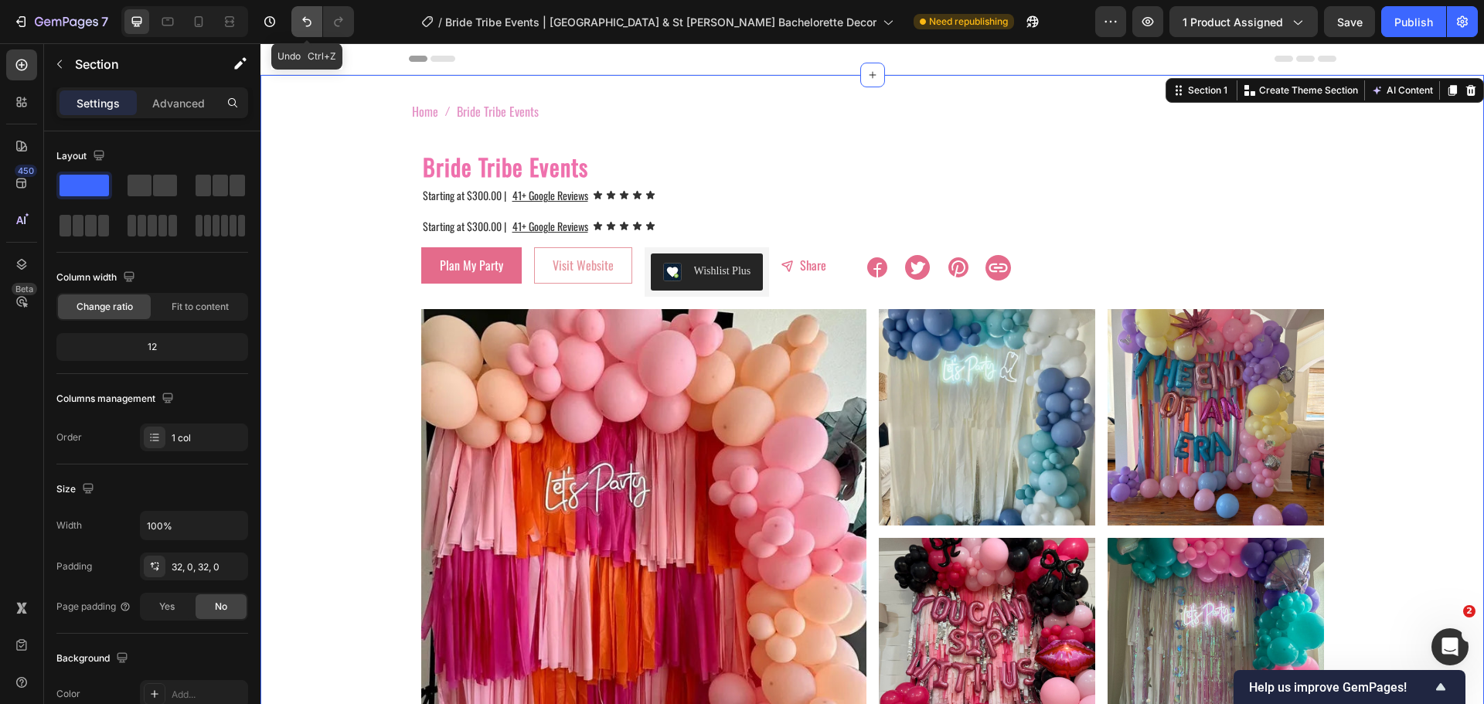
click at [303, 22] on icon "Undo/Redo" at bounding box center [306, 21] width 15 height 15
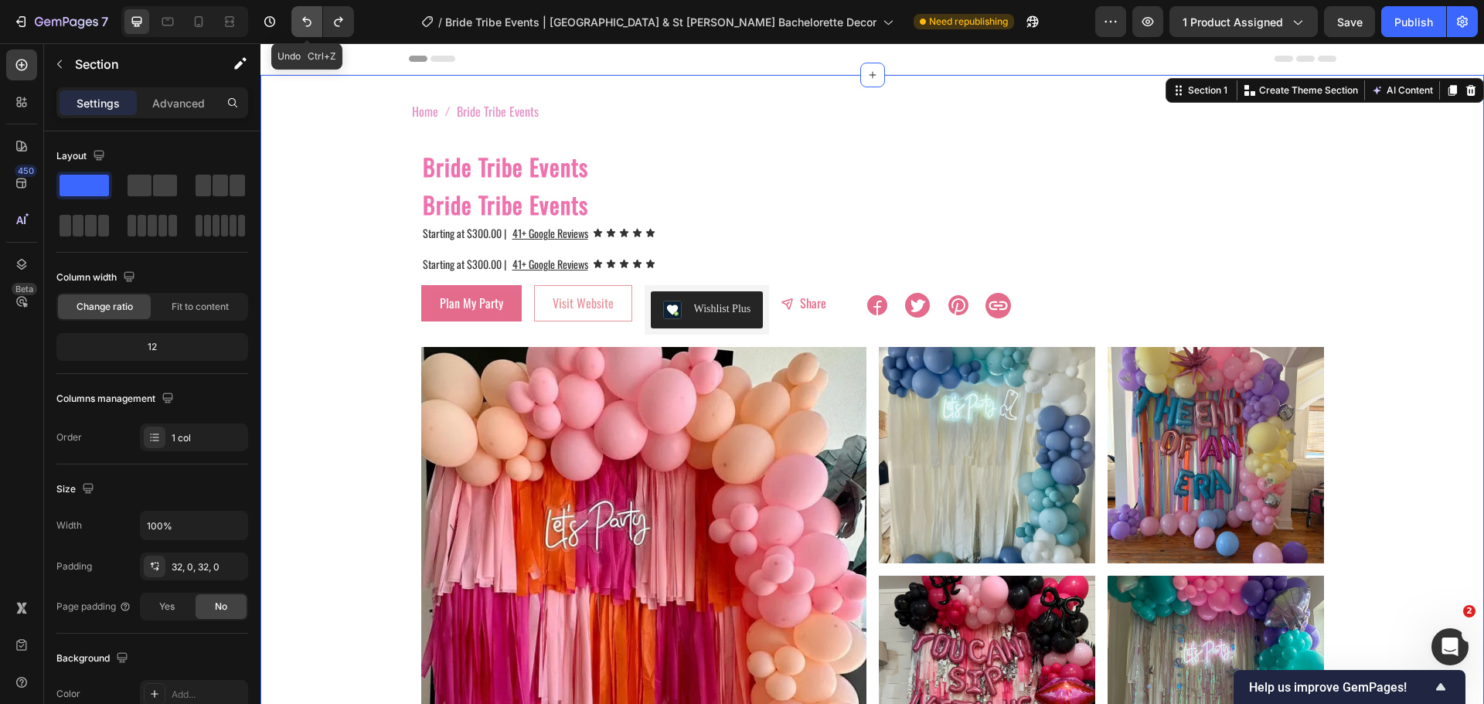
click at [303, 22] on icon "Undo/Redo" at bounding box center [306, 21] width 15 height 15
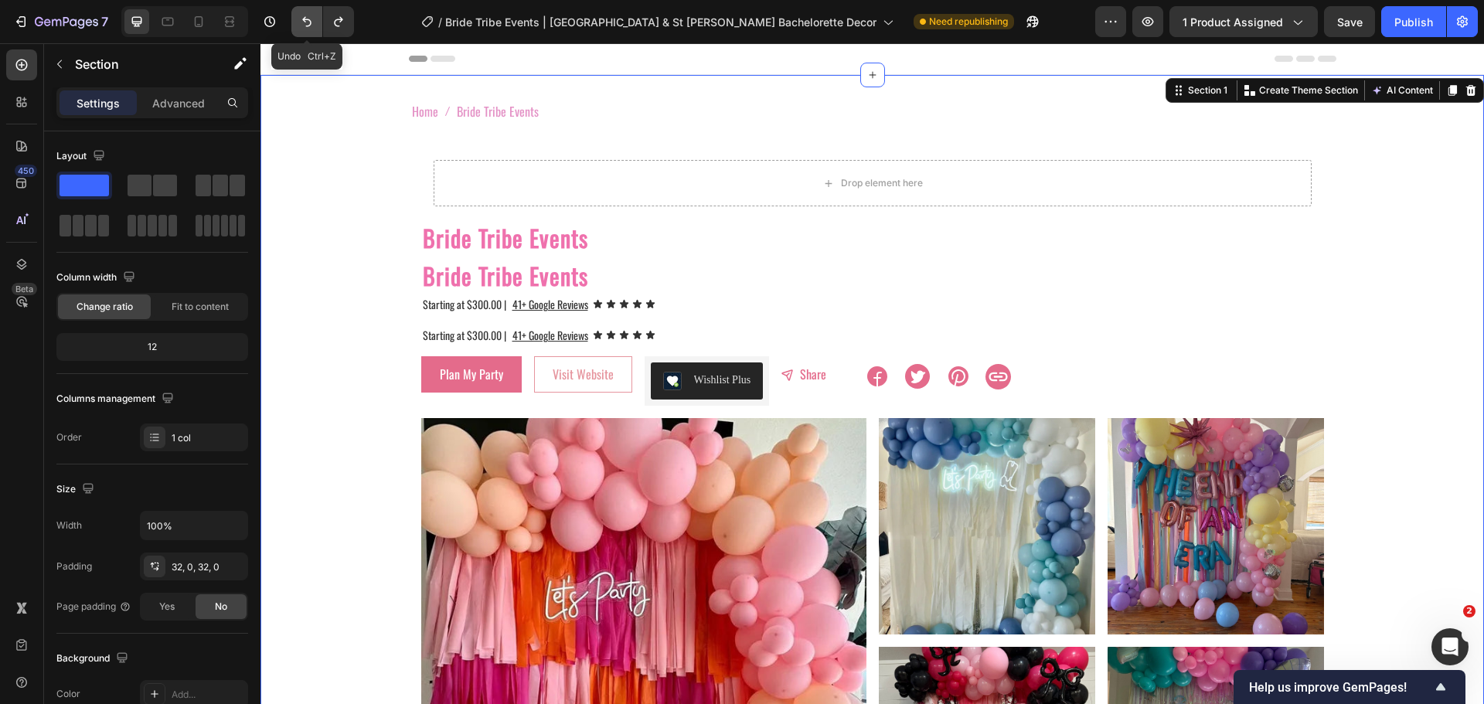
click at [303, 22] on icon "Undo/Redo" at bounding box center [306, 21] width 15 height 15
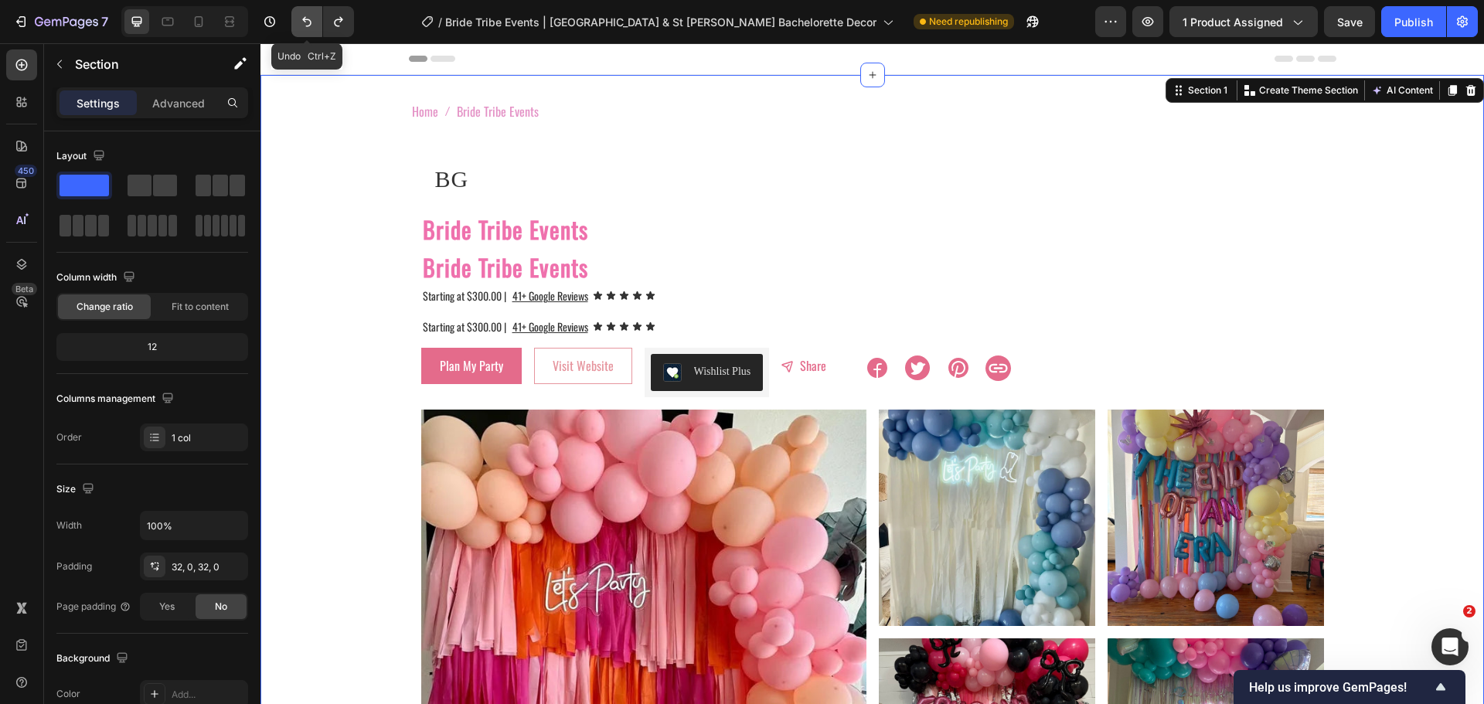
click at [303, 22] on icon "Undo/Redo" at bounding box center [306, 21] width 15 height 15
click at [308, 22] on icon "Undo/Redo" at bounding box center [306, 21] width 15 height 15
click at [300, 19] on icon "Undo/Redo" at bounding box center [306, 21] width 15 height 15
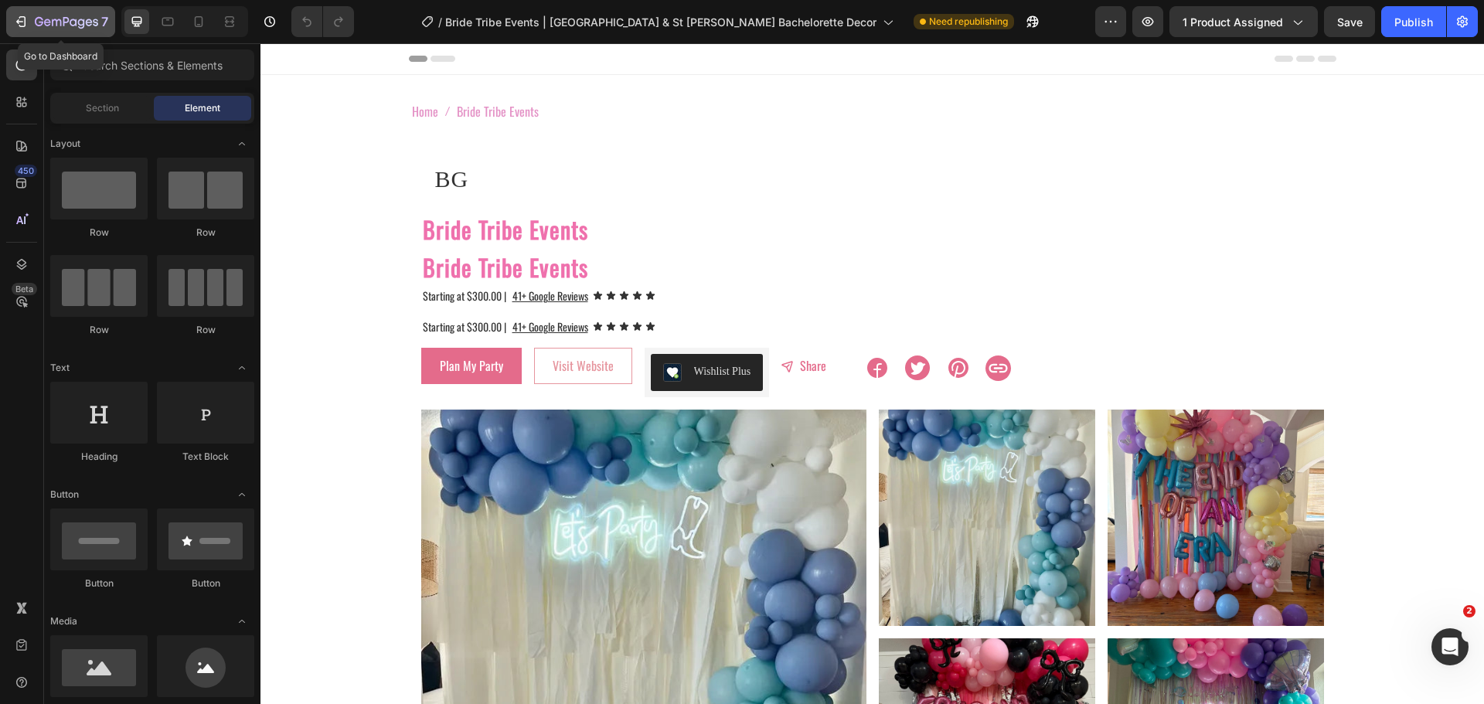
click at [30, 15] on div "7" at bounding box center [60, 21] width 95 height 19
click at [207, 22] on div at bounding box center [198, 21] width 25 height 25
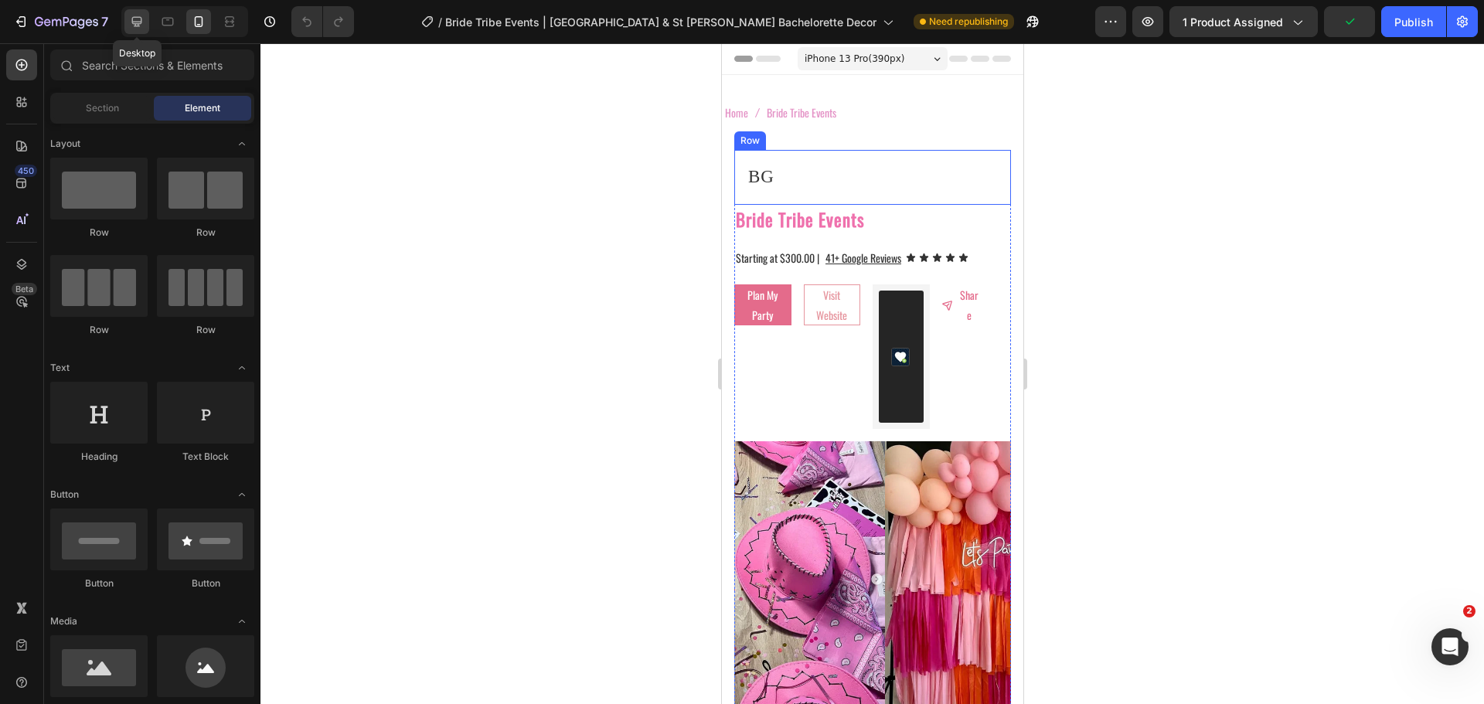
click at [137, 25] on icon at bounding box center [136, 21] width 15 height 15
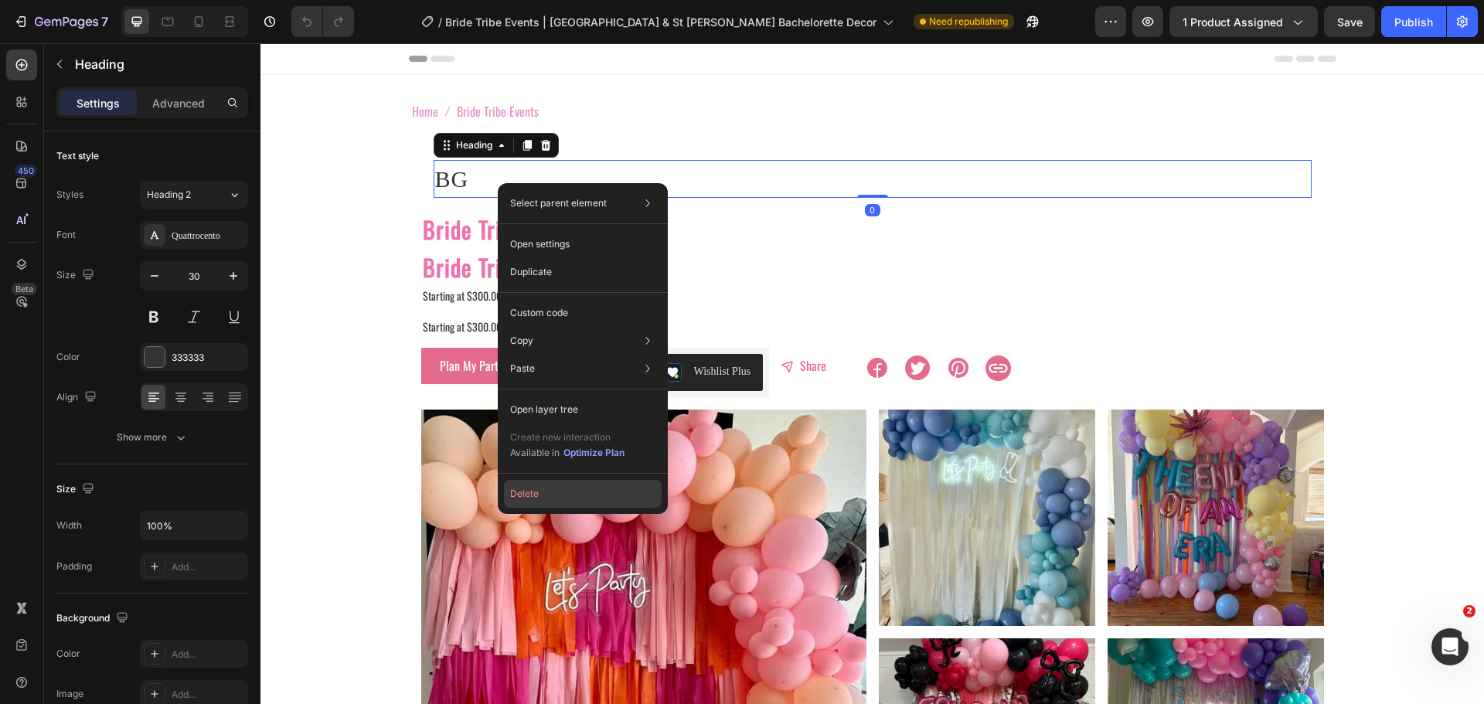
click at [552, 493] on button "Delete" at bounding box center [583, 494] width 158 height 28
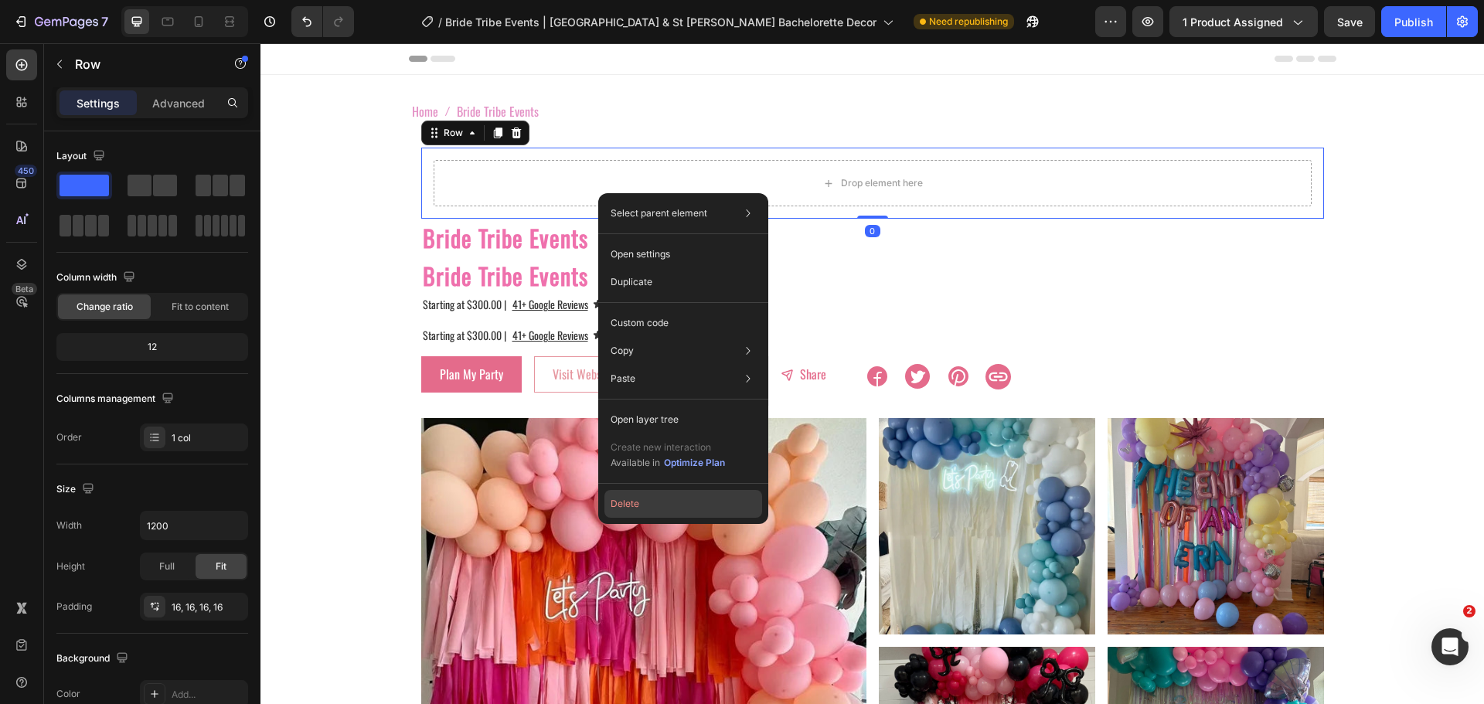
click at [645, 497] on button "Delete" at bounding box center [683, 504] width 158 height 28
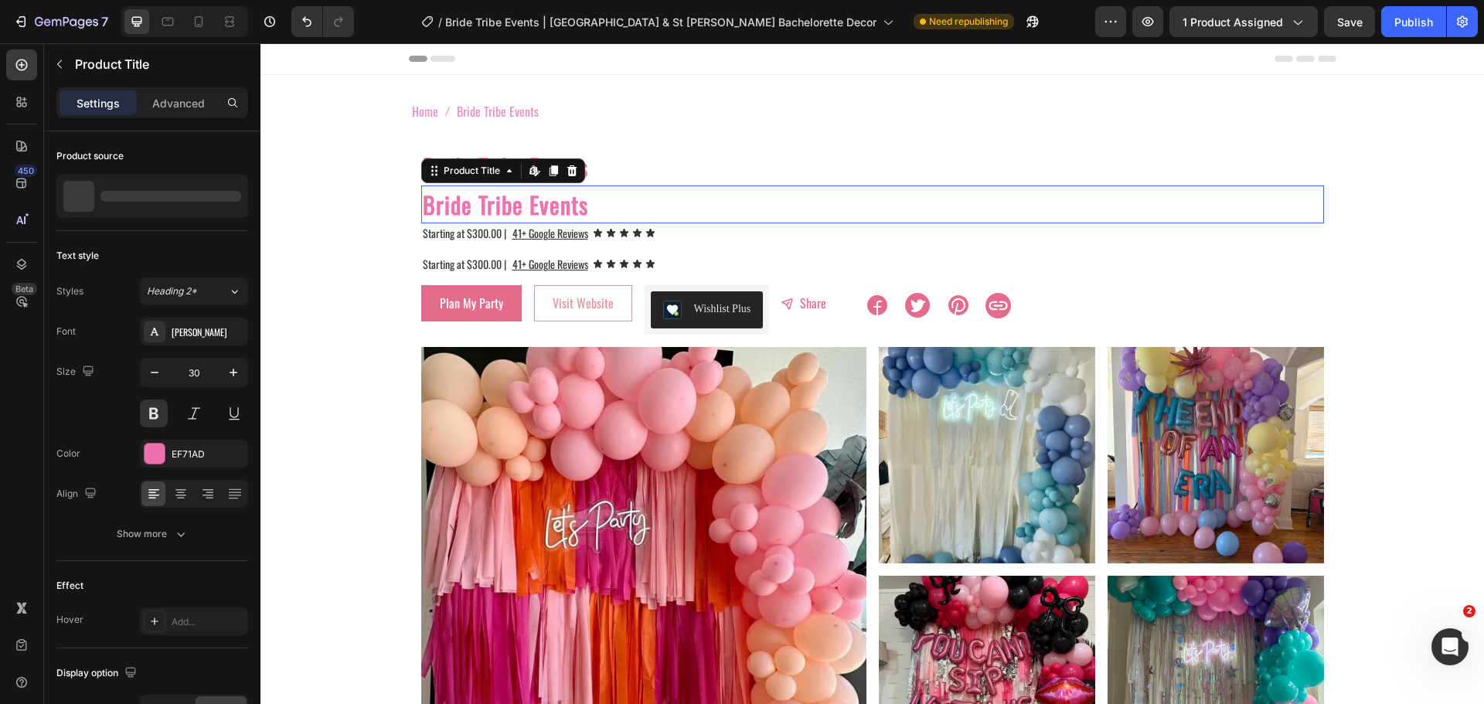
click at [518, 199] on h2 "Bride Tribe Events" at bounding box center [872, 205] width 903 height 38
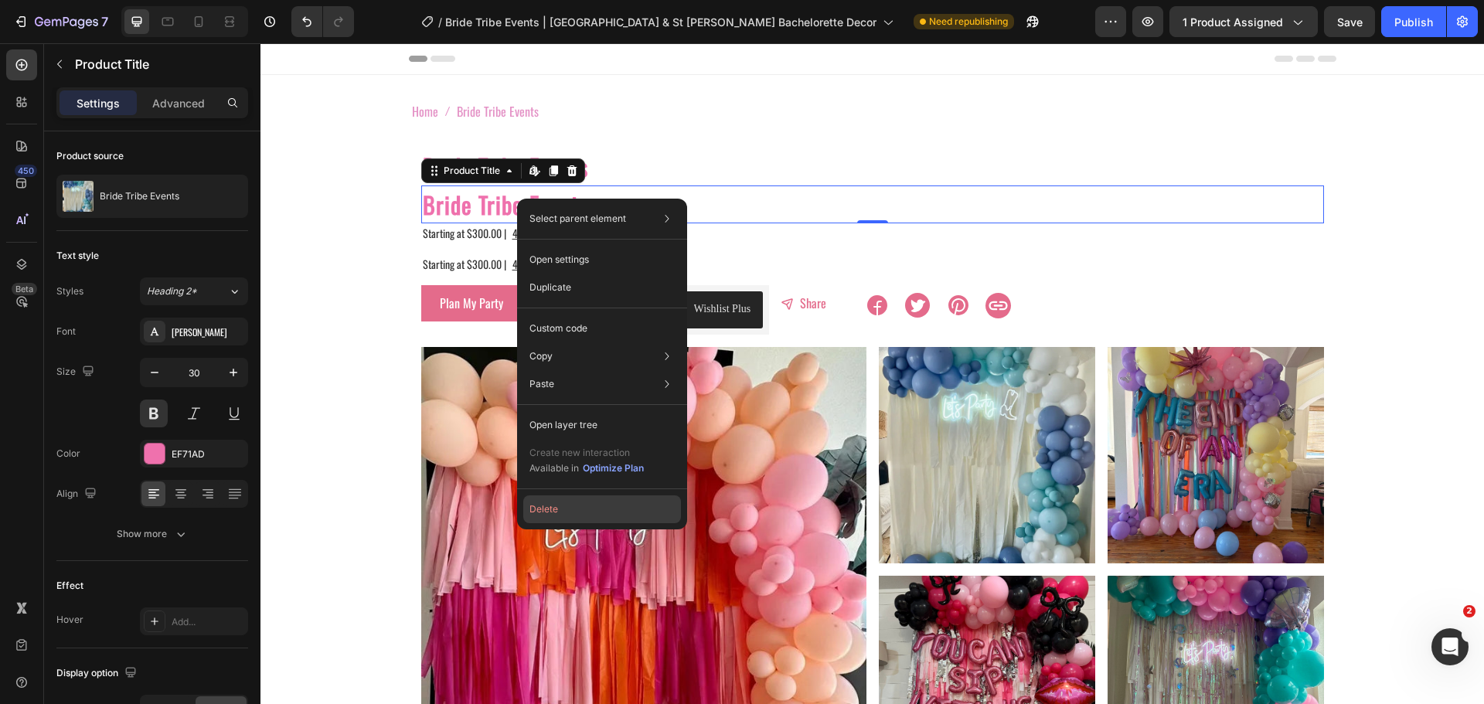
click at [564, 510] on button "Delete" at bounding box center [602, 510] width 158 height 28
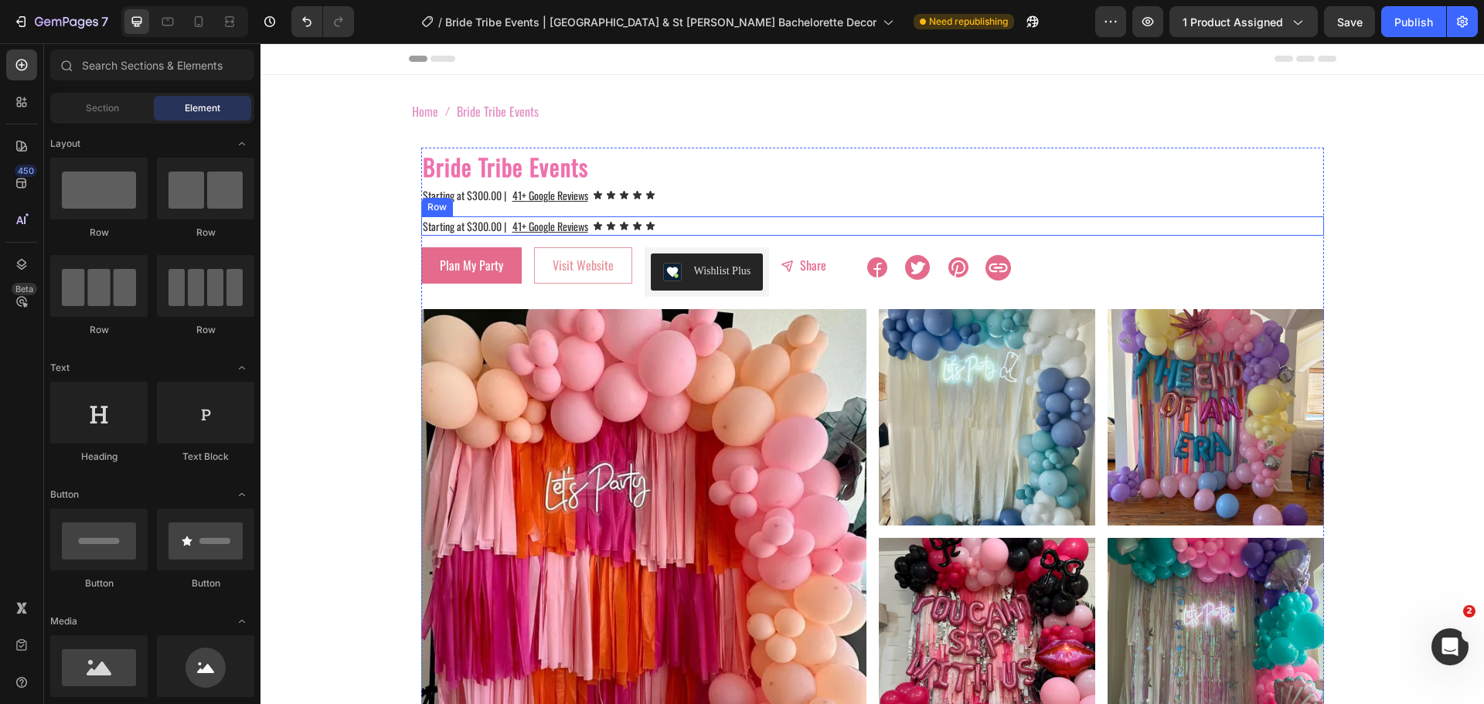
click at [692, 222] on div "Starting at $300.00 | Text Block 41+ Google Reviews Text Block Icon Icon Icon I…" at bounding box center [872, 225] width 903 height 19
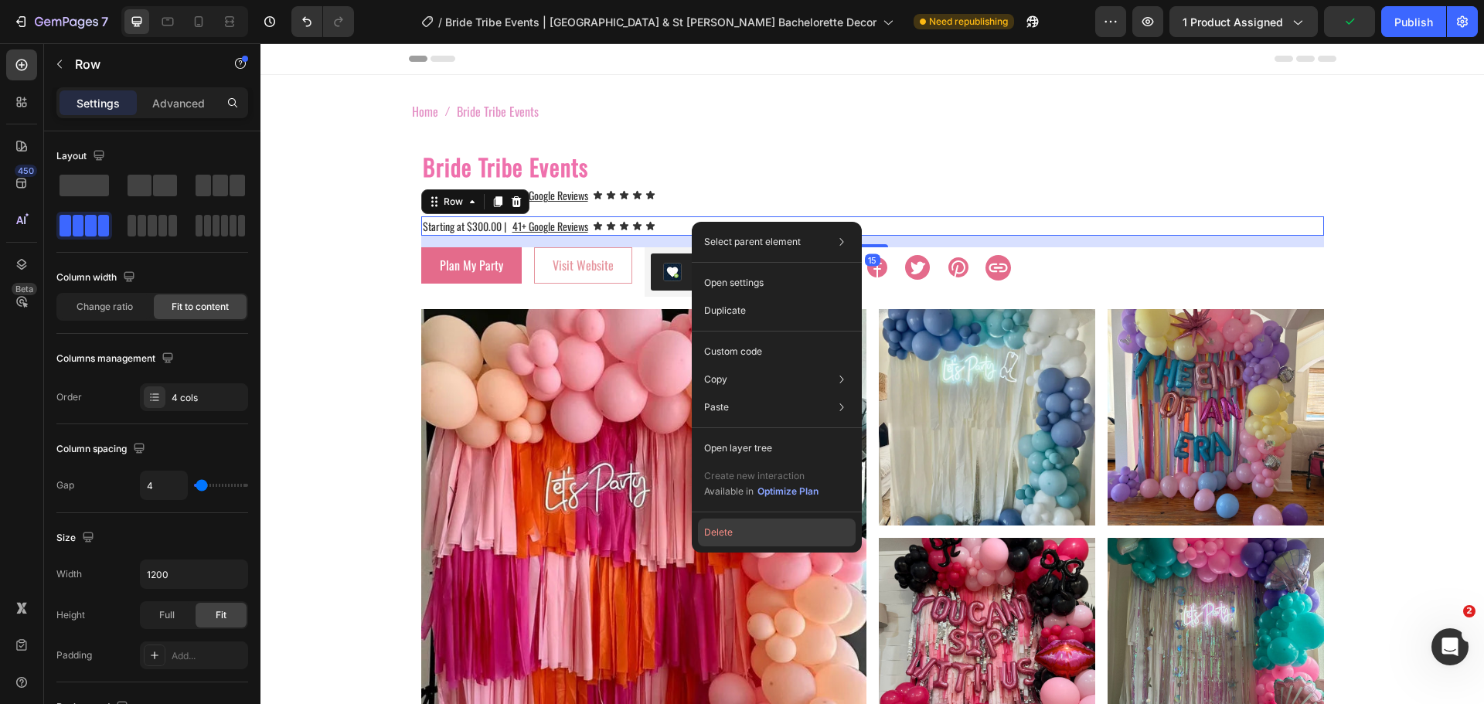
click at [741, 533] on button "Delete" at bounding box center [777, 533] width 158 height 28
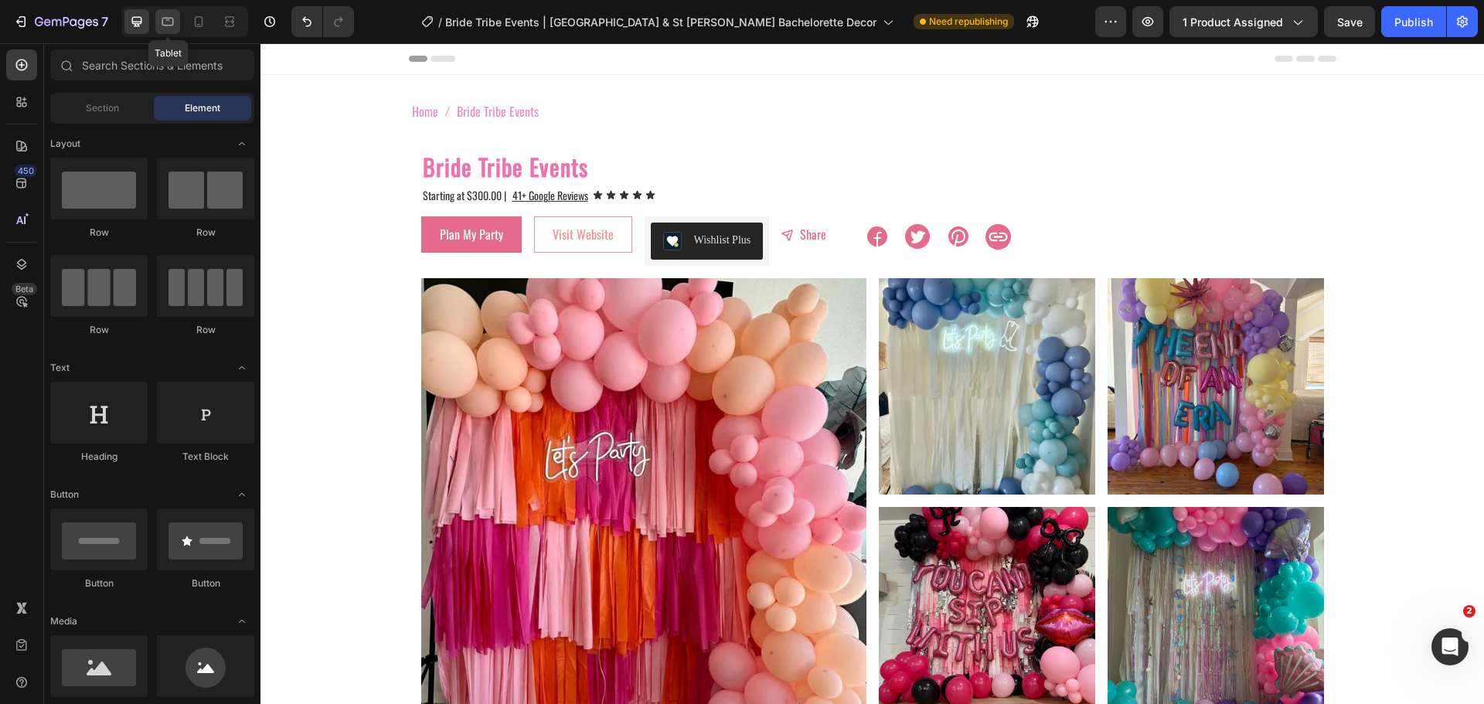
click at [170, 24] on icon at bounding box center [167, 21] width 15 height 15
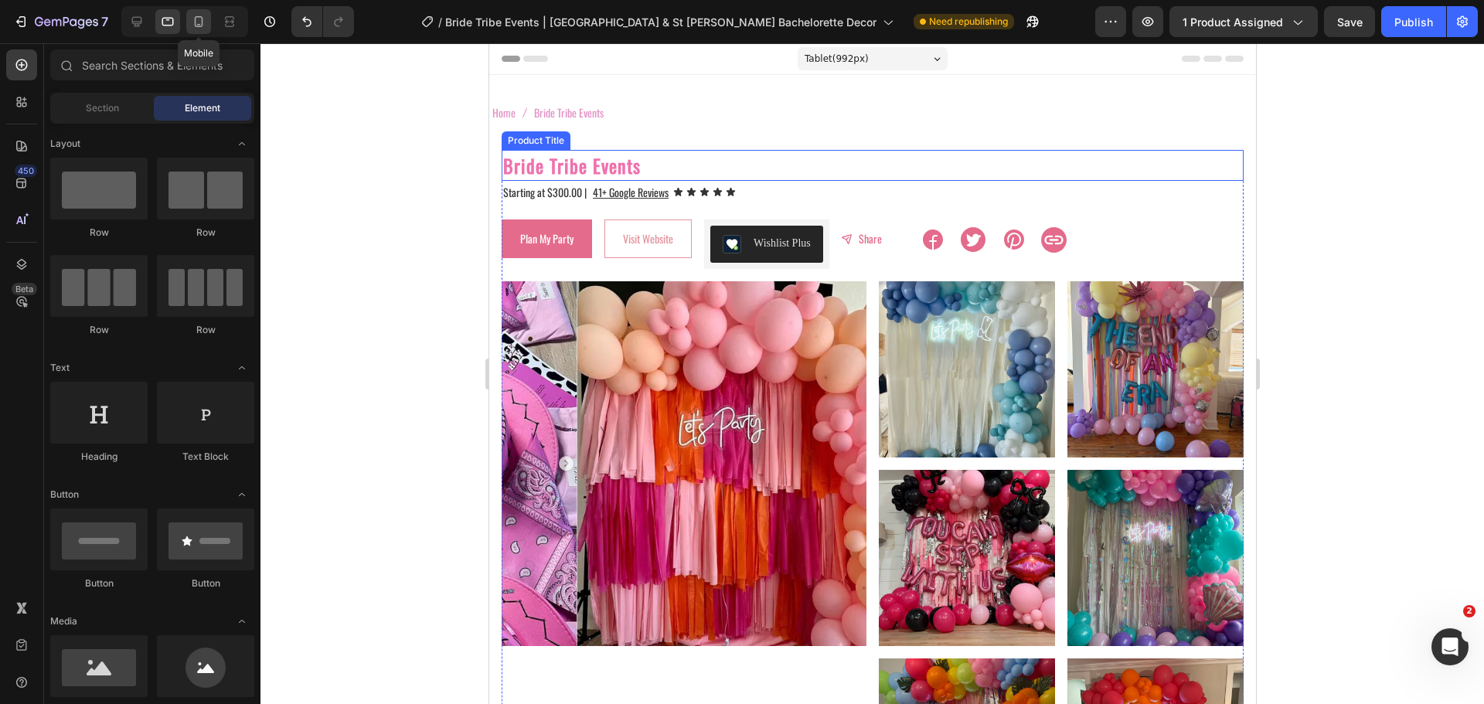
click at [206, 23] on icon at bounding box center [198, 21] width 15 height 15
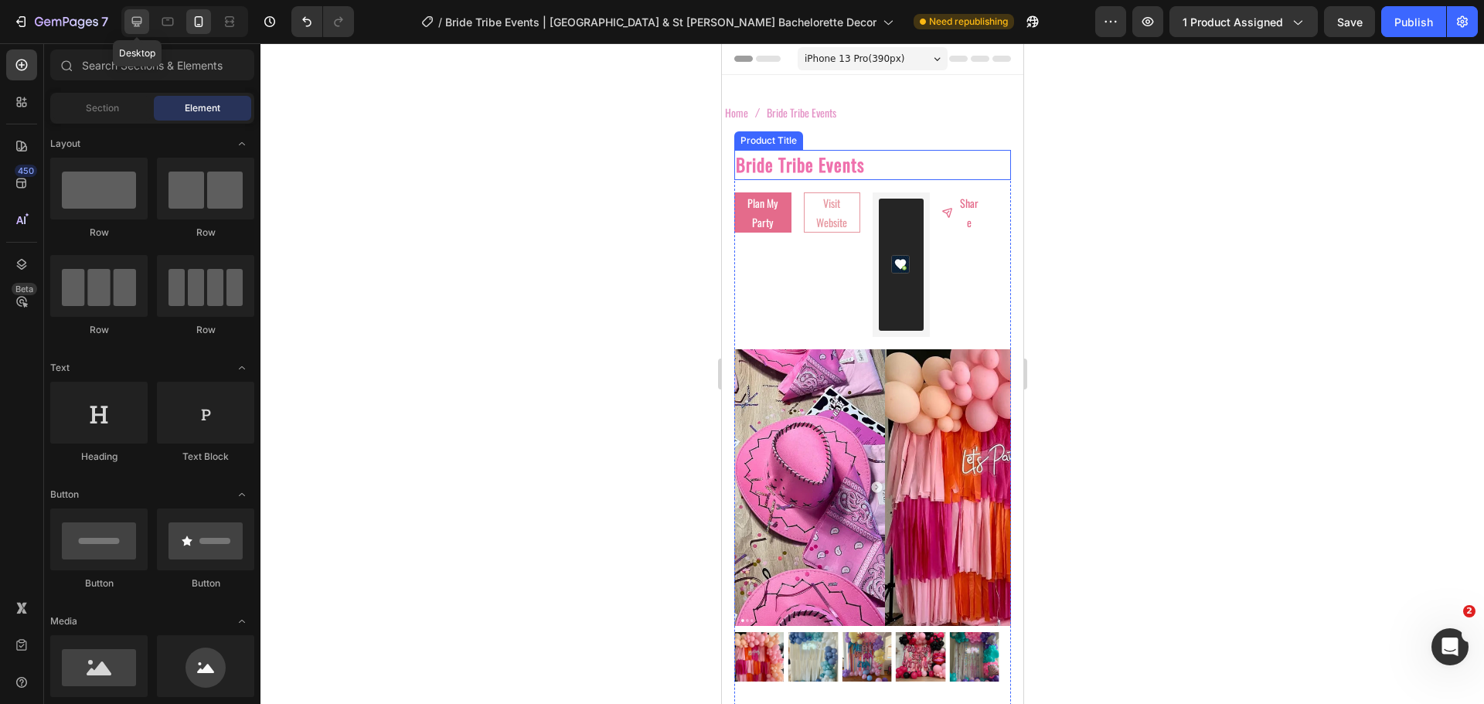
click at [144, 21] on icon at bounding box center [136, 21] width 15 height 15
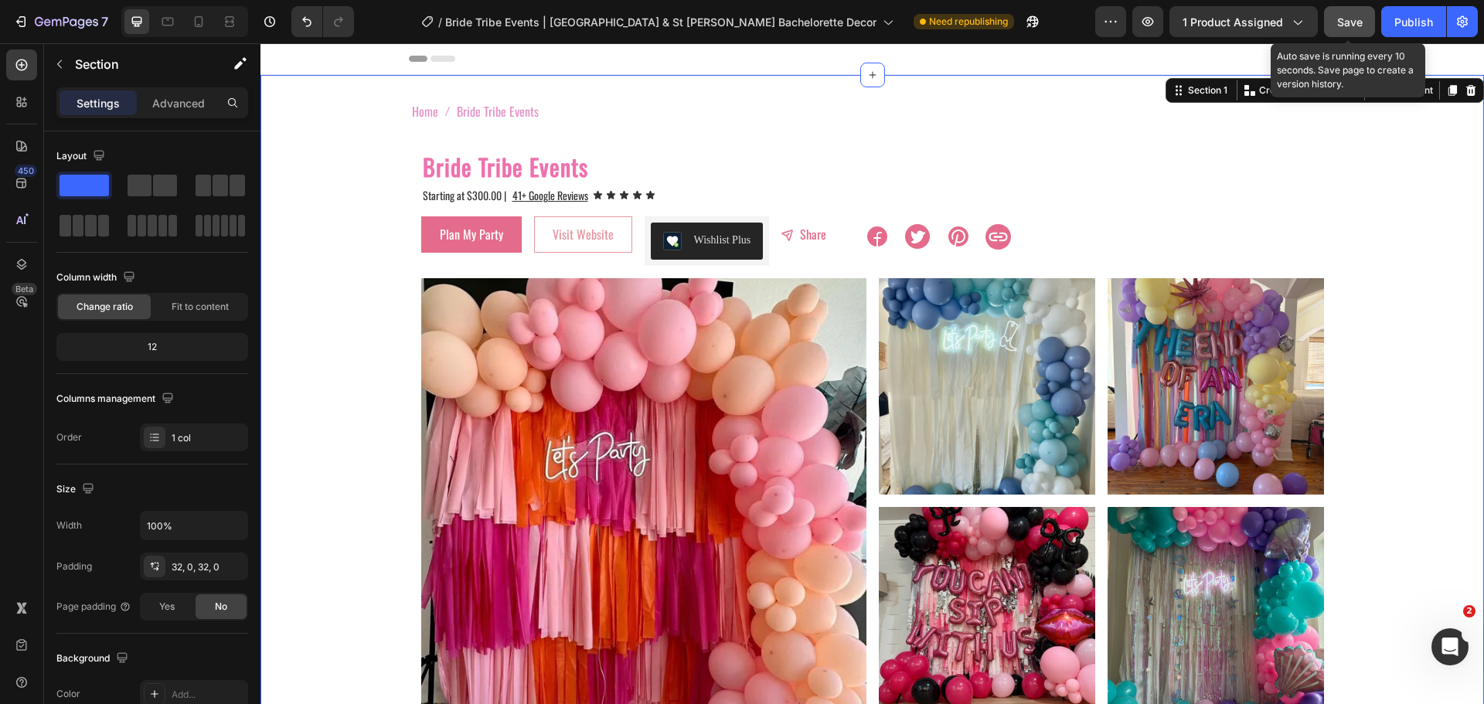
click at [1349, 14] on div "Save" at bounding box center [1350, 22] width 26 height 16
